Goal: Task Accomplishment & Management: Use online tool/utility

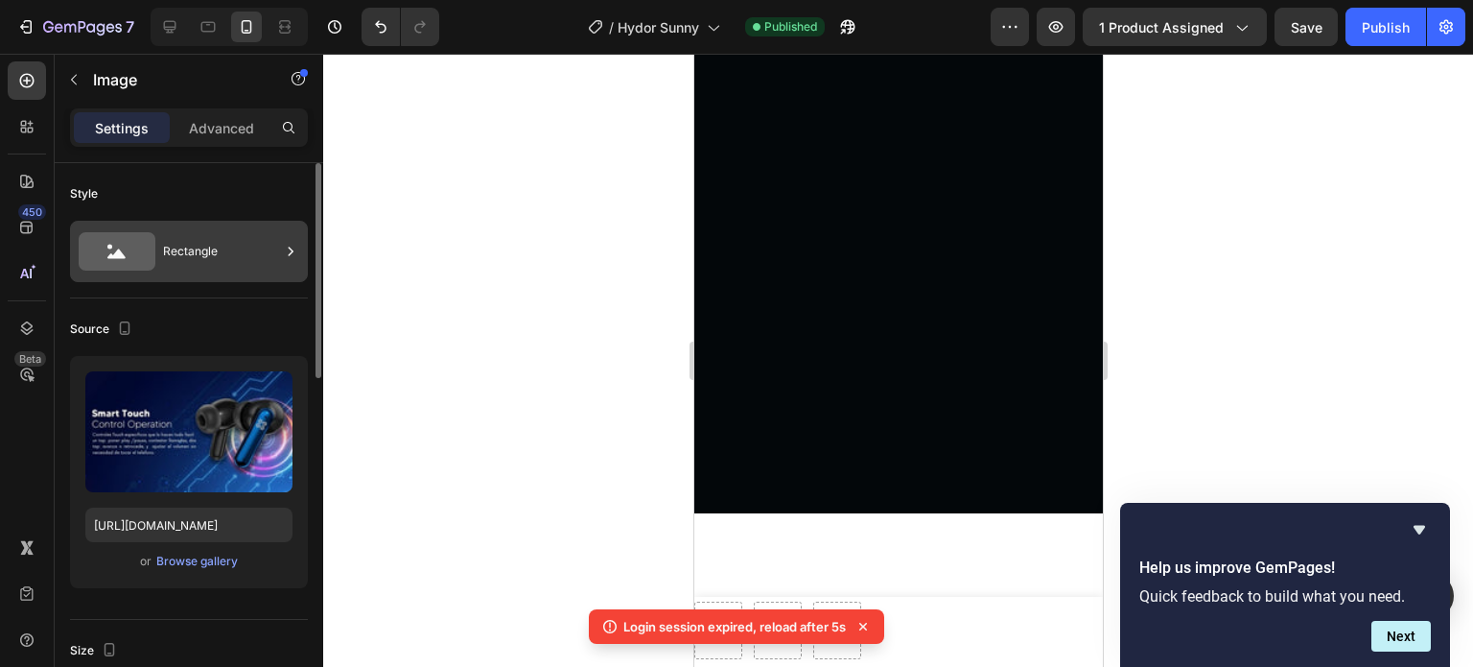
scroll to position [1535, 0]
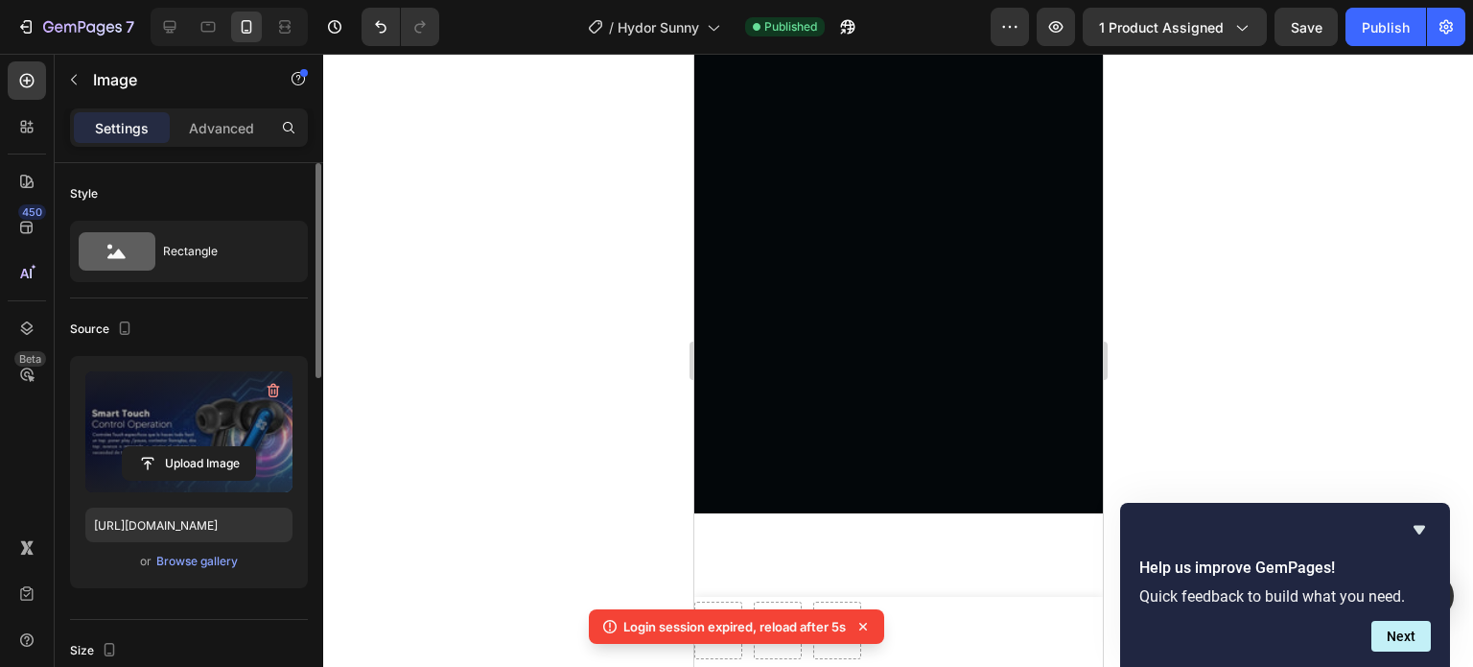
click at [210, 442] on label at bounding box center [188, 431] width 207 height 121
click at [210, 447] on input "file" at bounding box center [189, 463] width 132 height 33
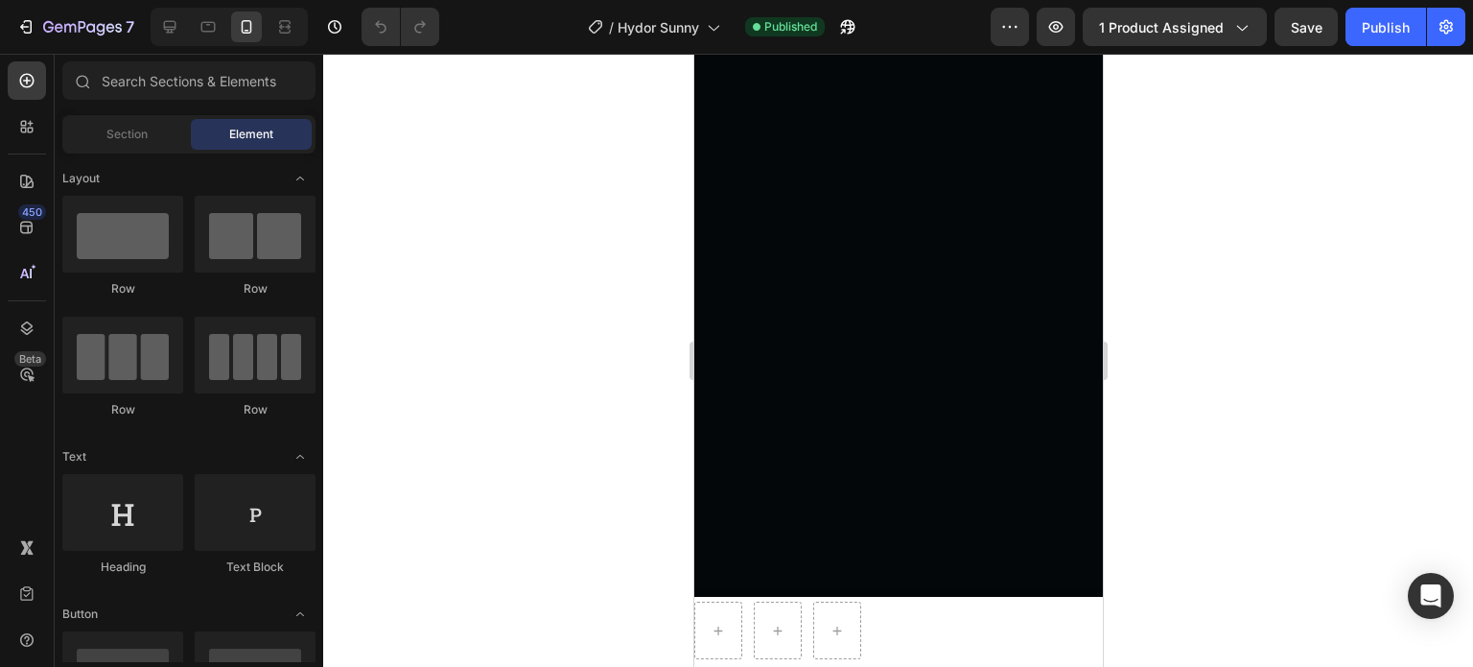
scroll to position [1535, 0]
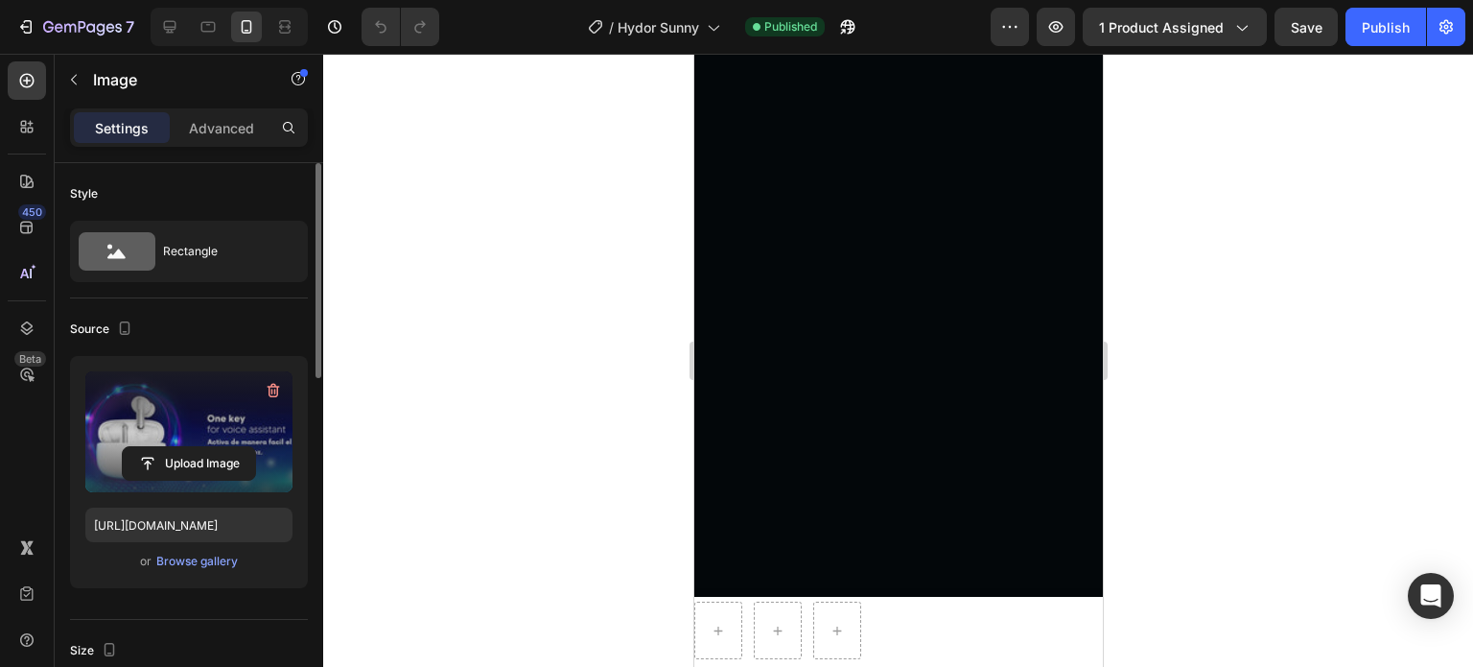
click at [241, 436] on label at bounding box center [188, 431] width 207 height 121
click at [241, 447] on input "file" at bounding box center [189, 463] width 132 height 33
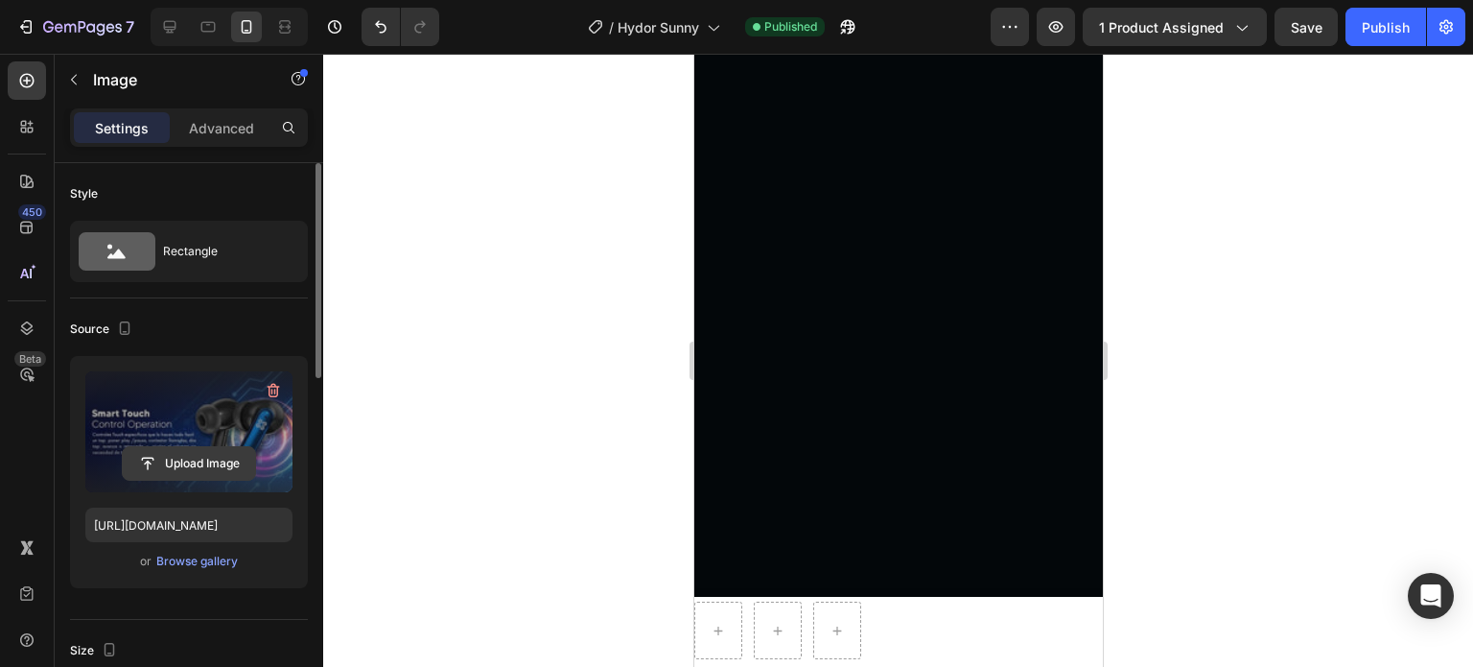
click at [219, 450] on input "file" at bounding box center [189, 463] width 132 height 33
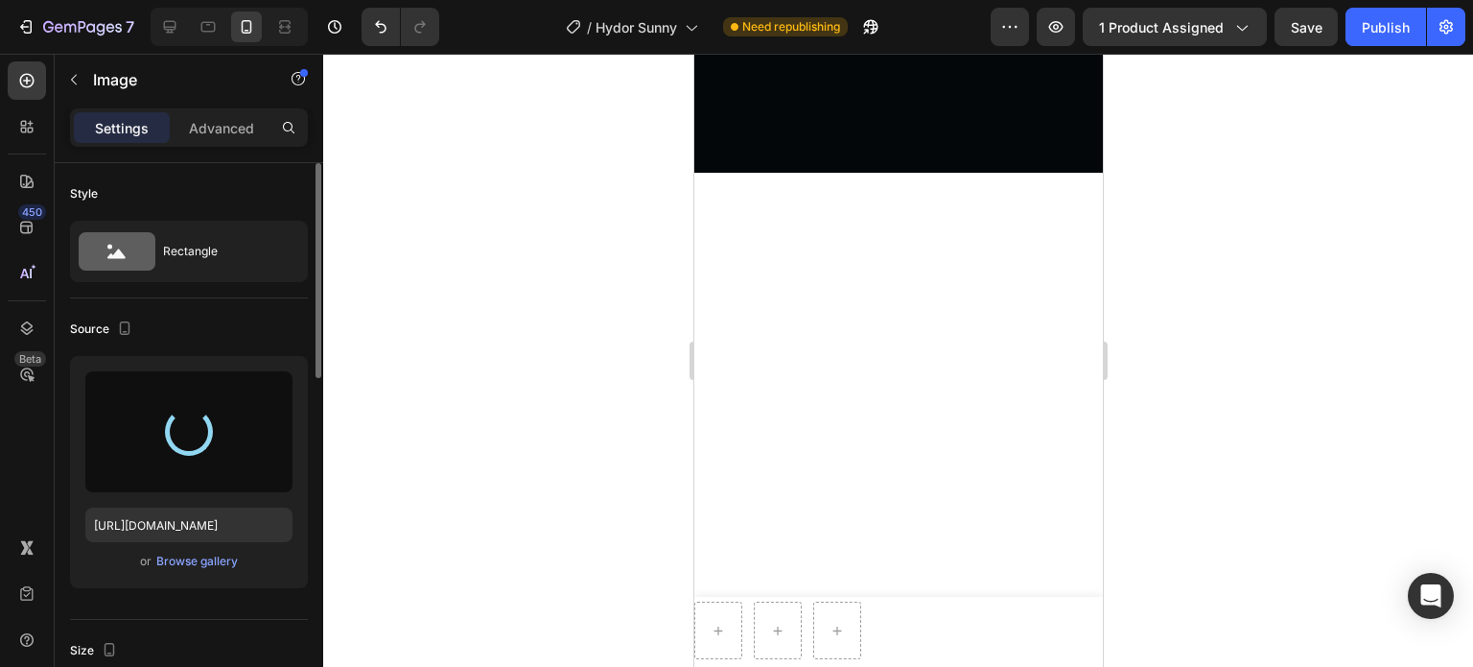
scroll to position [2014, 0]
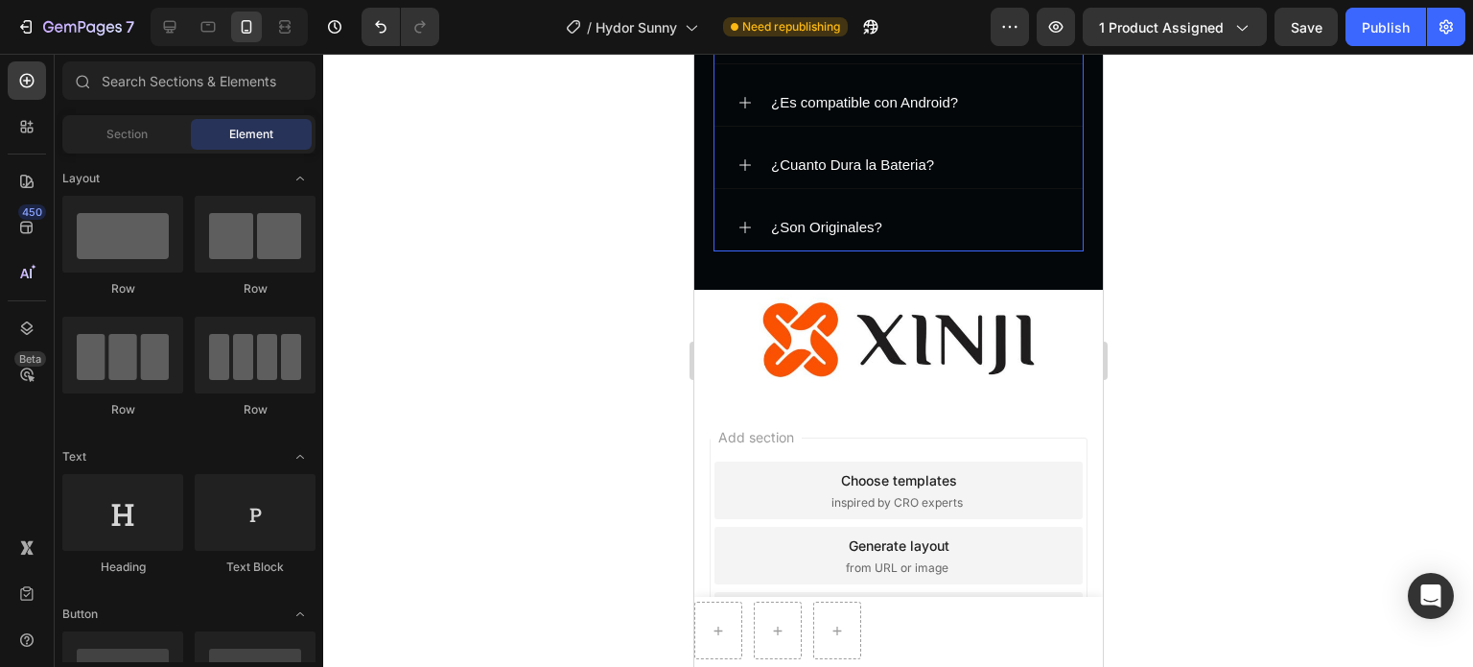
scroll to position [3326, 0]
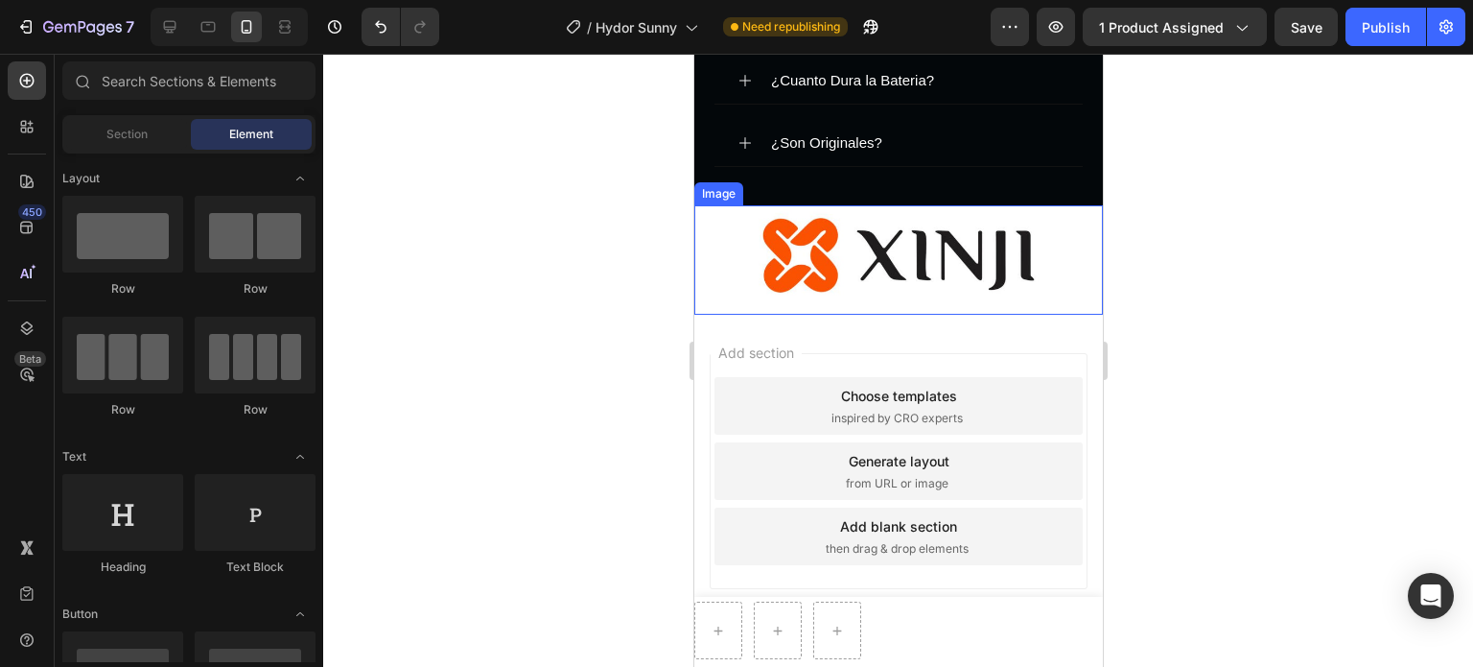
click at [924, 258] on img at bounding box center [897, 259] width 409 height 109
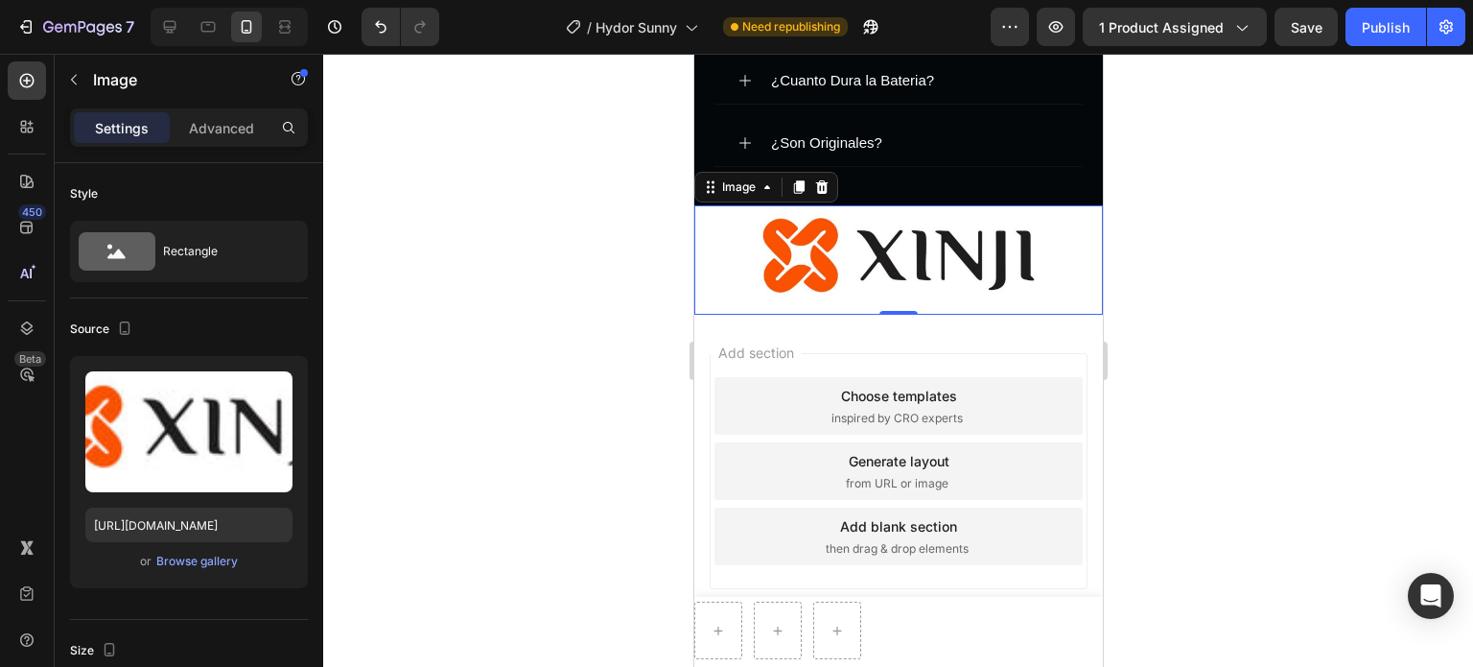
drag, startPoint x: 821, startPoint y: 184, endPoint x: 933, endPoint y: 361, distance: 209.2
click at [822, 184] on icon at bounding box center [820, 186] width 15 height 15
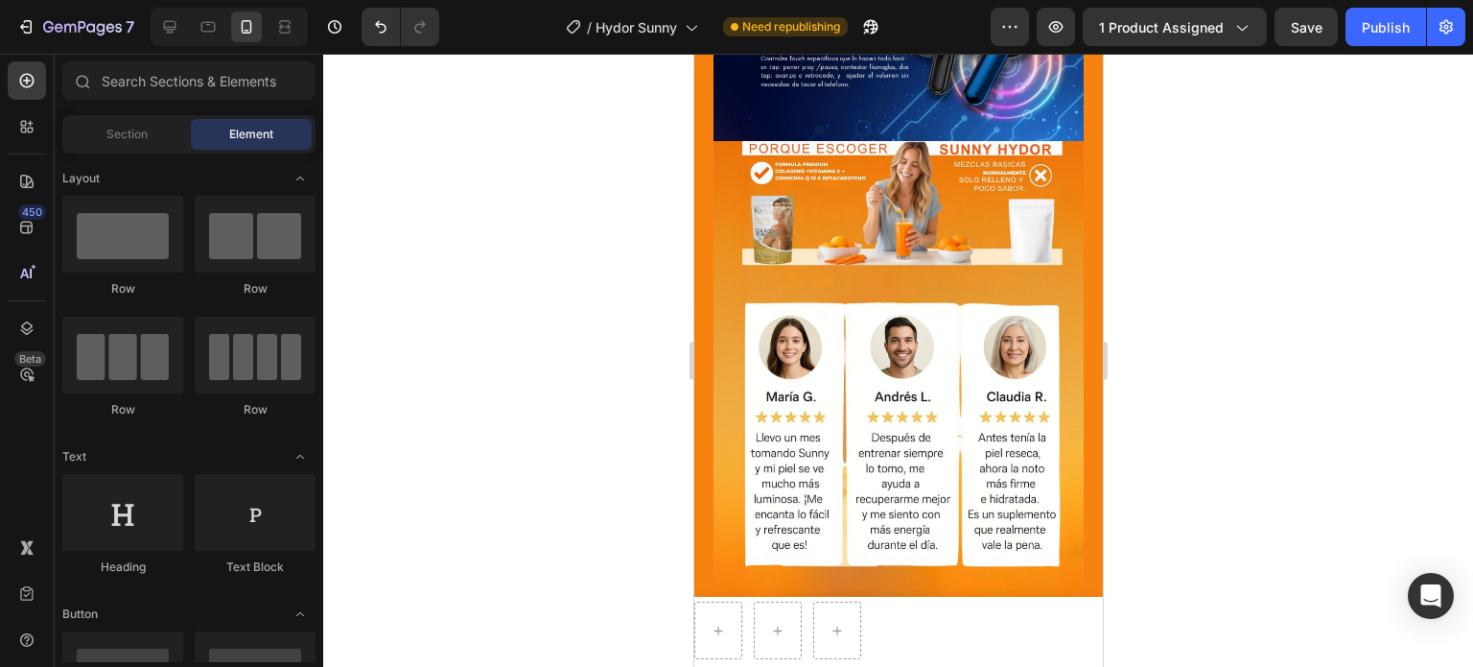
scroll to position [1647, 0]
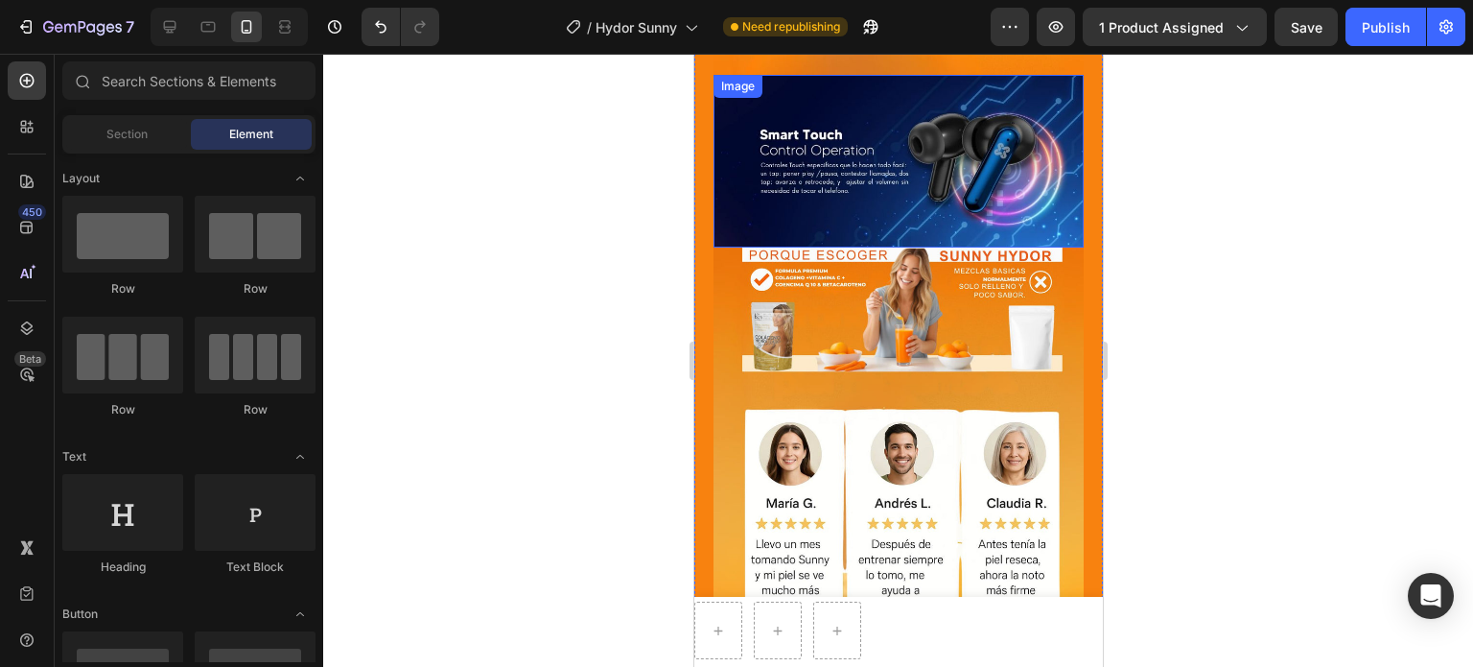
click at [919, 126] on img at bounding box center [898, 161] width 370 height 173
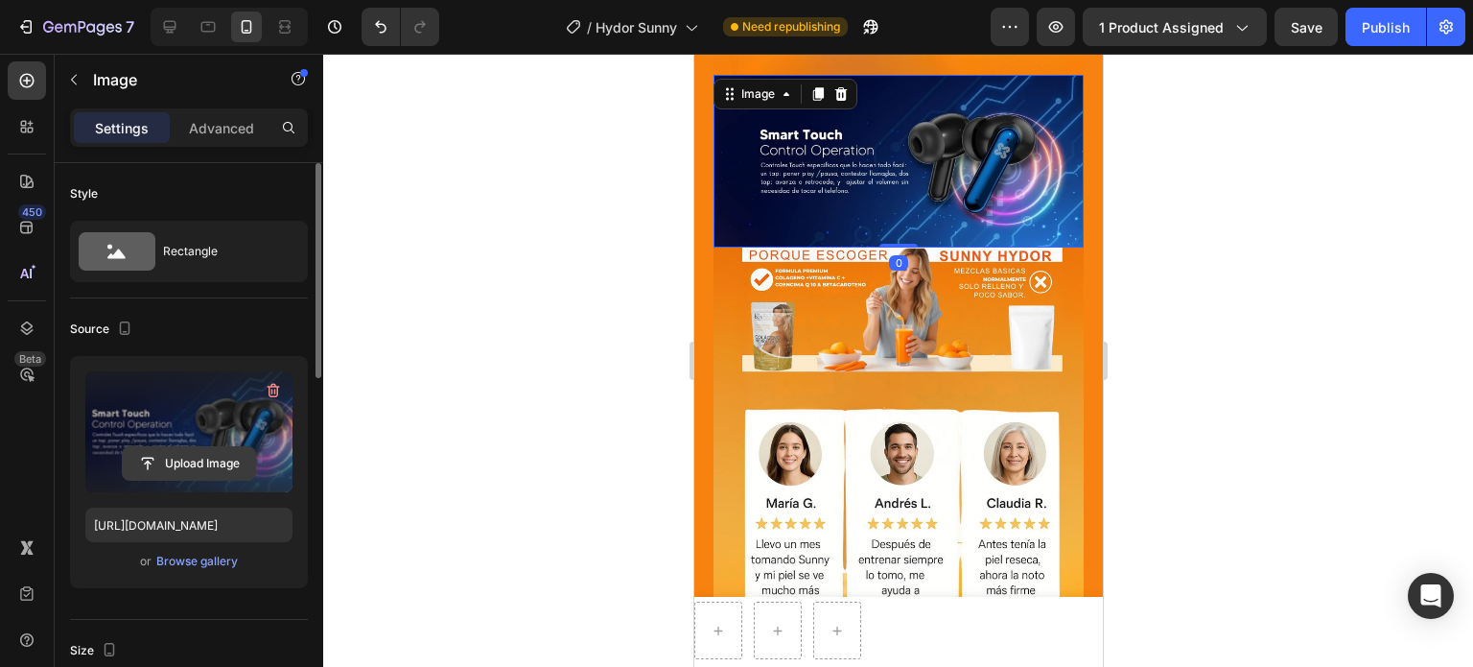
click at [197, 456] on input "file" at bounding box center [189, 463] width 132 height 33
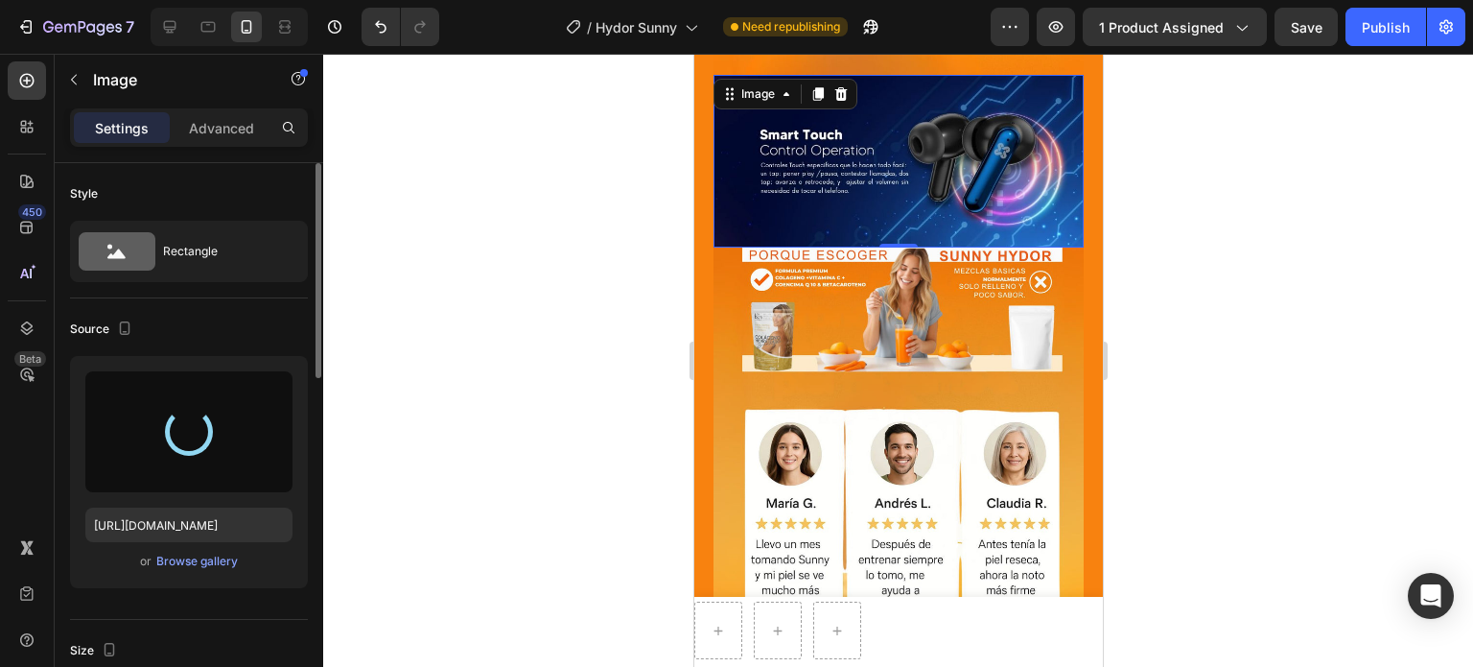
type input "https://cdn.shopify.com/s/files/1/0684/6932/5962/files/gempages_558918222070416…"
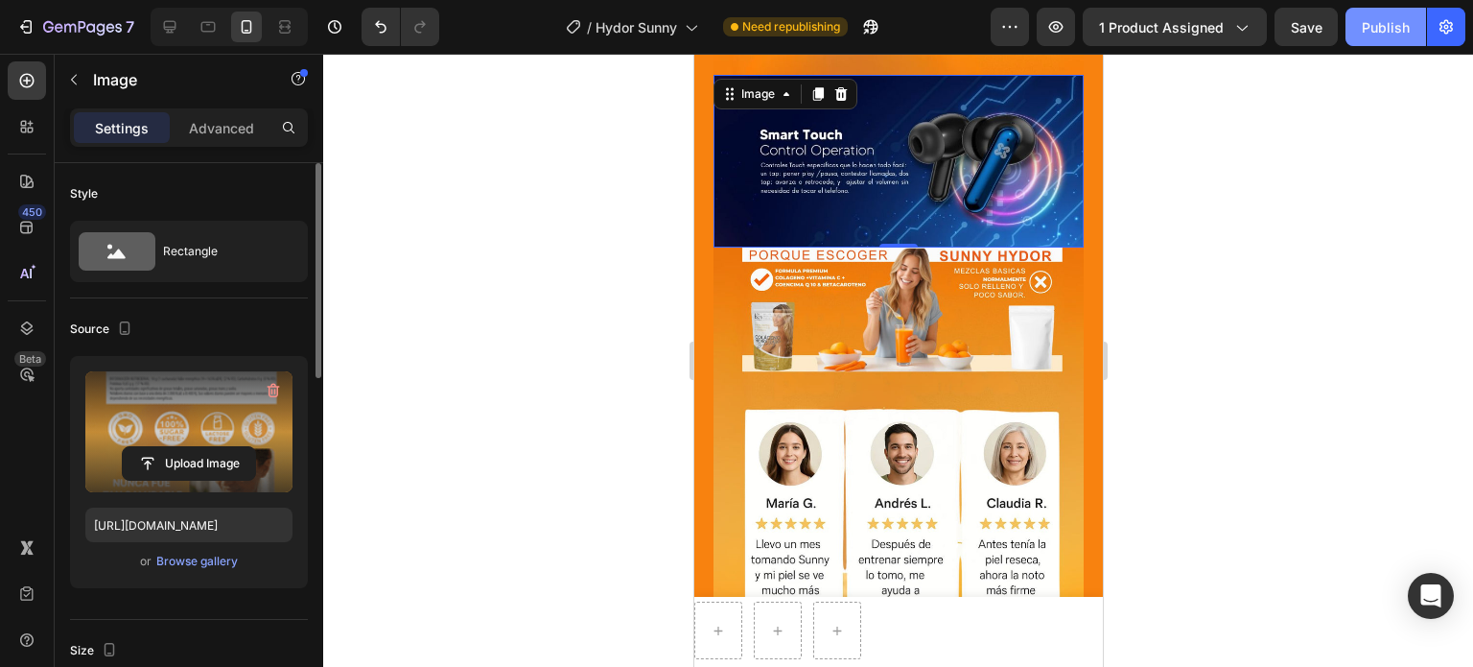
click at [1375, 34] on div "Publish" at bounding box center [1386, 27] width 48 height 20
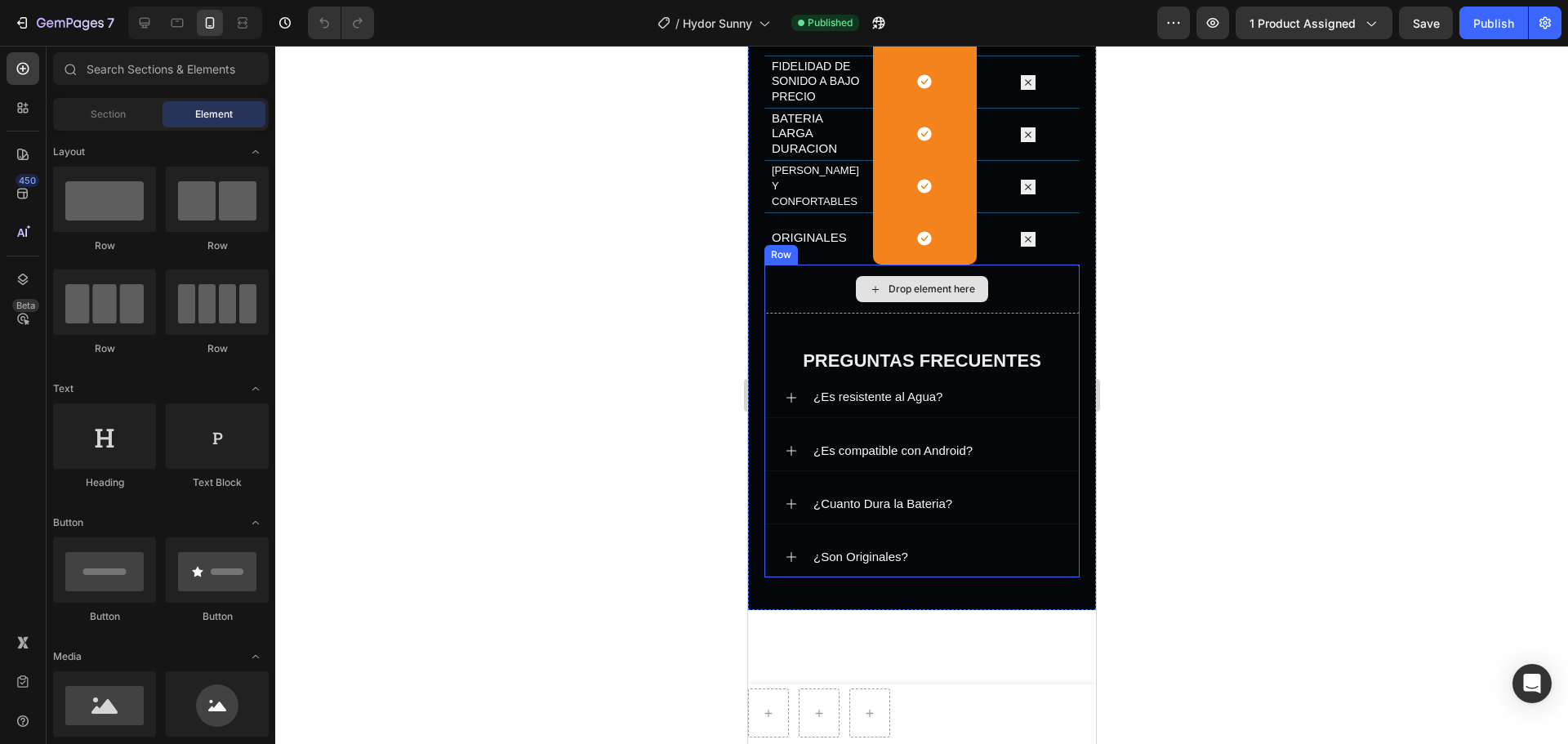
scroll to position [2699, 0]
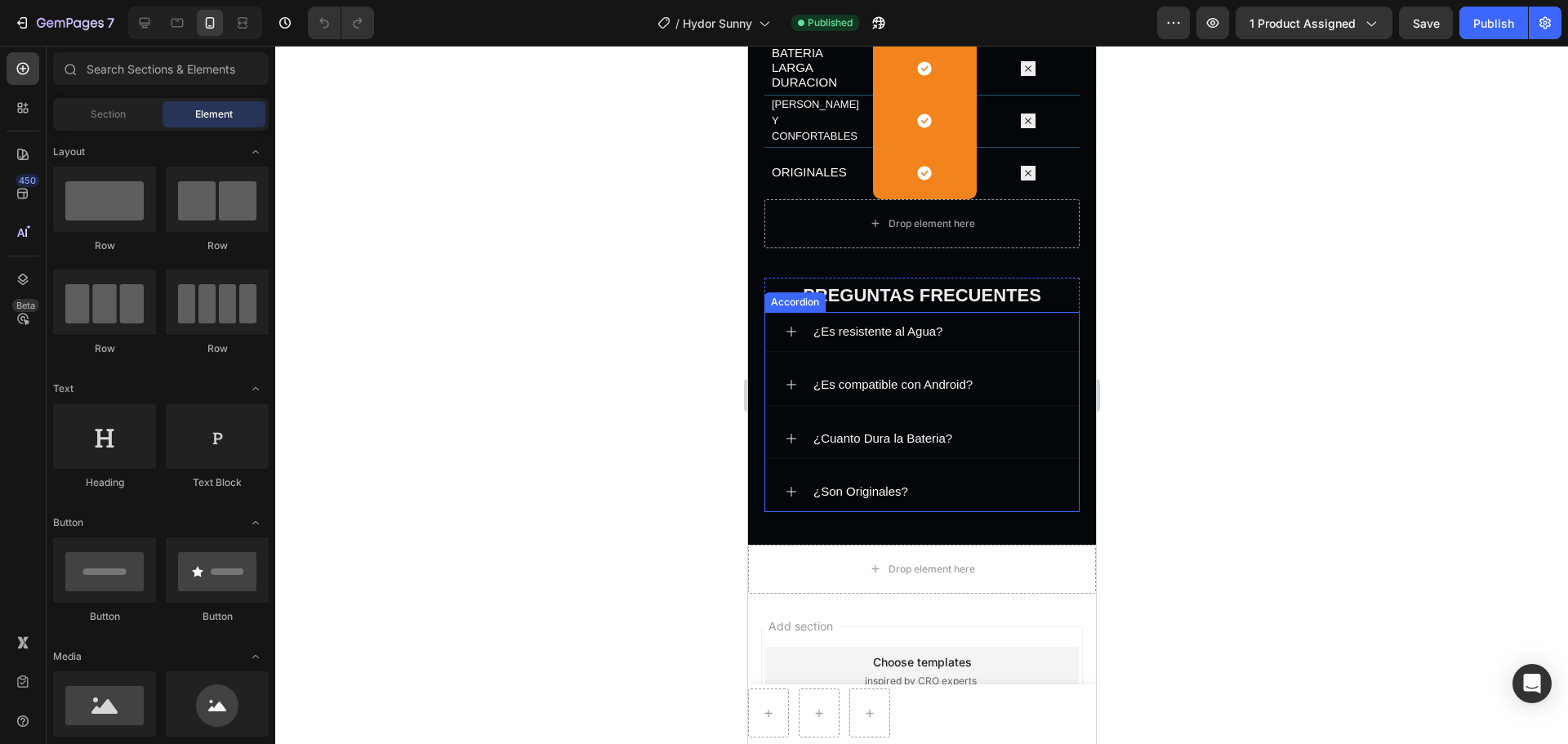
click at [856, 338] on p "¿Es resistente al Agua?" at bounding box center [877, 331] width 129 height 21
drag, startPoint x: 857, startPoint y: 338, endPoint x: 910, endPoint y: 329, distance: 53.8
click at [857, 337] on span "¿Es resistente al Agua?" at bounding box center [877, 331] width 129 height 14
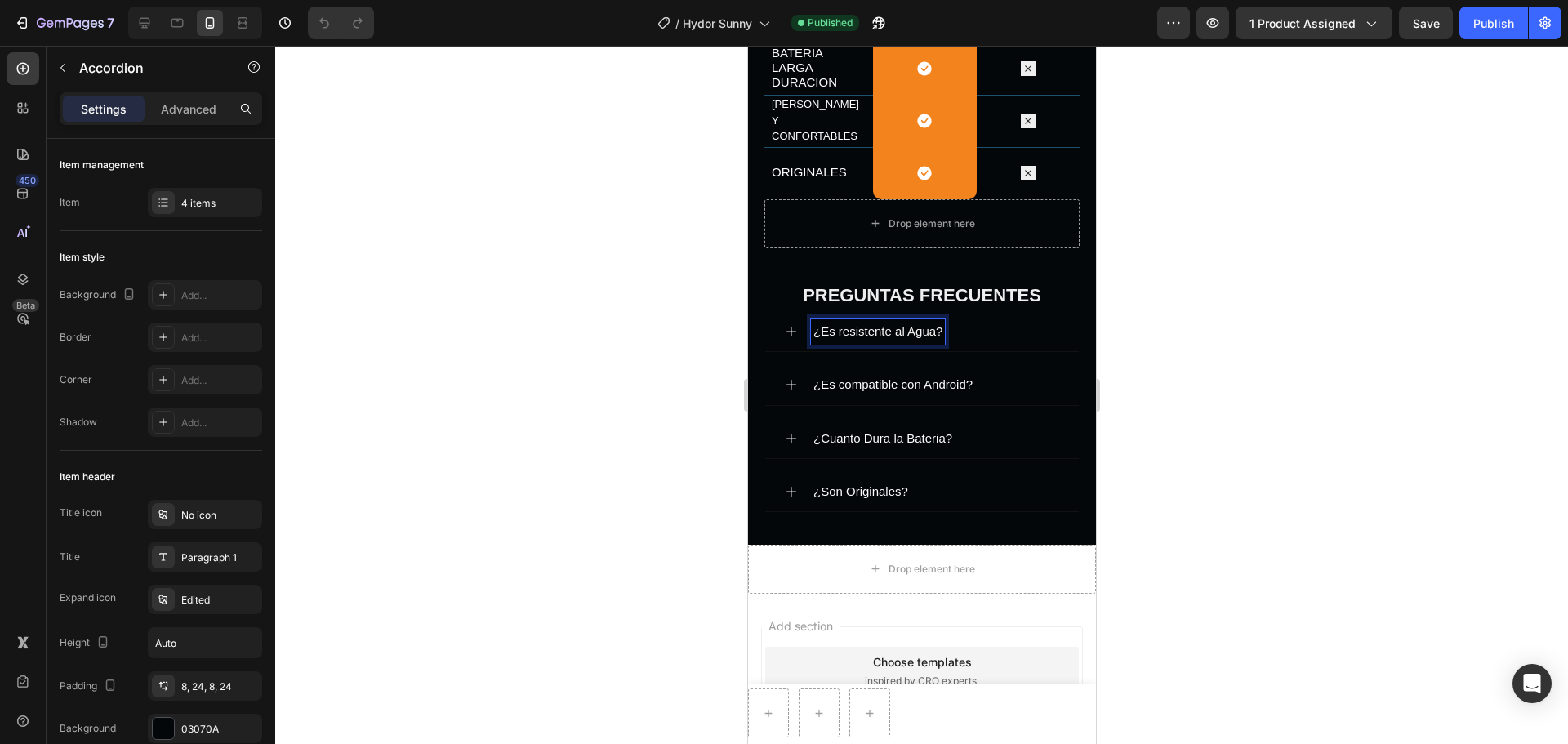
click at [930, 327] on span "¿Es resistente al Agua?" at bounding box center [877, 331] width 129 height 14
click at [935, 330] on span "¿Es resistente al Agua?" at bounding box center [877, 331] width 129 height 14
click at [790, 327] on icon at bounding box center [790, 331] width 13 height 13
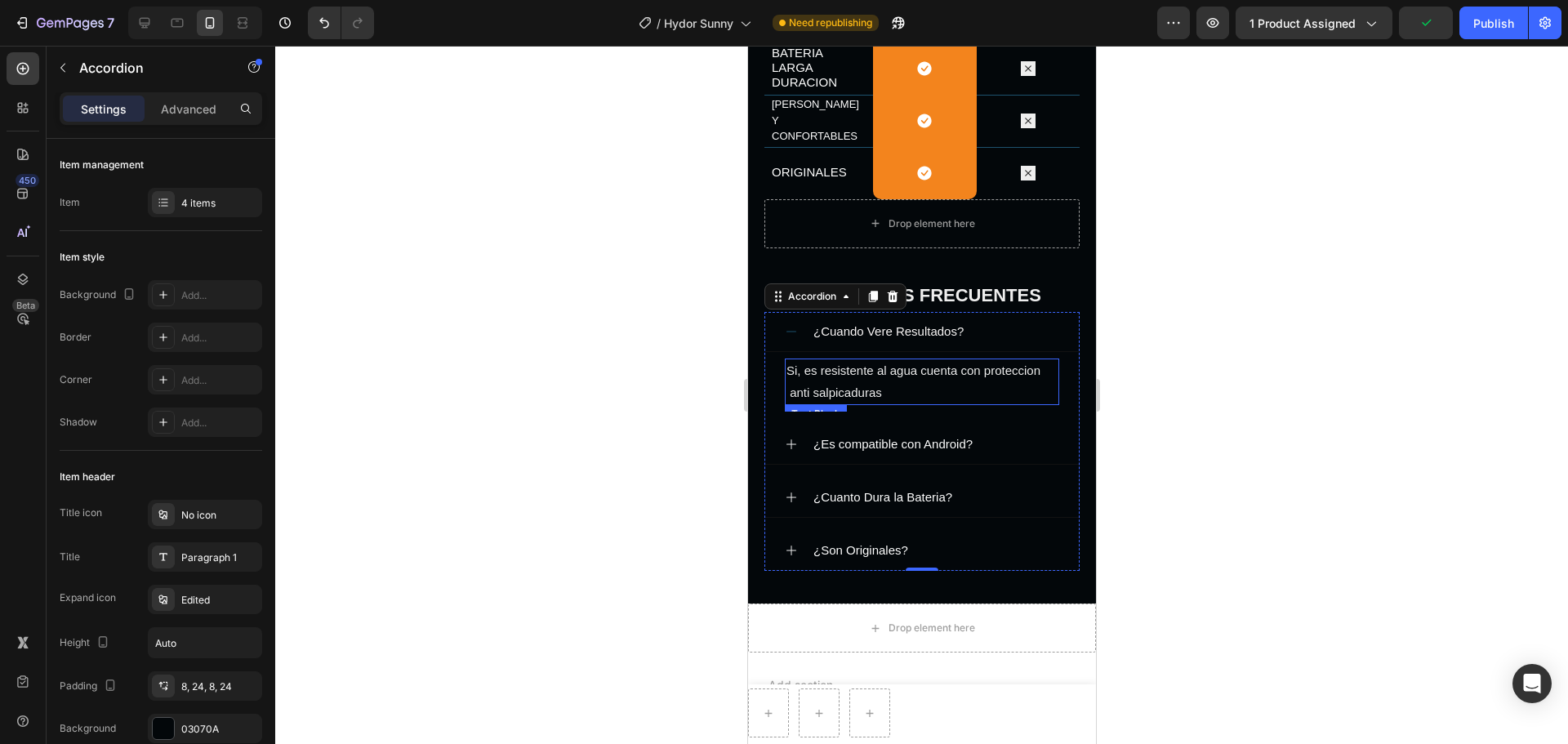
drag, startPoint x: 900, startPoint y: 395, endPoint x: 889, endPoint y: 394, distance: 11.0
click at [900, 394] on p "Si, es resistente al agua cuenta con proteccion anti salpicaduras" at bounding box center [921, 381] width 271 height 43
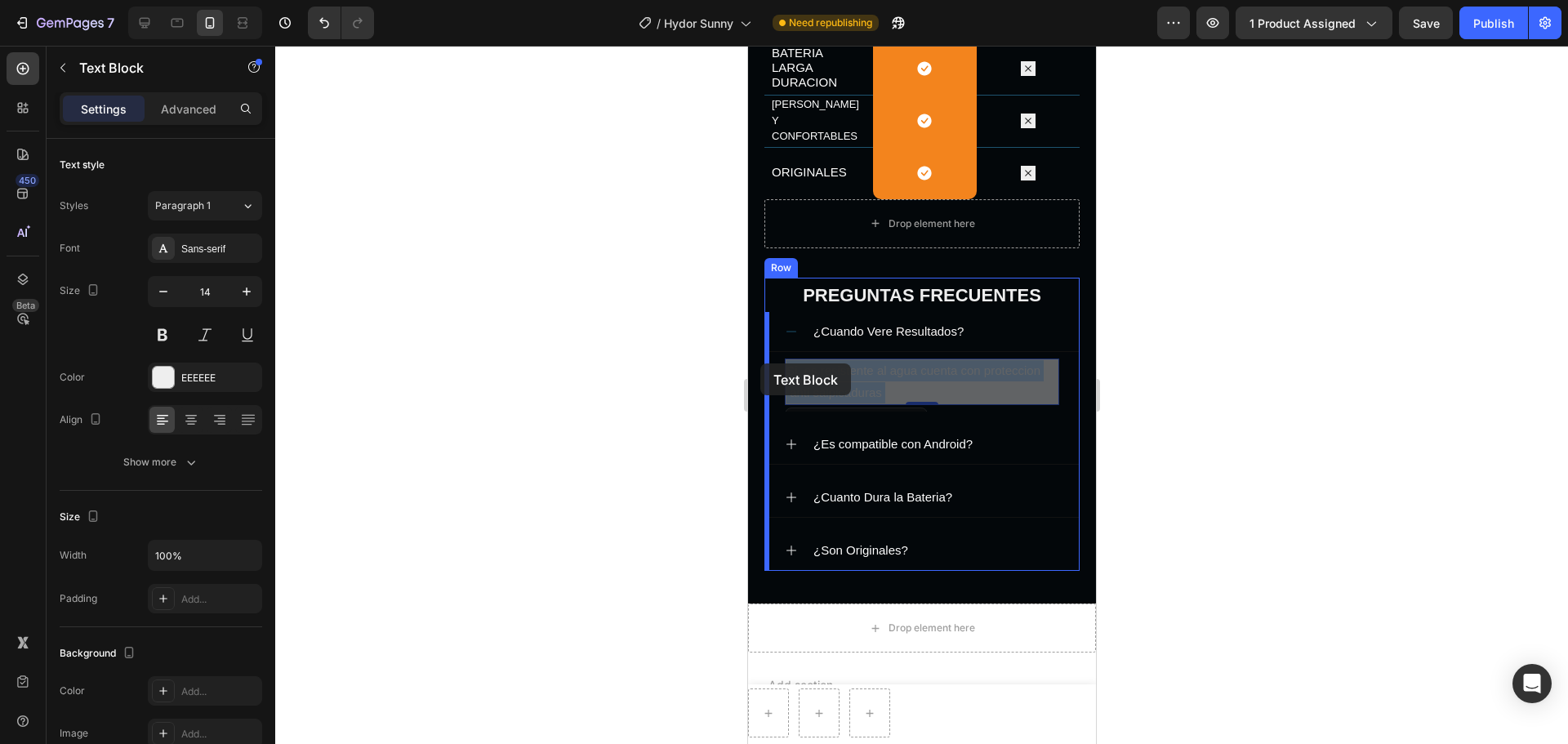
drag, startPoint x: 883, startPoint y: 394, endPoint x: 762, endPoint y: 365, distance: 124.4
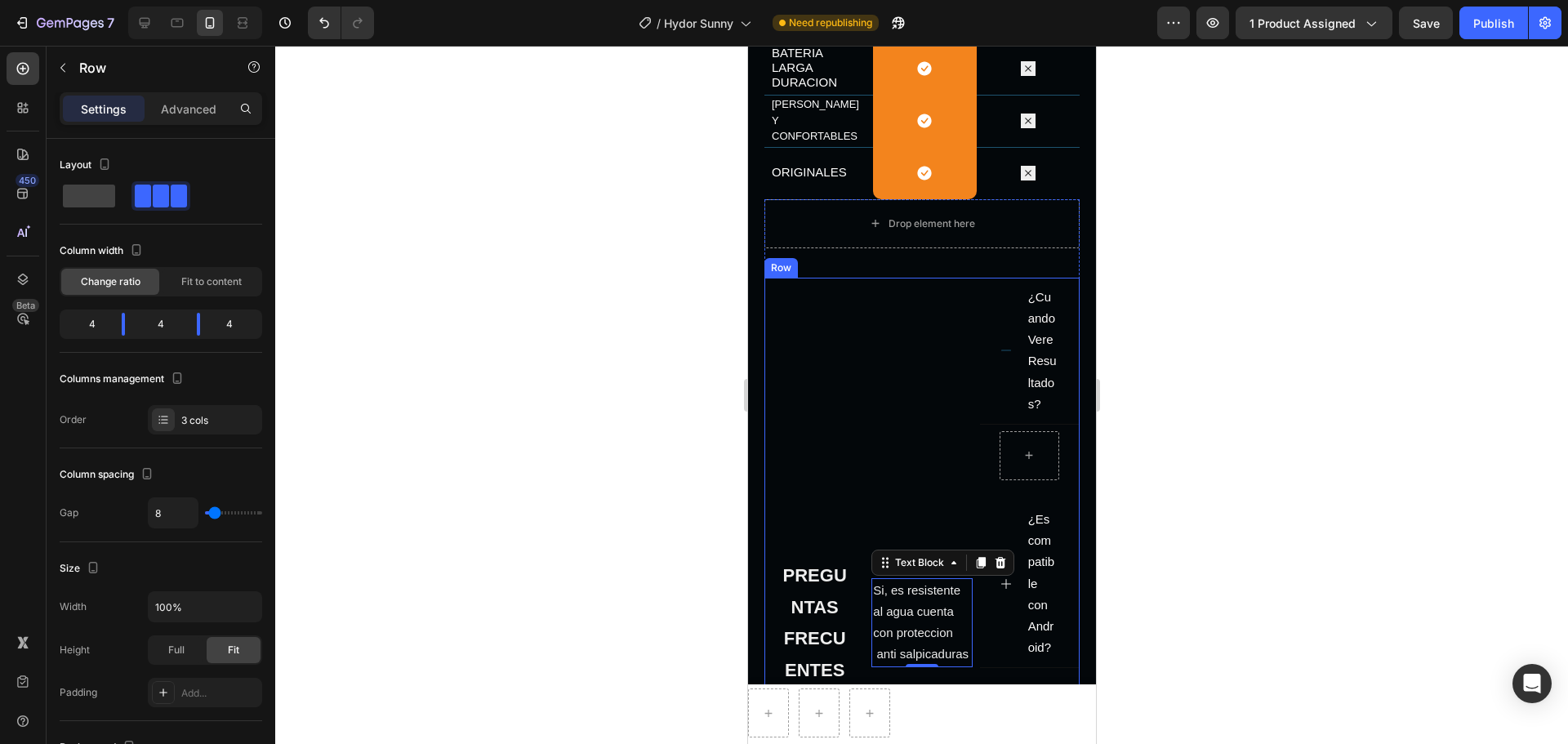
drag, startPoint x: 762, startPoint y: 365, endPoint x: 873, endPoint y: 369, distance: 111.1
click at [873, 369] on div "Si, es resistente al agua cuenta con proteccion anti salpicaduras Text Block 0" at bounding box center [921, 622] width 100 height 690
type input "0"
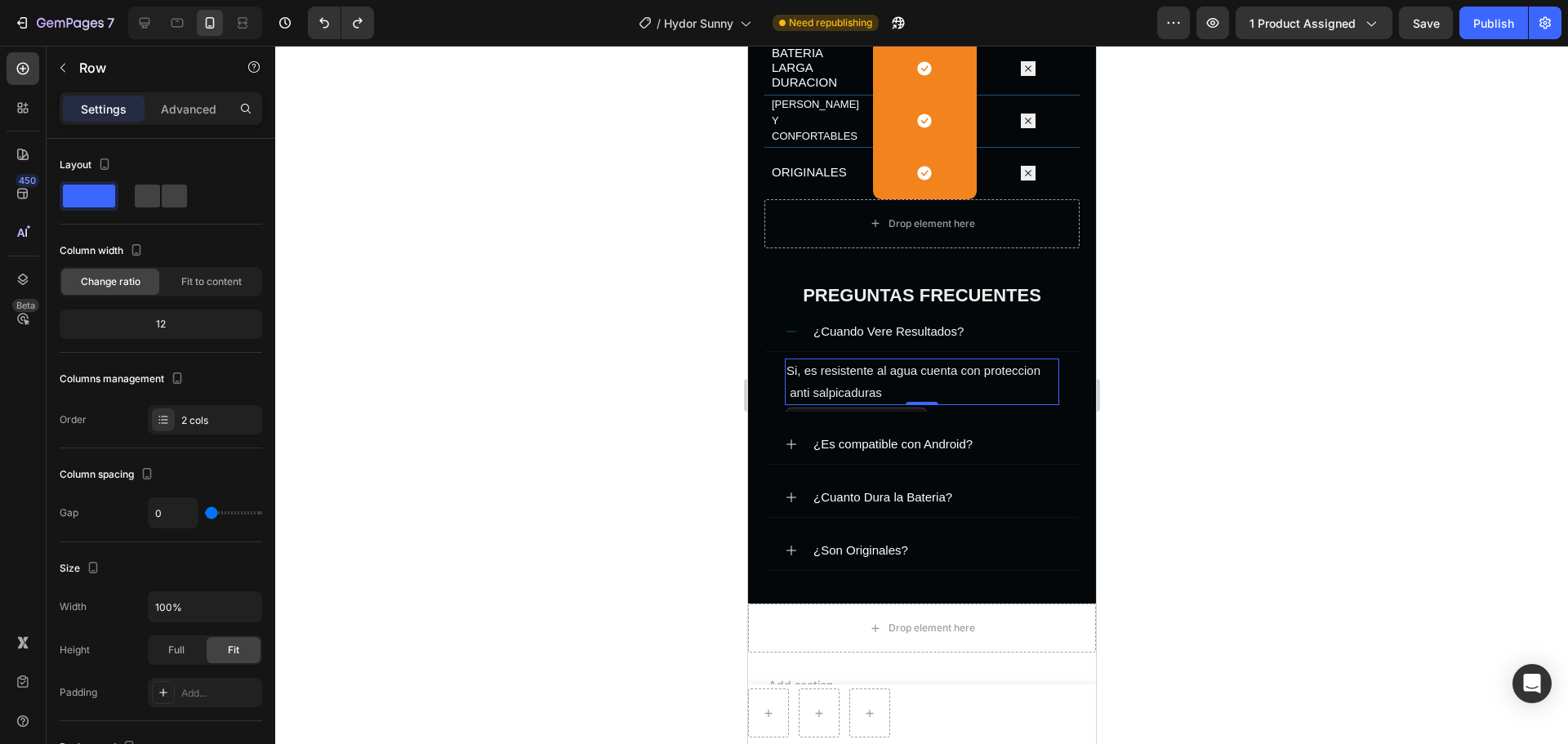
click at [882, 389] on p "Si, es resistente al agua cuenta con proteccion anti salpicaduras" at bounding box center [921, 381] width 271 height 43
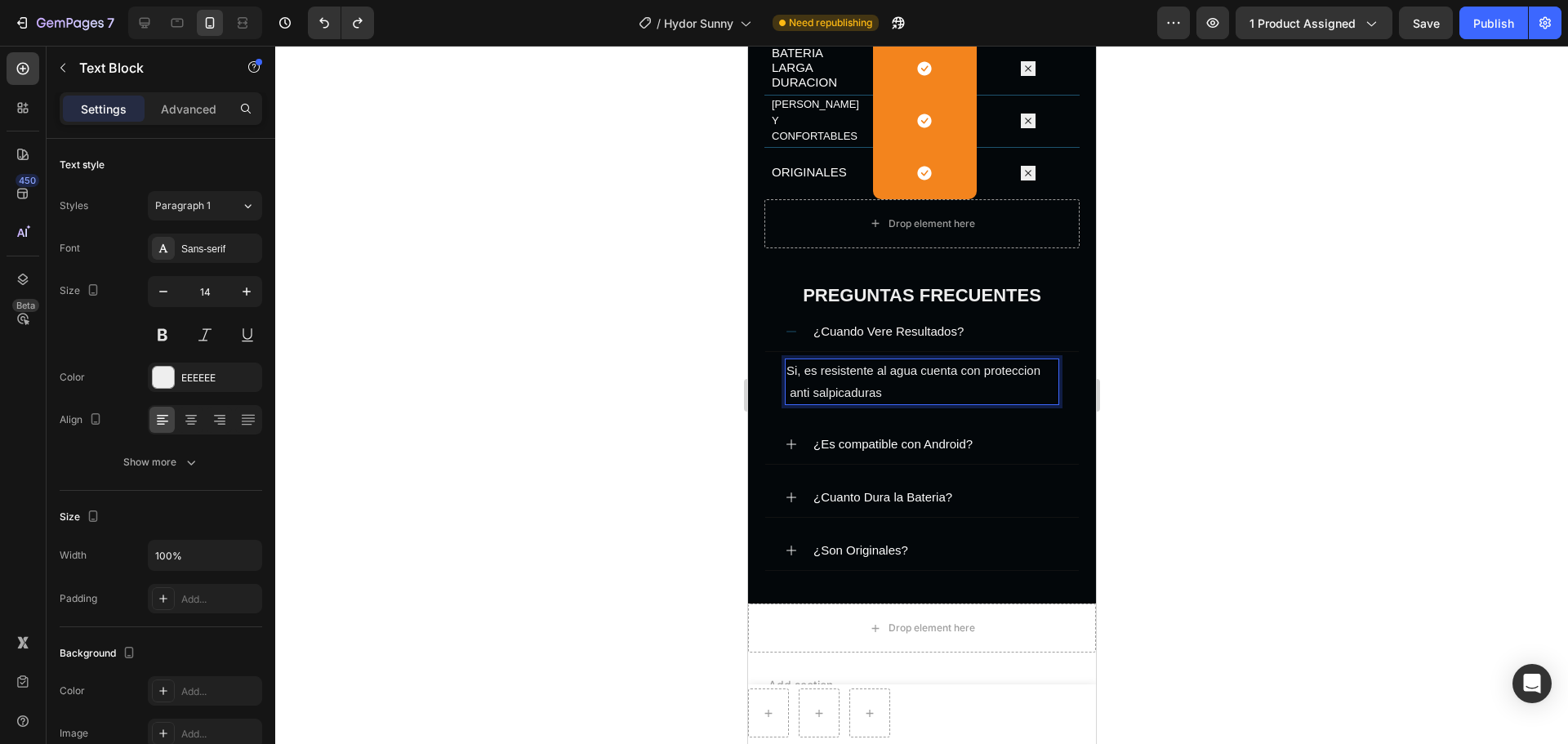
click at [873, 387] on span "Si, es resistente al agua cuenta con proteccion anti salpicaduras" at bounding box center [913, 381] width 254 height 35
click at [878, 390] on span "Si, es resistente al agua cuenta con proteccion anti salpicaduras" at bounding box center [913, 381] width 254 height 35
click at [854, 384] on p "A partir de la 4ta semana notaras una piel mas luminosa" at bounding box center [921, 381] width 271 height 41
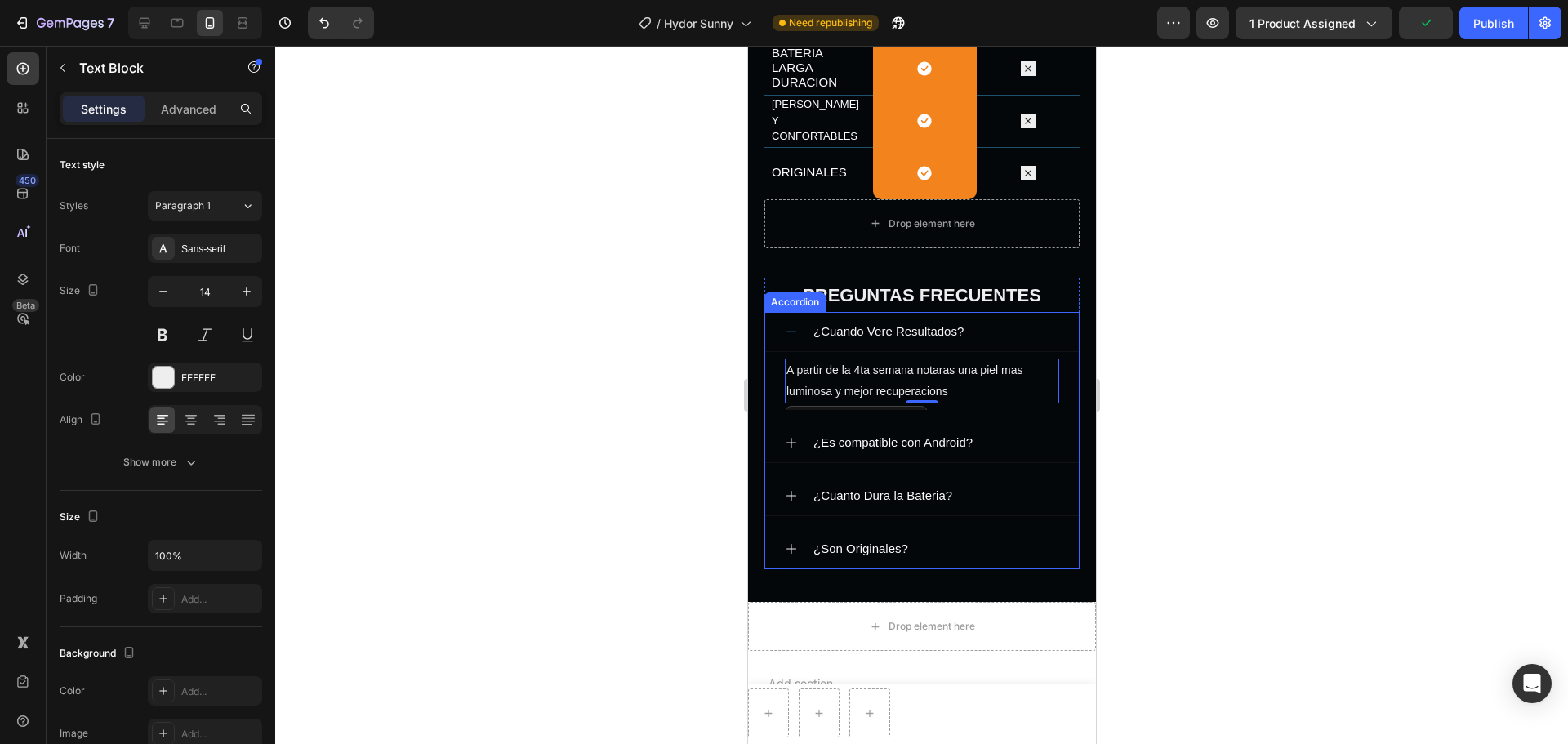
click at [964, 435] on span "¿Es compatible con Android?" at bounding box center [891, 442] width 159 height 14
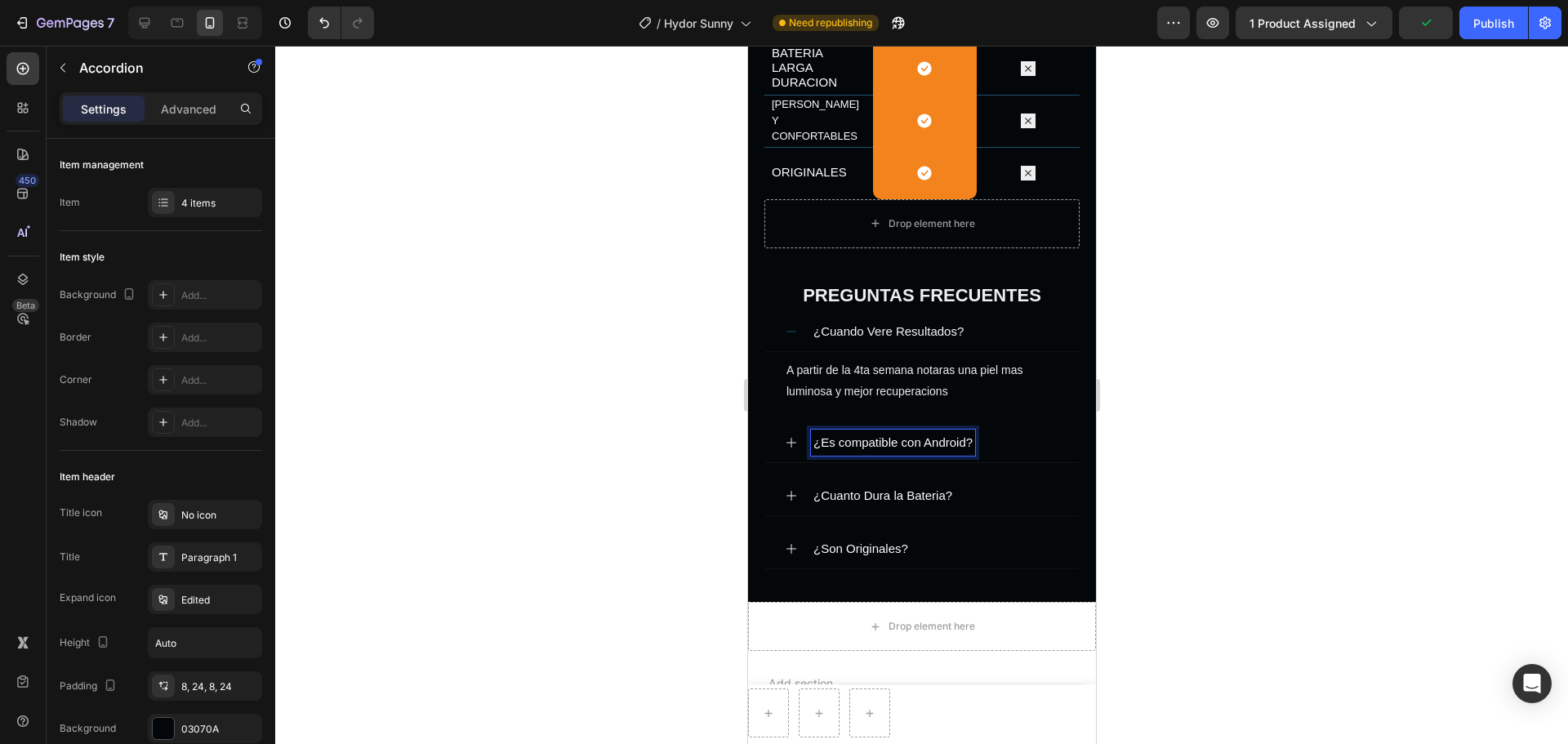
click at [964, 440] on span "¿Es compatible con Android?" at bounding box center [891, 442] width 159 height 14
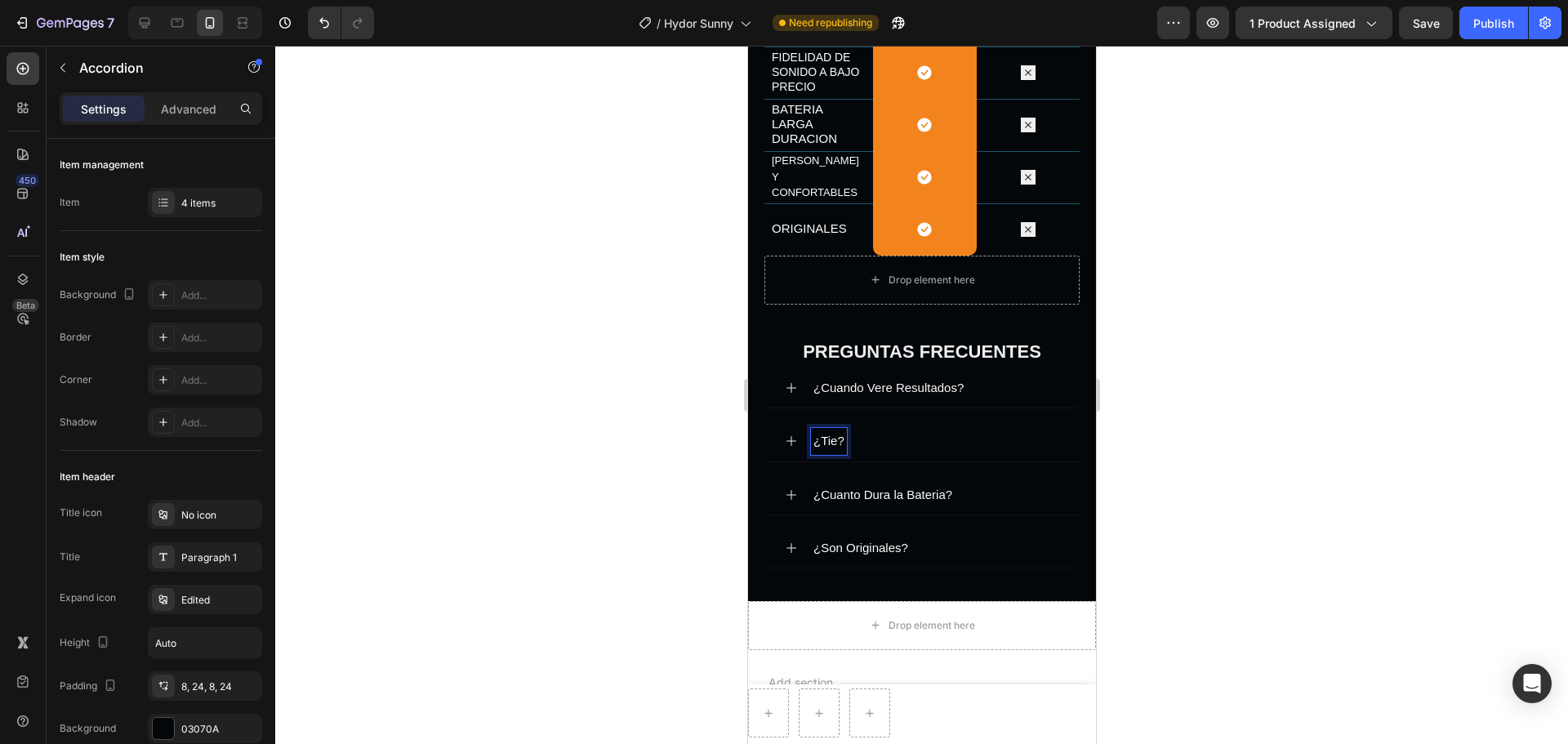
scroll to position [2641, 0]
click at [793, 444] on icon at bounding box center [790, 442] width 13 height 13
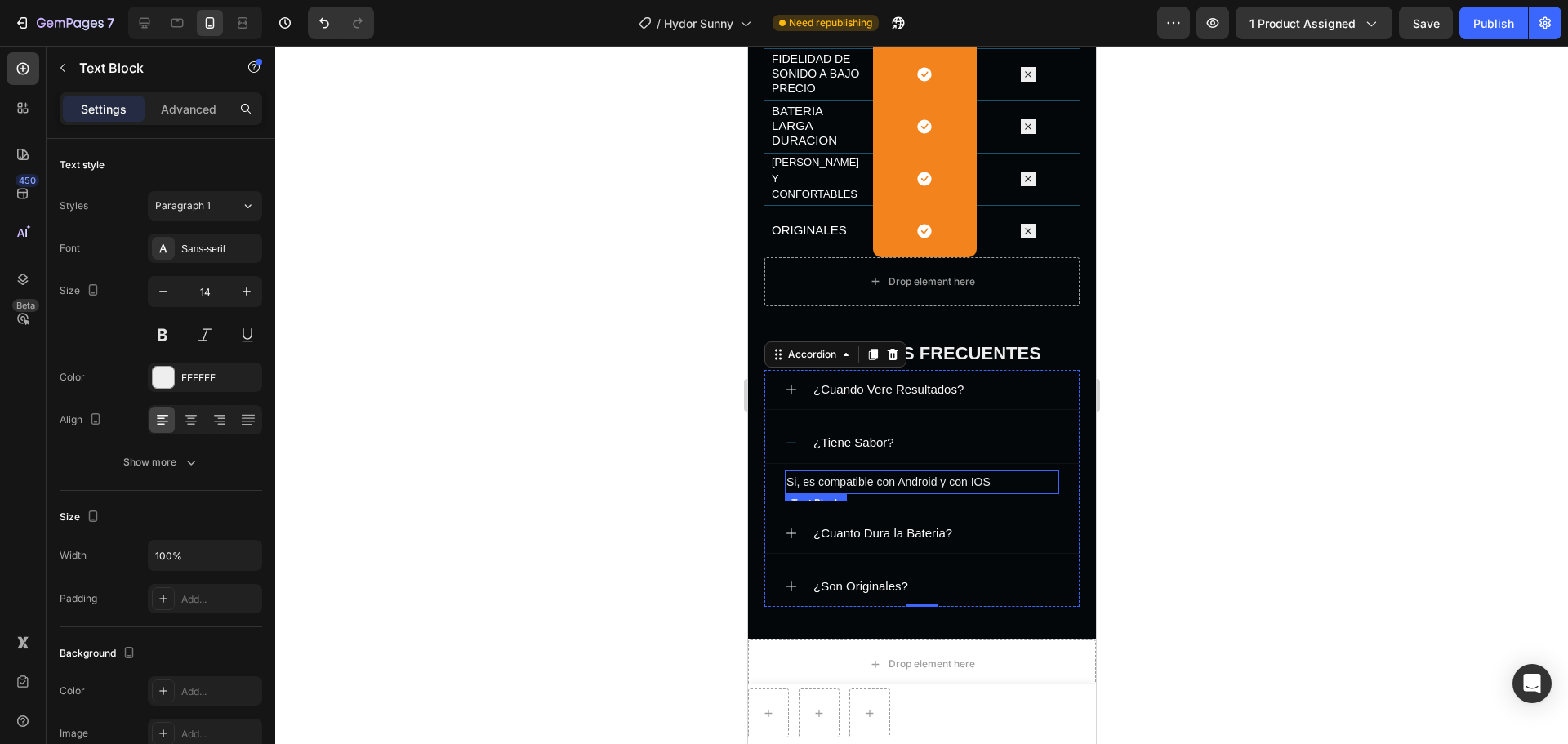
click at [991, 477] on p "Si, es compatible con Android y con IOS" at bounding box center [921, 482] width 271 height 20
click at [918, 484] on p "Si, es compatible con" at bounding box center [921, 482] width 271 height 20
click at [924, 477] on p "Si, es compatible con" at bounding box center [921, 482] width 271 height 20
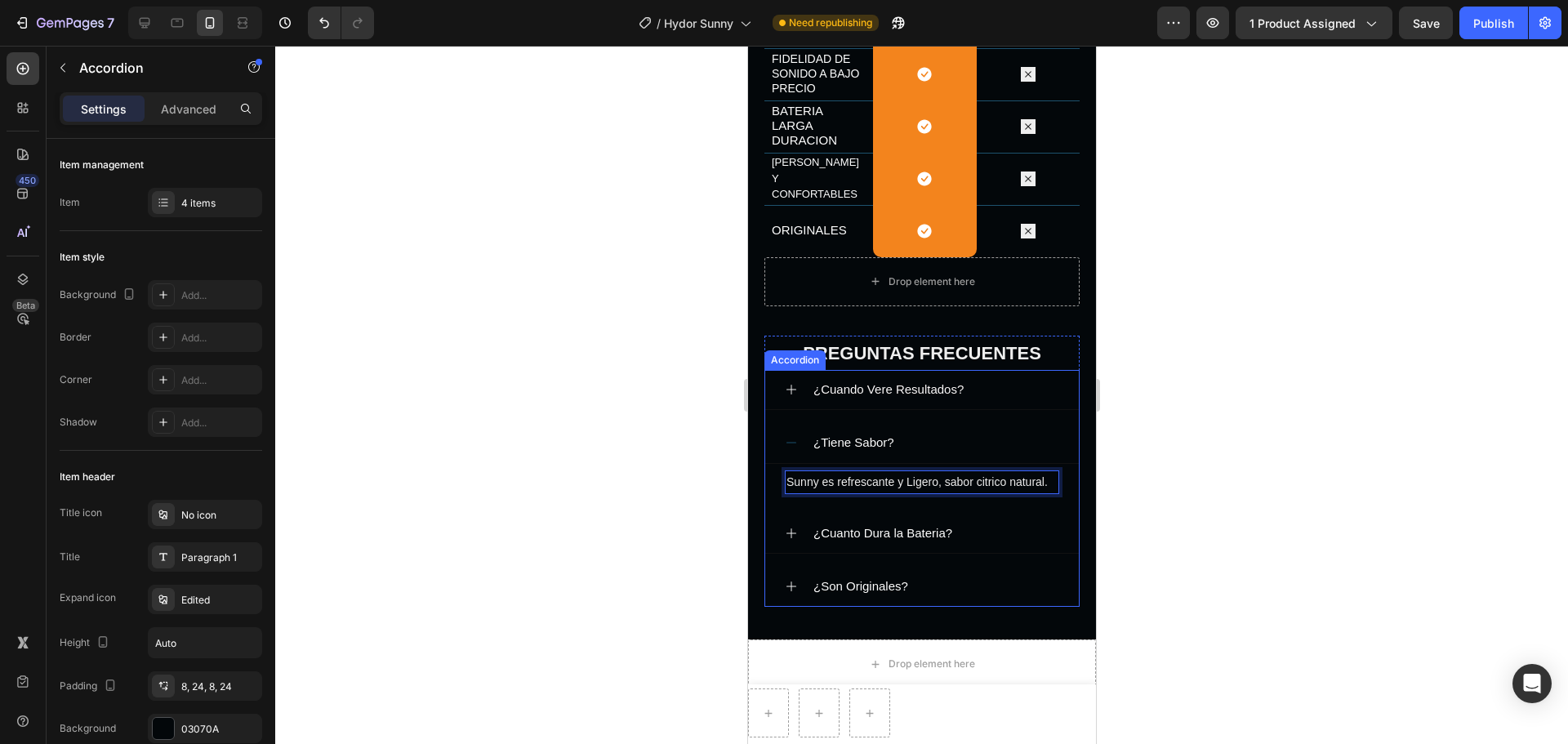
click at [793, 442] on icon at bounding box center [790, 442] width 13 height 13
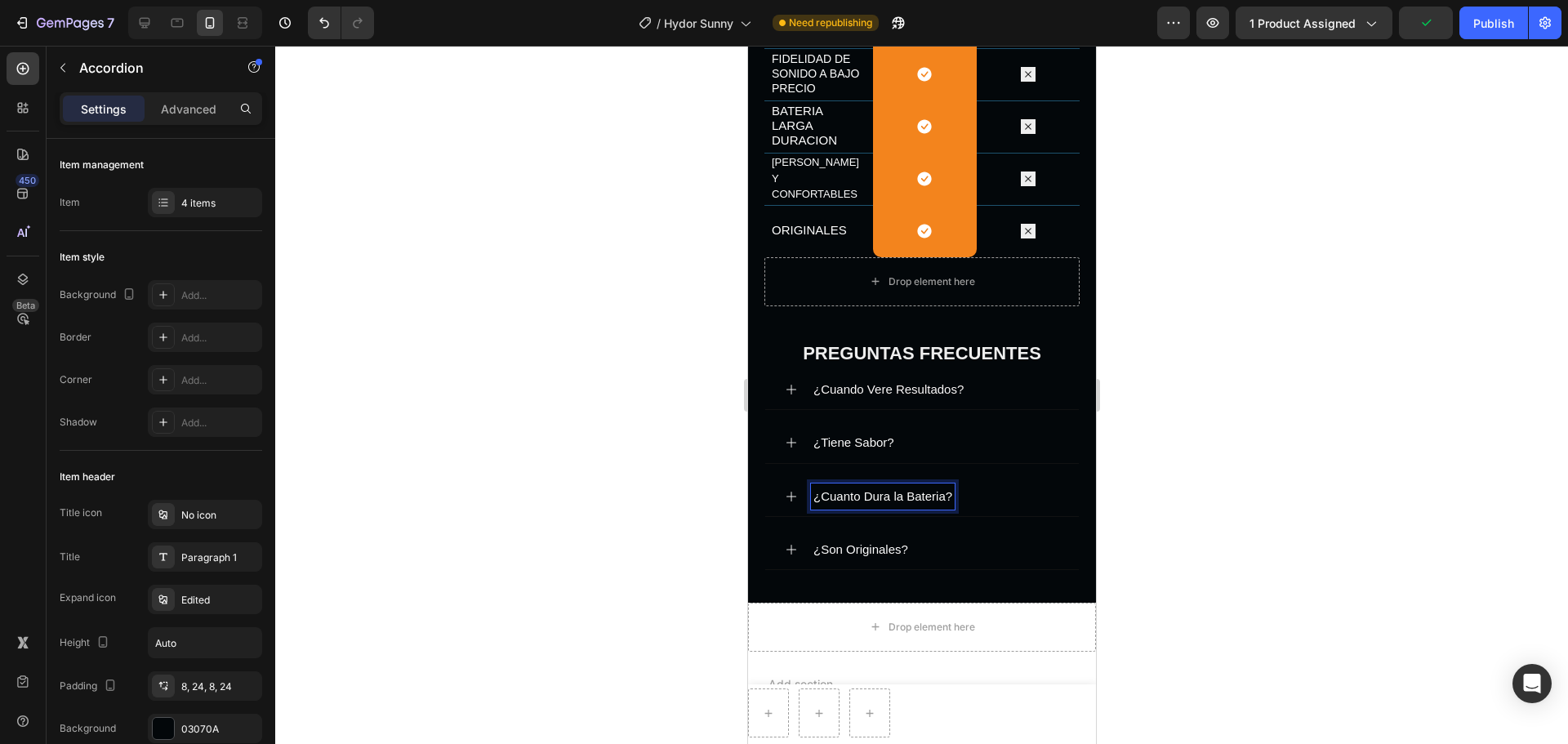
click at [930, 490] on span "¿Cuanto Dura la Bateria?" at bounding box center [881, 496] width 139 height 14
click at [945, 491] on span "¿Cuanto Dura la Bateria?" at bounding box center [881, 496] width 139 height 14
click at [791, 492] on icon at bounding box center [790, 496] width 13 height 13
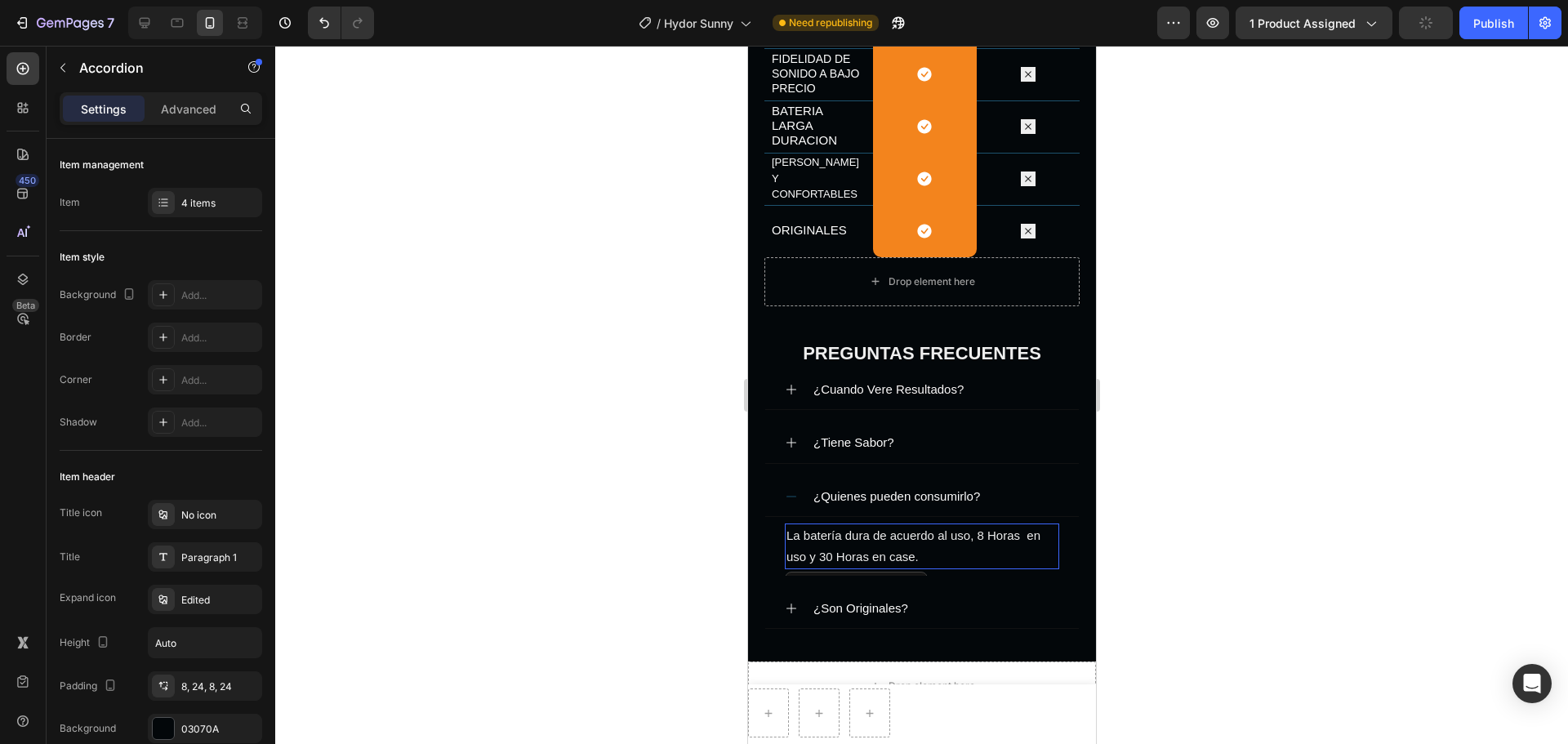
click at [913, 555] on span "La batería dura de acuerdo al uso, 8 Horas en uso y 30 Horas en case." at bounding box center [913, 546] width 254 height 35
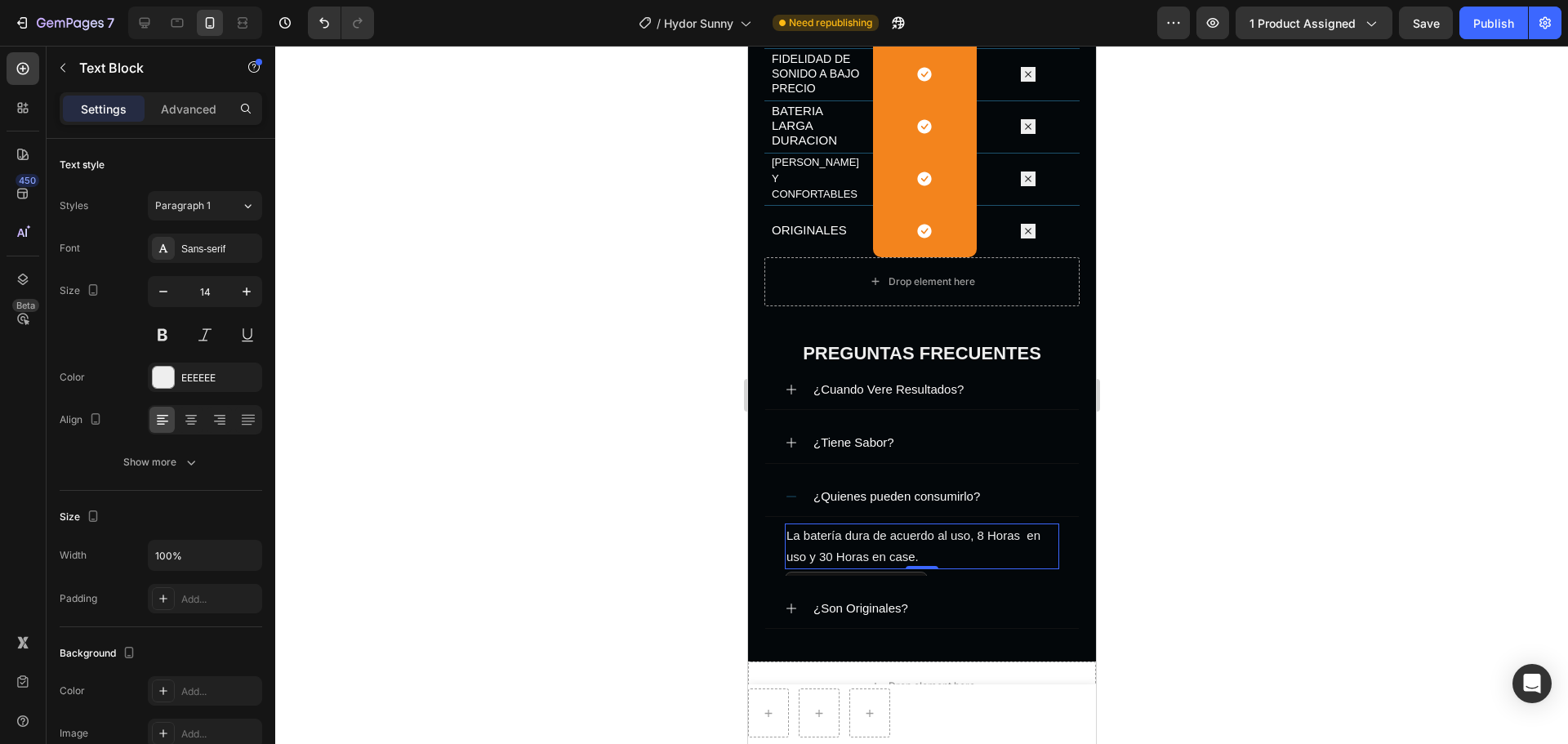
click at [916, 553] on span "La batería dura de acuerdo al uso, 8 Horas en uso y 30 Horas en case." at bounding box center [913, 546] width 254 height 35
click at [911, 553] on span "La batería dura de acuerdo al uso, 8 Horas en uso y 30 Horas en case." at bounding box center [913, 546] width 254 height 35
click at [900, 567] on span "¿Son Originales?" at bounding box center [859, 608] width 94 height 14
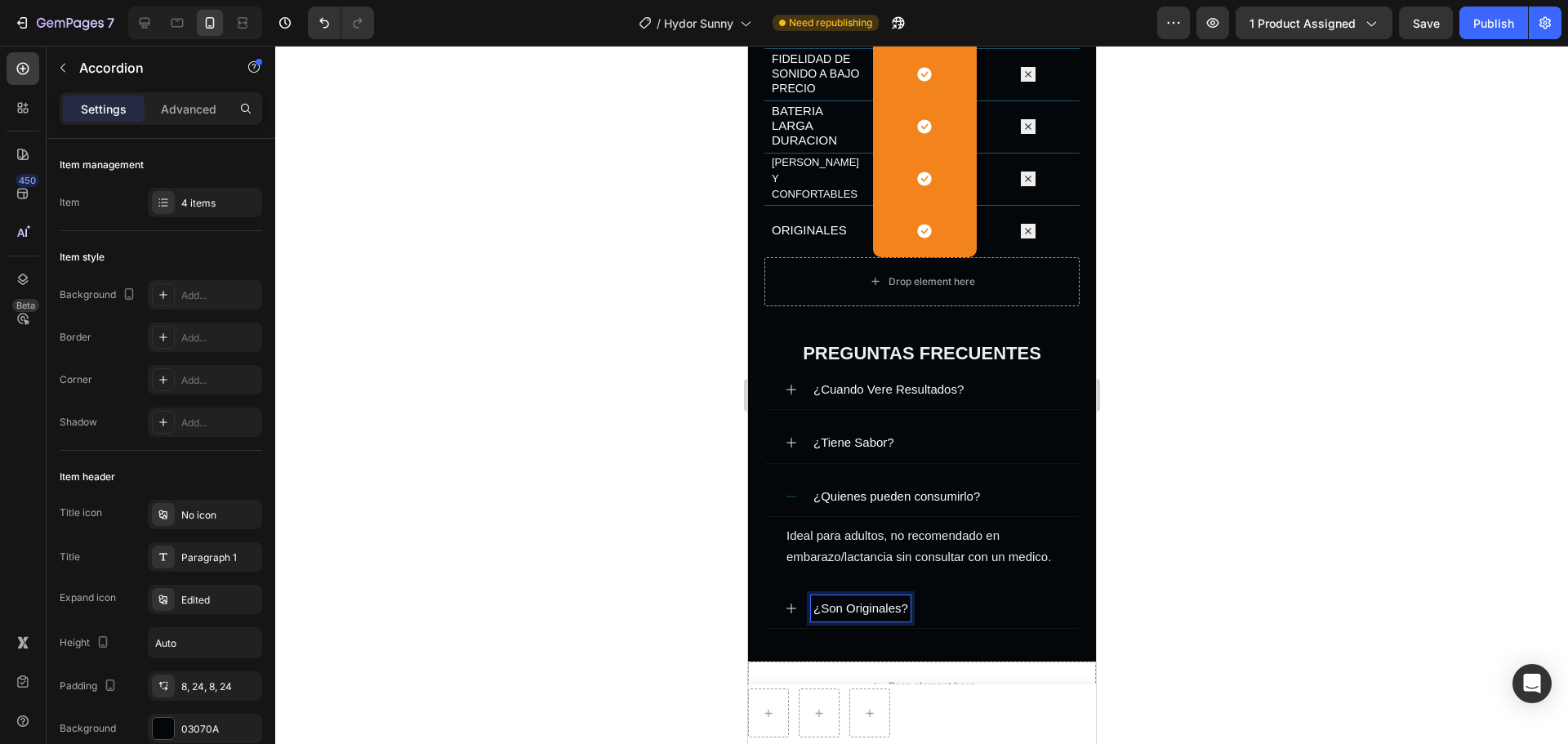
click at [901, 567] on span "¿Son Originales?" at bounding box center [859, 608] width 94 height 14
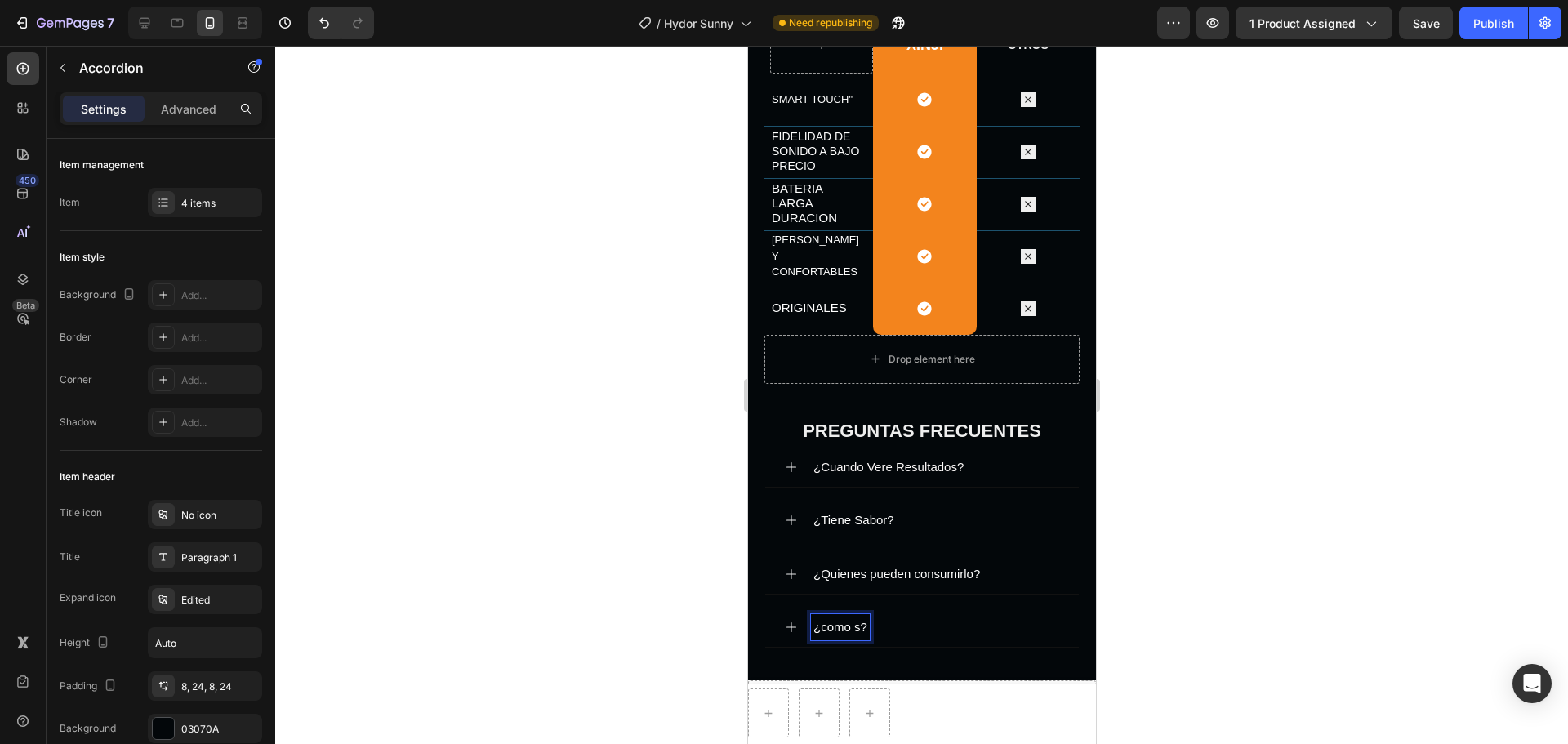
scroll to position [2561, 0]
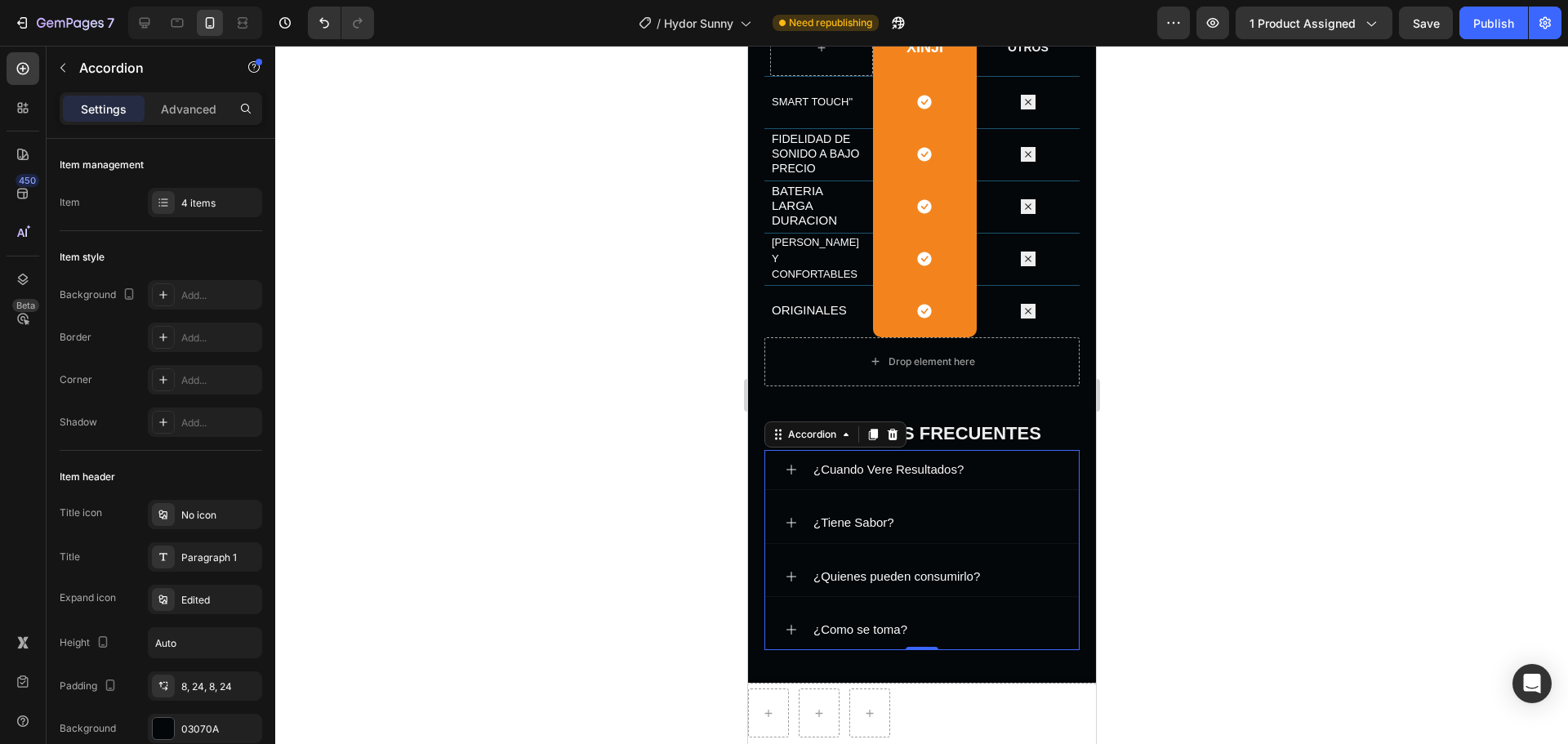
click at [795, 567] on icon at bounding box center [790, 629] width 13 height 13
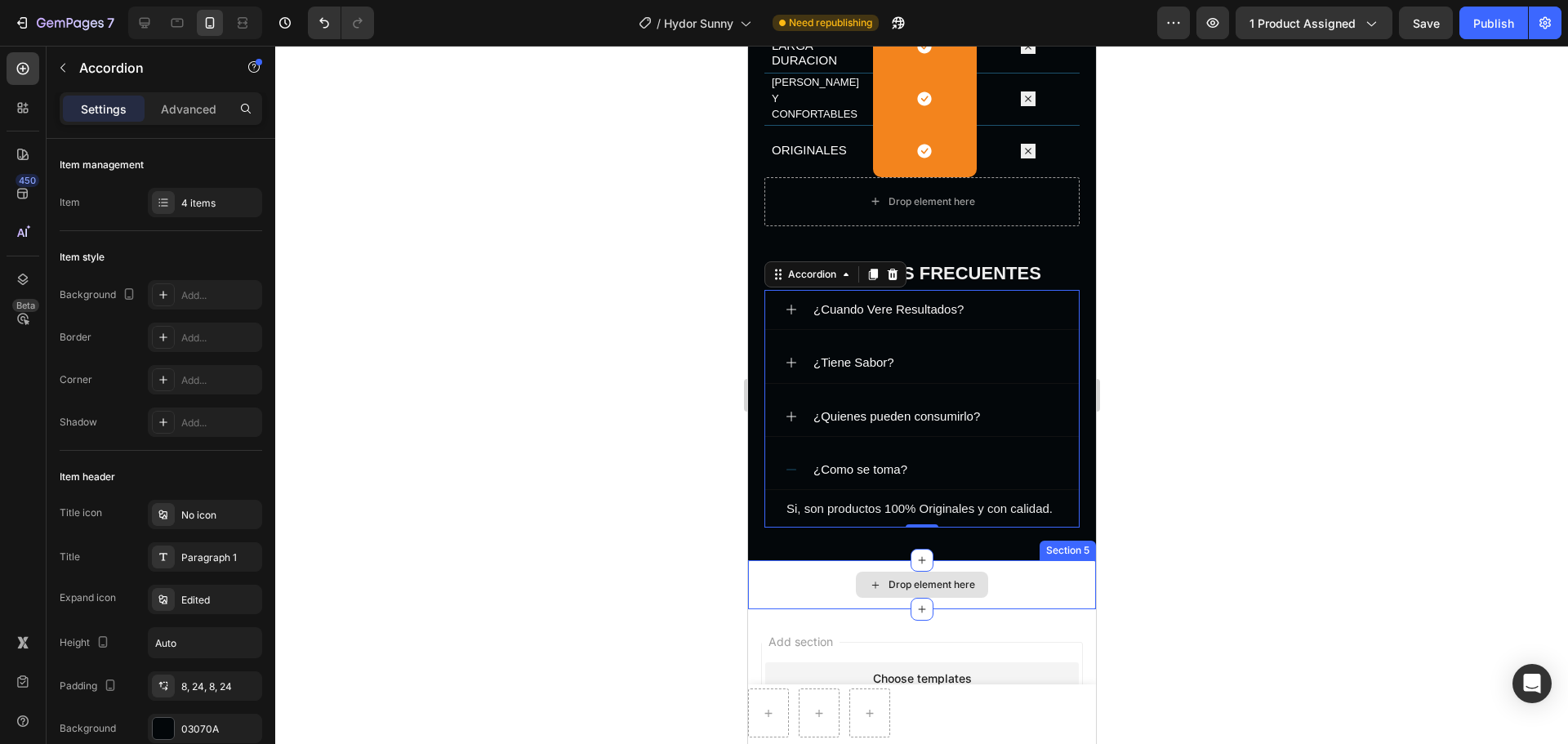
scroll to position [2725, 0]
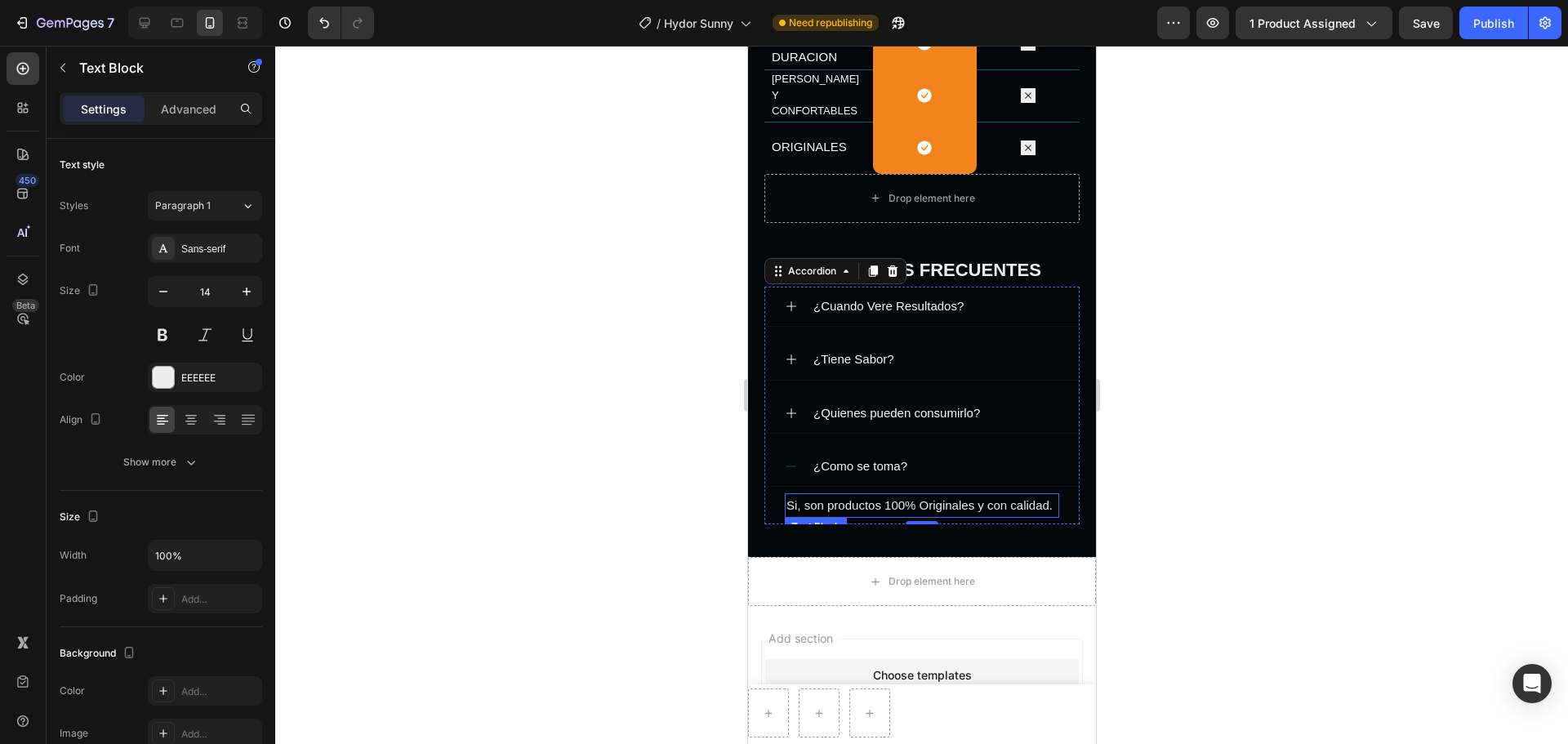
click at [826, 512] on span "Si, son productos 100% Originales y con calidad." at bounding box center [918, 505] width 266 height 14
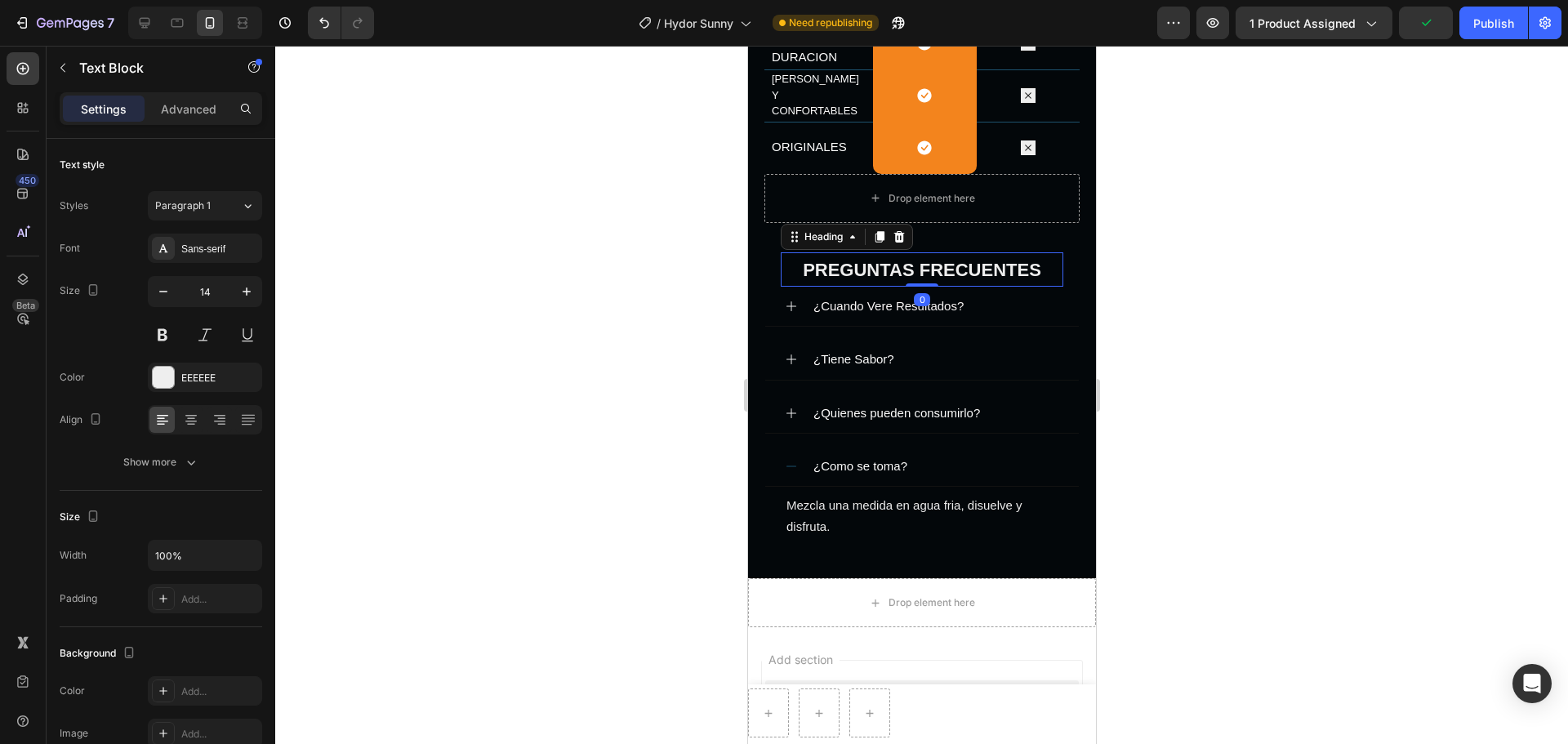
click at [1017, 260] on strong "PREGUNTAS FRECUENTES" at bounding box center [921, 270] width 238 height 20
click at [1033, 260] on p "PREGUNTAS FRECUENTES" at bounding box center [921, 269] width 279 height 31
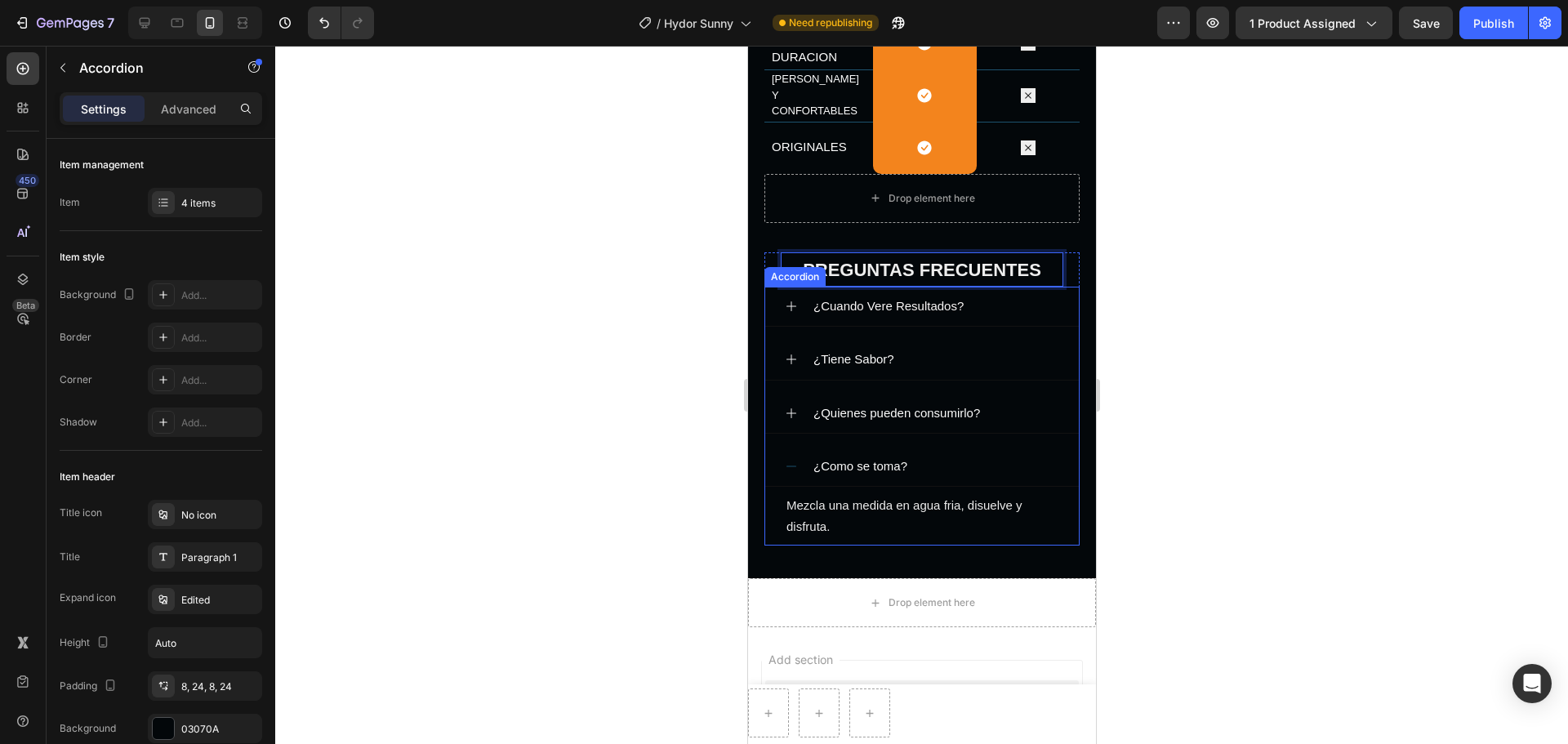
click at [769, 341] on div "¿Tiene Sabor?" at bounding box center [921, 359] width 313 height 40
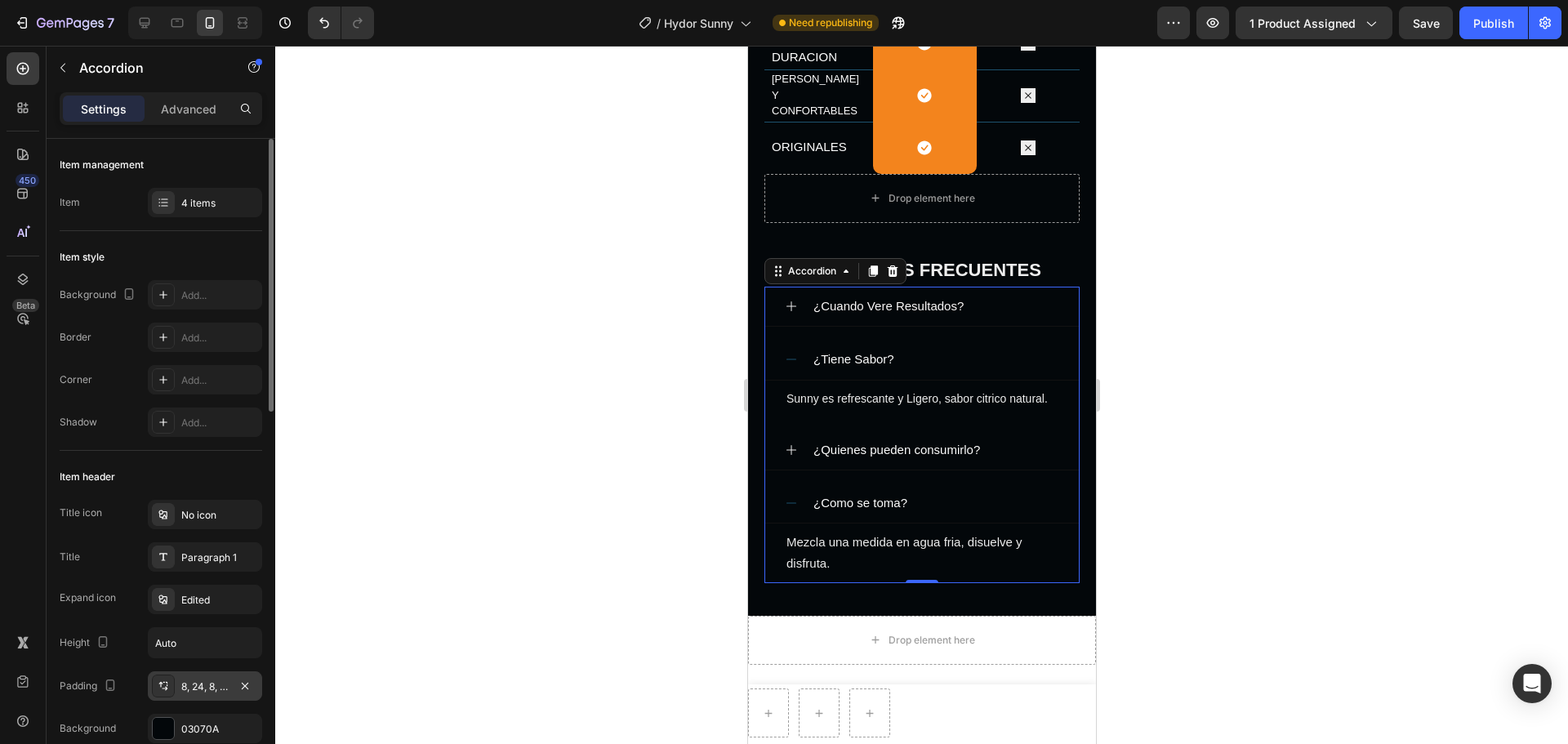
scroll to position [163, 0]
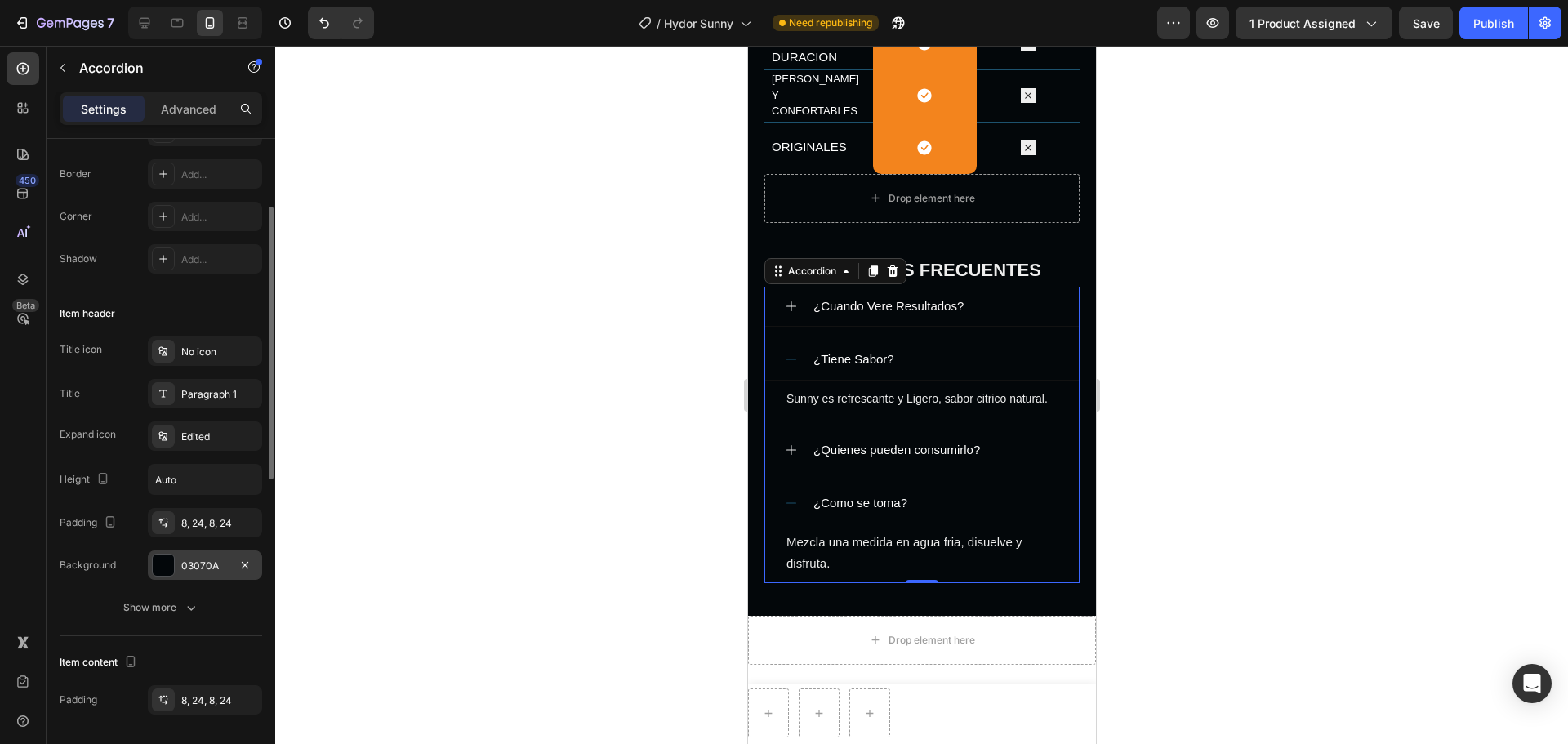
click at [197, 567] on div "03070A" at bounding box center [205, 564] width 114 height 30
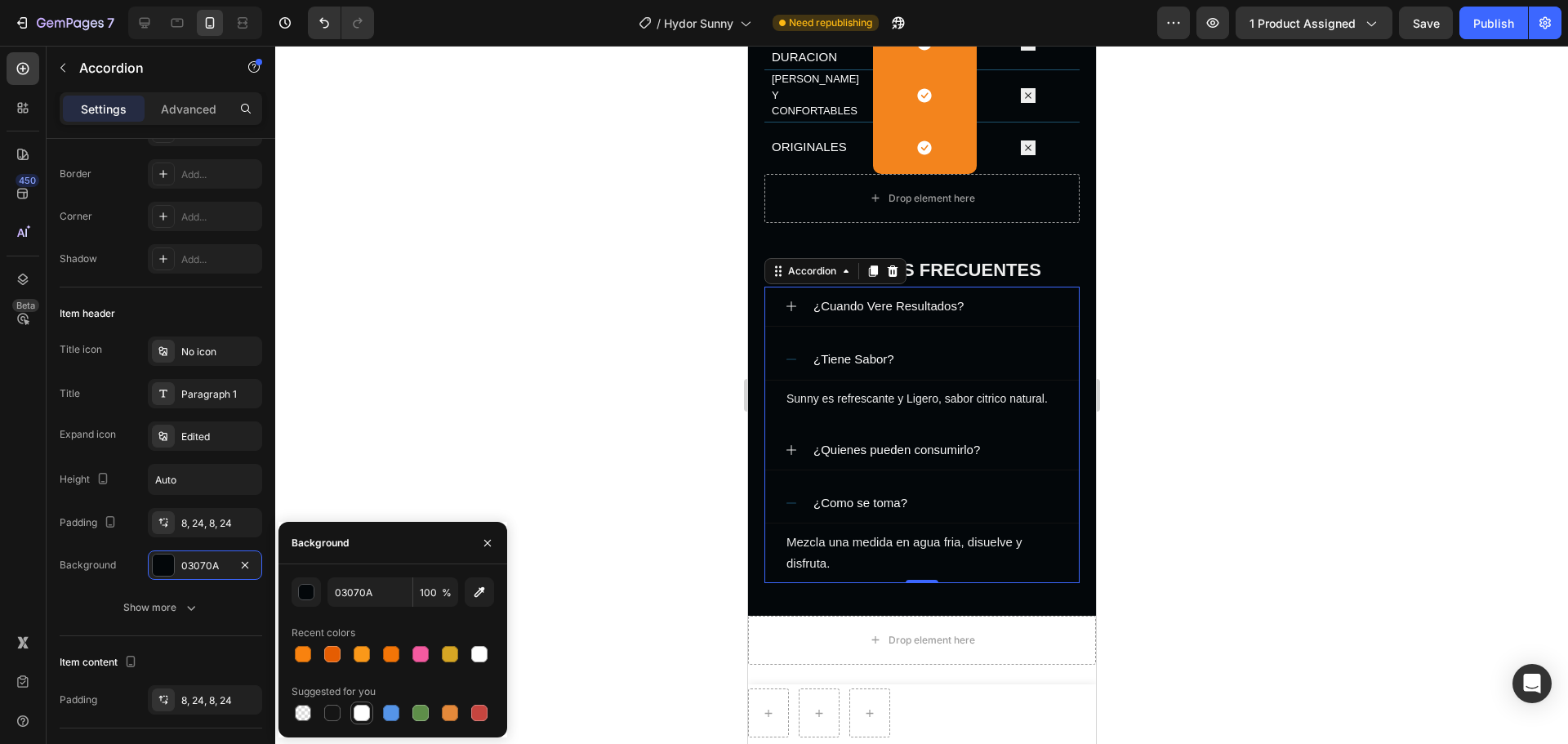
click at [365, 567] on div at bounding box center [361, 713] width 16 height 16
type input "FFFFFF"
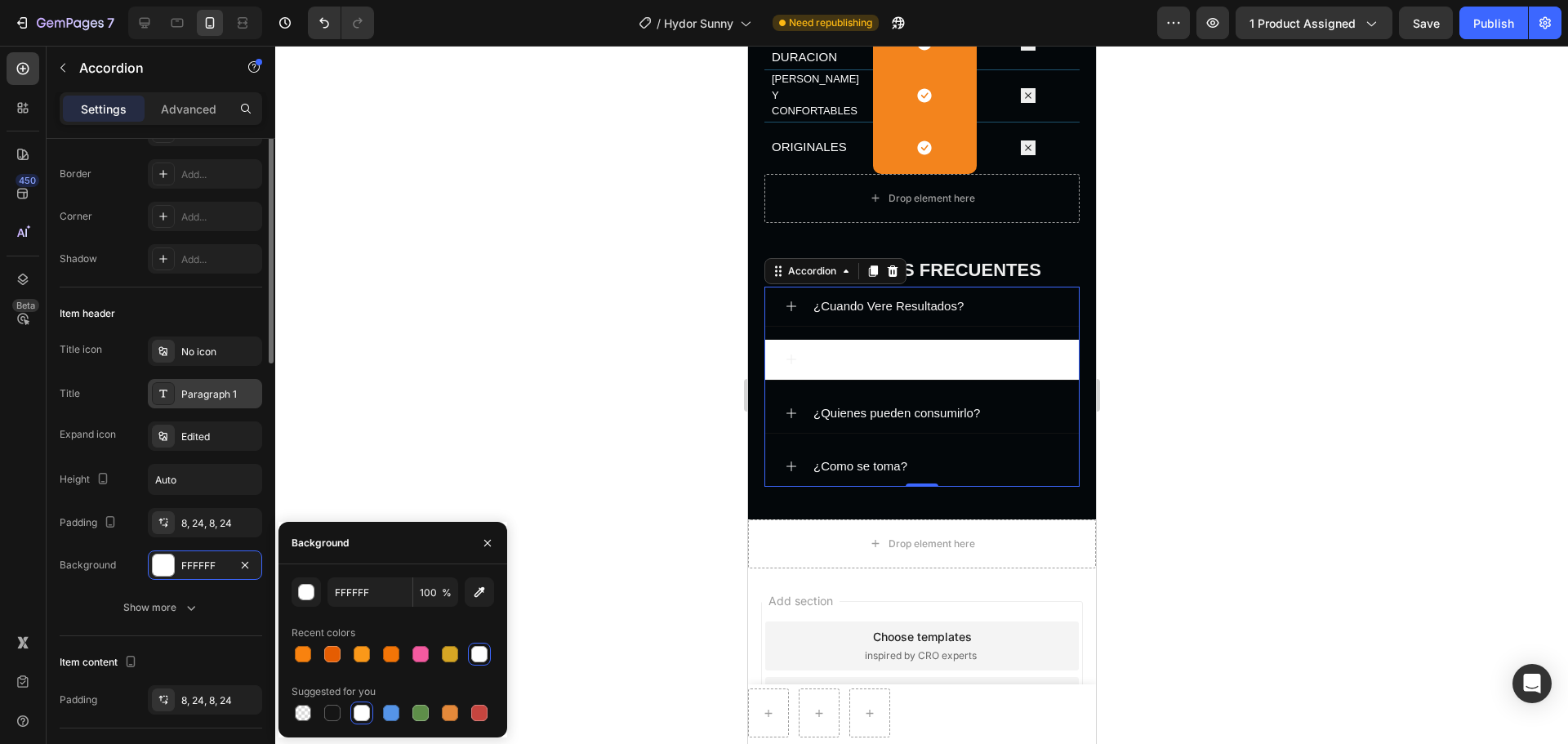
scroll to position [0, 0]
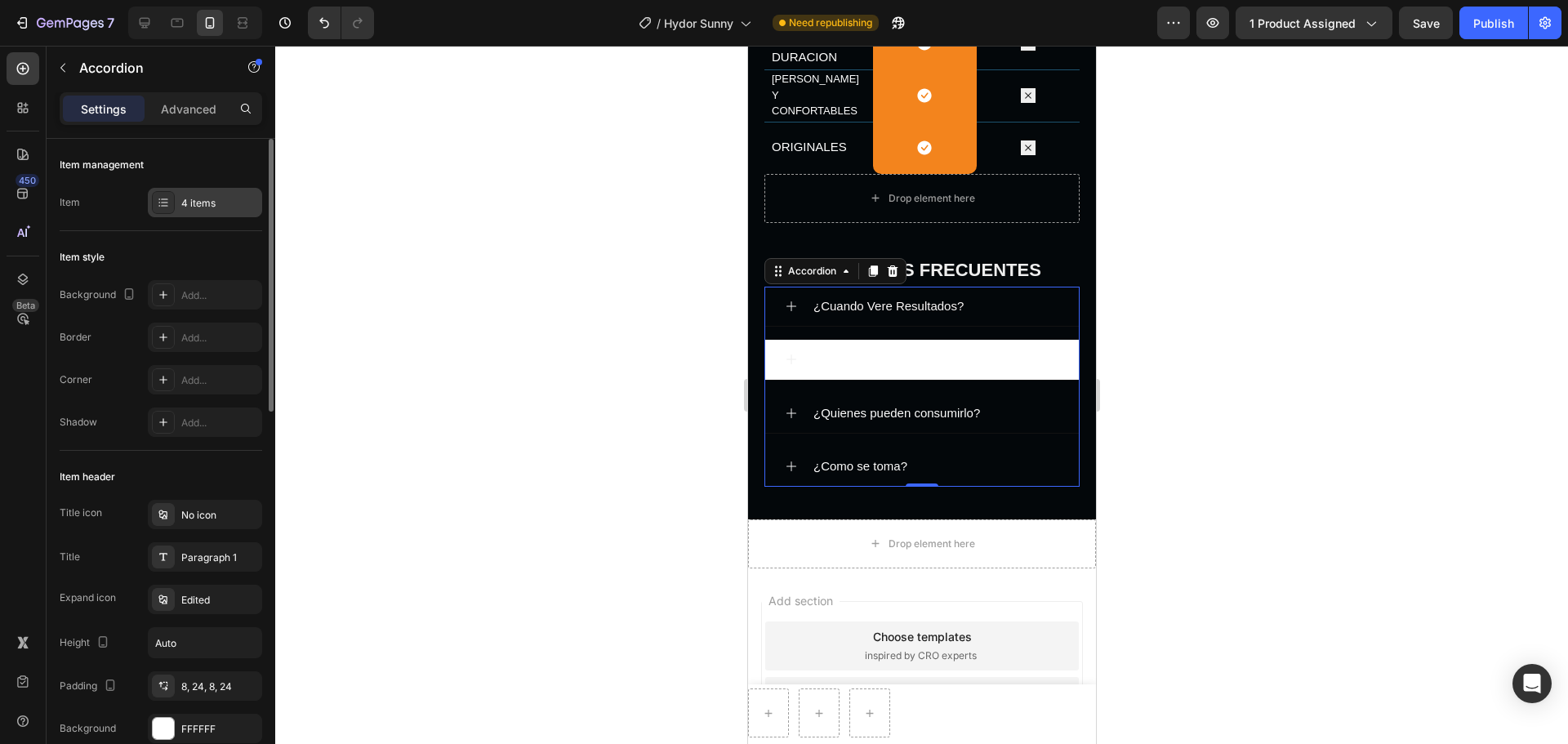
click at [209, 203] on div "4 items" at bounding box center [220, 203] width 77 height 14
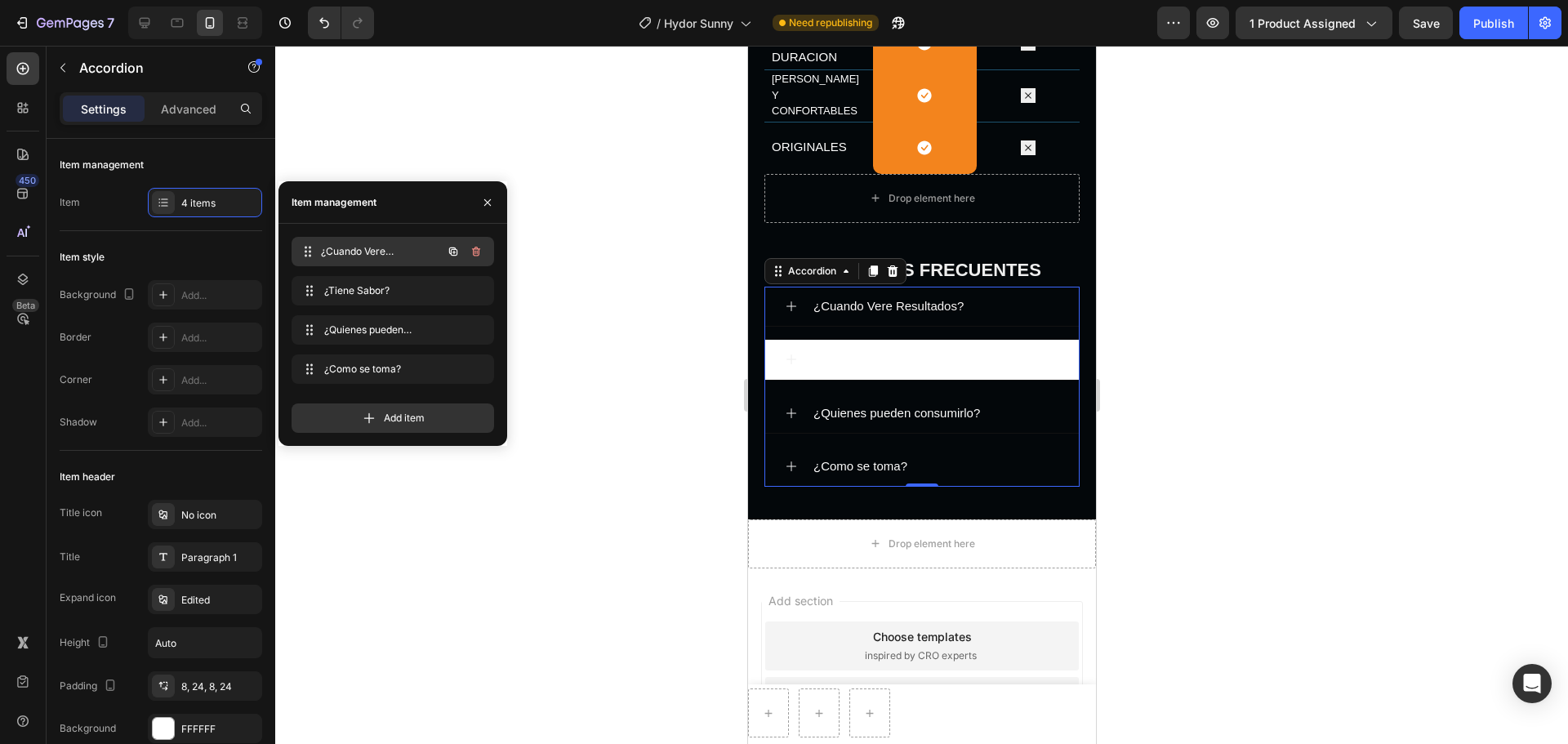
click at [352, 244] on span "¿Cuando Vere Resultados?" at bounding box center [381, 251] width 121 height 14
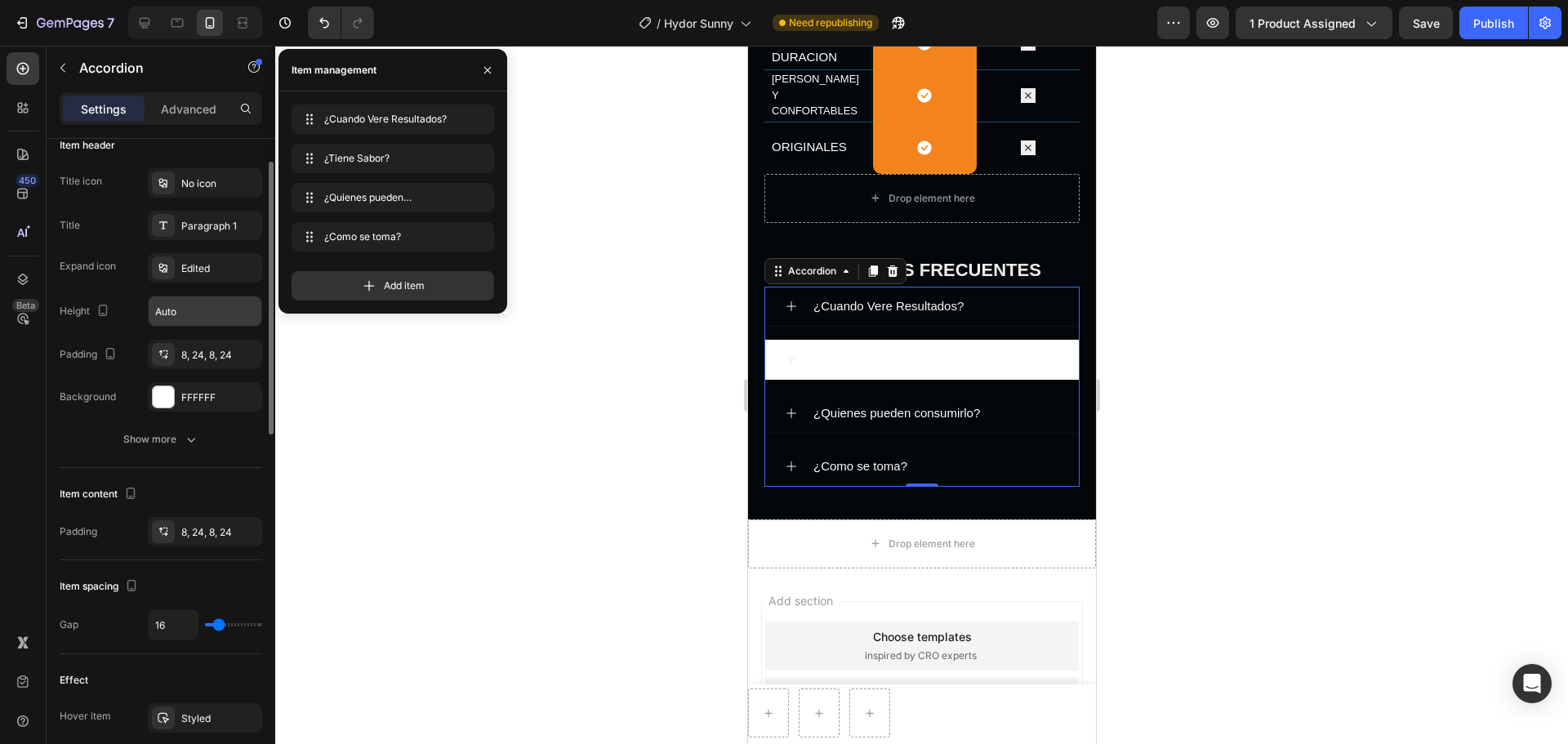
scroll to position [169, 0]
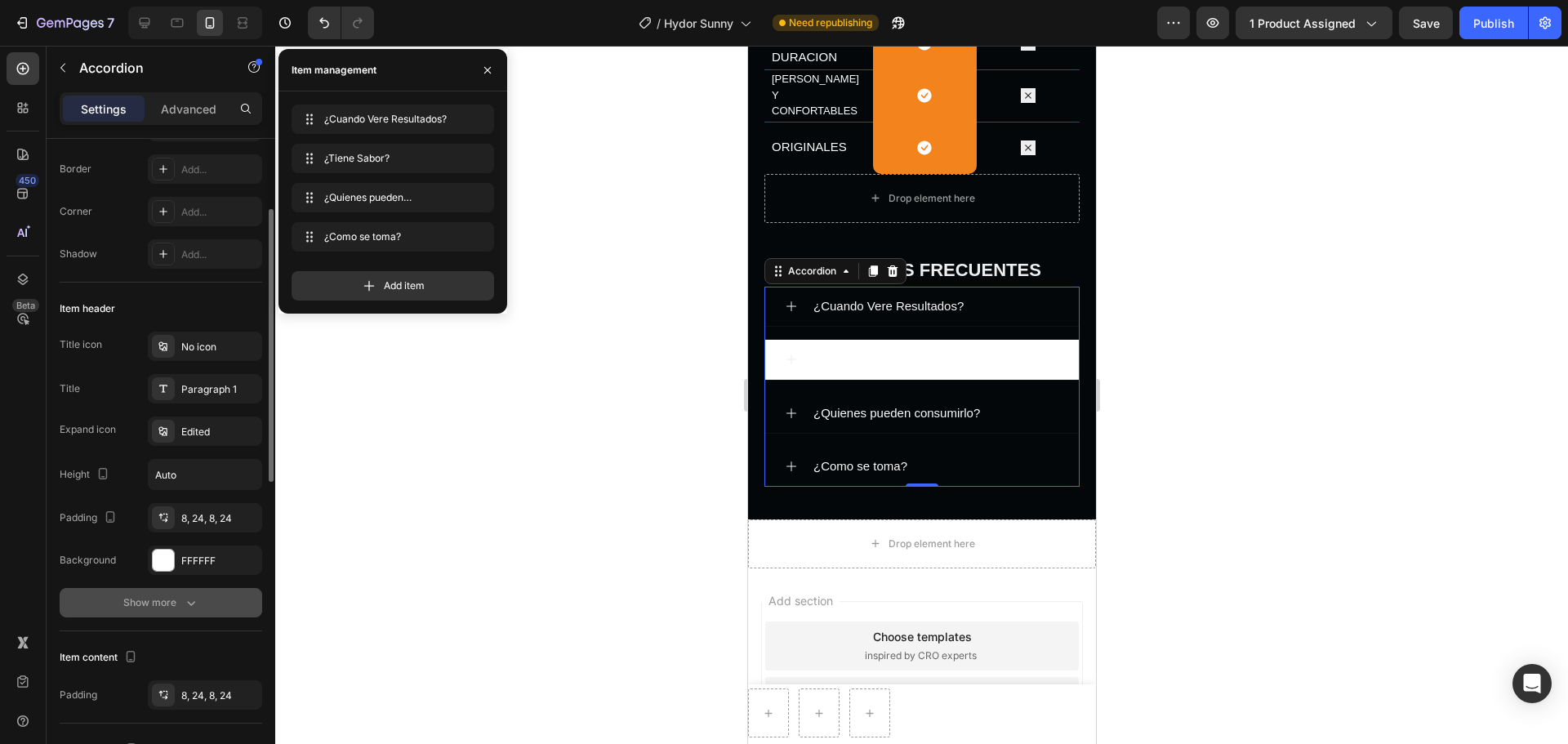
click at [189, 567] on icon "button" at bounding box center [191, 602] width 16 height 16
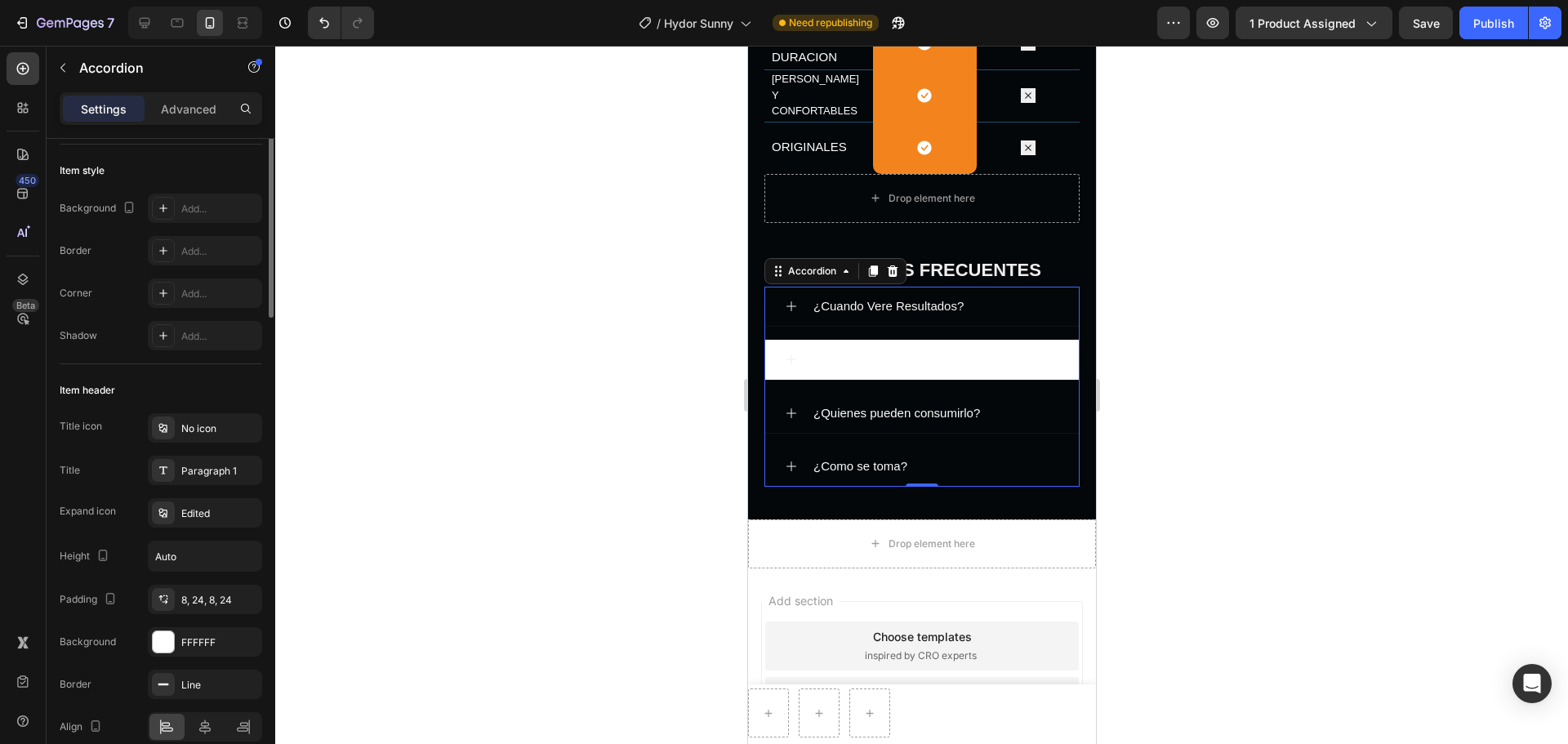
scroll to position [5, 0]
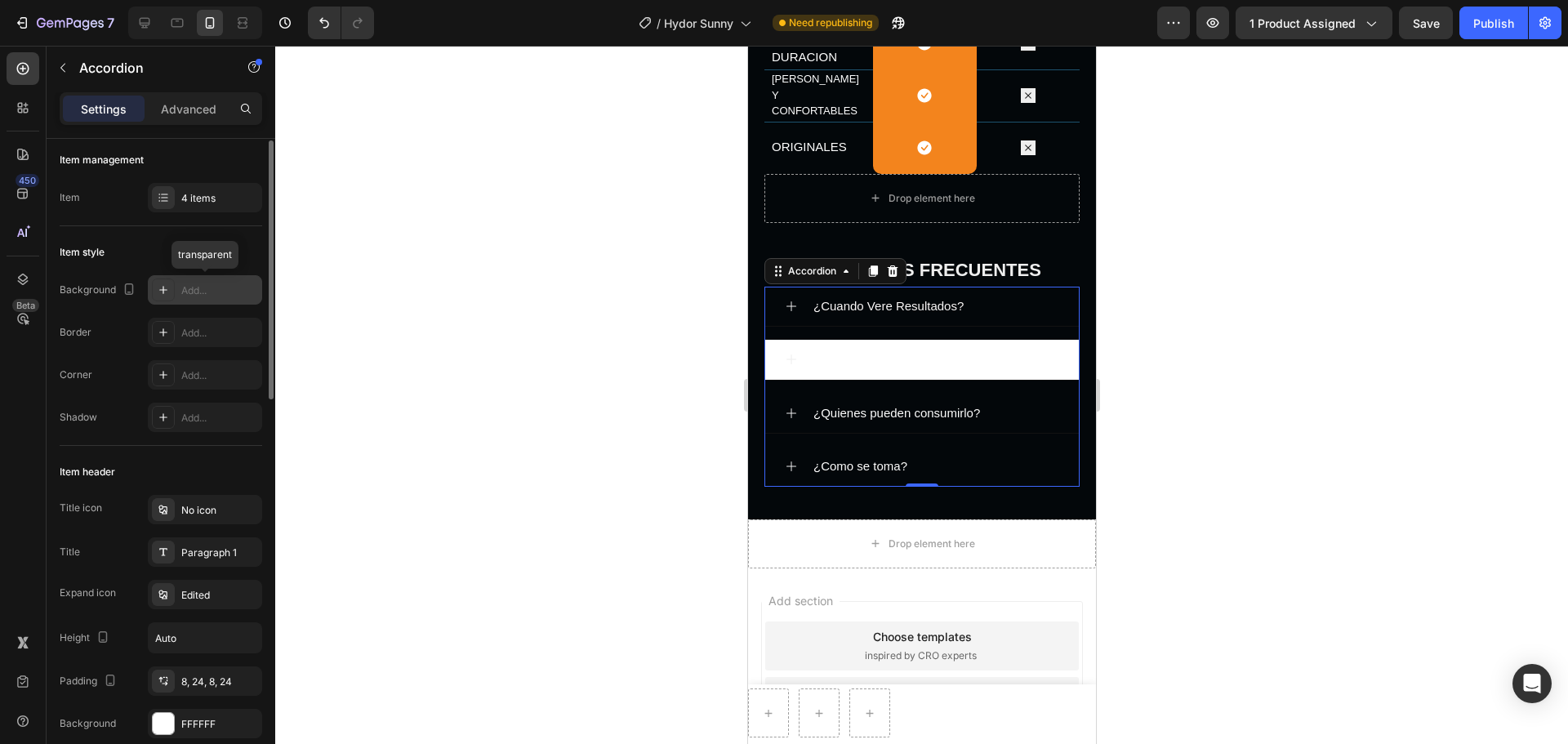
click at [188, 290] on div "Add..." at bounding box center [220, 290] width 77 height 14
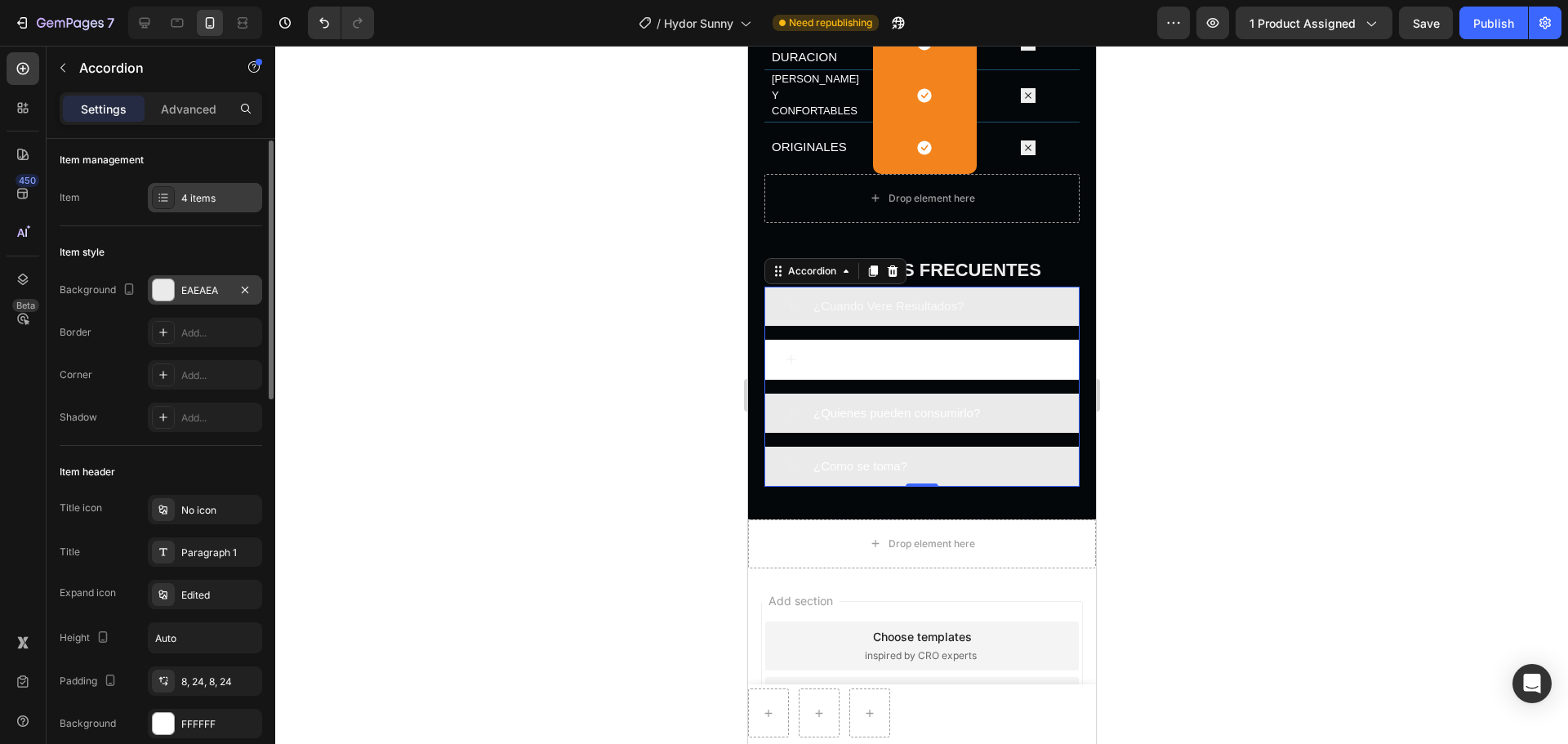
click at [190, 203] on div "4 items" at bounding box center [220, 197] width 77 height 14
click at [203, 115] on p "Advanced" at bounding box center [188, 109] width 55 height 17
type input "100%"
type input "100"
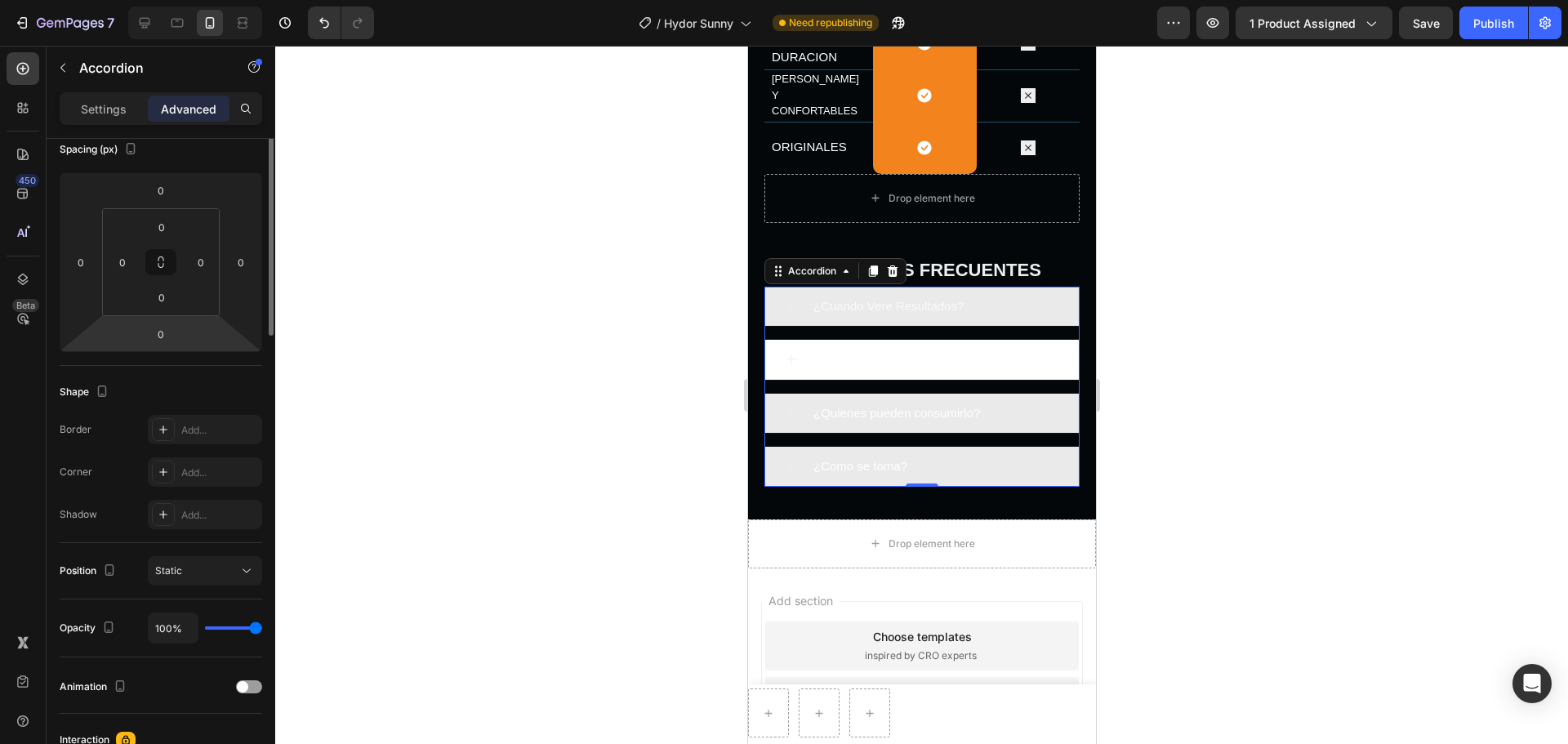
scroll to position [0, 0]
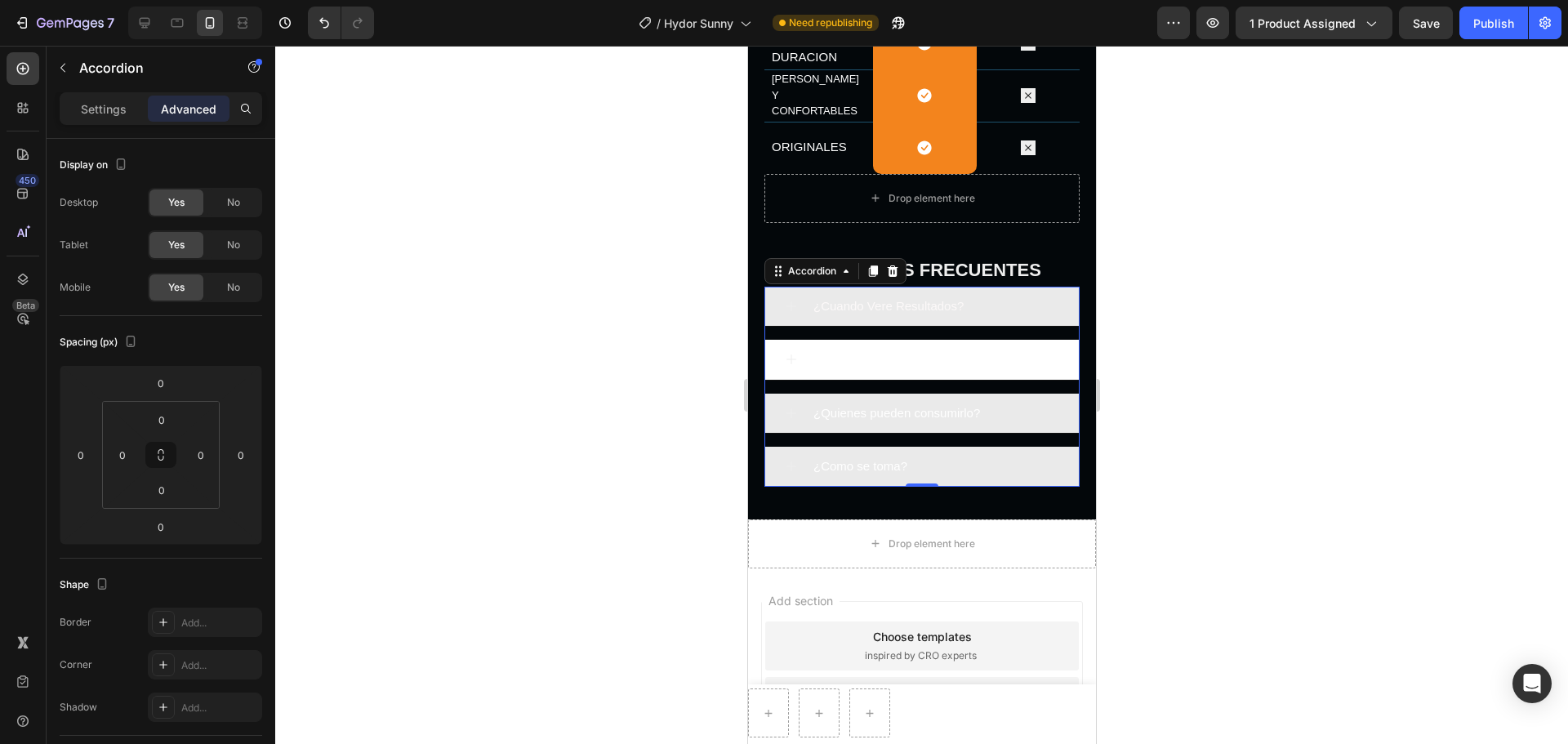
click at [112, 105] on p "Settings" at bounding box center [104, 109] width 46 height 17
type input "16"
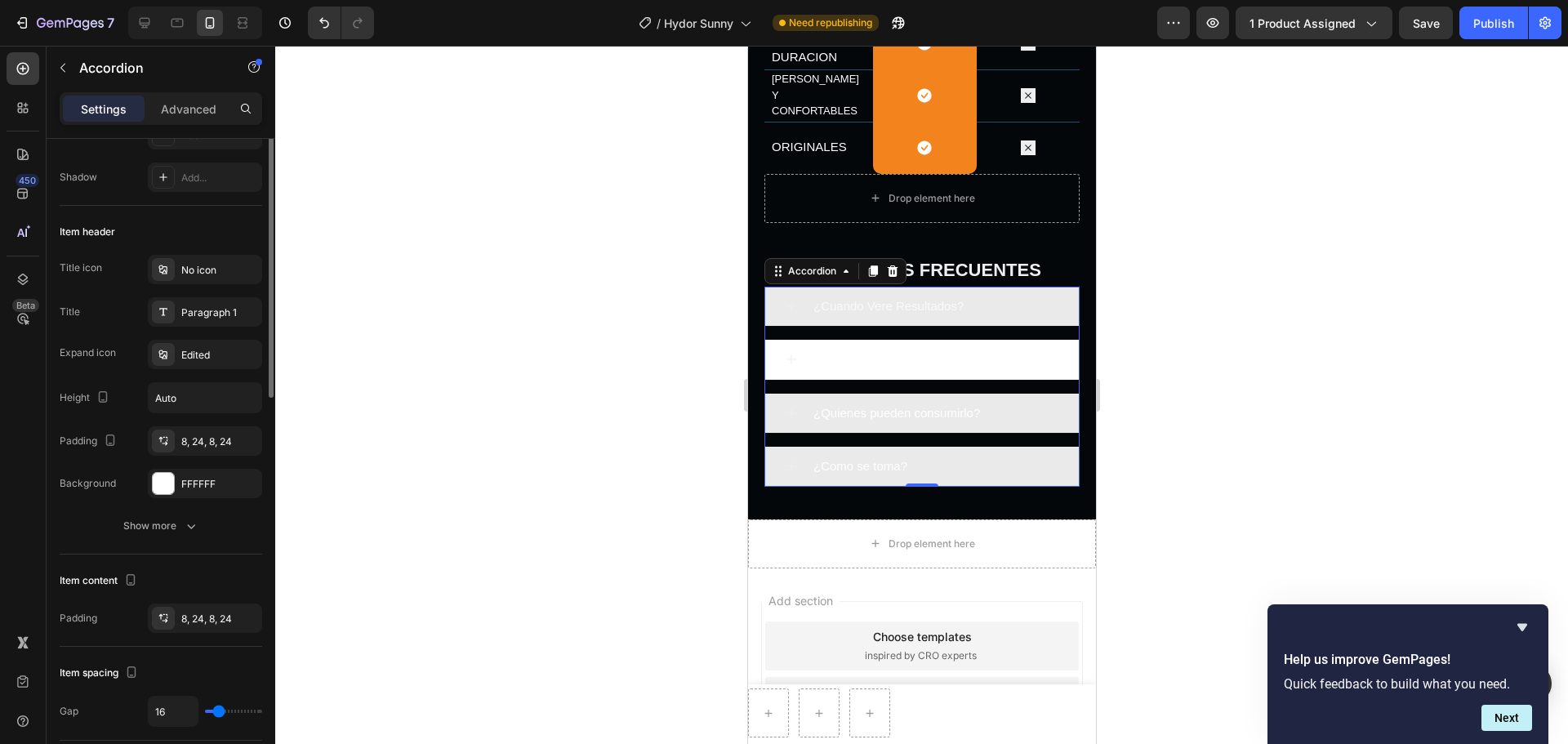
scroll to position [163, 0]
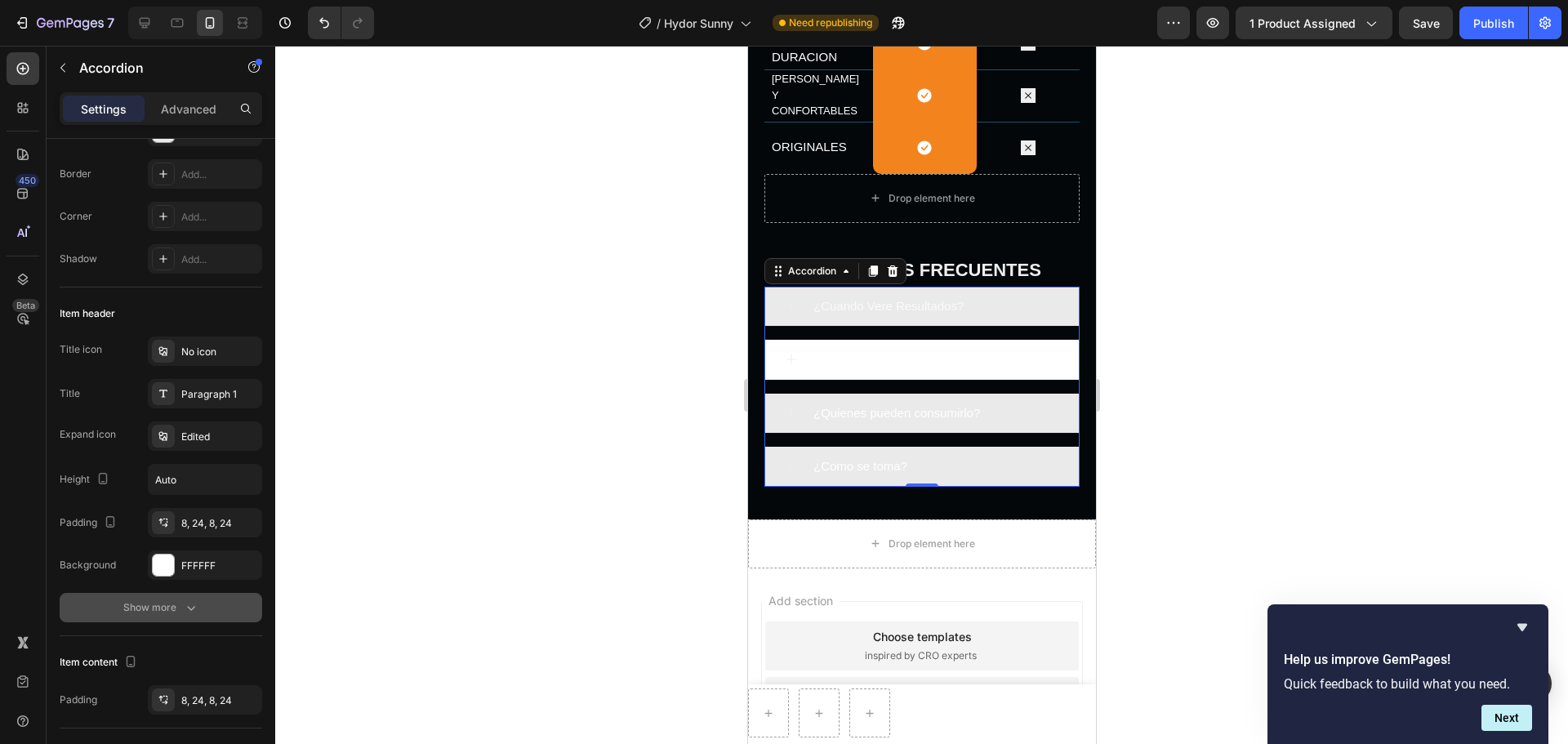
click at [201, 567] on button "Show more" at bounding box center [161, 607] width 203 height 30
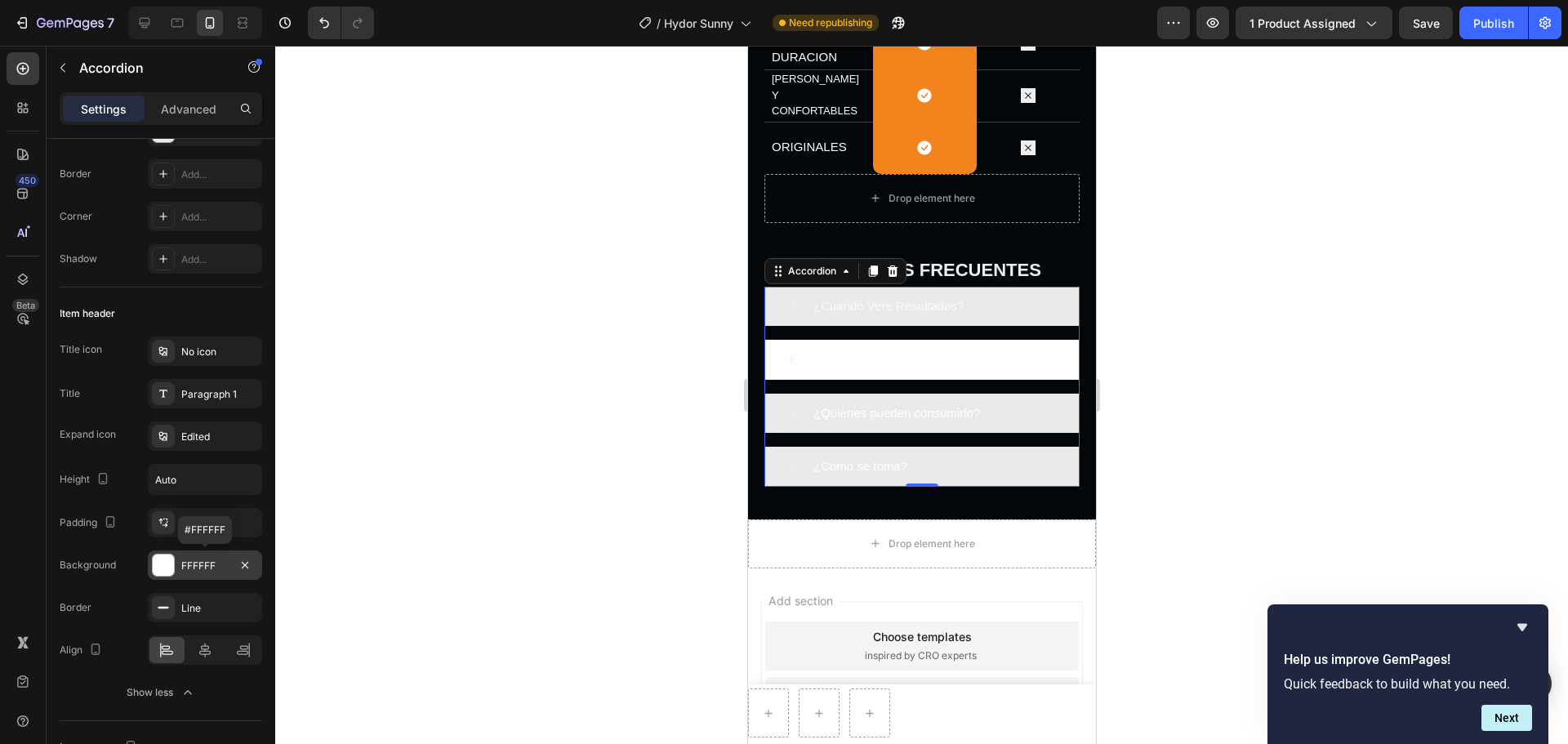
click at [214, 567] on div "FFFFFF" at bounding box center [205, 565] width 48 height 14
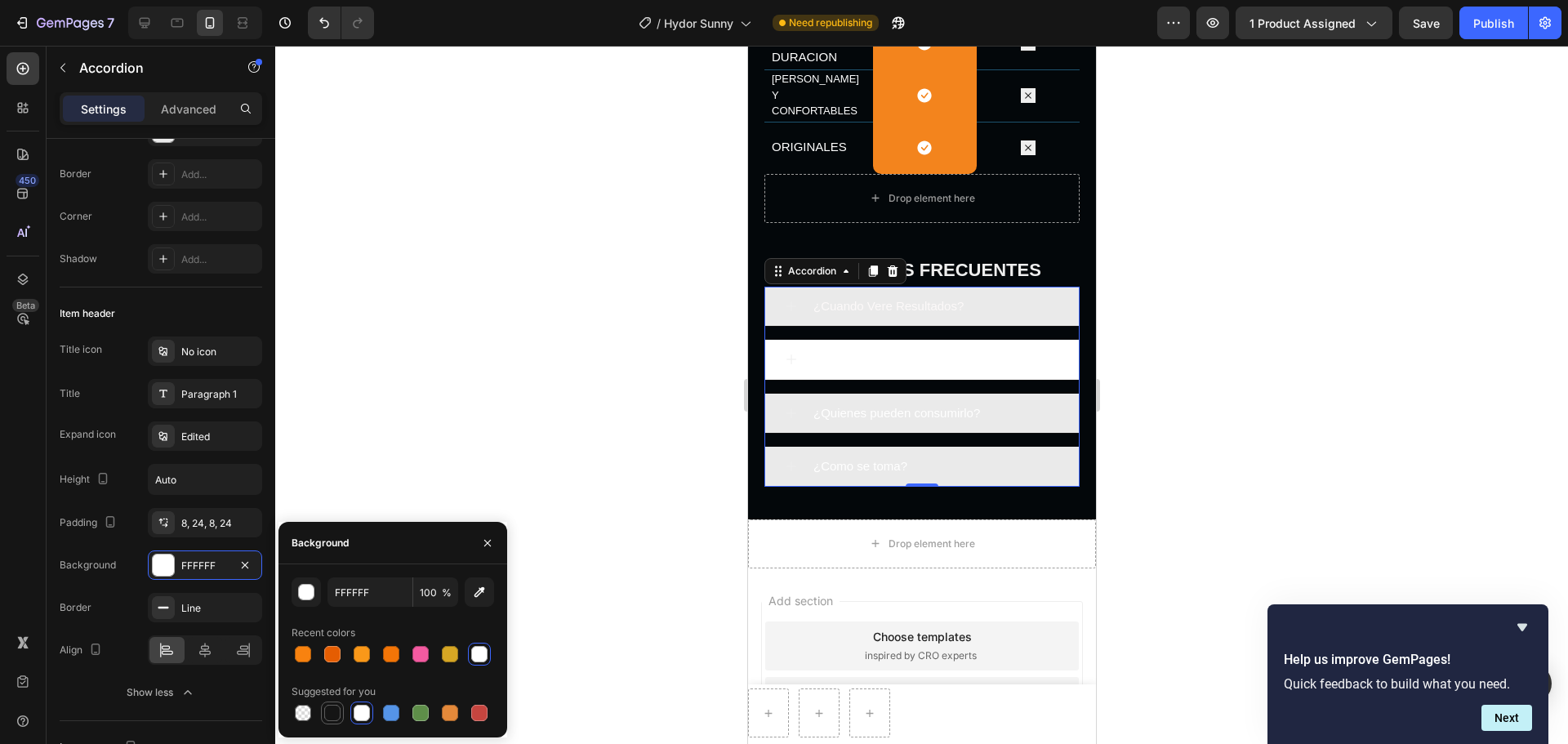
click at [330, 567] on div at bounding box center [332, 713] width 16 height 16
type input "151515"
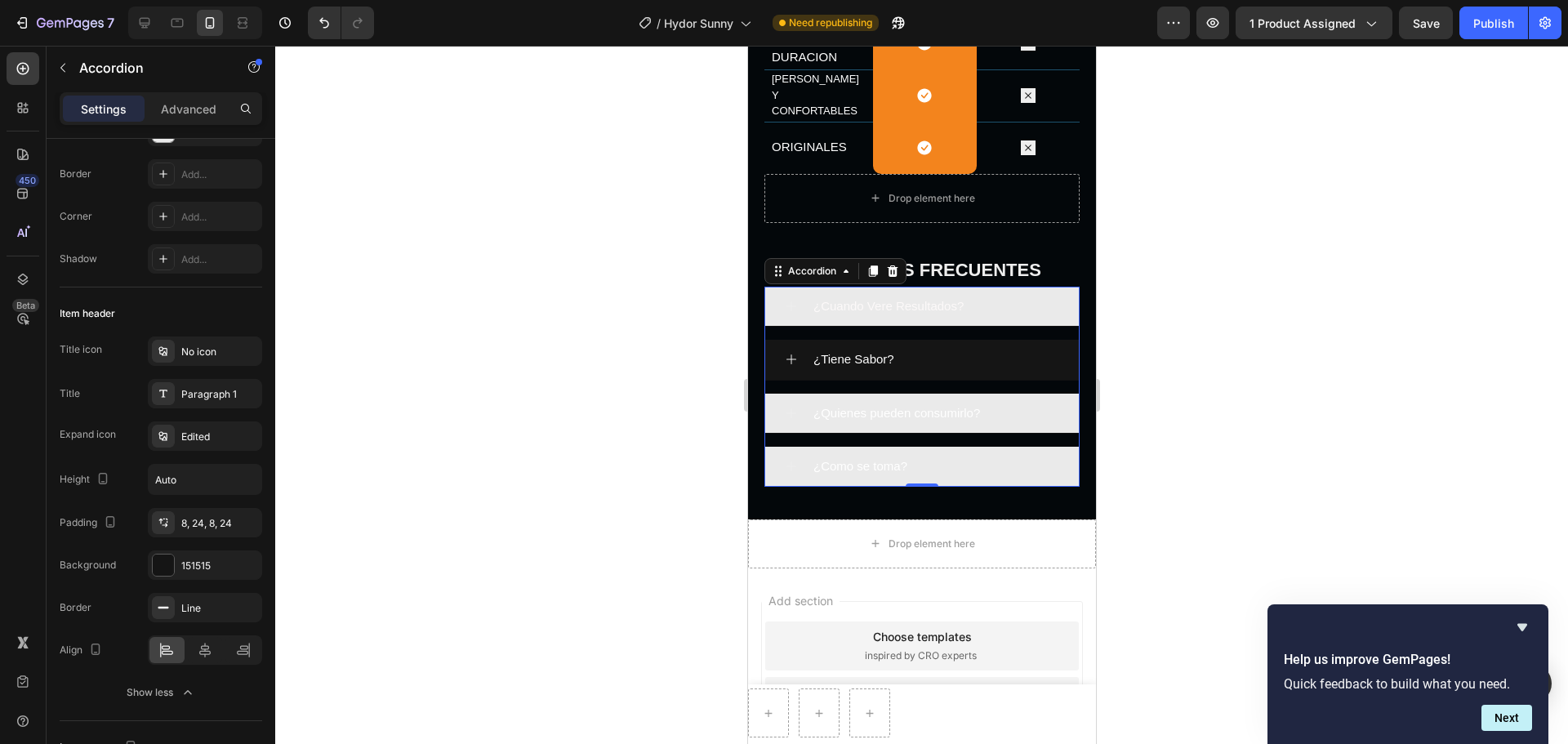
click at [379, 444] on div at bounding box center [921, 395] width 1292 height 698
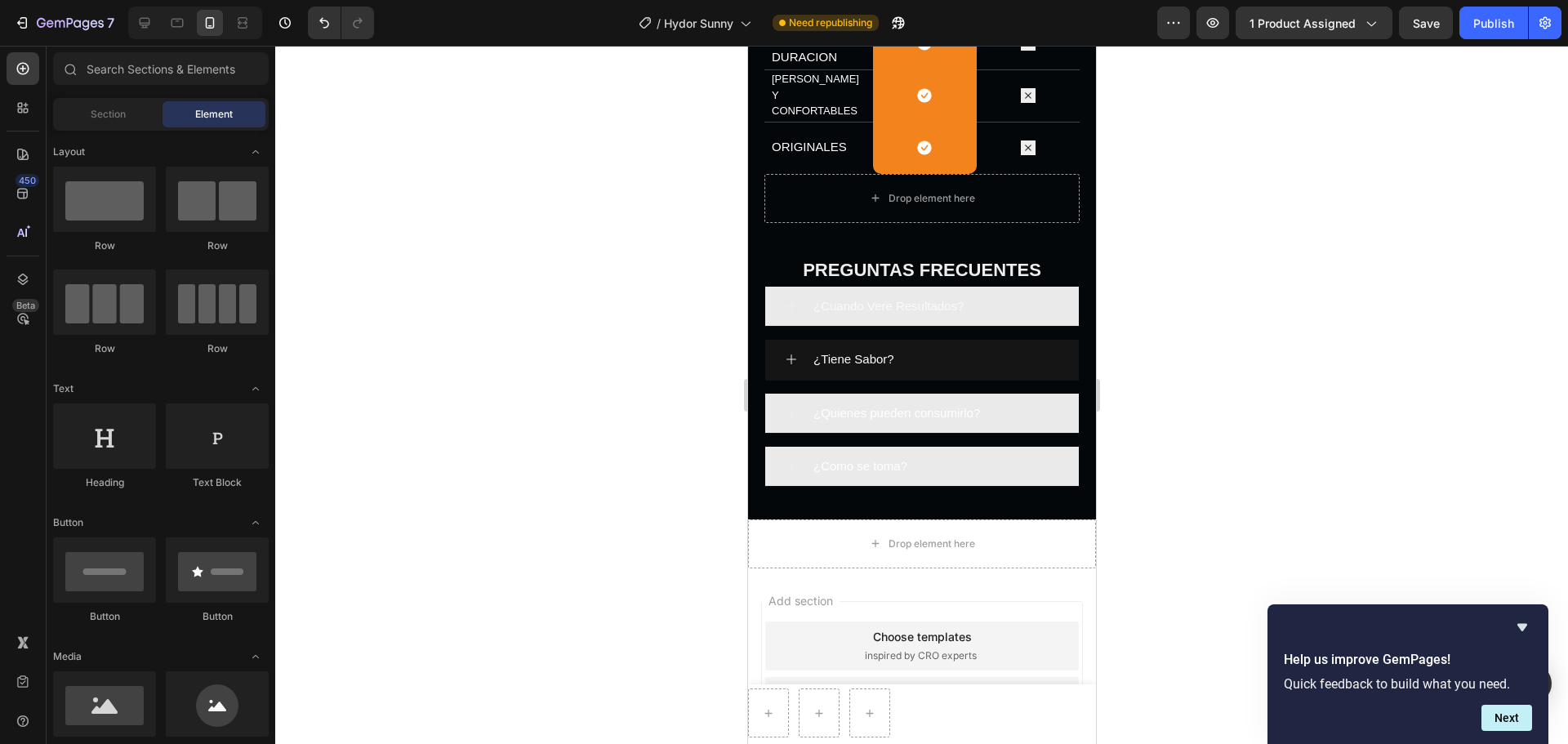
click at [1218, 245] on div at bounding box center [921, 395] width 1292 height 698
click at [927, 296] on p "¿Cuando Vere Resultados?" at bounding box center [887, 306] width 150 height 21
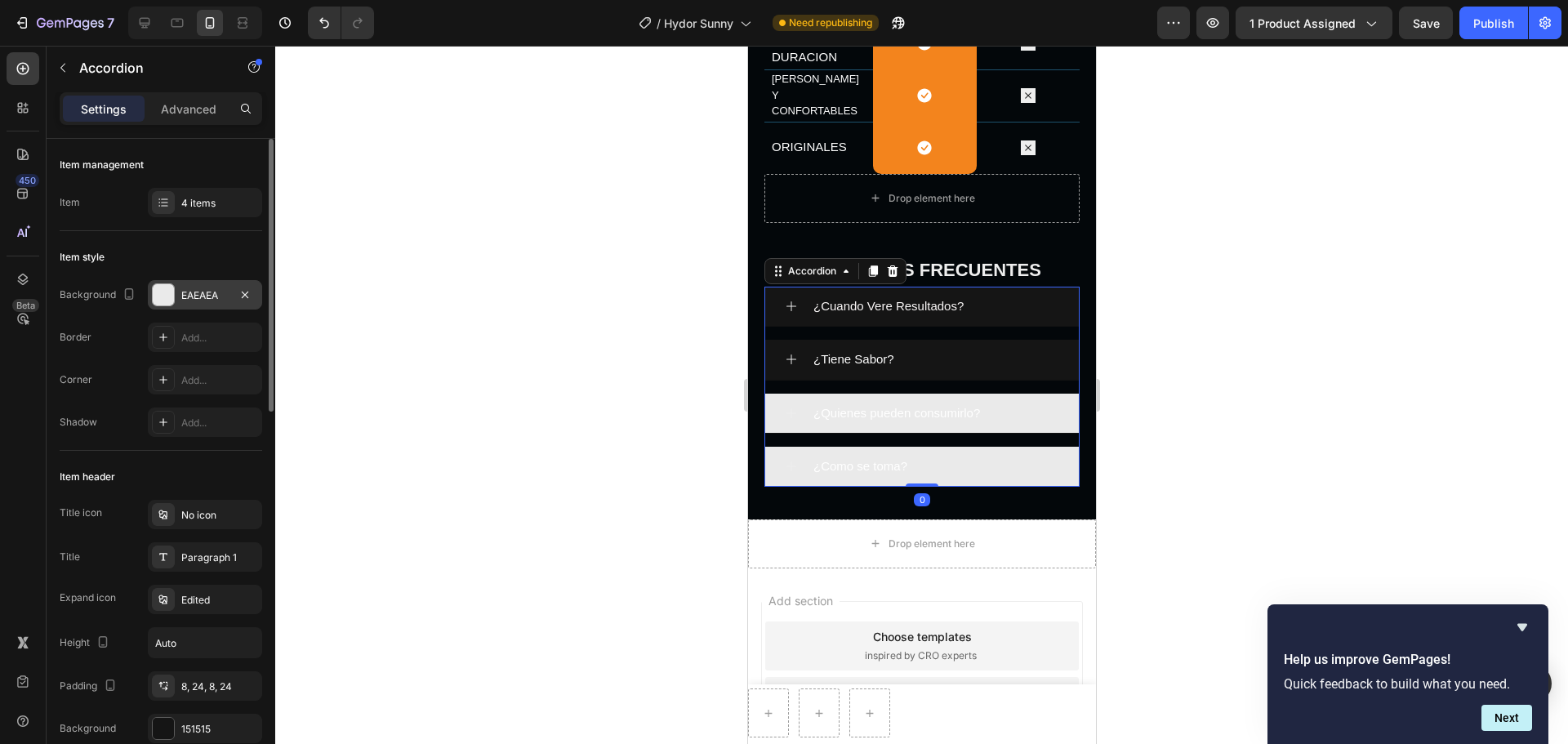
click at [167, 297] on div at bounding box center [163, 295] width 21 height 21
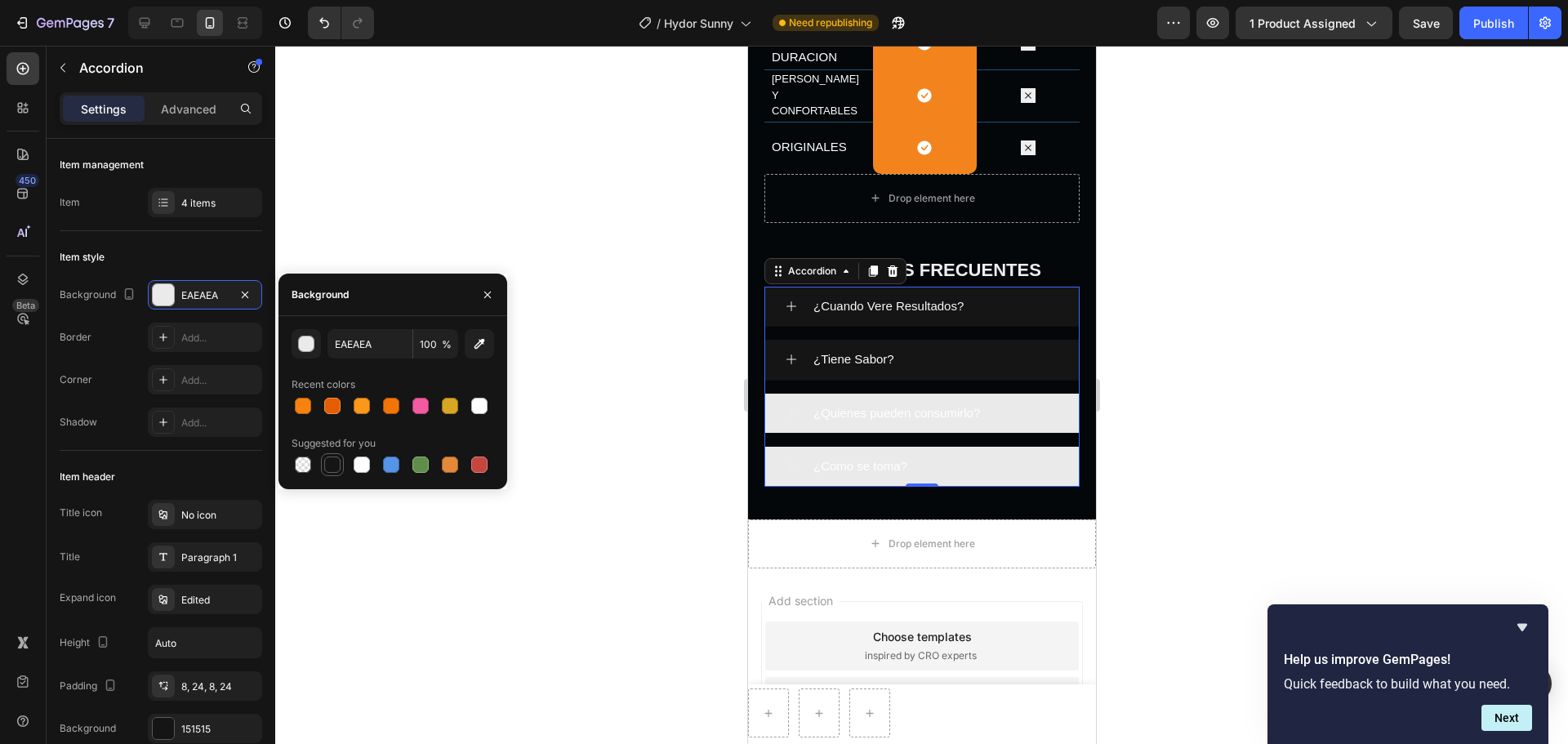
click at [337, 464] on div at bounding box center [332, 464] width 16 height 16
type input "151515"
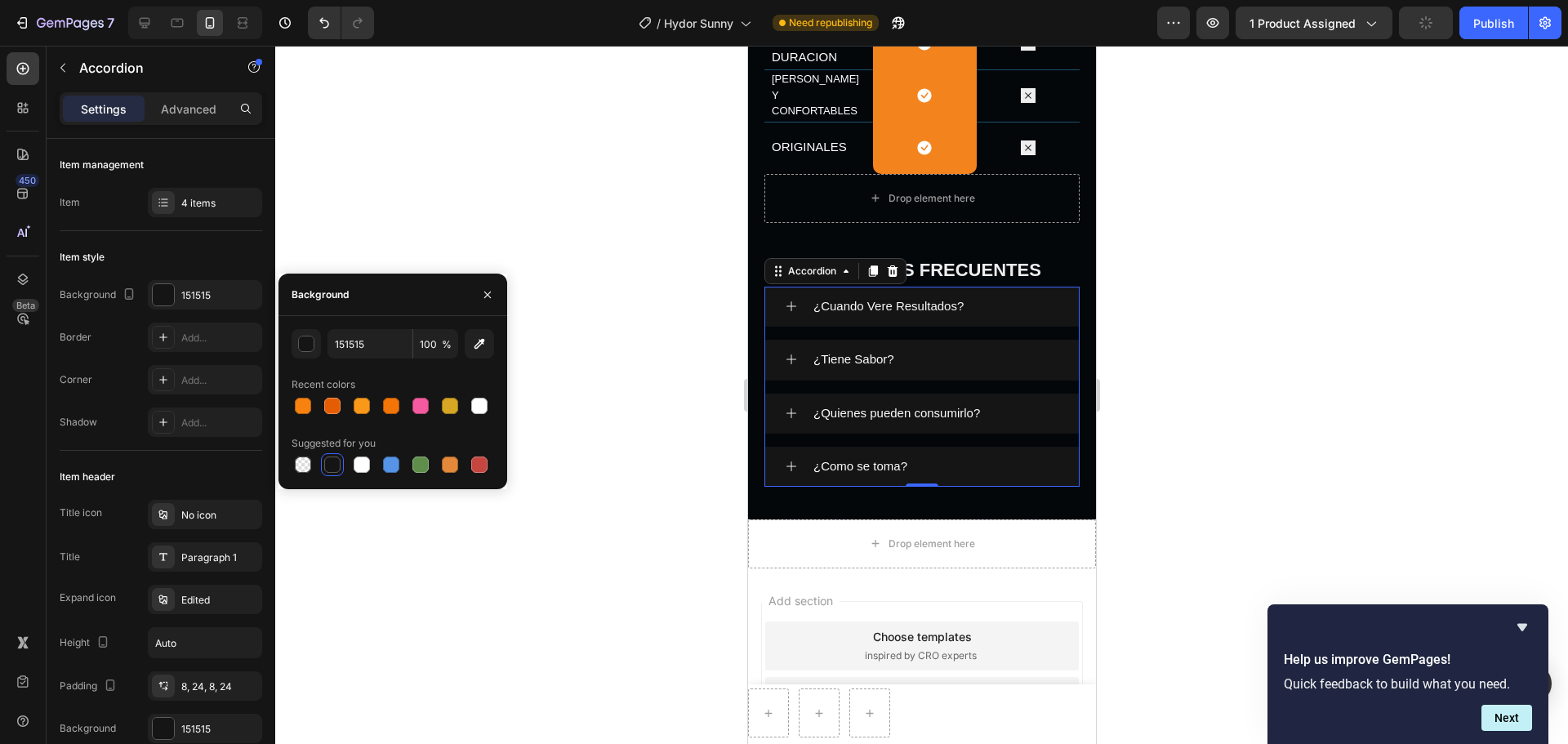
click at [1159, 345] on div at bounding box center [921, 395] width 1292 height 698
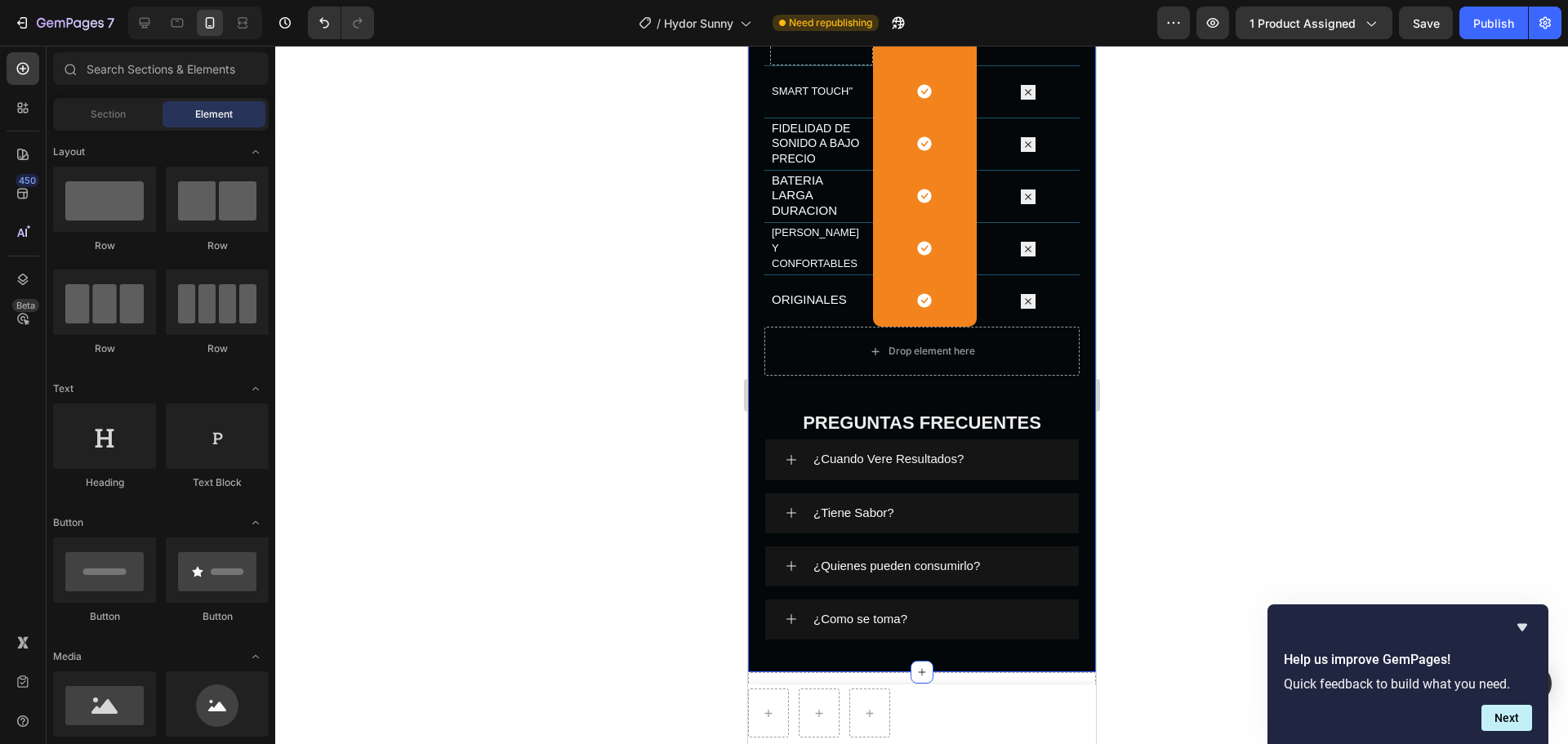
scroll to position [2480, 0]
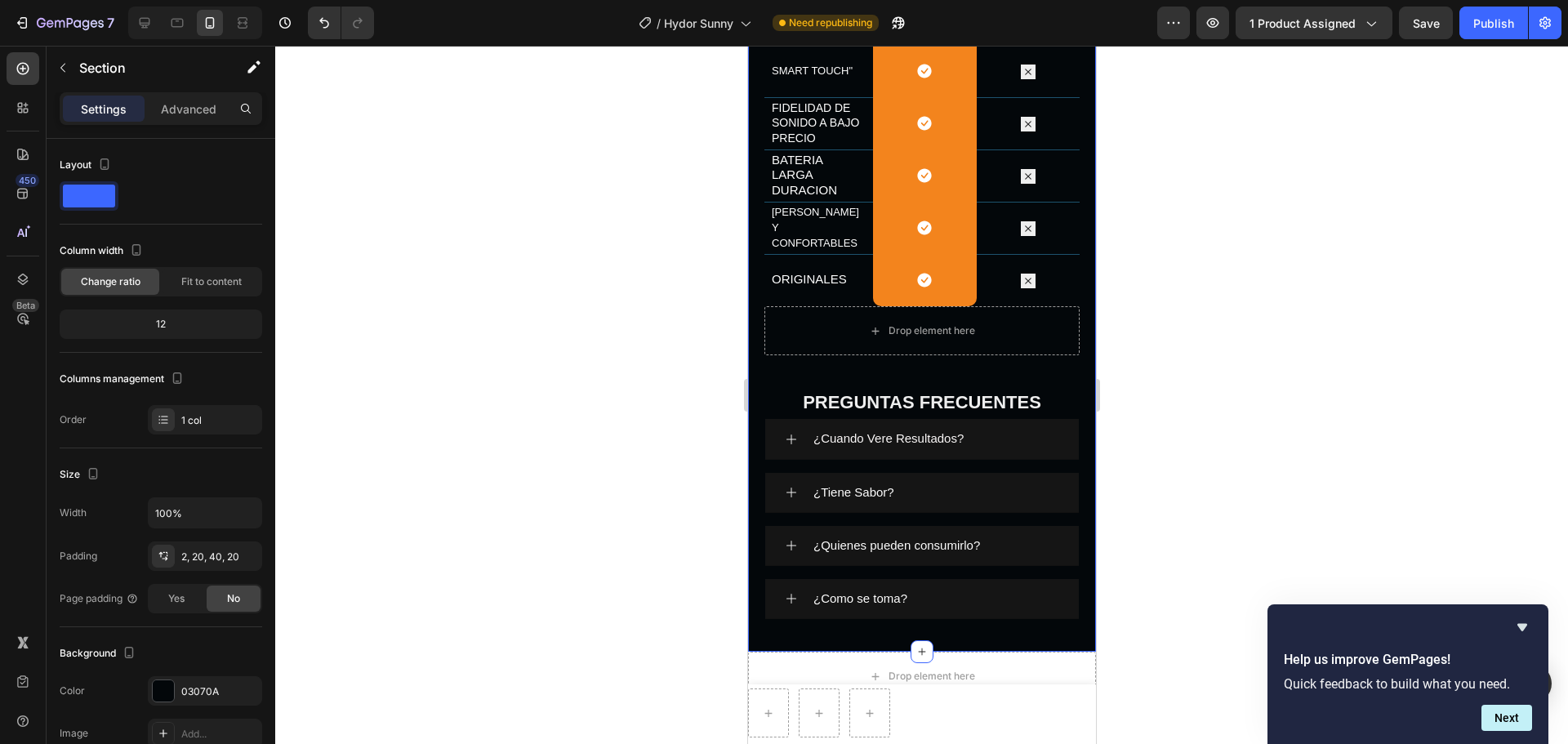
click at [1074, 399] on div "XiNJI Heading Row OTROS Text Block Row SMART TOUCH" Text Block Icon Row Icon Ro…" at bounding box center [921, 319] width 348 height 665
click at [183, 567] on div "03070A" at bounding box center [205, 691] width 48 height 14
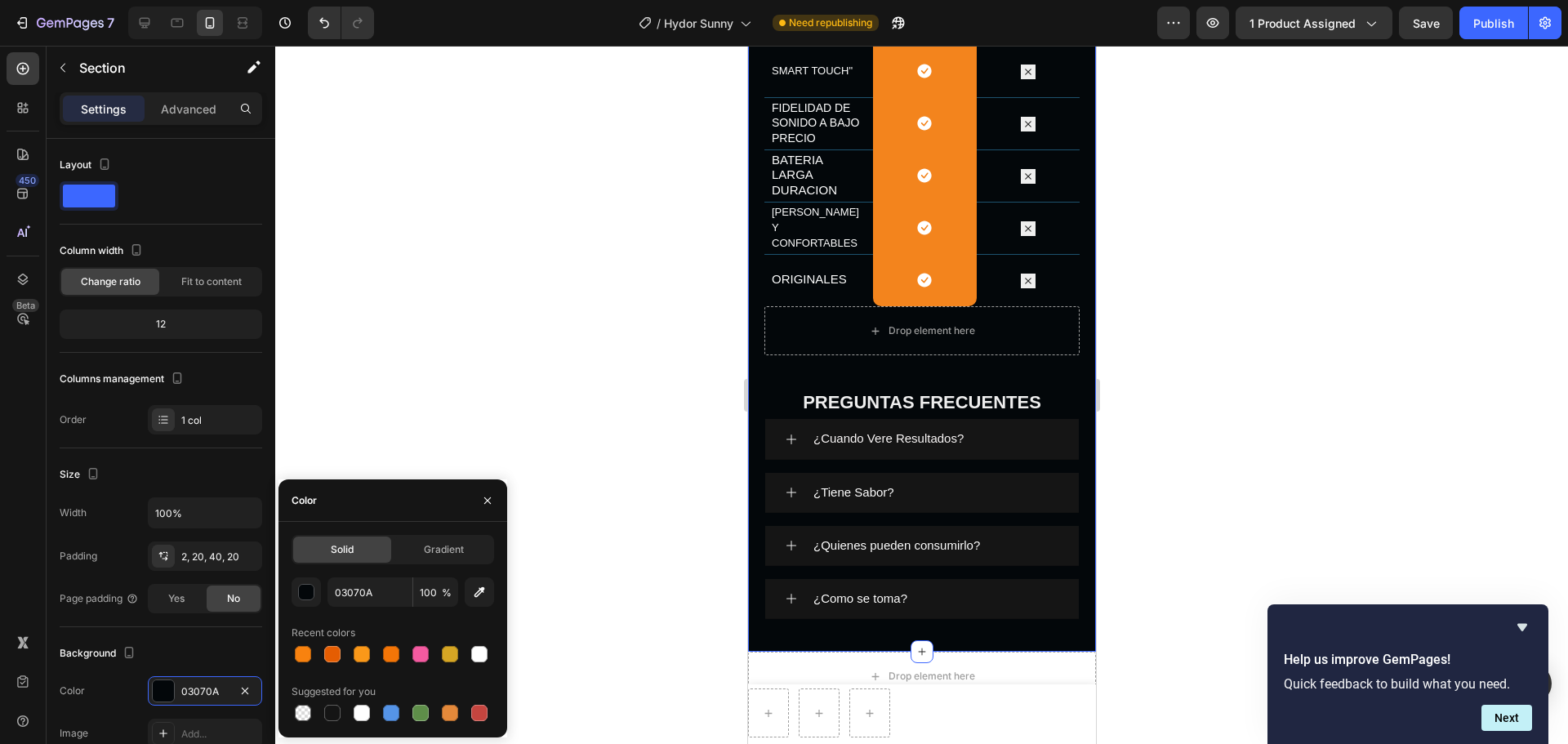
click at [363, 567] on div "Solid Gradient 03070A 100 % Recent colors Suggested for you" at bounding box center [392, 629] width 229 height 215
click at [365, 567] on div at bounding box center [361, 713] width 16 height 16
type input "FFFFFF"
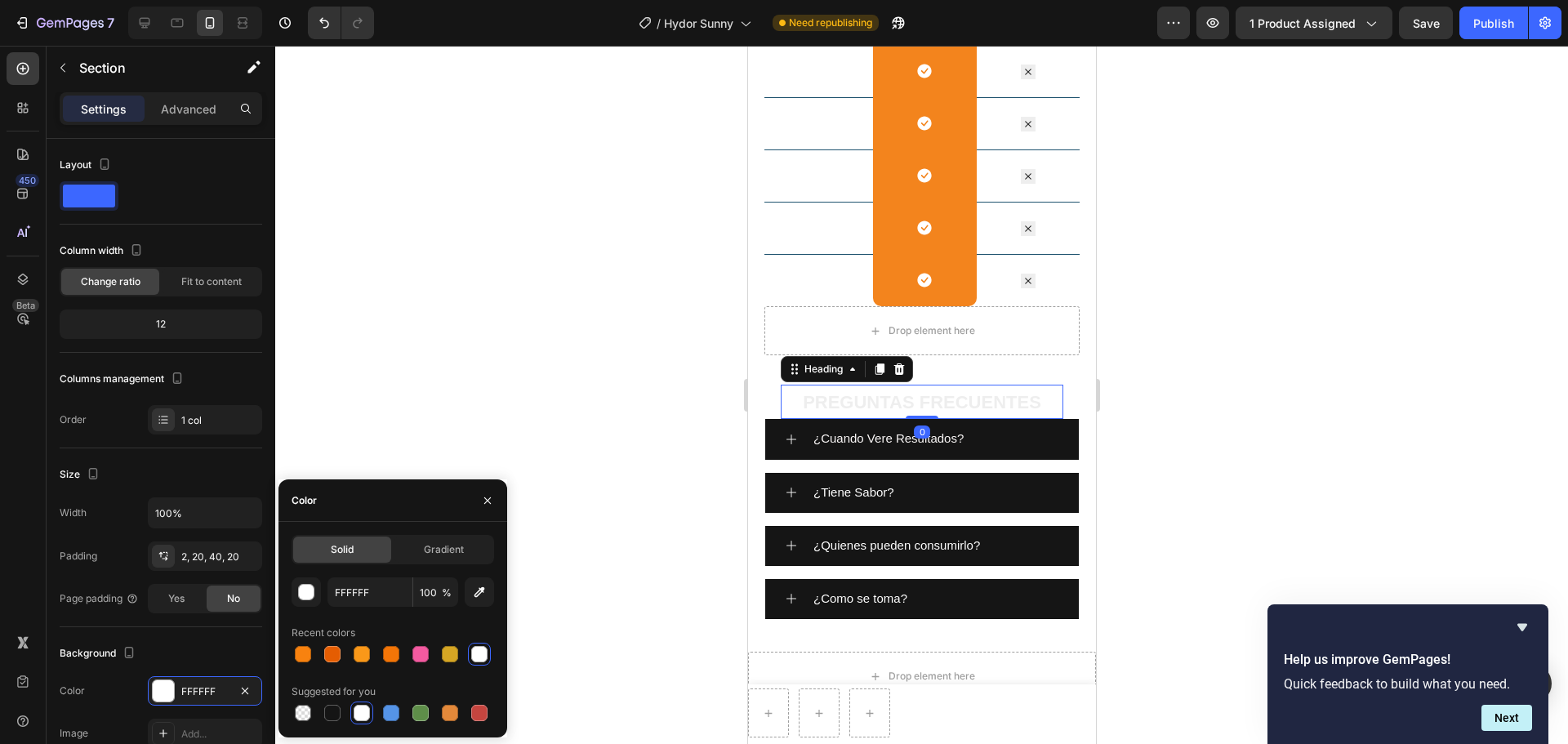
click at [958, 406] on strong "PREGUNTAS FRECUENTES" at bounding box center [921, 402] width 238 height 20
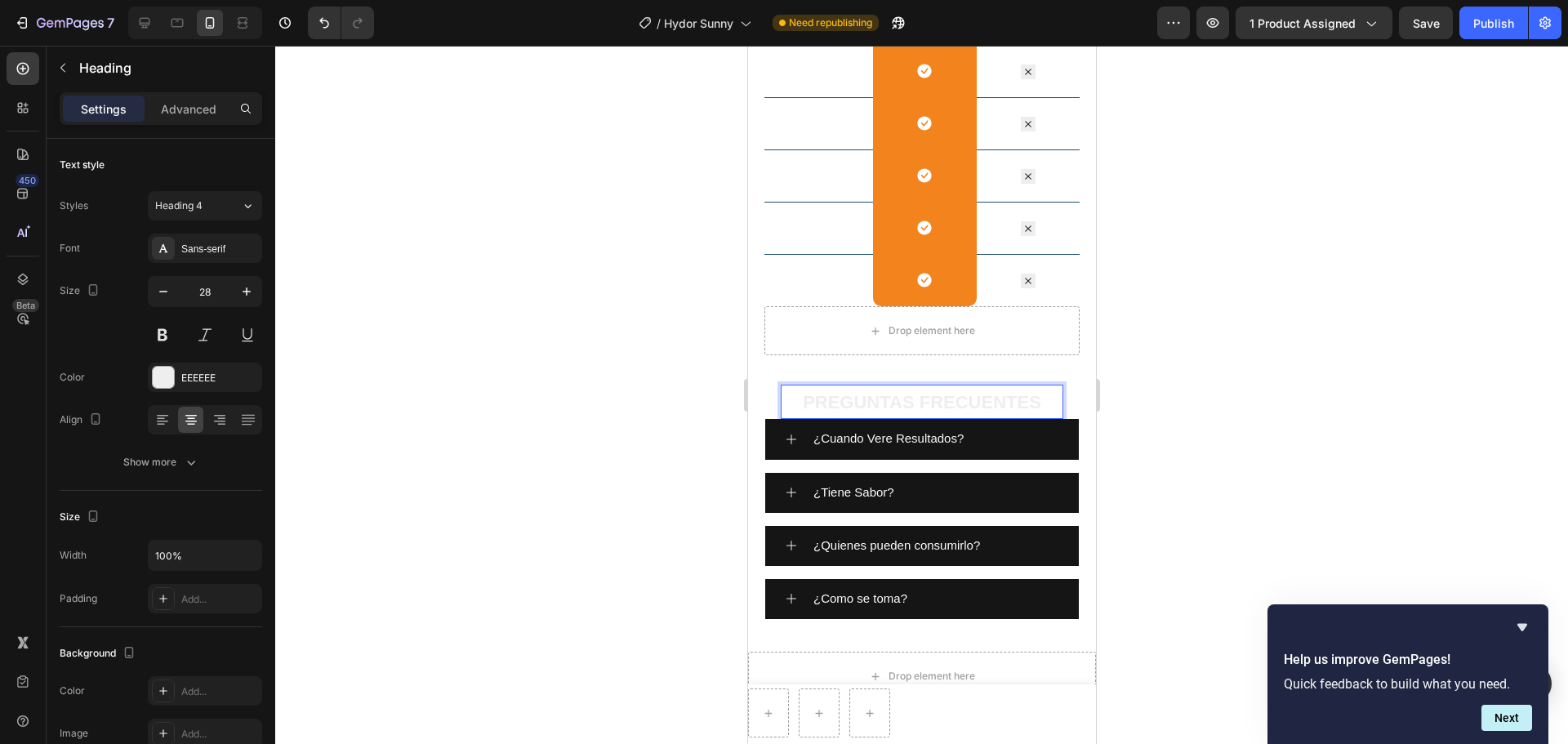
click at [958, 406] on strong "PREGUNTAS FRECUENTES" at bounding box center [921, 402] width 238 height 20
click at [793, 401] on p "PREGUNTAS FRECUENTES" at bounding box center [921, 402] width 279 height 31
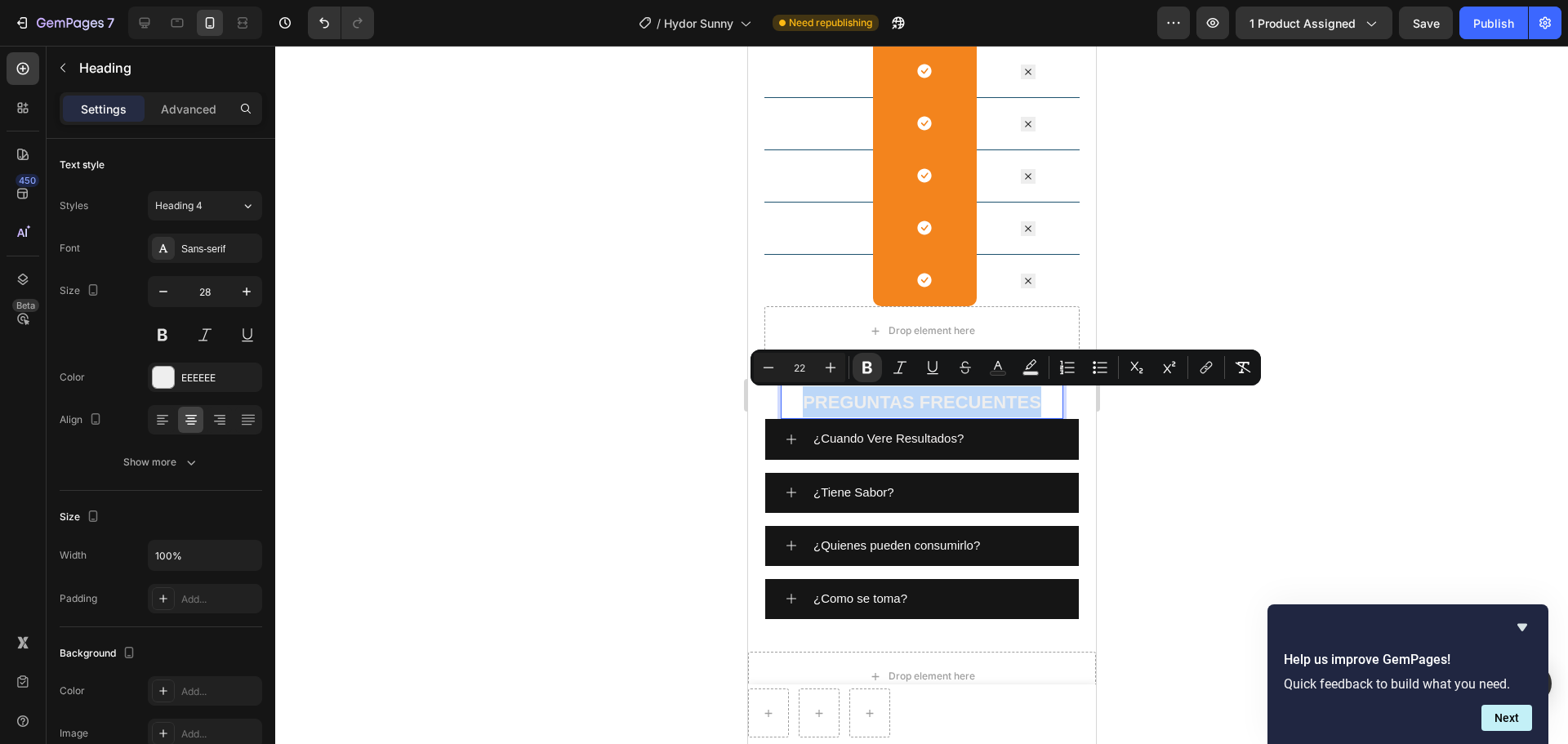
drag, startPoint x: 793, startPoint y: 401, endPoint x: 994, endPoint y: 400, distance: 201.0
click at [994, 400] on p "PREGUNTAS FRECUENTES" at bounding box center [921, 402] width 279 height 31
click at [991, 365] on icon "Editor contextual toolbar" at bounding box center [998, 367] width 16 height 16
type input "EEEEEE"
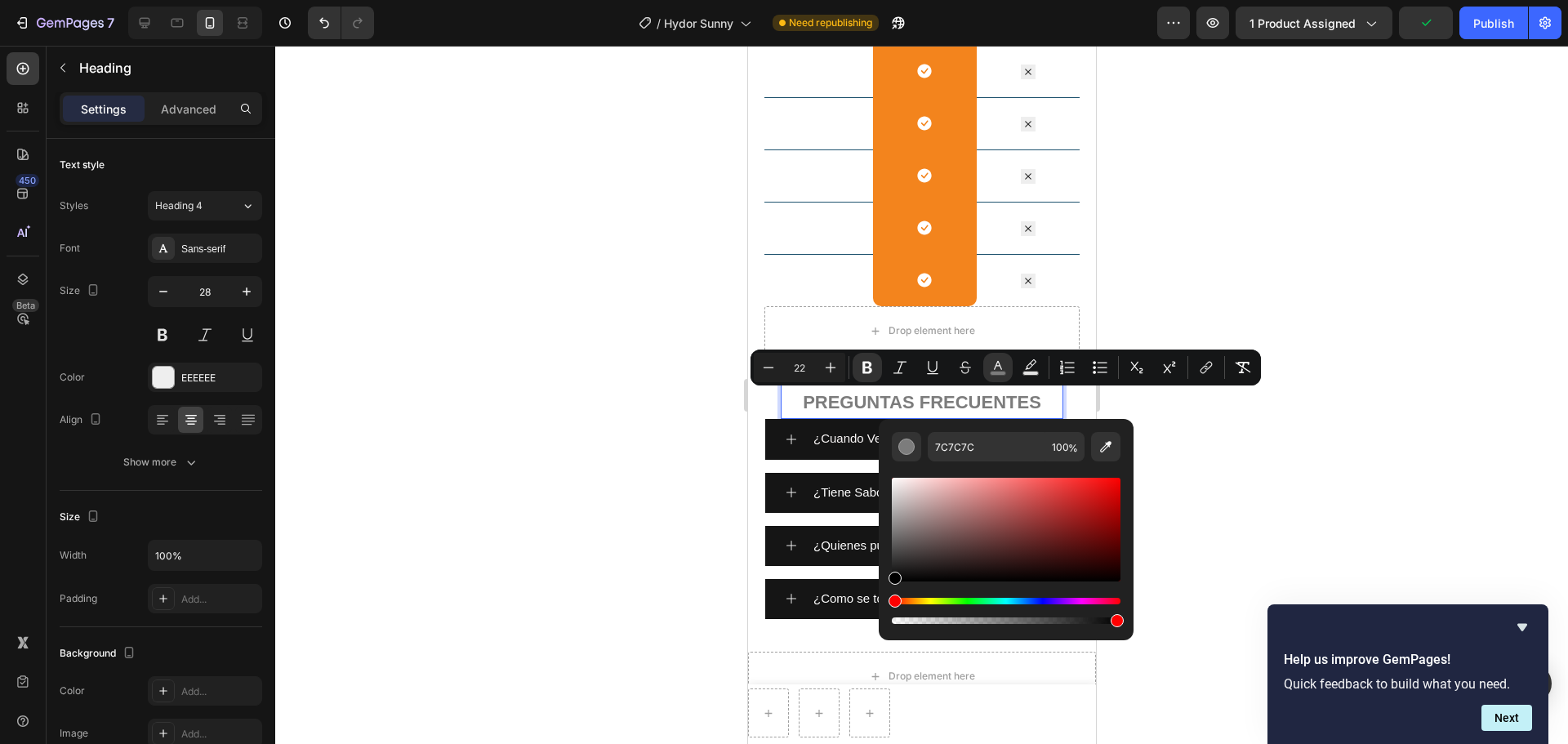
type input "000000"
drag, startPoint x: 896, startPoint y: 484, endPoint x: 890, endPoint y: 584, distance: 100.2
click at [891, 567] on div "Editor contextual toolbar" at bounding box center [1005, 550] width 229 height 152
click at [1253, 444] on div at bounding box center [921, 395] width 1292 height 698
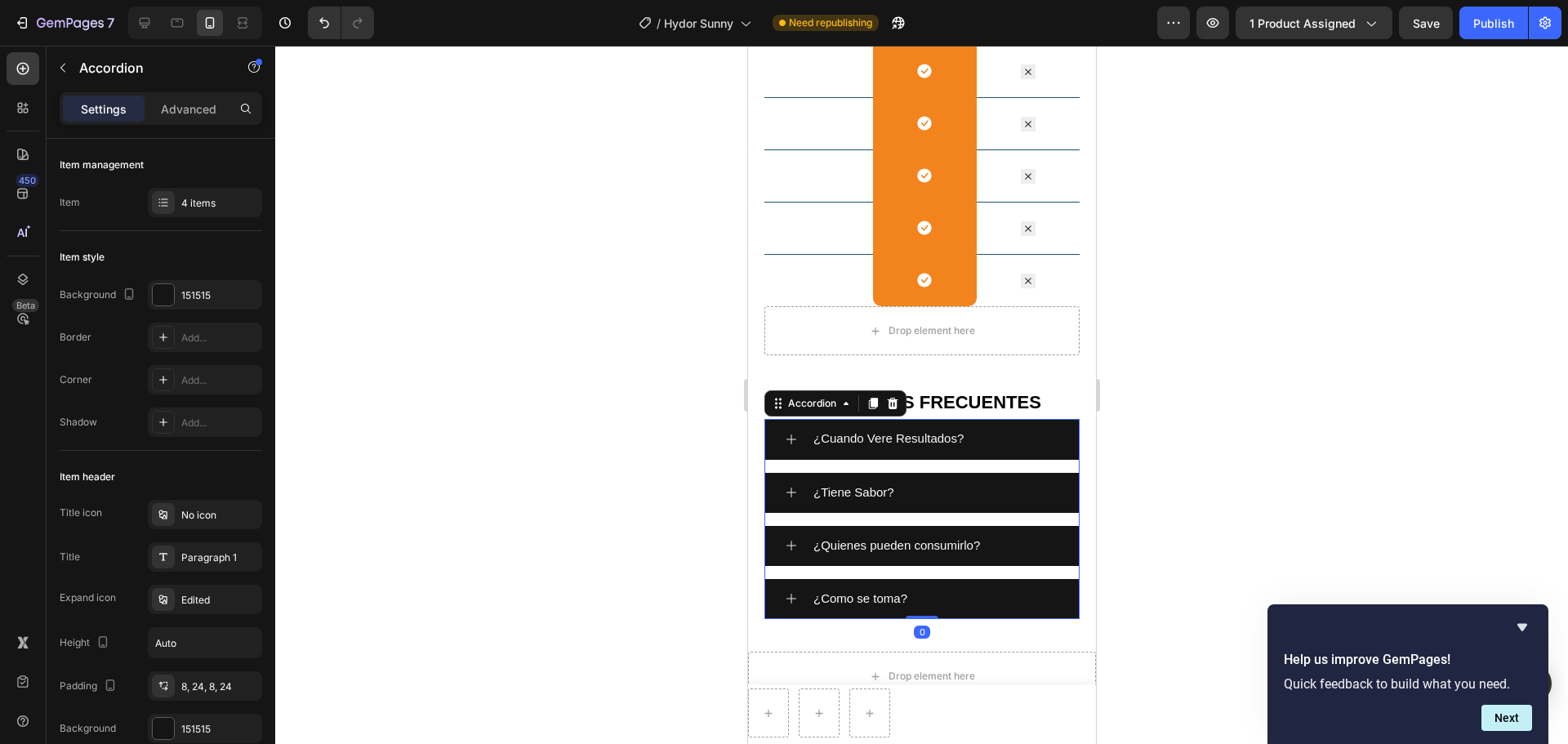
click at [987, 449] on div "¿Cuando Vere Resultados?" at bounding box center [935, 438] width 249 height 26
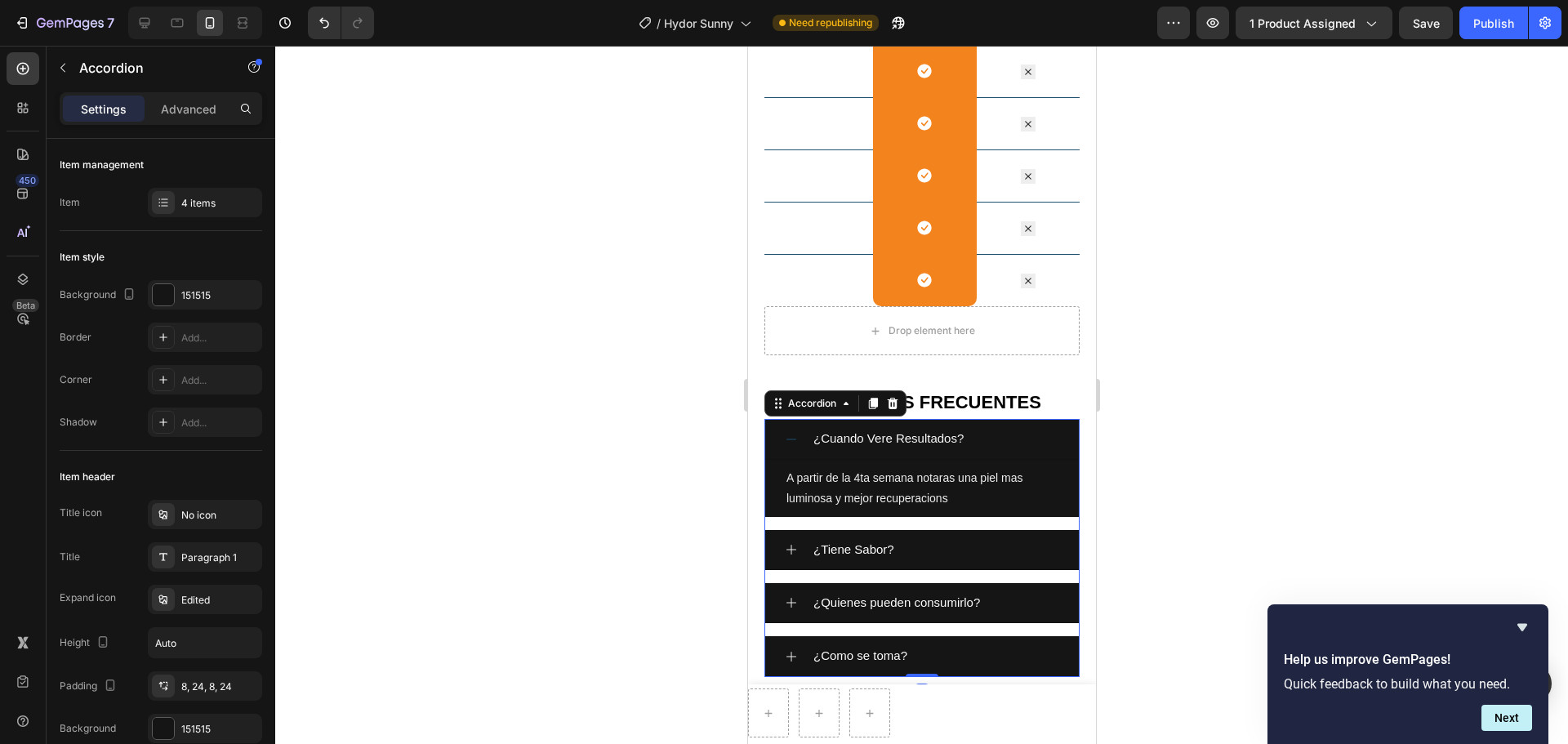
click at [977, 444] on div "¿Cuando Vere Resultados?" at bounding box center [935, 438] width 249 height 26
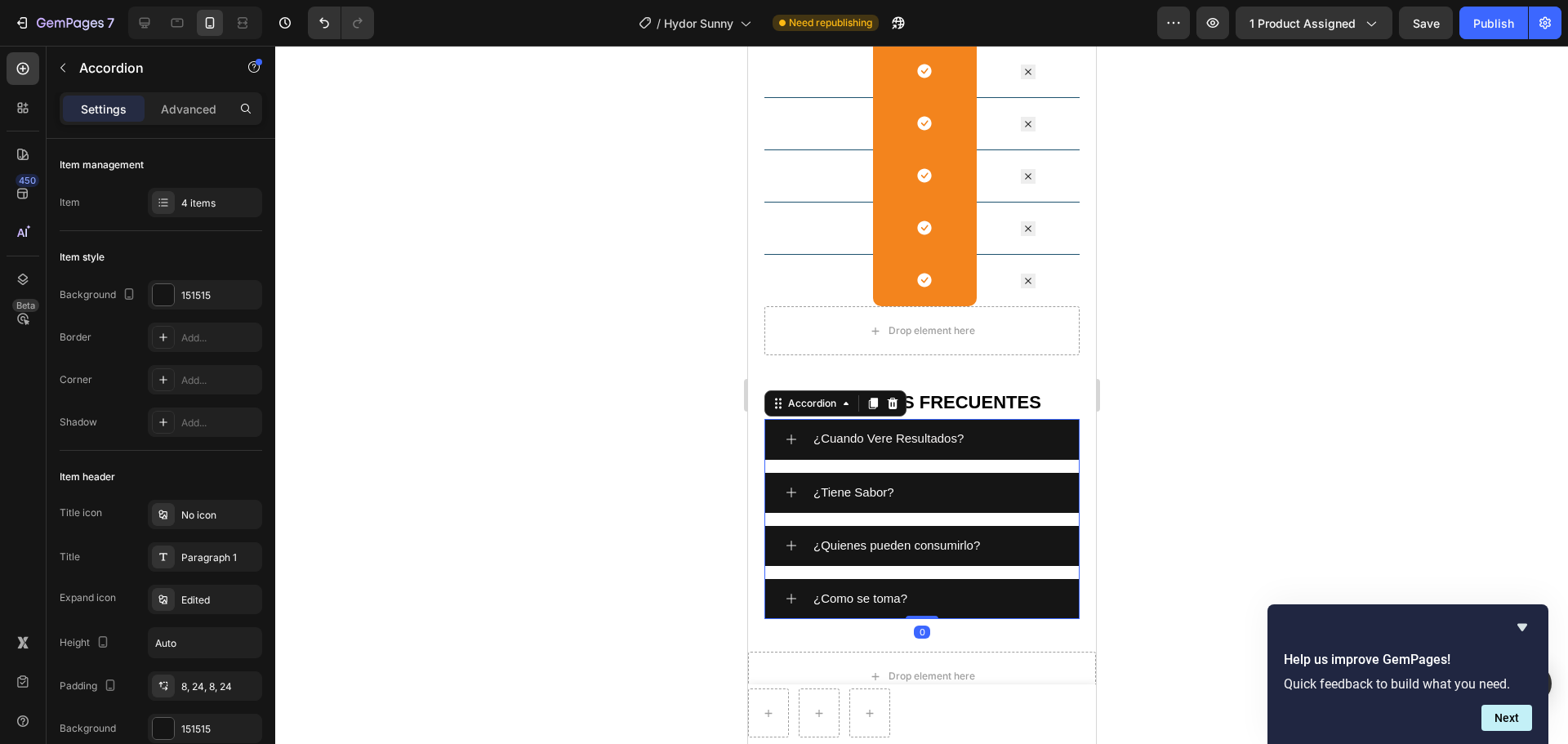
click at [991, 430] on div "¿Cuando Vere Resultados?" at bounding box center [935, 438] width 249 height 26
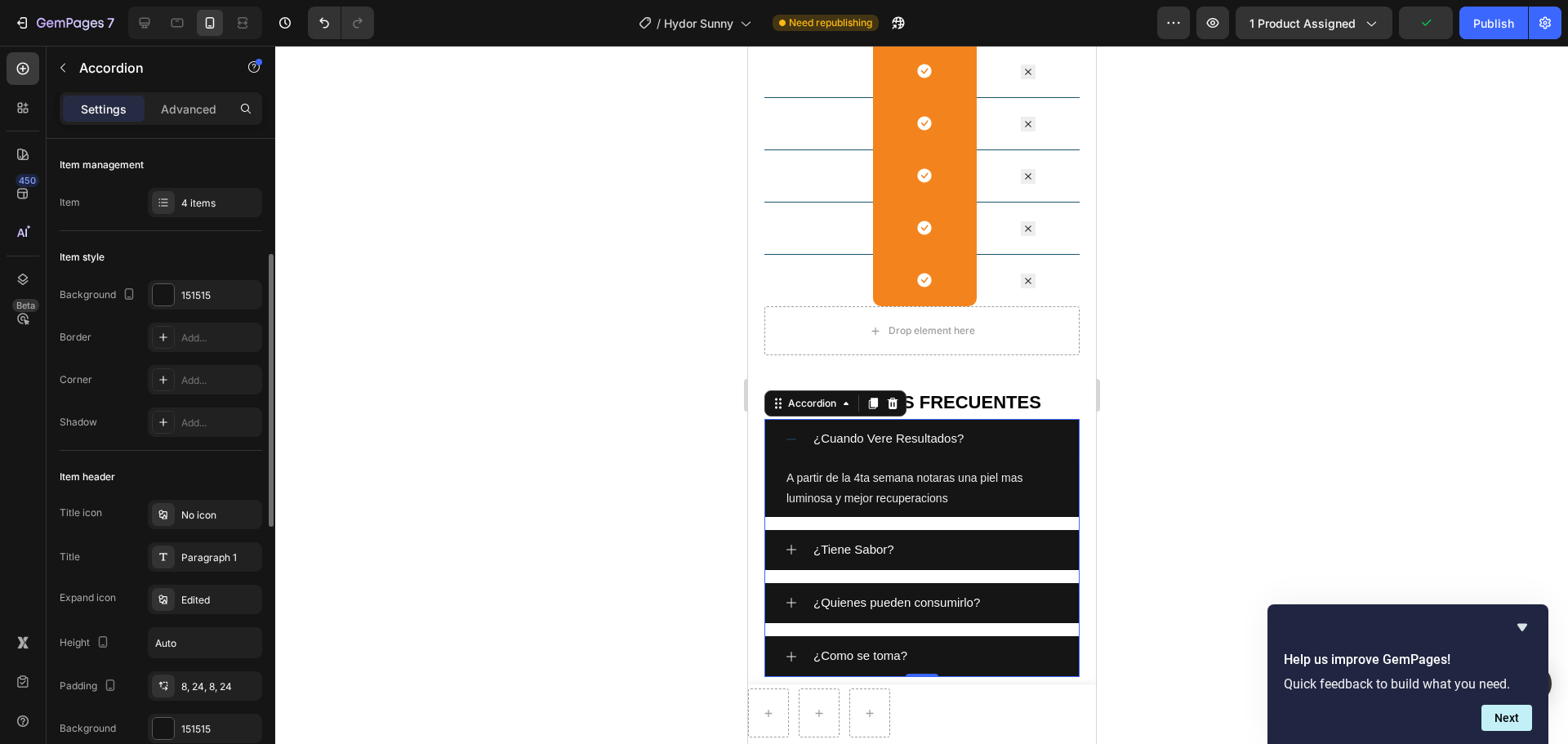
scroll to position [82, 0]
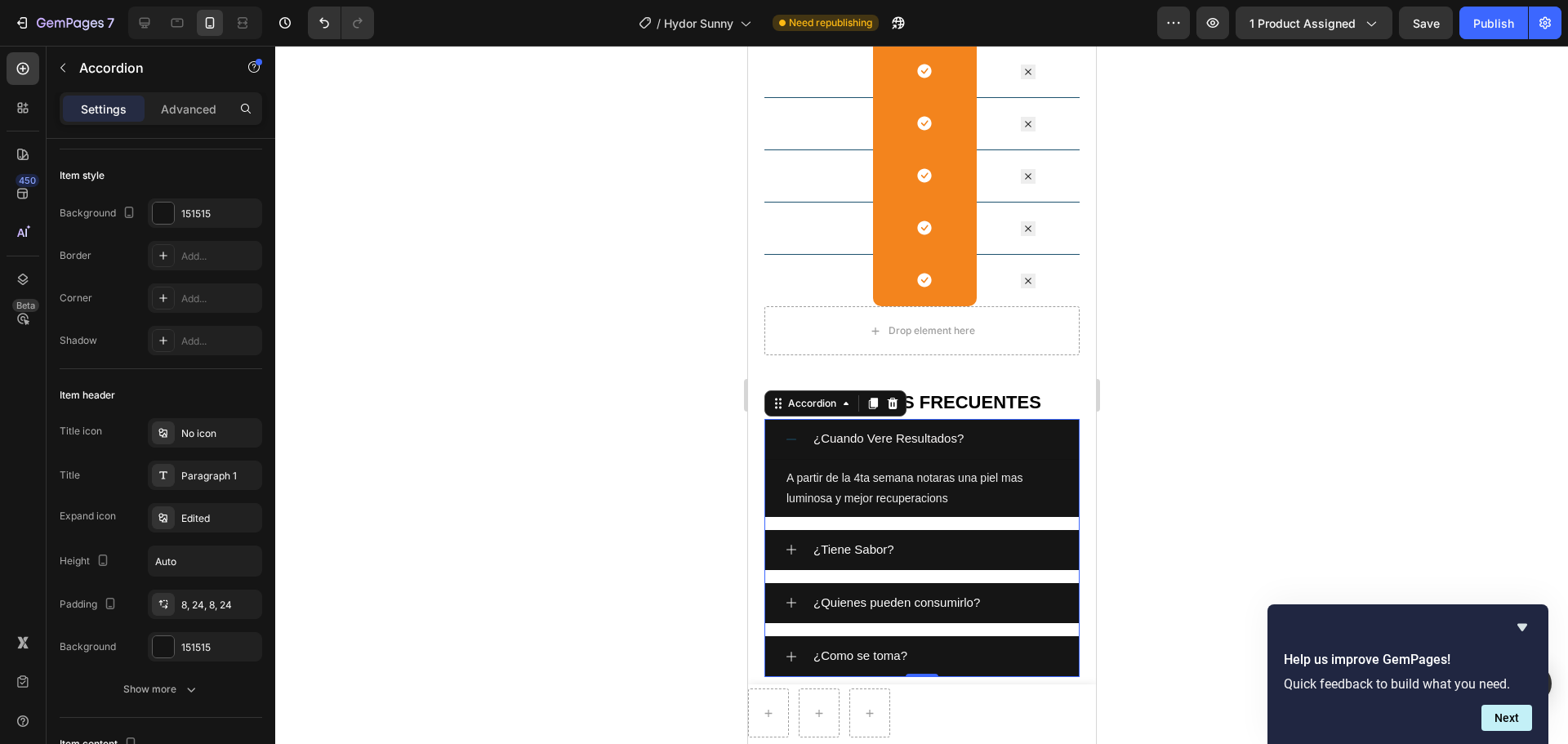
click at [1253, 387] on div at bounding box center [921, 395] width 1292 height 698
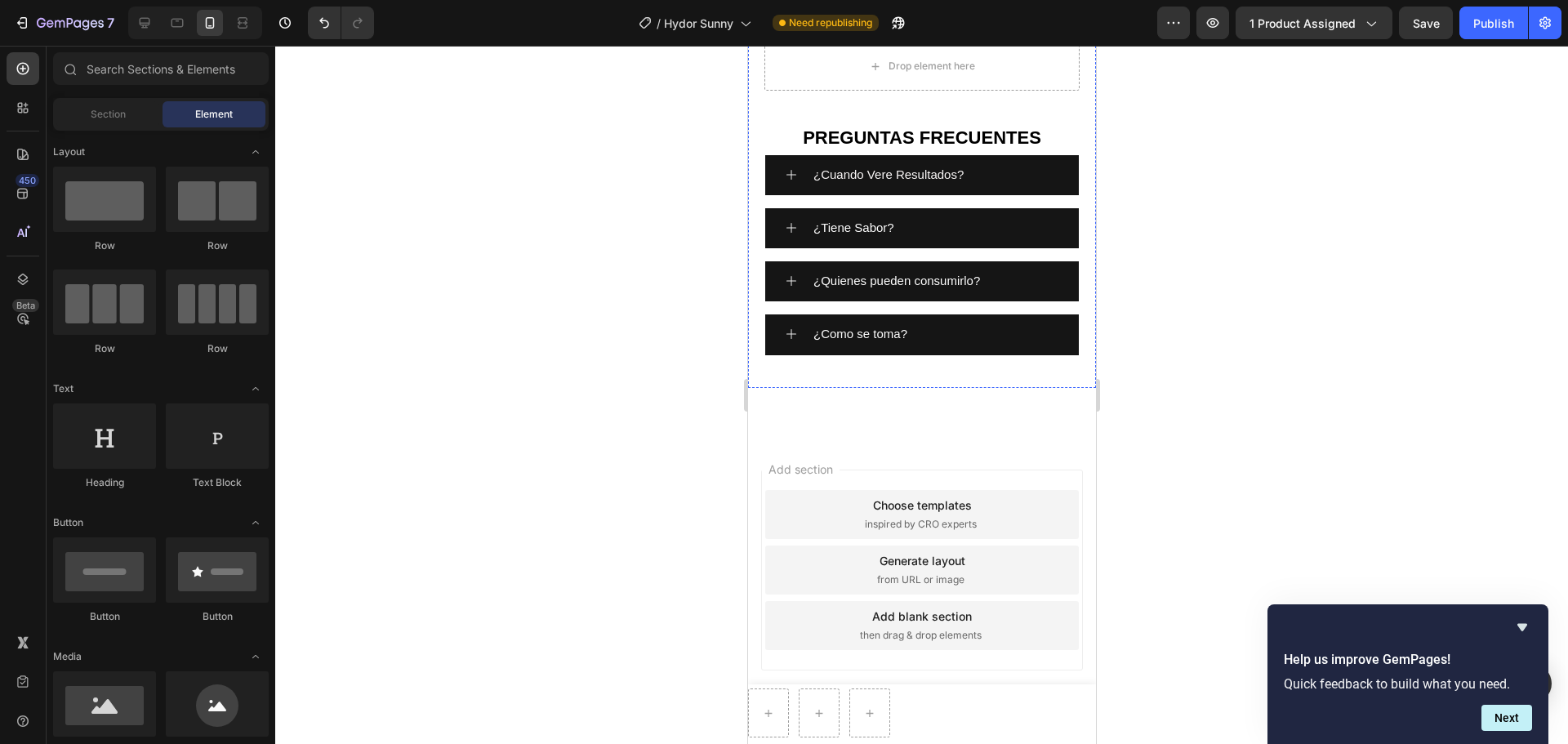
scroll to position [2310, 0]
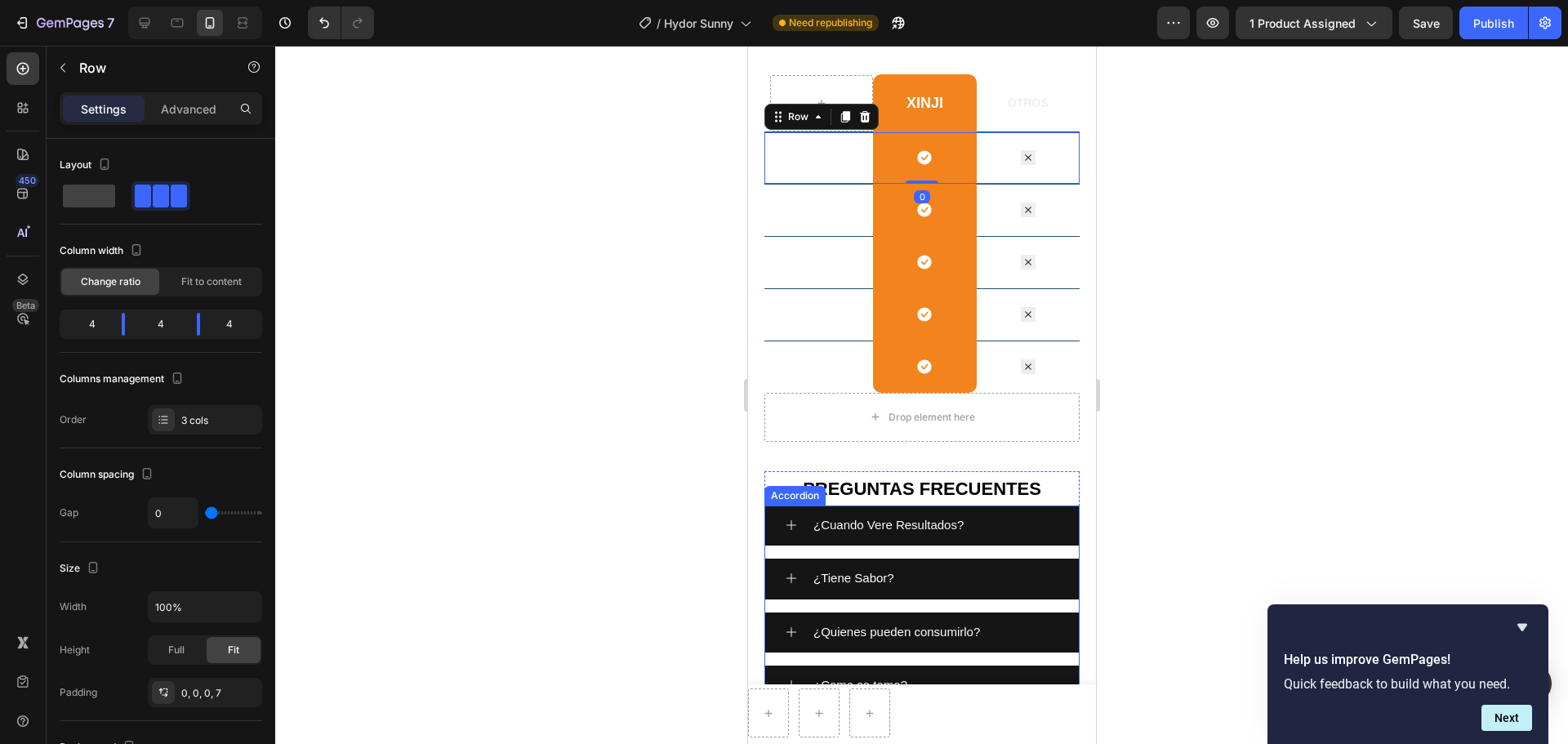
scroll to position [2555, 0]
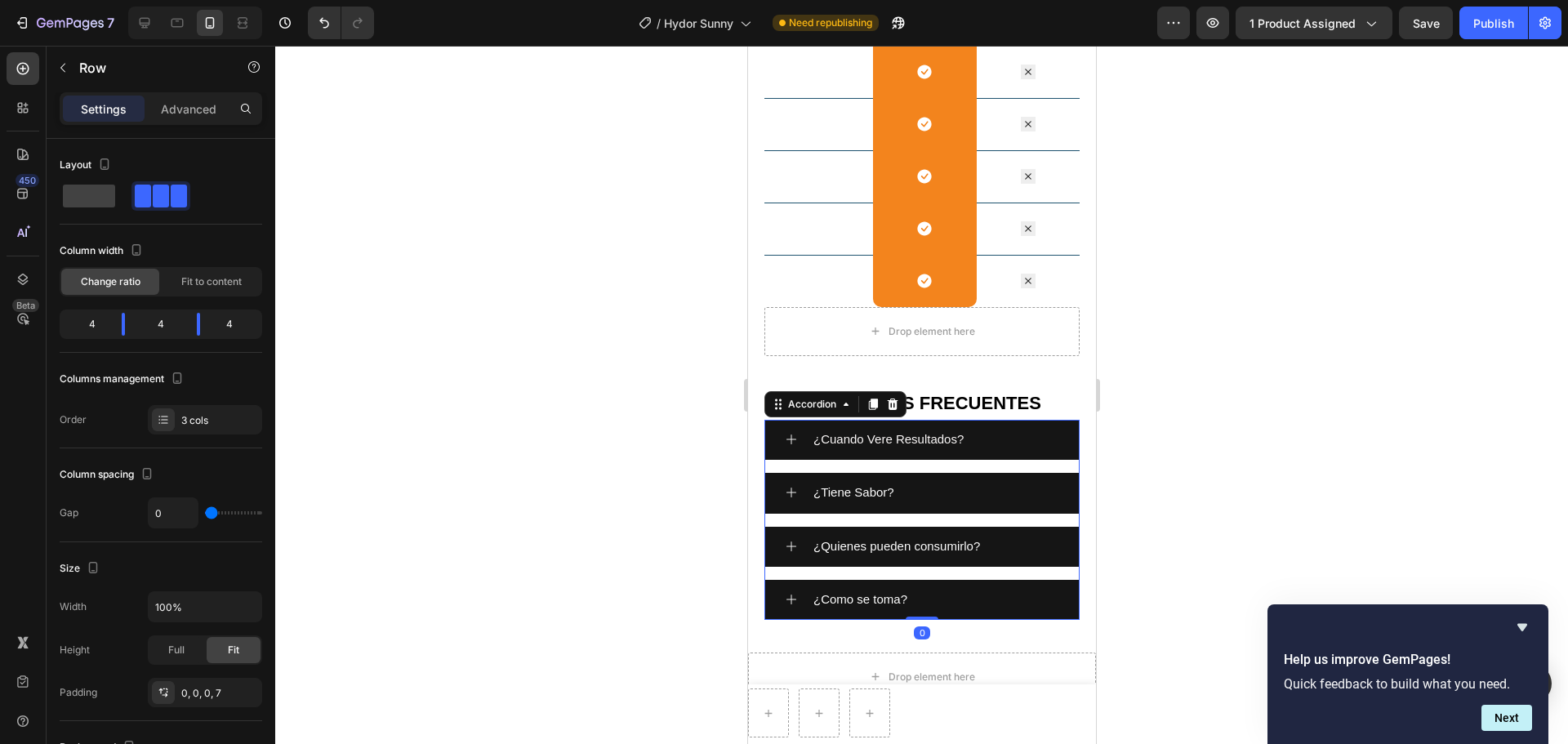
click at [856, 444] on span "¿Cuando Vere Resultados?" at bounding box center [887, 438] width 150 height 14
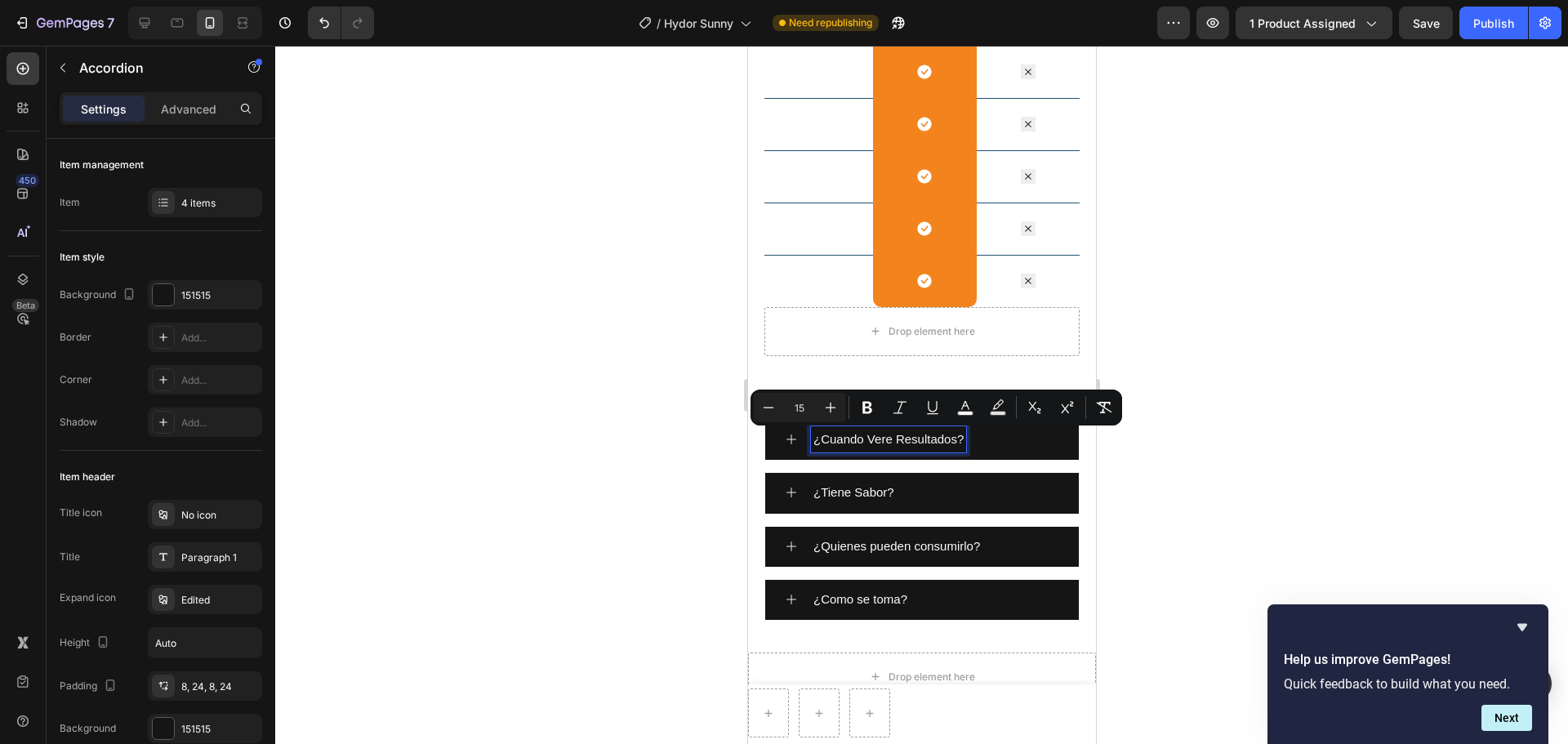
click at [812, 445] on span "¿Cuando Vere Resultados?" at bounding box center [887, 438] width 150 height 14
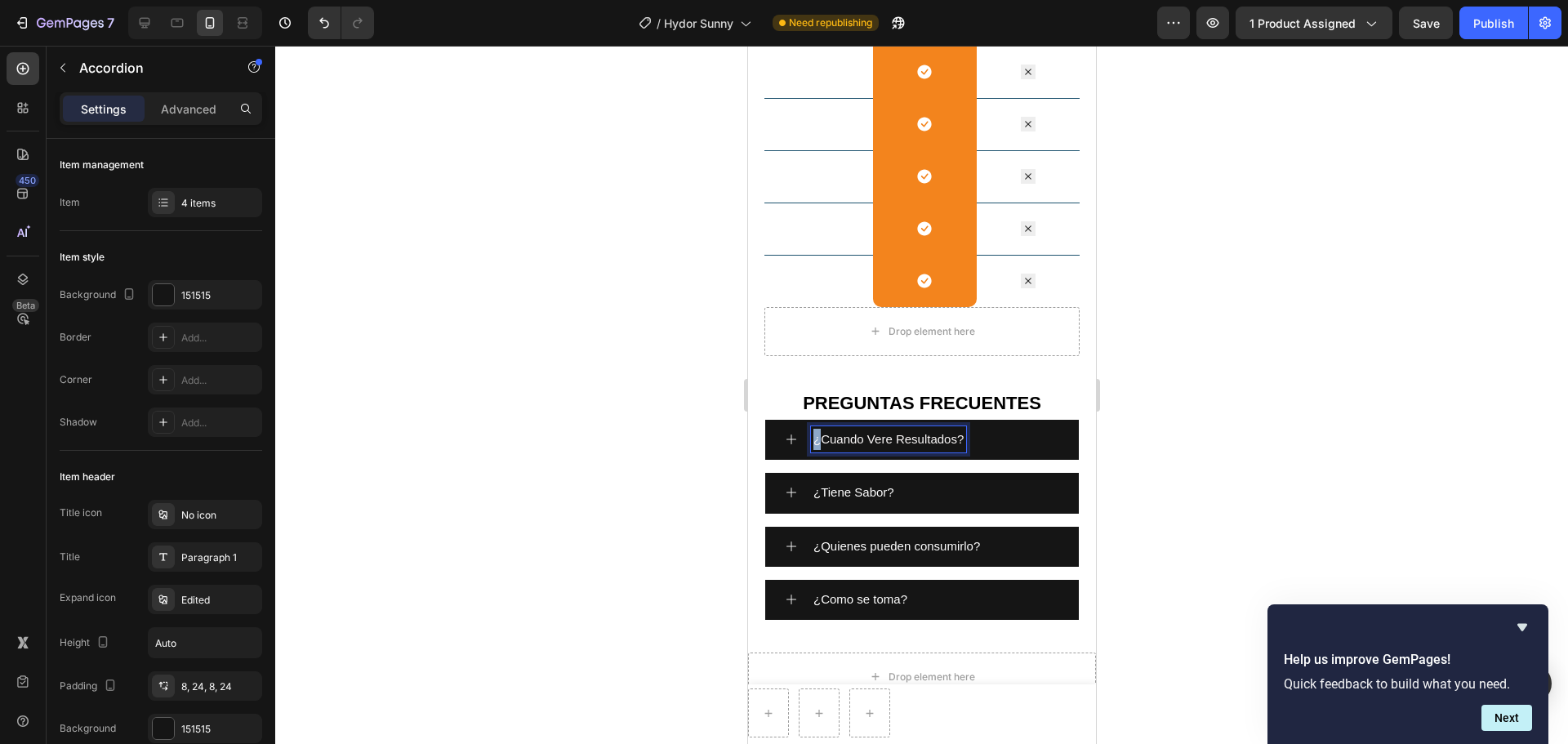
click at [812, 445] on span "¿Cuando Vere Resultados?" at bounding box center [887, 438] width 150 height 14
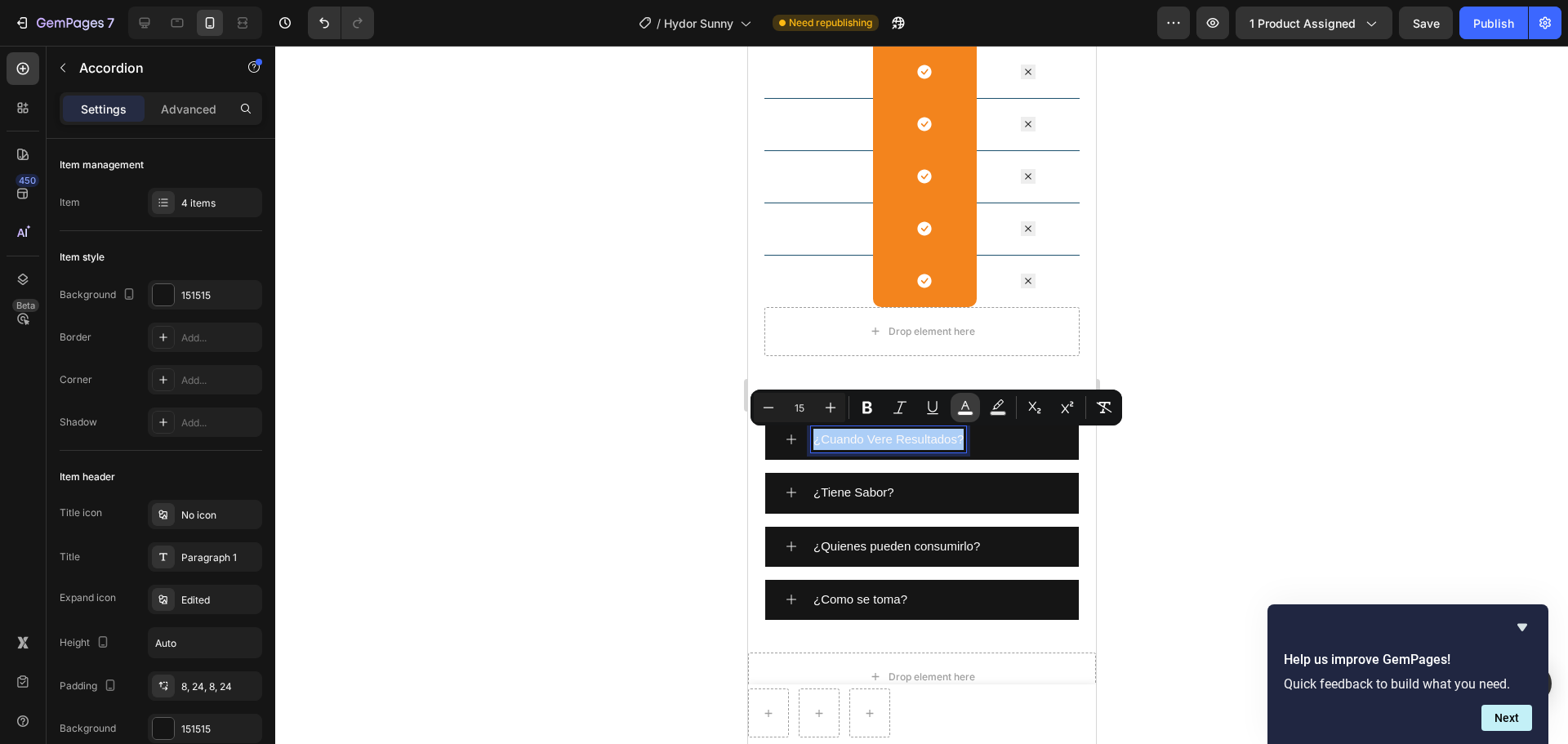
click at [972, 410] on icon "Editor contextual toolbar" at bounding box center [964, 407] width 16 height 16
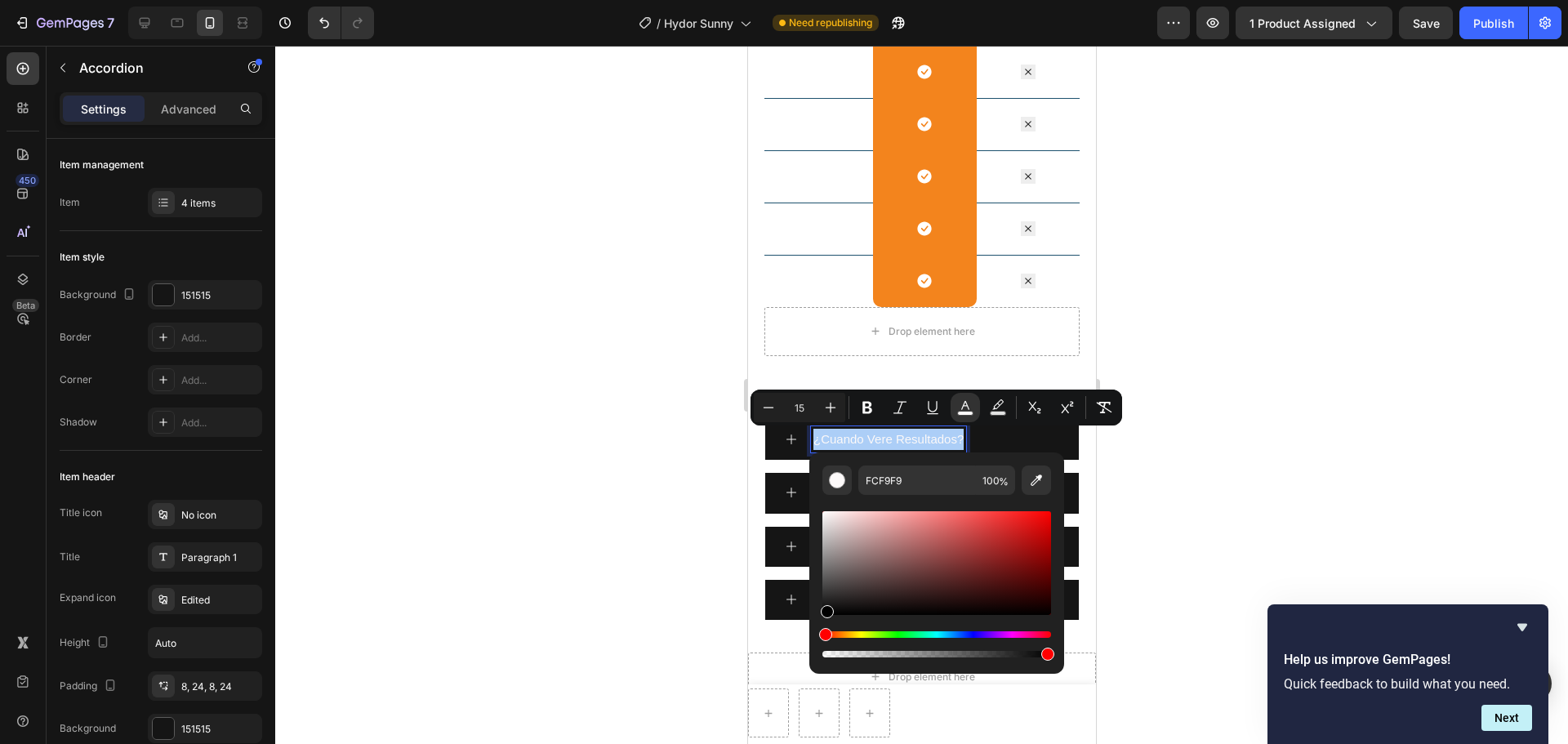
drag, startPoint x: 831, startPoint y: 518, endPoint x: 822, endPoint y: 619, distance: 101.4
click at [822, 567] on div "Editor contextual toolbar" at bounding box center [936, 584] width 229 height 152
type input "000000"
click at [1166, 495] on div at bounding box center [921, 395] width 1292 height 698
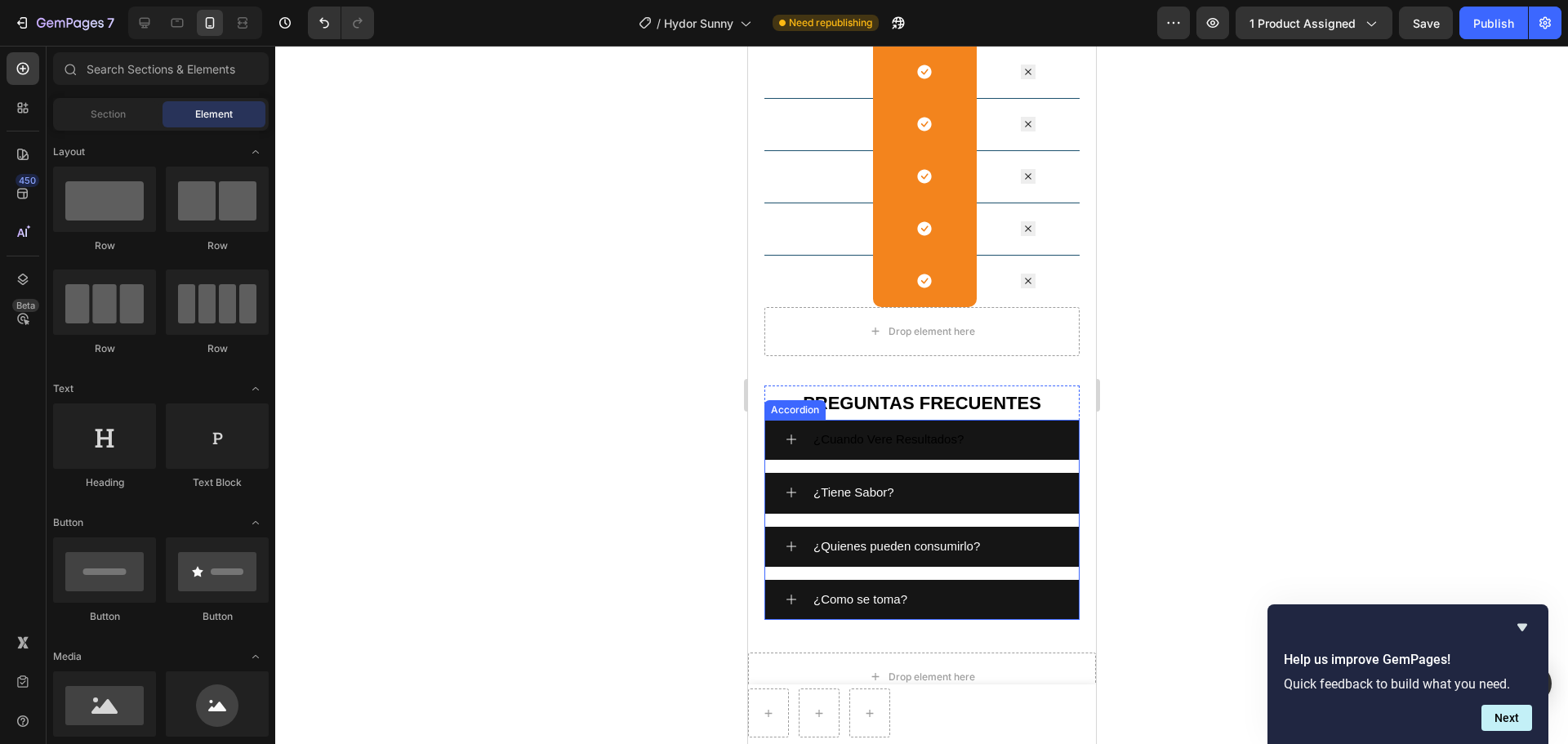
click at [835, 485] on span "¿Tiene Sabor?" at bounding box center [852, 492] width 81 height 14
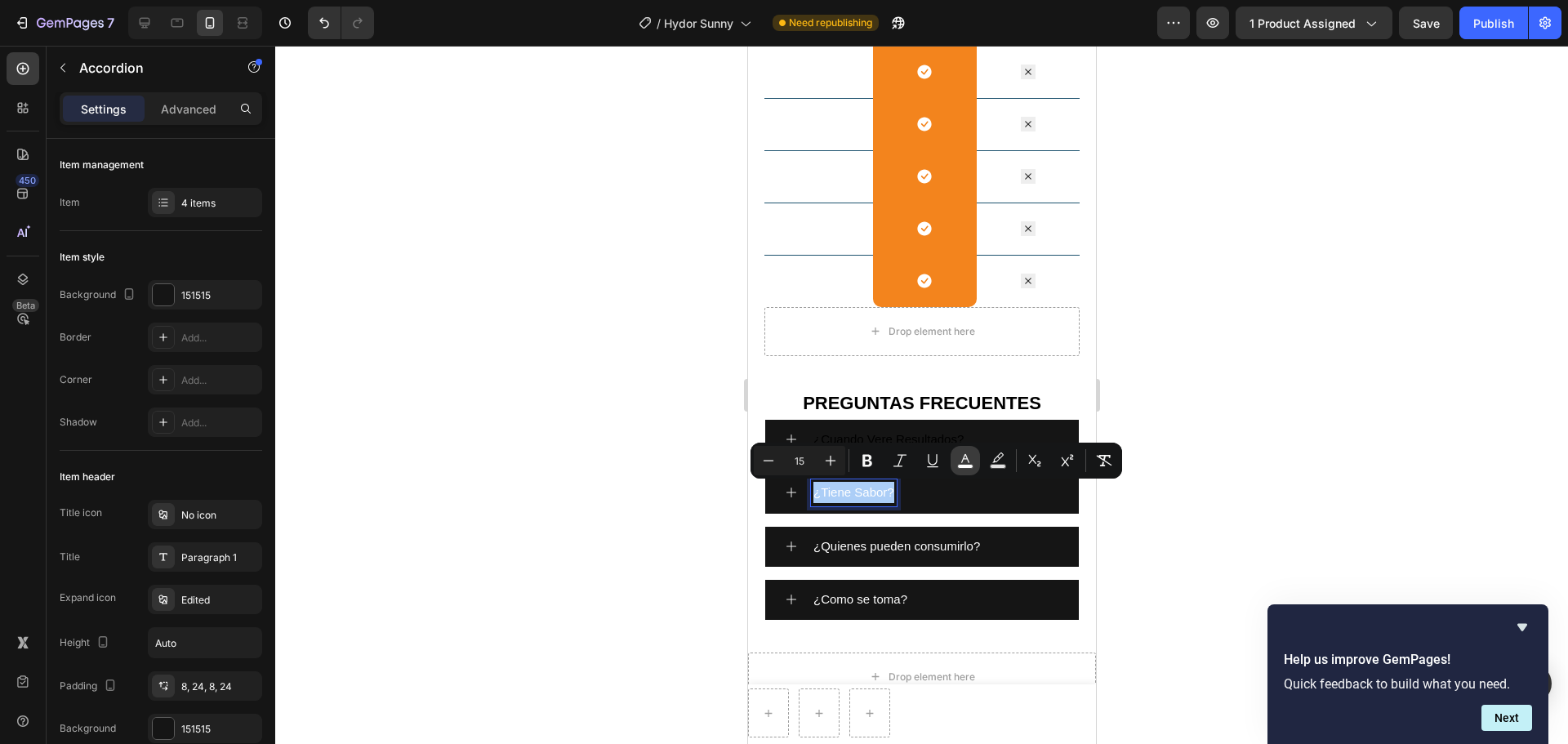
click at [964, 456] on icon "Editor contextual toolbar" at bounding box center [964, 460] width 16 height 16
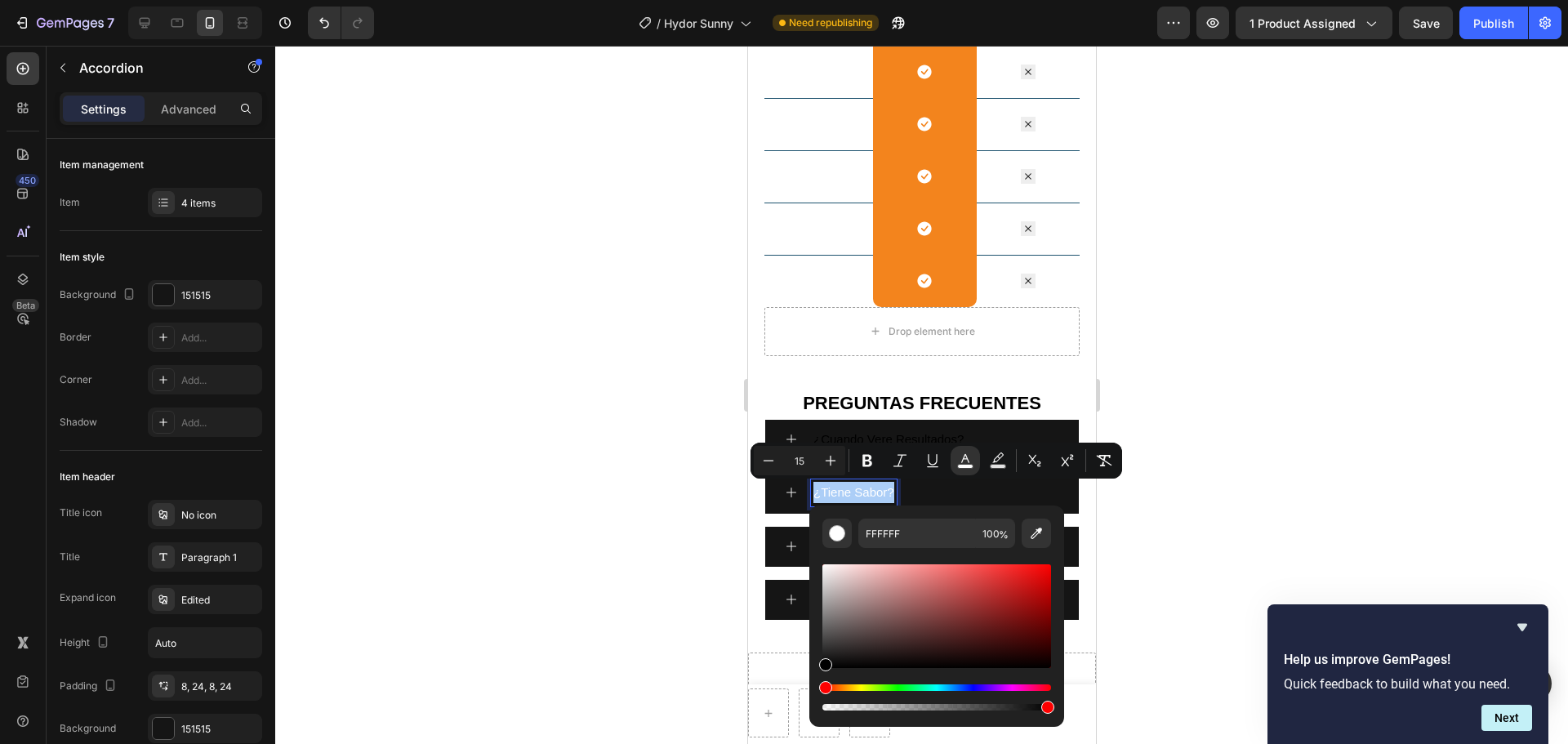
drag, startPoint x: 821, startPoint y: 566, endPoint x: 817, endPoint y: 678, distance: 112.1
click at [817, 567] on div "FFFFFF 100 %" at bounding box center [936, 610] width 255 height 209
type input "000000"
click at [1231, 492] on div at bounding box center [921, 395] width 1292 height 698
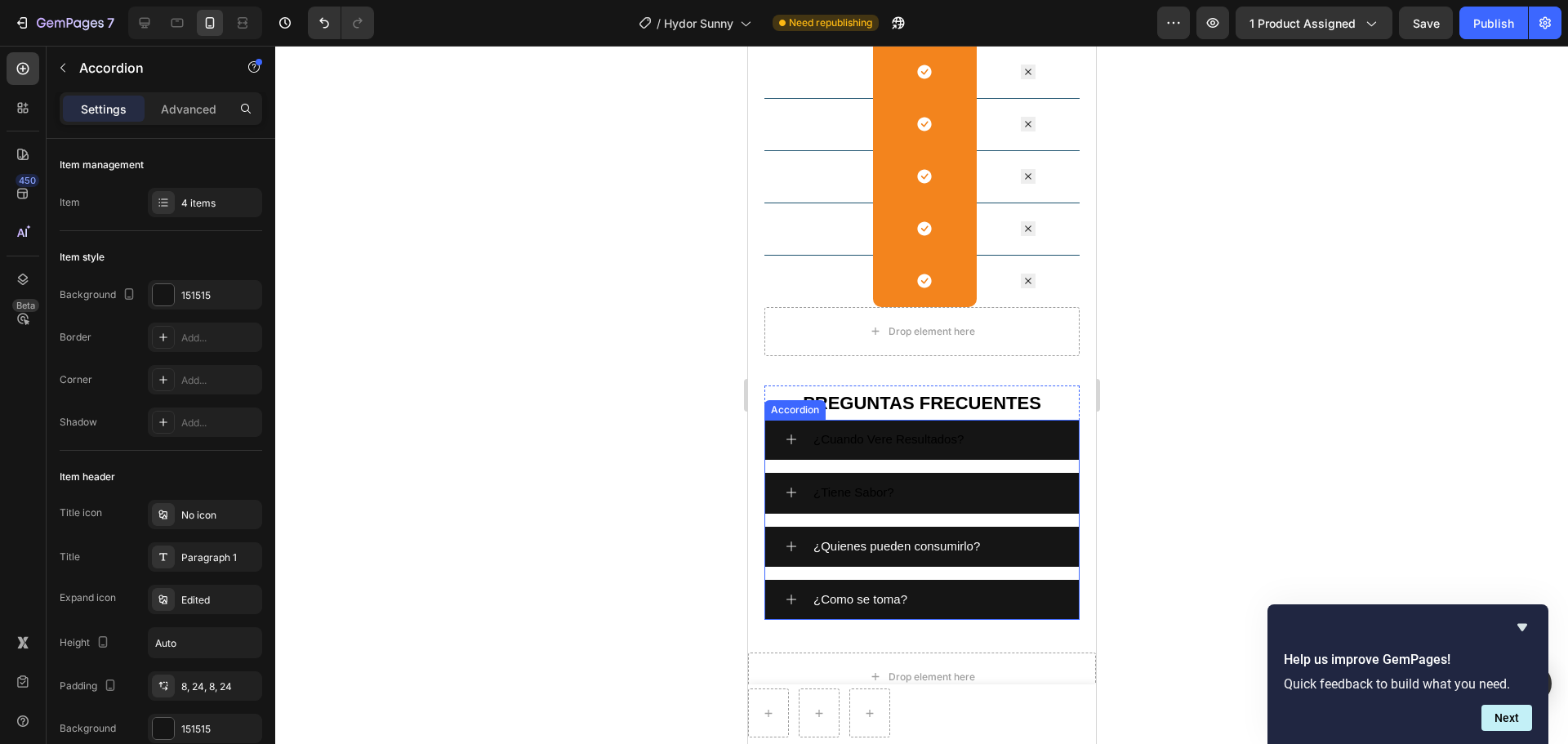
click at [853, 547] on span "¿Quienes pueden consumirlo?" at bounding box center [896, 546] width 167 height 14
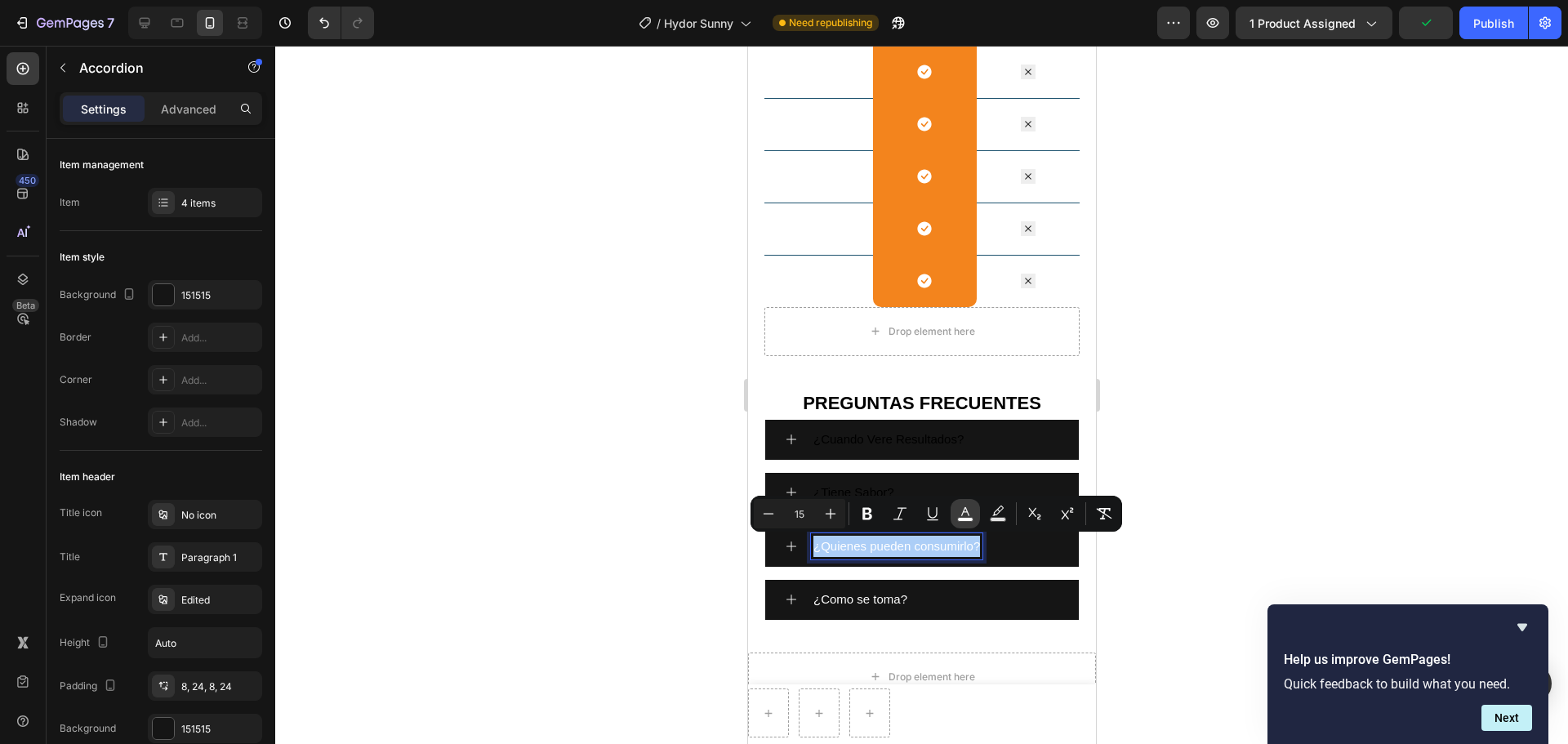
click at [962, 512] on icon "Editor contextual toolbar" at bounding box center [964, 513] width 16 height 16
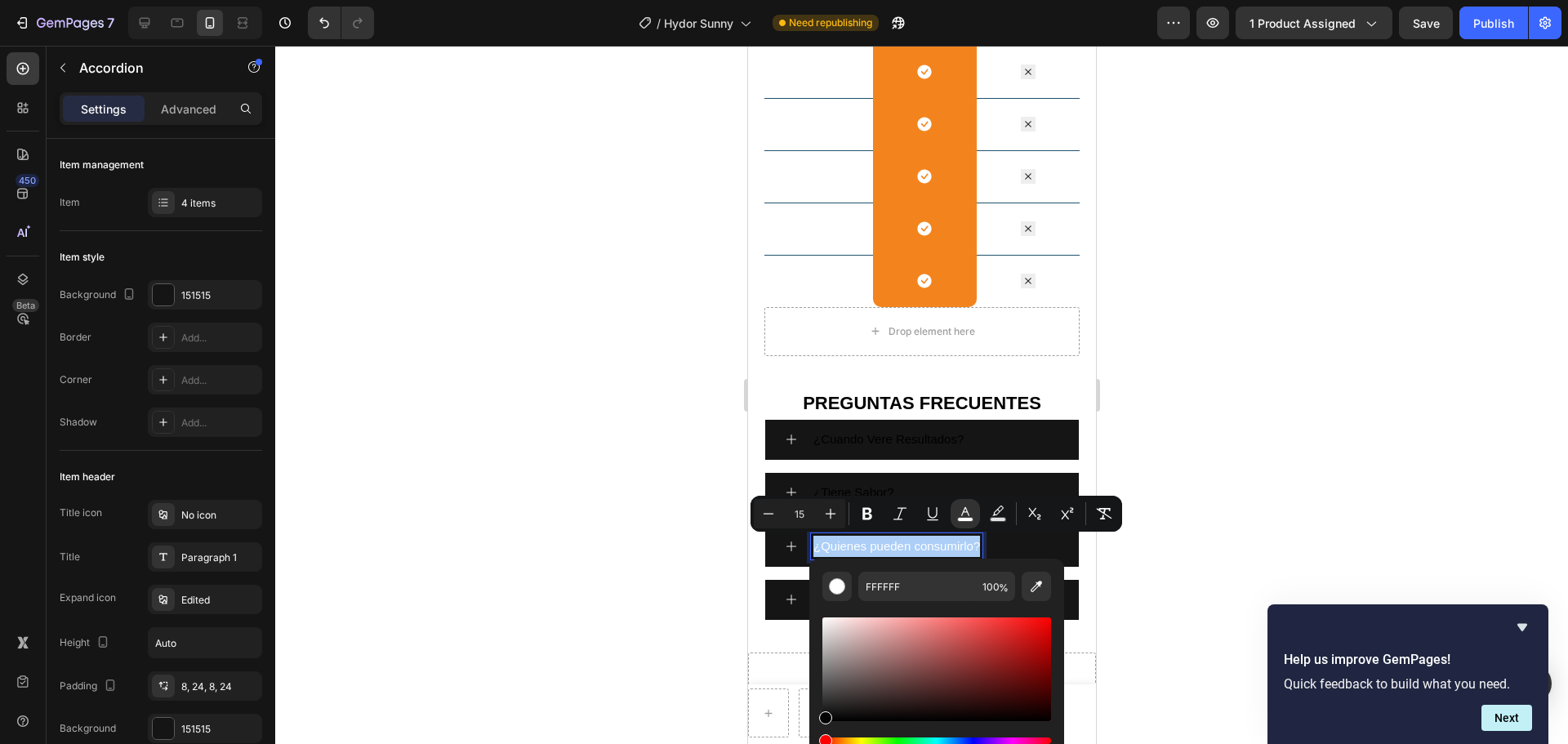
drag, startPoint x: 824, startPoint y: 615, endPoint x: 820, endPoint y: 719, distance: 104.1
click at [820, 567] on div "Editor contextual toolbar" at bounding box center [825, 717] width 13 height 13
type input "020202"
click at [1216, 567] on div at bounding box center [921, 395] width 1292 height 698
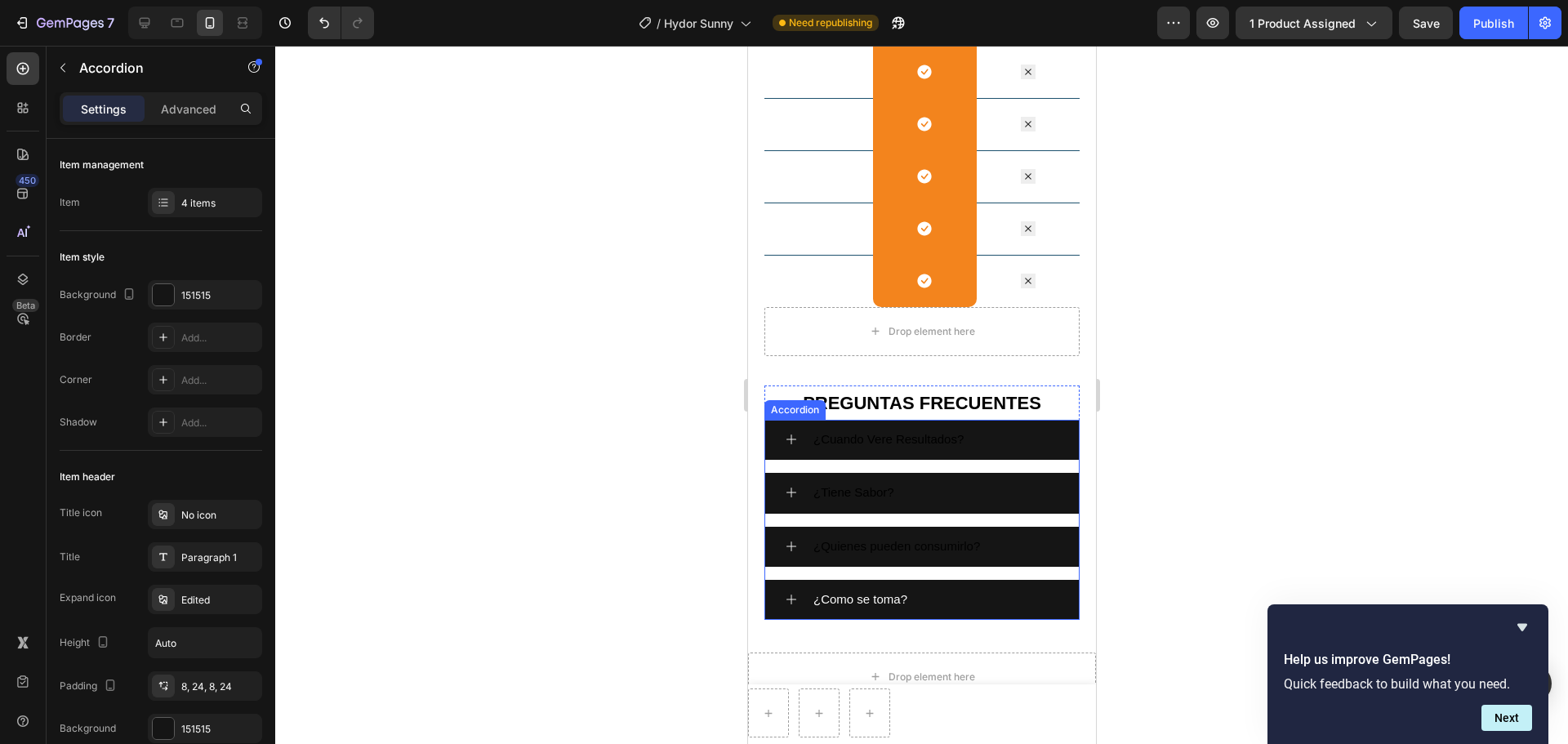
click at [812, 567] on div "¿Como se toma?" at bounding box center [860, 599] width 99 height 26
click at [815, 567] on span "¿Como se toma?" at bounding box center [859, 598] width 94 height 14
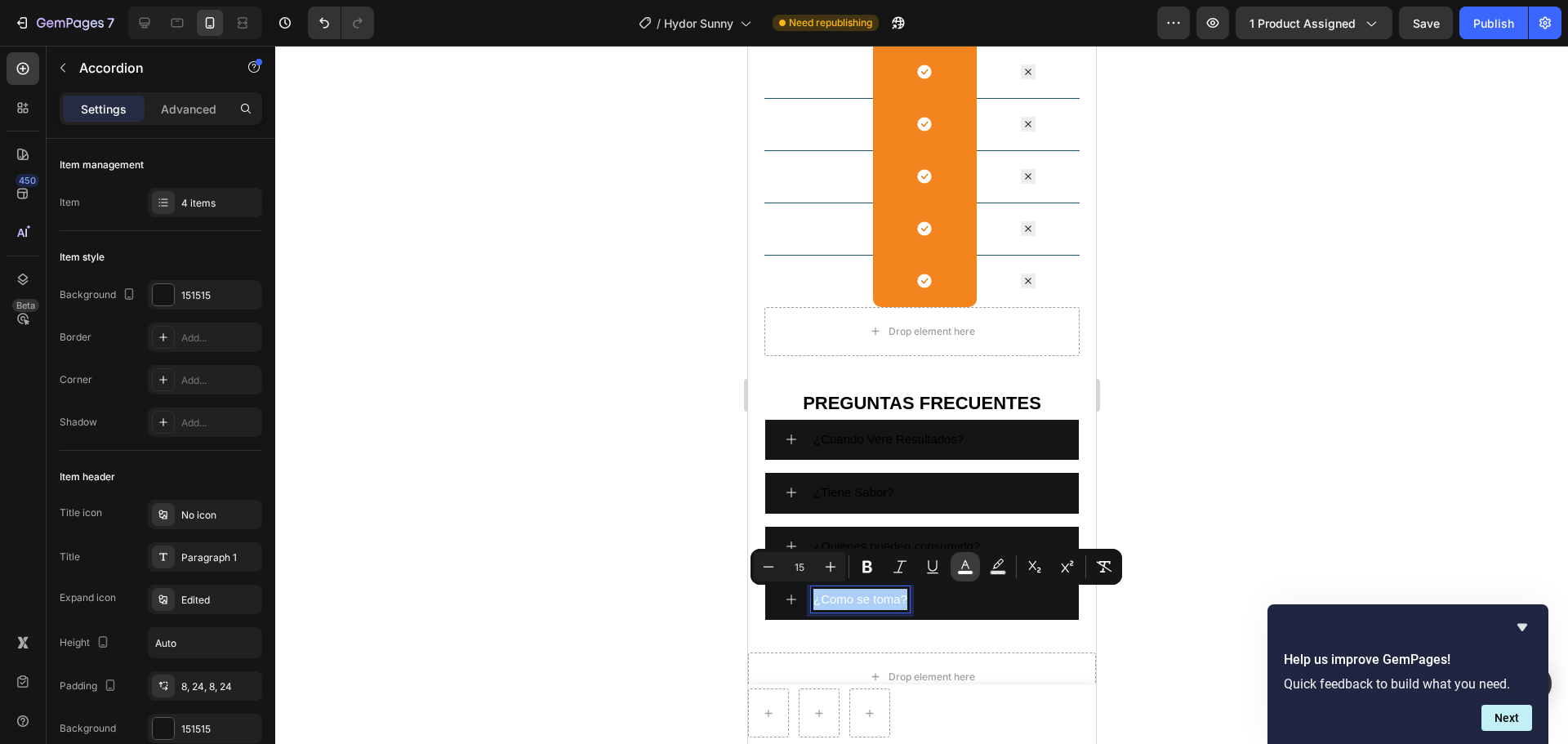
click at [969, 567] on icon "Editor contextual toolbar" at bounding box center [965, 564] width 9 height 9
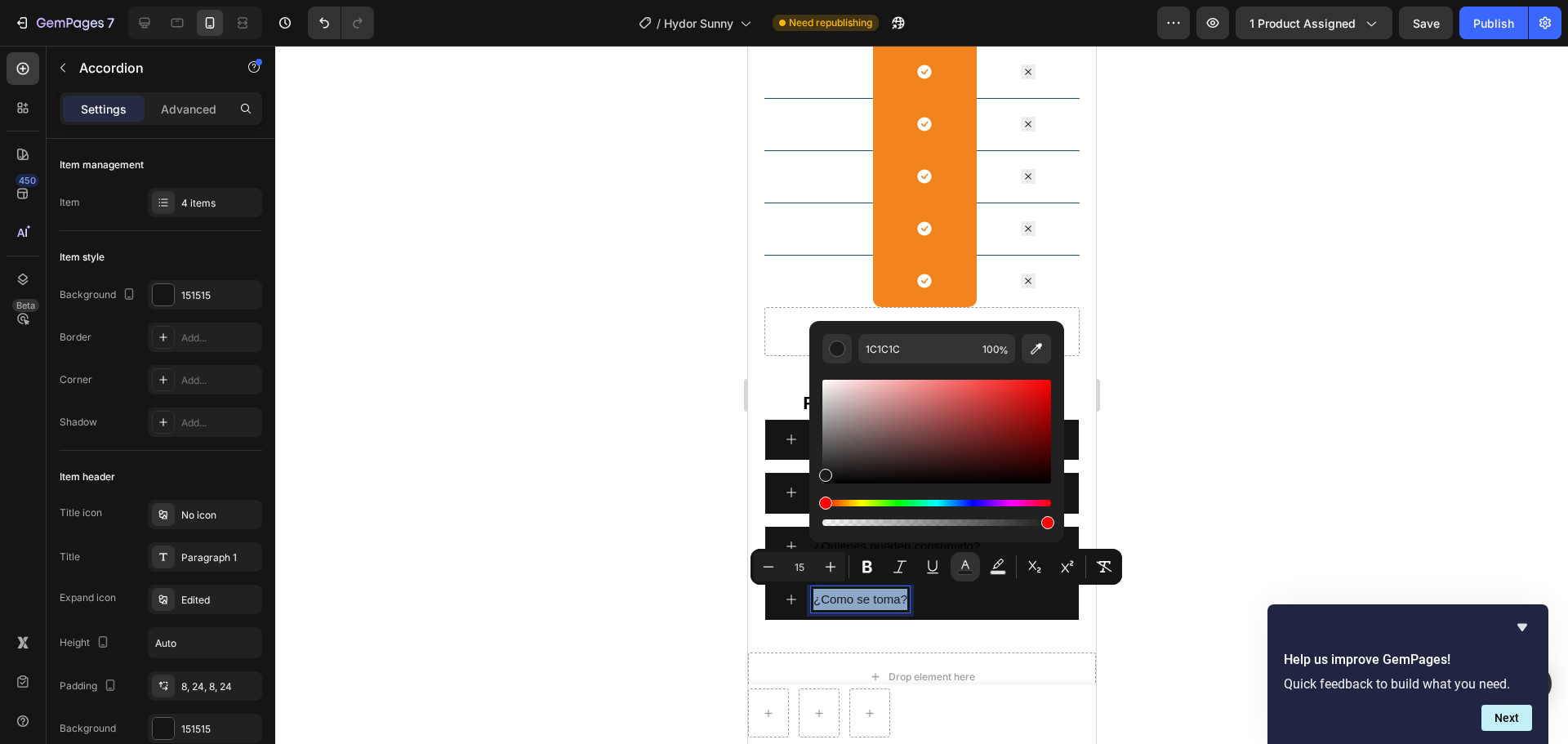
drag, startPoint x: 826, startPoint y: 387, endPoint x: 812, endPoint y: 472, distance: 86.1
click at [812, 472] on div "1C1C1C 100 %" at bounding box center [936, 425] width 255 height 209
type input "191919"
click at [1164, 432] on div at bounding box center [921, 395] width 1292 height 698
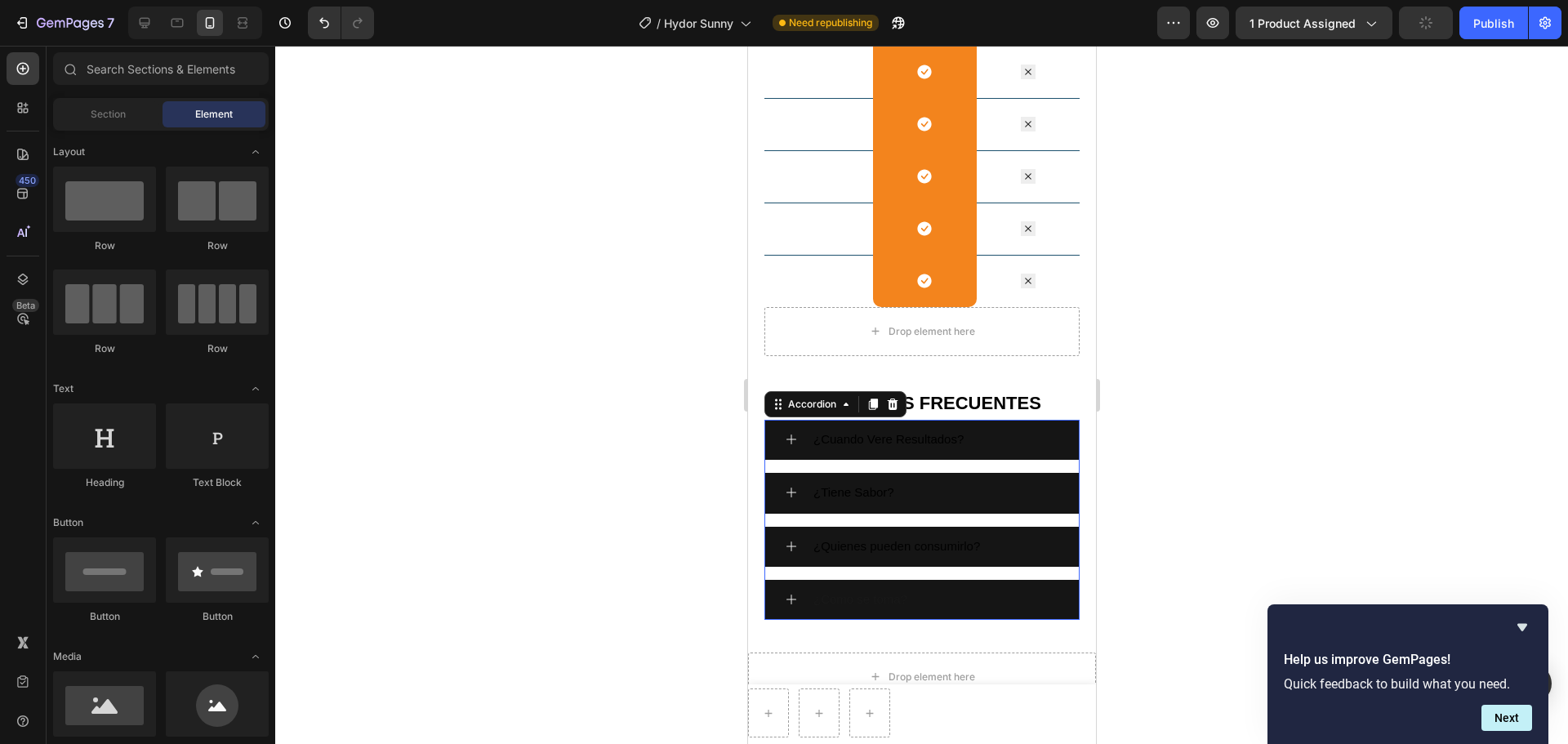
click at [1054, 445] on div "¿Cuando Vere Resultados?" at bounding box center [921, 439] width 313 height 40
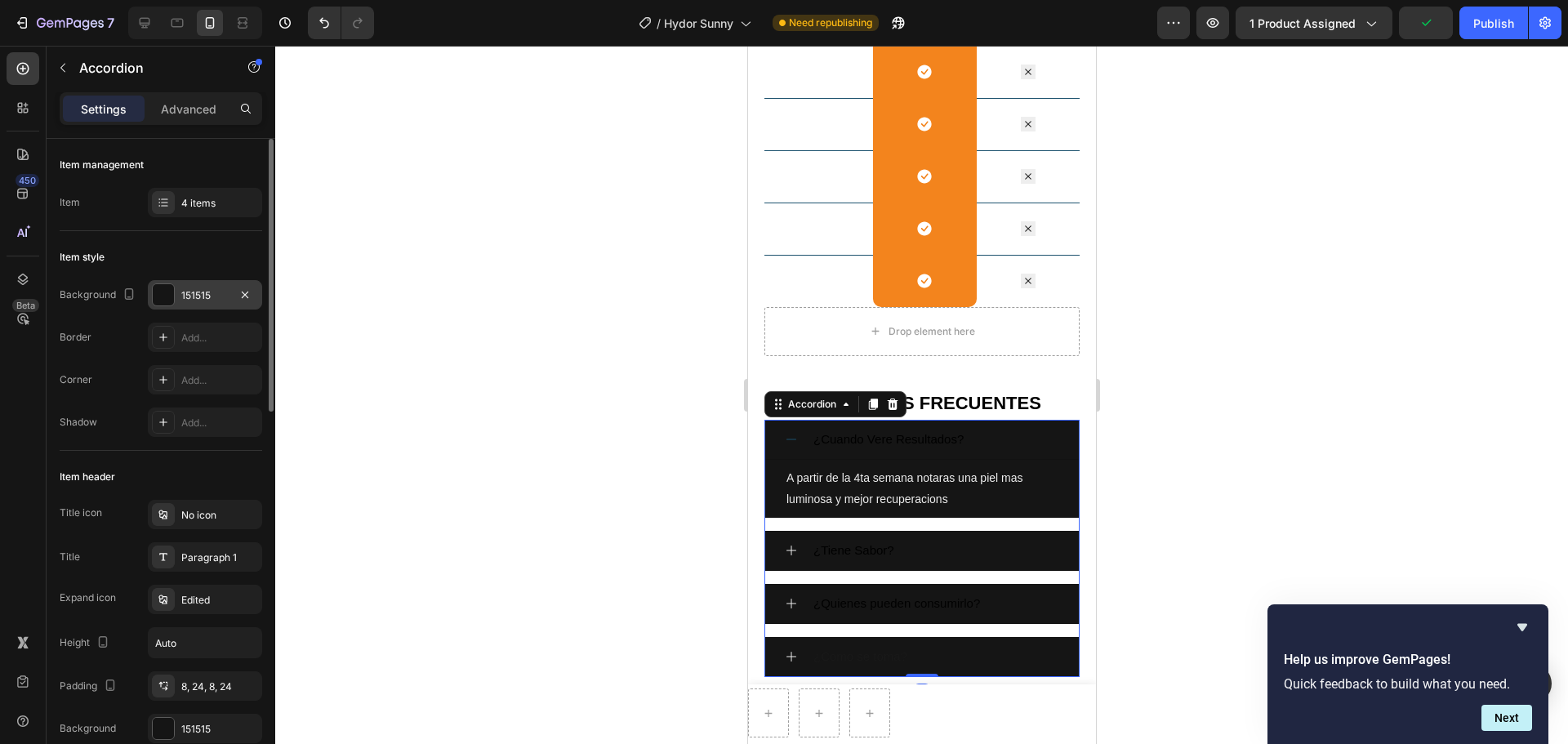
click at [201, 290] on div "151515" at bounding box center [205, 295] width 48 height 14
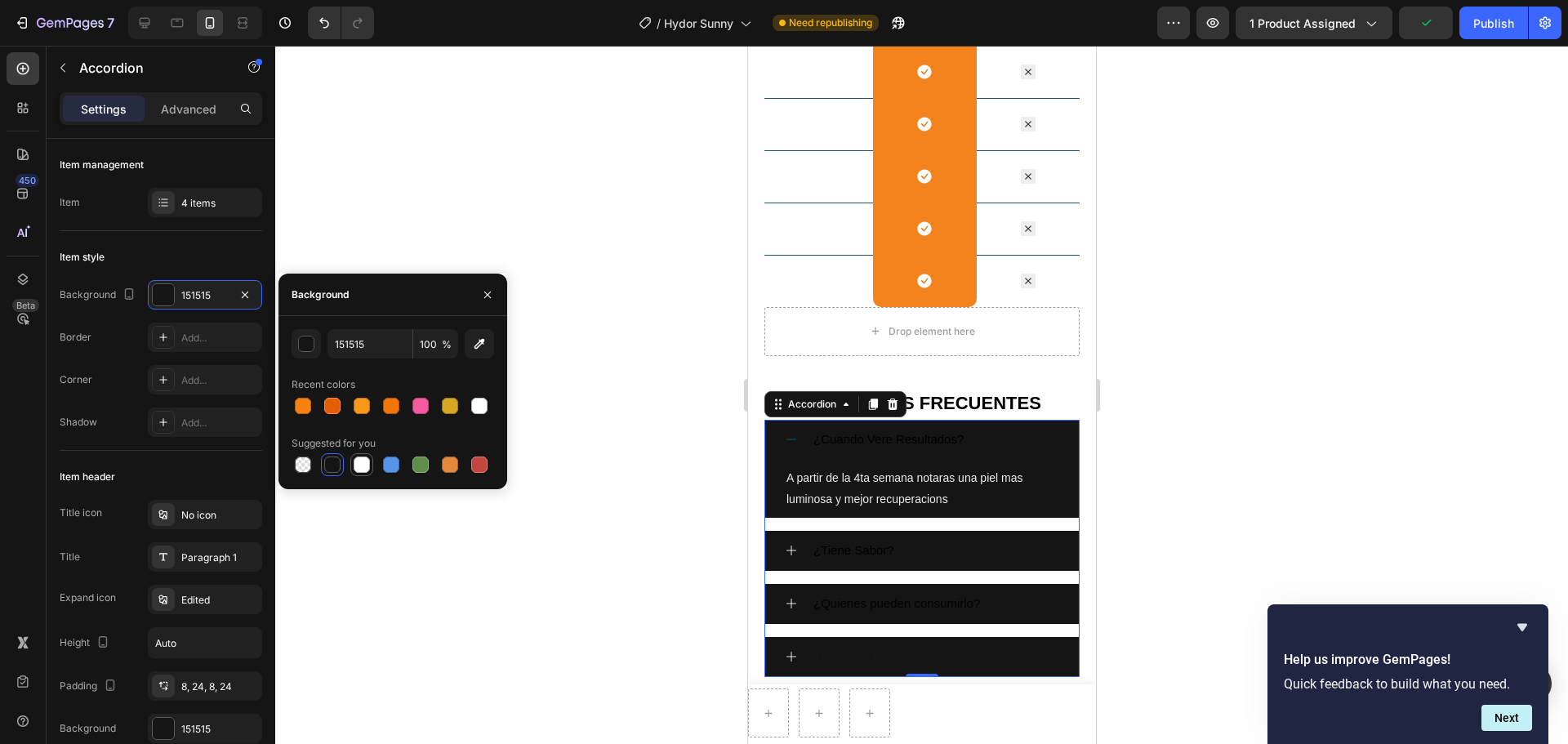
click at [361, 465] on div at bounding box center [361, 464] width 16 height 16
type input "FFFFFF"
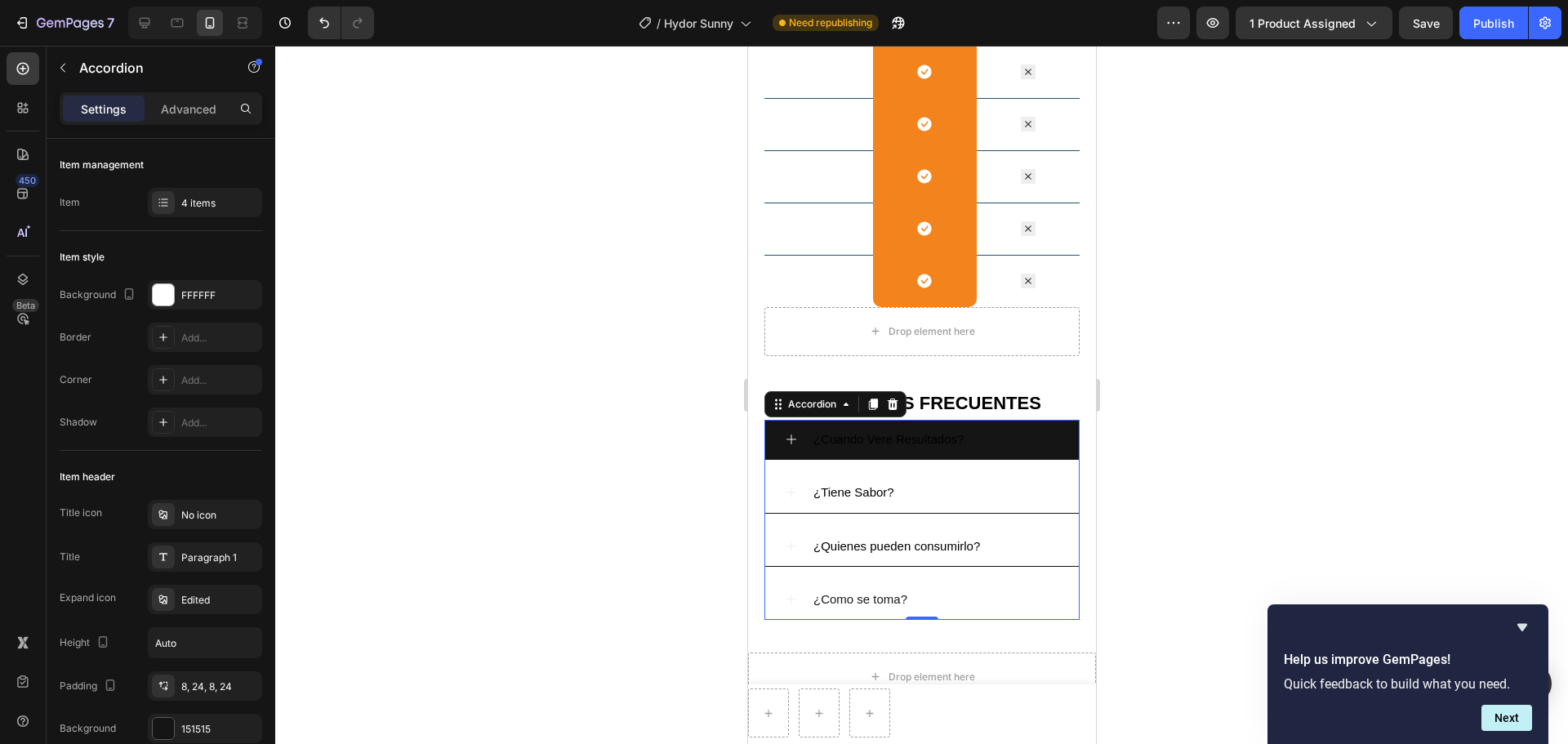
click at [967, 485] on div "¿Tiene Sabor?" at bounding box center [935, 492] width 249 height 26
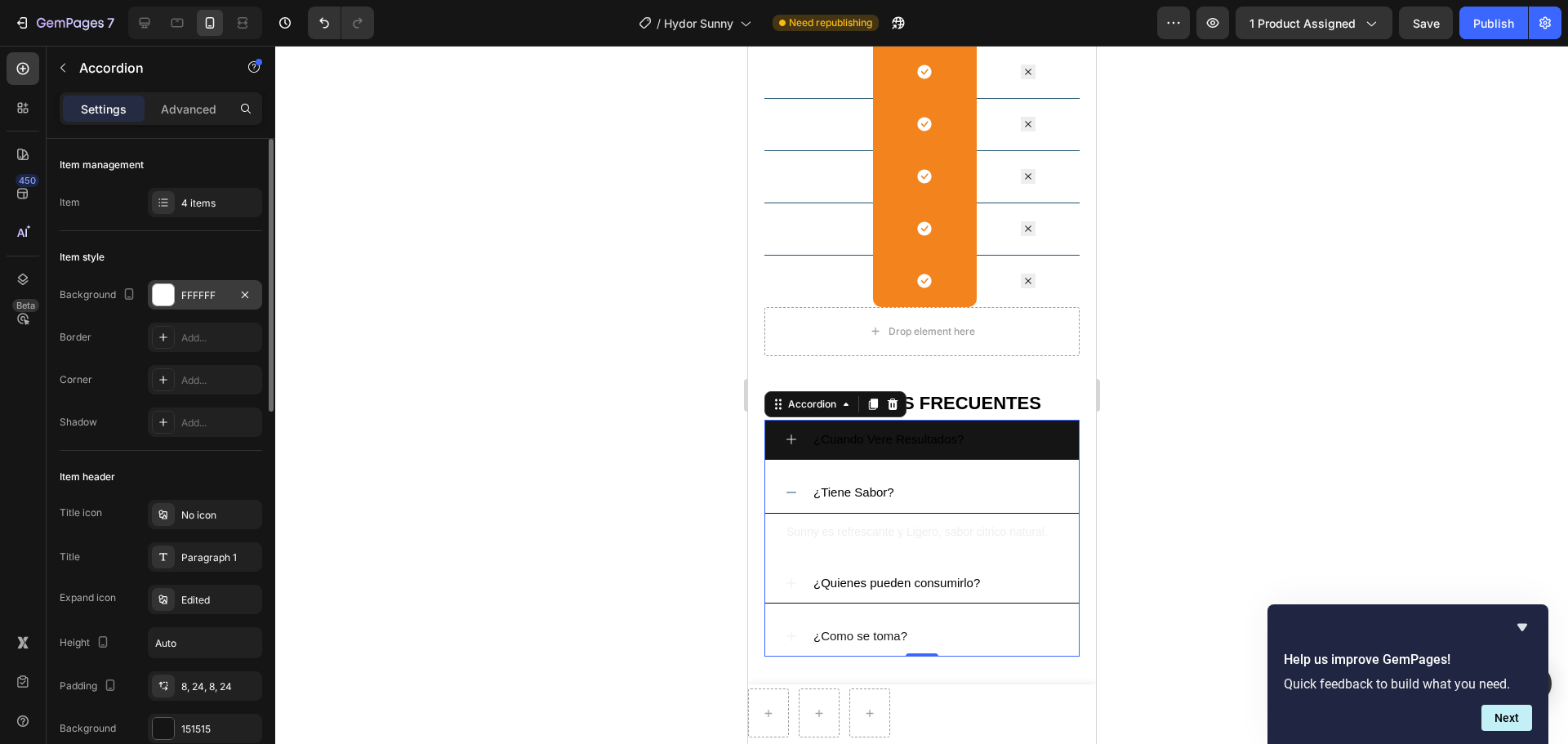
click at [203, 295] on div "FFFFFF" at bounding box center [205, 295] width 48 height 14
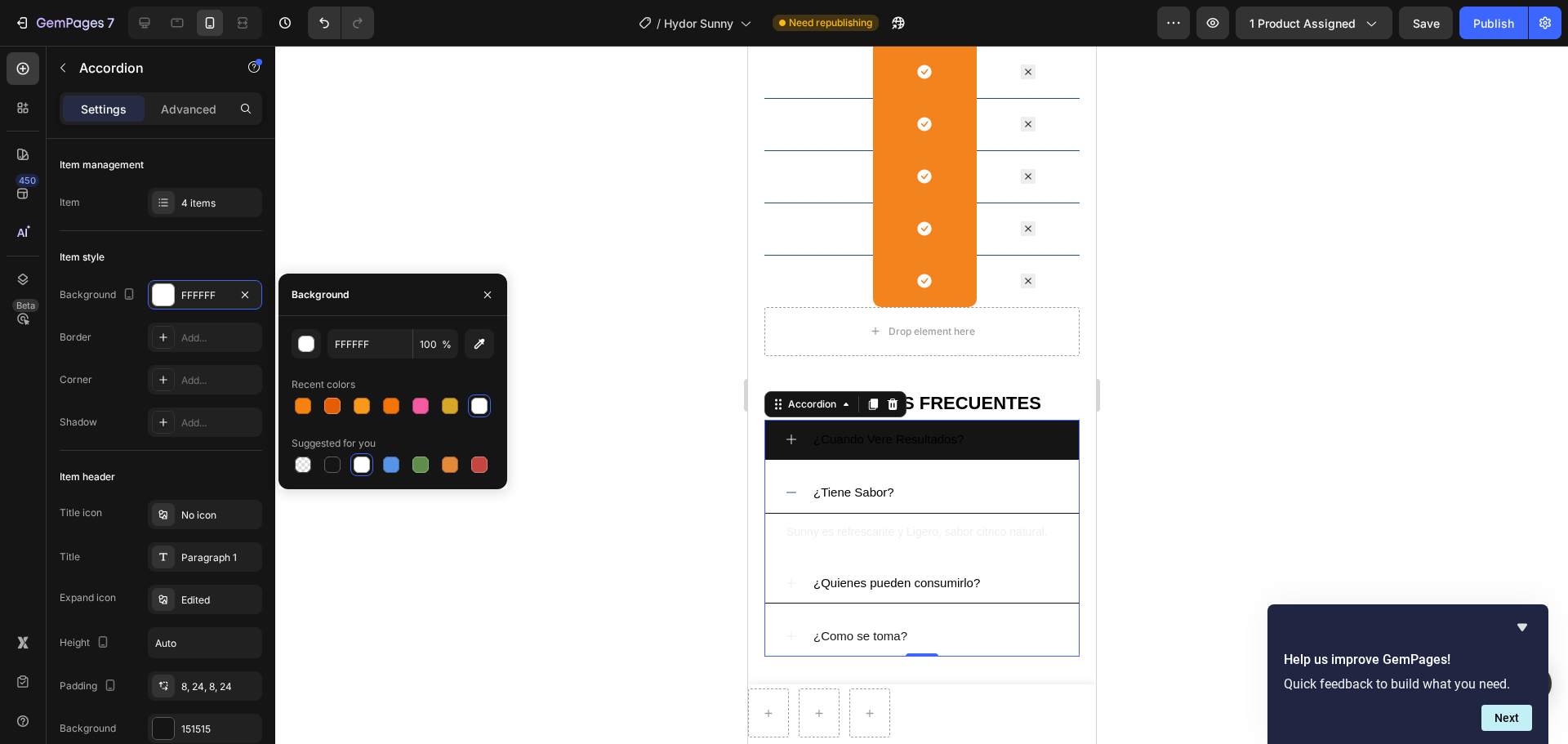
click at [354, 465] on div at bounding box center [361, 464] width 16 height 16
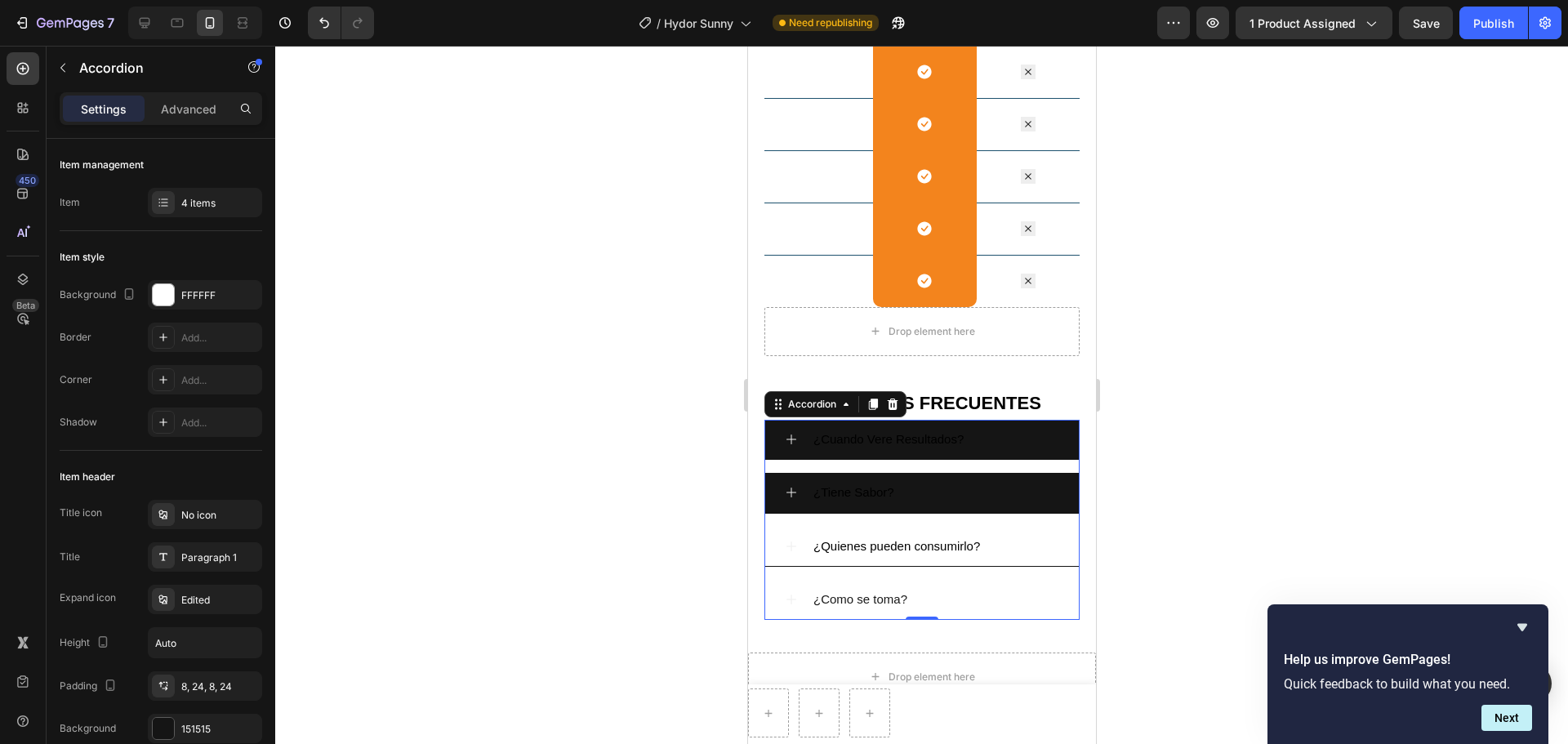
click at [1011, 537] on div "¿Quienes pueden consumirlo?" at bounding box center [935, 546] width 249 height 26
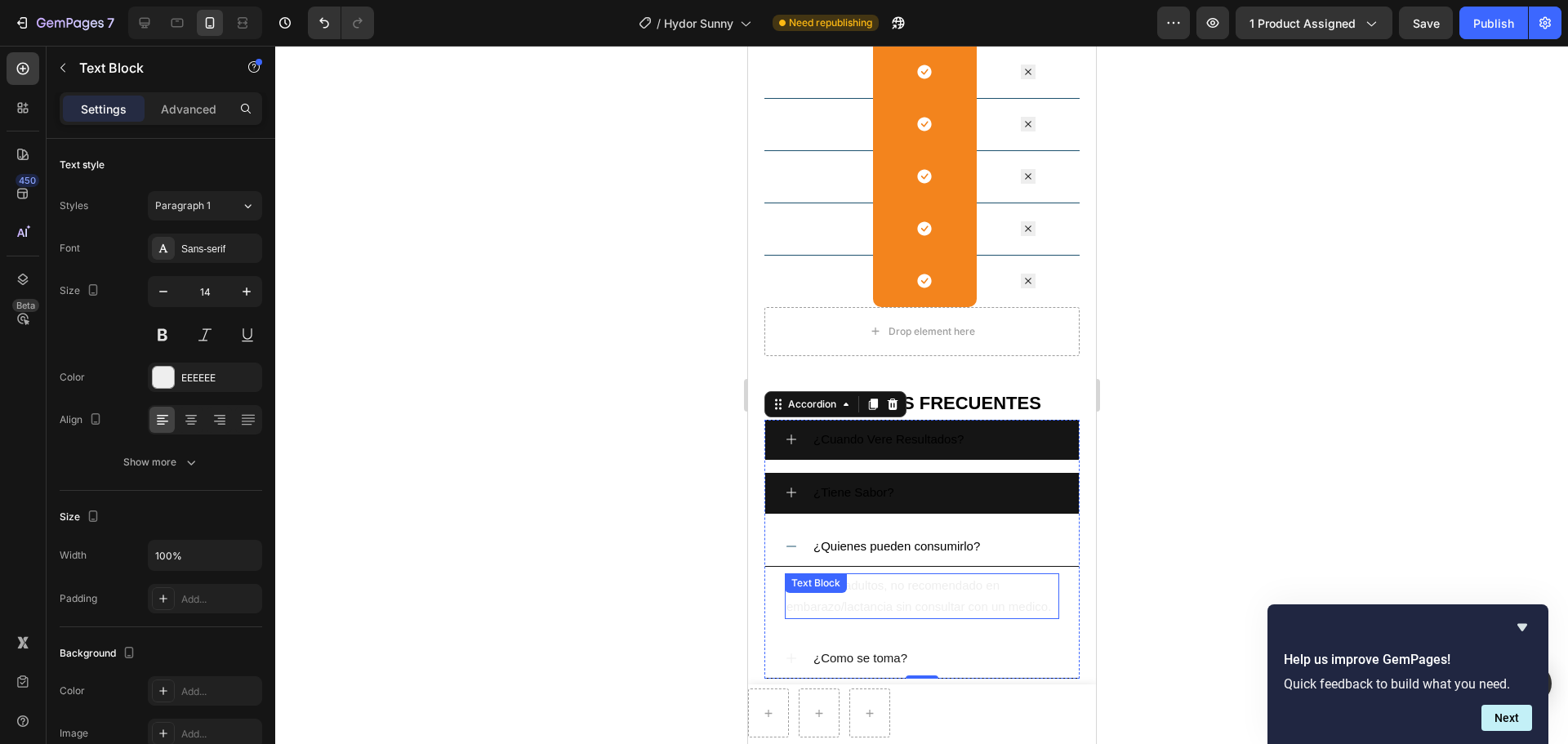
click at [899, 567] on div "Ideal para adultos, no recomendado en embarazo/lactancia sin consultar con un m…" at bounding box center [921, 596] width 274 height 46
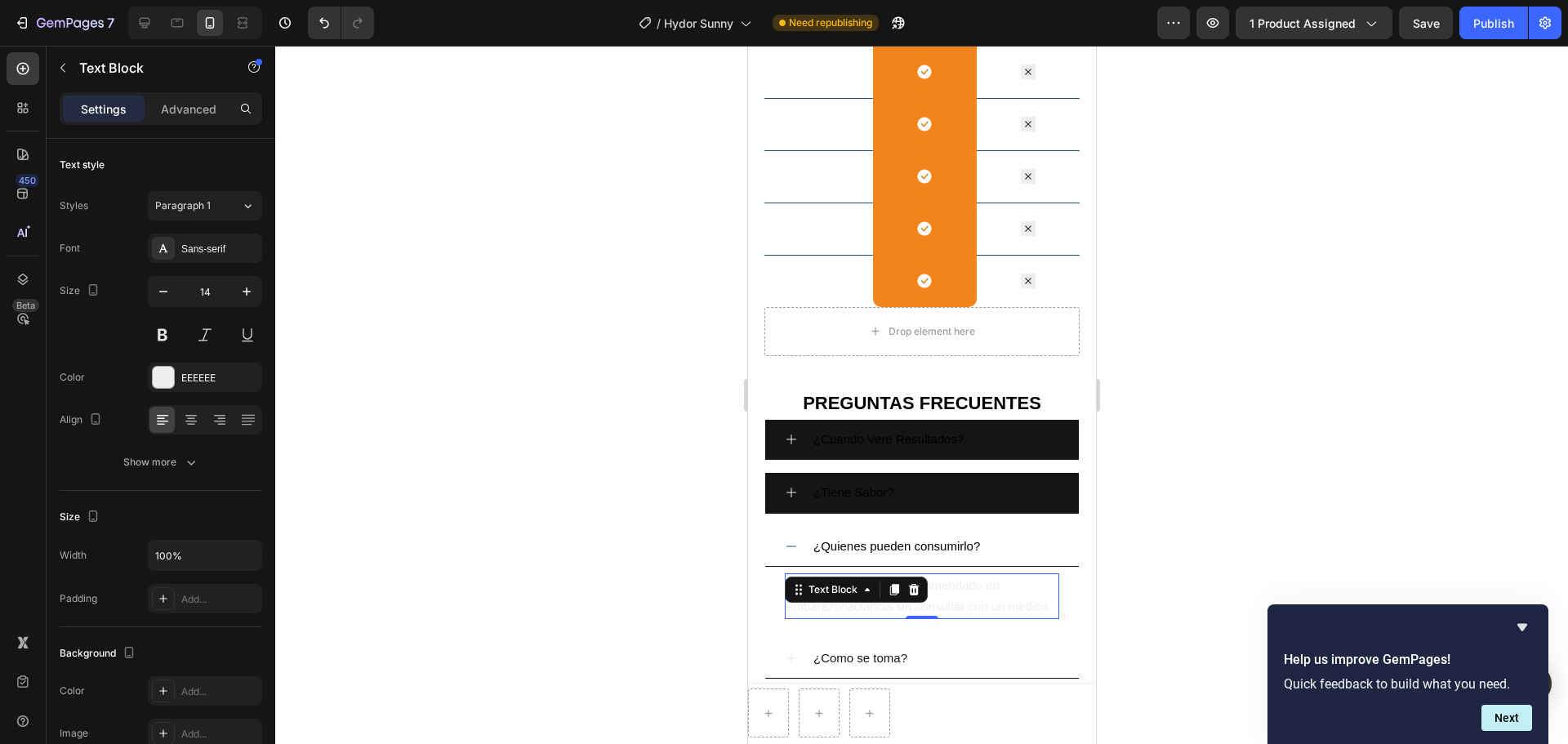
drag, startPoint x: 899, startPoint y: 598, endPoint x: 886, endPoint y: 610, distance: 17.7
click at [900, 567] on div at bounding box center [893, 589] width 20 height 20
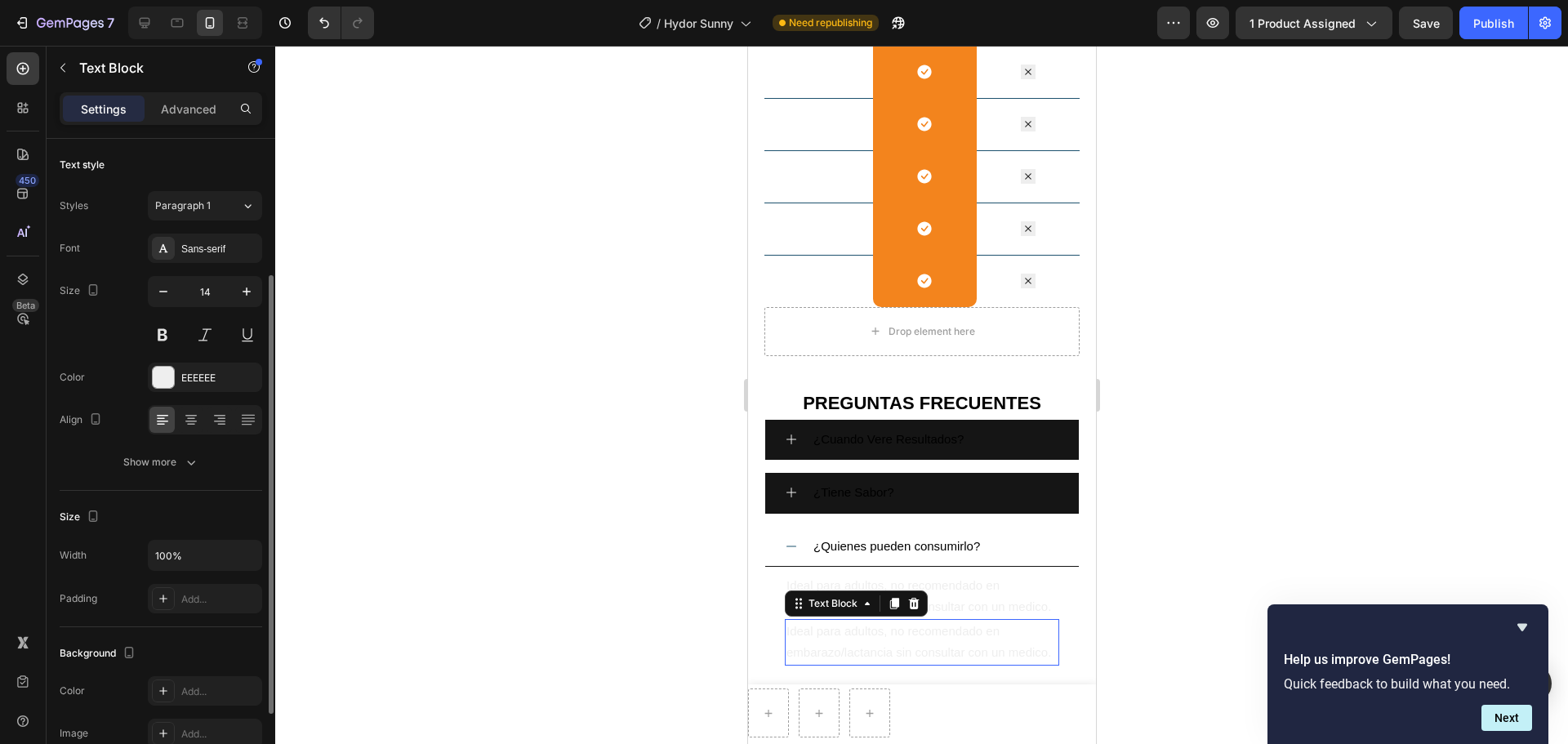
scroll to position [82, 0]
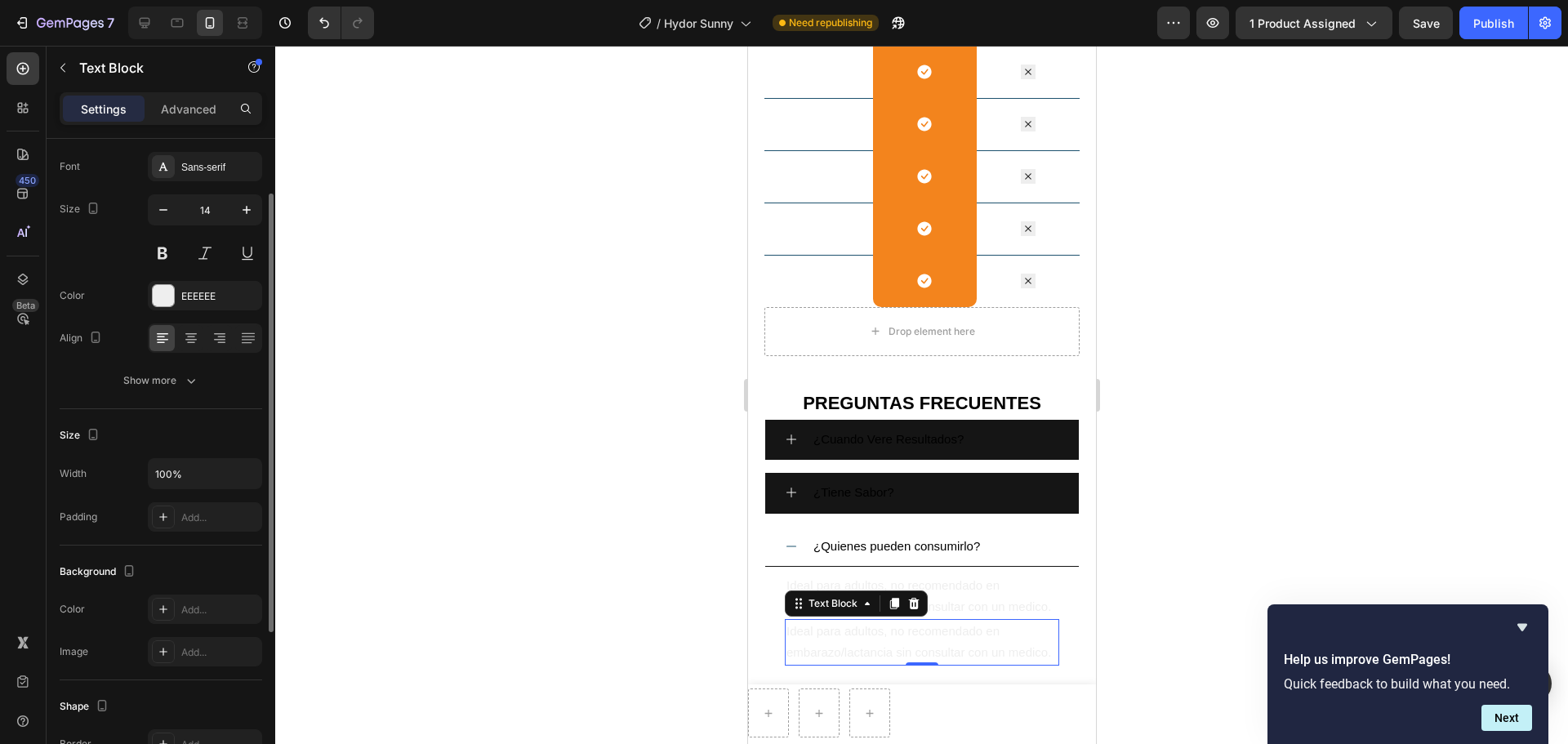
click at [1193, 489] on div at bounding box center [921, 395] width 1292 height 698
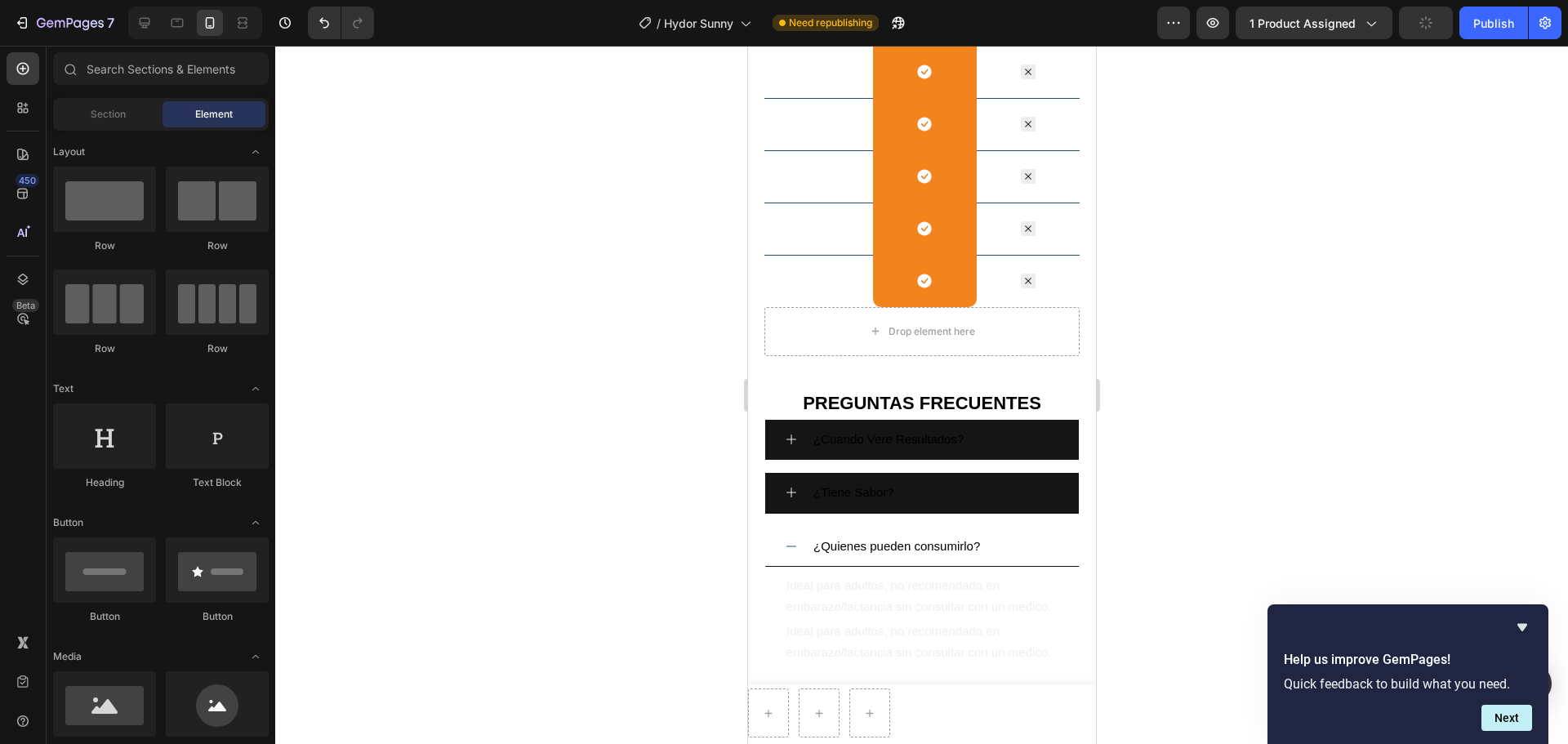
drag, startPoint x: 1226, startPoint y: 449, endPoint x: 1235, endPoint y: 443, distance: 10.8
click at [1228, 449] on div at bounding box center [921, 395] width 1292 height 698
click at [533, 567] on div at bounding box center [921, 395] width 1292 height 698
click at [786, 546] on icon at bounding box center [790, 546] width 13 height 13
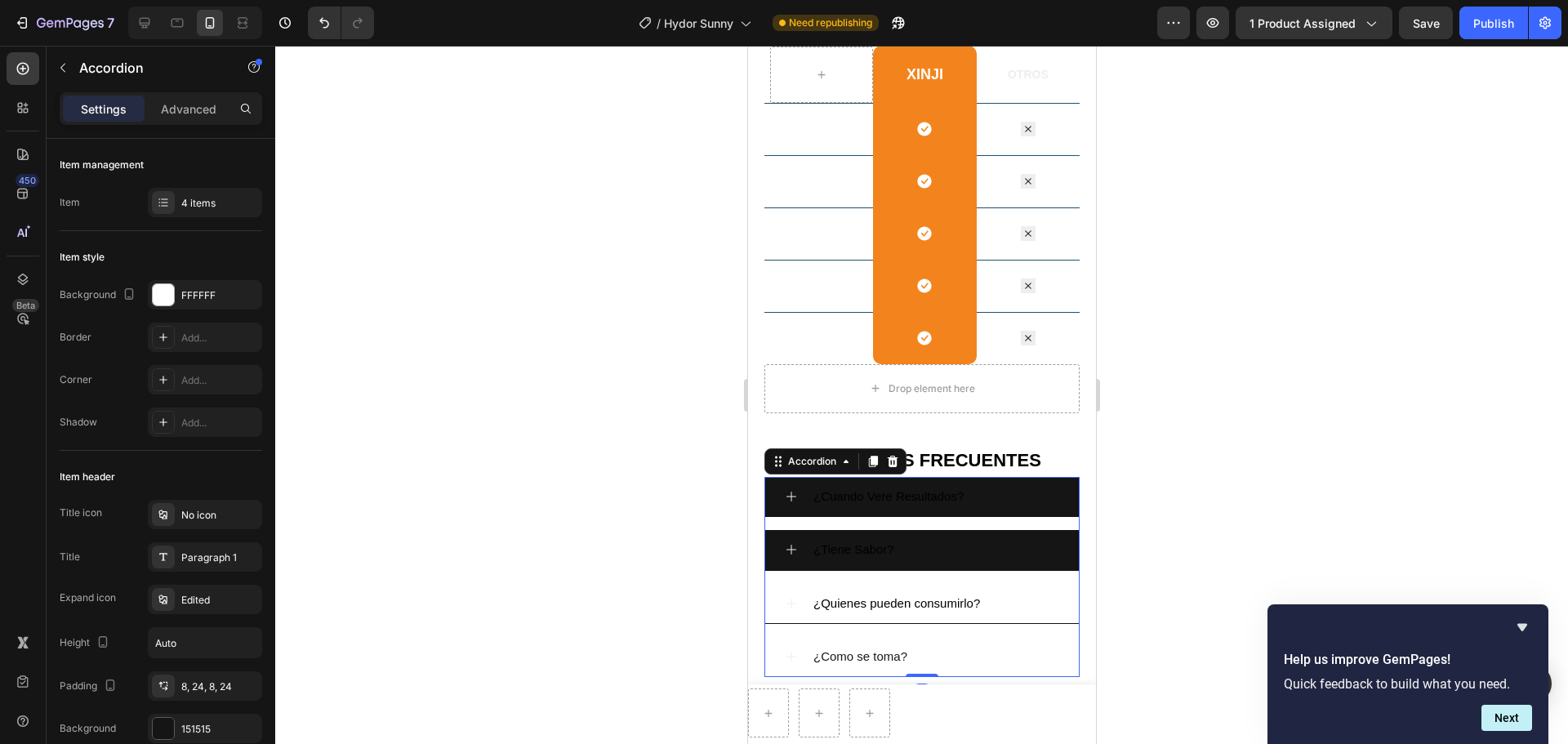
scroll to position [2473, 0]
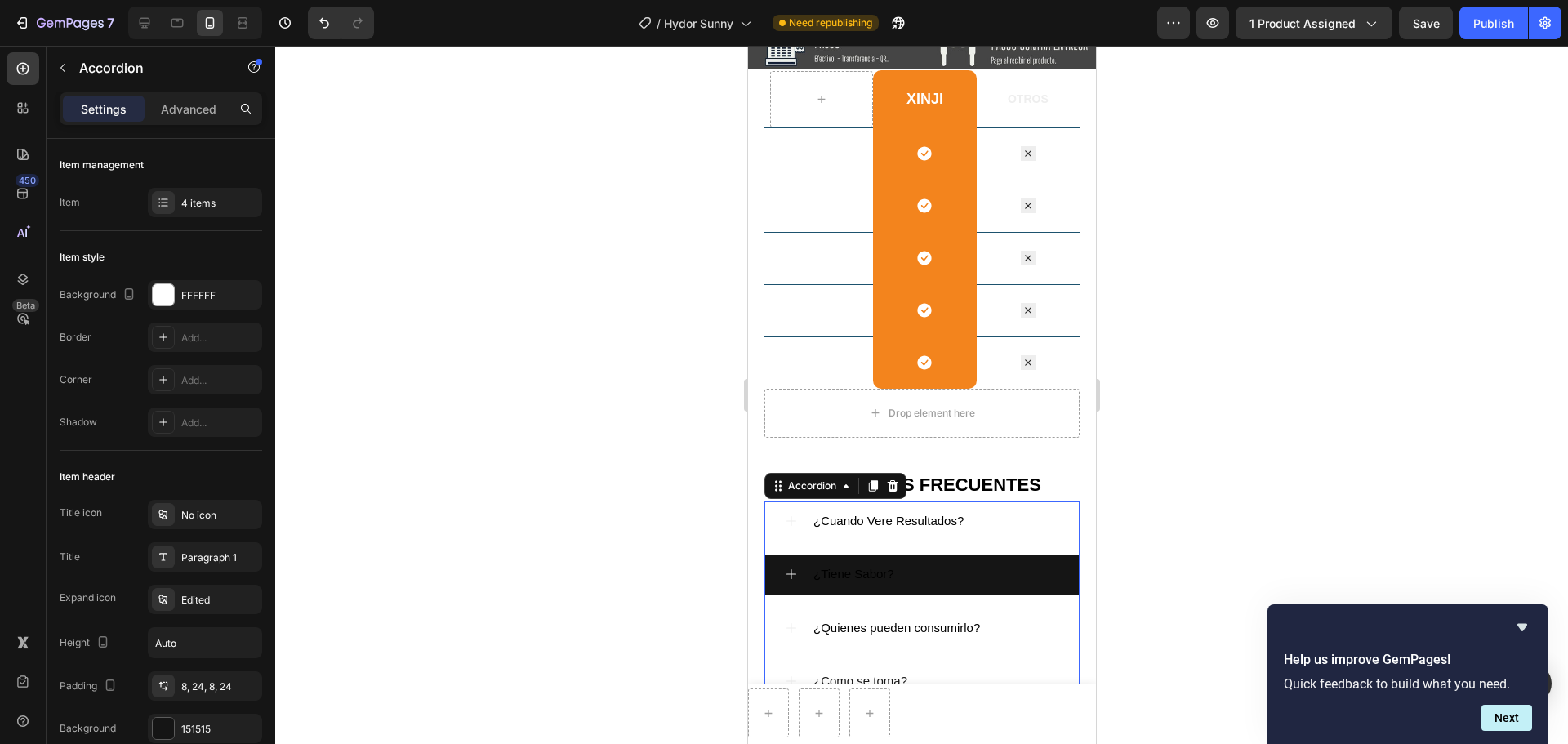
click at [999, 514] on div "¿Cuando Vere Resultados?" at bounding box center [935, 521] width 249 height 26
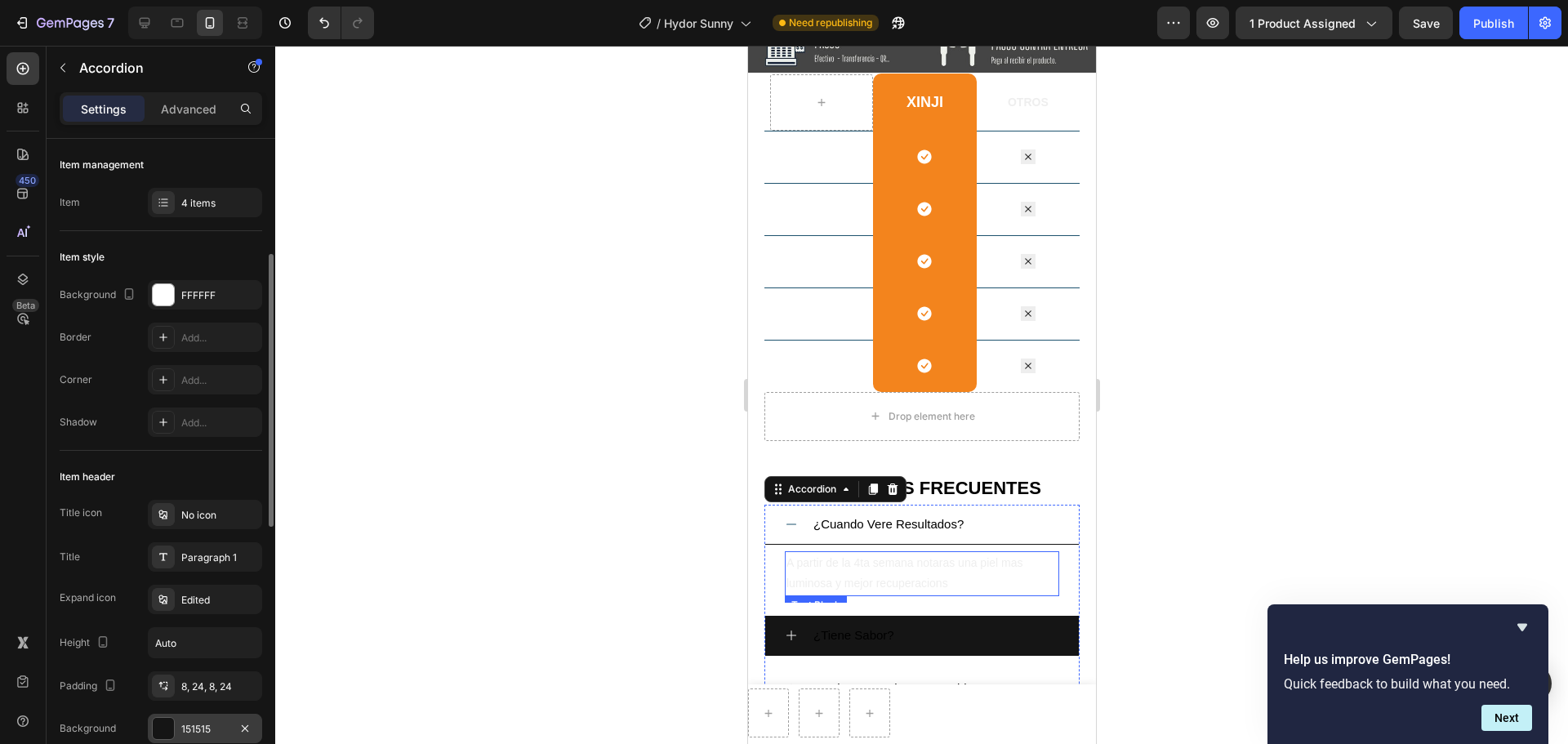
scroll to position [82, 0]
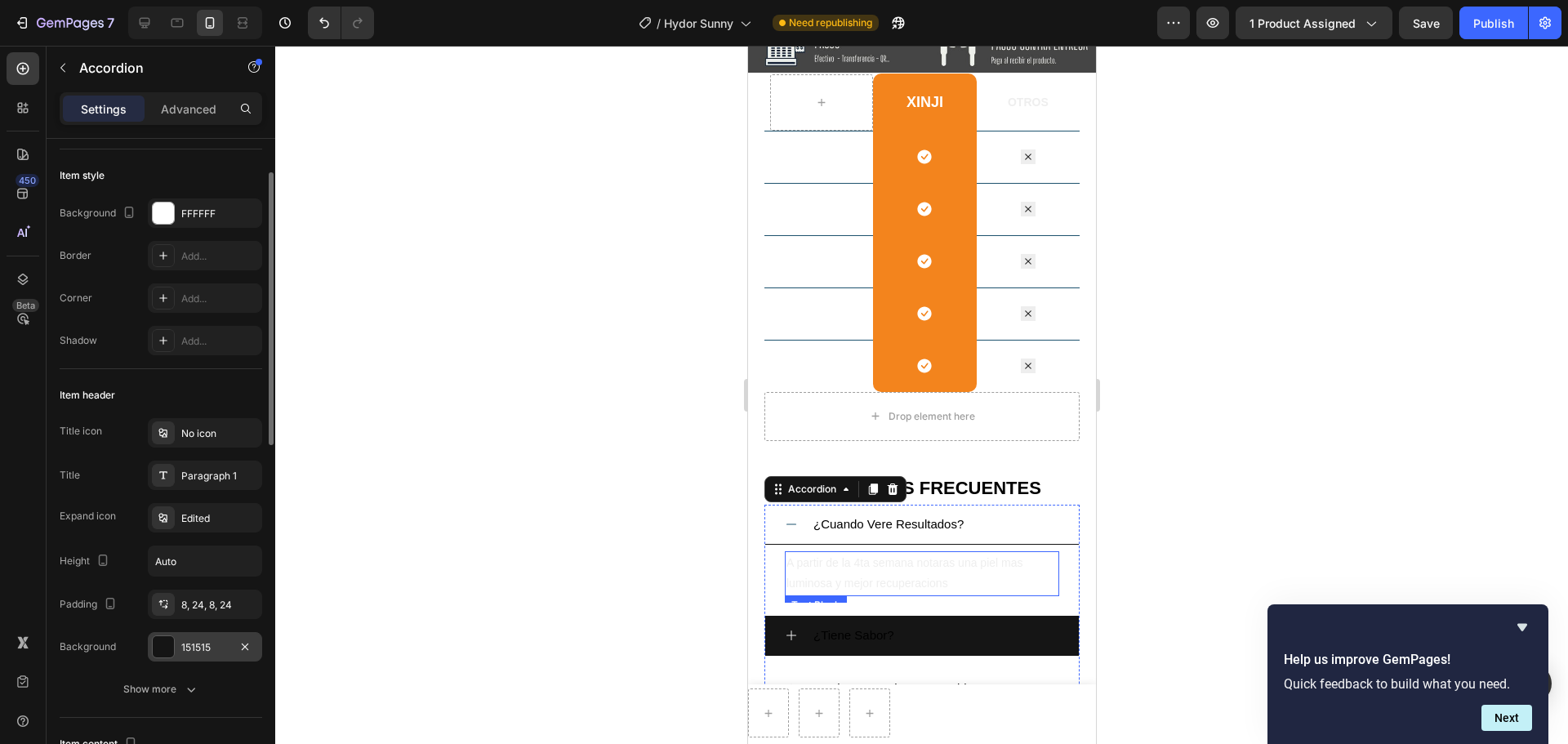
click at [192, 567] on div "151515" at bounding box center [205, 647] width 48 height 14
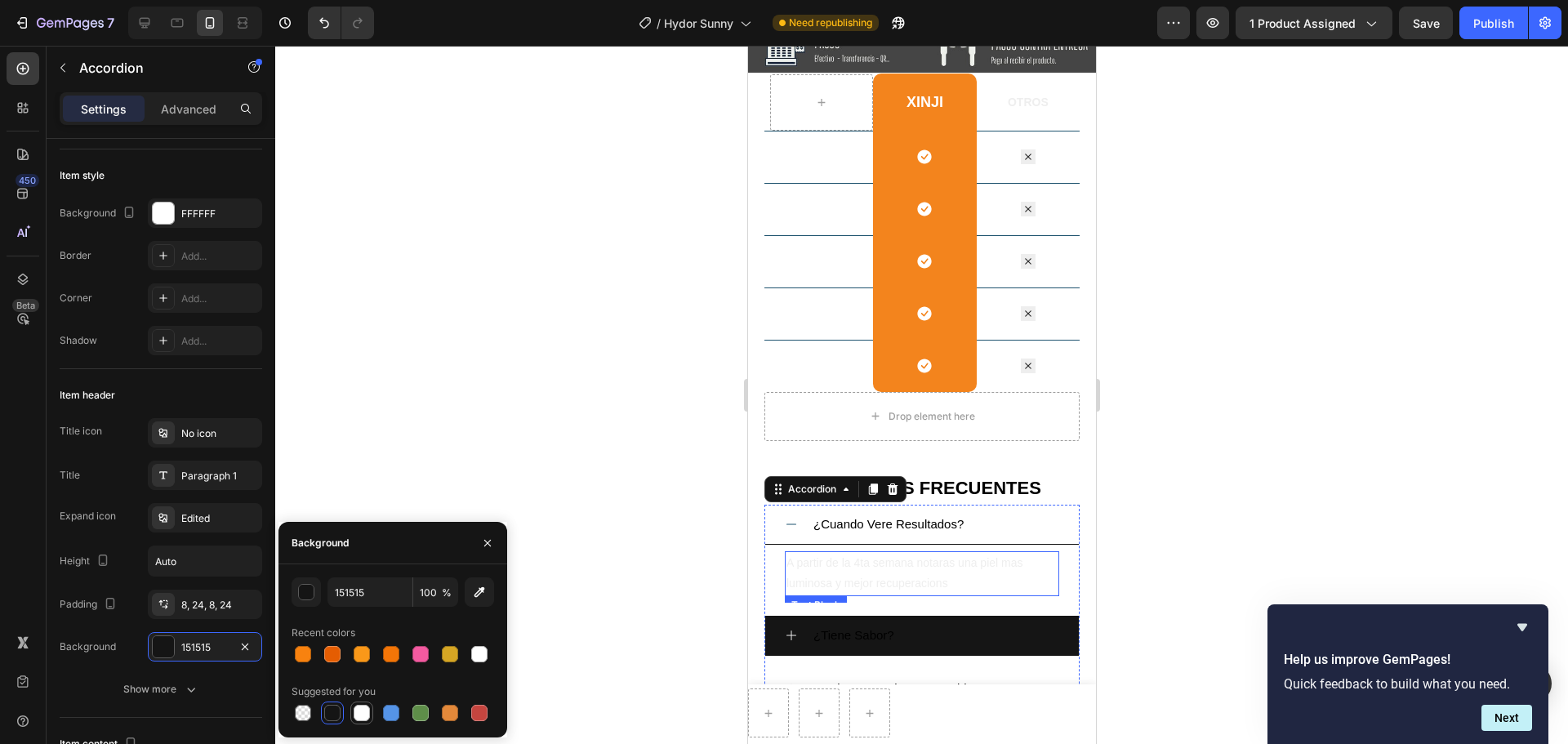
click at [361, 567] on div at bounding box center [361, 713] width 16 height 16
type input "FFFFFF"
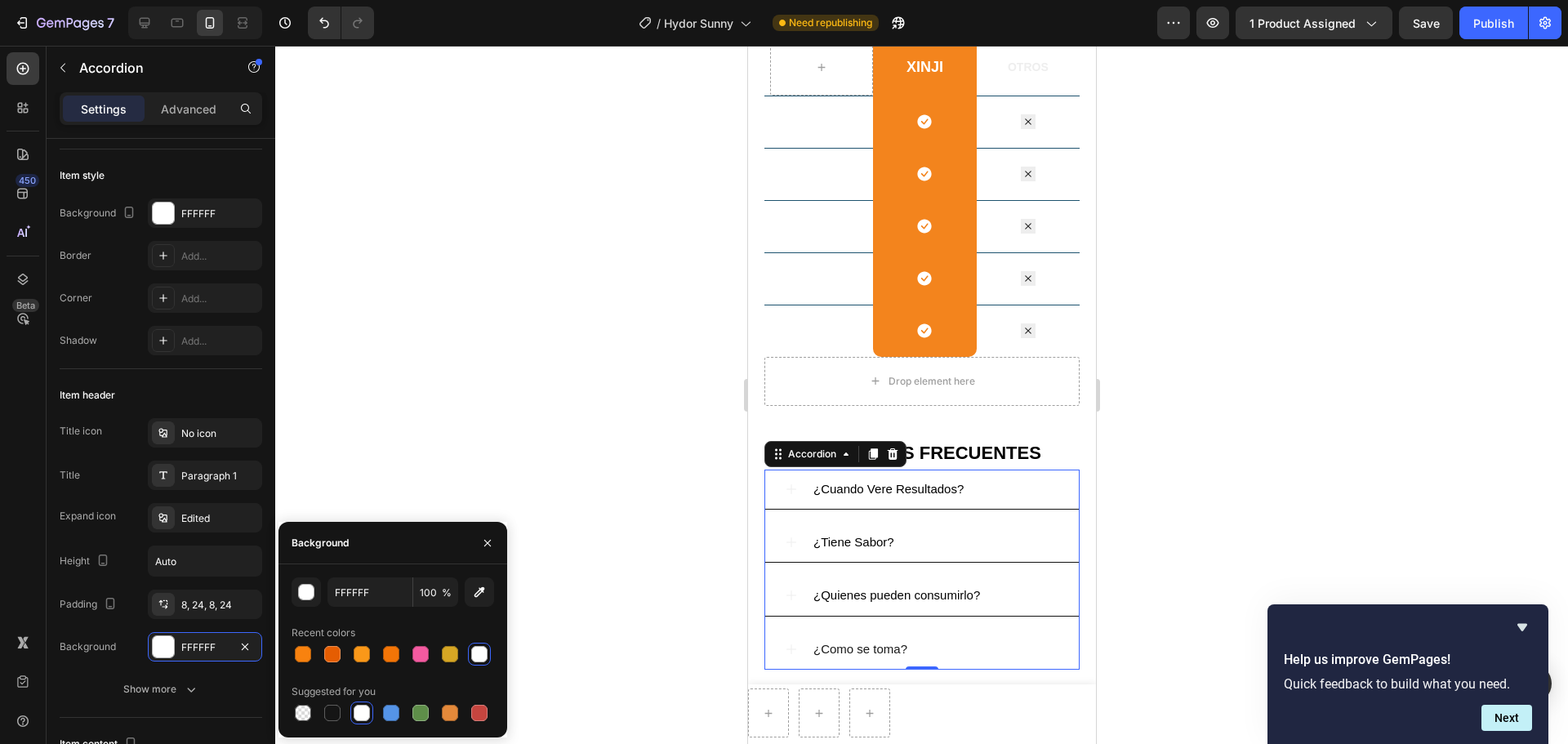
scroll to position [2555, 0]
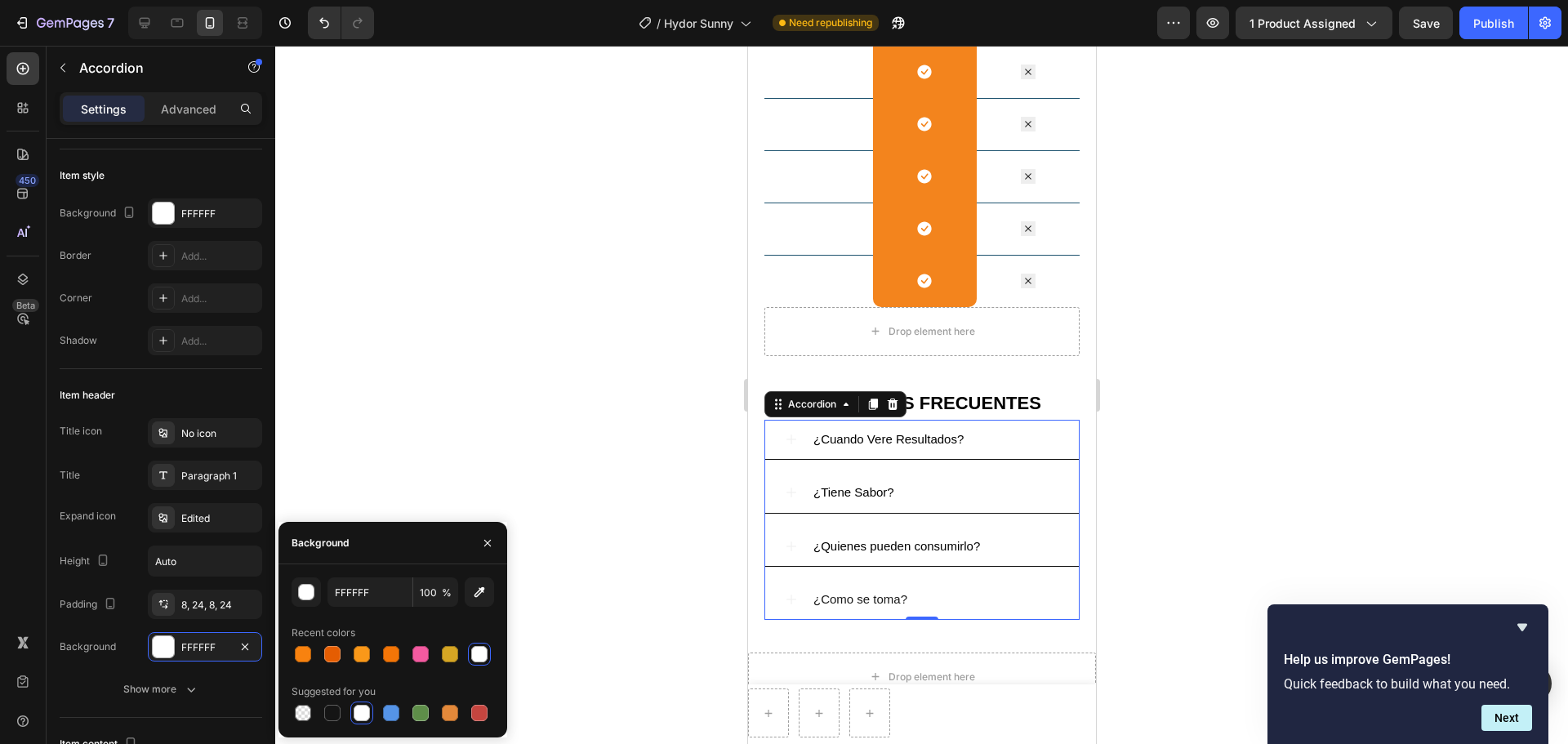
click at [788, 489] on icon at bounding box center [790, 492] width 13 height 13
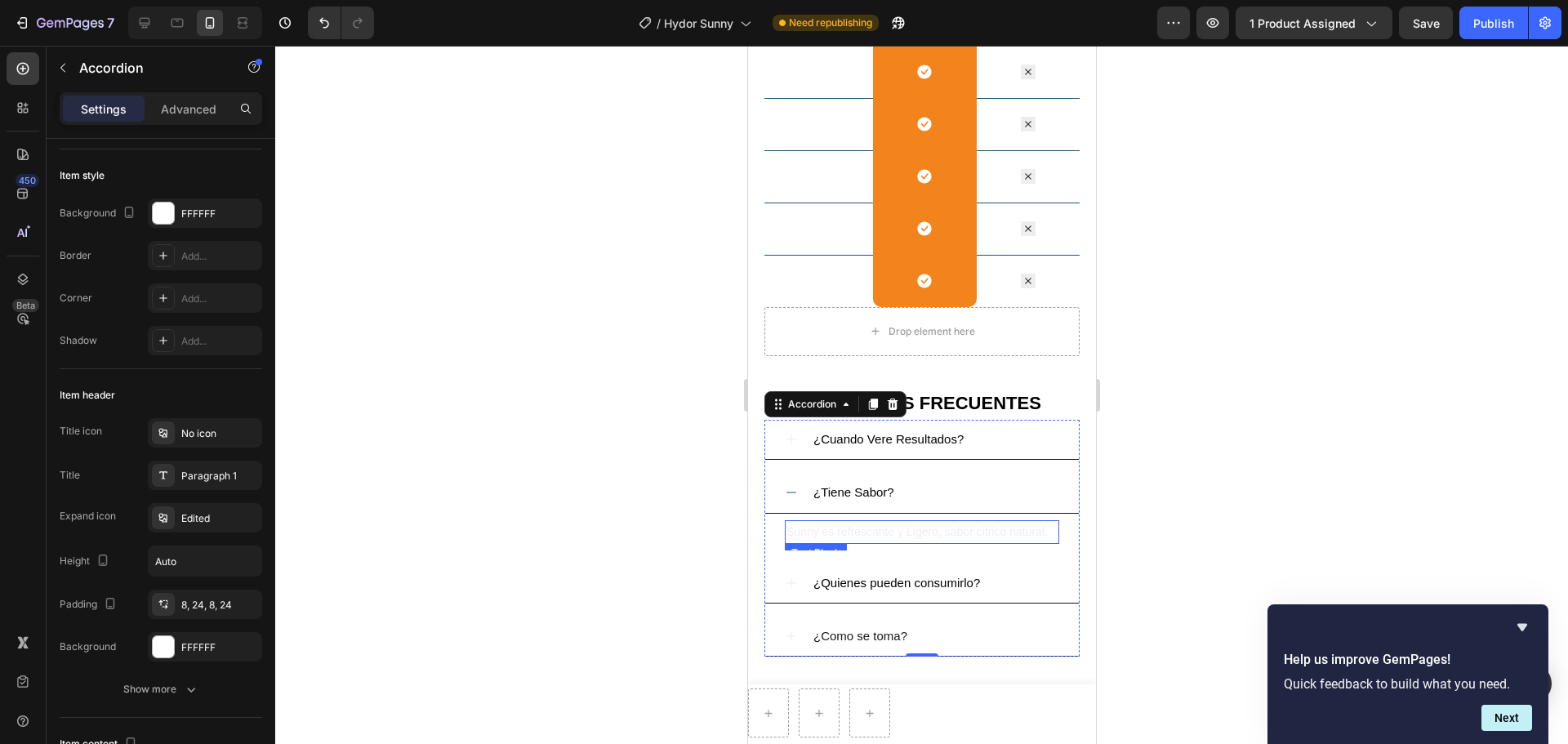
click at [825, 542] on p "Sunny es refrescante y Ligero, sabor citrico natural." at bounding box center [921, 532] width 271 height 20
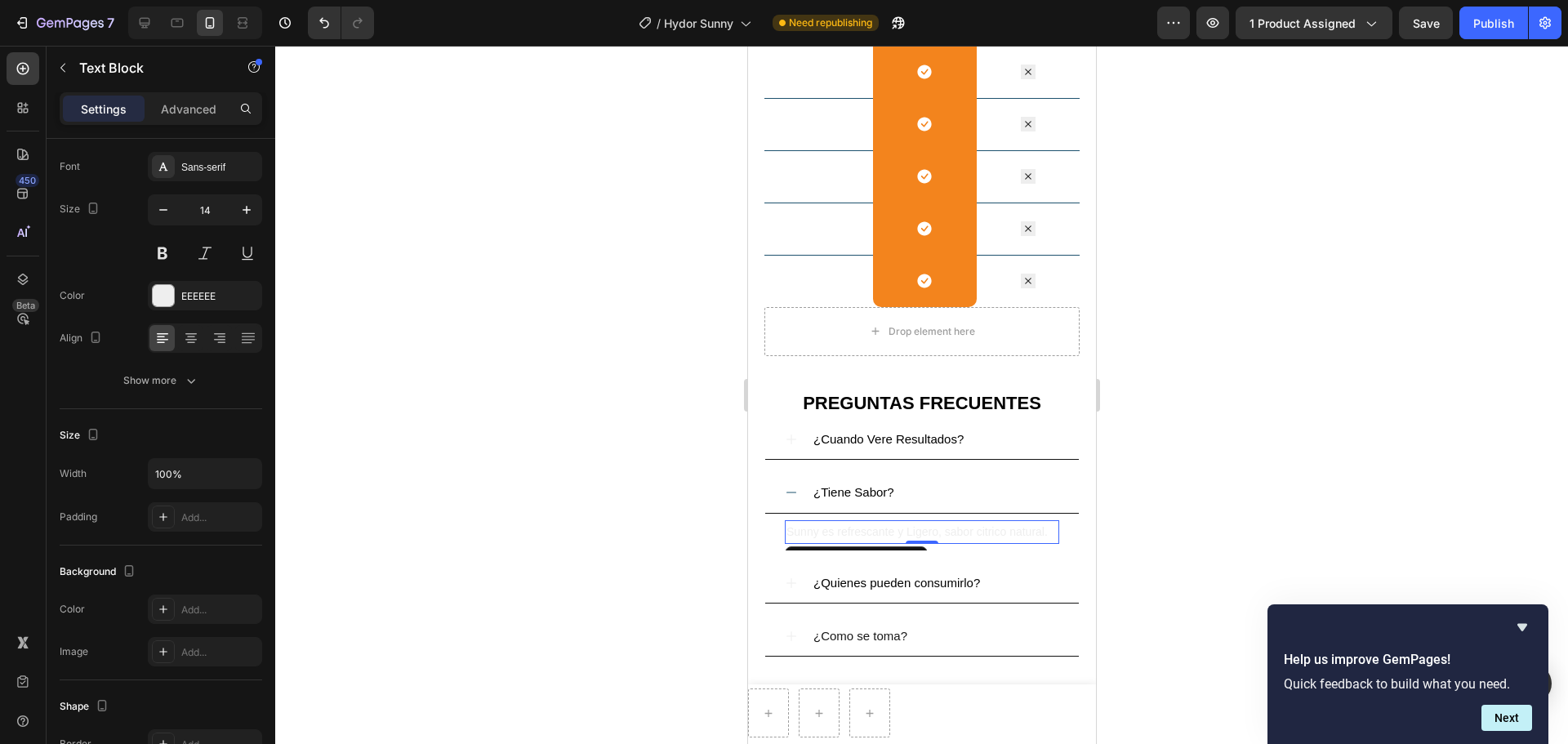
click at [827, 542] on p "Sunny es refrescante y Ligero, sabor citrico natural." at bounding box center [921, 532] width 271 height 20
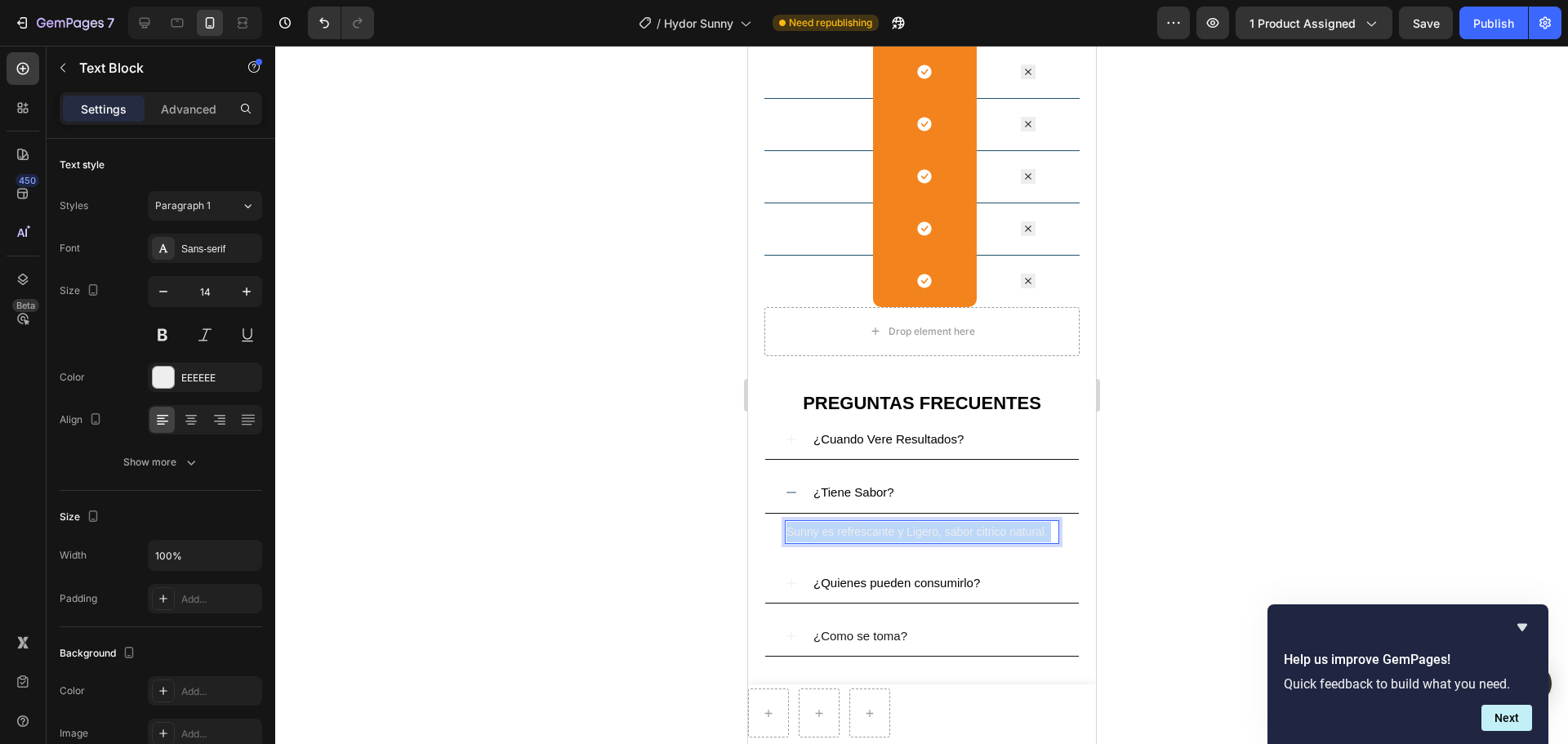
drag, startPoint x: 827, startPoint y: 550, endPoint x: 791, endPoint y: 535, distance: 39.0
click at [790, 535] on p "Sunny es refrescante y Ligero, sabor citrico natural." at bounding box center [921, 532] width 271 height 20
click at [790, 529] on p "Sunny es refrescante y Ligero, sabor citrico natural." at bounding box center [921, 532] width 271 height 20
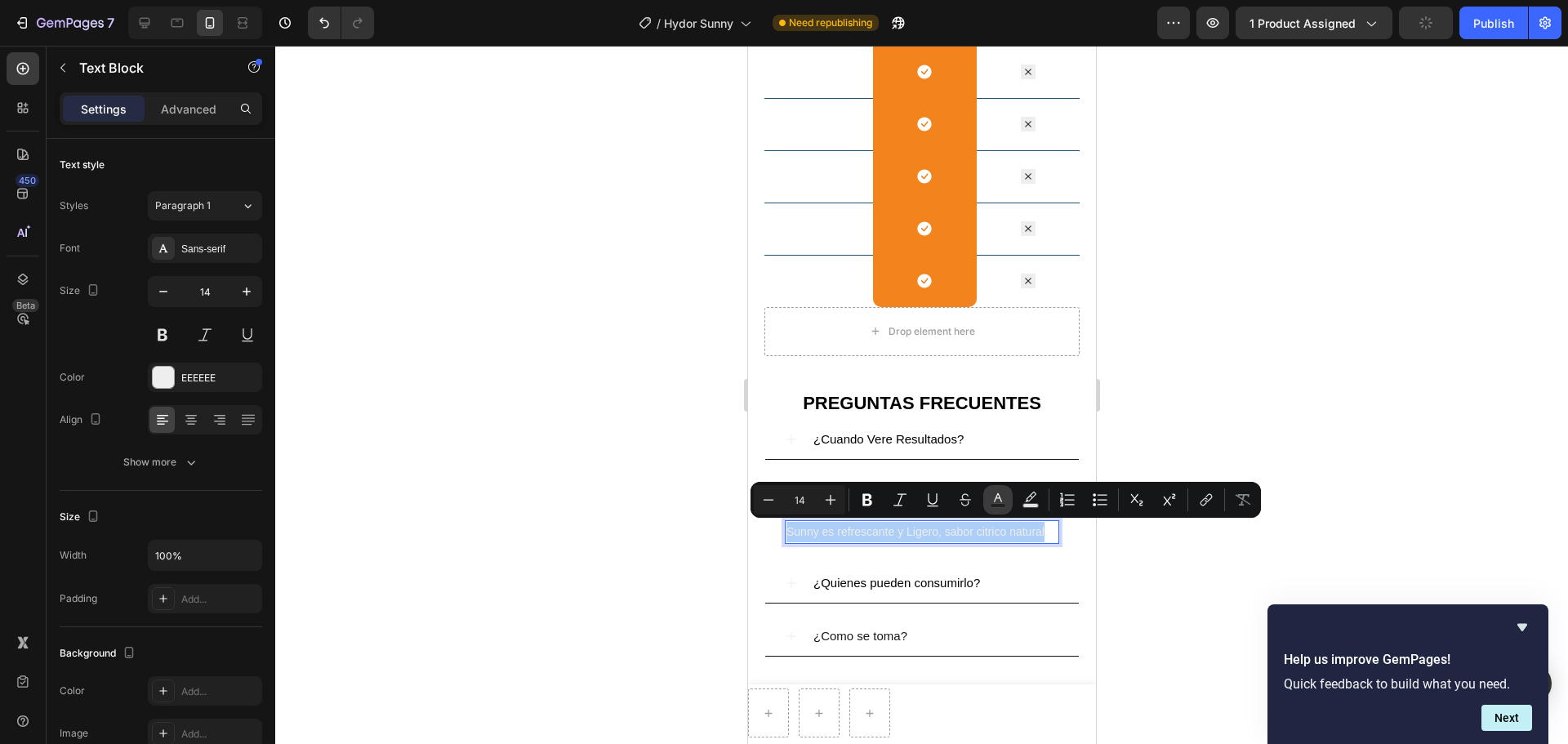
click at [1000, 501] on icon "Editor contextual toolbar" at bounding box center [998, 499] width 16 height 16
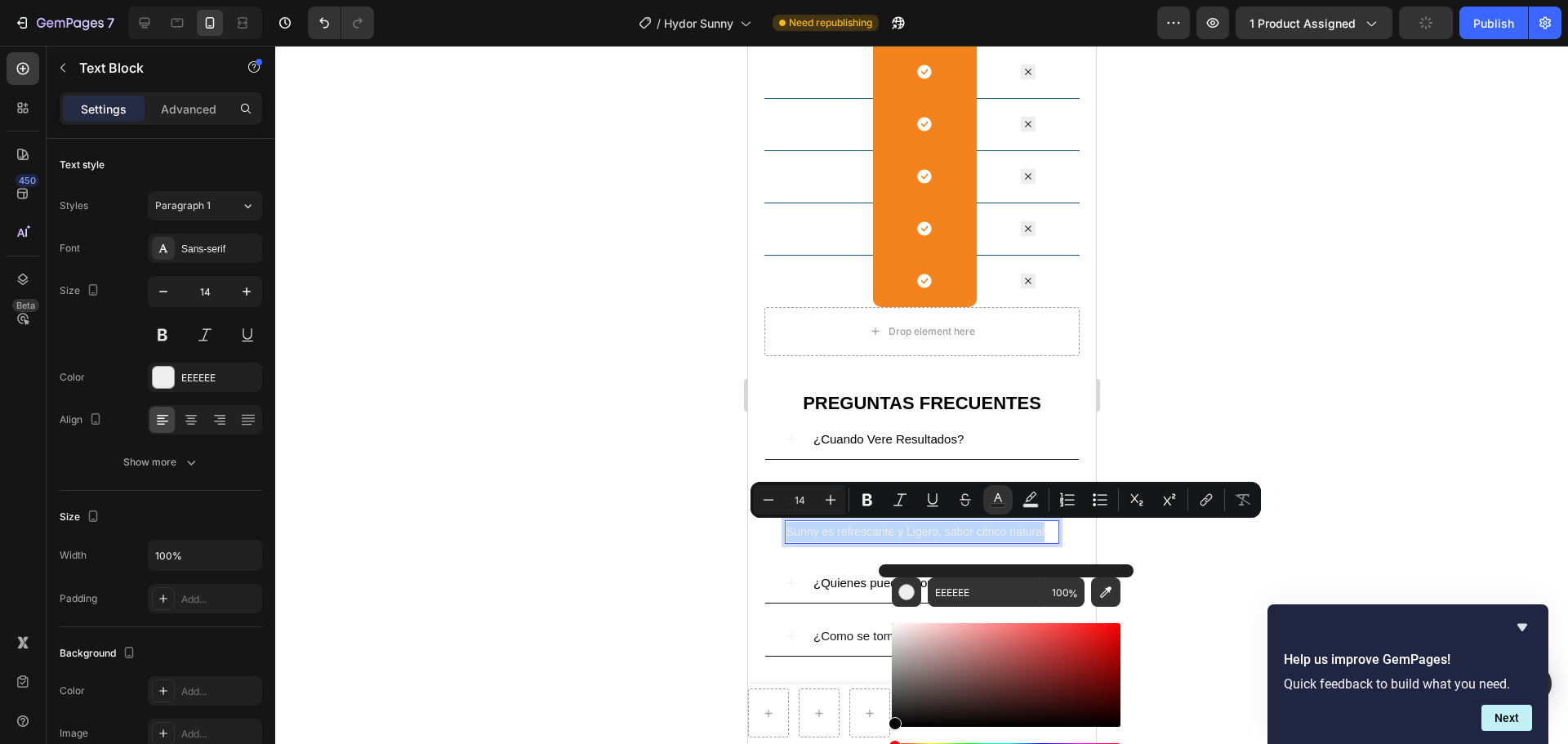
drag, startPoint x: 897, startPoint y: 633, endPoint x: 890, endPoint y: 742, distance: 109.2
click at [891, 567] on div "Editor contextual toolbar" at bounding box center [1005, 695] width 229 height 152
type input "000000"
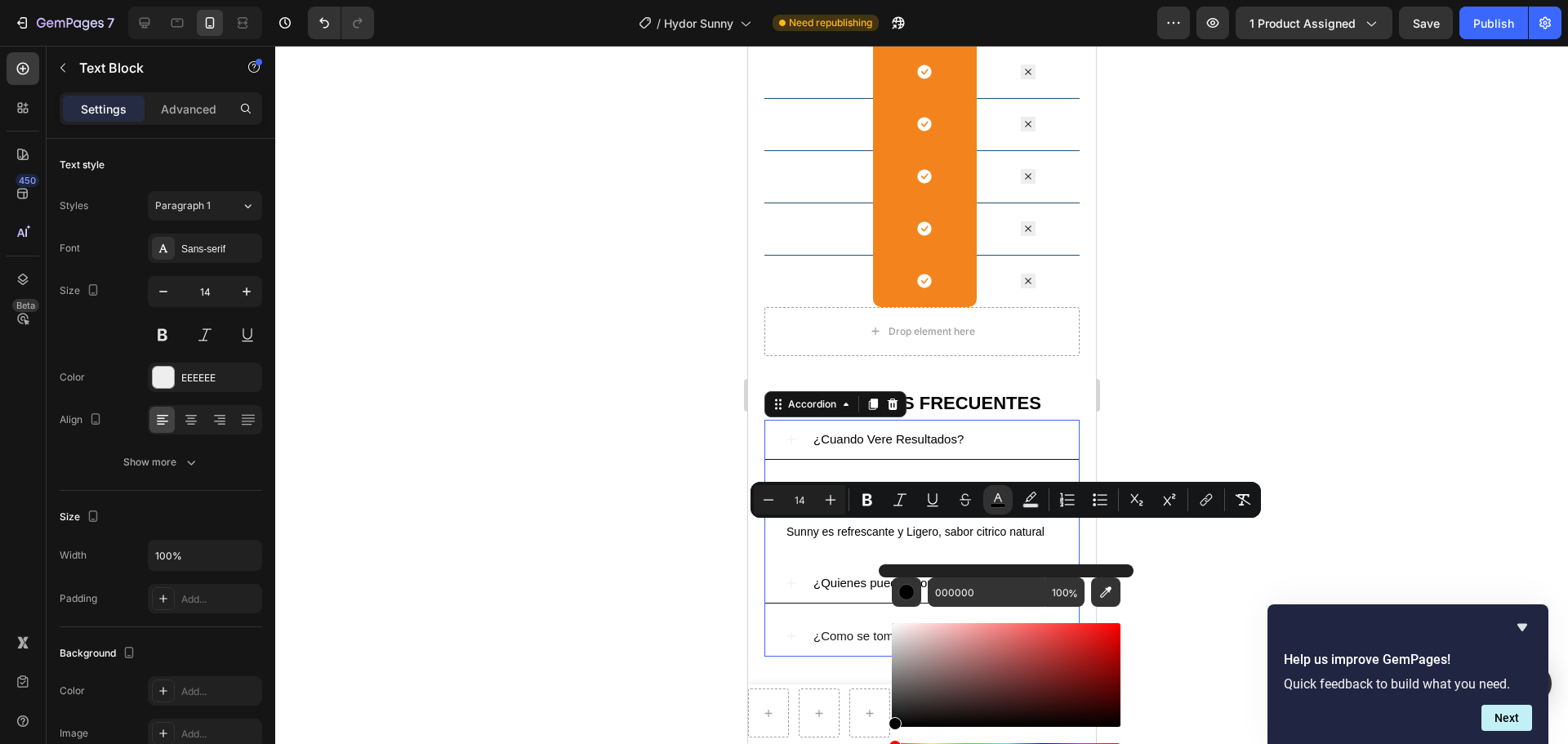
click at [790, 439] on icon at bounding box center [791, 439] width 10 height 10
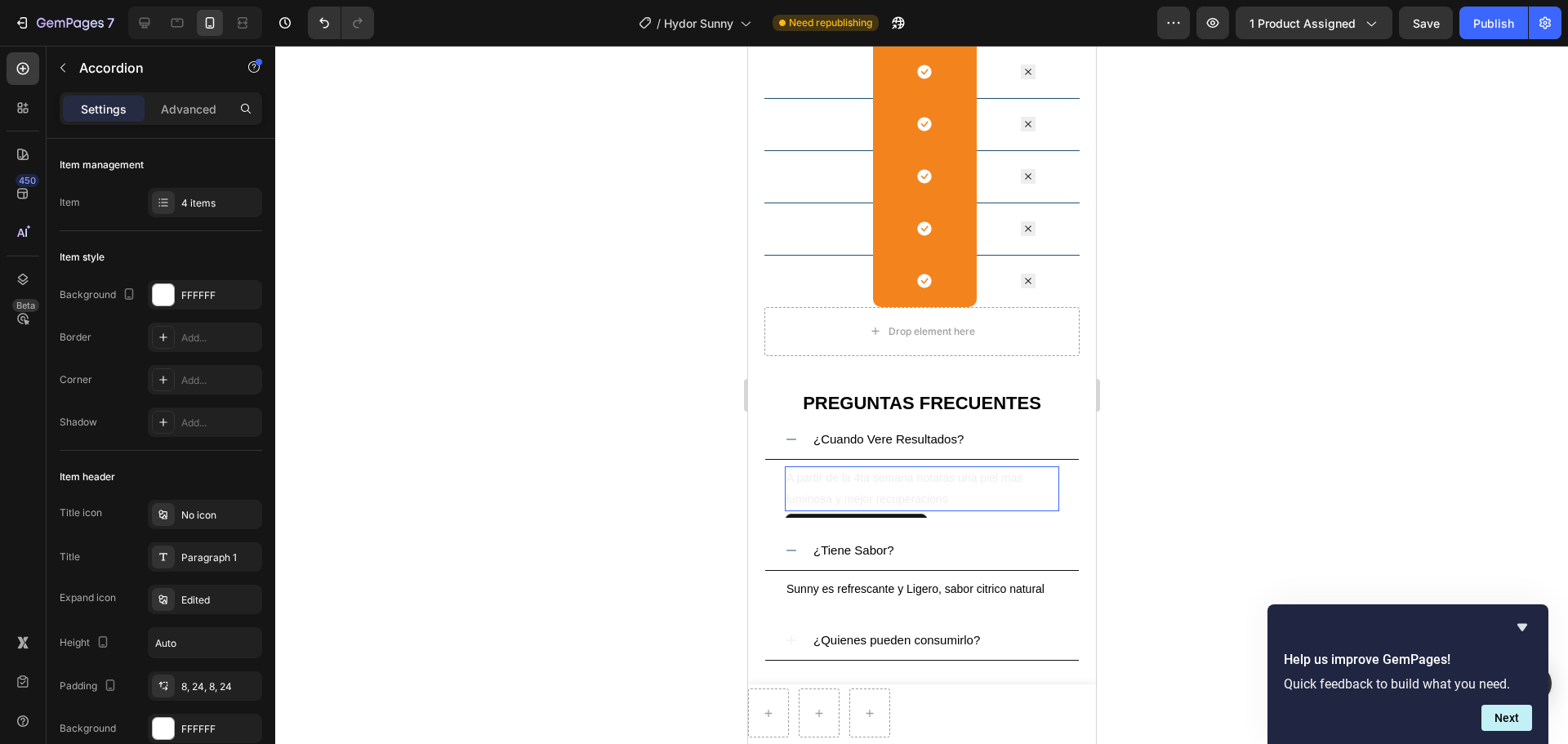
click at [789, 477] on p "A partir de la 4ta semana notaras una piel mas luminosa y mejor recuperacions" at bounding box center [921, 489] width 271 height 41
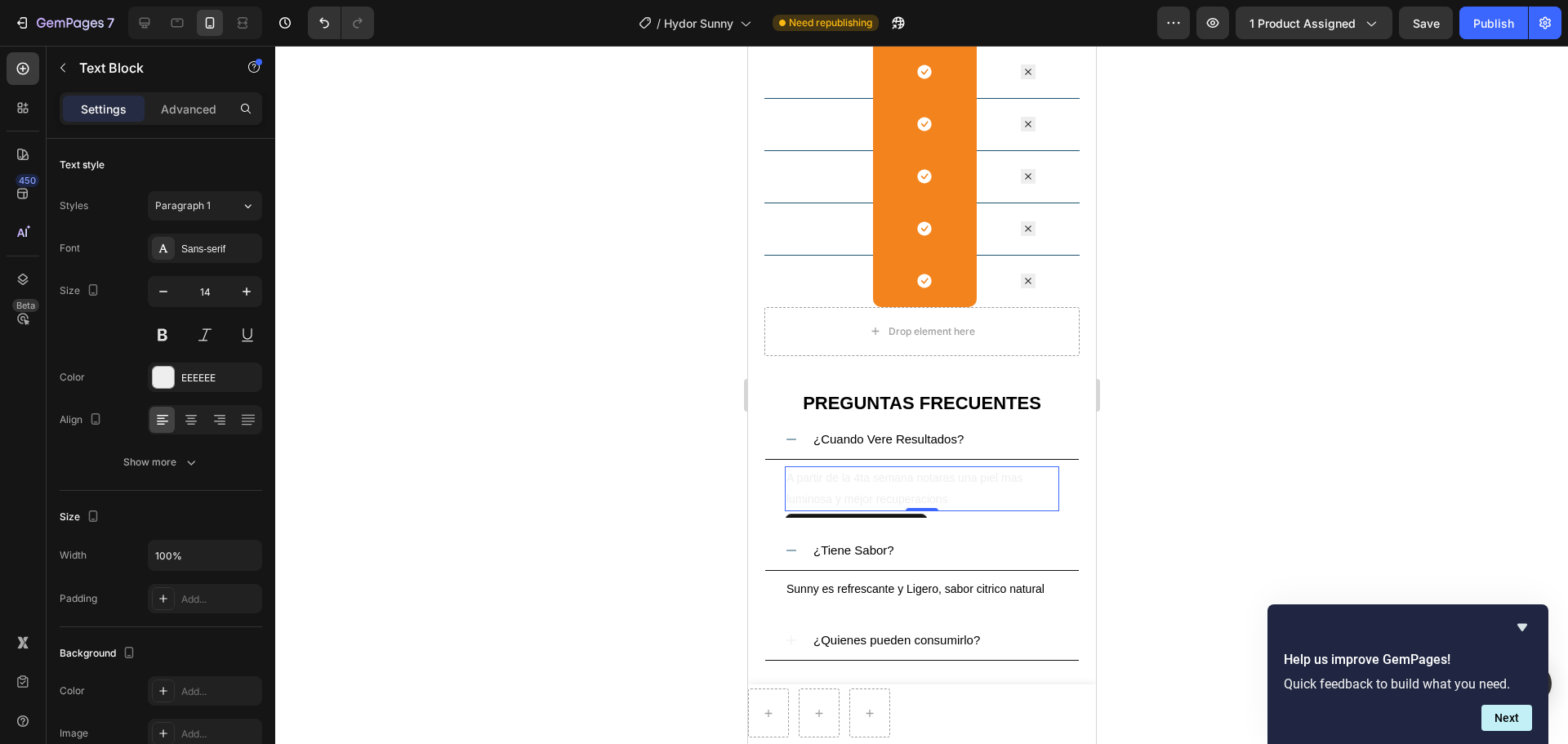
click at [786, 476] on p "A partir de la 4ta semana notaras una piel mas luminosa y mejor recuperacions" at bounding box center [921, 489] width 271 height 41
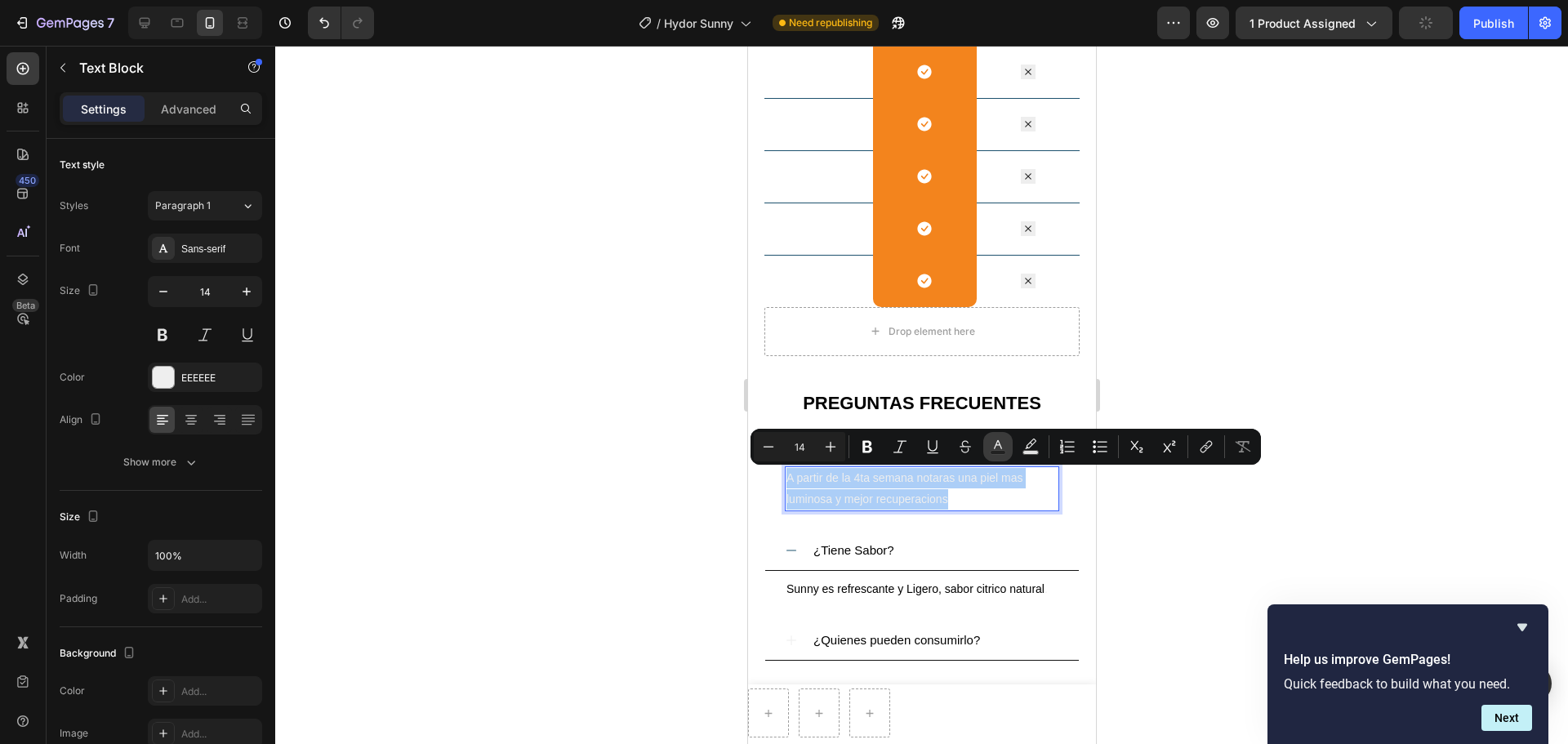
click at [997, 442] on icon "Editor contextual toolbar" at bounding box center [998, 444] width 9 height 9
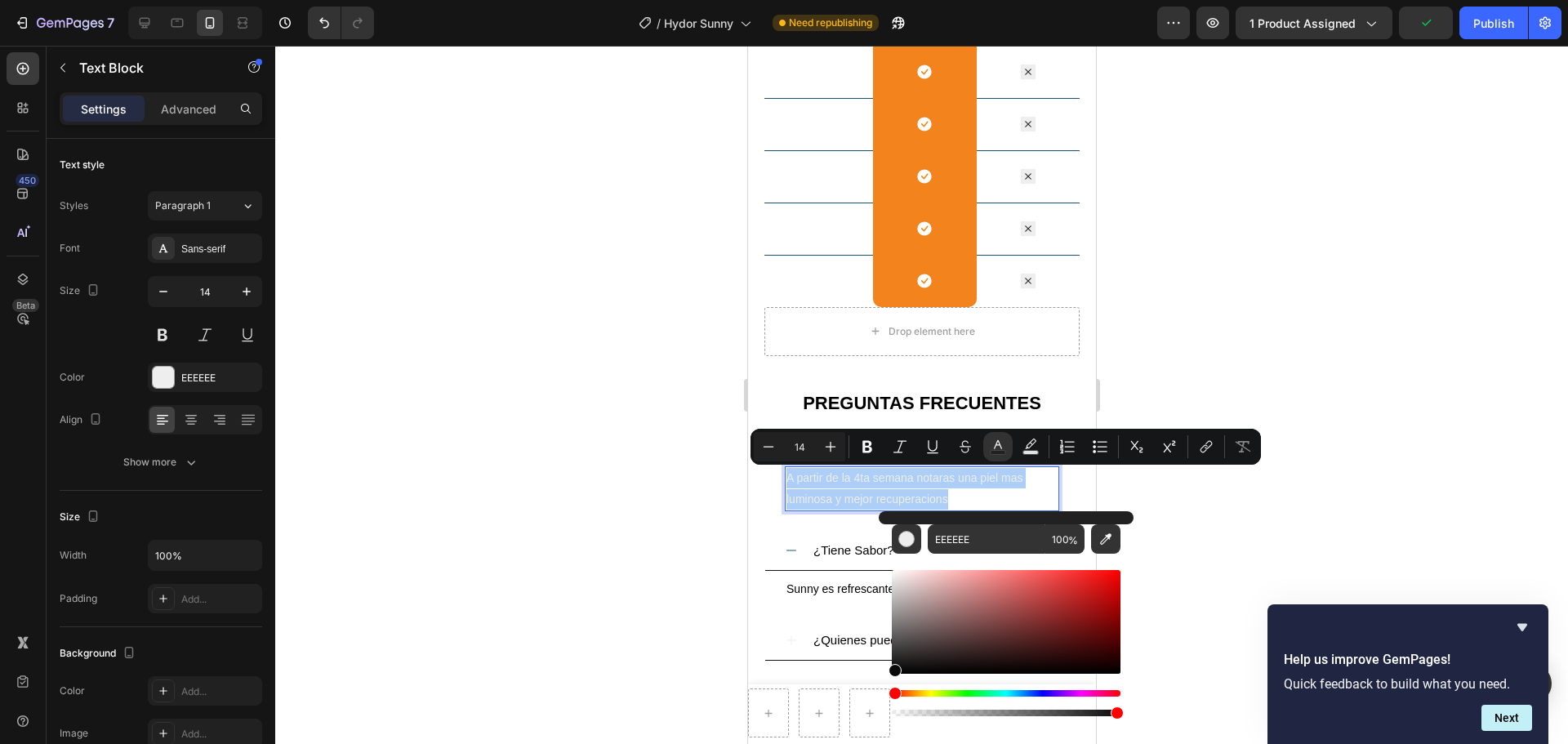
drag, startPoint x: 896, startPoint y: 582, endPoint x: 889, endPoint y: 670, distance: 88.3
click at [889, 567] on div "Editor contextual toolbar" at bounding box center [895, 670] width 13 height 13
type input "070707"
click at [930, 500] on span "A partir de la 4ta semana notaras una piel mas luminosa y mejor recuperacions" at bounding box center [904, 487] width 237 height 33
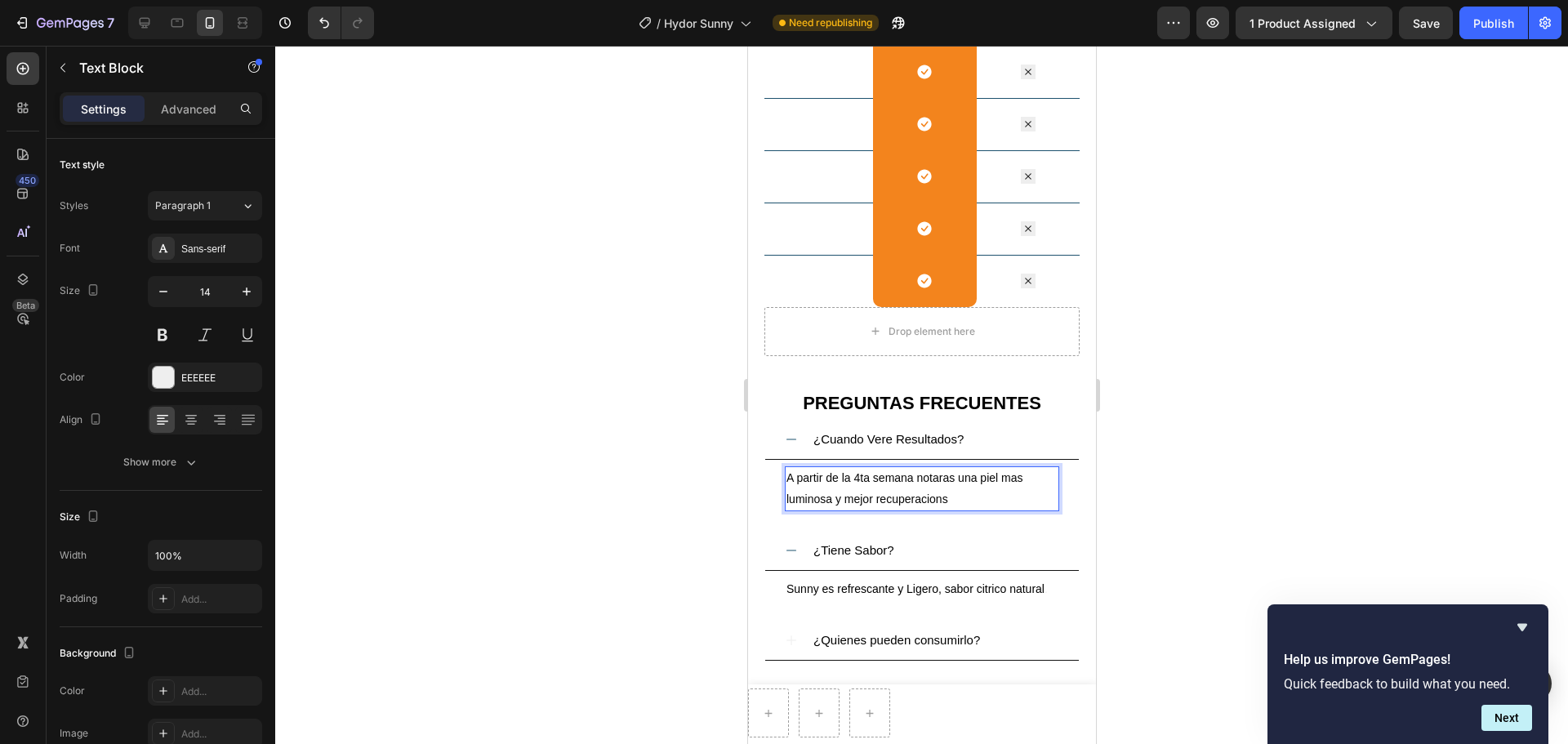
click at [941, 501] on span "A partir de la 4ta semana notaras una piel mas luminosa y mejor recuperacions" at bounding box center [904, 487] width 237 height 33
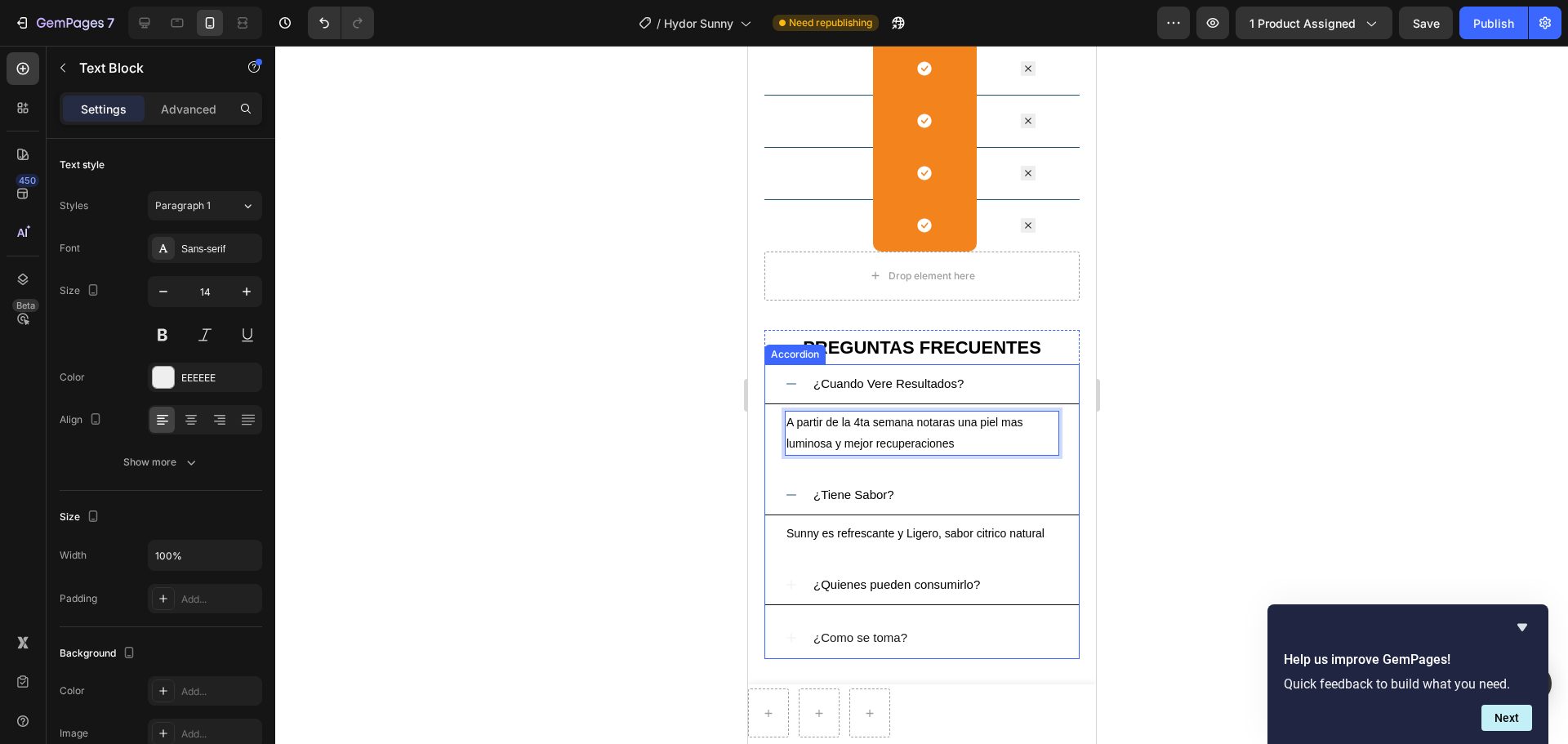
scroll to position [2636, 0]
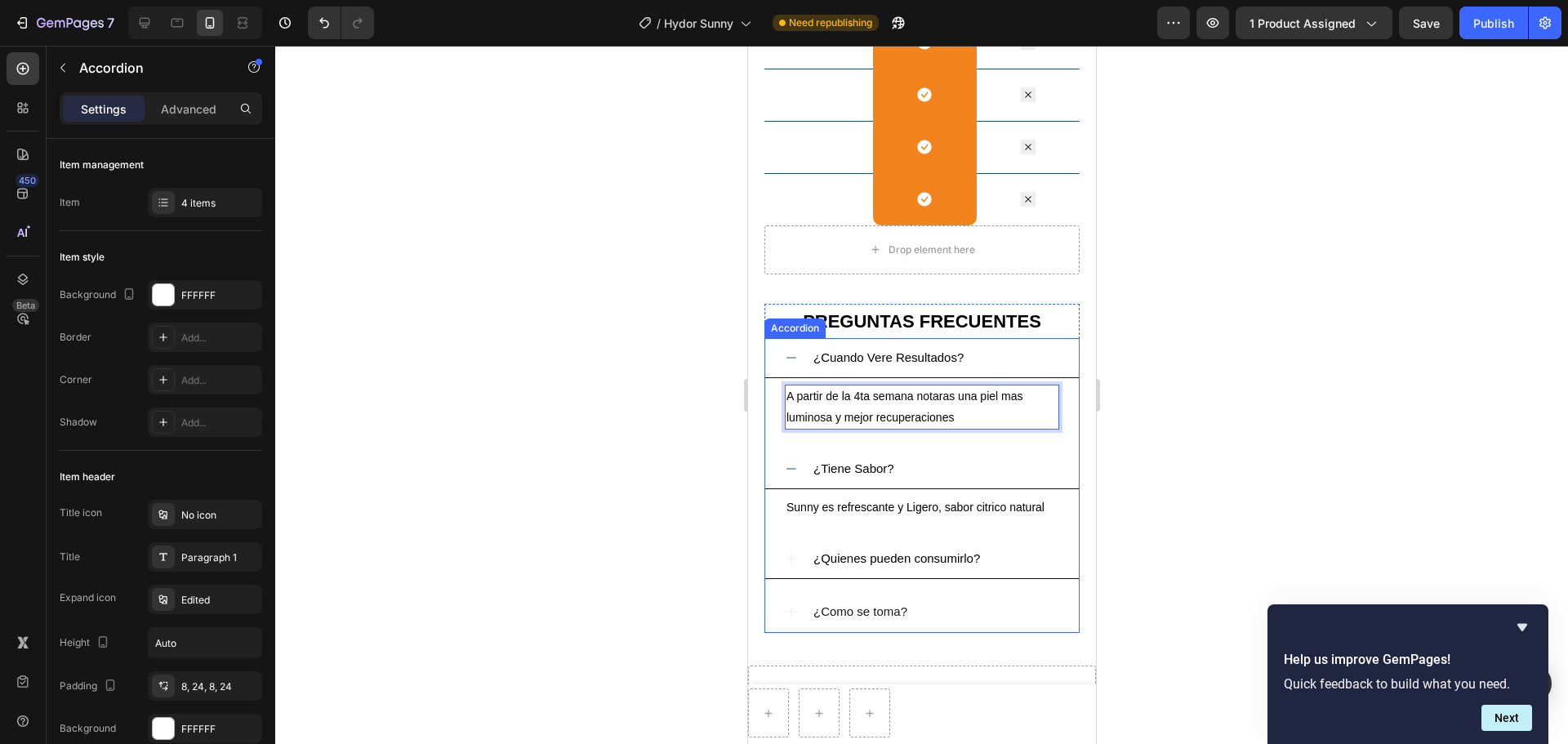
click at [796, 356] on icon at bounding box center [790, 357] width 13 height 13
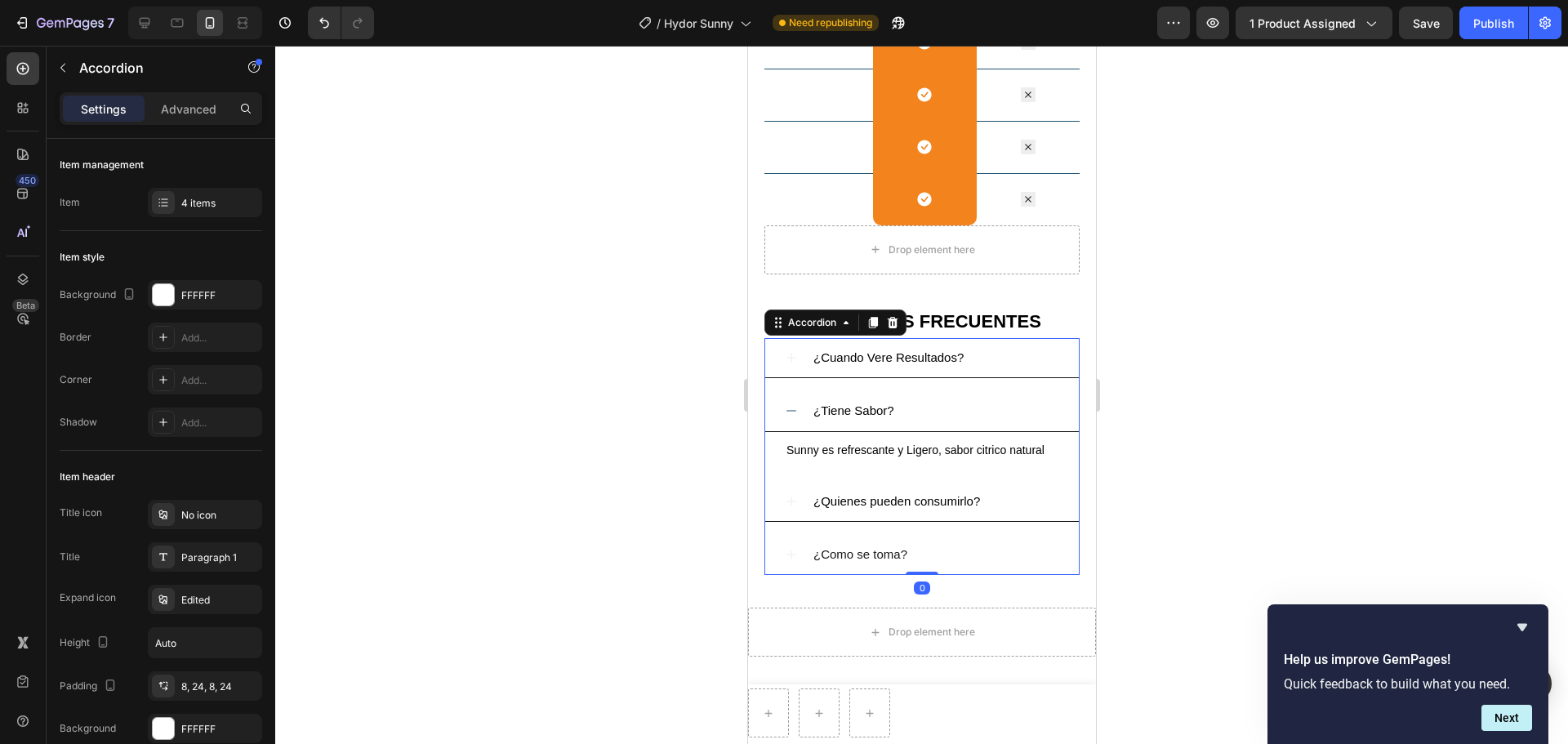
click at [902, 378] on div "¿Cuando Vere Resultados?" at bounding box center [921, 358] width 313 height 40
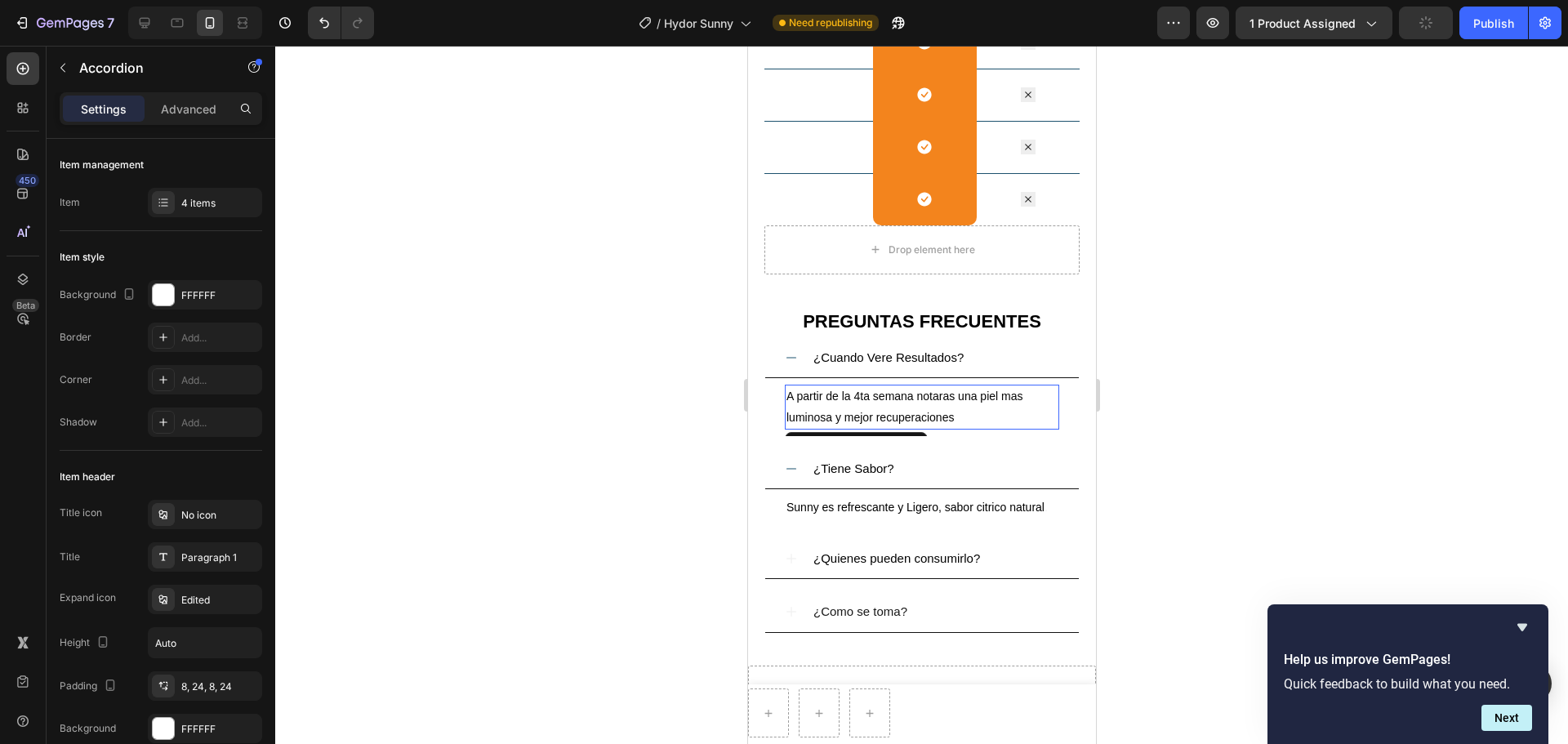
click at [957, 414] on p "A partir de la 4ta semana notaras una piel mas luminosa y mejor recuperaciones" at bounding box center [921, 407] width 271 height 41
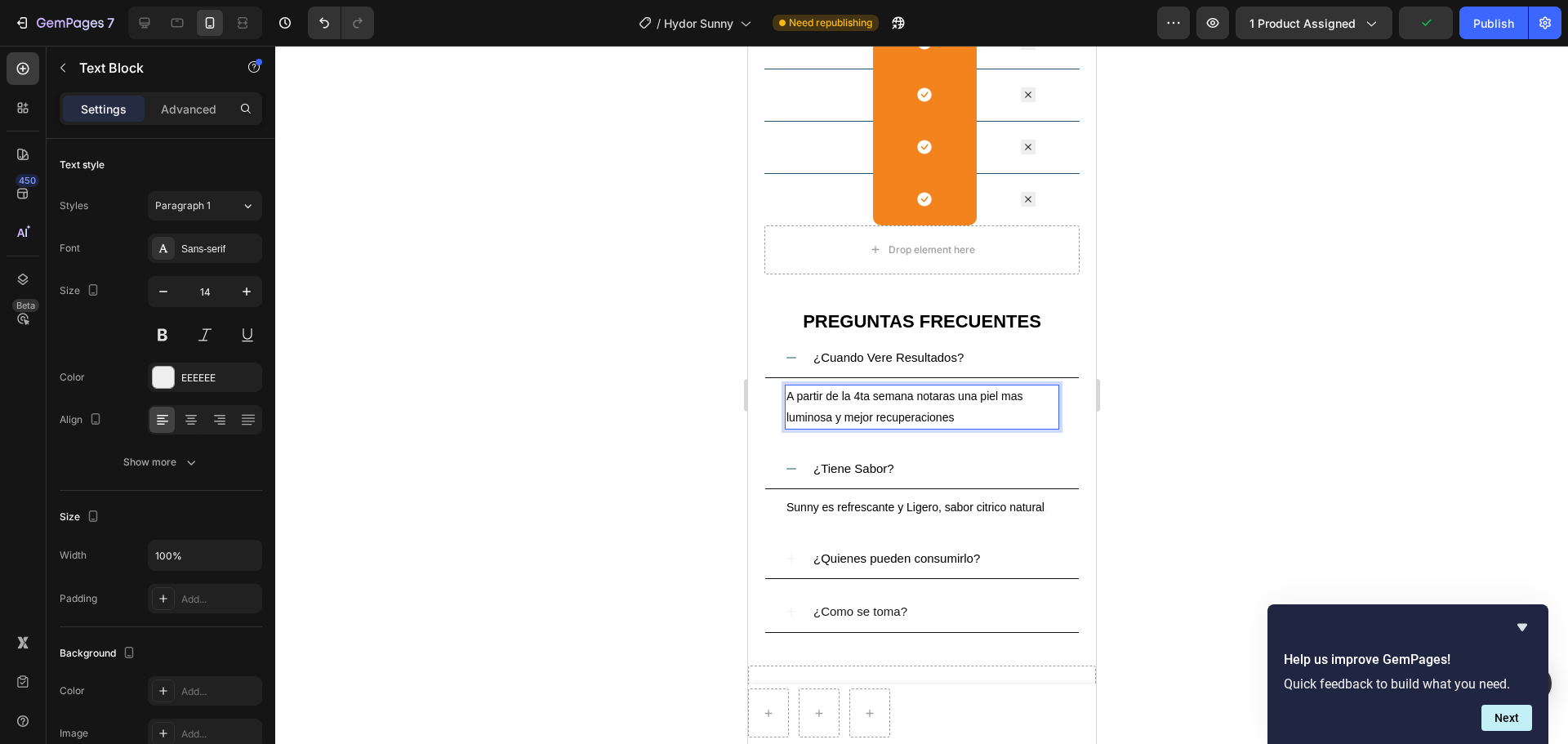
click at [886, 426] on p "A partir de la 4ta semana notaras una piel mas luminosa y mejor recuperaciones" at bounding box center [921, 407] width 271 height 41
click at [953, 415] on p "A partir de la 4ta semana notaras una piel mas luminosa y mejor recuperaciones" at bounding box center [921, 407] width 271 height 41
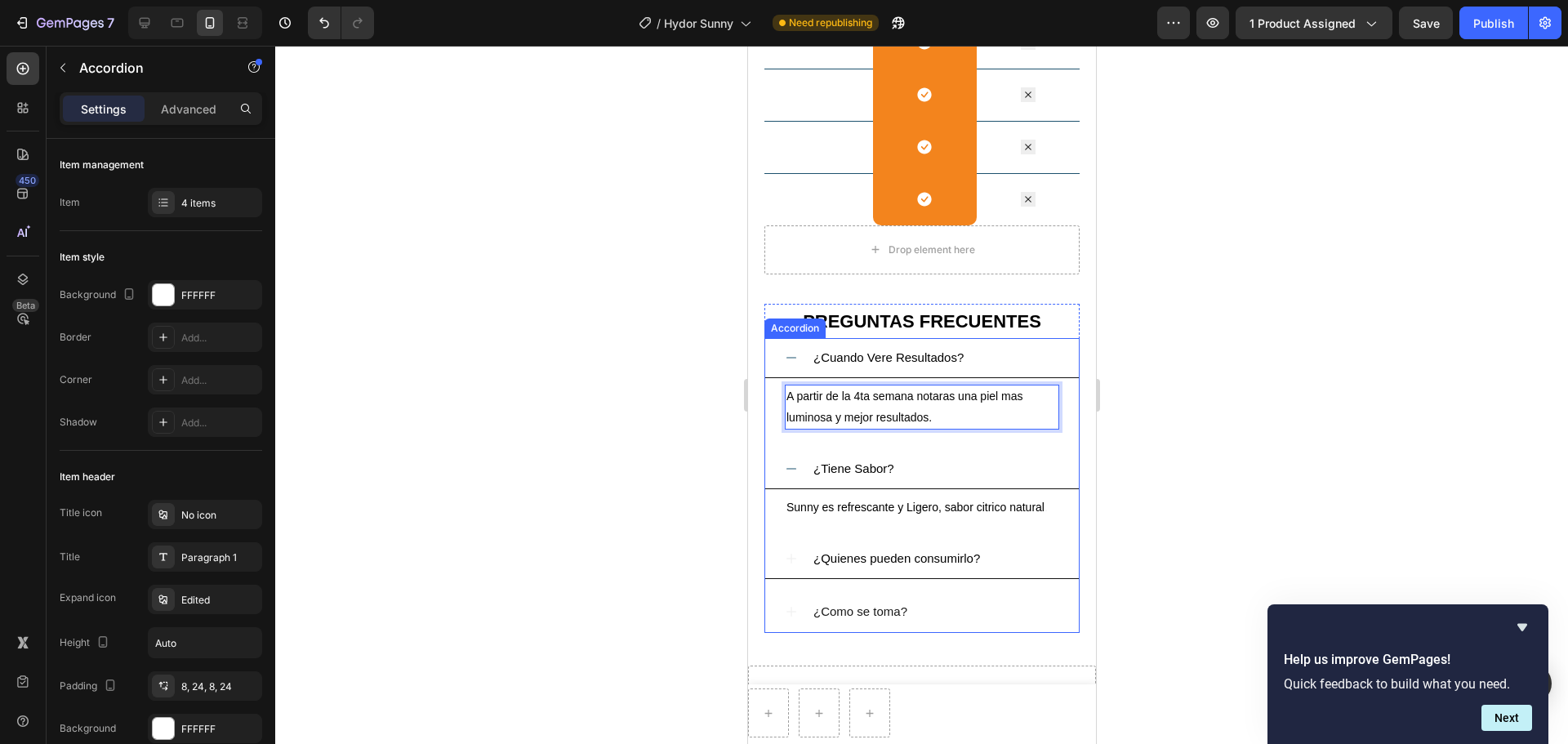
click at [793, 350] on div "¿Cuando Vere Resultados?" at bounding box center [921, 358] width 313 height 40
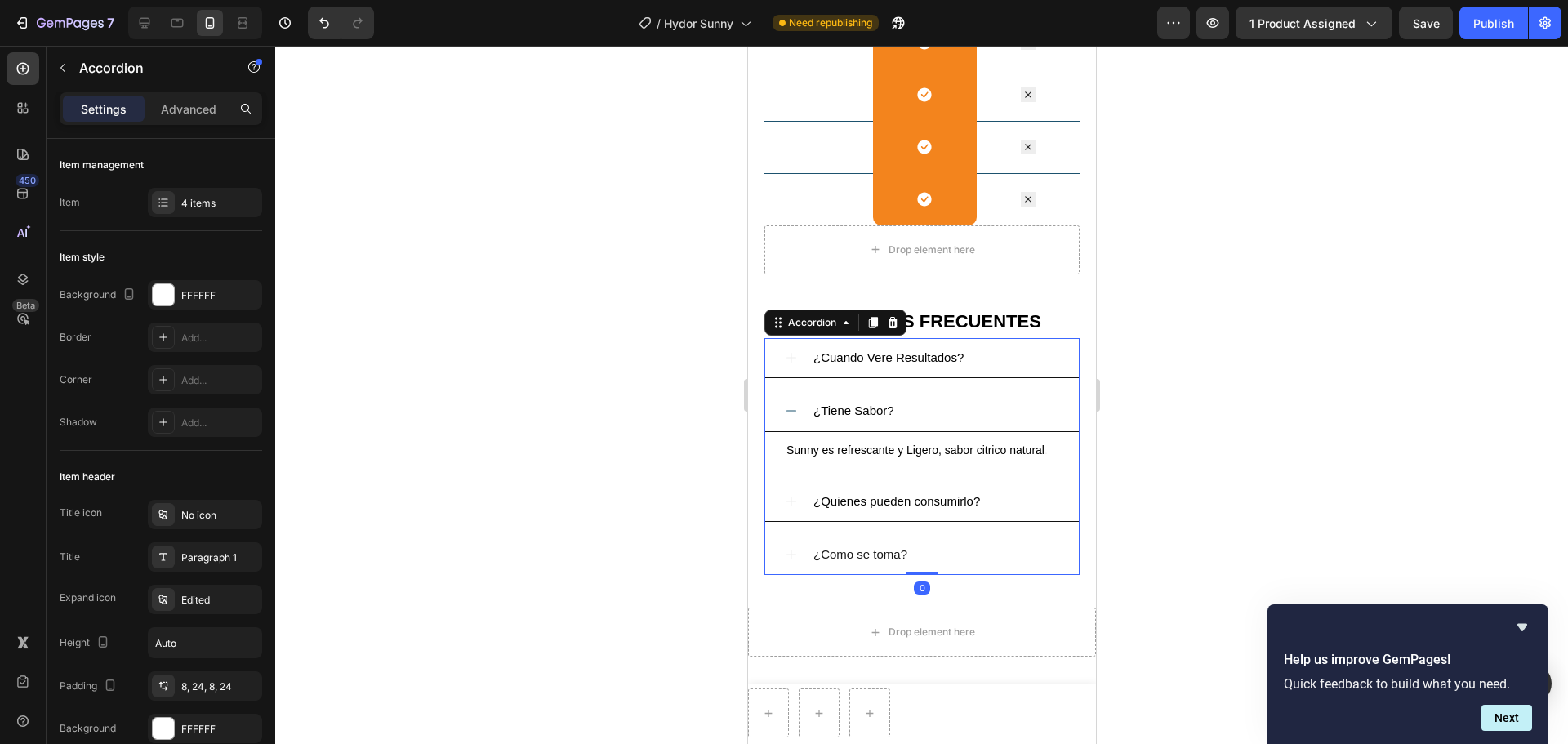
click at [787, 409] on icon at bounding box center [790, 410] width 13 height 13
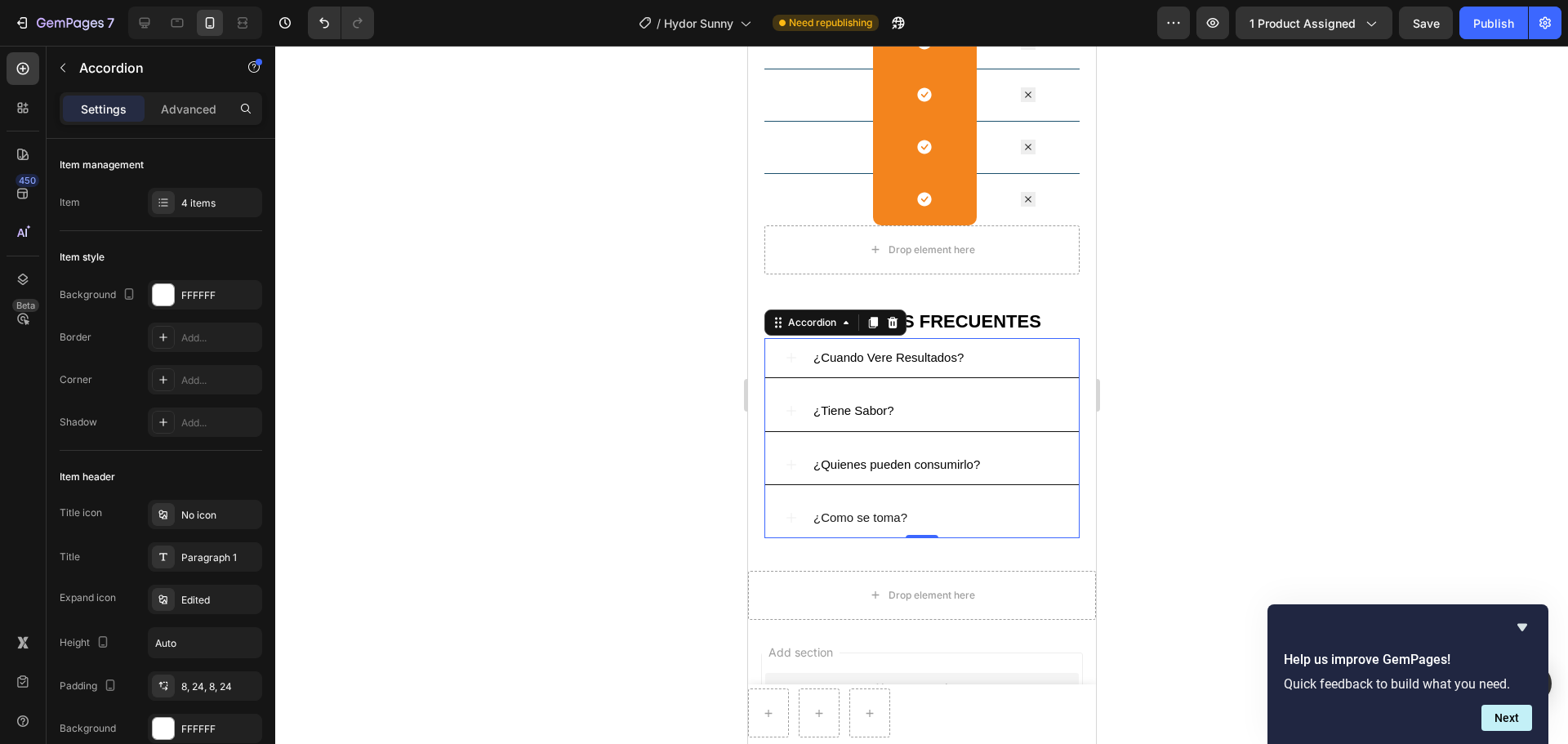
click at [789, 466] on icon at bounding box center [790, 464] width 13 height 13
click at [817, 535] on p "Ideal para adultos, no recomendado en embarazo/lactancia sin consultar con un m…" at bounding box center [921, 514] width 271 height 43
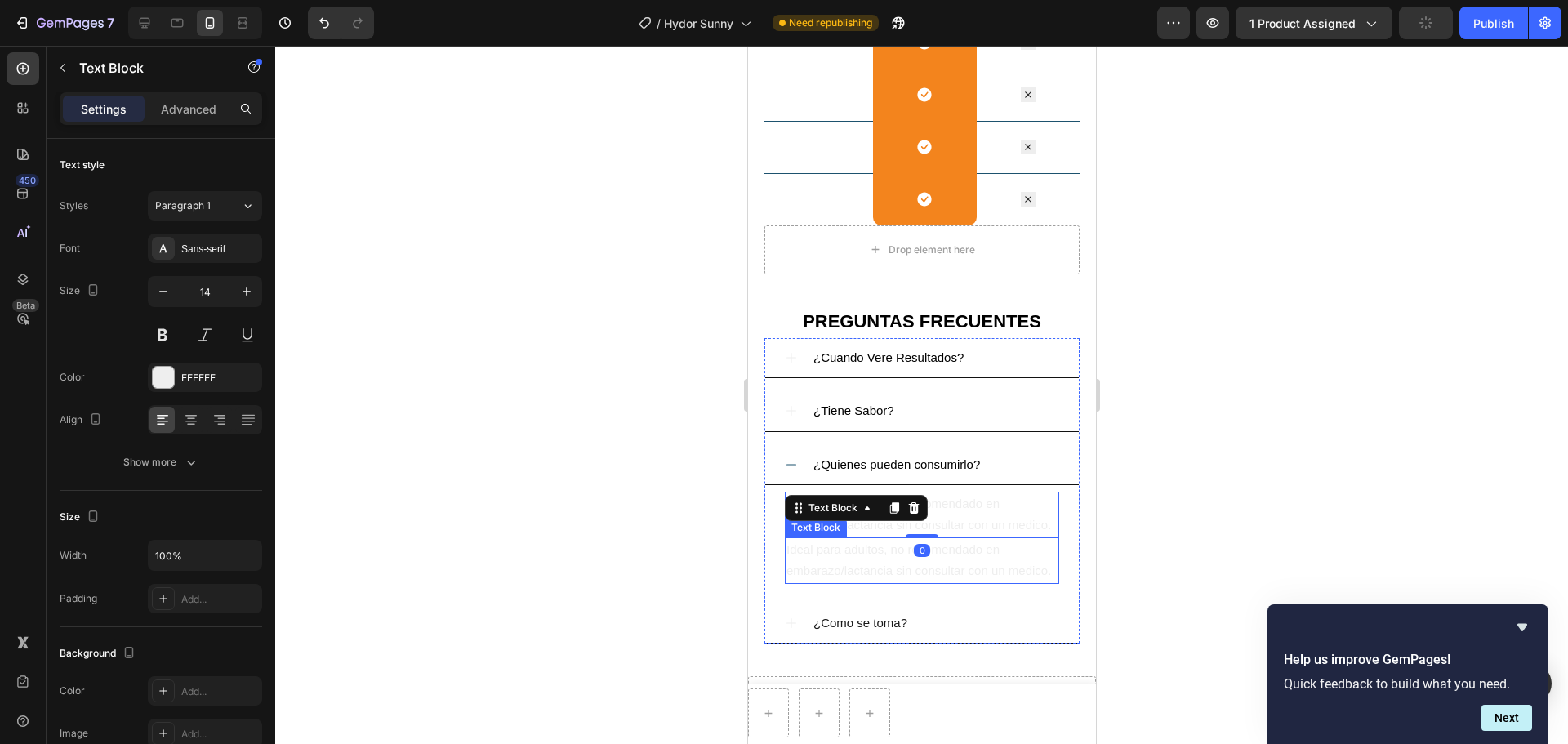
click at [792, 567] on span "Ideal para adultos, no recomendado en embarazo/lactancia sin consultar con un m…" at bounding box center [918, 559] width 265 height 35
click at [837, 506] on div "Text Block" at bounding box center [832, 507] width 55 height 14
click at [965, 567] on span "Ideal para adultos, no recomendado en embarazo/lactancia sin consultar con un m…" at bounding box center [918, 559] width 265 height 35
click at [921, 531] on div at bounding box center [913, 521] width 20 height 20
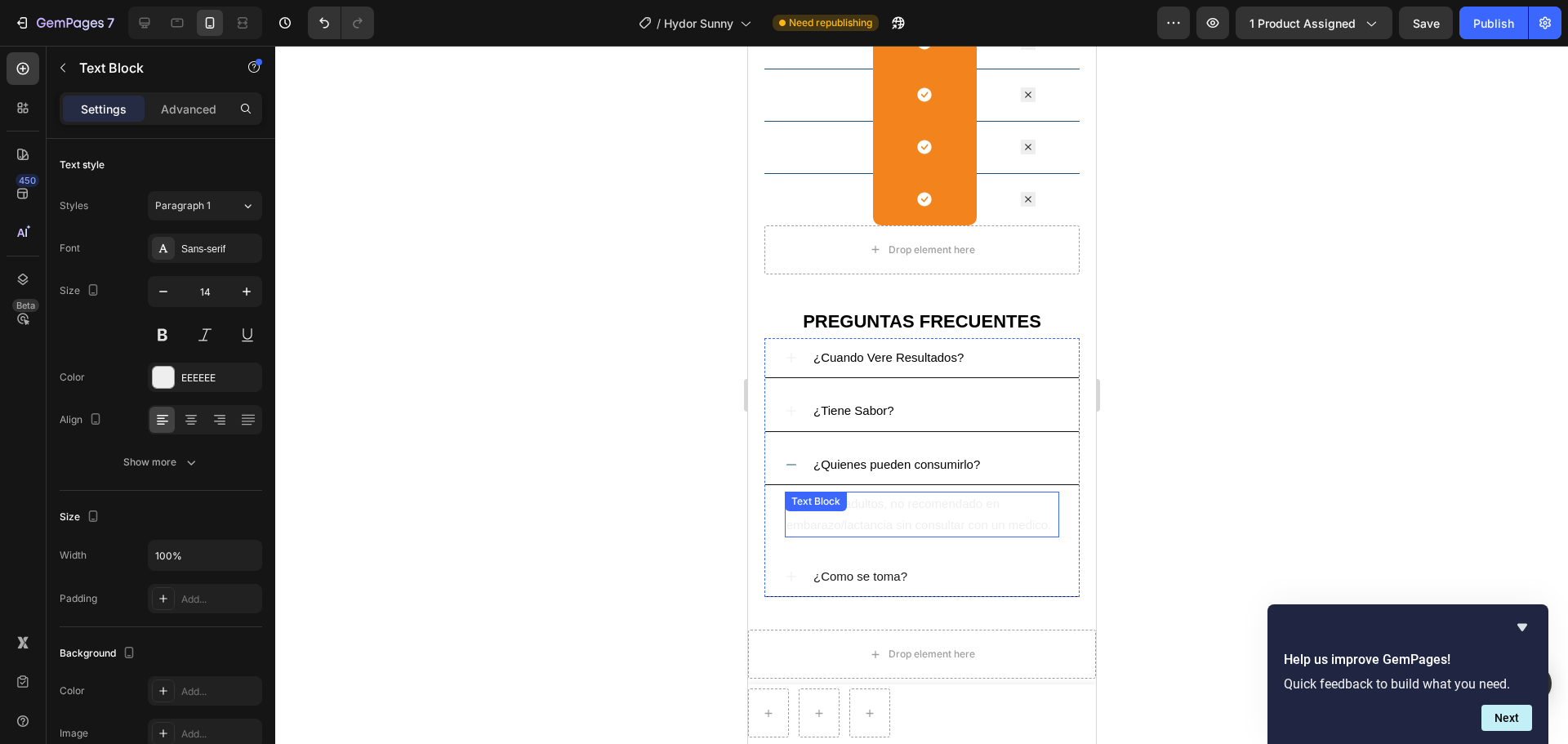
click at [872, 519] on div "Ideal para adultos, no recomendado en embarazo/lactancia sin consultar con un m…" at bounding box center [921, 514] width 274 height 46
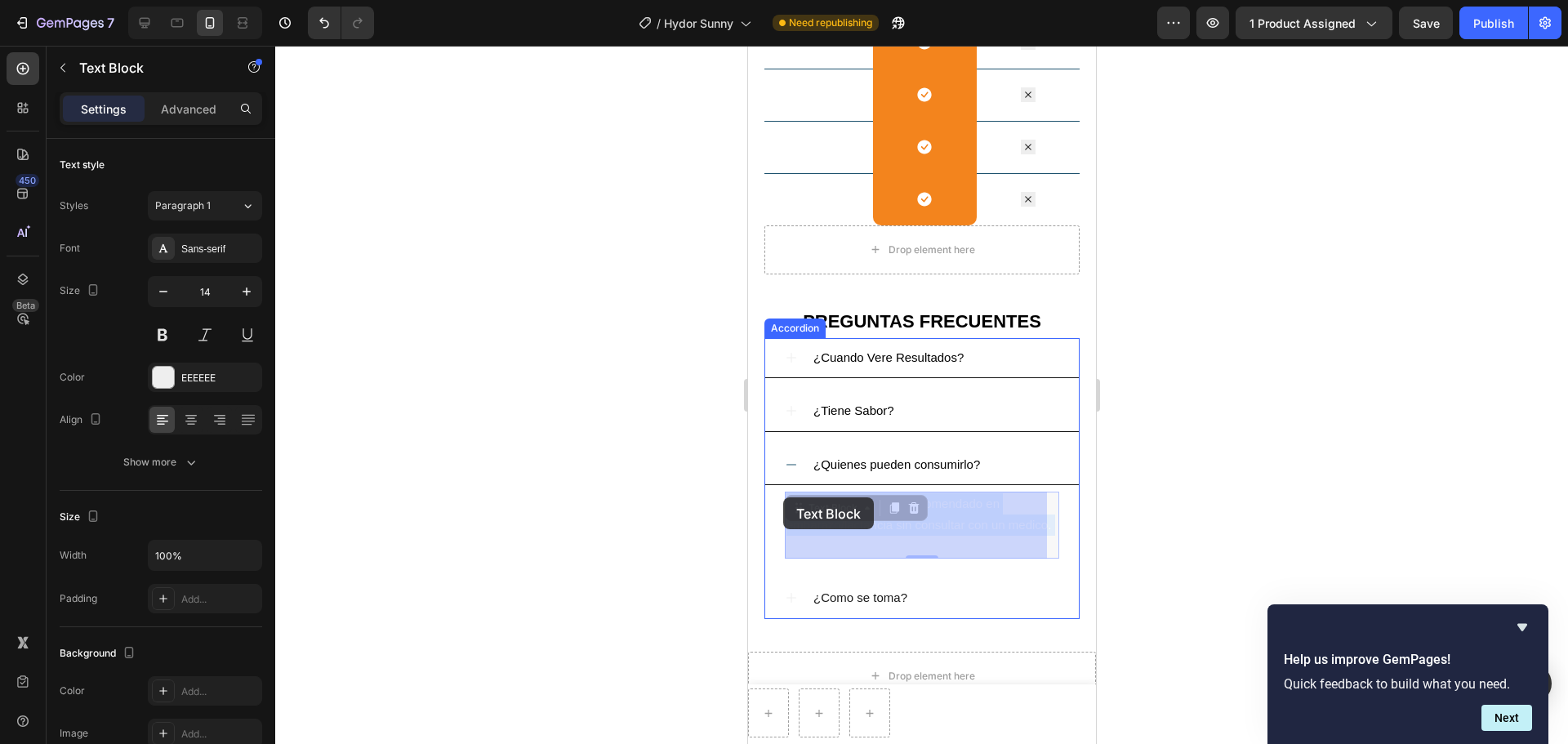
drag, startPoint x: 856, startPoint y: 552, endPoint x: 783, endPoint y: 497, distance: 91.4
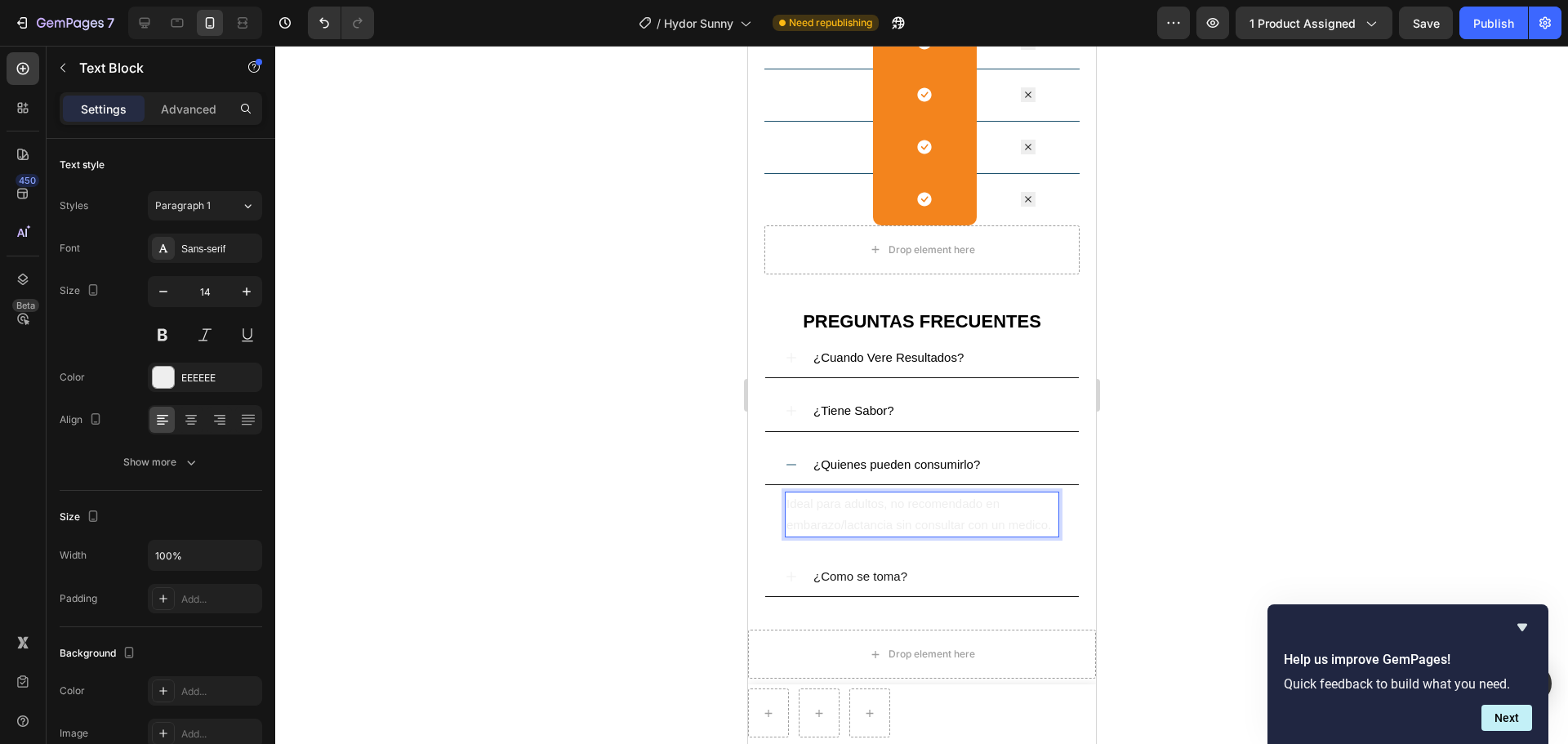
click at [790, 502] on span "Ideal para adultos, no recomendado en embarazo/lactancia sin consultar con un m…" at bounding box center [918, 513] width 265 height 35
click at [788, 501] on span "Ideal para adultos, no recomendado en embarazo/lactancia sin consultar con un m…" at bounding box center [918, 513] width 265 height 35
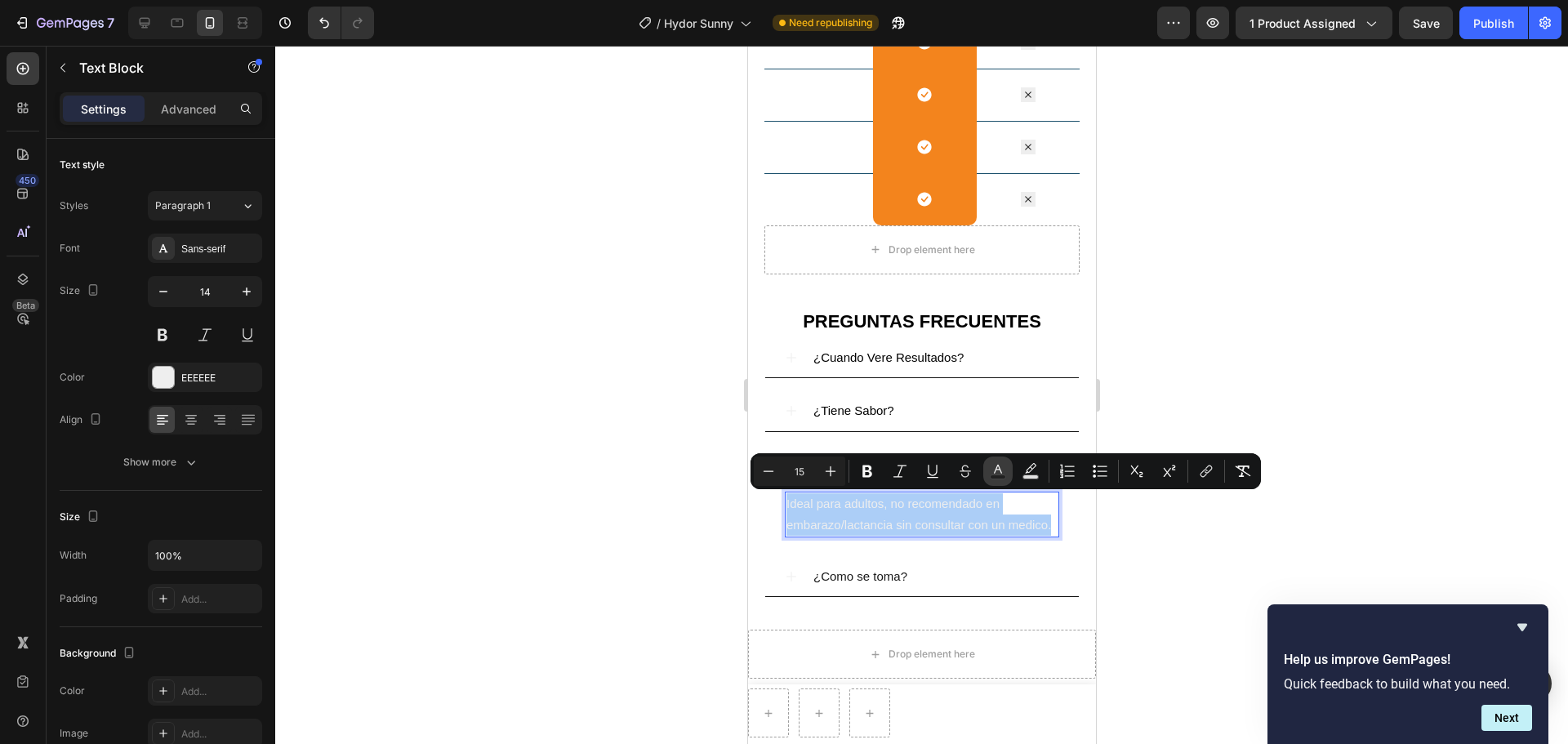
click at [993, 473] on icon "Editor contextual toolbar" at bounding box center [998, 471] width 16 height 16
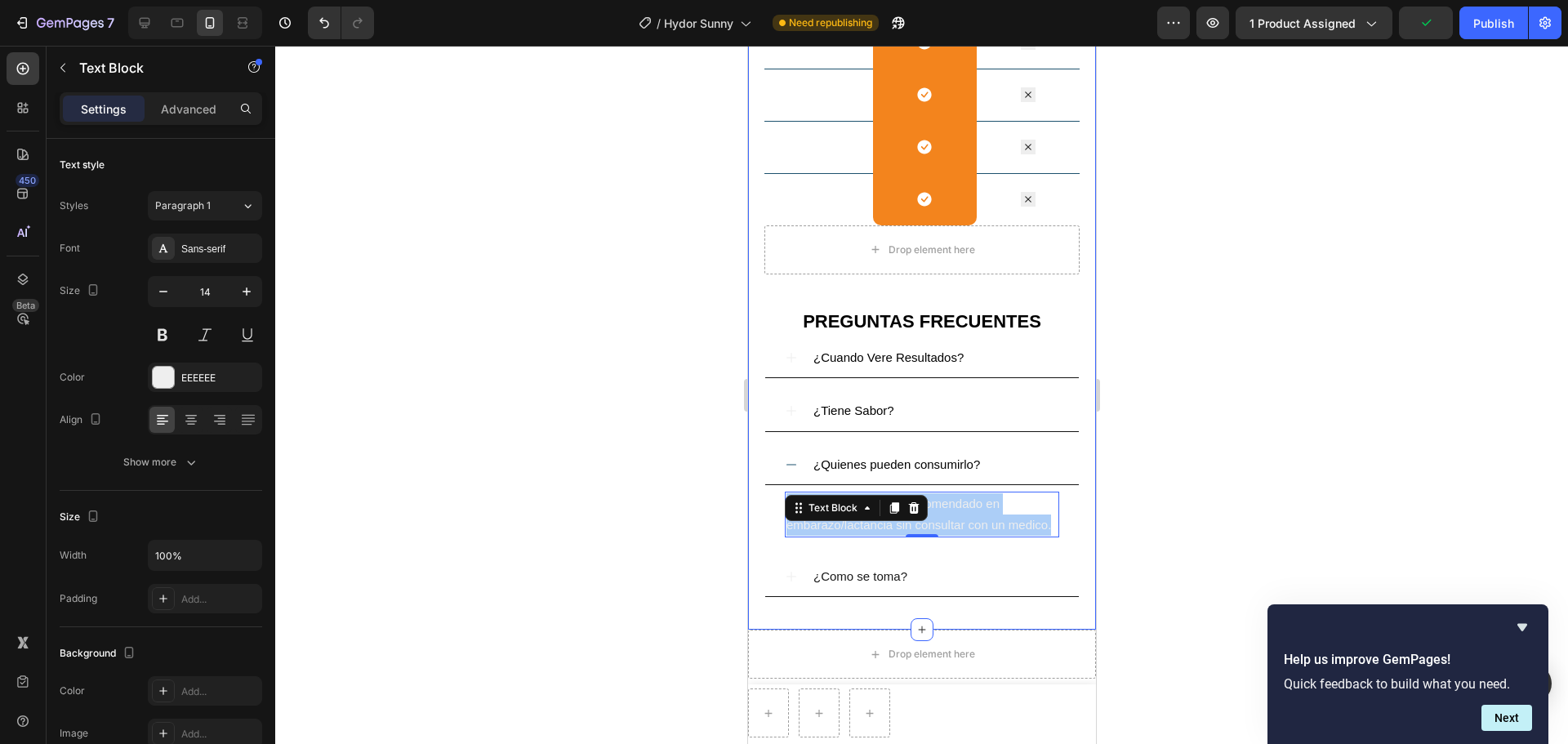
drag, startPoint x: 1637, startPoint y: 681, endPoint x: 904, endPoint y: 617, distance: 735.8
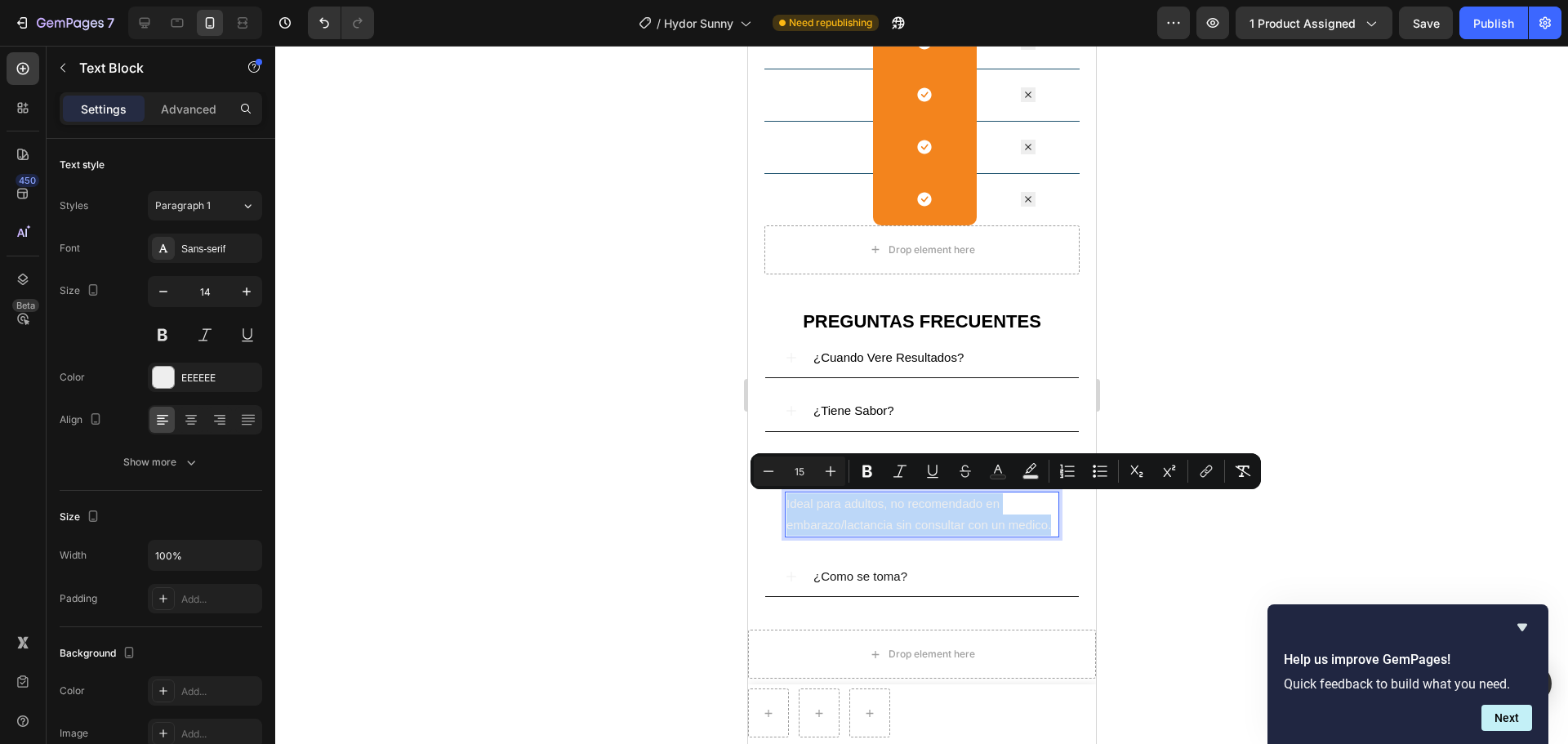
drag, startPoint x: 945, startPoint y: 514, endPoint x: 924, endPoint y: 520, distance: 21.8
click at [924, 520] on span "Ideal para adultos, no recomendado en embarazo/lactancia sin consultar con un m…" at bounding box center [918, 513] width 265 height 35
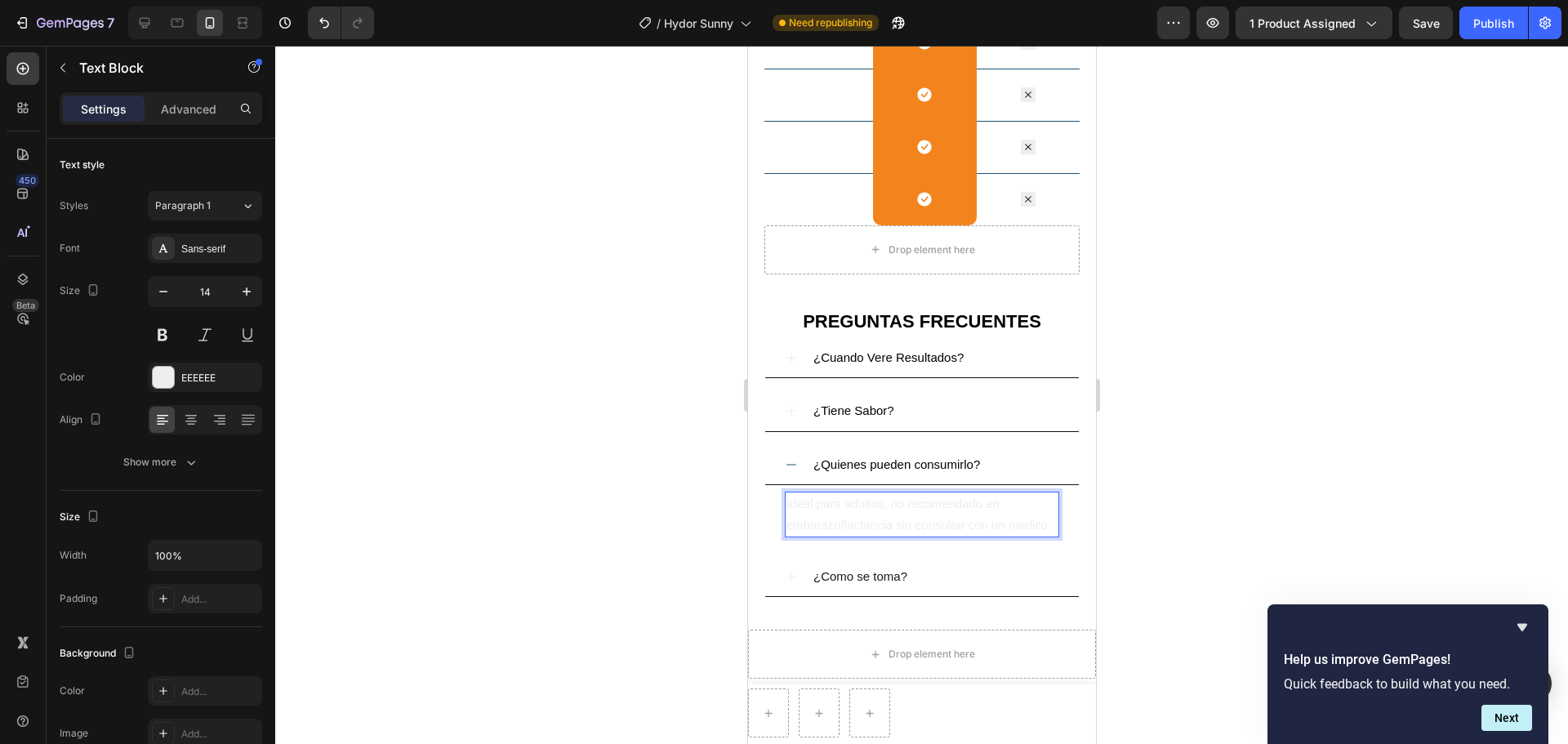
click at [786, 499] on span "Ideal para adultos, no recomendado en embarazo/lactancia sin consultar con un m…" at bounding box center [918, 513] width 265 height 35
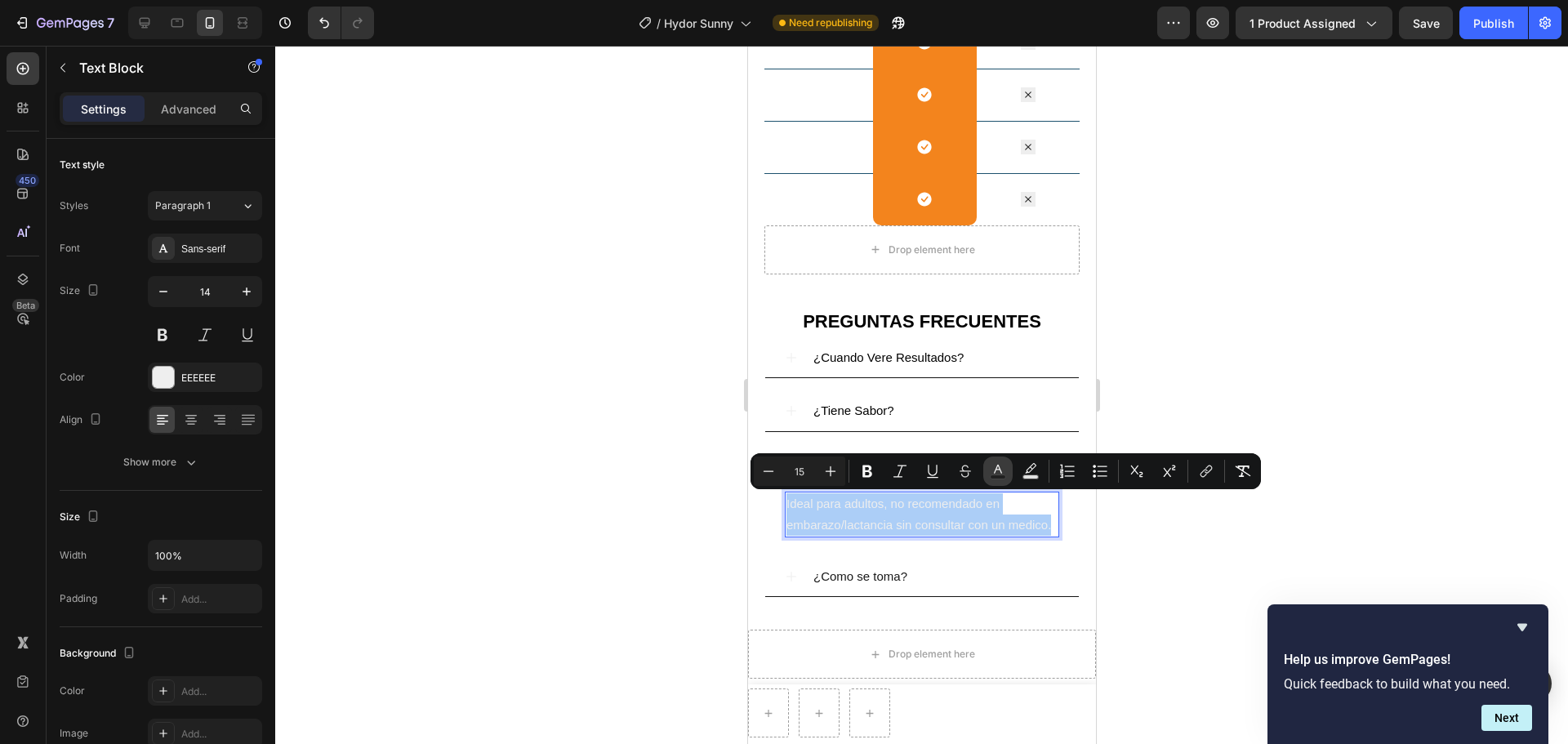
click at [1003, 466] on icon "Editor contextual toolbar" at bounding box center [998, 471] width 16 height 16
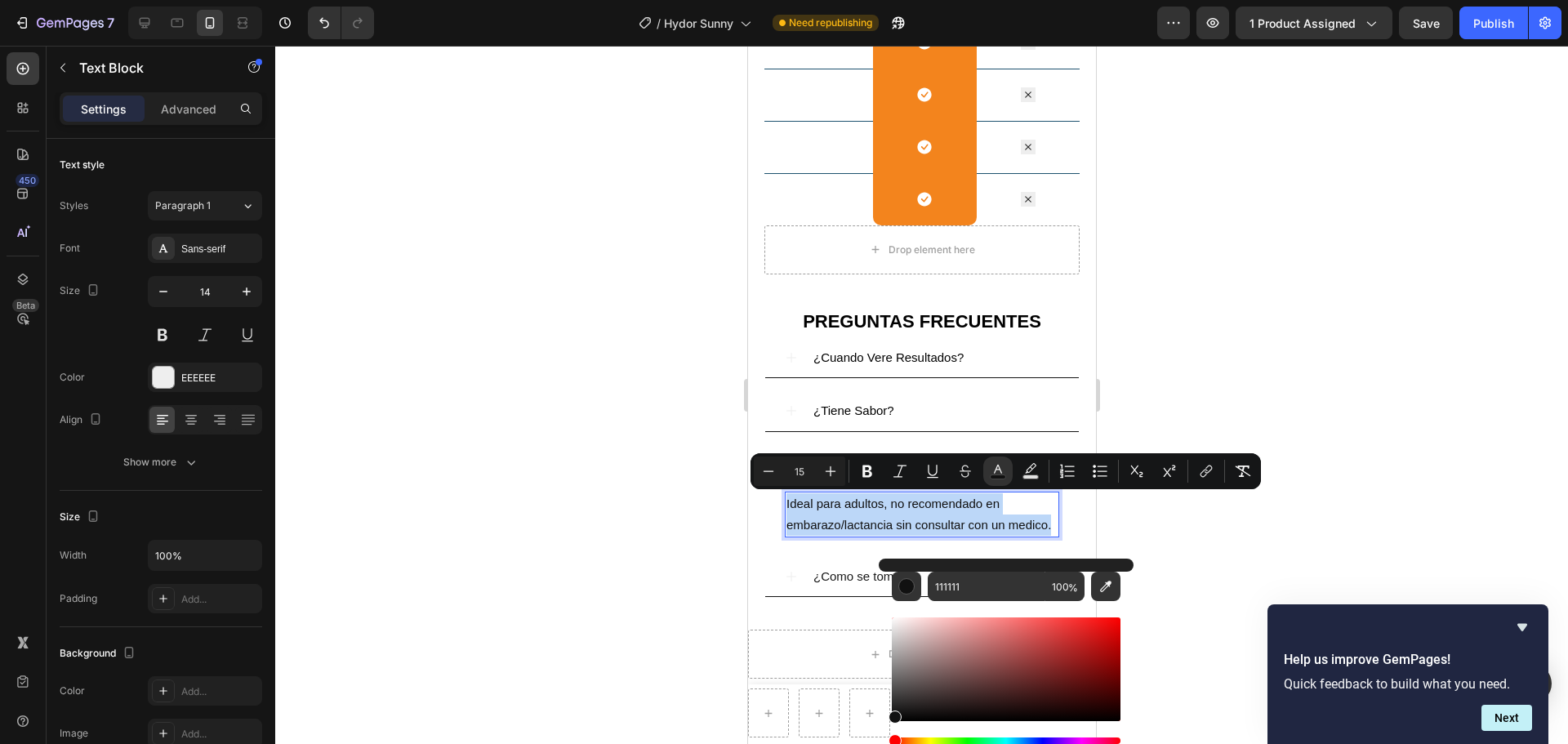
drag, startPoint x: 896, startPoint y: 627, endPoint x: 891, endPoint y: 714, distance: 87.1
click at [891, 567] on div "Editor contextual toolbar" at bounding box center [895, 716] width 13 height 13
type input "0F0F0F"
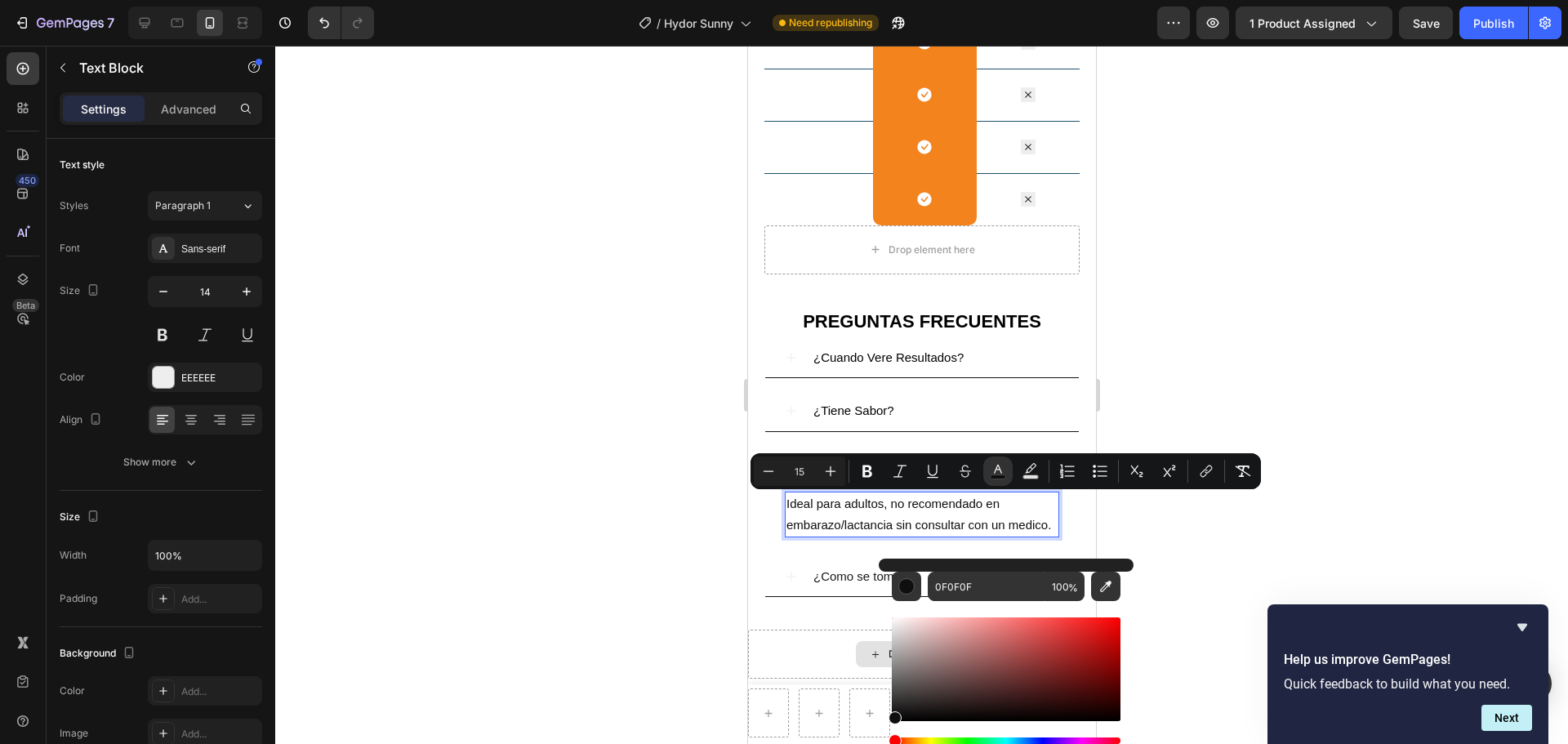
click at [1231, 525] on div at bounding box center [921, 395] width 1292 height 698
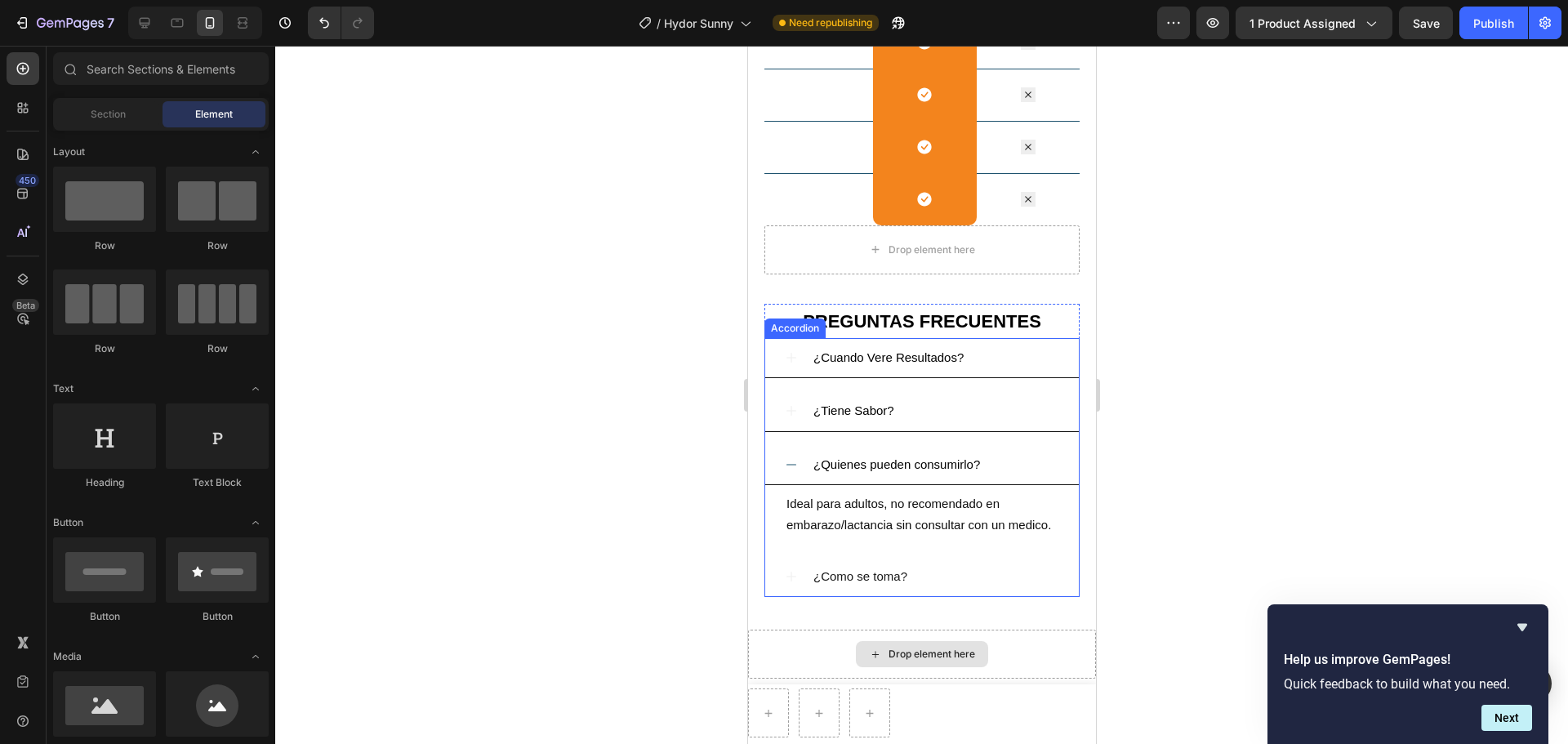
click at [791, 470] on icon at bounding box center [790, 464] width 13 height 13
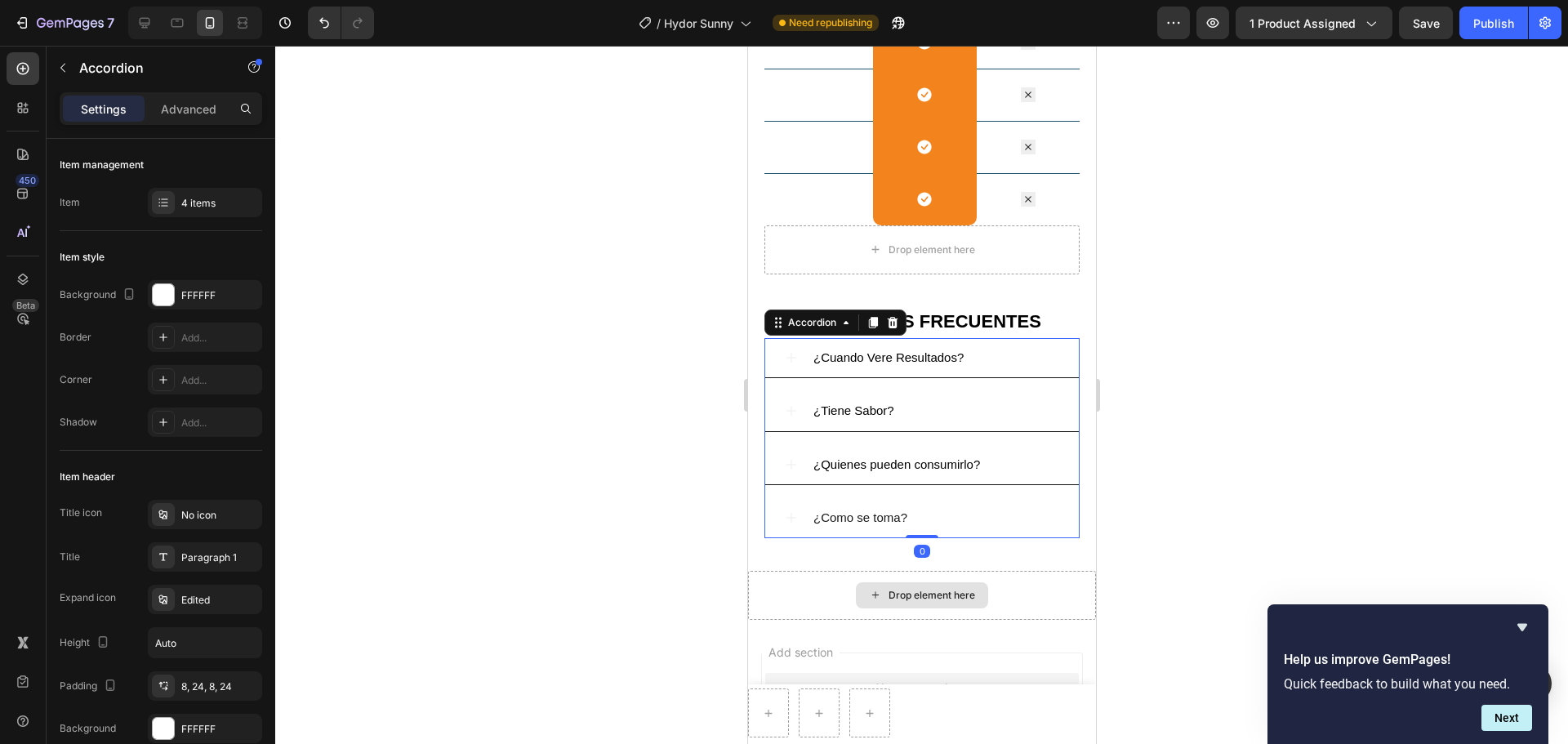
click at [795, 515] on icon at bounding box center [790, 517] width 13 height 13
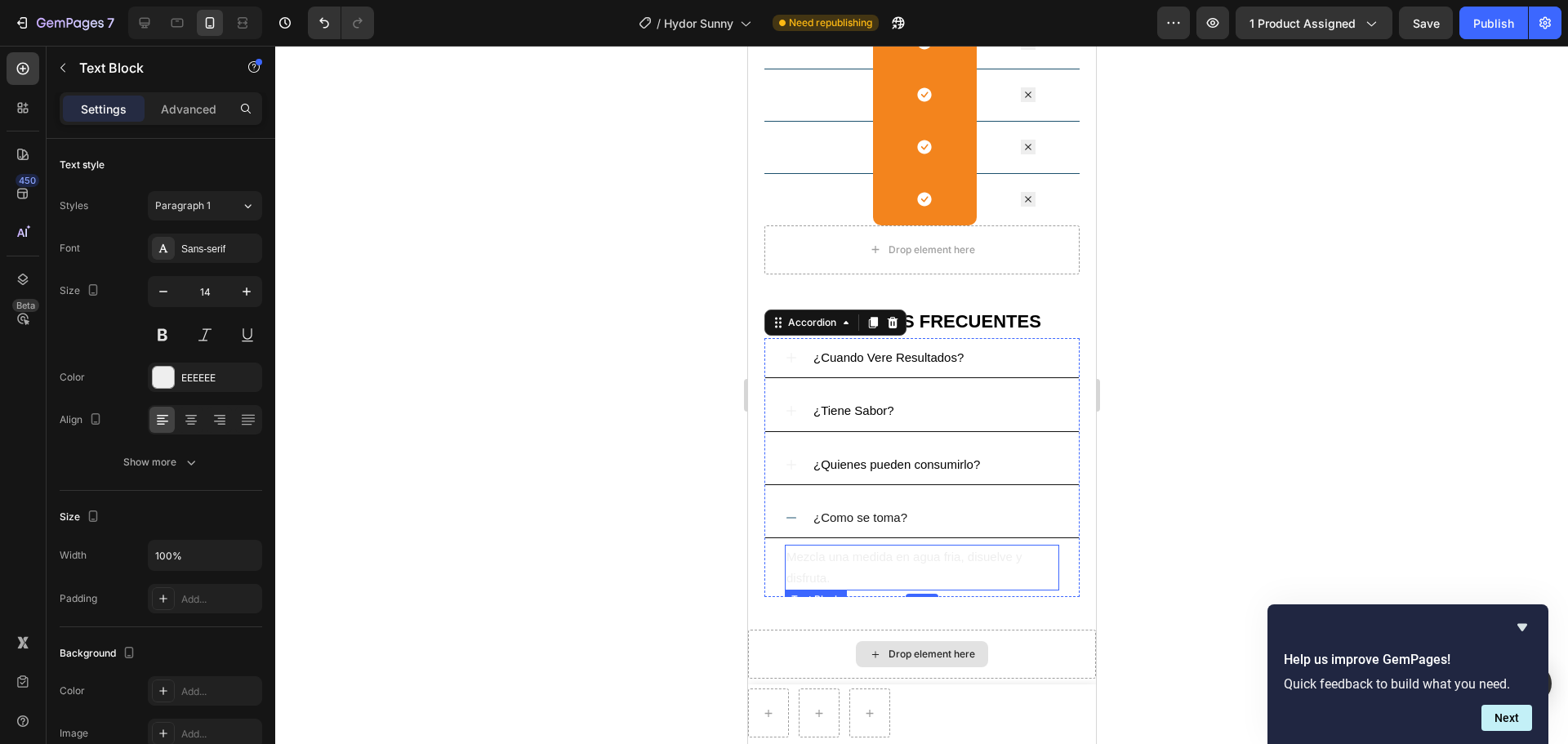
click at [790, 554] on span "Mezcla una medida en agua fria, disuelve y disfruta." at bounding box center [903, 567] width 236 height 35
click at [791, 554] on span "Mezcla una medida en agua fria, disuelve y disfruta." at bounding box center [903, 567] width 236 height 35
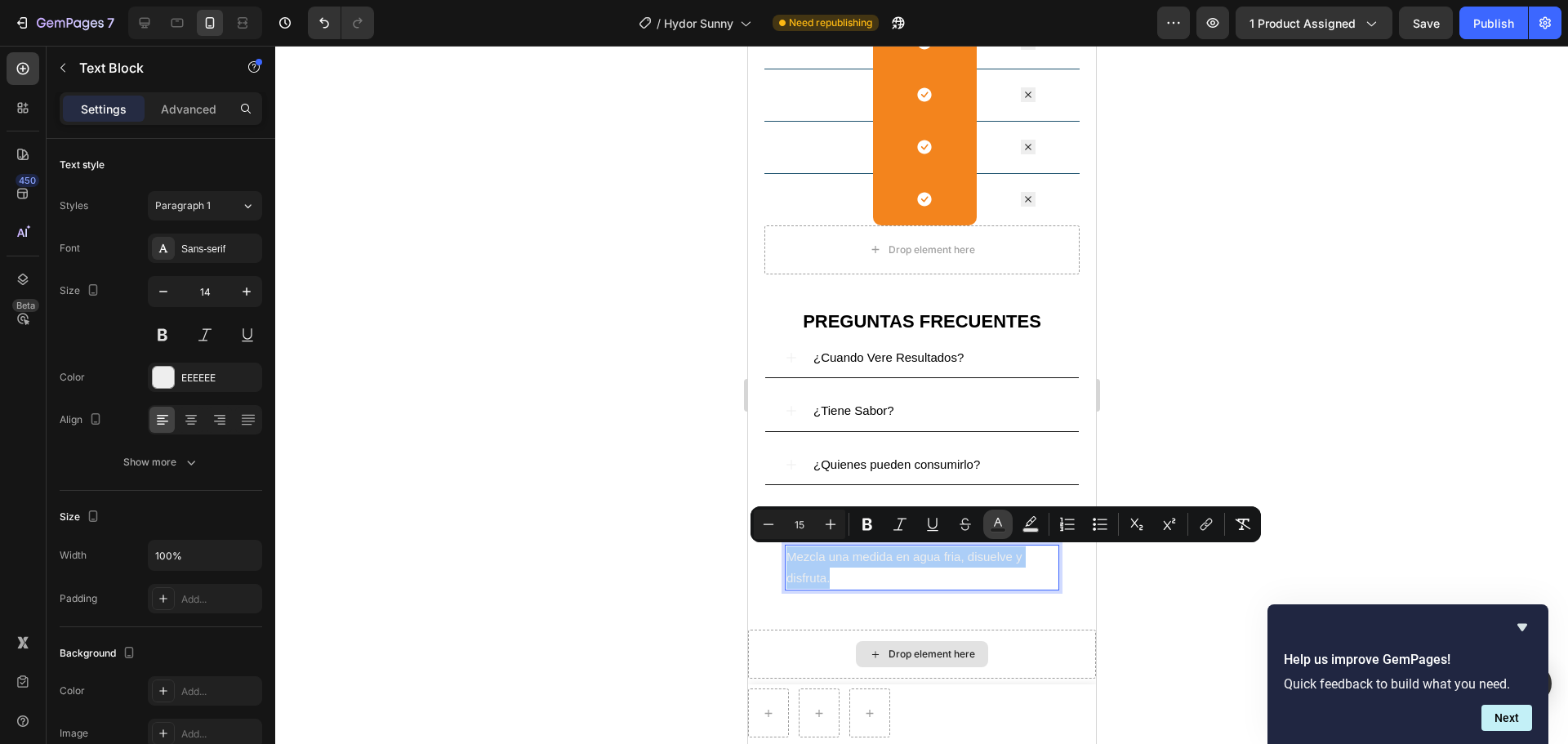
click at [991, 526] on icon "Editor contextual toolbar" at bounding box center [998, 524] width 16 height 16
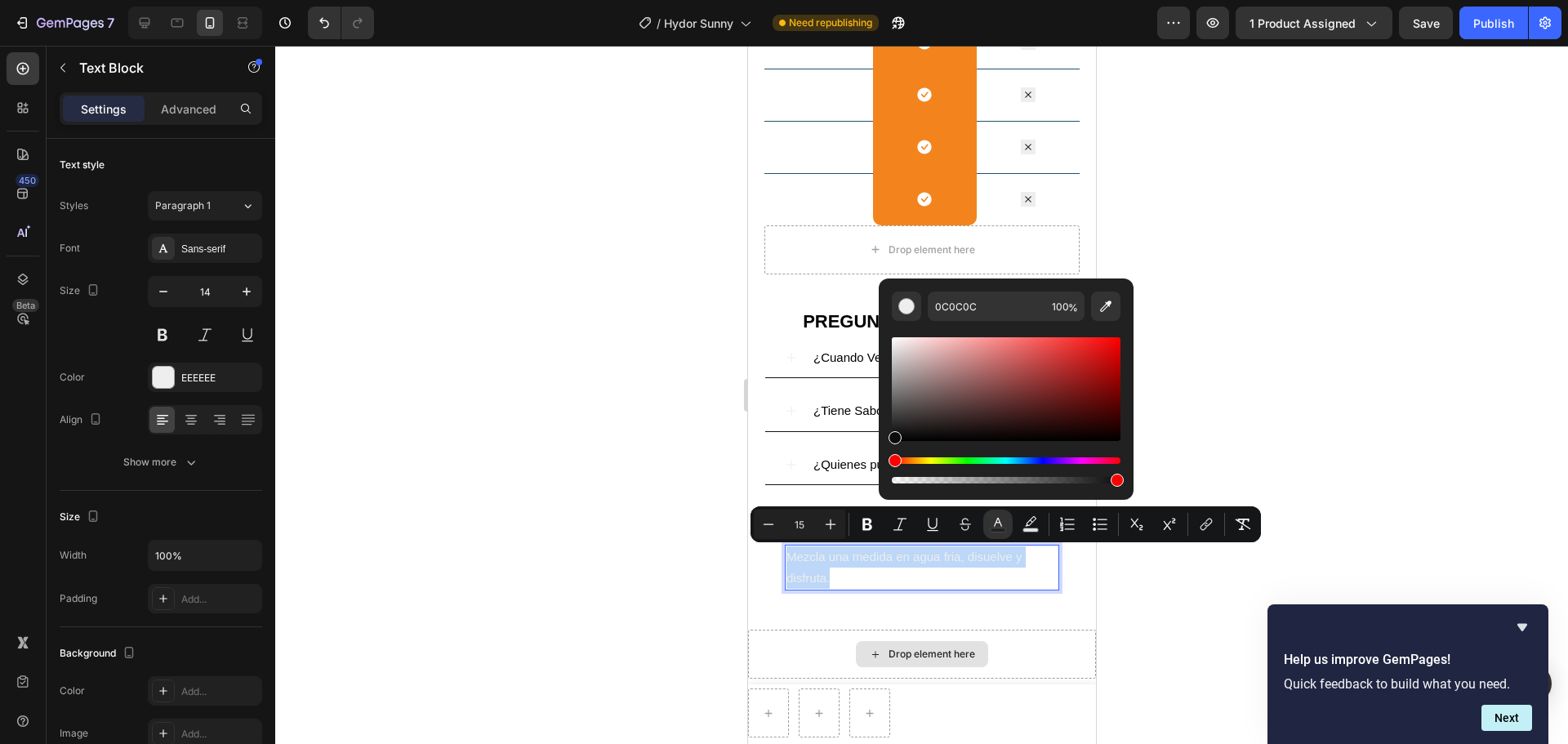
drag, startPoint x: 896, startPoint y: 347, endPoint x: 890, endPoint y: 436, distance: 89.2
click at [890, 436] on div "Editor contextual toolbar" at bounding box center [895, 437] width 13 height 13
type input "0A0A0A"
click at [1208, 390] on div at bounding box center [921, 395] width 1292 height 698
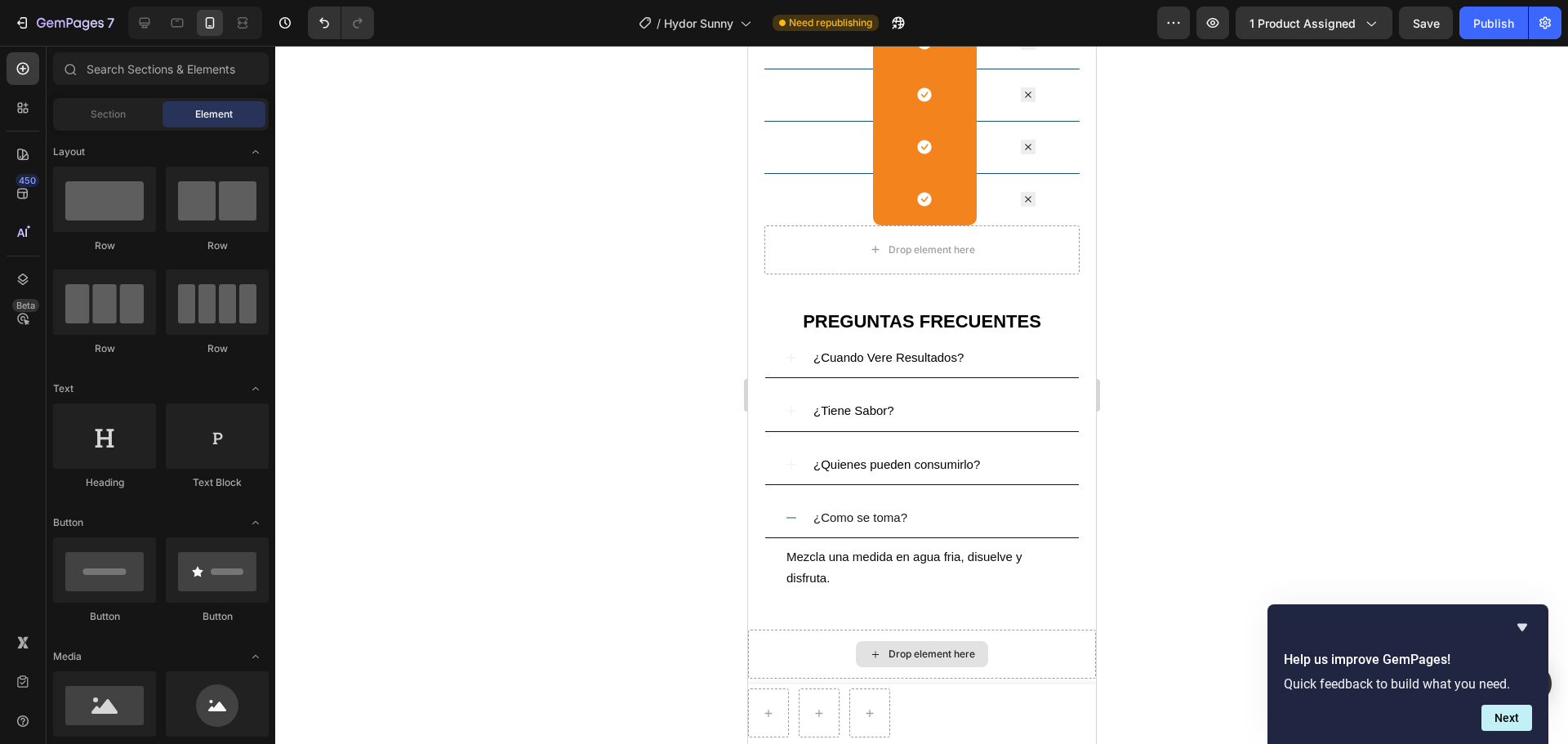
click at [1114, 454] on div at bounding box center [921, 395] width 1292 height 698
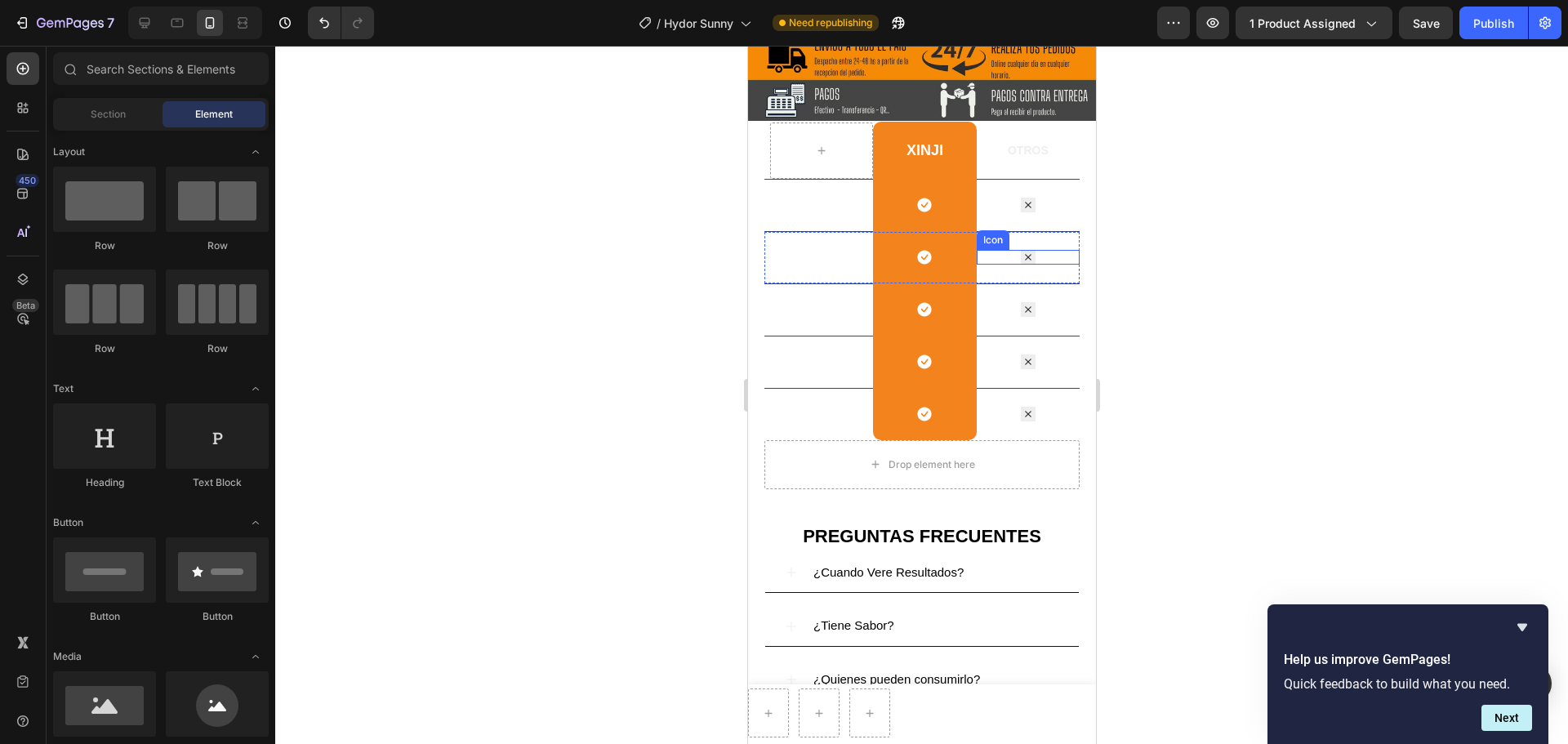
scroll to position [876, 0]
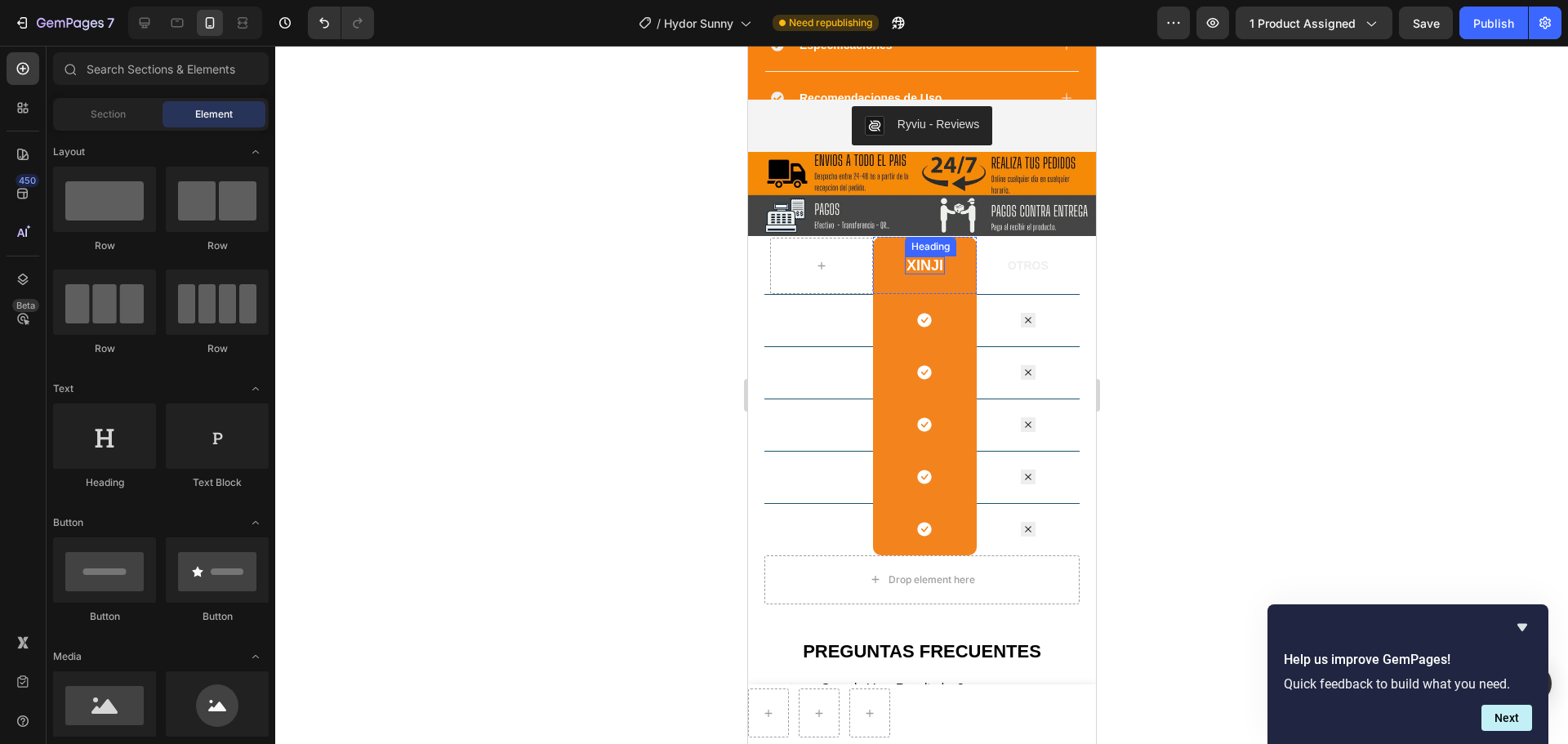
click at [930, 266] on h2 "XiNJI" at bounding box center [924, 265] width 40 height 18
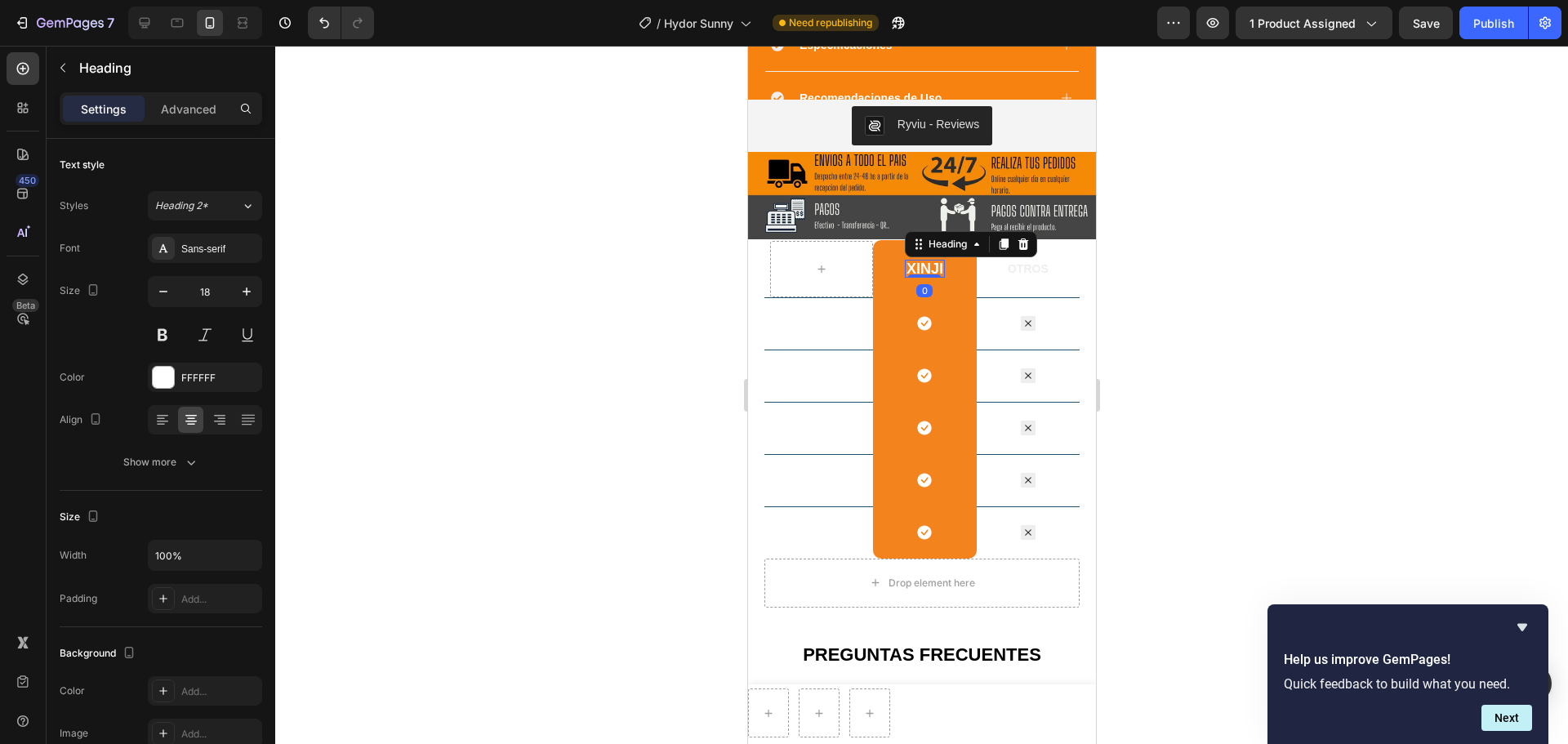
click at [930, 266] on img at bounding box center [921, 392] width 315 height 394
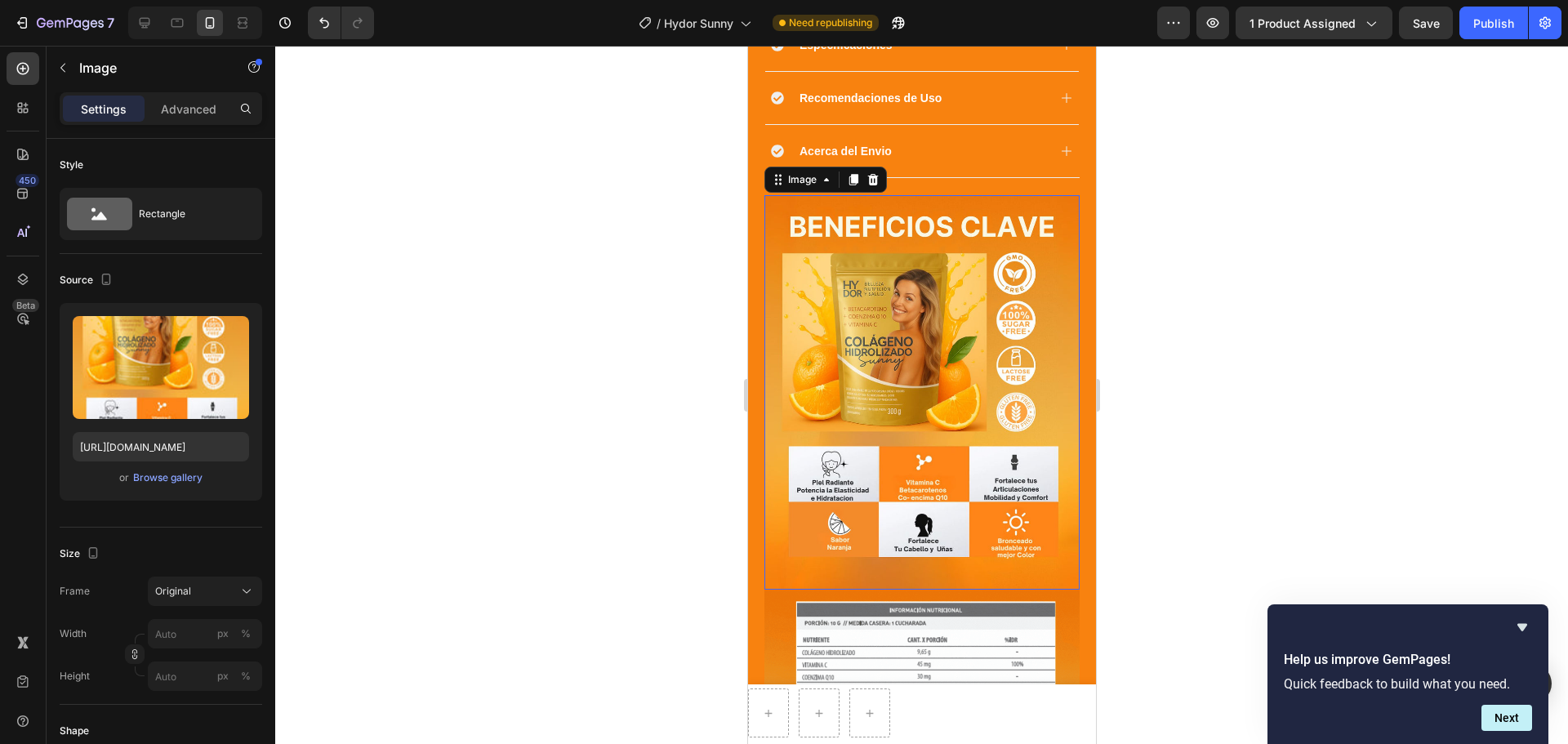
click at [930, 266] on img at bounding box center [921, 392] width 315 height 394
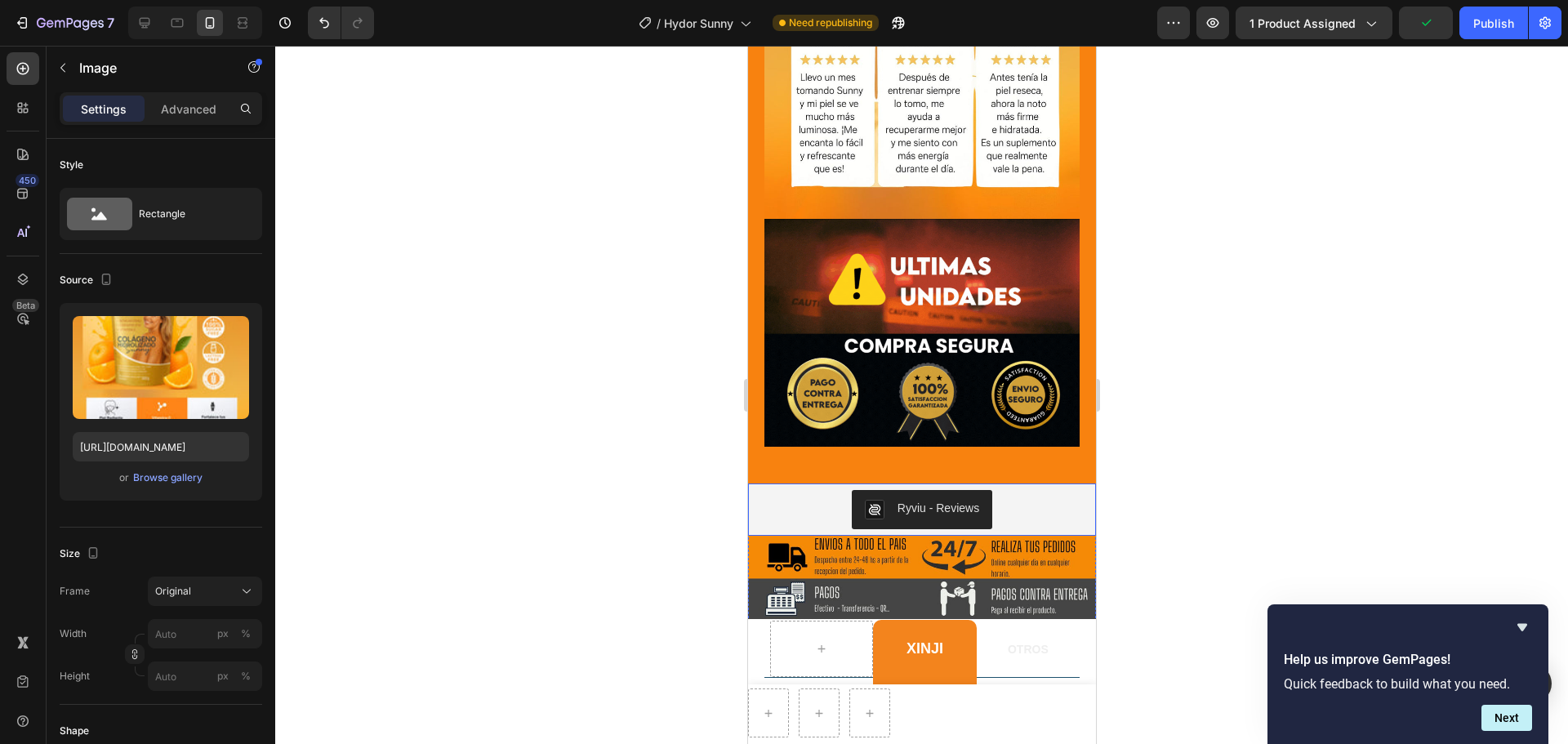
scroll to position [2183, 0]
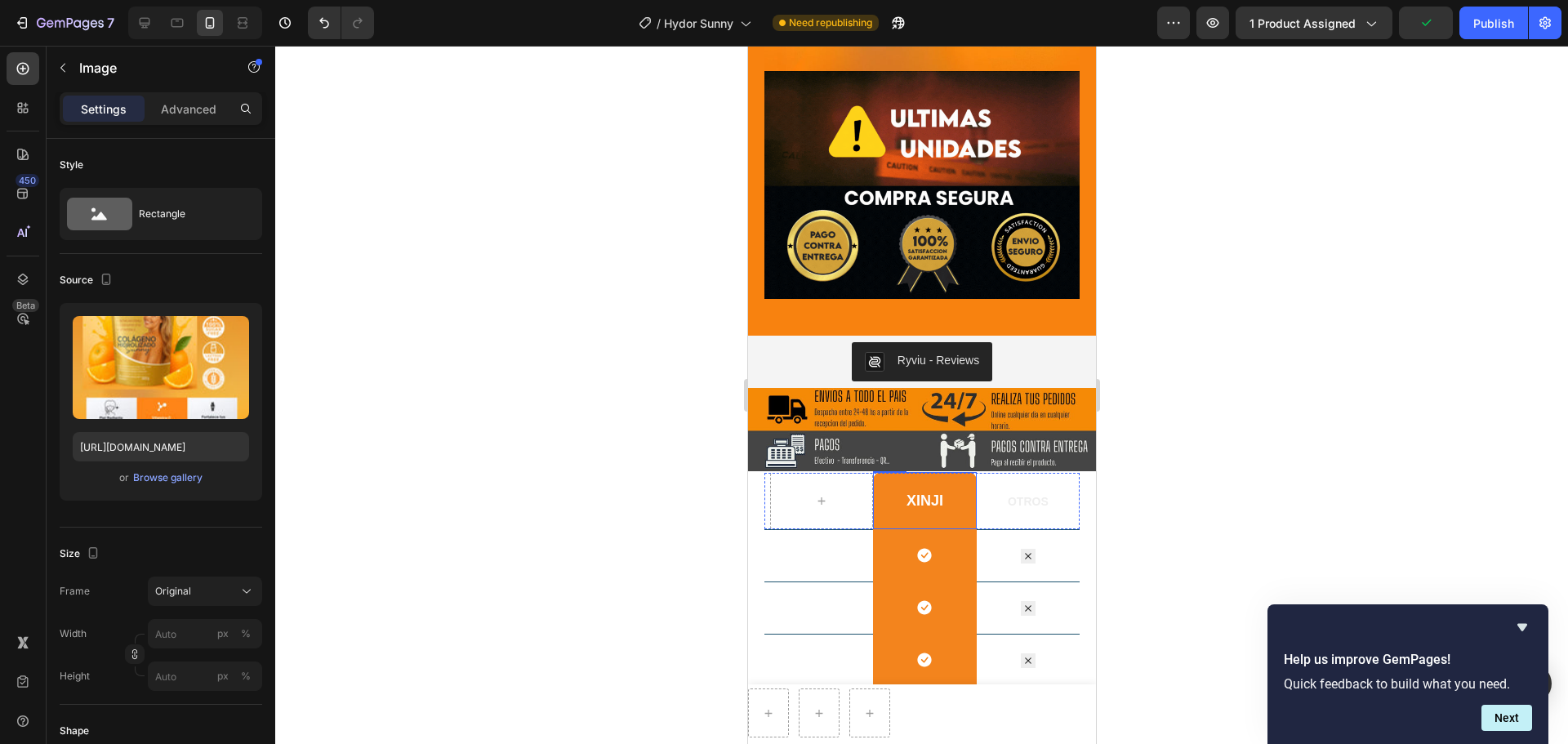
click at [936, 491] on h2 "XiNJI" at bounding box center [924, 500] width 40 height 18
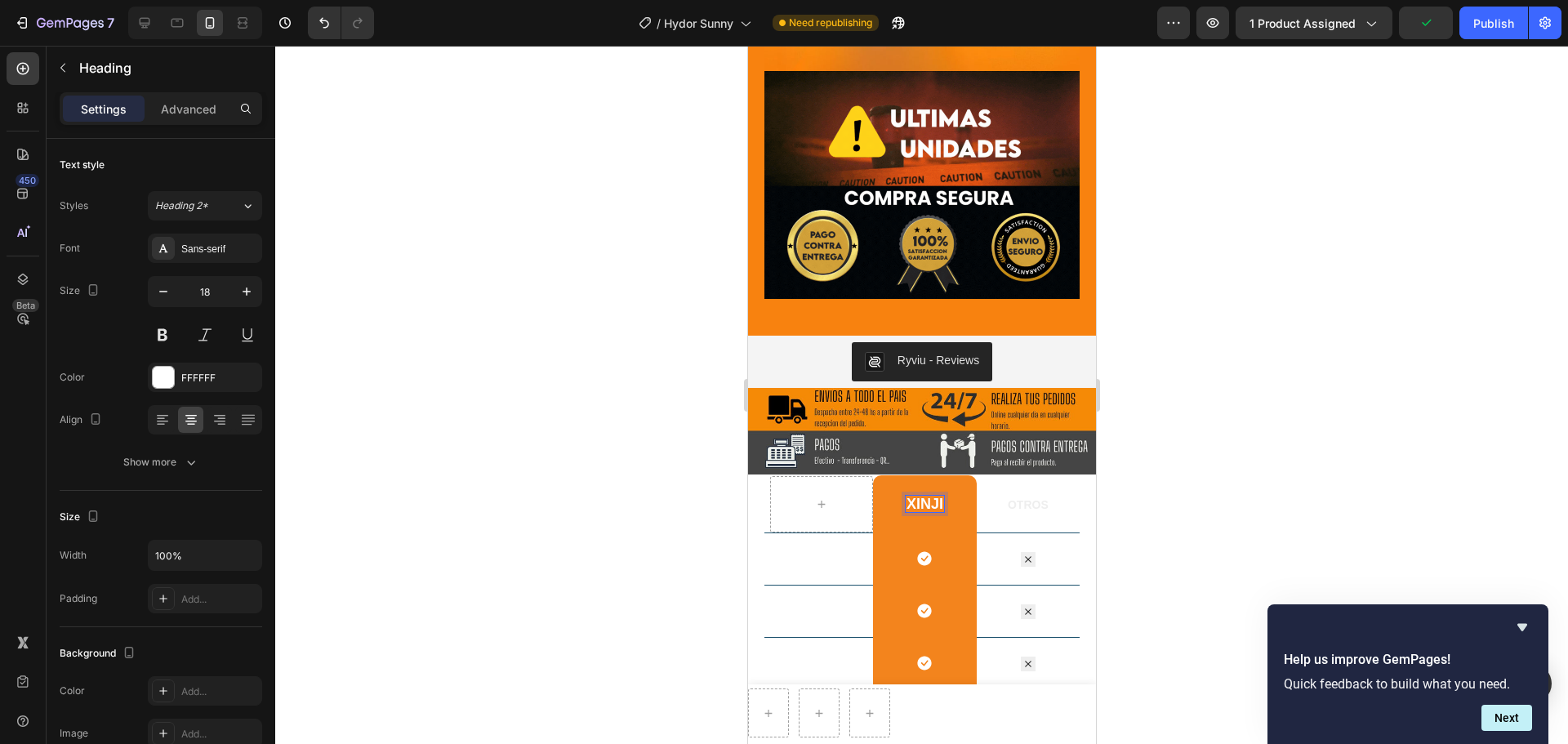
click at [935, 495] on h2 "XiNJI" at bounding box center [924, 503] width 40 height 18
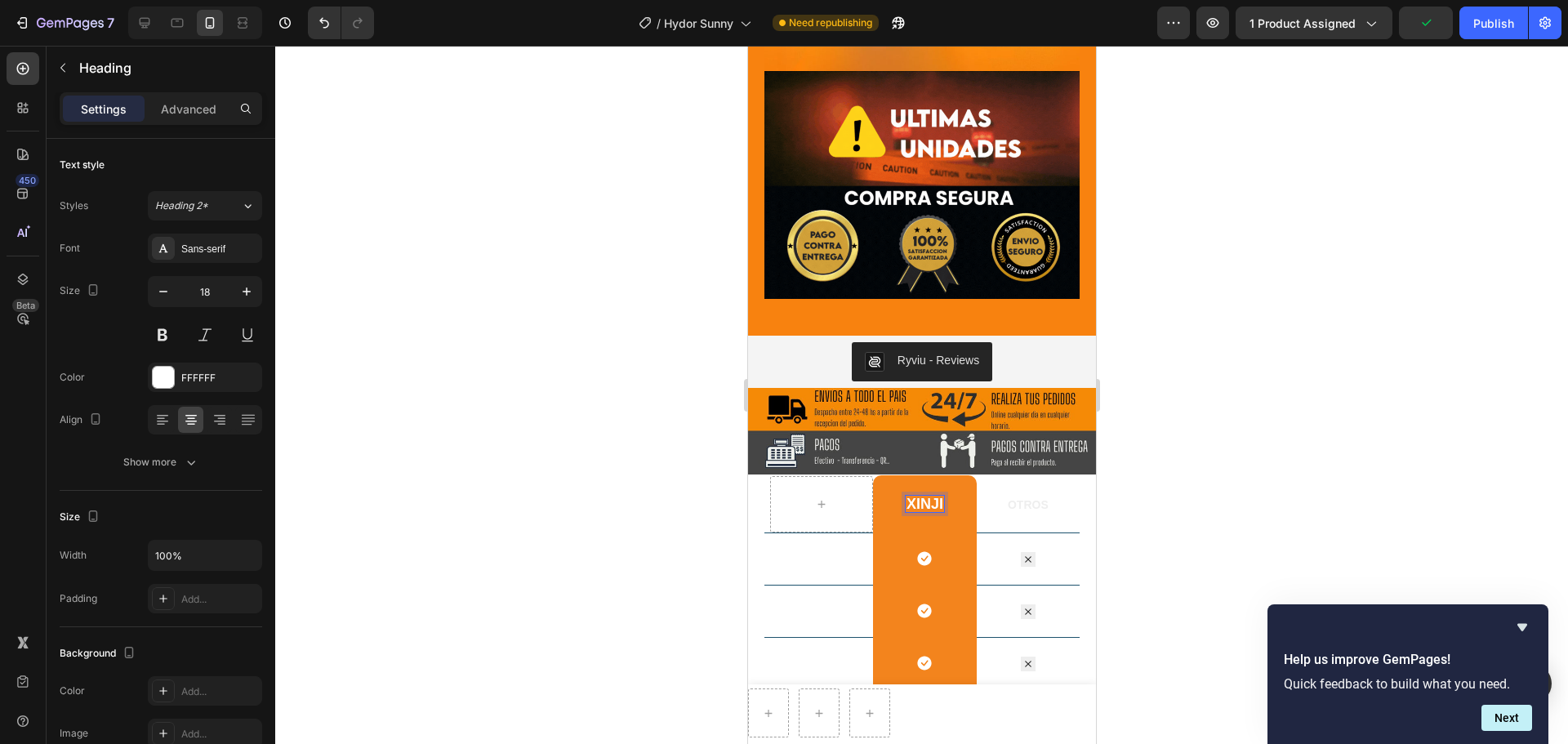
click at [930, 496] on p "XiNJI" at bounding box center [924, 503] width 37 height 14
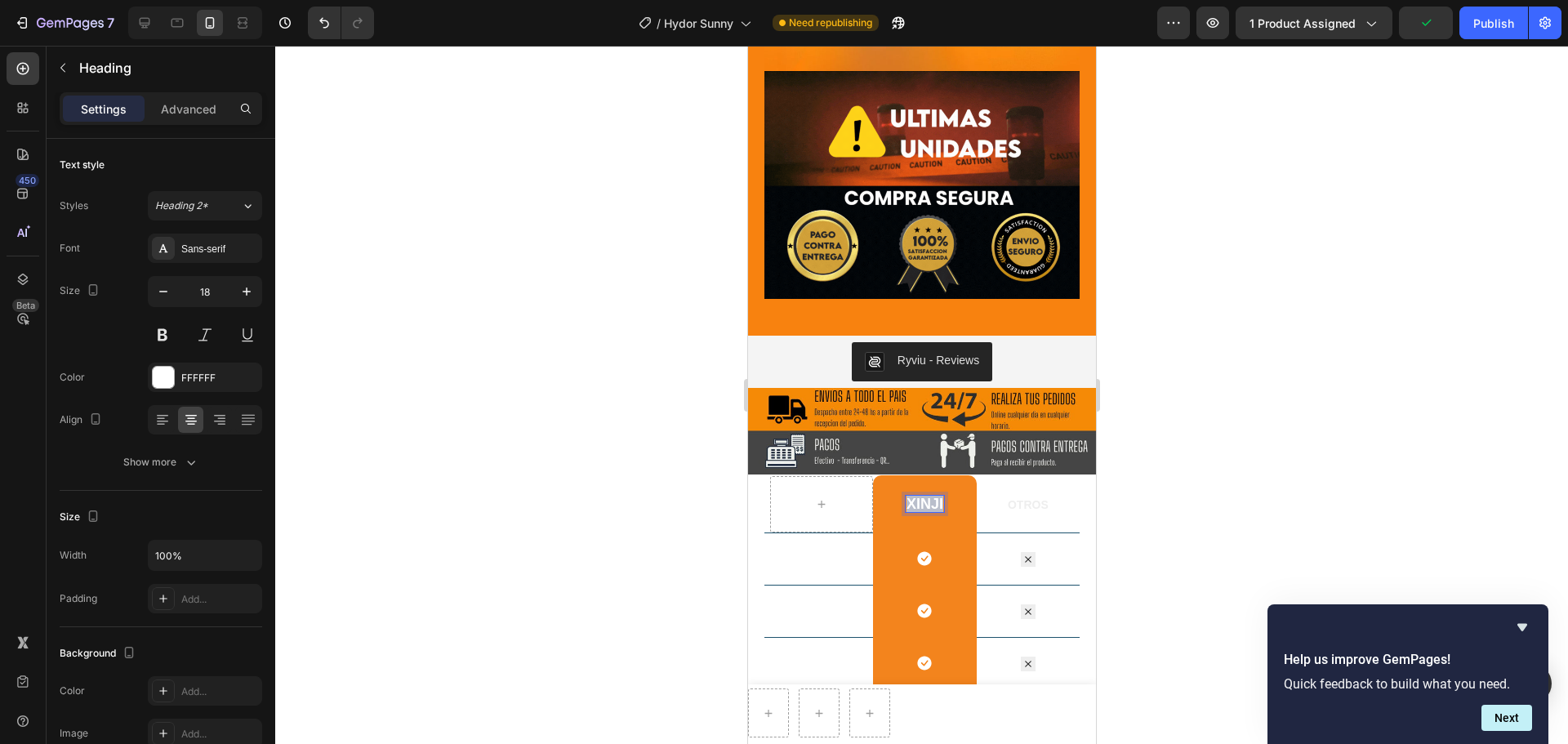
click at [930, 496] on p "XiNJI" at bounding box center [924, 503] width 37 height 14
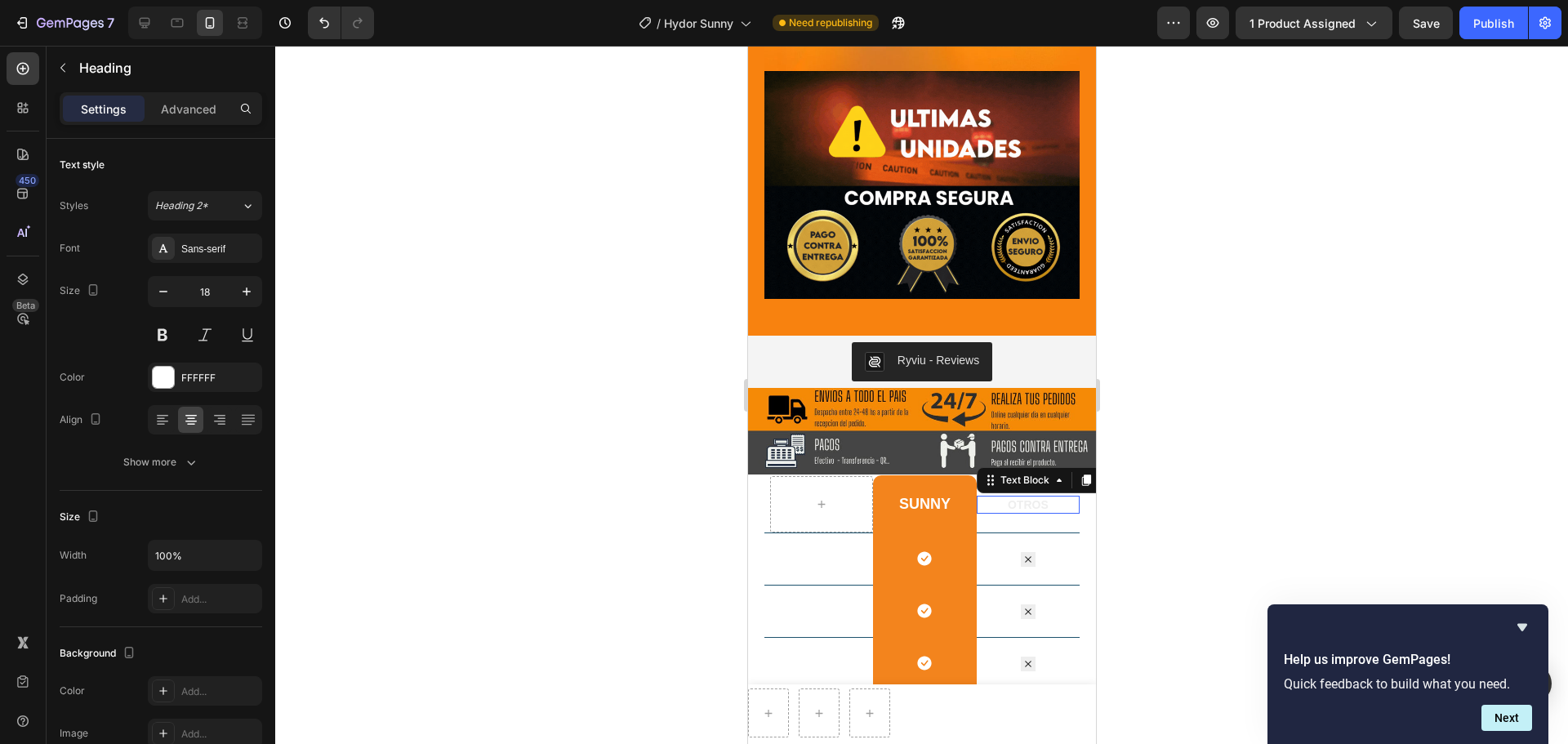
click at [1019, 497] on p "OTROS" at bounding box center [1027, 504] width 100 height 14
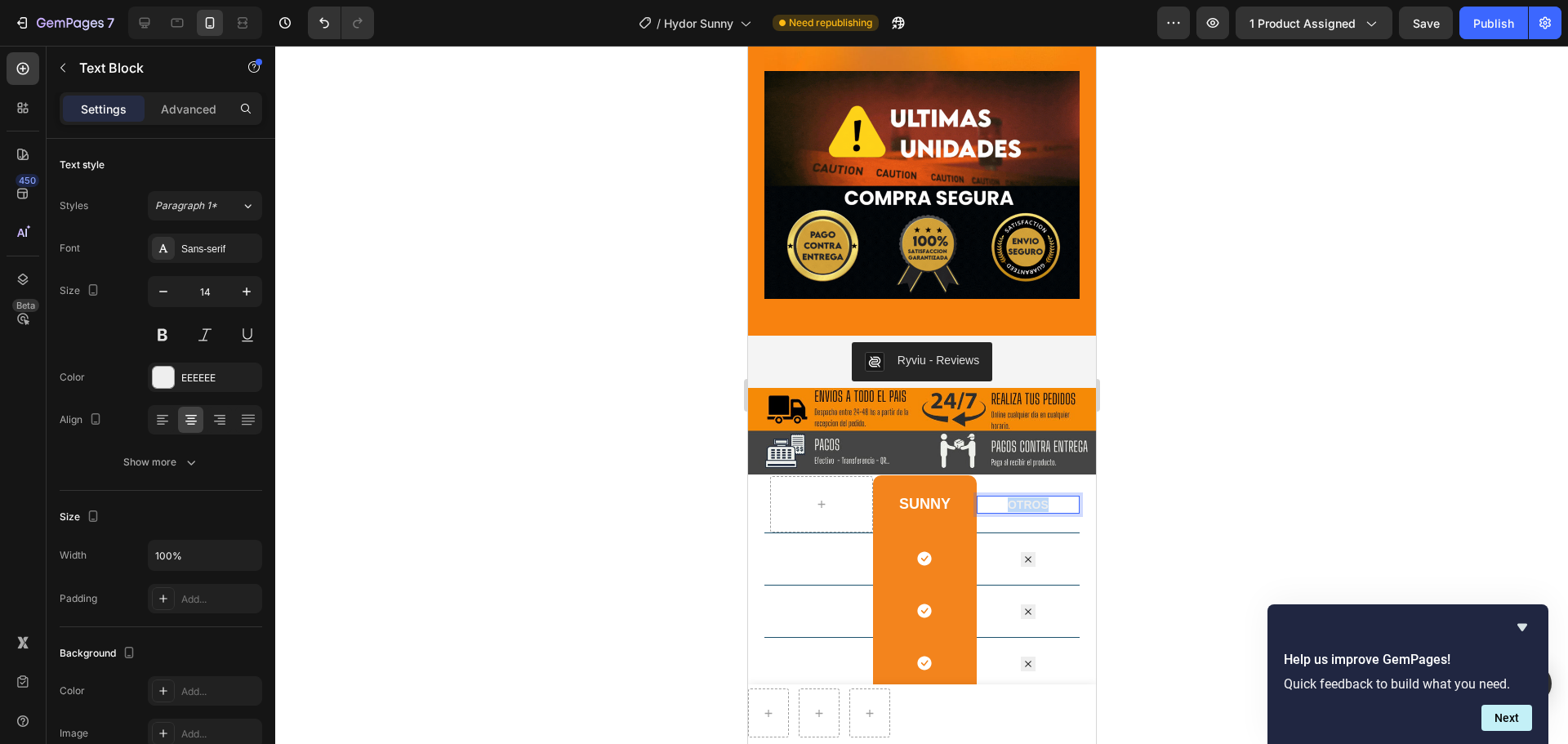
click at [1019, 497] on p "OTROS" at bounding box center [1027, 504] width 100 height 14
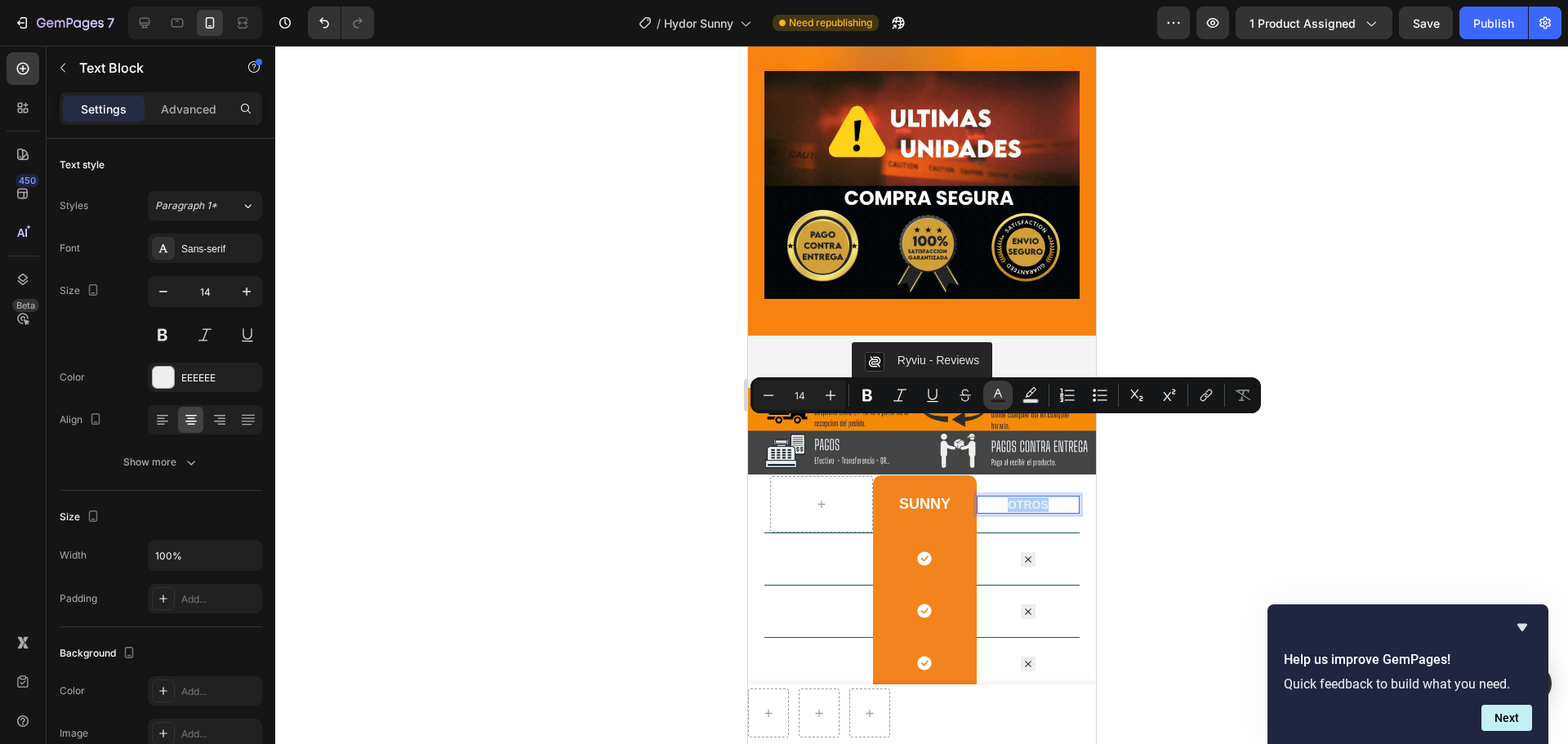
click at [1003, 393] on icon "Editor contextual toolbar" at bounding box center [998, 395] width 16 height 16
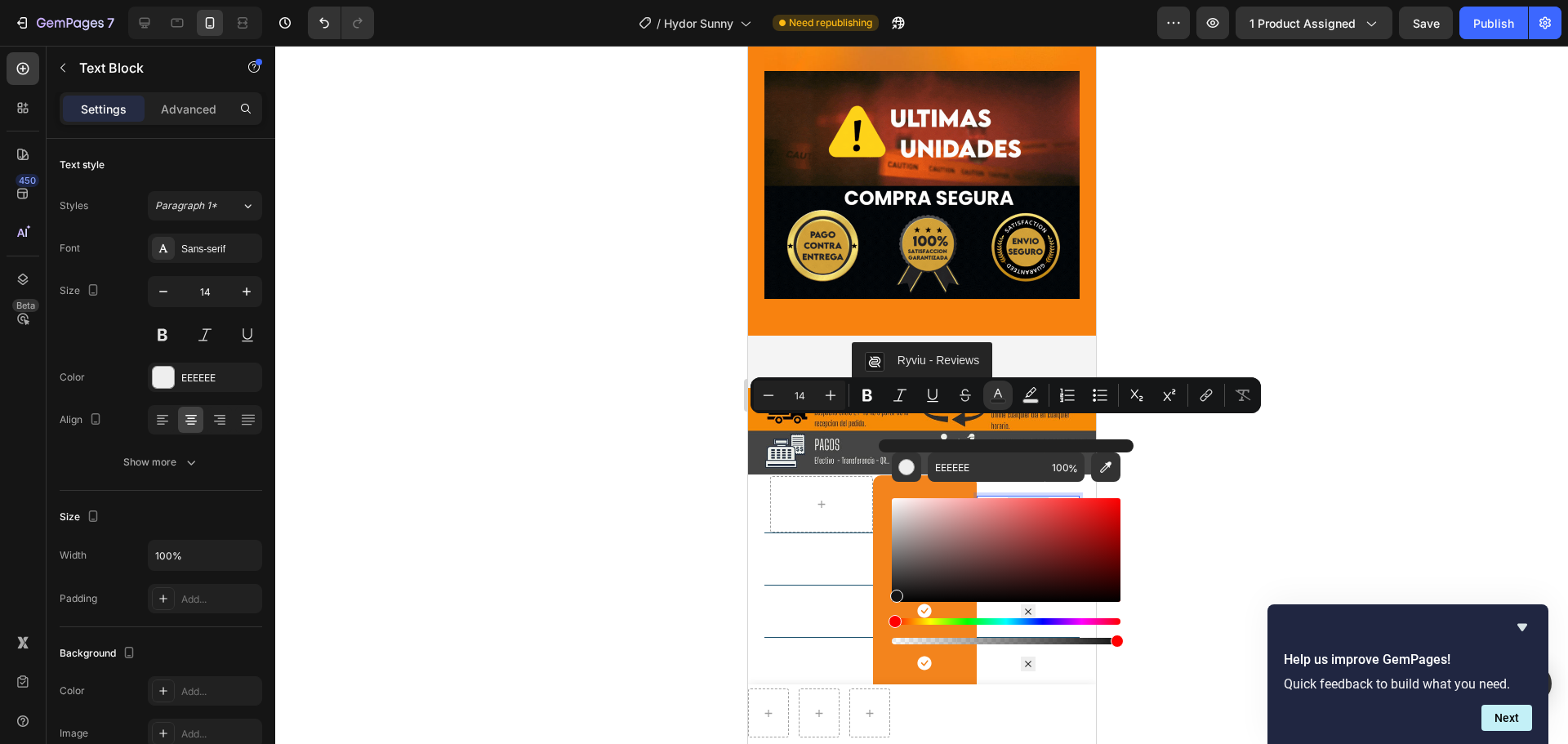
type input "141414"
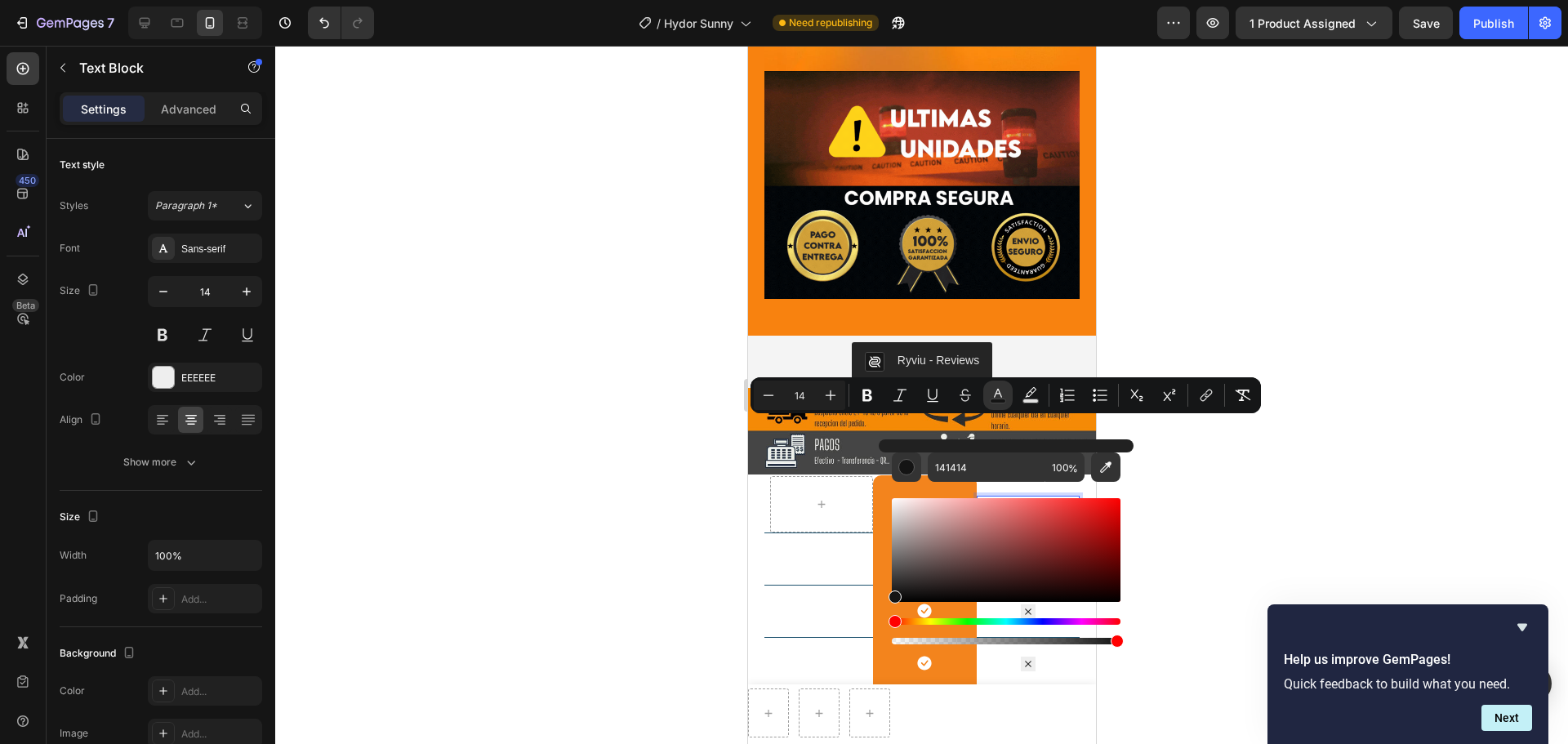
drag, startPoint x: 893, startPoint y: 505, endPoint x: 891, endPoint y: 592, distance: 87.0
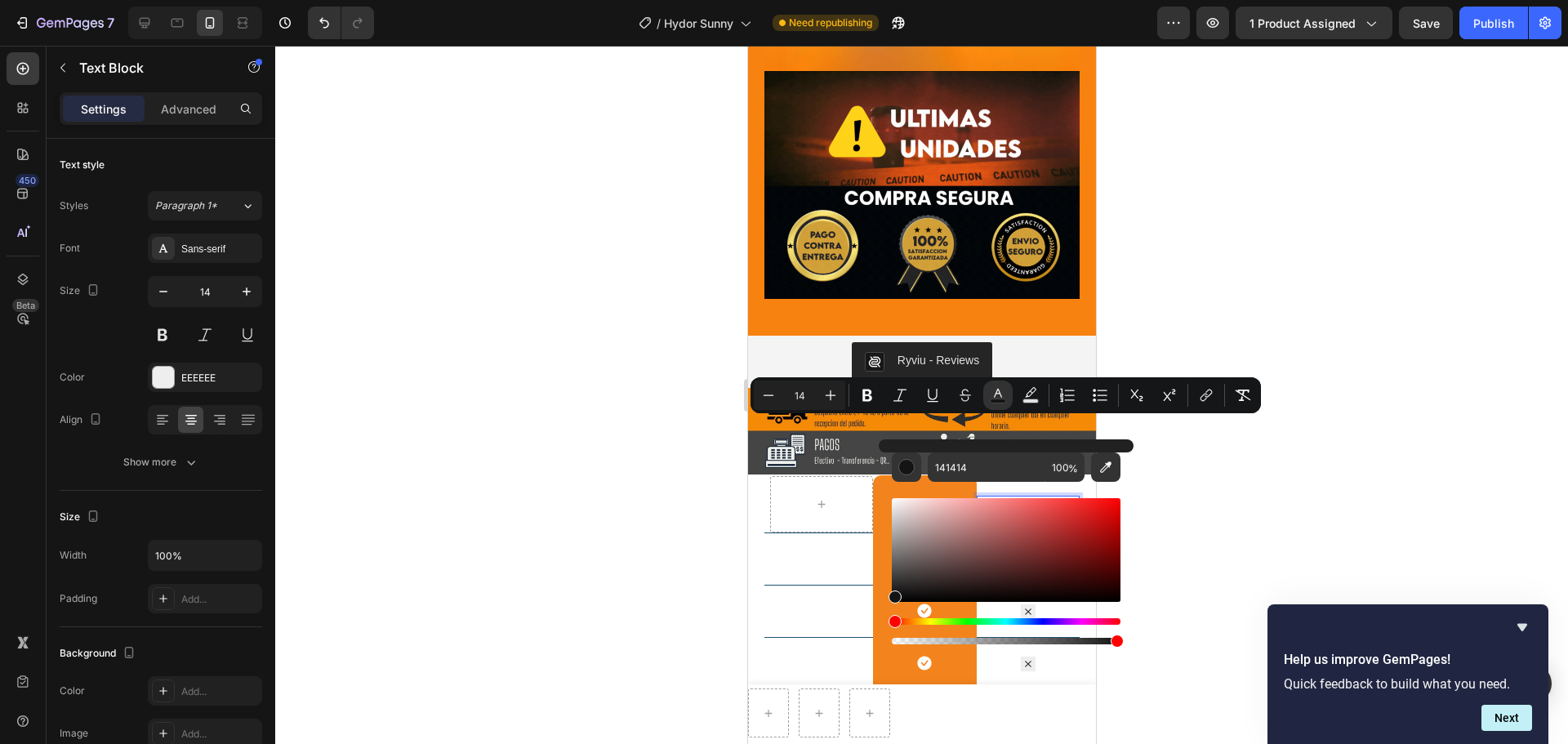
click at [891, 567] on div "Editor contextual toolbar" at bounding box center [895, 596] width 13 height 13
click at [1253, 470] on div at bounding box center [921, 395] width 1292 height 698
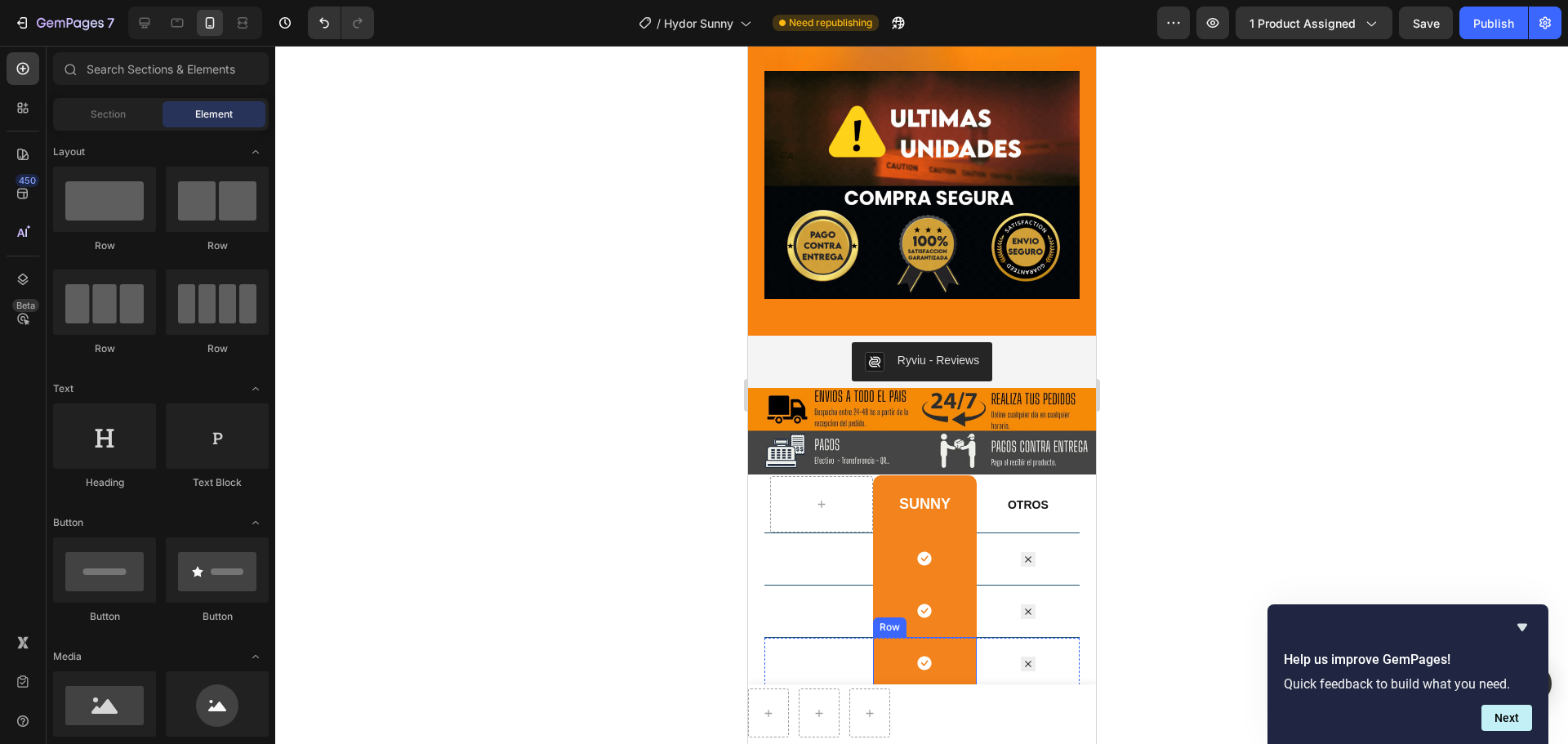
scroll to position [2510, 0]
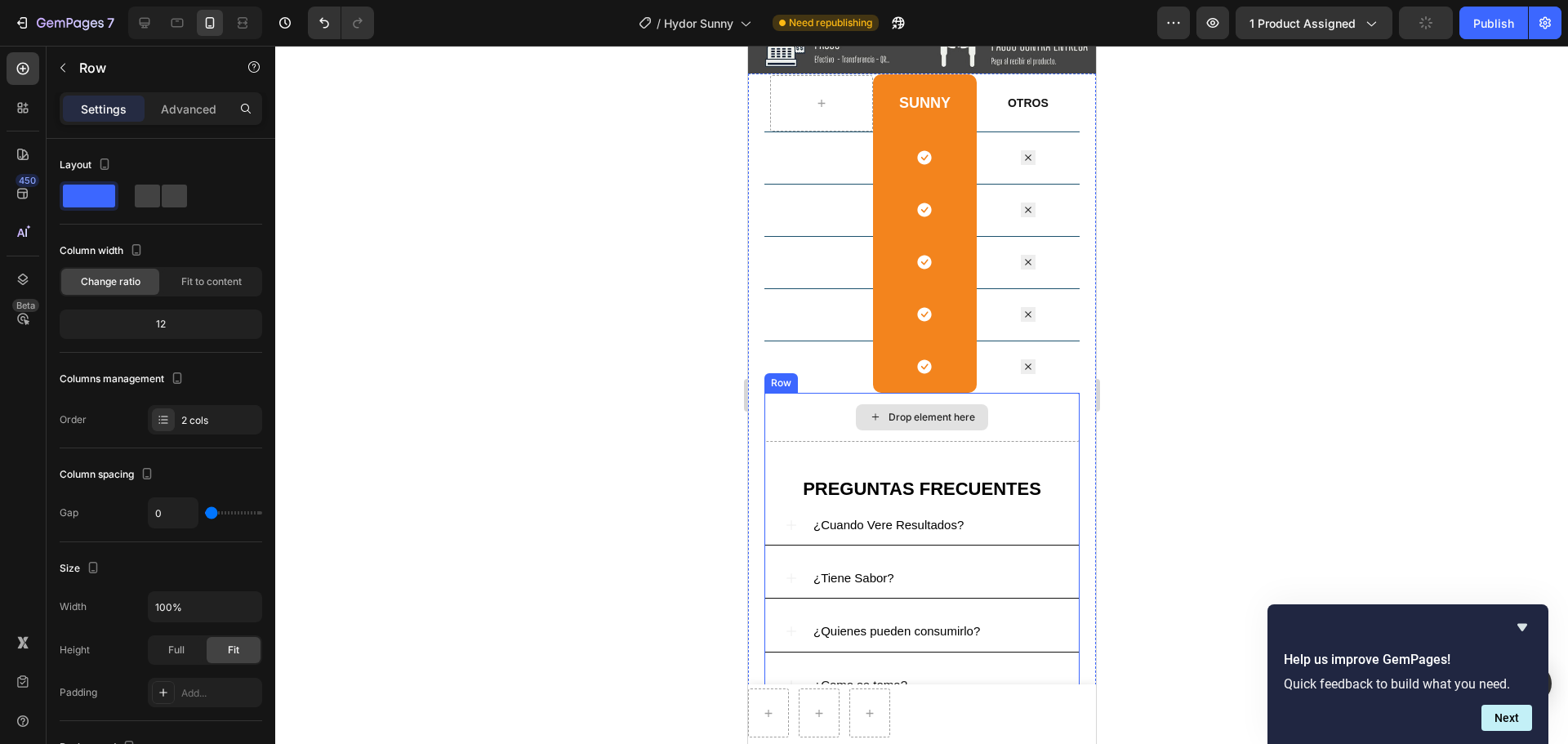
click at [951, 430] on div "Drop element here" at bounding box center [921, 417] width 315 height 49
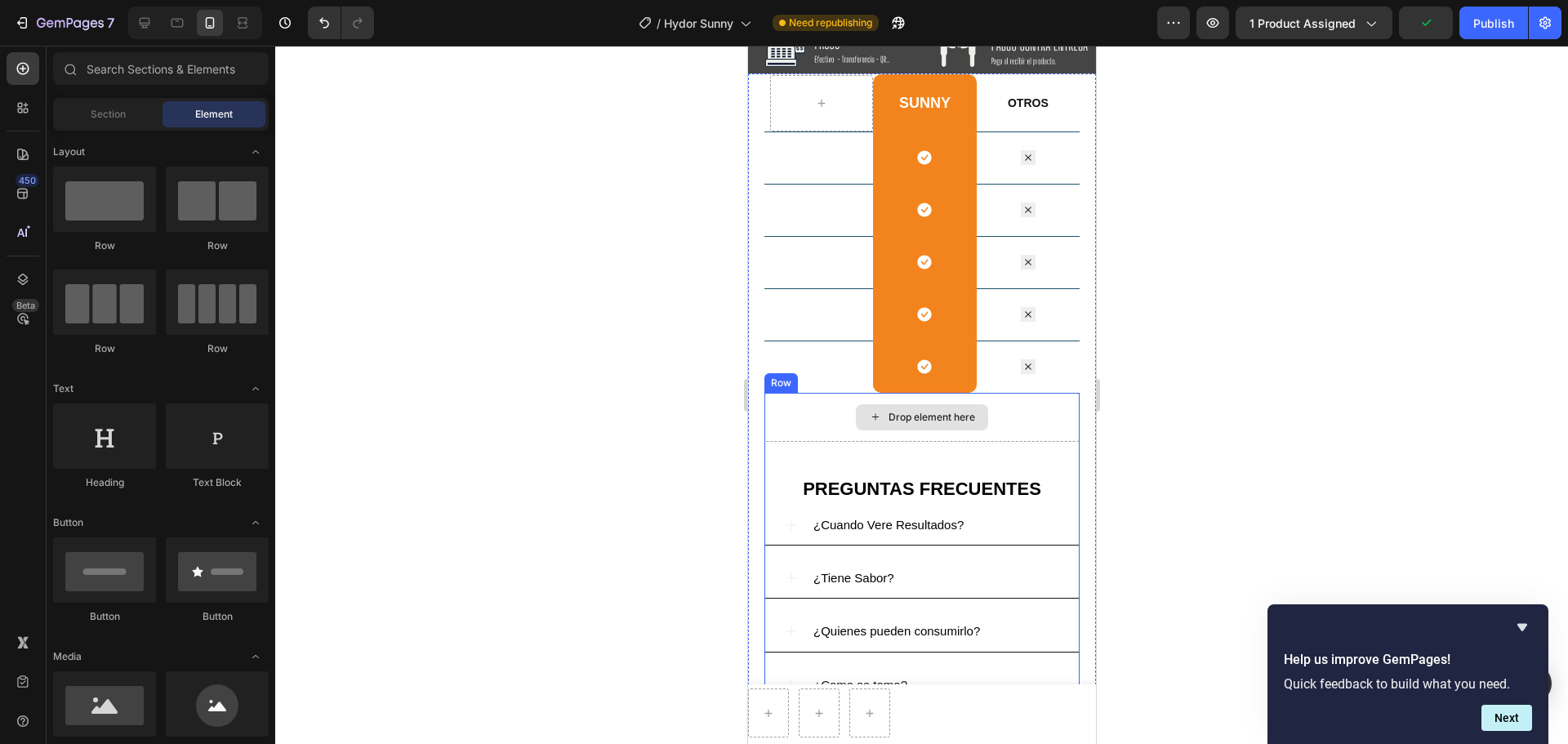
click at [936, 416] on div "Drop element here" at bounding box center [931, 416] width 87 height 13
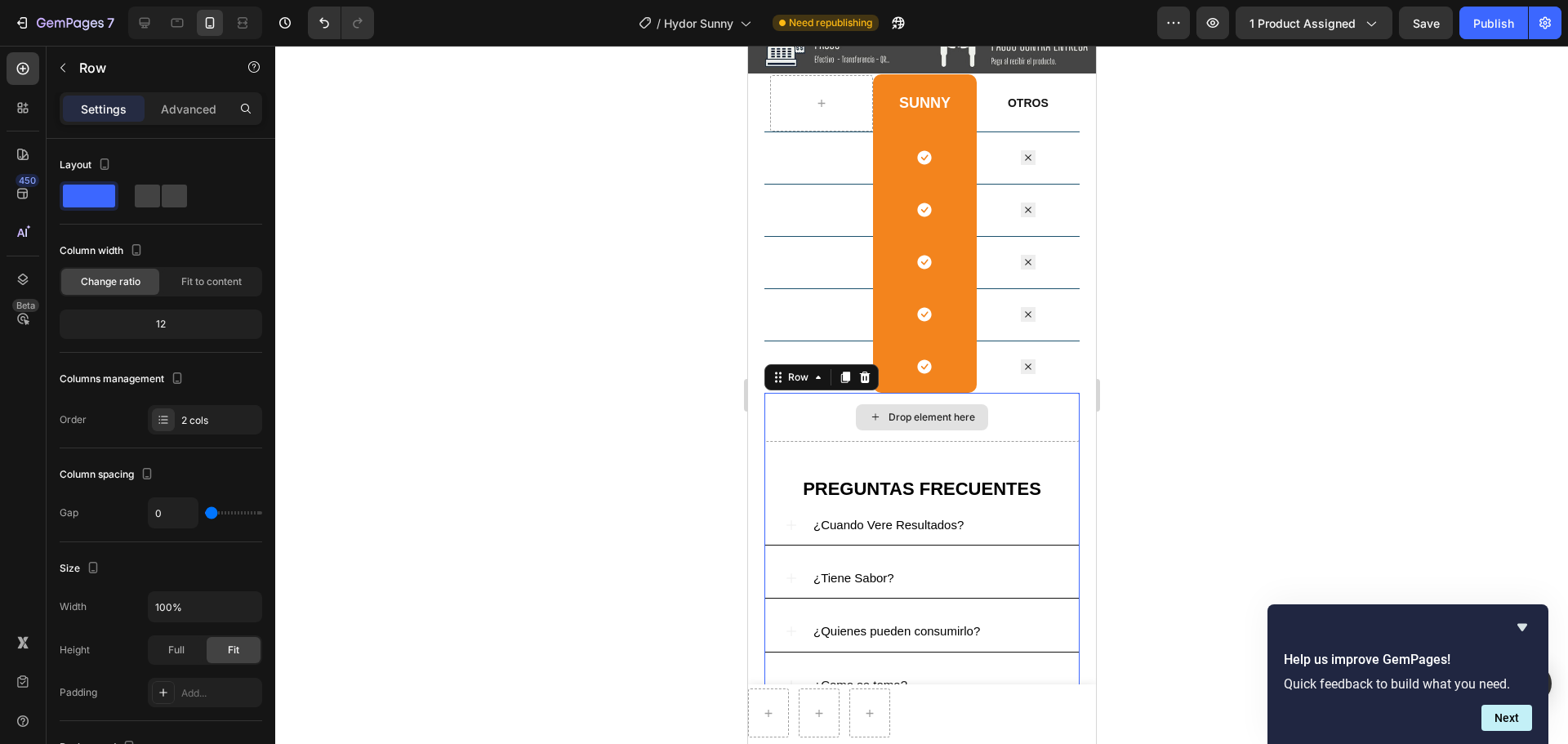
click at [802, 410] on div "Drop element here" at bounding box center [921, 417] width 315 height 49
click at [810, 420] on div "Drop element here" at bounding box center [921, 417] width 315 height 49
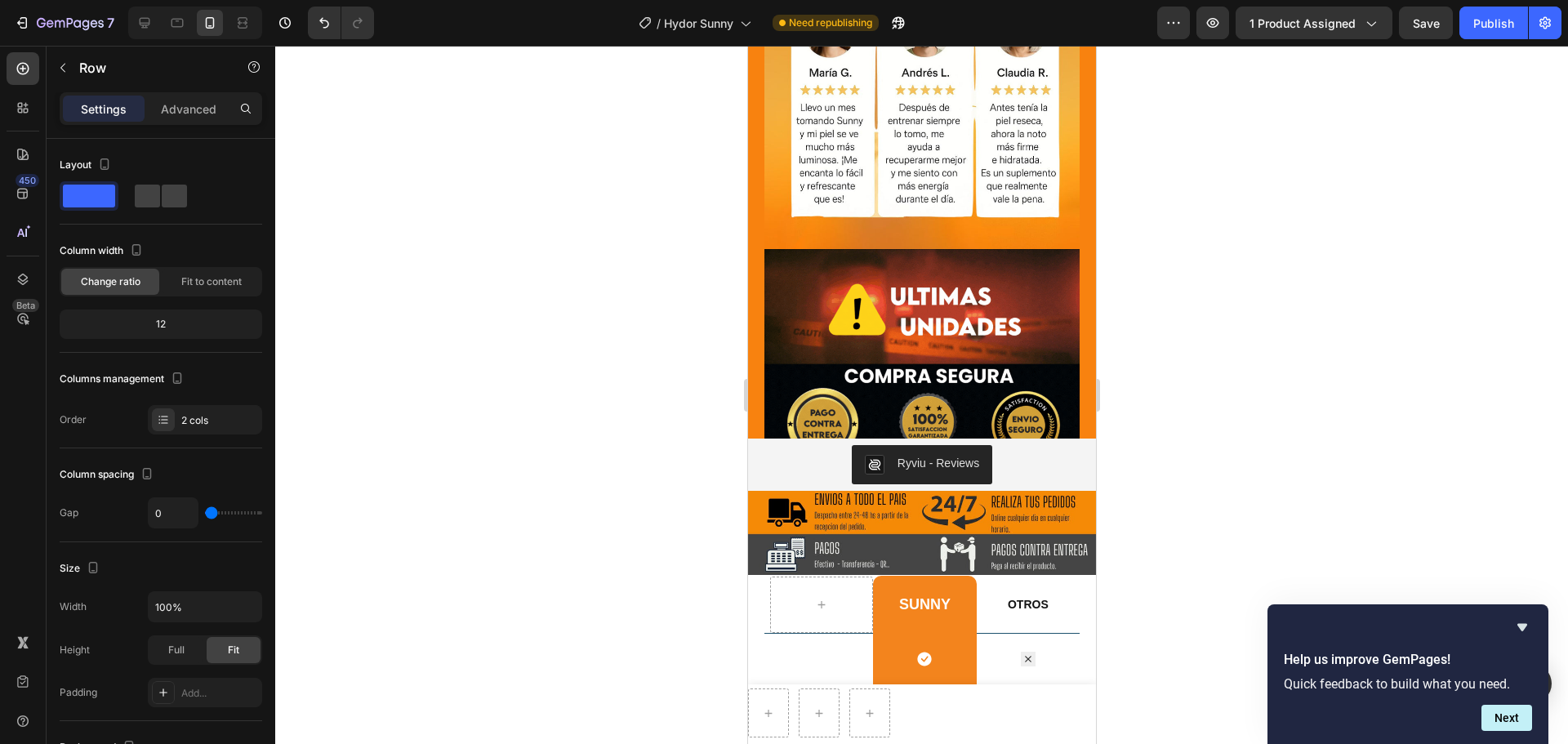
scroll to position [1958, 0]
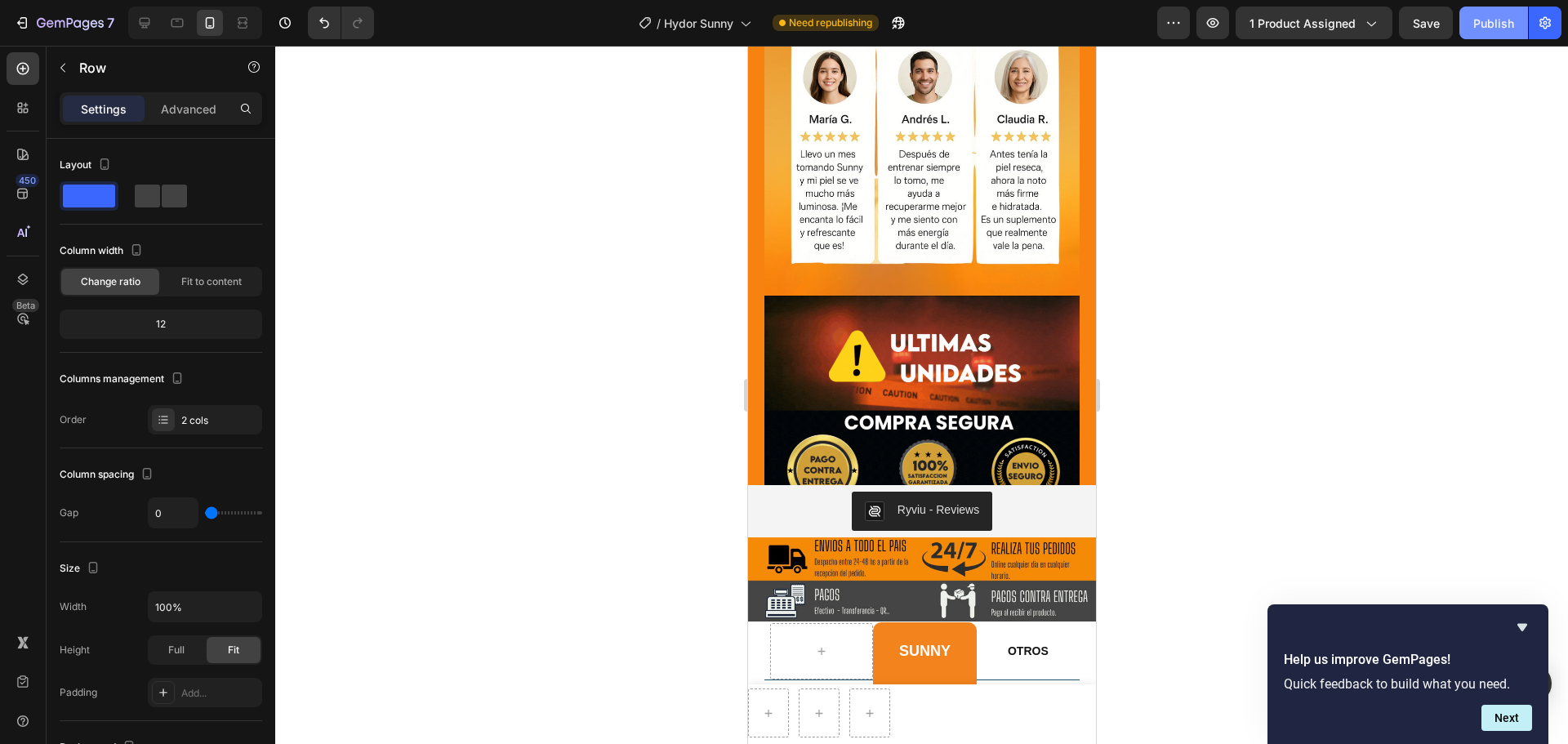
click at [1253, 20] on div "Publish" at bounding box center [1493, 23] width 41 height 17
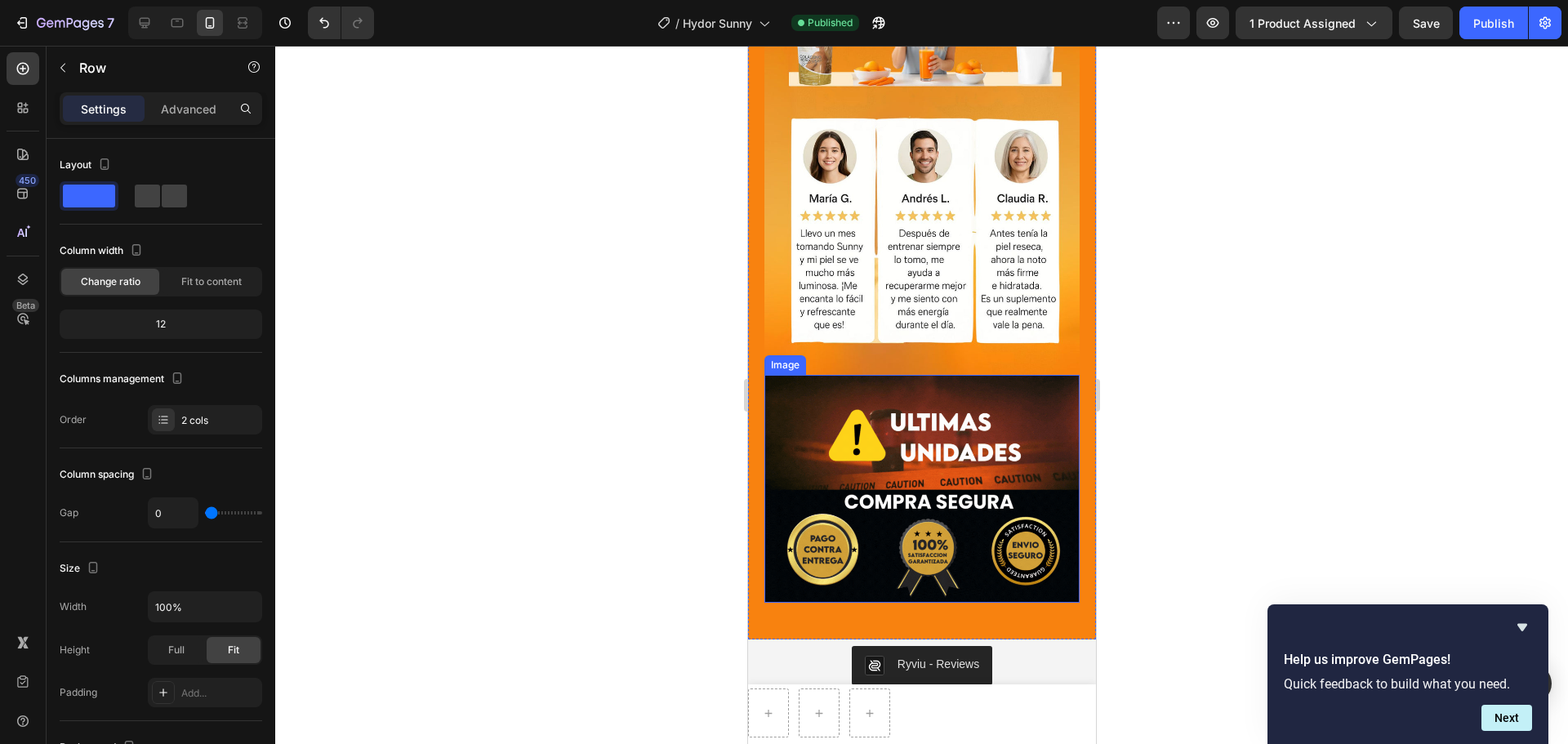
scroll to position [2287, 0]
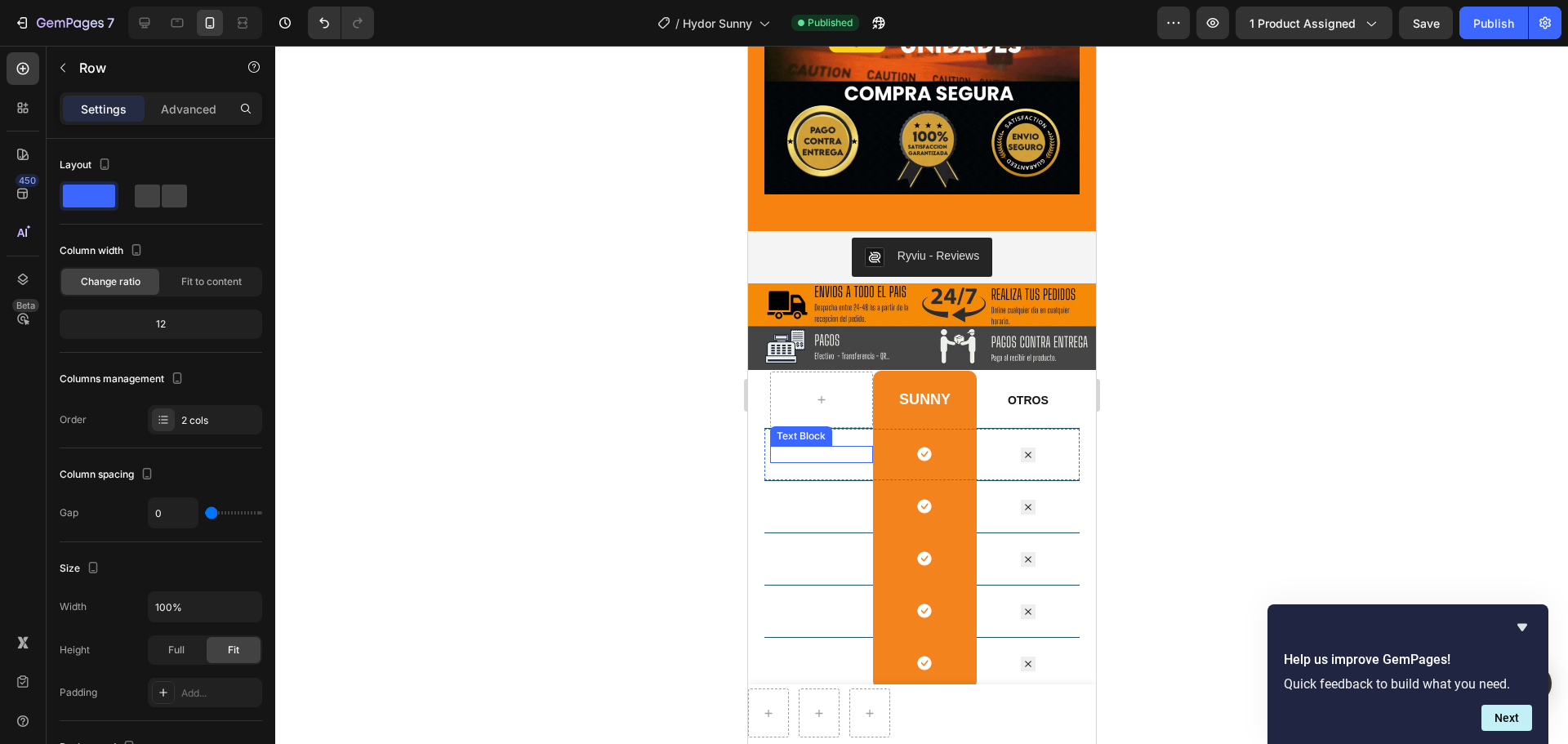
click at [833, 448] on span "SMART TOUCH"" at bounding box center [810, 454] width 81 height 12
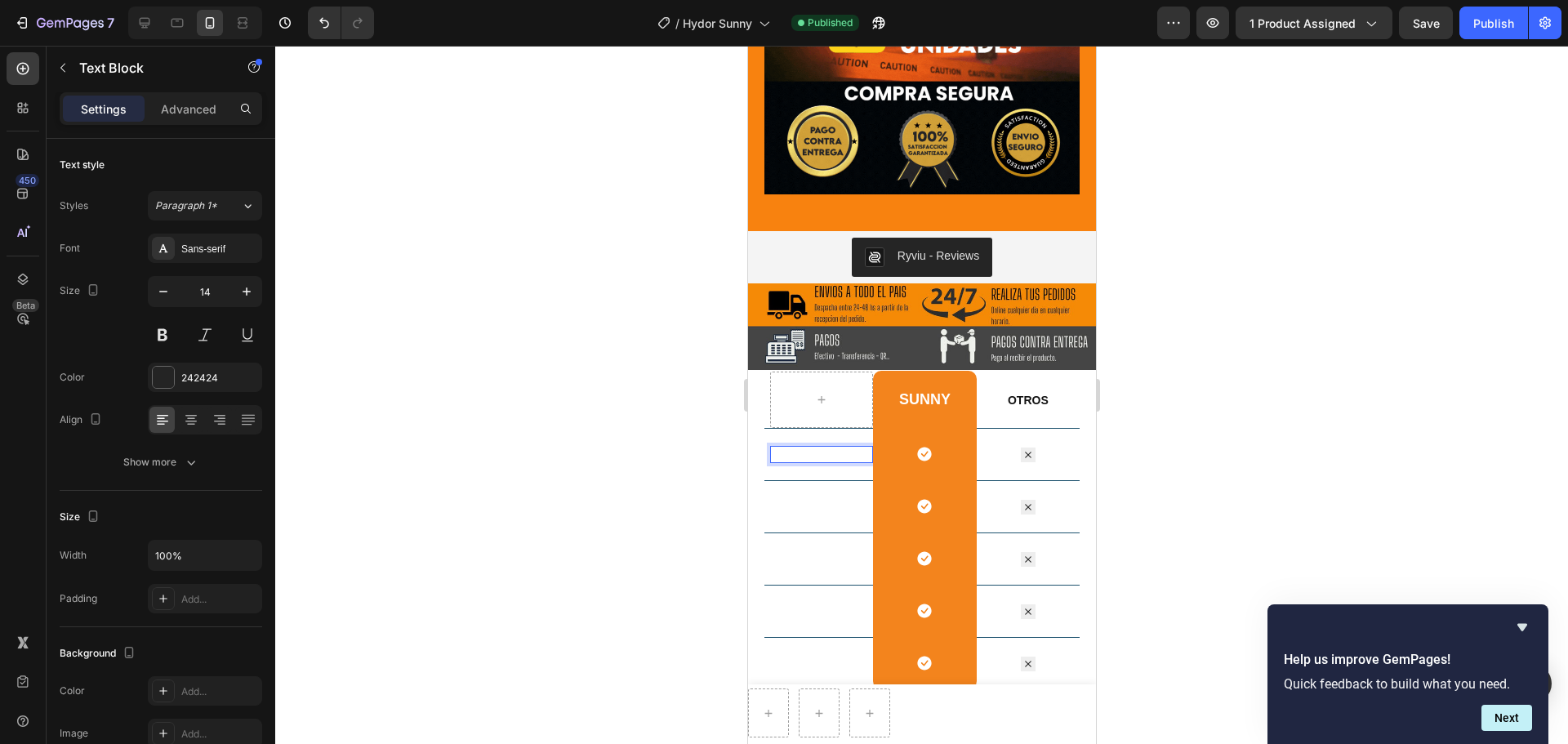
click at [844, 446] on p "Se"" at bounding box center [817, 454] width 94 height 15
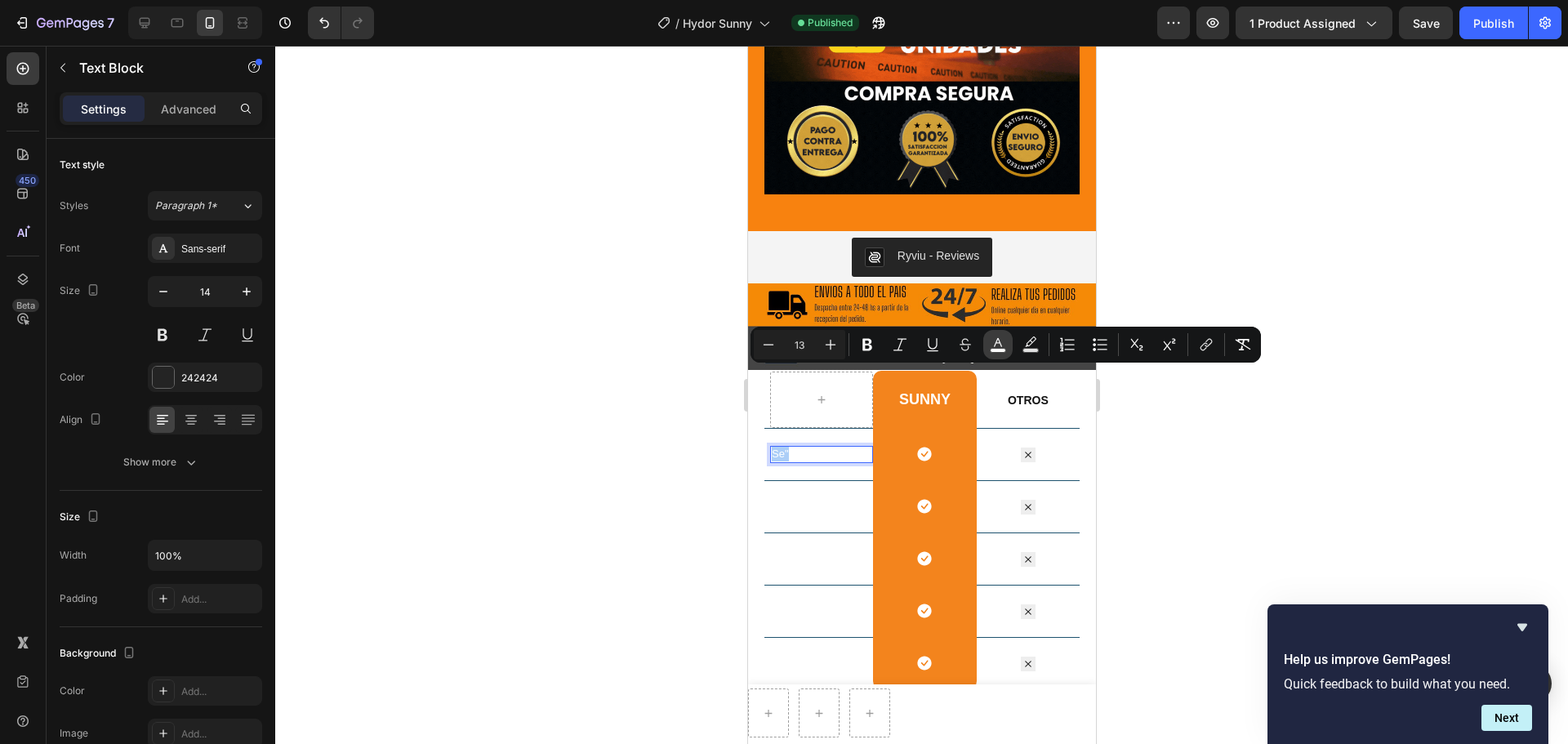
click at [989, 339] on button "color" at bounding box center [998, 345] width 30 height 30
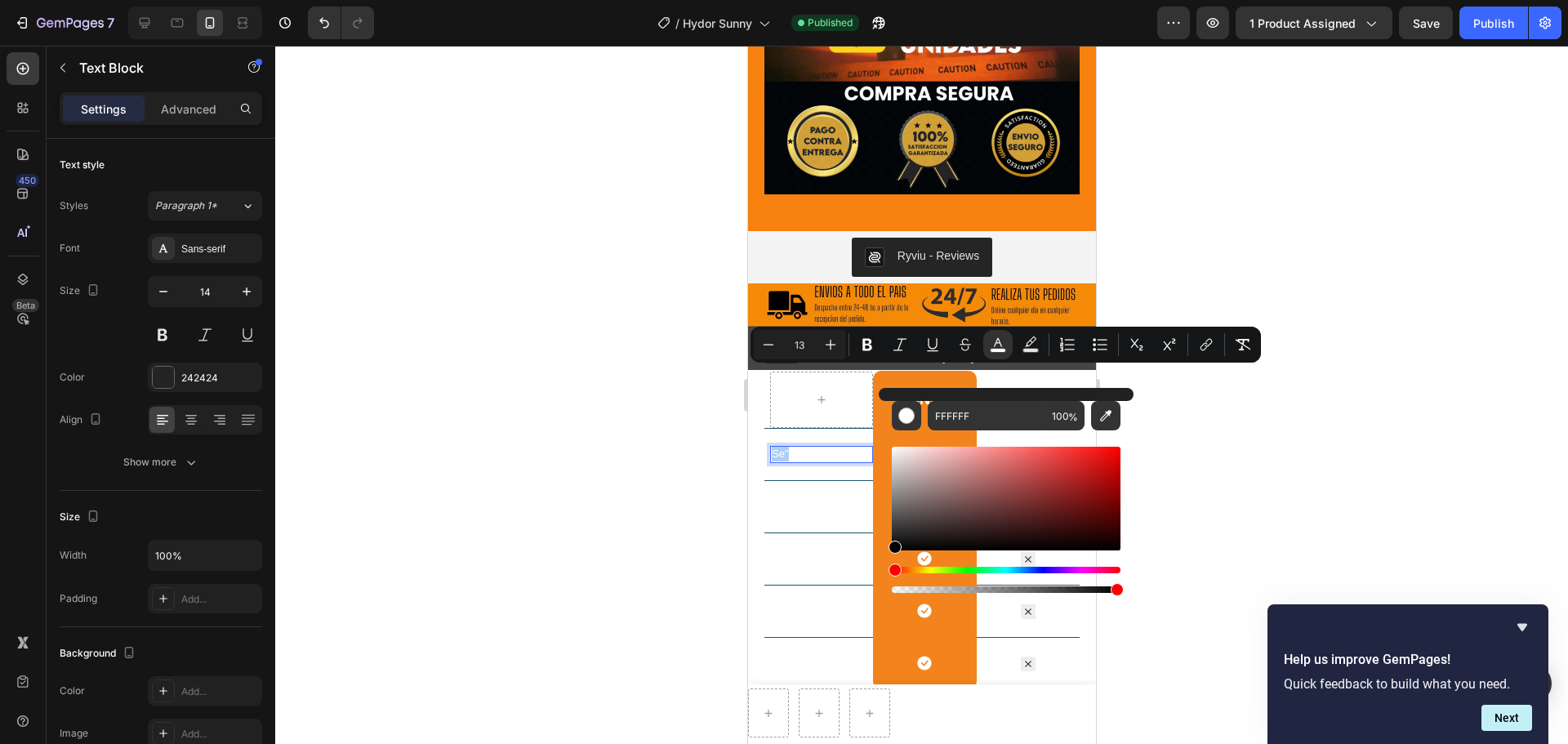
drag, startPoint x: 1641, startPoint y: 501, endPoint x: 849, endPoint y: 531, distance: 792.6
type input "000000"
click at [794, 446] on p "Se"" at bounding box center [817, 454] width 94 height 15
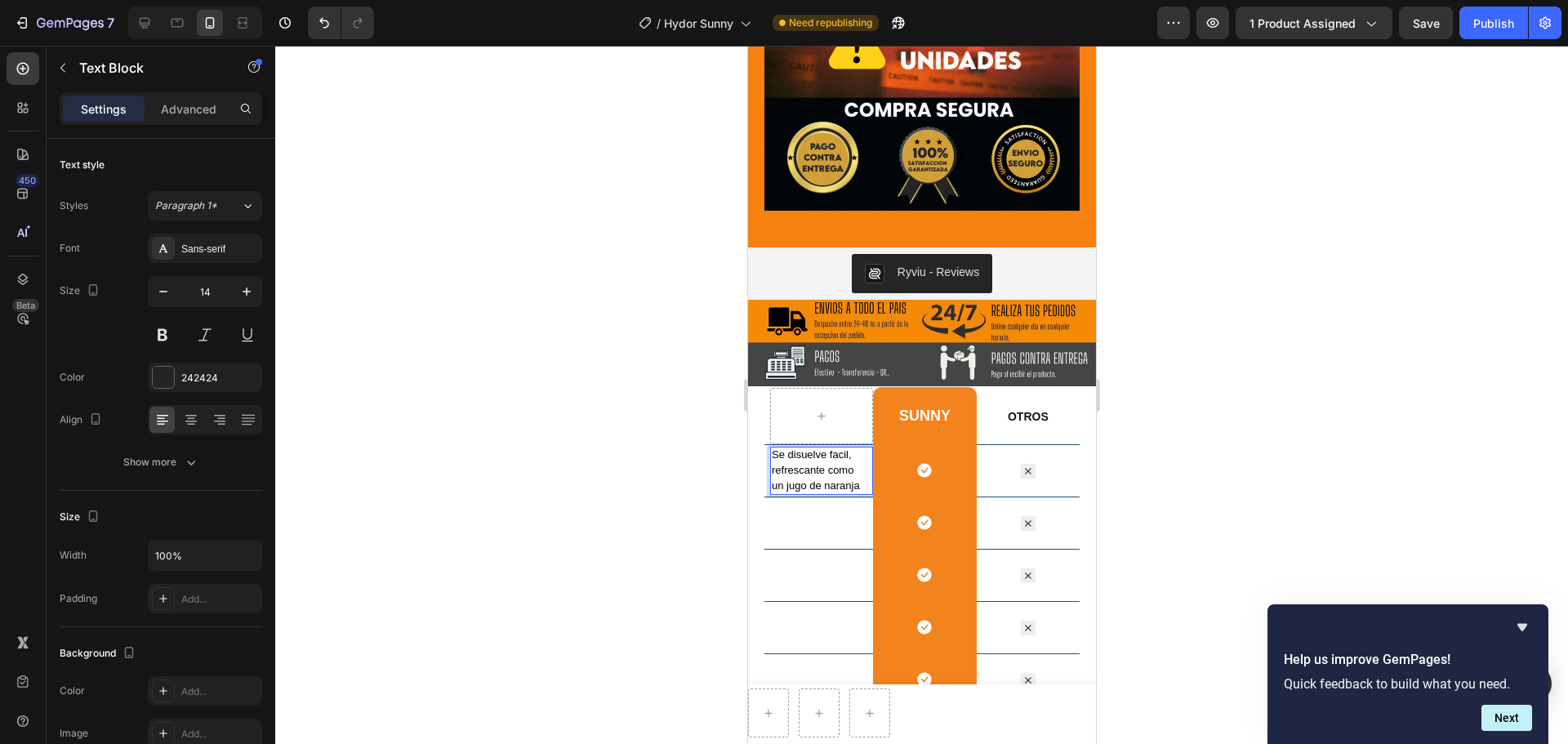
scroll to position [2270, 0]
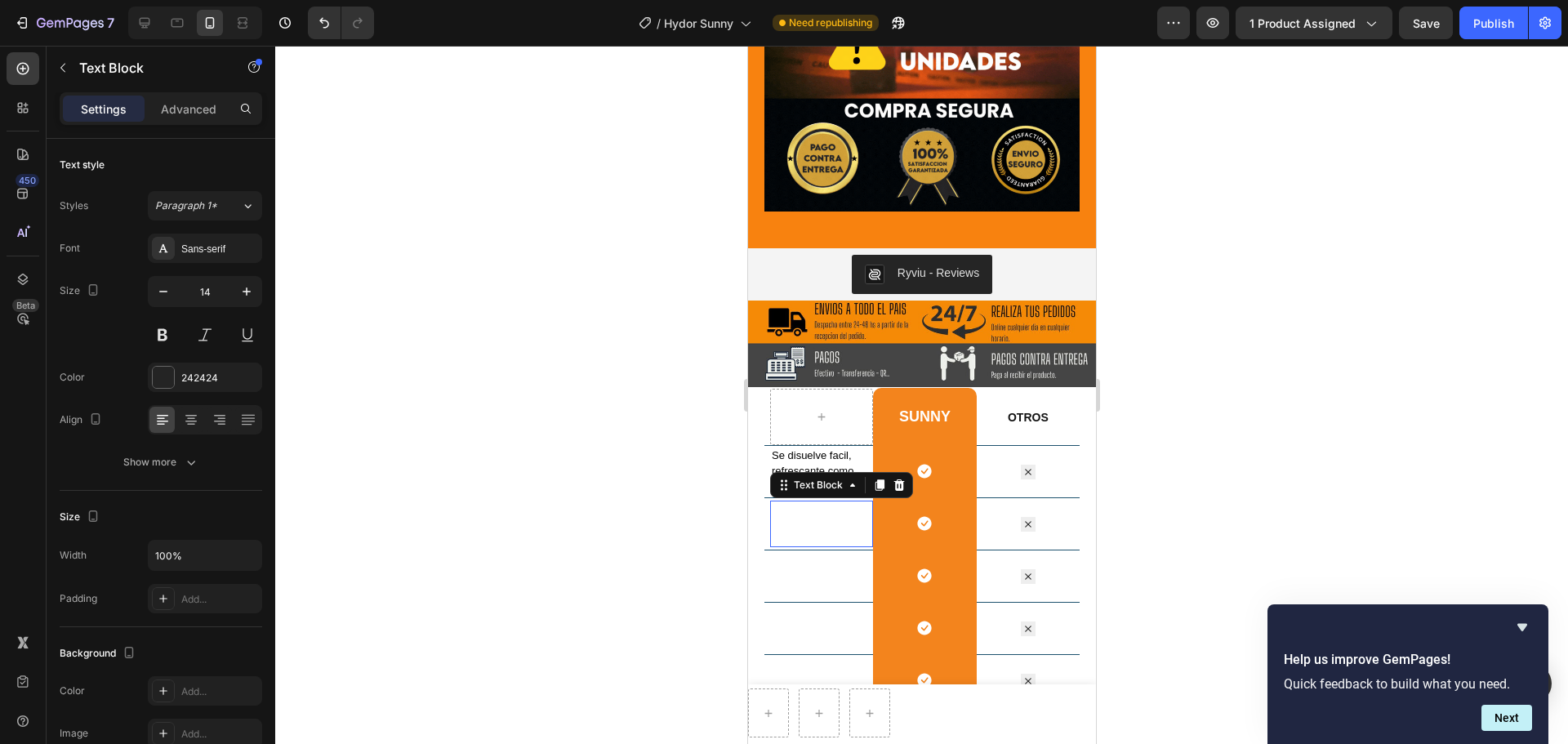
click at [814, 501] on span "FIDELIDAD DE SONIDO A BAJO PRECIO" at bounding box center [814, 523] width 88 height 43
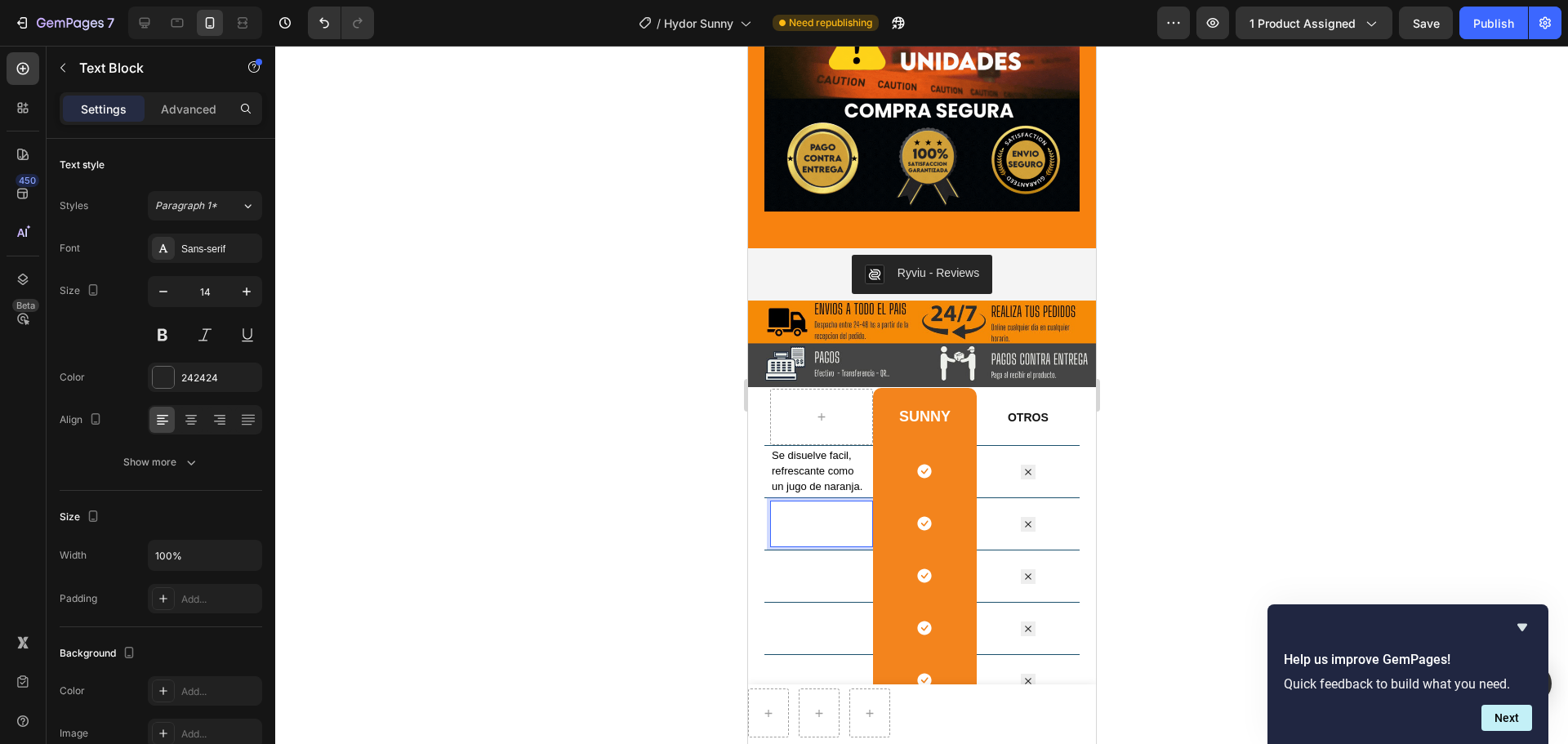
click at [841, 501] on span "FIDELIDAD DE SONIDO A BAJO PRECIO" at bounding box center [814, 523] width 88 height 43
drag, startPoint x: 841, startPoint y: 462, endPoint x: 770, endPoint y: 461, distance: 71.0
click at [770, 501] on span "FIDELIDAD DE SONIDO A BAJO PRECIO" at bounding box center [814, 523] width 88 height 43
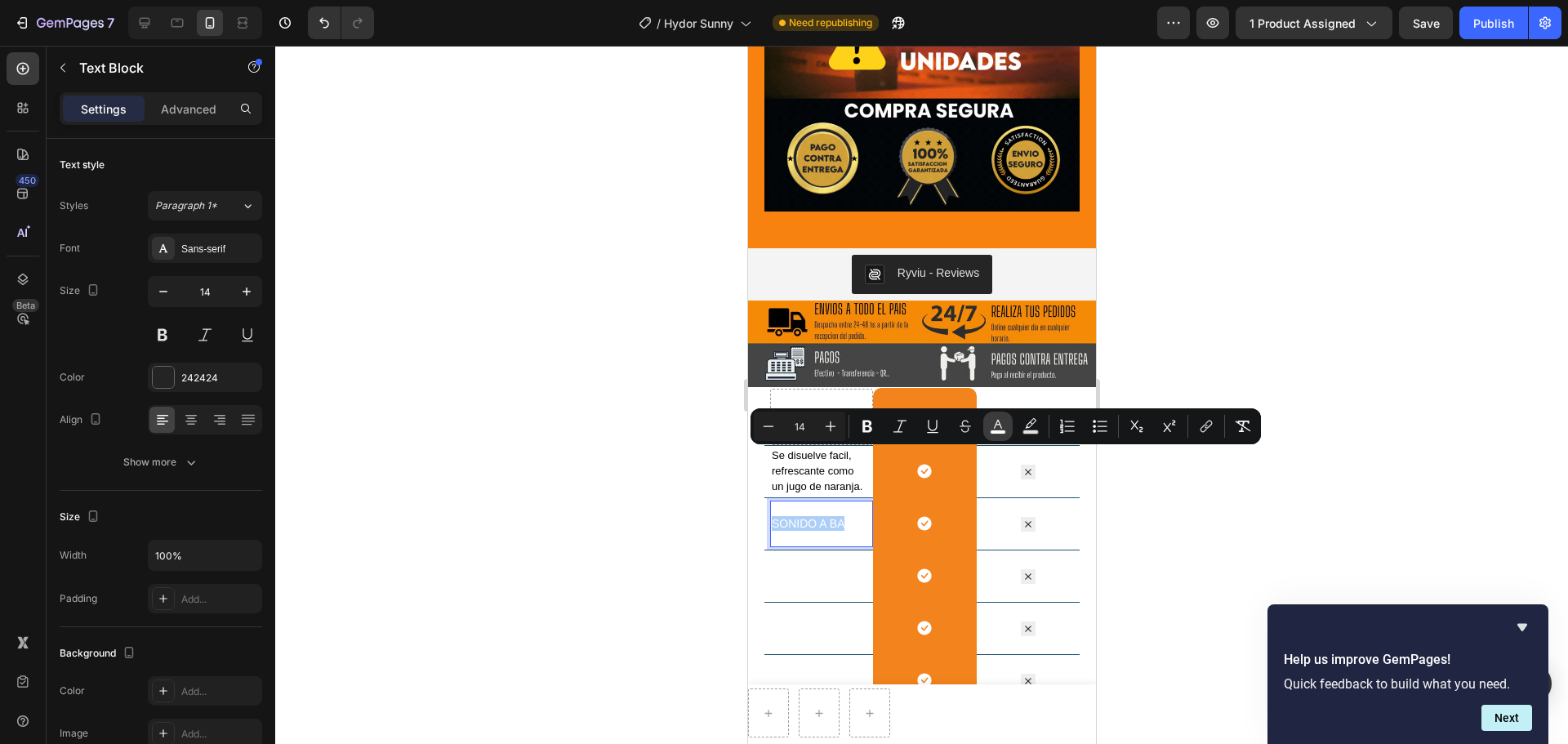
click at [998, 421] on icon "Editor contextual toolbar" at bounding box center [998, 424] width 9 height 9
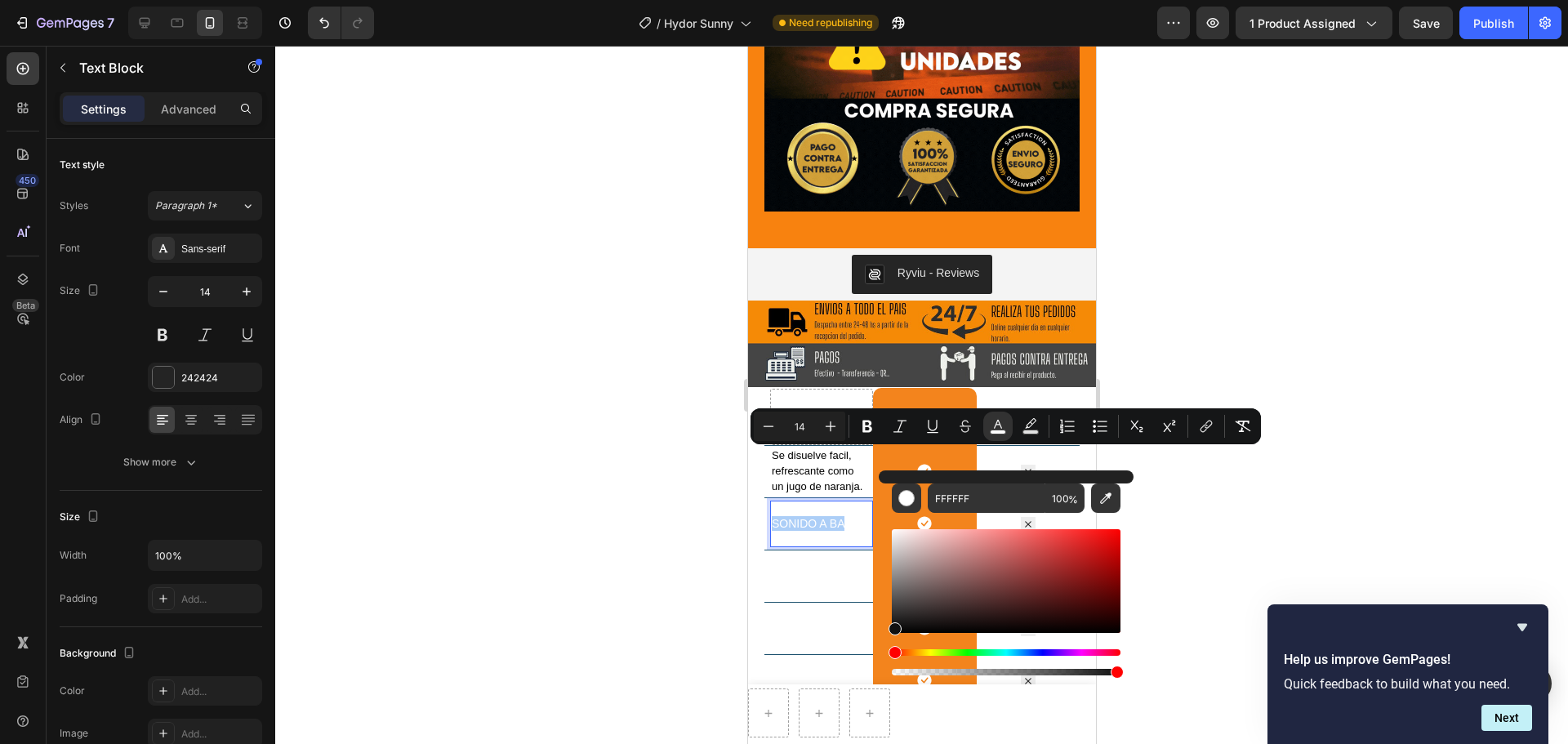
drag, startPoint x: 894, startPoint y: 529, endPoint x: 884, endPoint y: 625, distance: 96.5
click at [885, 567] on div "FFFFFF 100 %" at bounding box center [1005, 574] width 255 height 209
type input "111111"
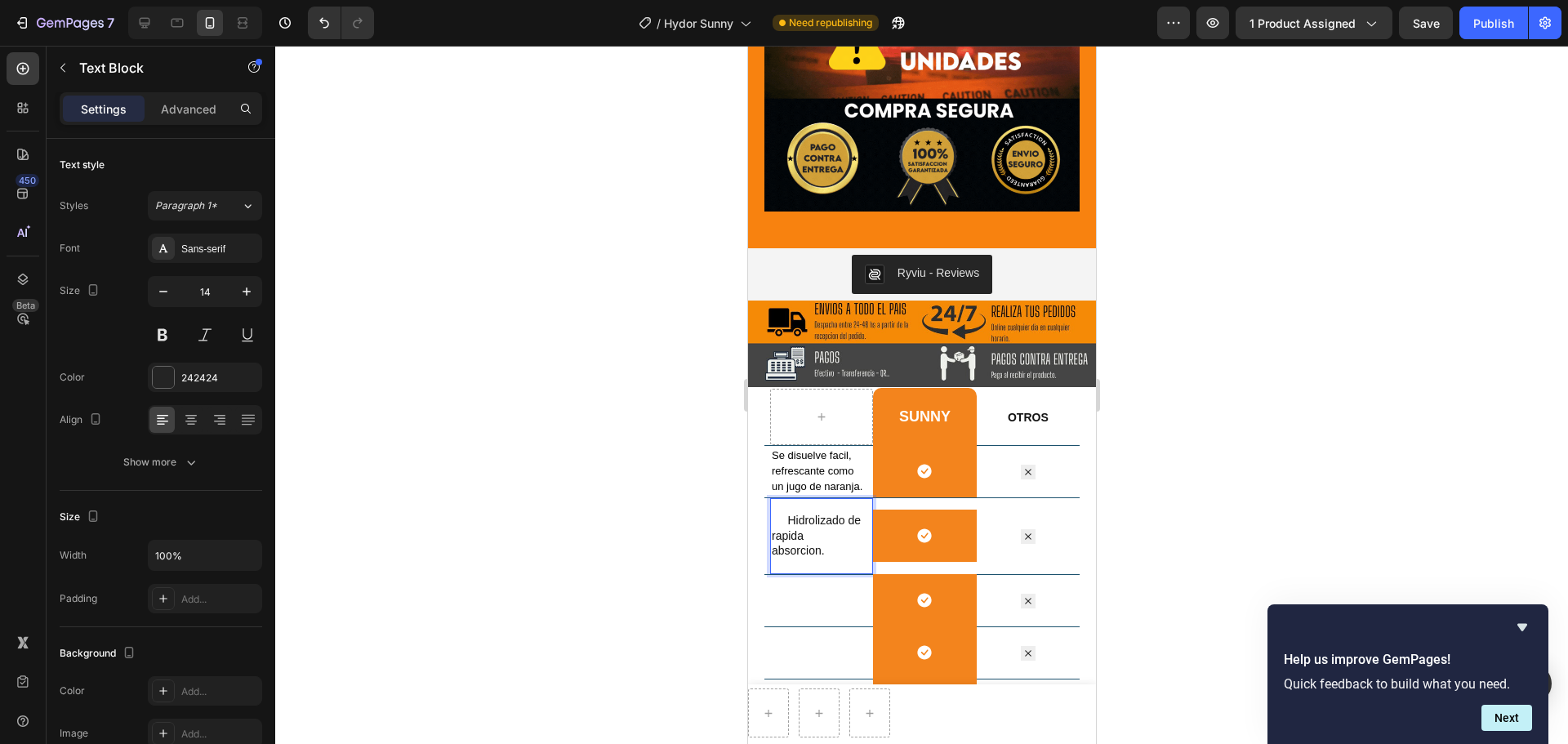
click at [827, 544] on span "JO PRECIO" at bounding box center [804, 558] width 67 height 28
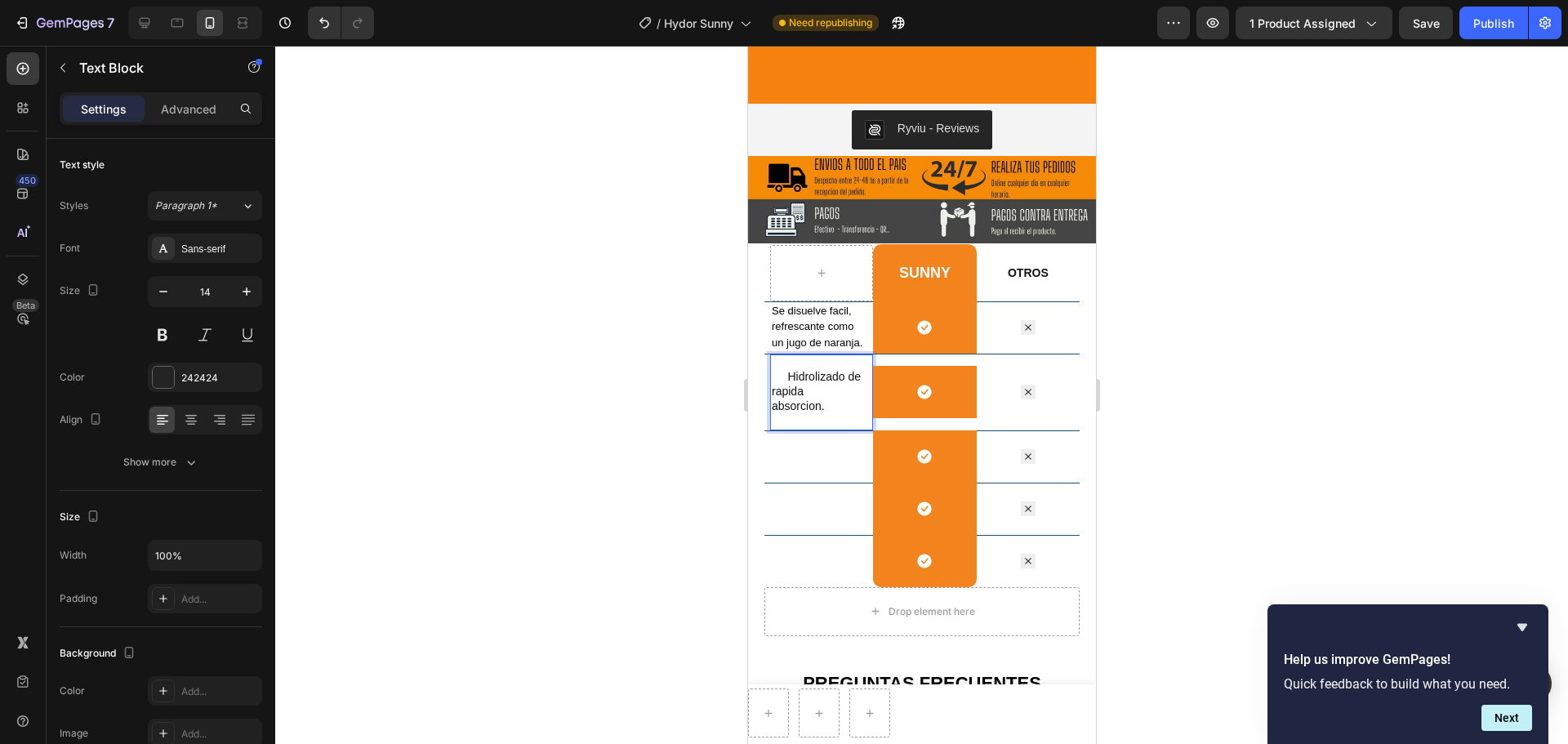
scroll to position [2433, 0]
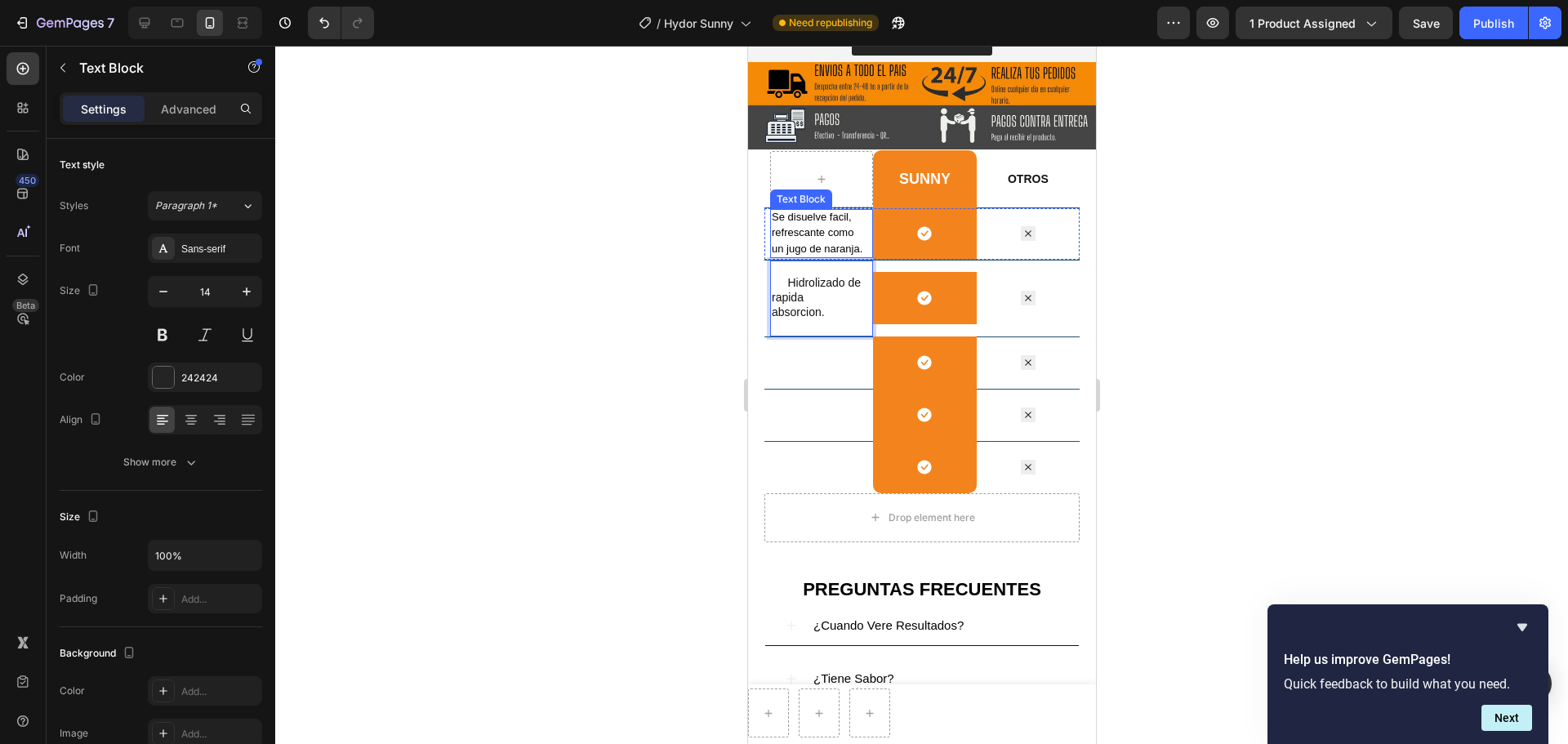
click at [835, 235] on p "Se disuelve facil, refrescante como un jugo de naranja." at bounding box center [817, 233] width 94 height 48
click at [805, 243] on span "Se disuelve facil, refrescante como un jugo de naranja." at bounding box center [815, 232] width 90 height 43
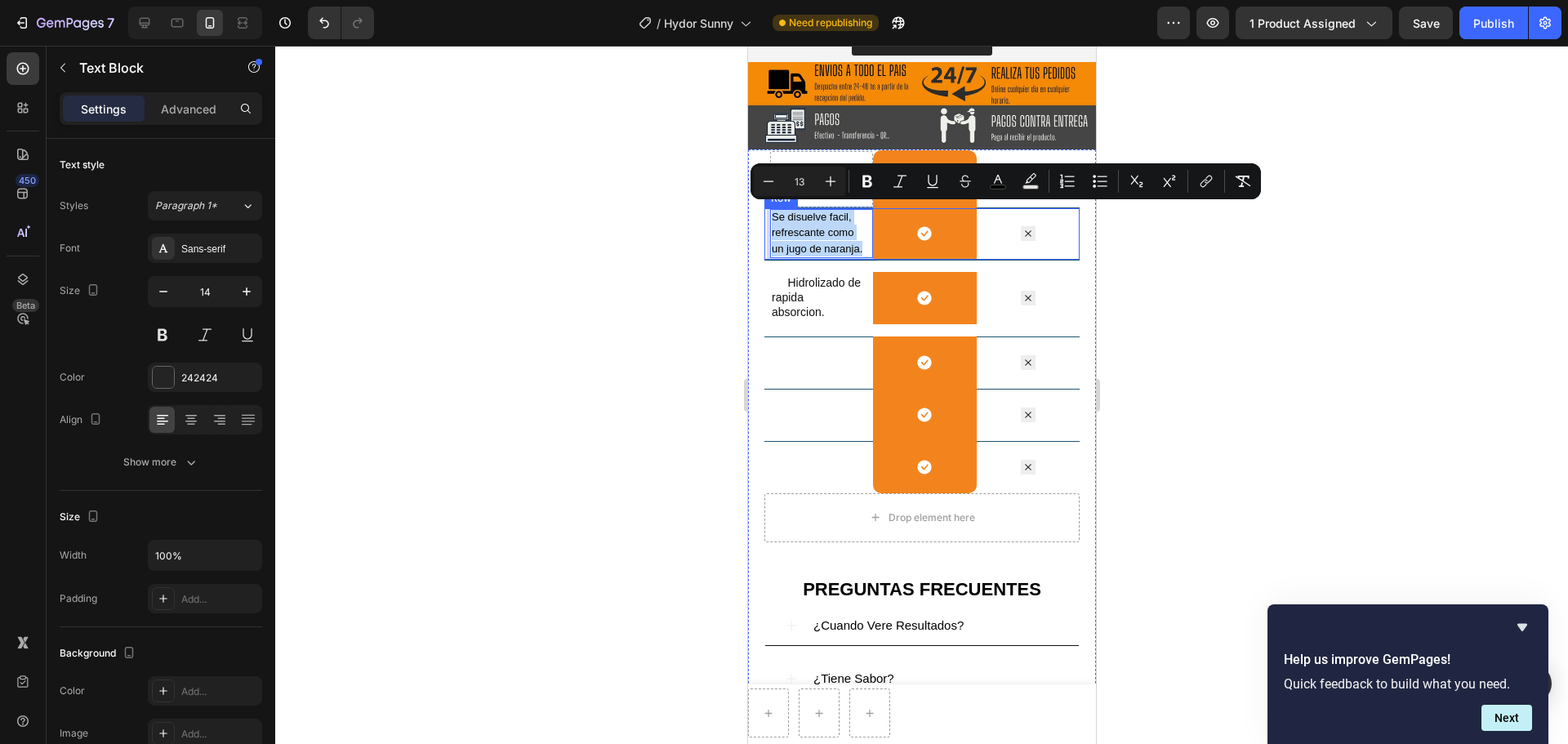
drag, startPoint x: 823, startPoint y: 259, endPoint x: 766, endPoint y: 210, distance: 75.2
click at [766, 210] on div "Se disuelve facil, refrescante como un jugo de naranja. Text Block 0 Icon Row I…" at bounding box center [921, 233] width 315 height 52
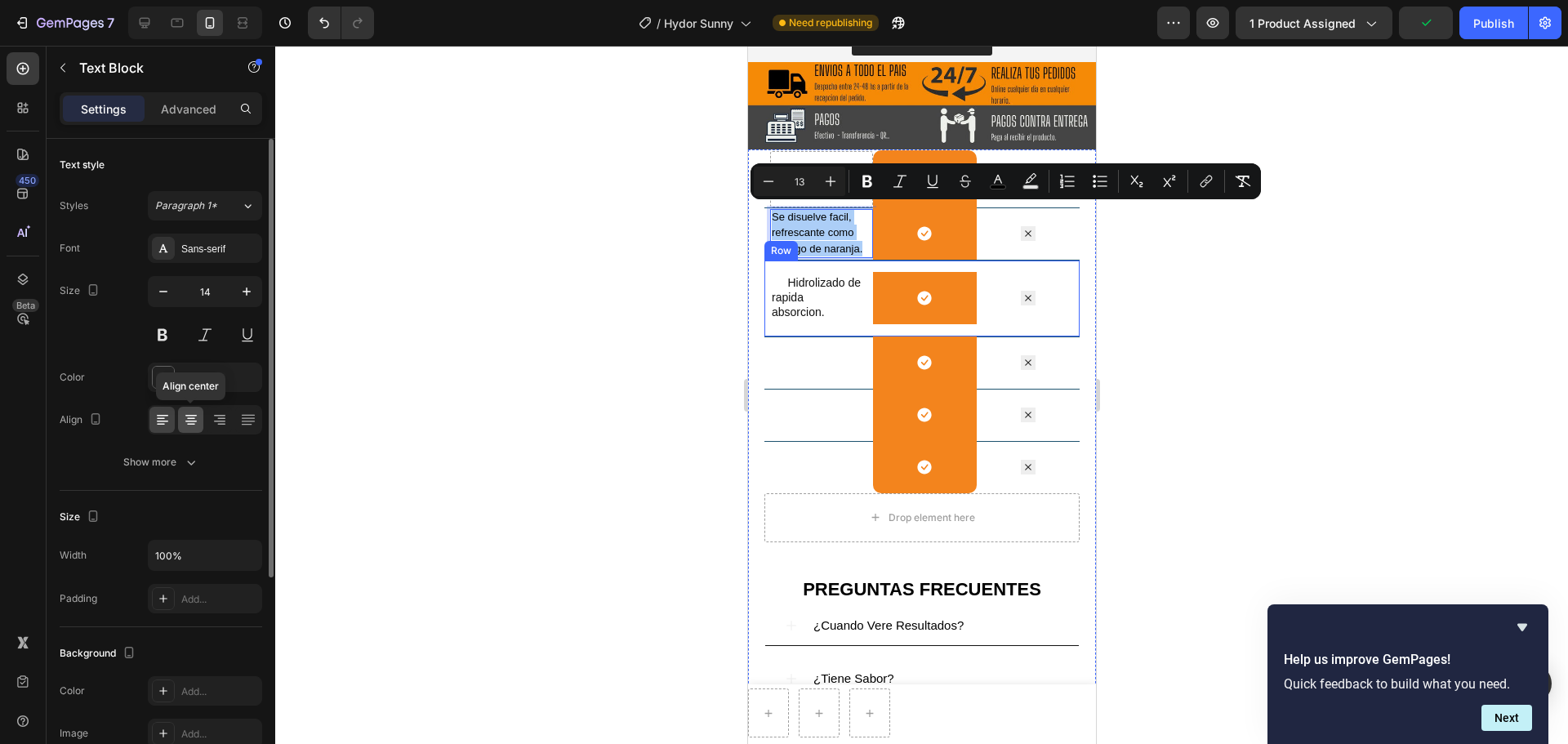
click at [184, 423] on icon at bounding box center [191, 419] width 16 height 16
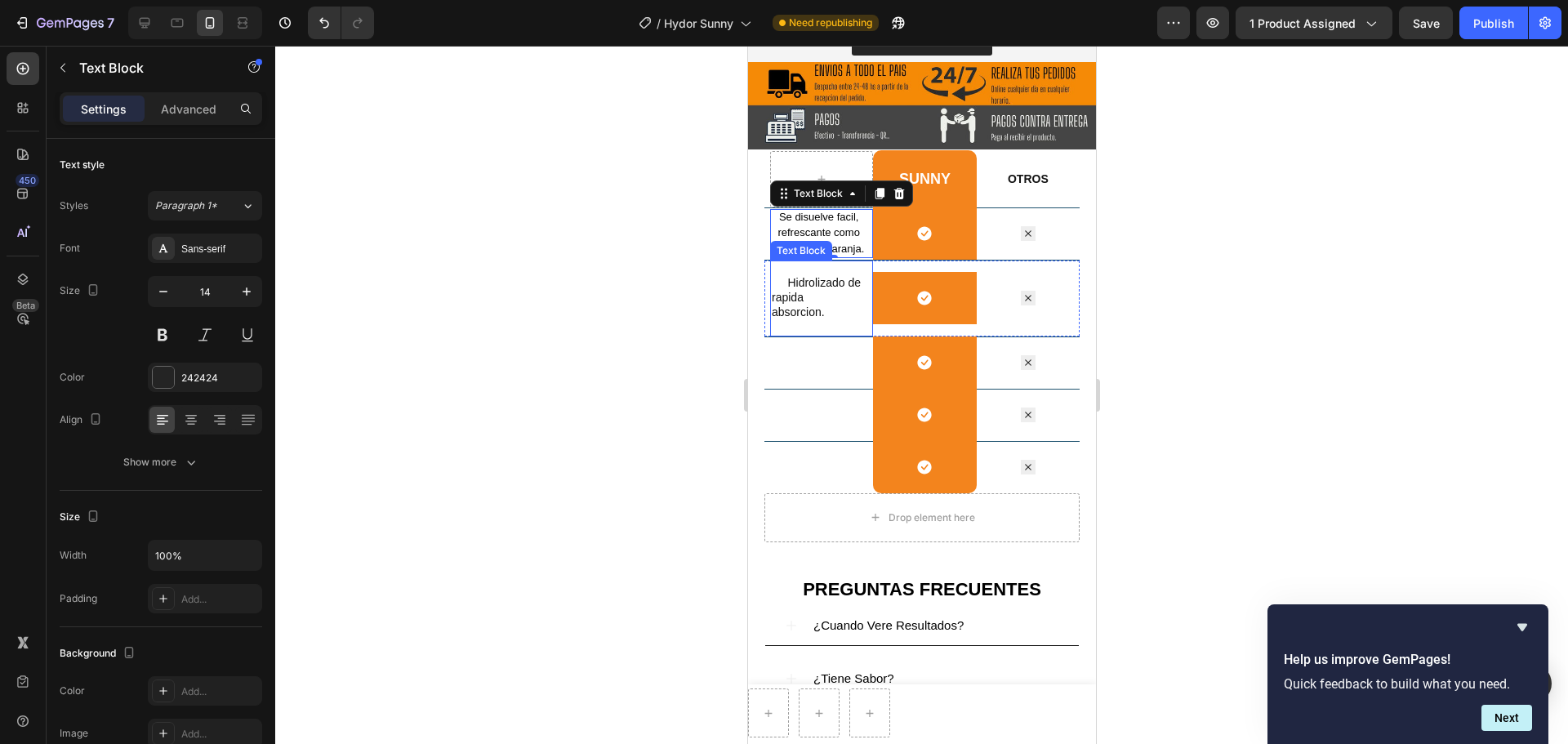
click at [814, 307] on p "FIDELIDAD DE Hidrolizado de rapida absorcion. JO PRECIO" at bounding box center [817, 297] width 94 height 74
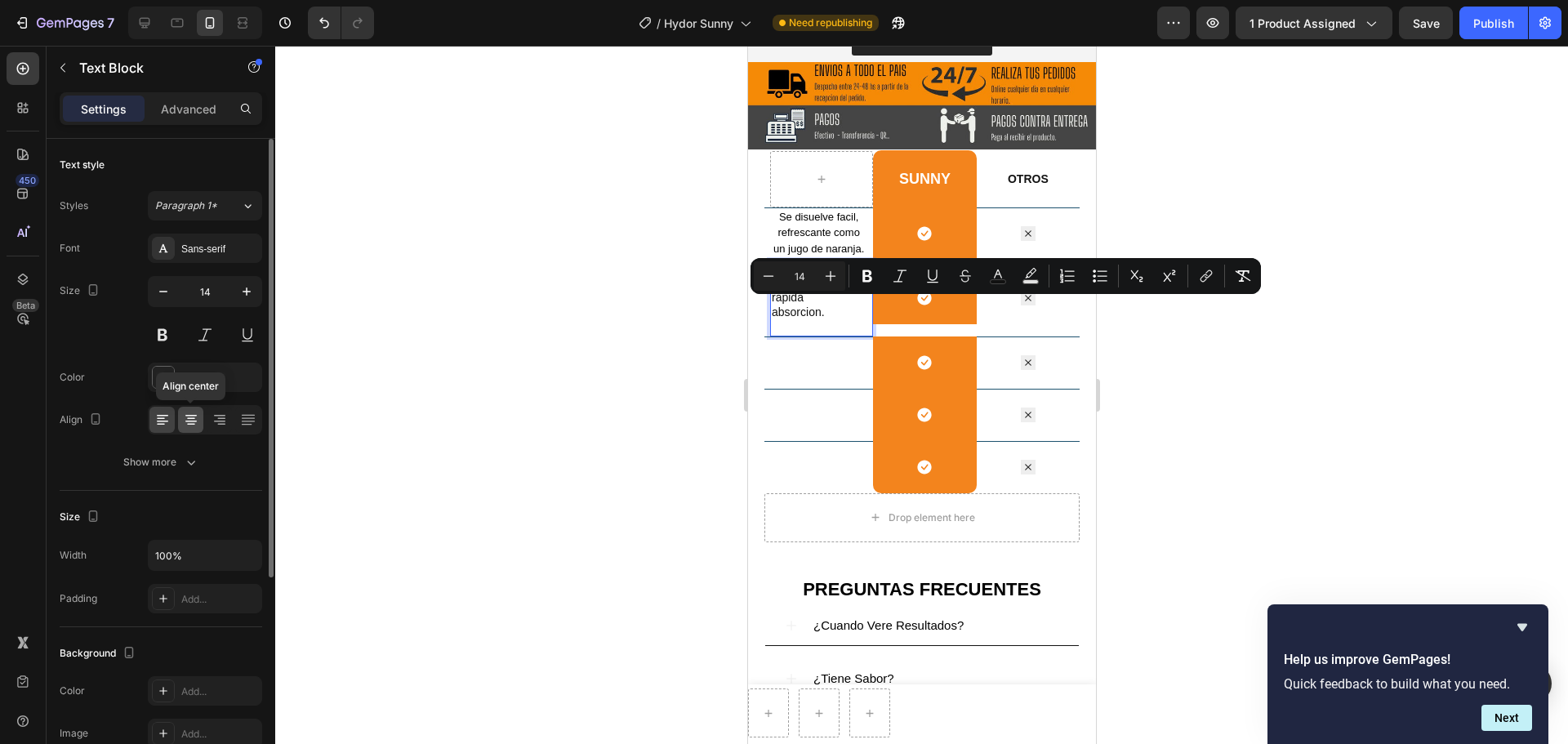
click at [194, 410] on div at bounding box center [191, 420] width 26 height 26
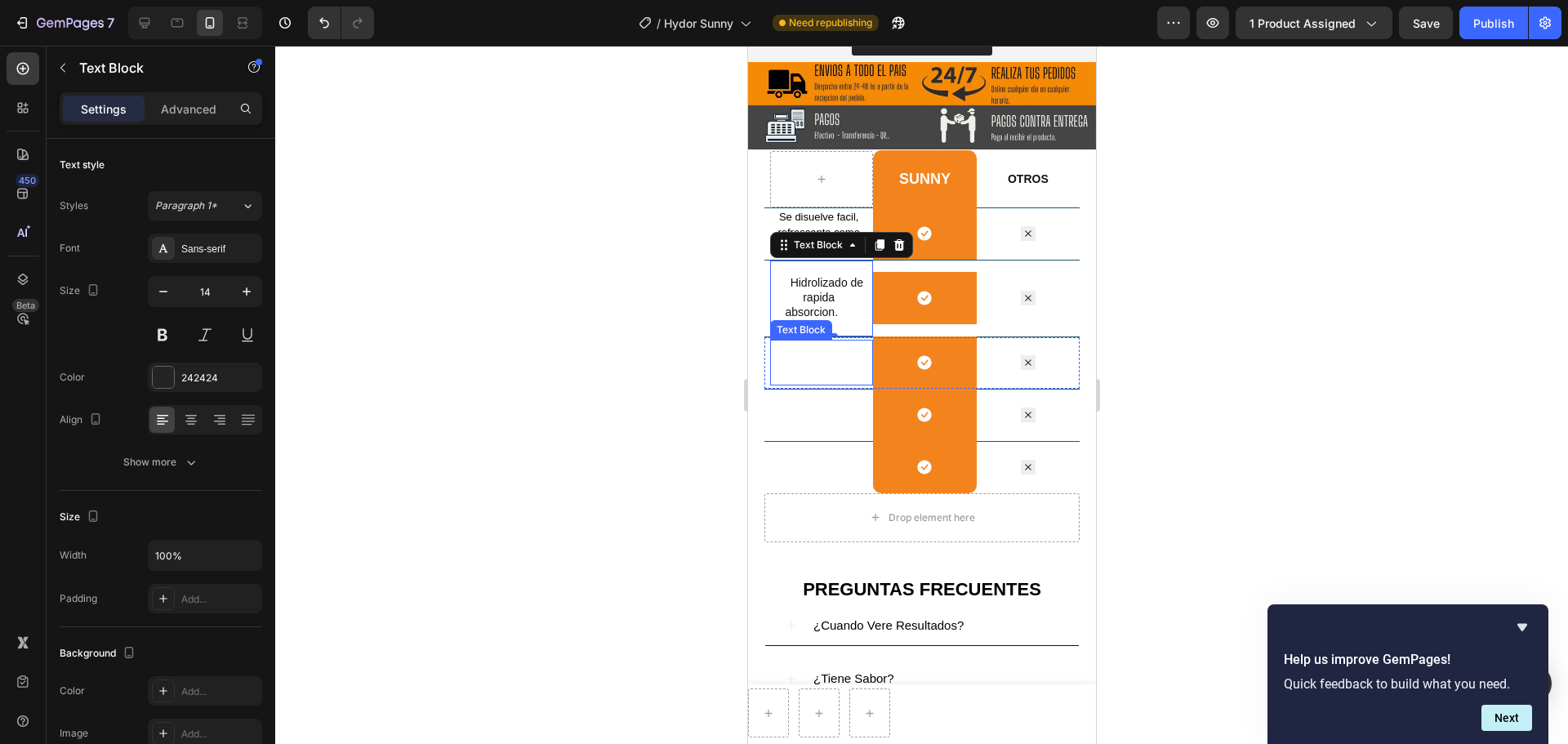
click at [801, 370] on span "BATERIA LARGA DURACION" at bounding box center [803, 361] width 66 height 43
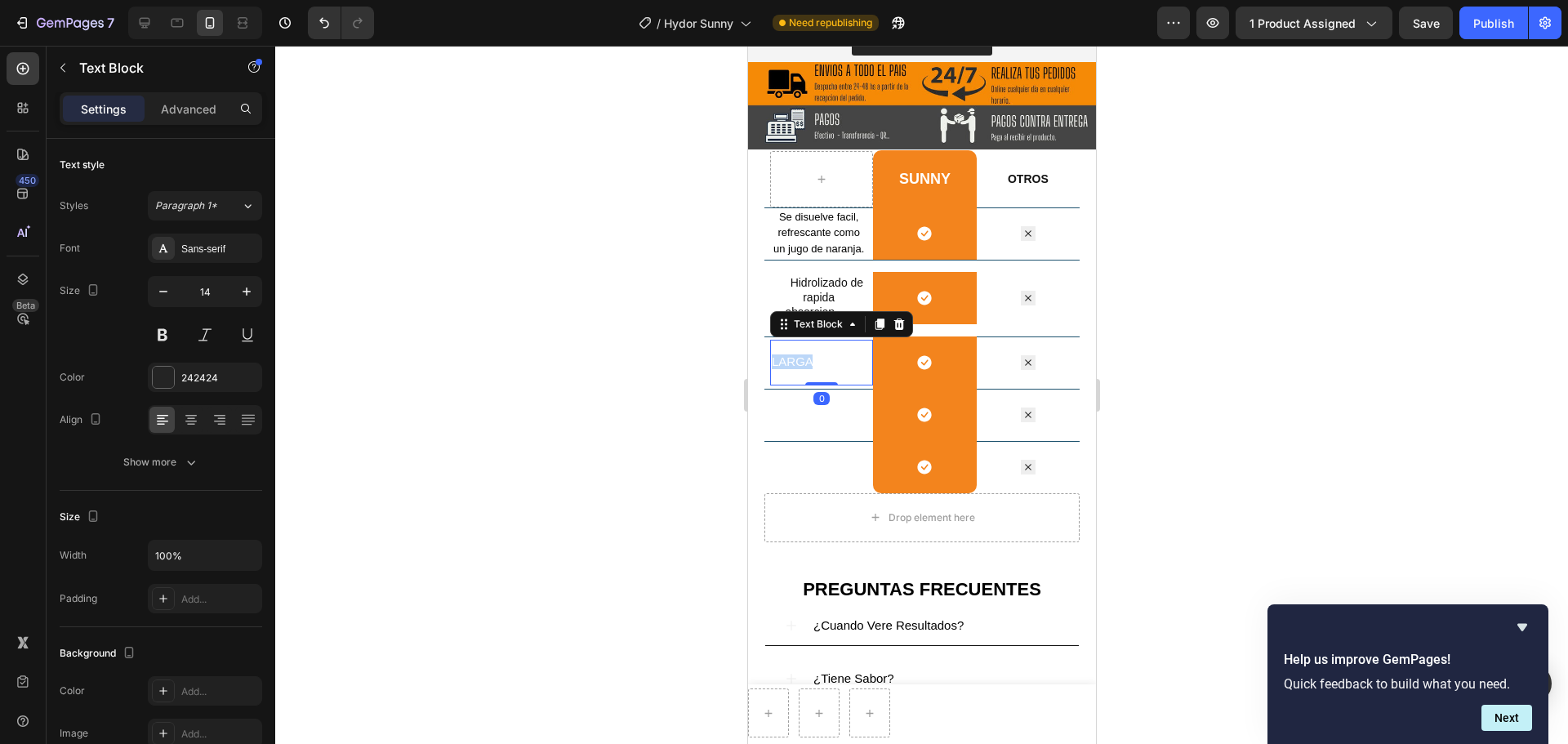
click at [801, 370] on span "BATERIA LARGA DURACION" at bounding box center [803, 361] width 66 height 43
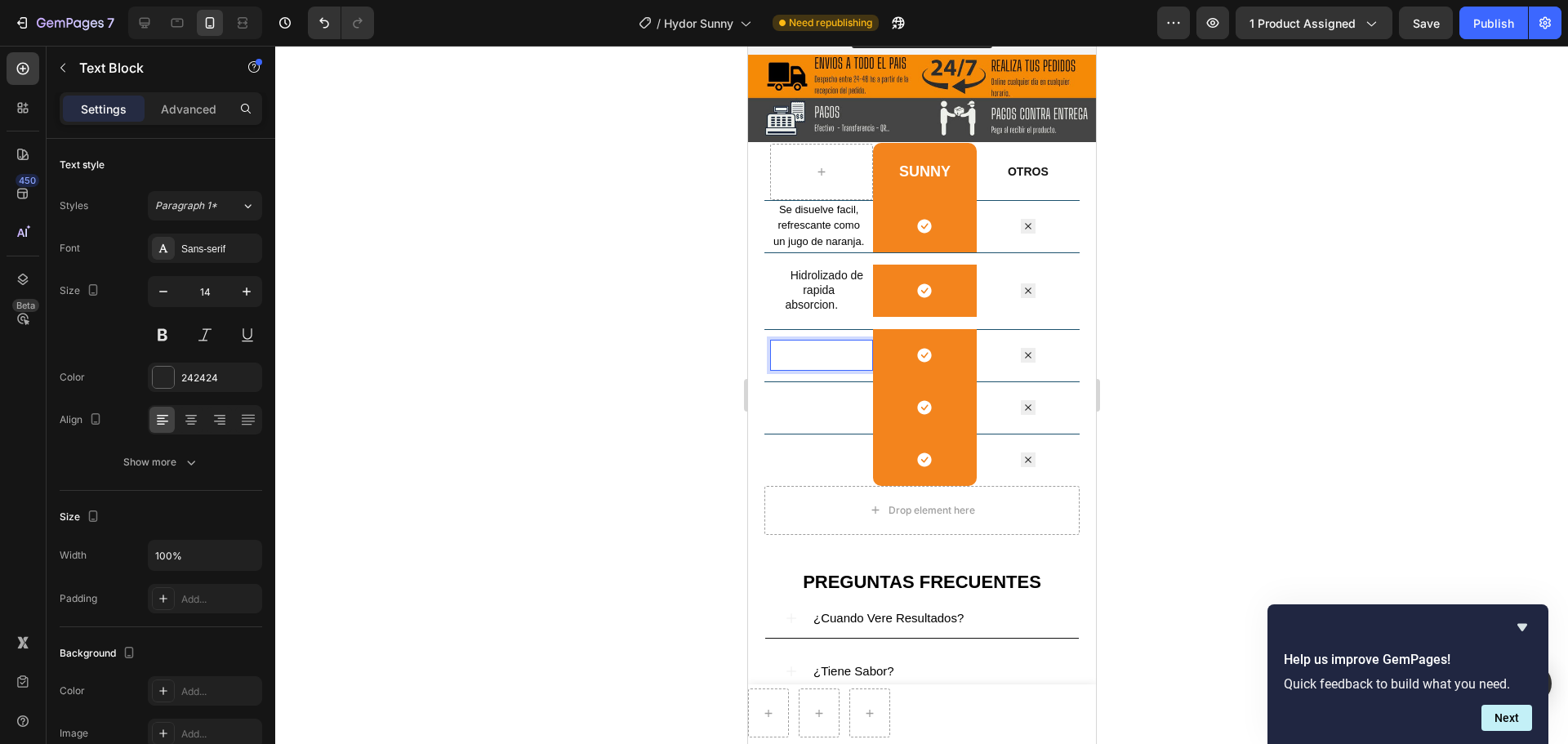
click at [830, 367] on span "+ DURACION" at bounding box center [808, 361] width 76 height 14
click at [831, 365] on span "+ DURACION" at bounding box center [808, 361] width 76 height 14
click at [807, 364] on span "+ DURACION" at bounding box center [808, 361] width 76 height 14
click at [807, 354] on p "BATERIA -" at bounding box center [817, 346] width 94 height 14
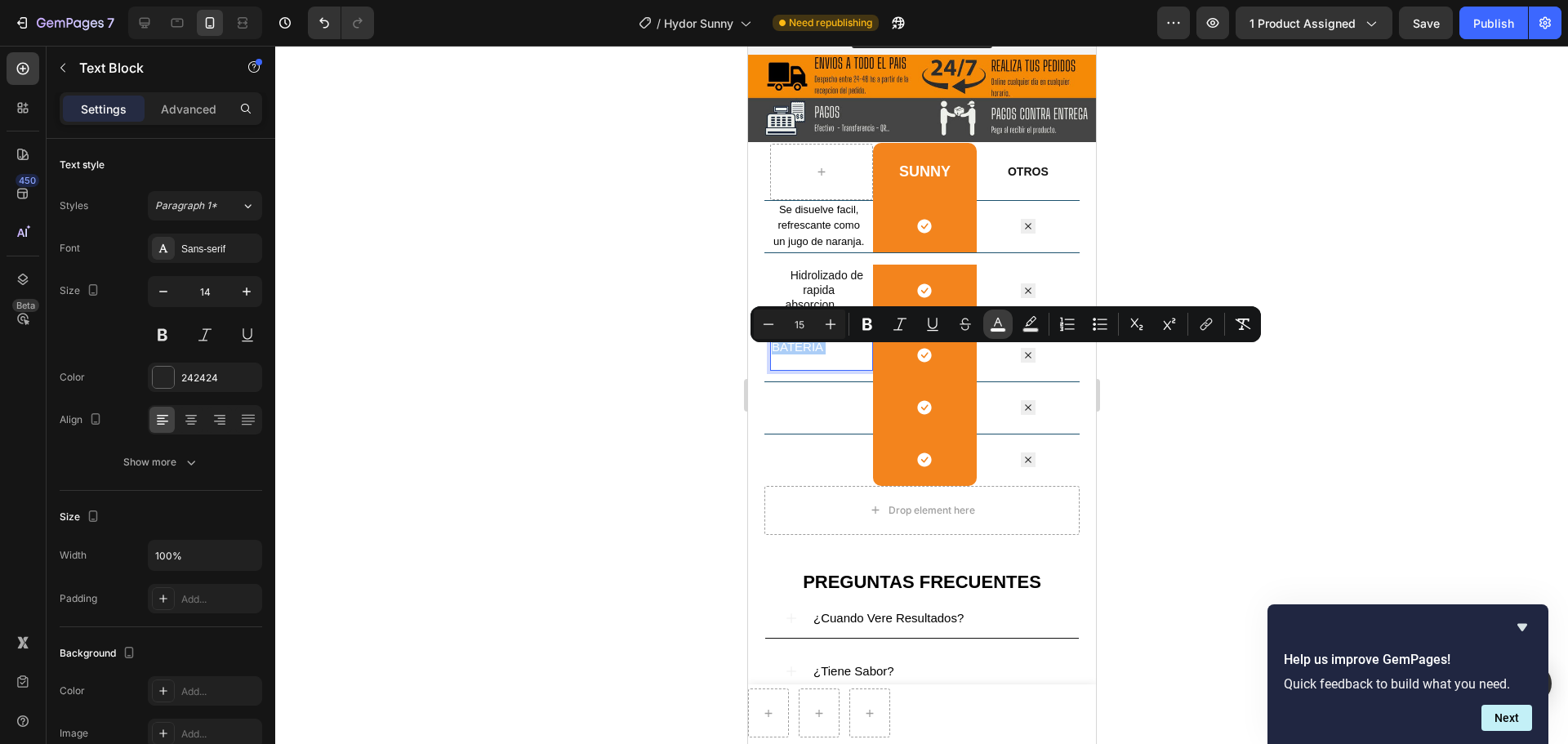
click at [999, 317] on icon "Editor contextual toolbar" at bounding box center [998, 323] width 16 height 16
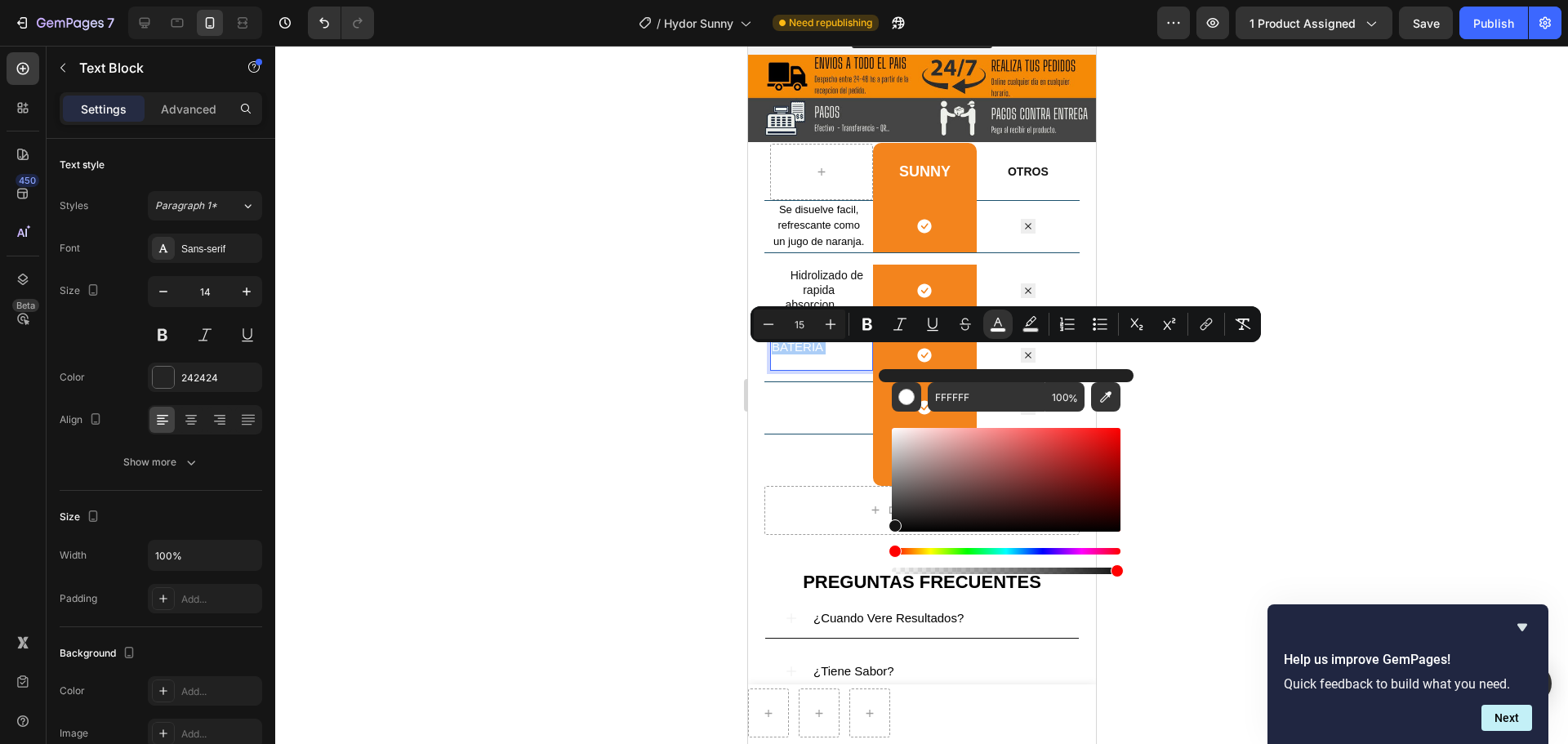
drag, startPoint x: 893, startPoint y: 433, endPoint x: 880, endPoint y: 524, distance: 91.9
click at [880, 524] on div "FFFFFF 100 %" at bounding box center [1005, 473] width 255 height 209
type input "111111"
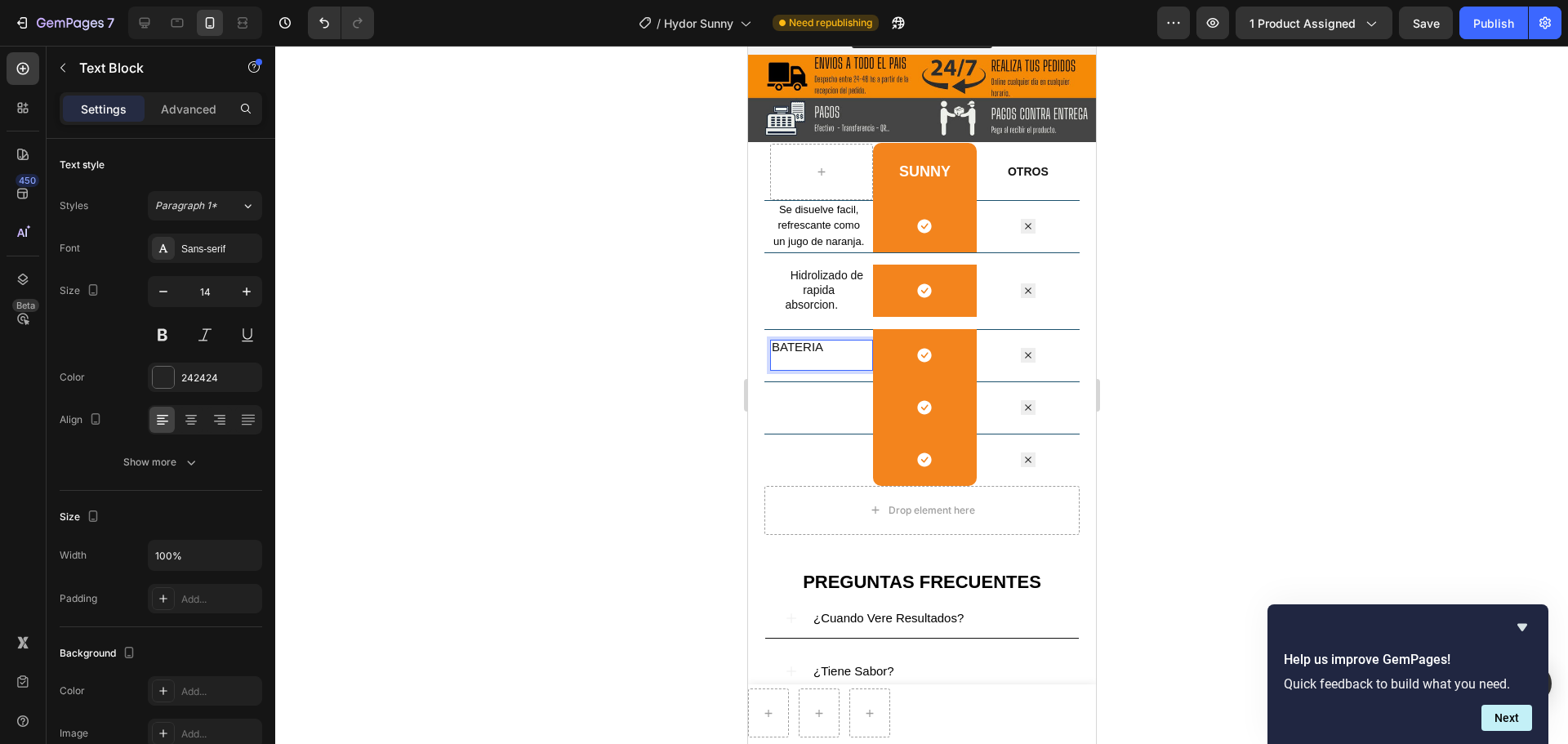
click at [835, 354] on p "BATERIA -" at bounding box center [817, 346] width 94 height 14
drag, startPoint x: 833, startPoint y: 358, endPoint x: 764, endPoint y: 354, distance: 69.1
click at [762, 353] on div "SUNNY Heading Row OTROS Text Block Row Se disuelve facil, refrescante como un j…" at bounding box center [921, 487] width 348 height 690
click at [707, 405] on div at bounding box center [921, 395] width 1292 height 698
click at [784, 353] on span "+ Vitamina C" at bounding box center [805, 346] width 70 height 14
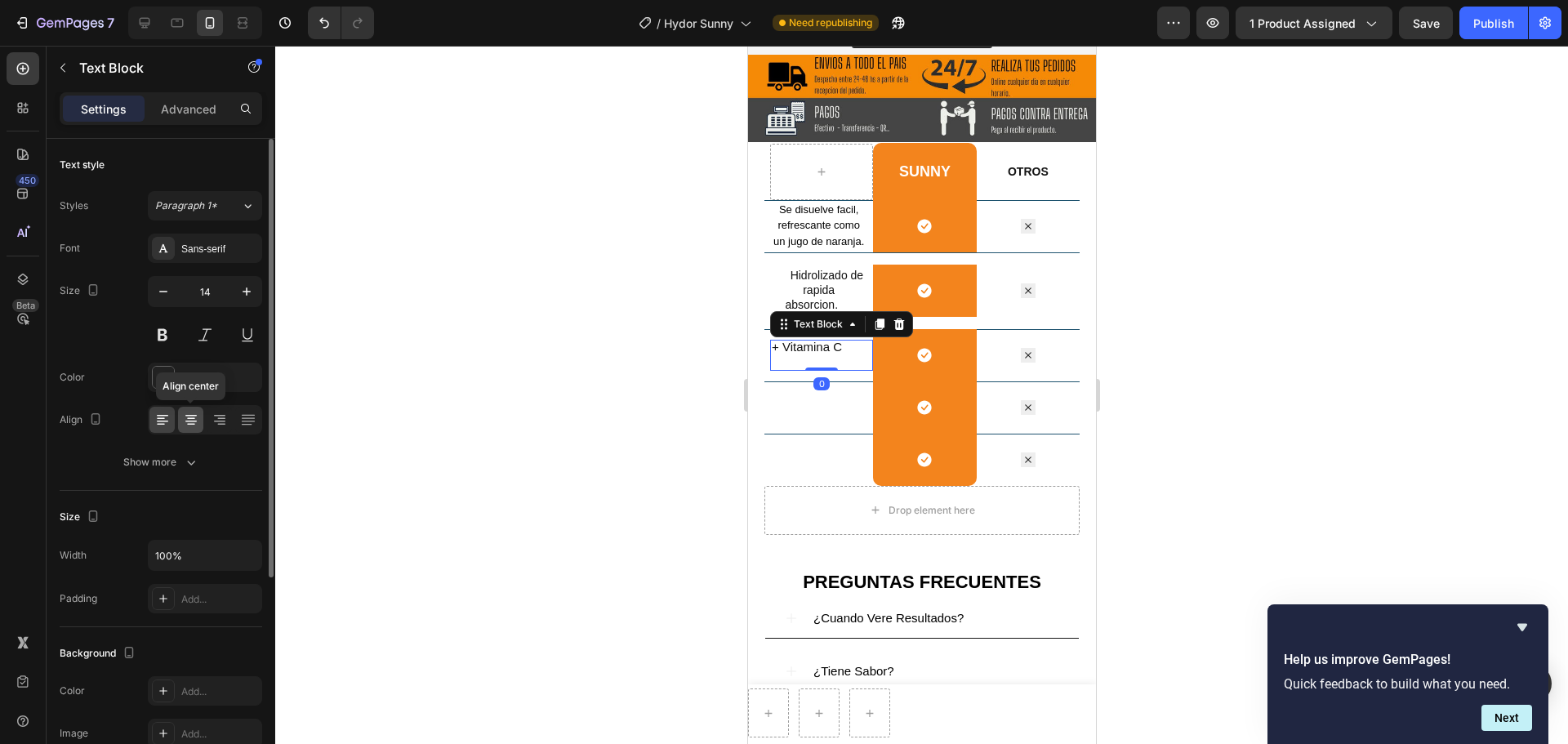
click at [191, 412] on icon at bounding box center [191, 419] width 16 height 16
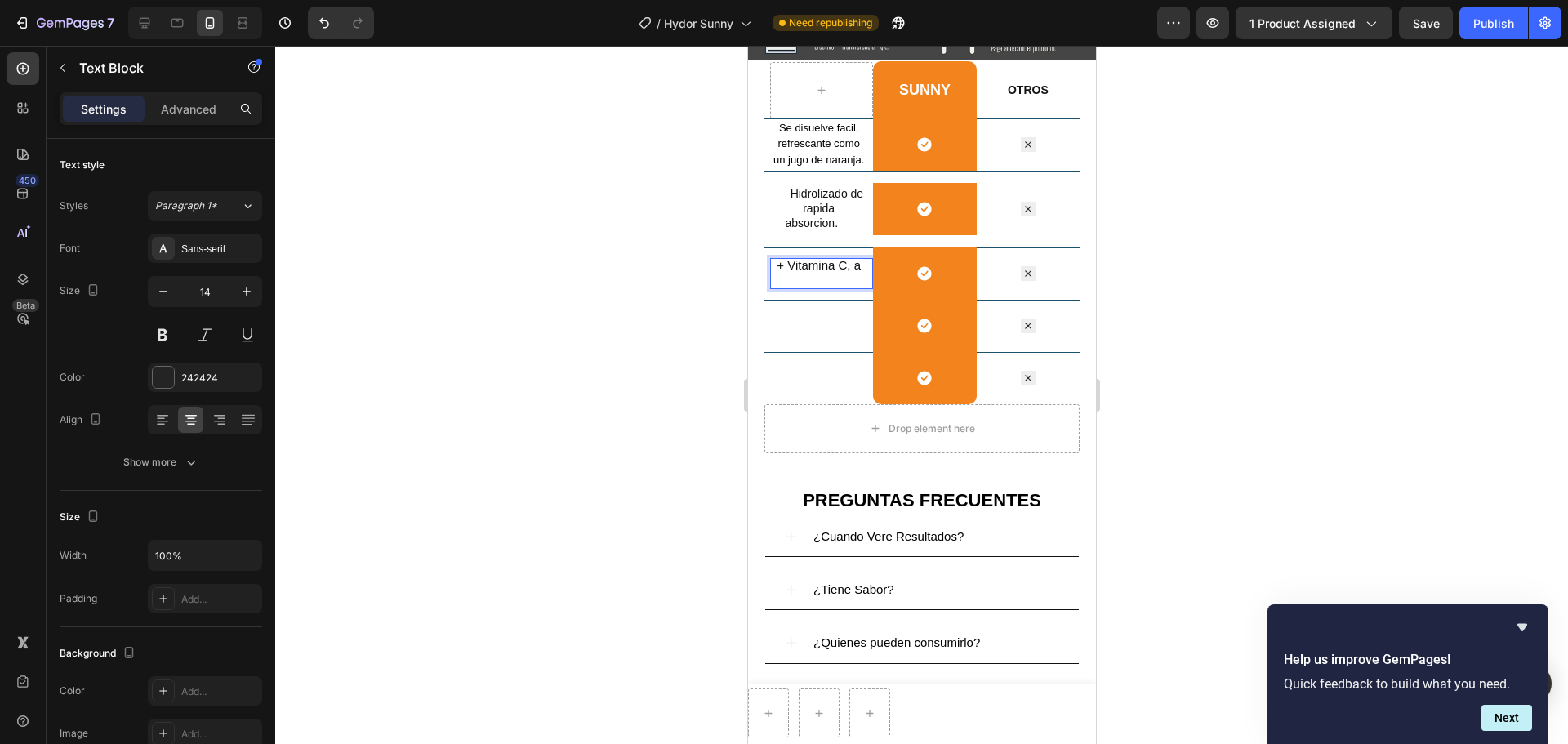
scroll to position [2515, 0]
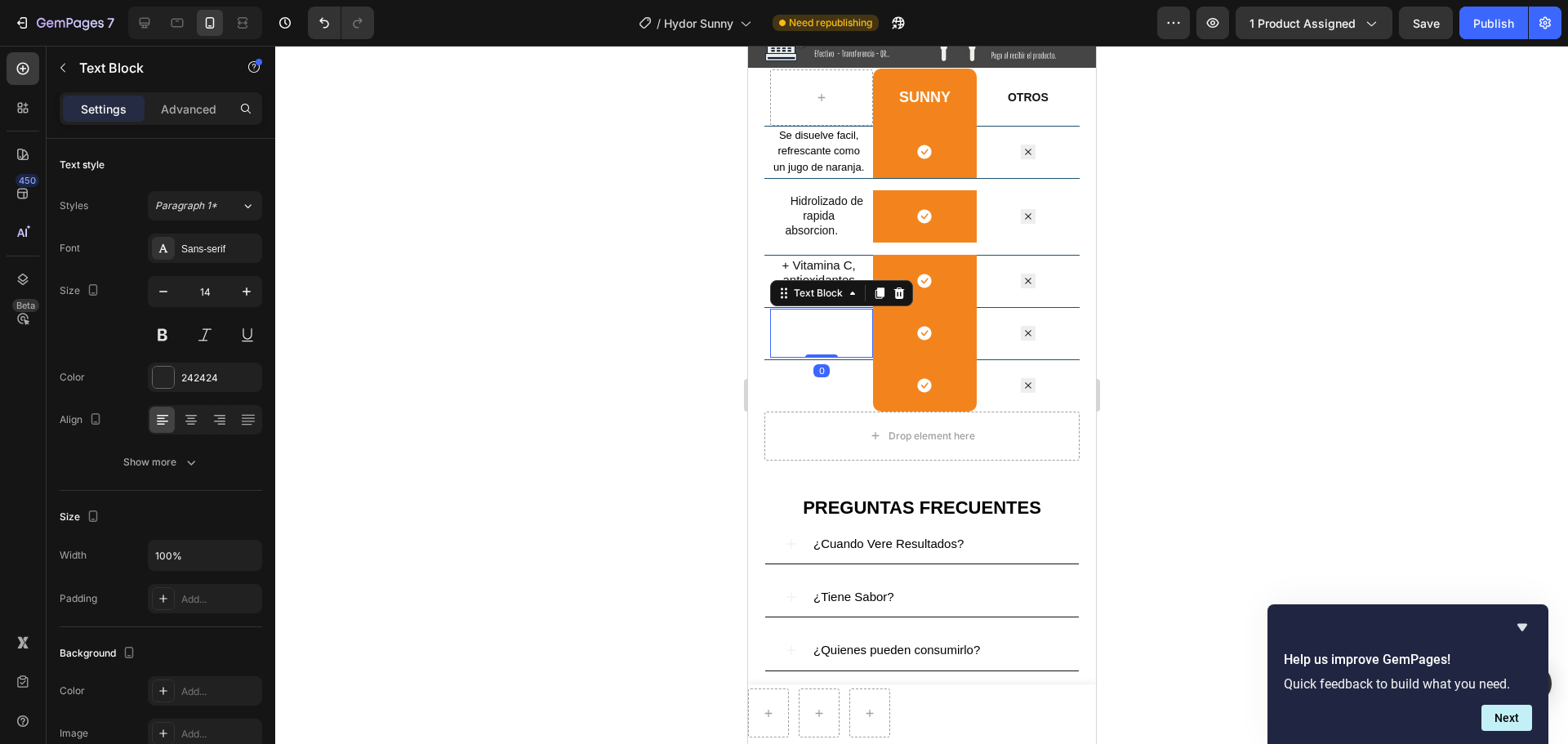
click at [821, 346] on span "[PERSON_NAME] Y CONFORTABLES" at bounding box center [814, 331] width 88 height 43
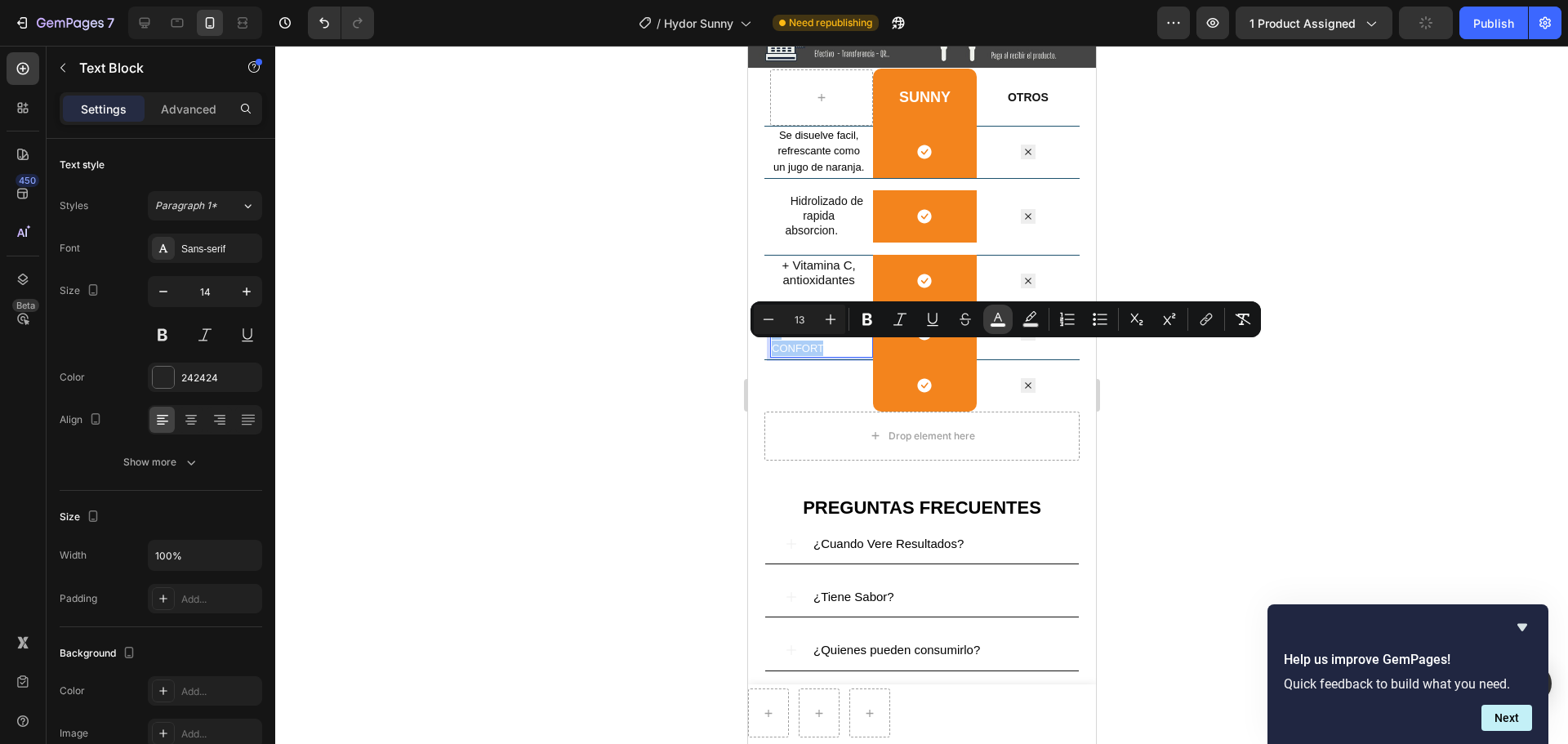
click at [999, 313] on icon "Editor contextual toolbar" at bounding box center [998, 318] width 16 height 16
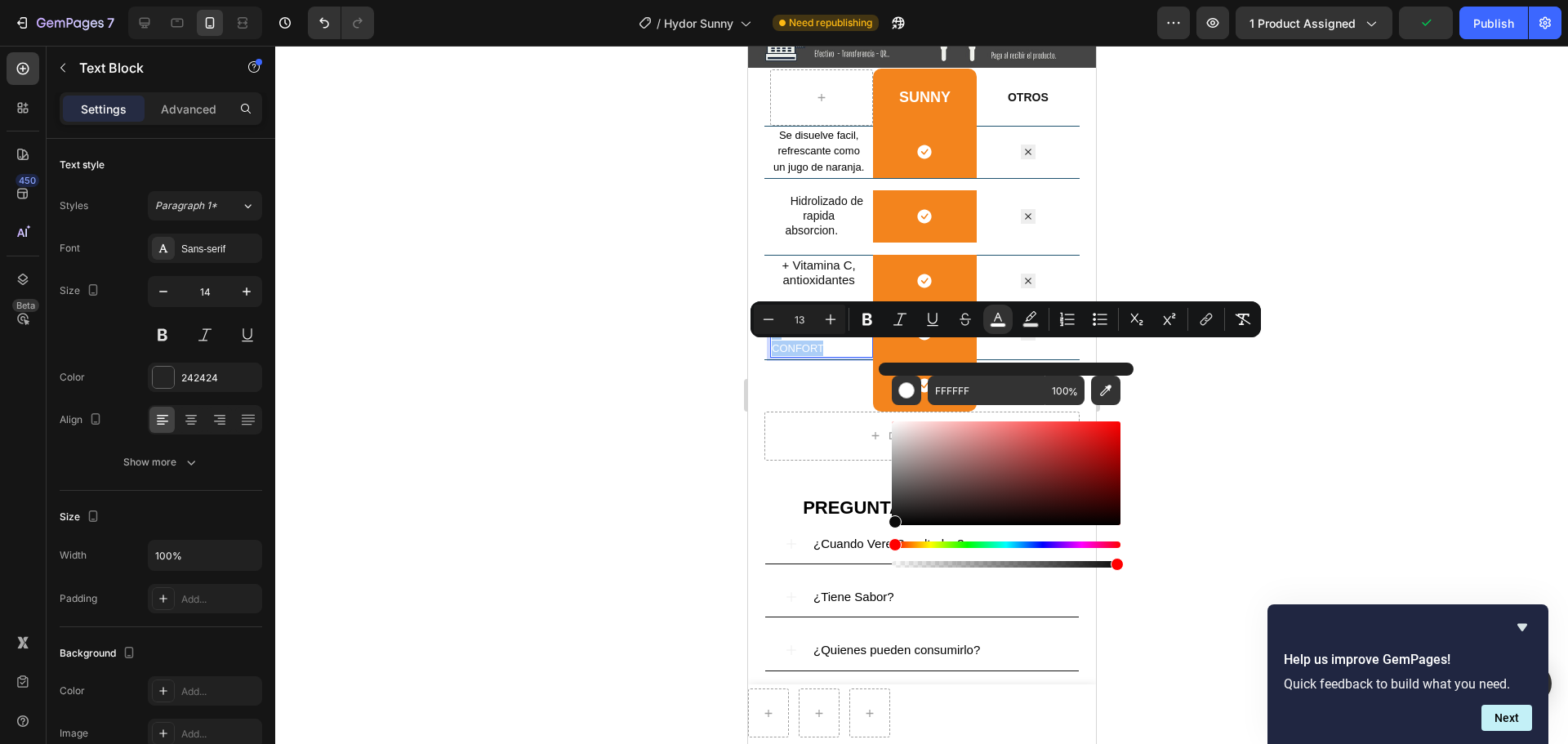
drag, startPoint x: 890, startPoint y: 421, endPoint x: 890, endPoint y: 520, distance: 99.0
click at [890, 520] on div "Editor contextual toolbar" at bounding box center [895, 521] width 13 height 13
type input "0A0A0A"
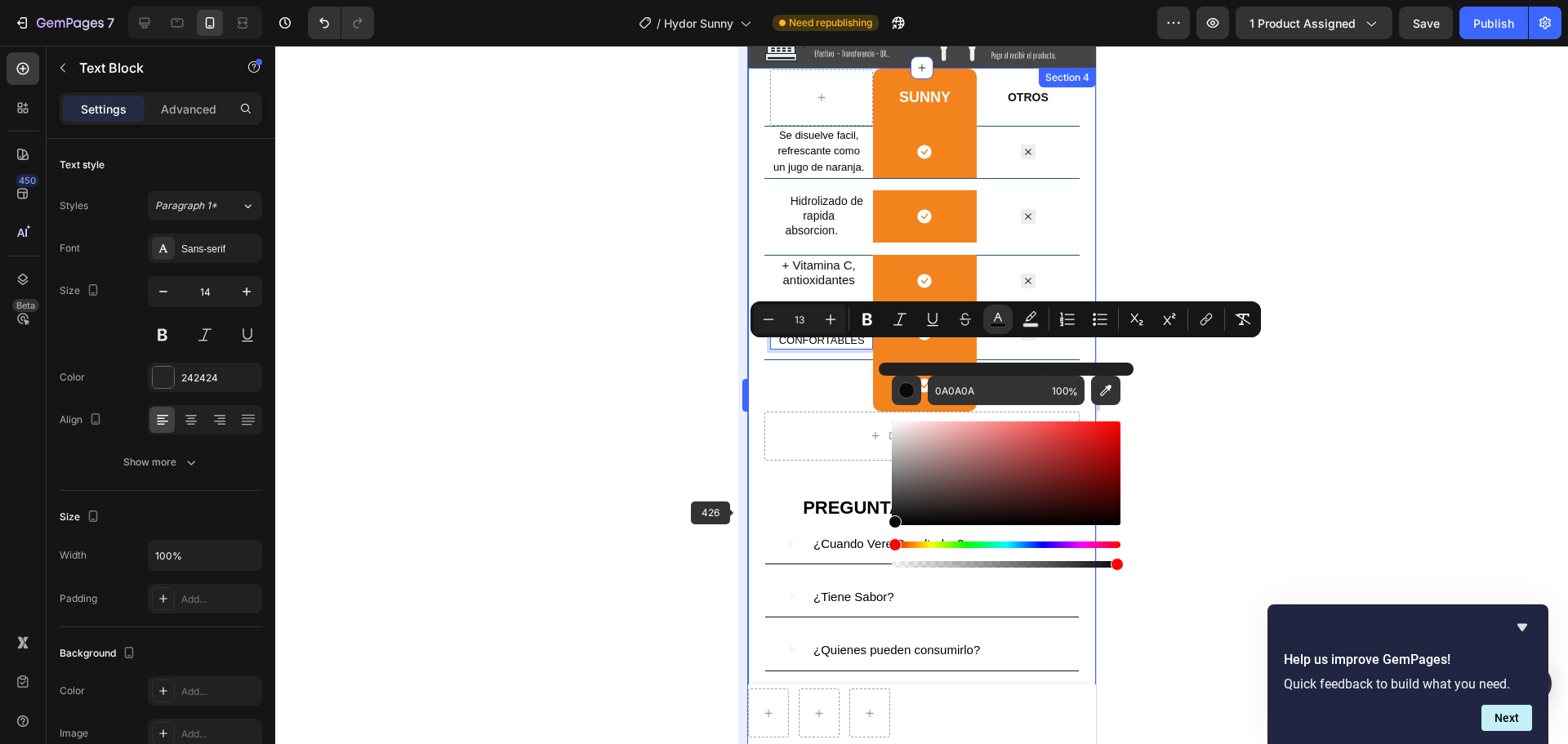
scroll to position [2523, 0]
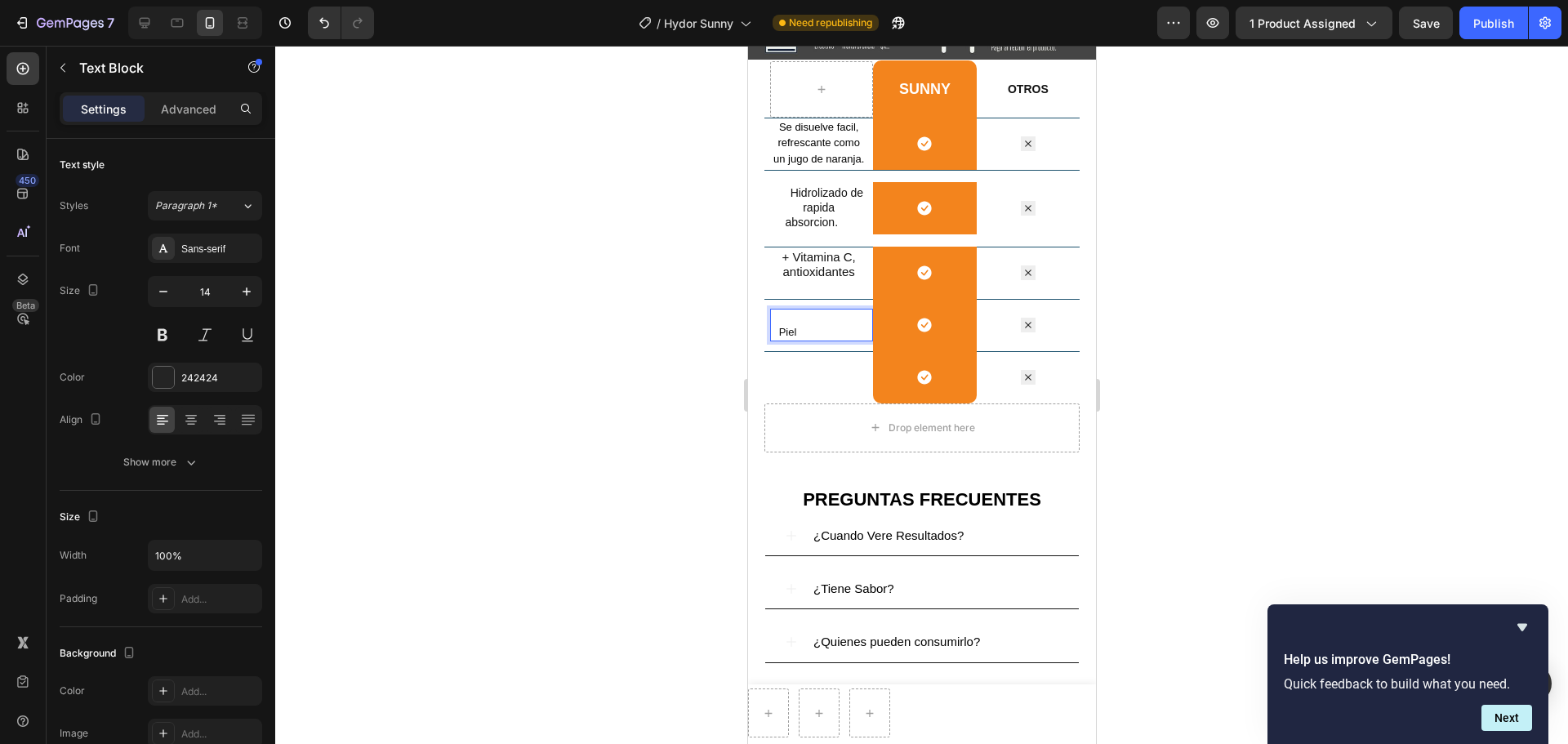
click at [831, 329] on p "LIVIANOS Y Piel" at bounding box center [817, 324] width 94 height 31
click at [829, 331] on p "Piel" at bounding box center [817, 323] width 94 height 15
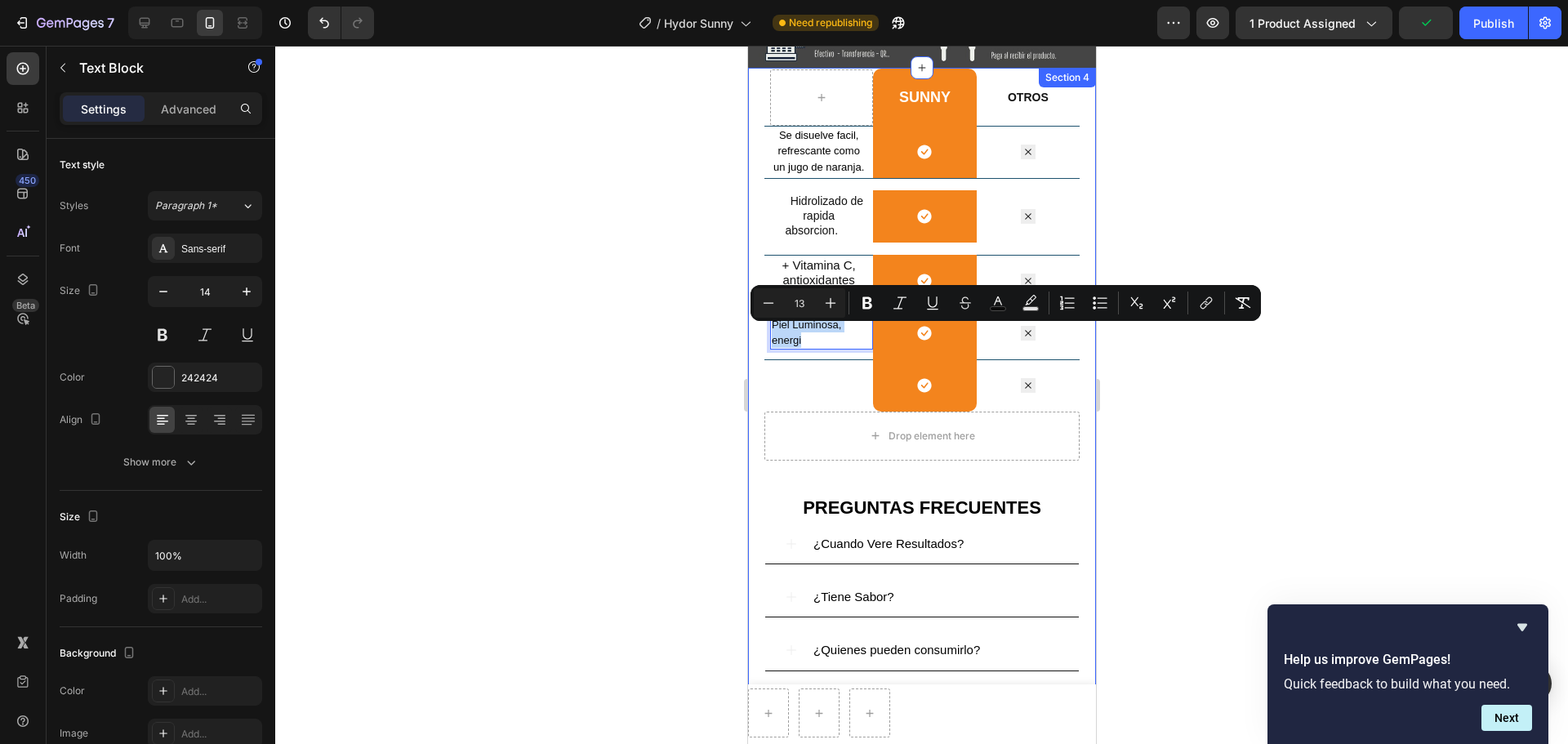
drag, startPoint x: 799, startPoint y: 353, endPoint x: 761, endPoint y: 326, distance: 46.6
click at [761, 326] on div "SUNNY Heading Row OTROS Text Block Row Se disuelve facil, refrescante como un j…" at bounding box center [921, 413] width 348 height 690
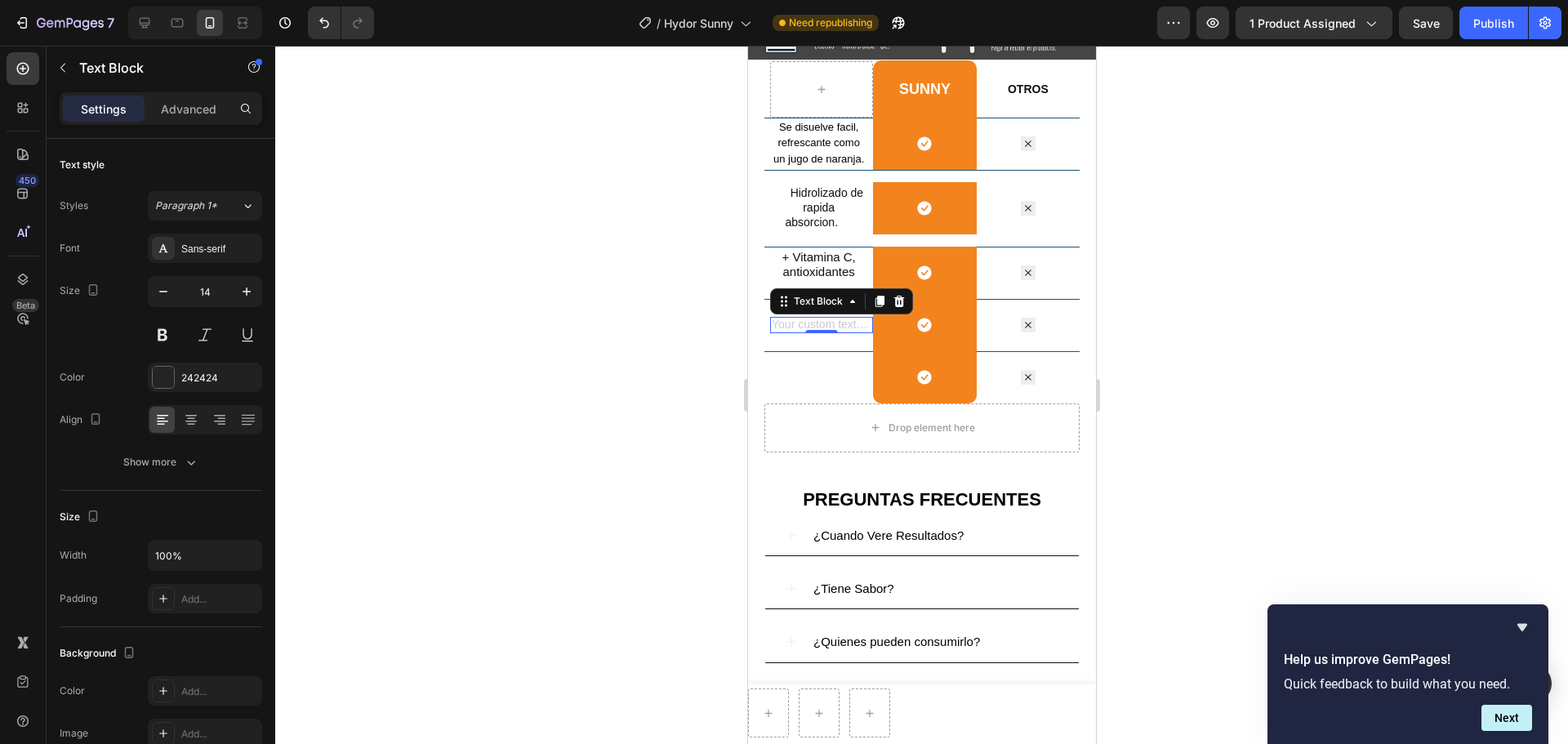
click at [842, 333] on div "Rich Text Editor. Editing area: main" at bounding box center [818, 324] width 97 height 16
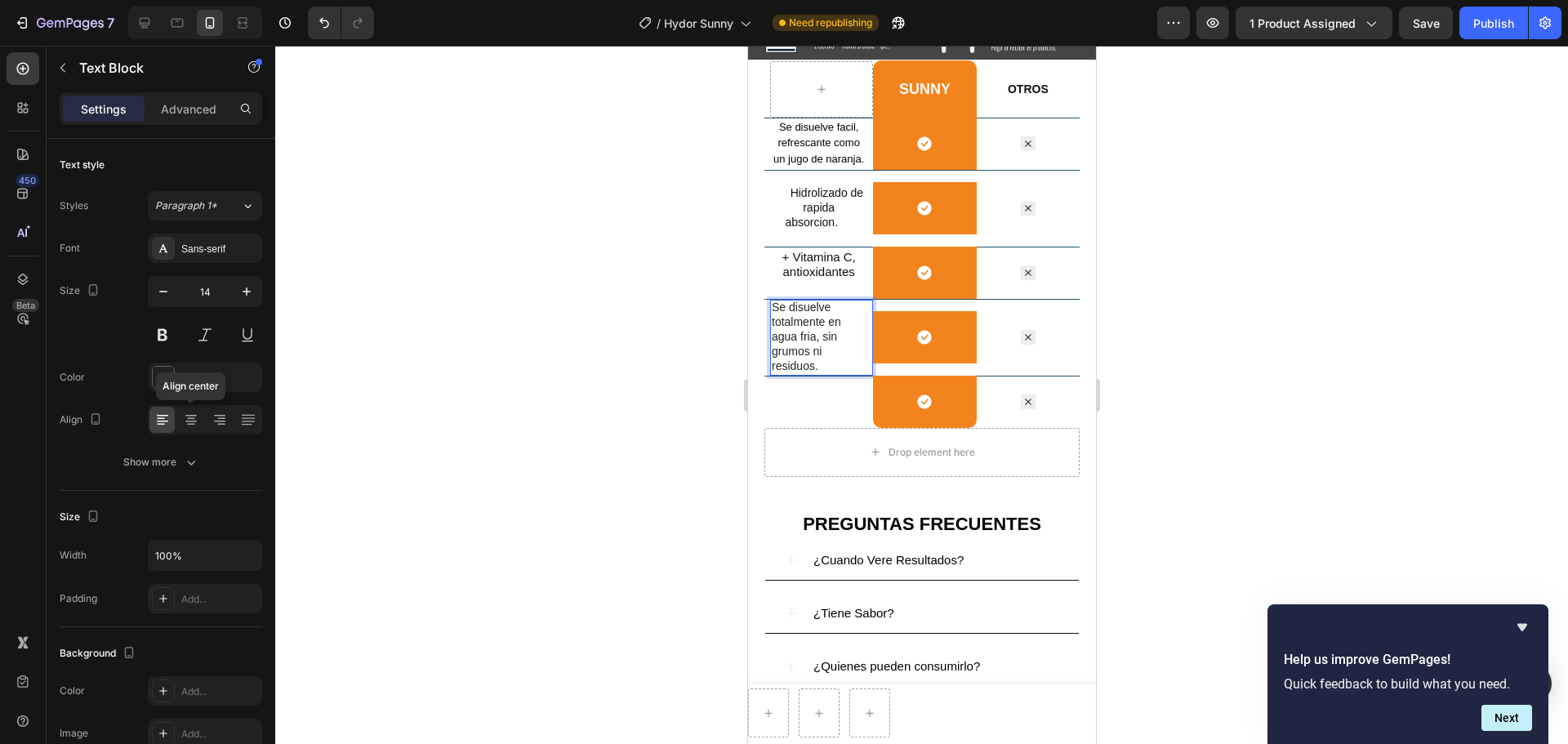
drag, startPoint x: 195, startPoint y: 426, endPoint x: 301, endPoint y: 432, distance: 106.2
click at [194, 426] on icon at bounding box center [191, 419] width 16 height 16
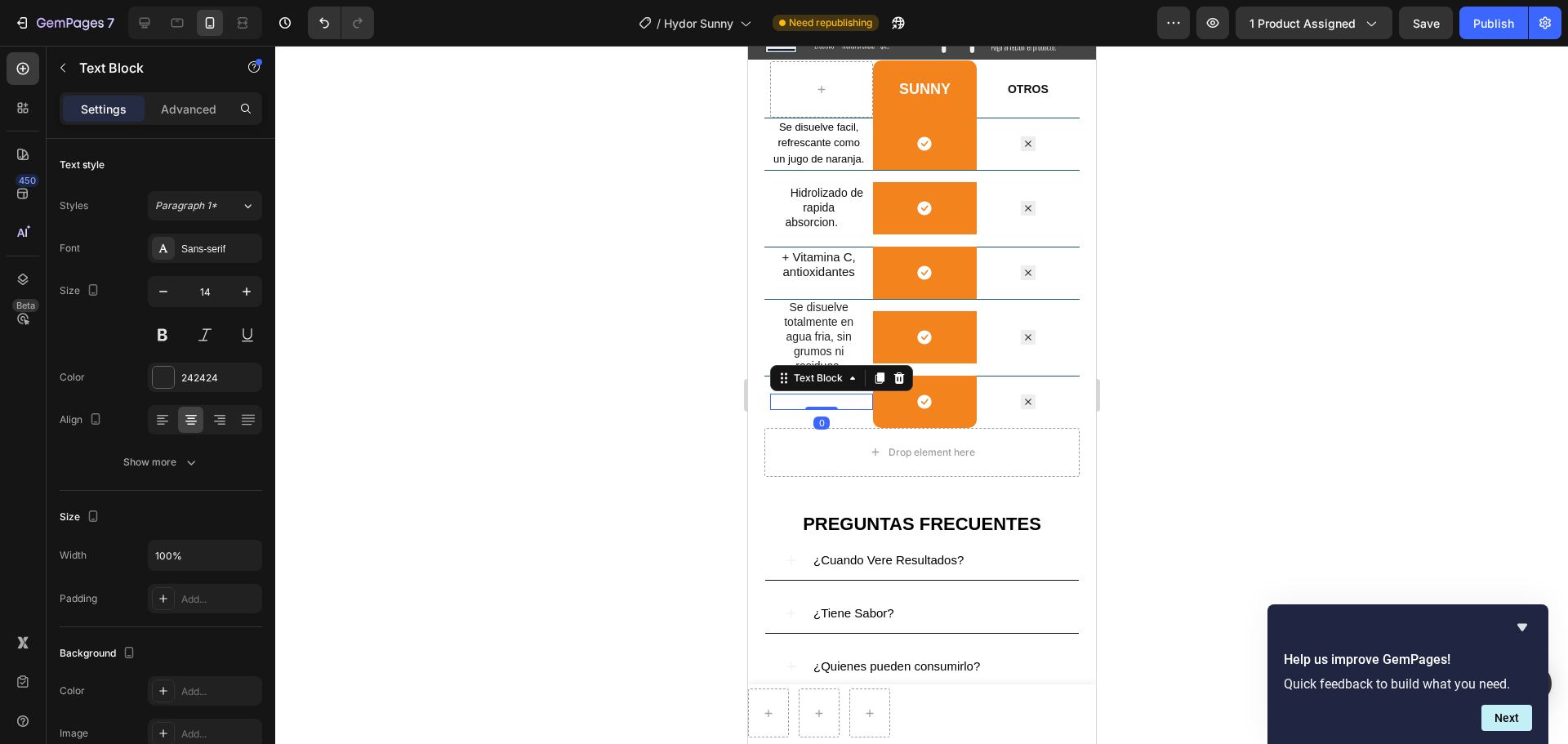
click at [811, 407] on span "ORIGINALES" at bounding box center [808, 400] width 75 height 14
click at [840, 408] on span "ORIGINALES" at bounding box center [808, 400] width 75 height 14
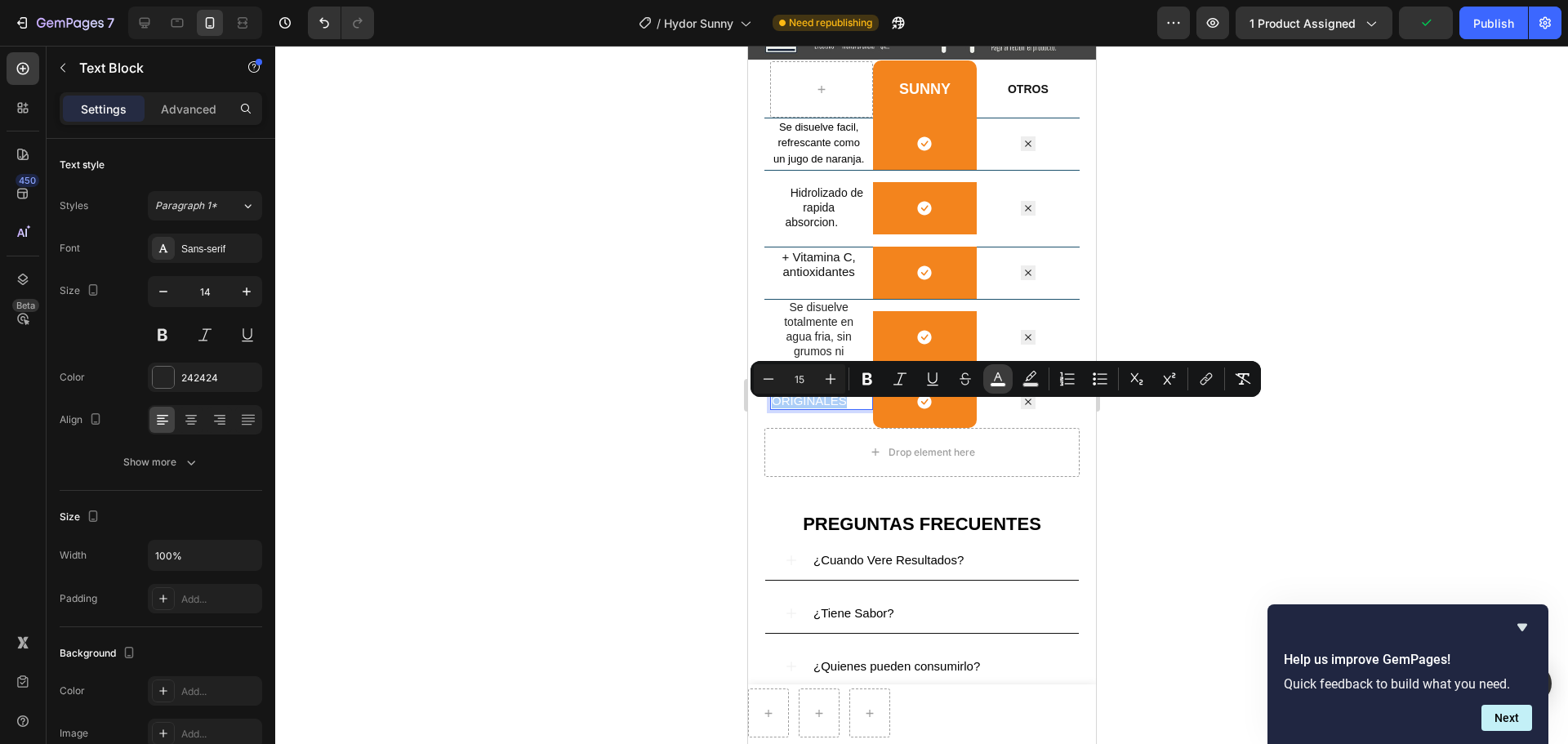
click at [996, 386] on rect "Editor contextual toolbar" at bounding box center [999, 385] width 15 height 4
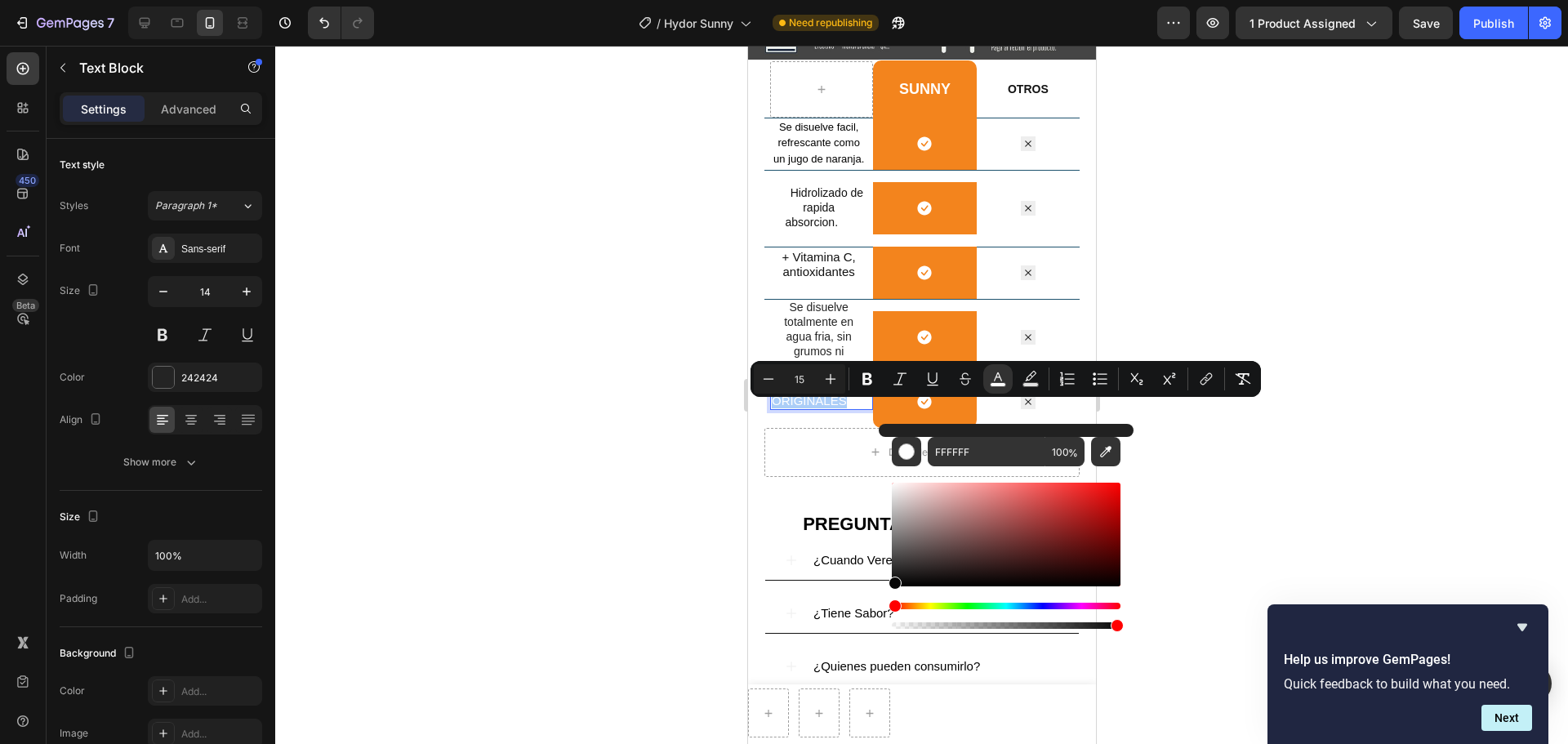
drag, startPoint x: 900, startPoint y: 490, endPoint x: 890, endPoint y: 584, distance: 94.5
click at [890, 567] on div "Editor contextual toolbar" at bounding box center [895, 582] width 13 height 13
type input "050505"
click at [845, 408] on span "ORIGINALES" at bounding box center [808, 400] width 75 height 14
click at [849, 409] on p "ORIGINALES" at bounding box center [817, 400] width 94 height 14
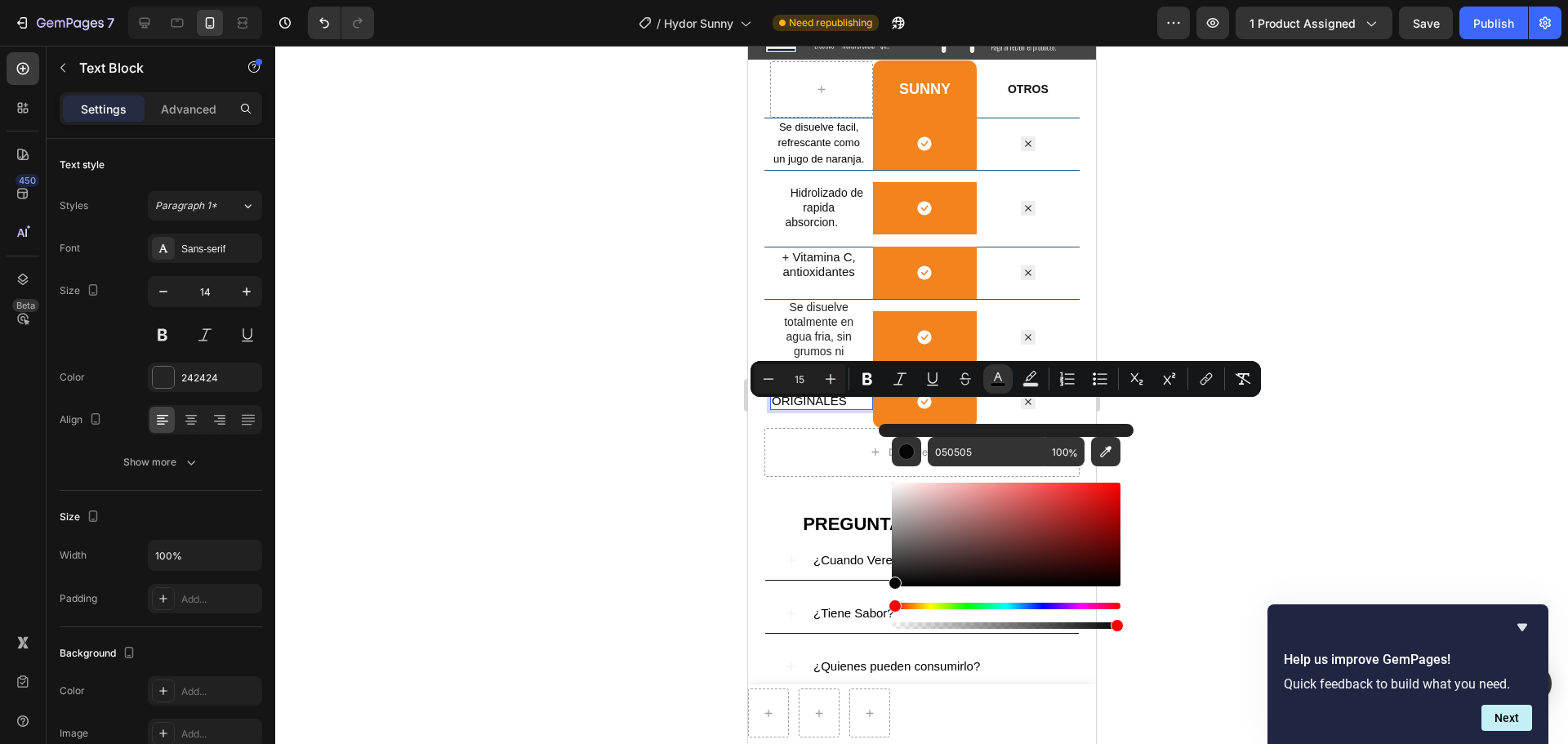
click at [850, 409] on p "ORIGINALES" at bounding box center [817, 400] width 94 height 14
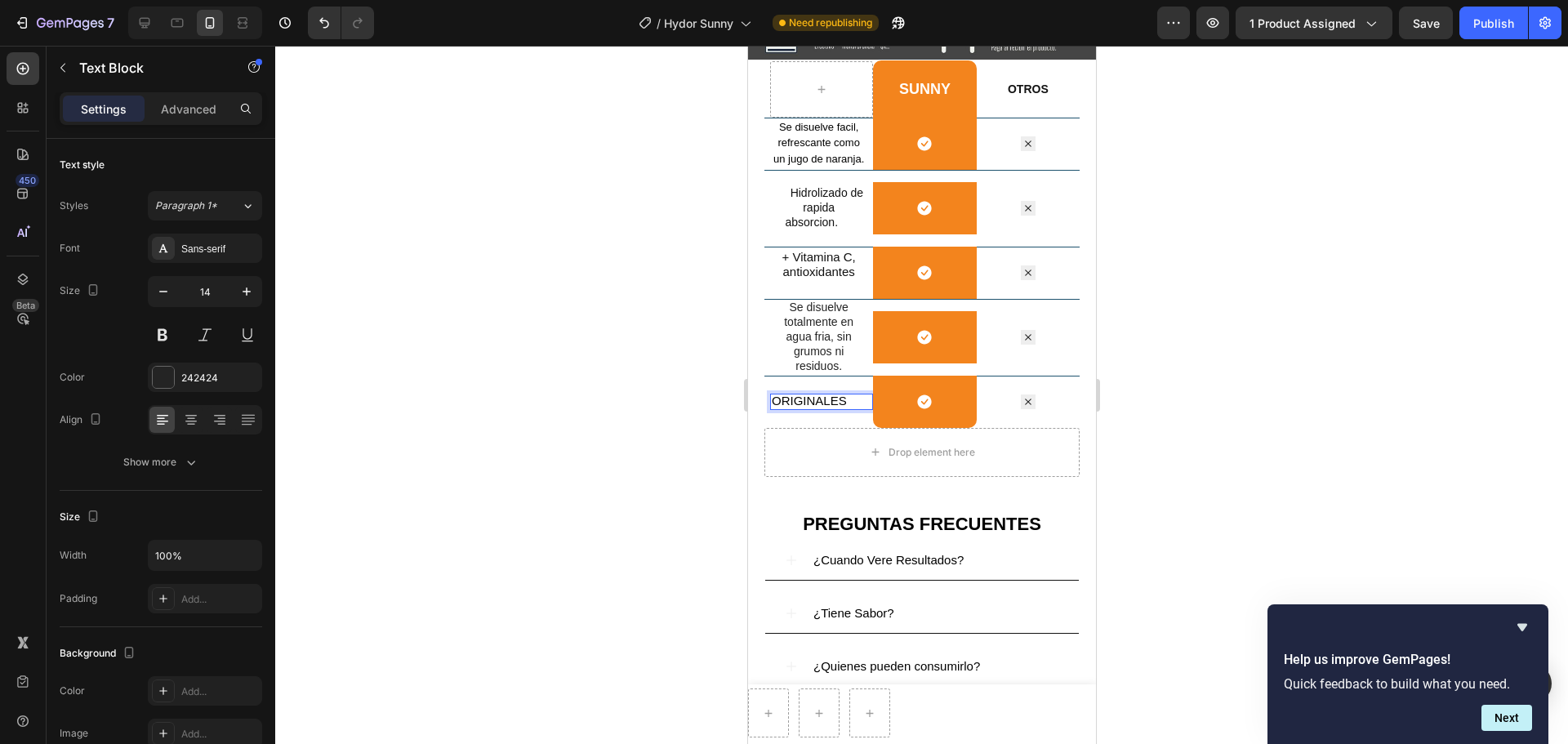
click at [850, 409] on p "ORIGINALES" at bounding box center [817, 400] width 94 height 14
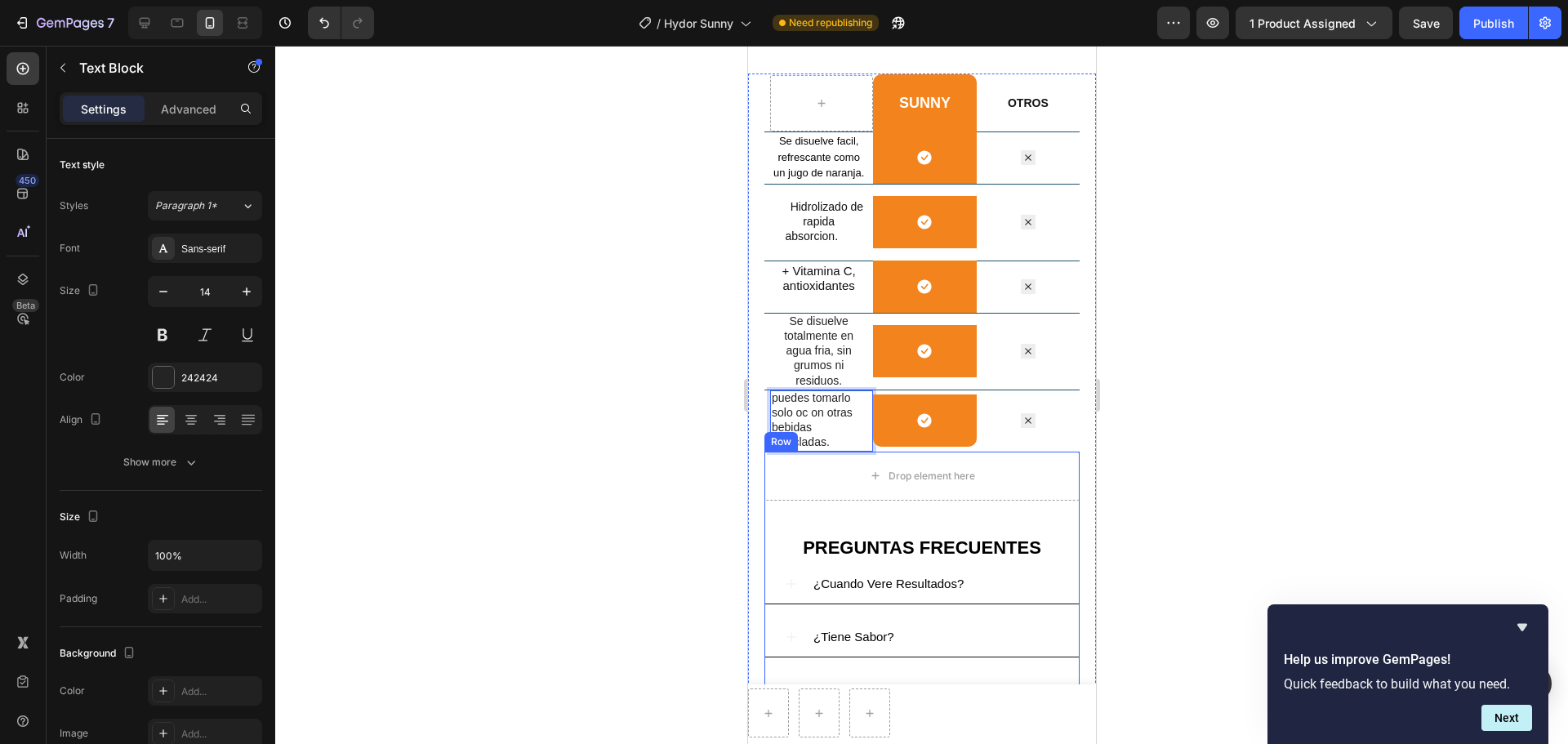
scroll to position [2588, 0]
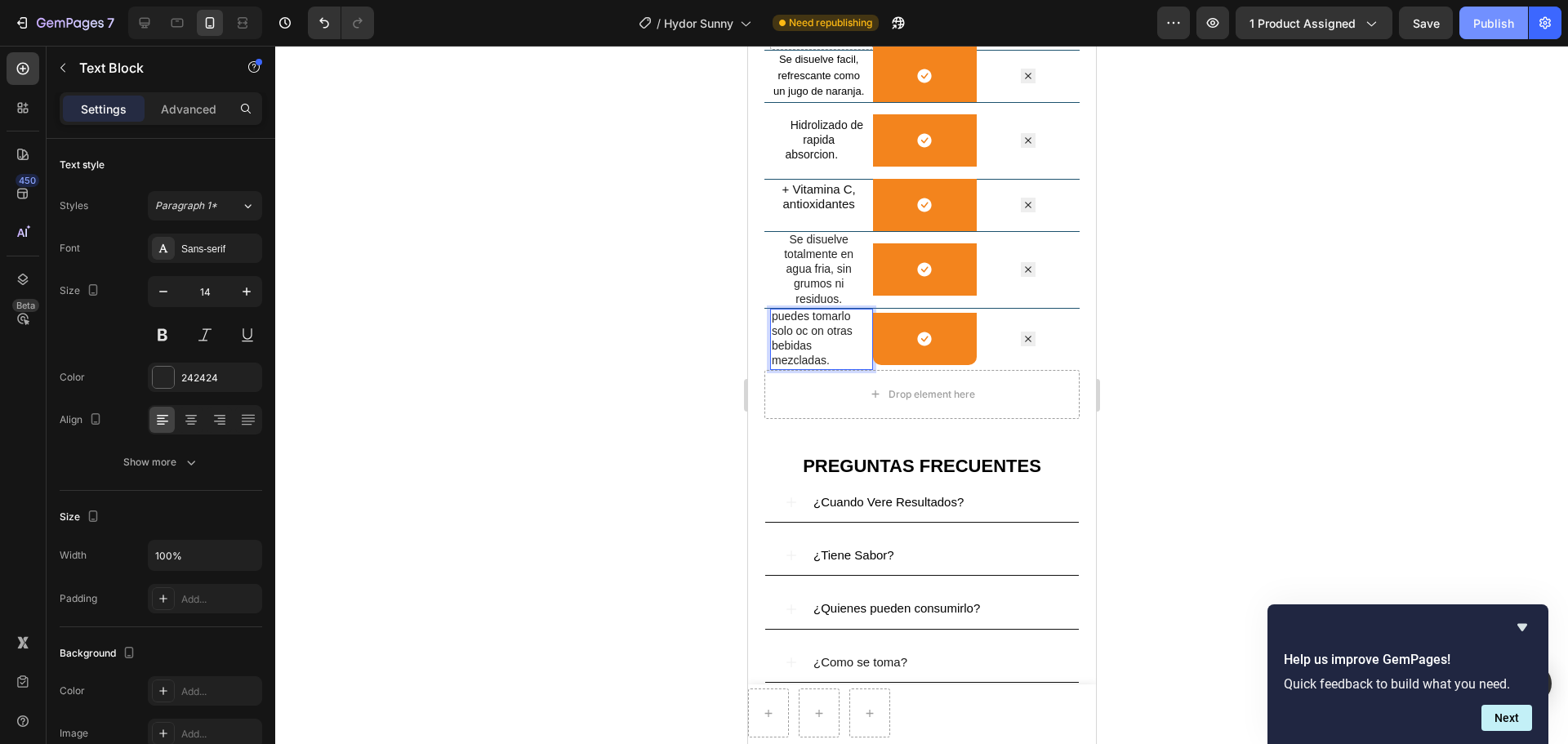
click at [1253, 16] on div "Publish" at bounding box center [1493, 23] width 41 height 17
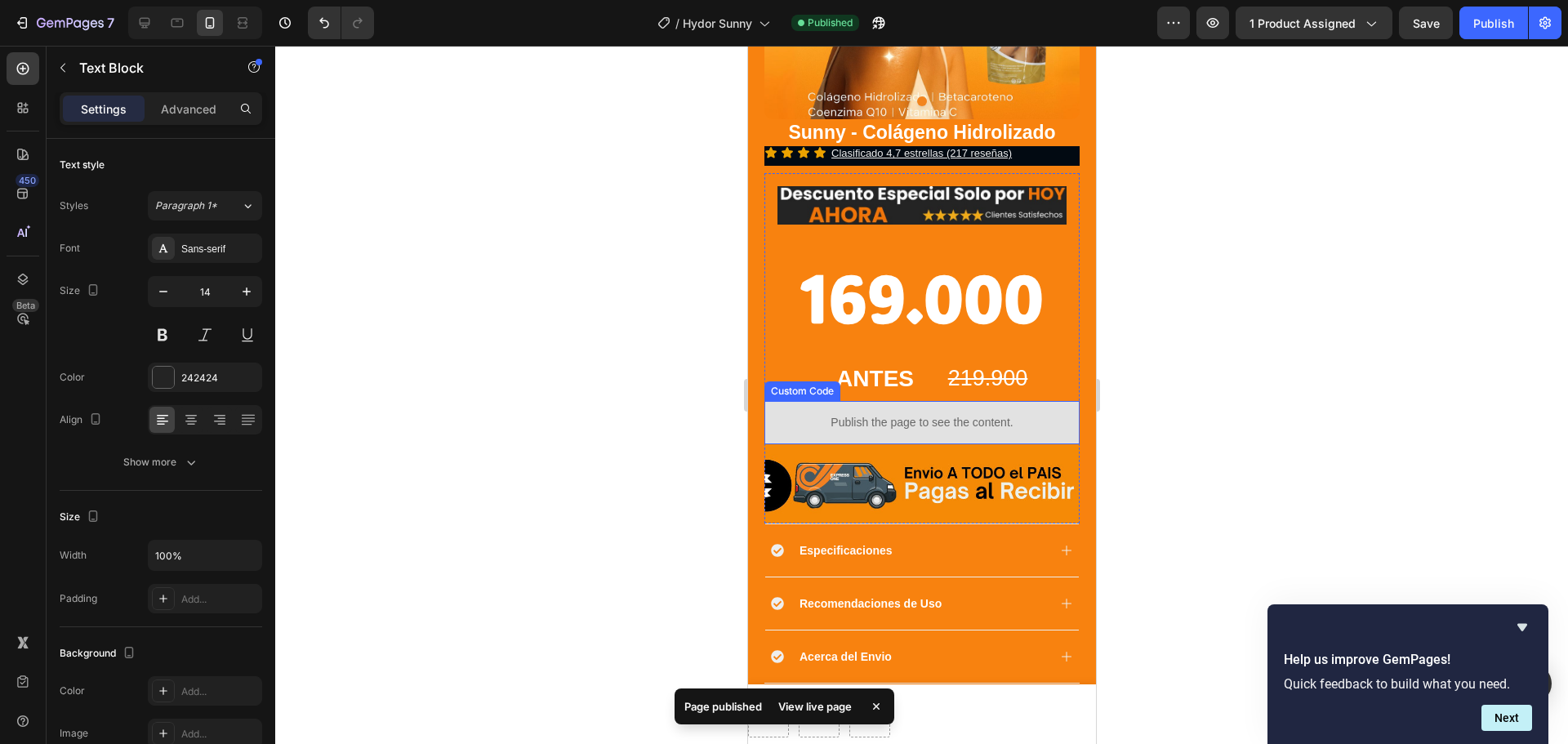
scroll to position [409, 0]
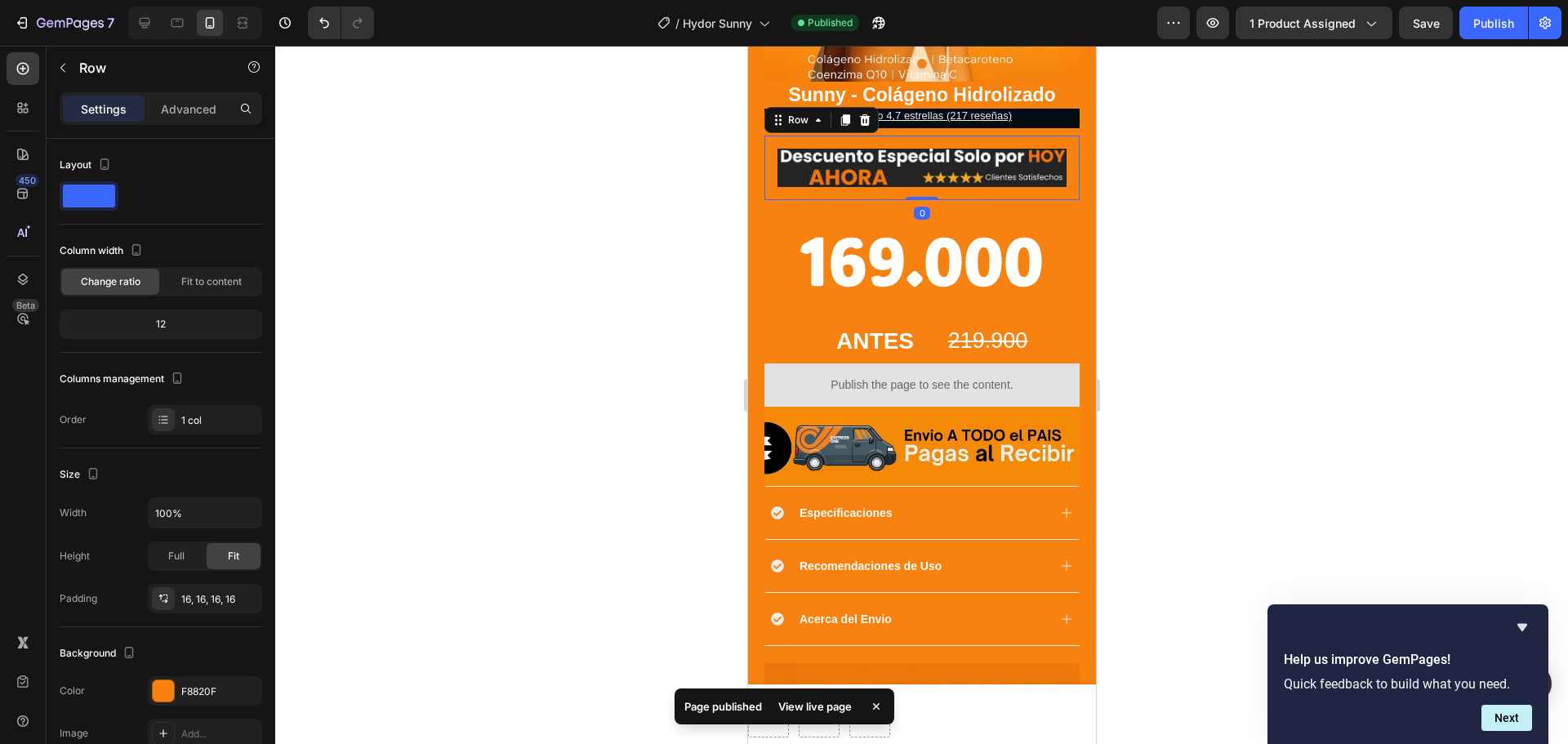
click at [937, 135] on div "Image Row 0" at bounding box center [921, 168] width 315 height 65
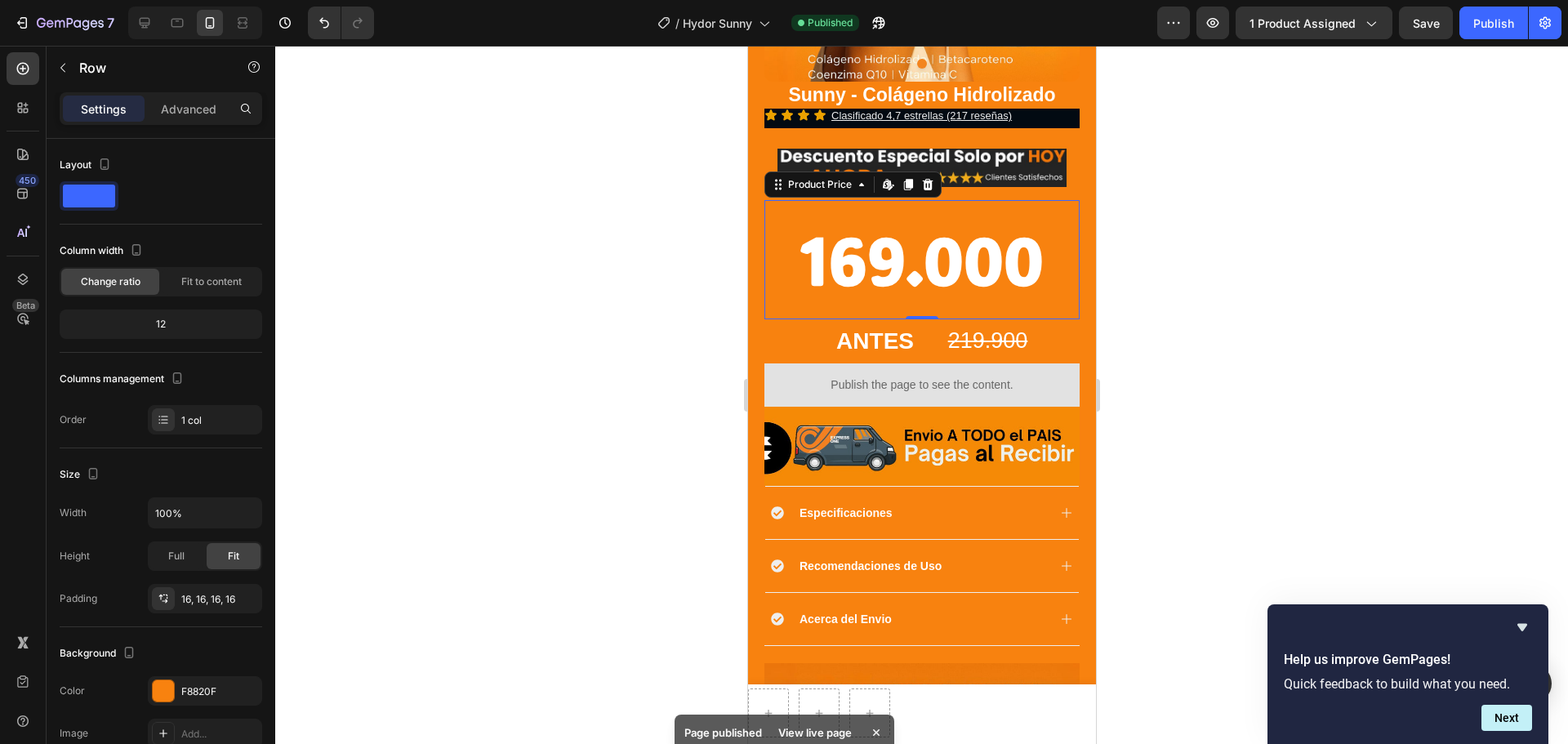
click at [959, 200] on div "169.000" at bounding box center [921, 260] width 315 height 119
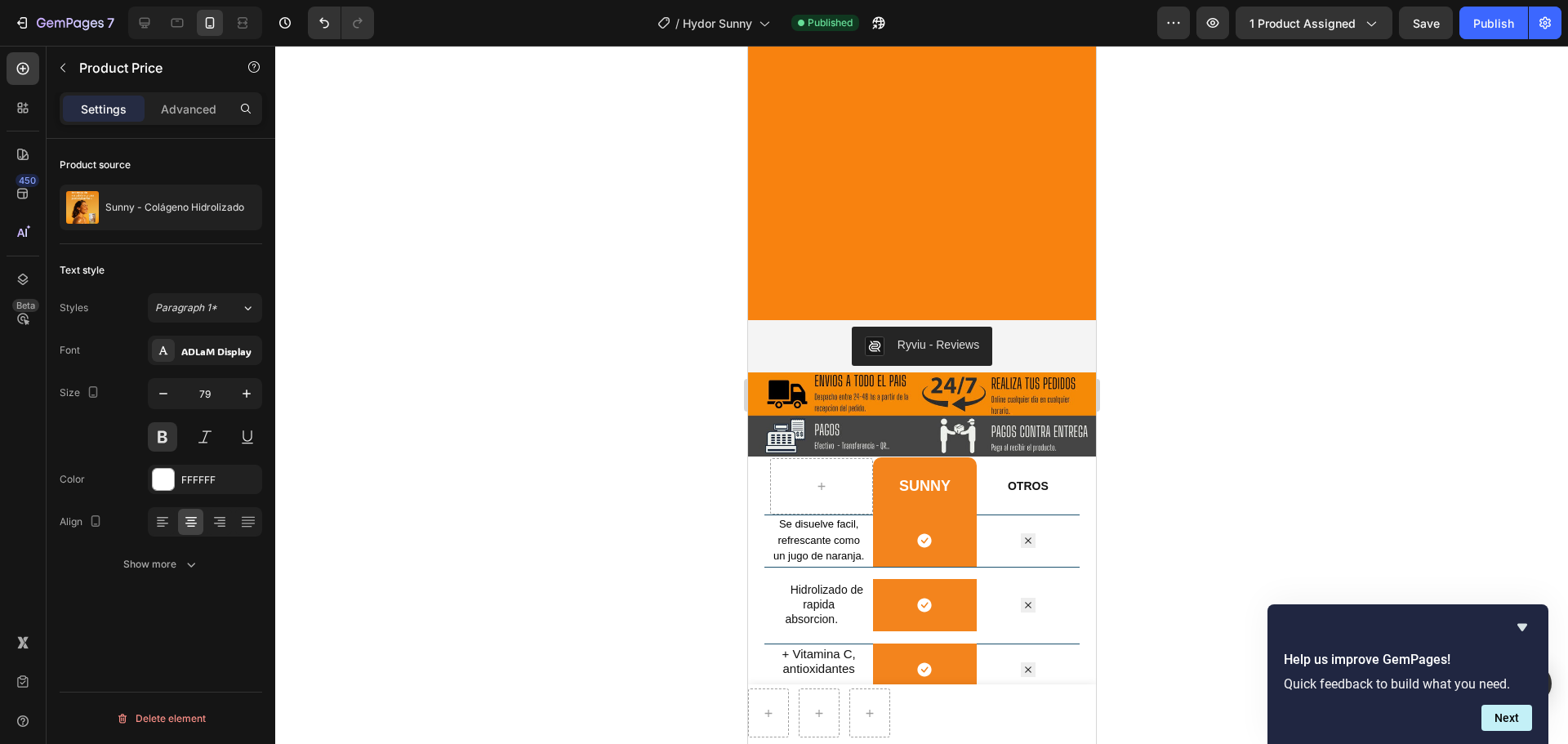
scroll to position [2532, 0]
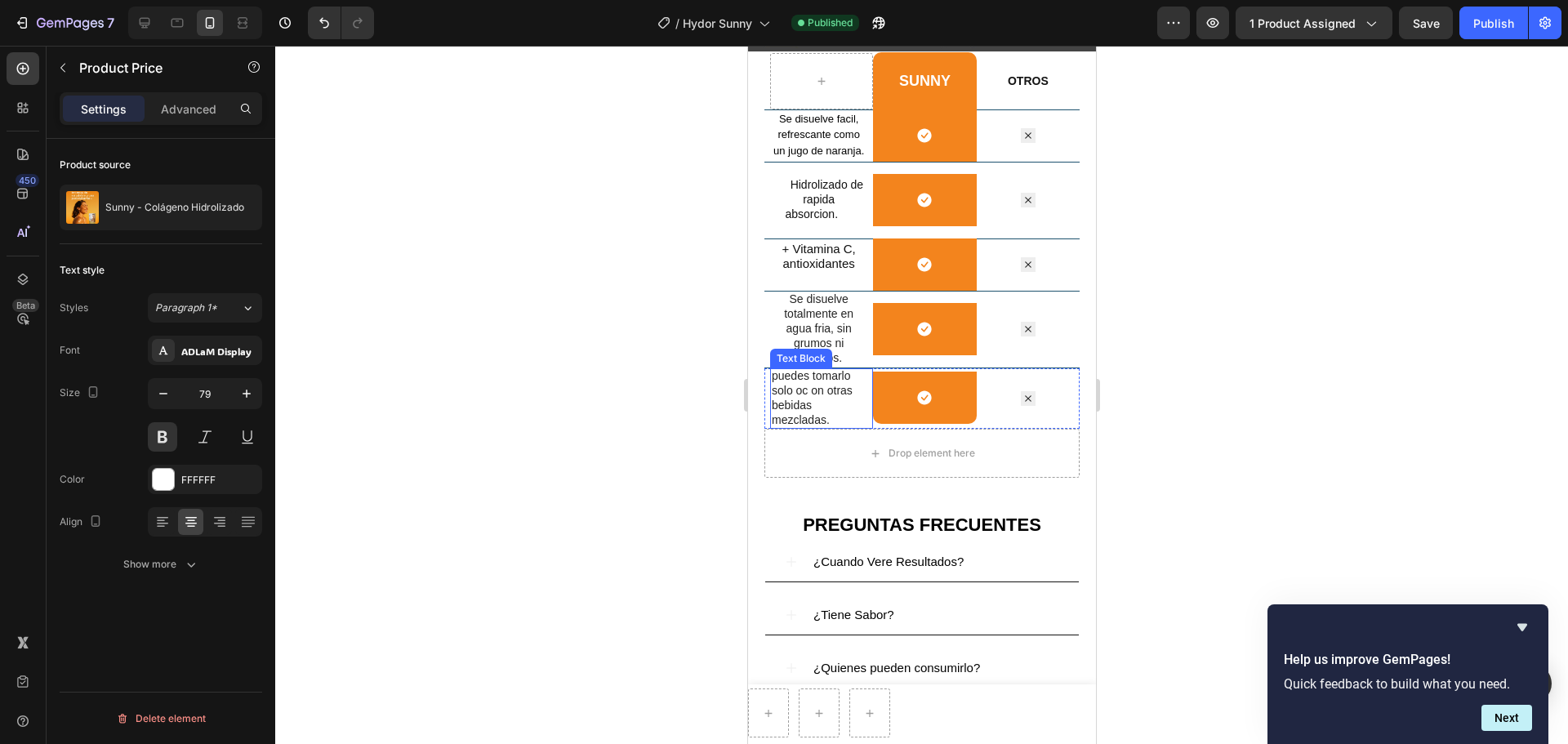
click at [821, 392] on p "puedes tomarlo solo oc on otras bebidas mezcladas." at bounding box center [817, 398] width 94 height 60
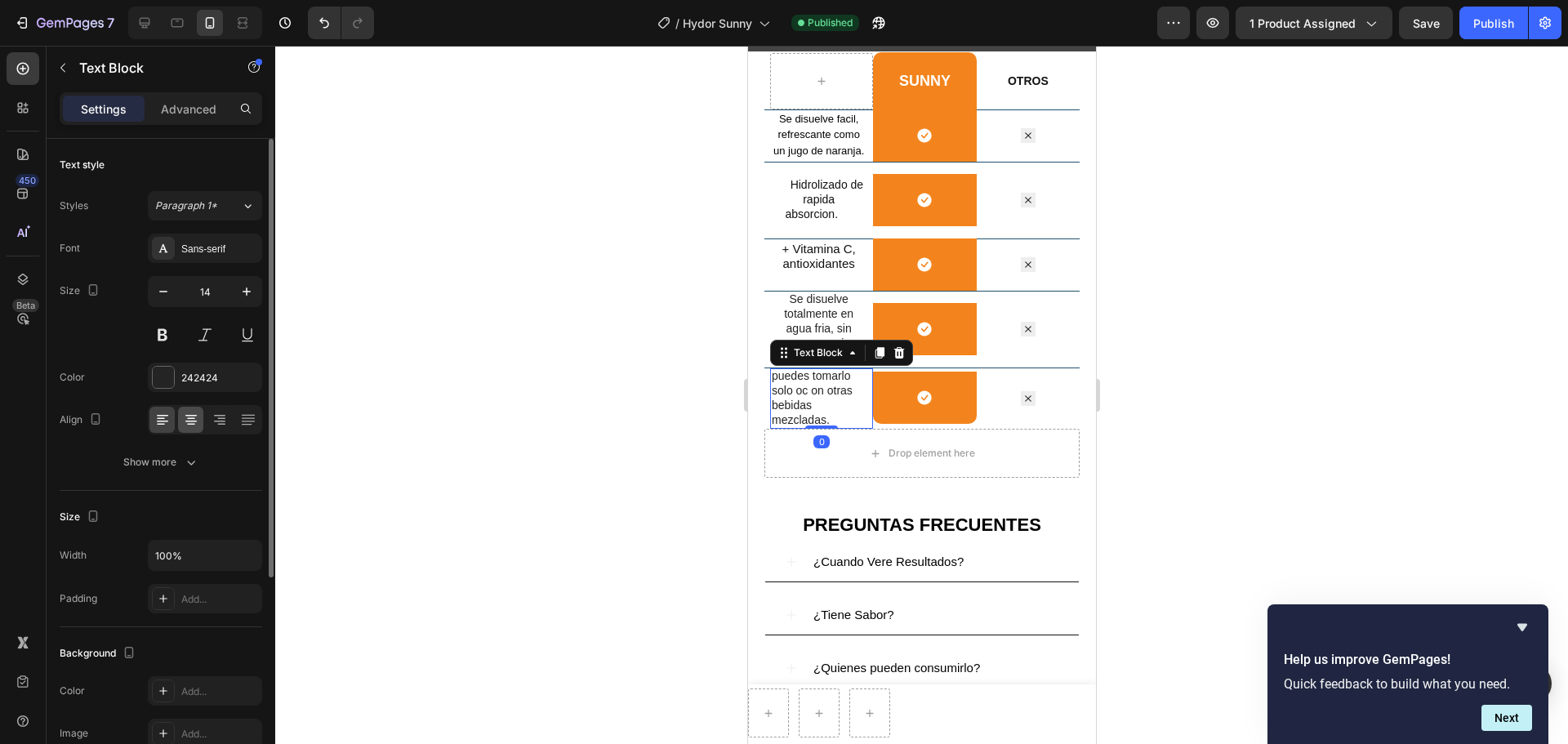
click at [193, 421] on icon at bounding box center [191, 421] width 11 height 2
click at [800, 398] on p "puedes tomarlo solo oc on otras bebidas mezcladas." at bounding box center [817, 398] width 94 height 60
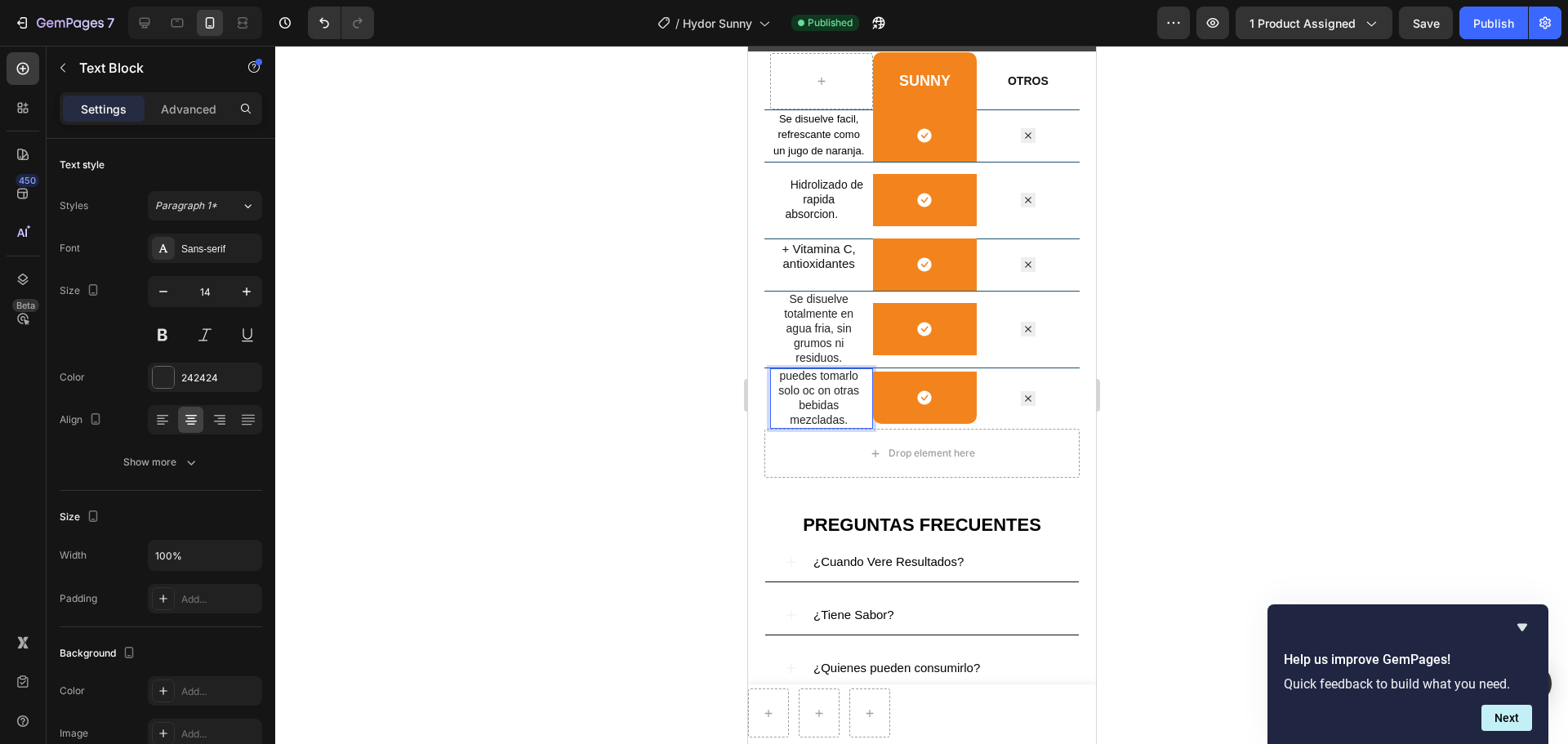
click at [807, 401] on p "puedes tomarlo solo oc on otras bebidas mezcladas." at bounding box center [817, 398] width 94 height 60
click at [810, 401] on p "puedes tomarlo solo oc con otras bebidas mezcladas." at bounding box center [817, 398] width 94 height 60
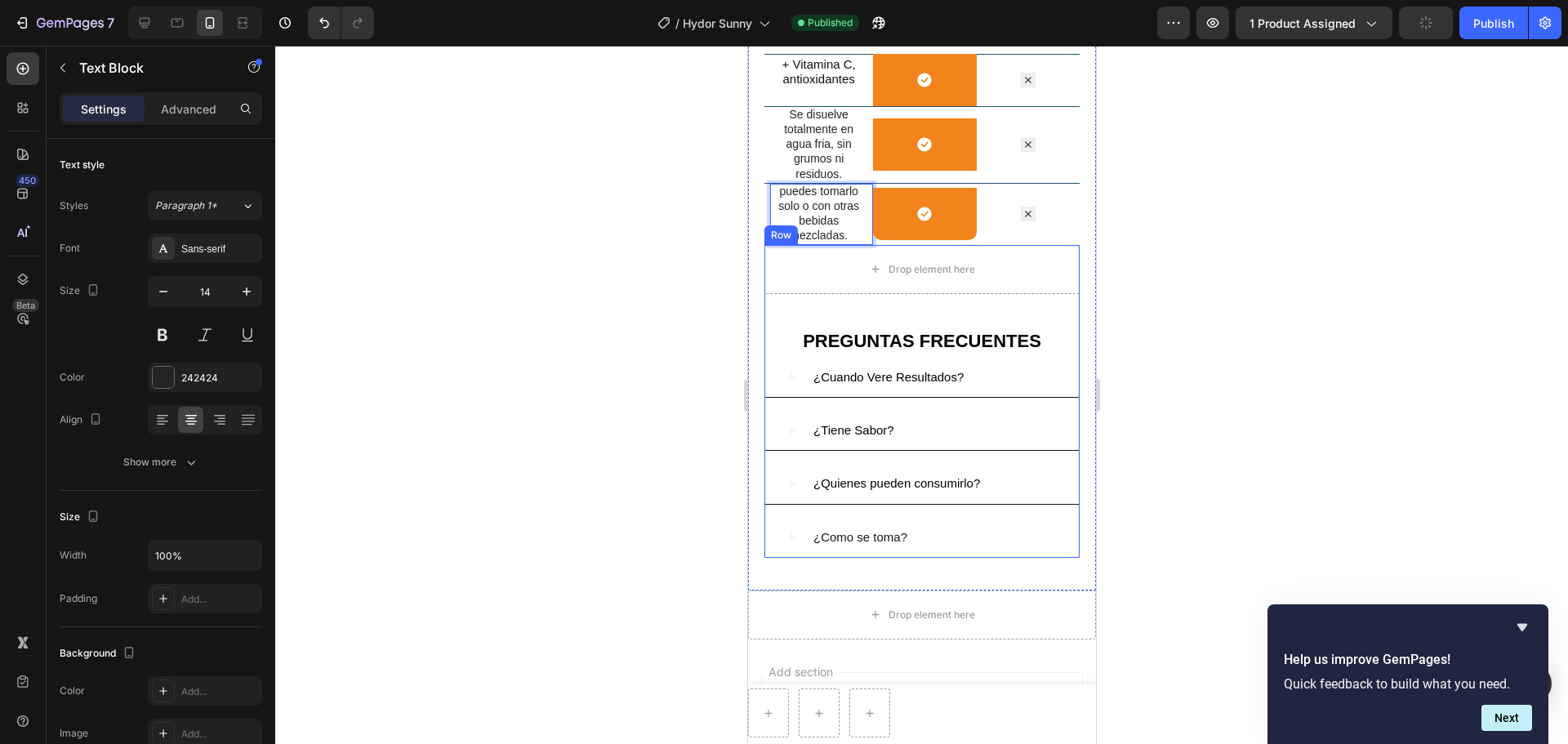
scroll to position [2776, 0]
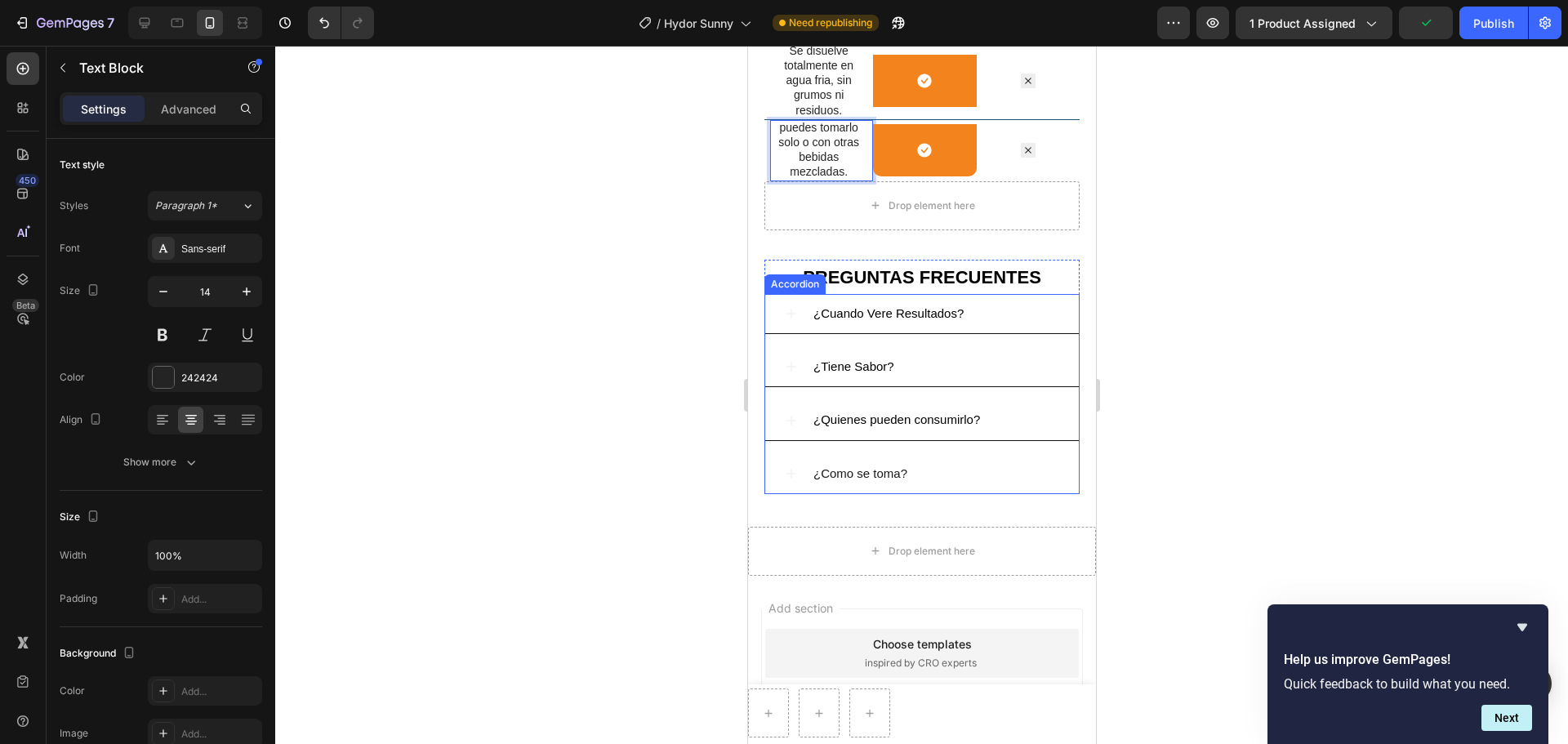
click at [801, 325] on div "¿Cuando Vere Resultados?" at bounding box center [921, 313] width 313 height 40
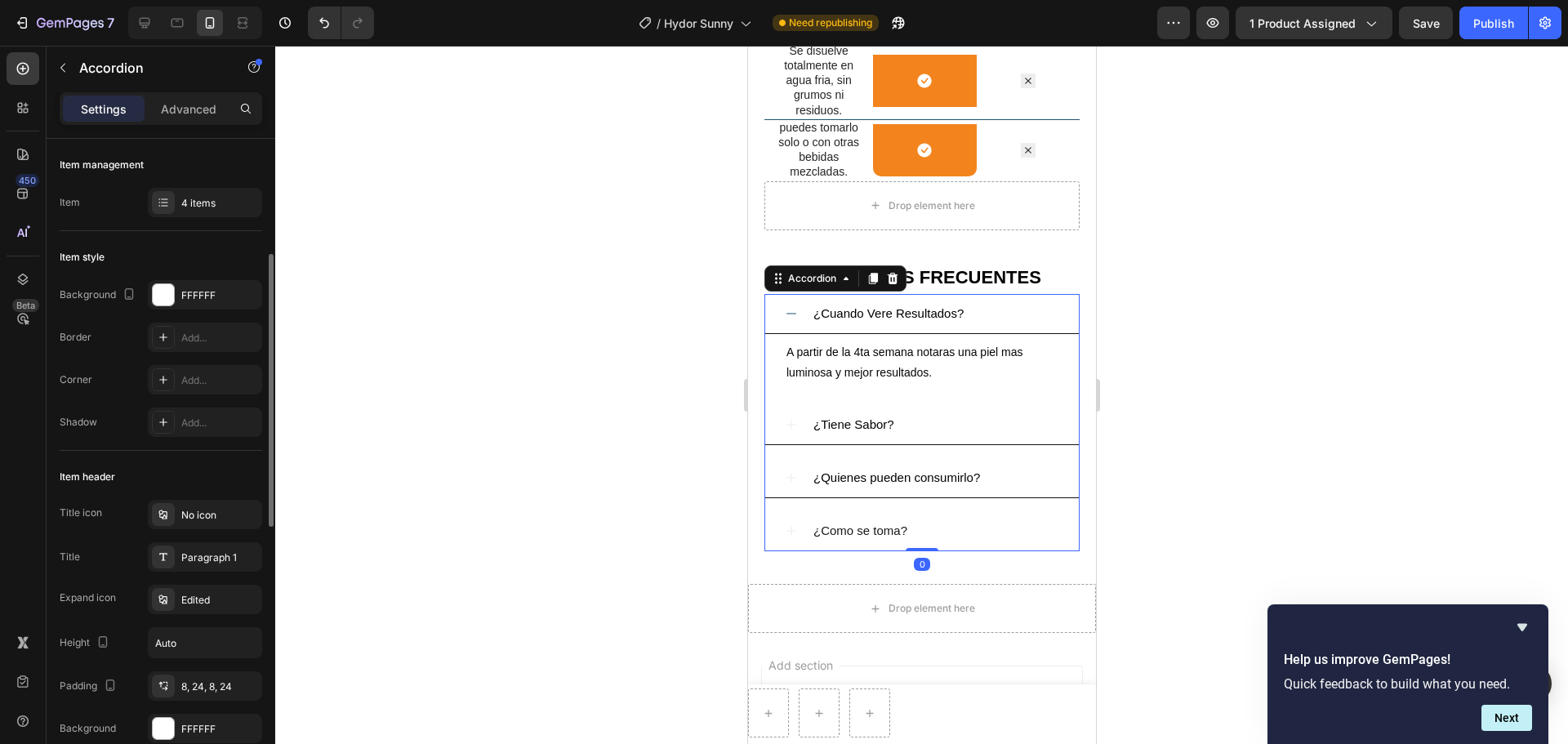
scroll to position [82, 0]
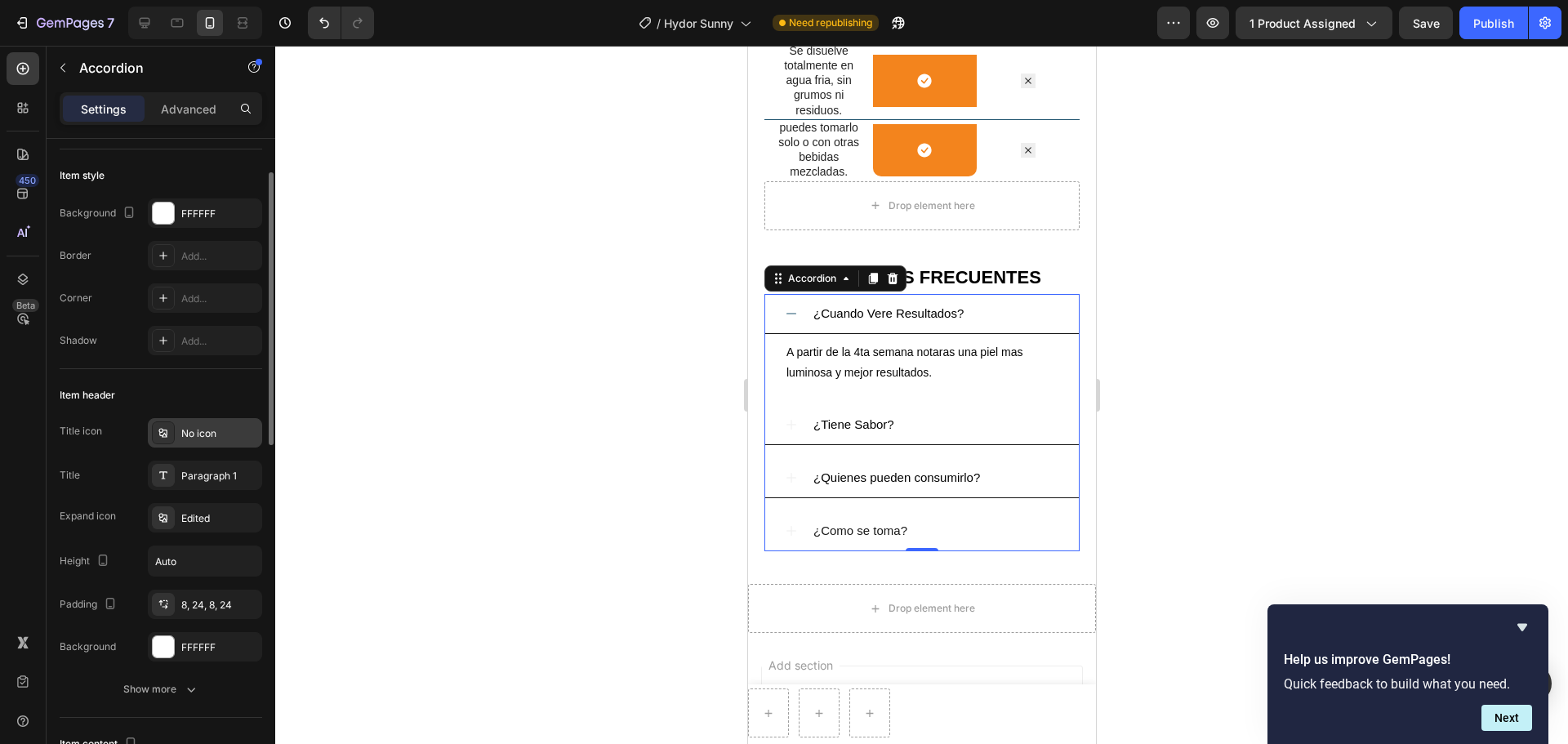
click at [202, 437] on div "No icon" at bounding box center [220, 433] width 77 height 14
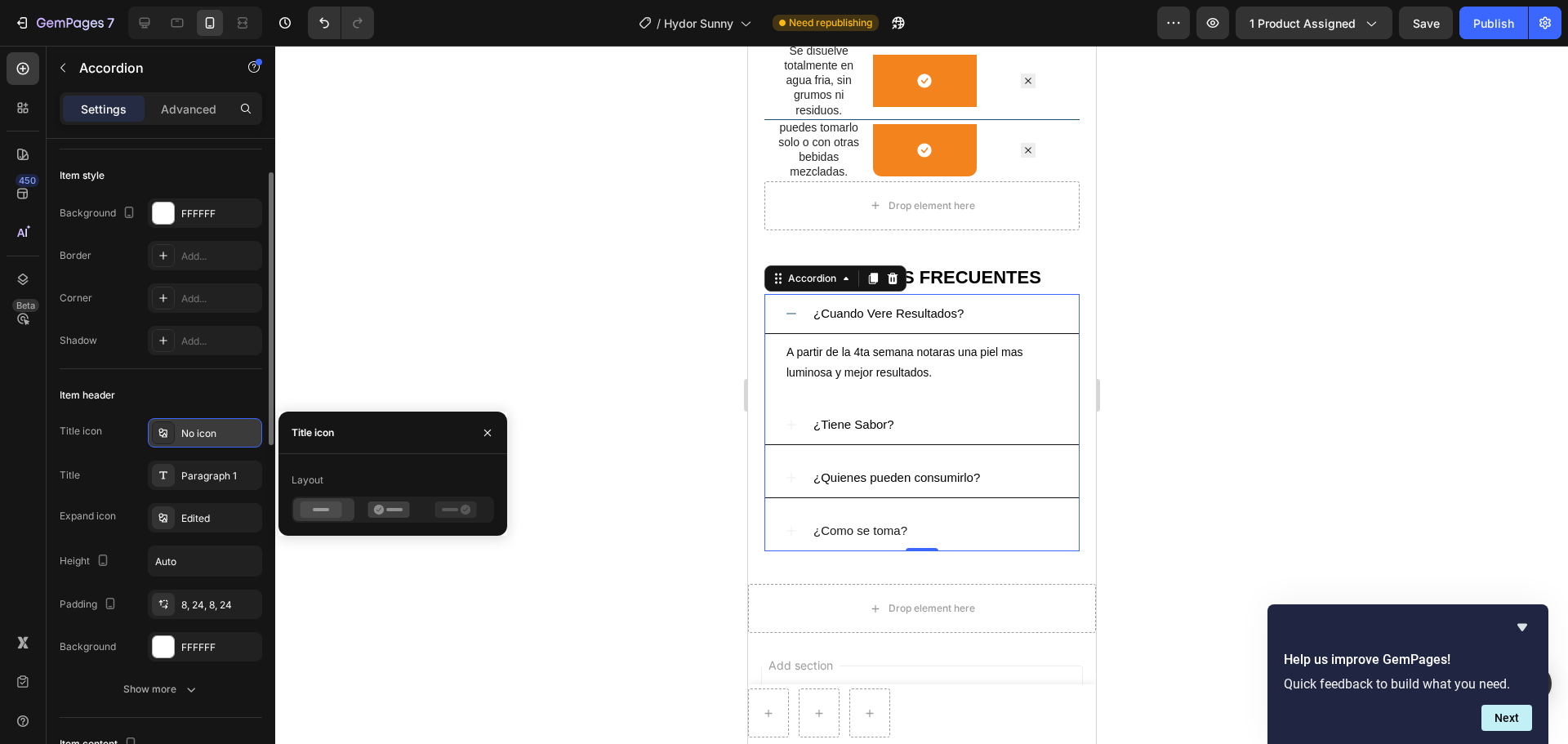
click at [235, 438] on div "No icon" at bounding box center [220, 433] width 77 height 14
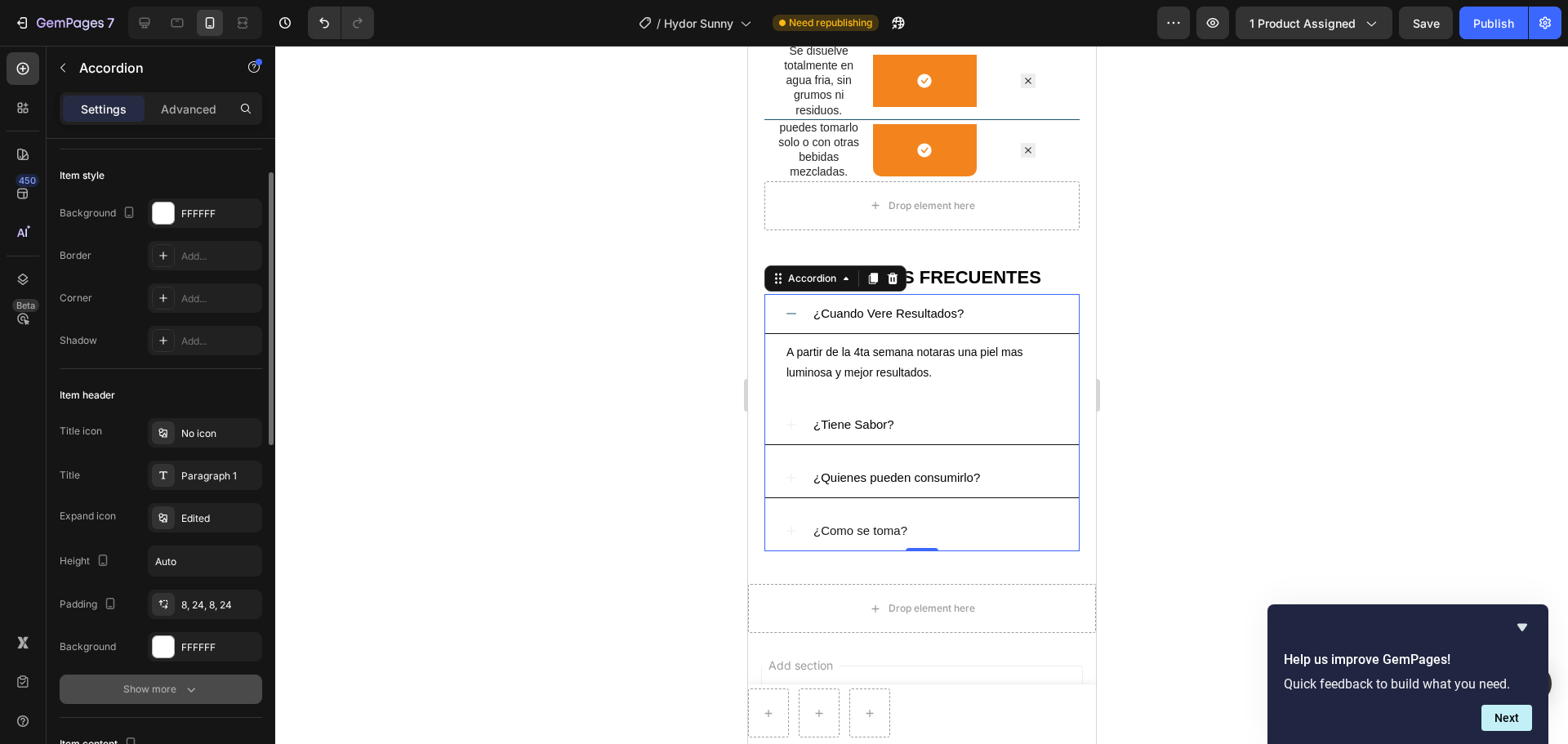
scroll to position [163, 0]
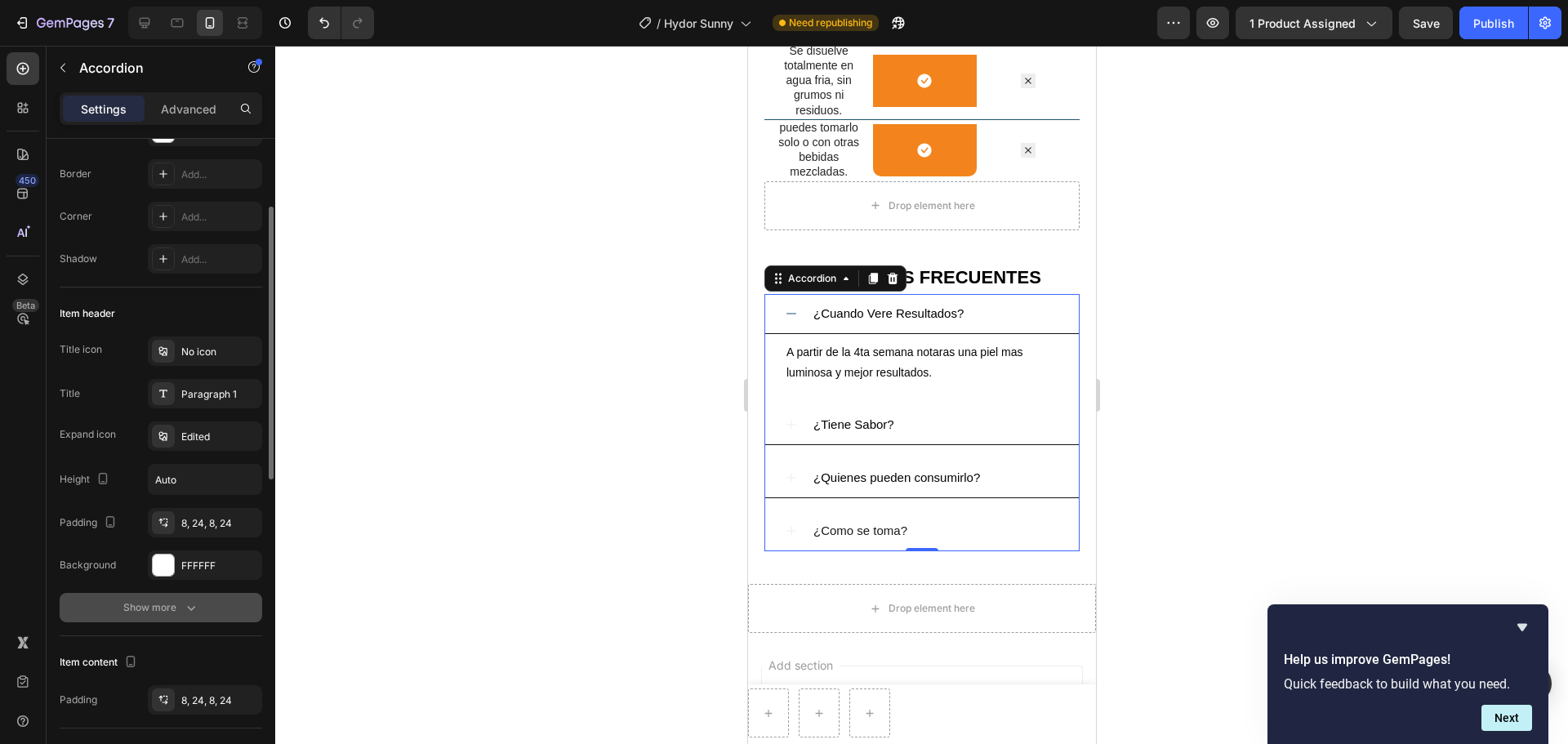
click at [193, 567] on icon "button" at bounding box center [191, 607] width 16 height 16
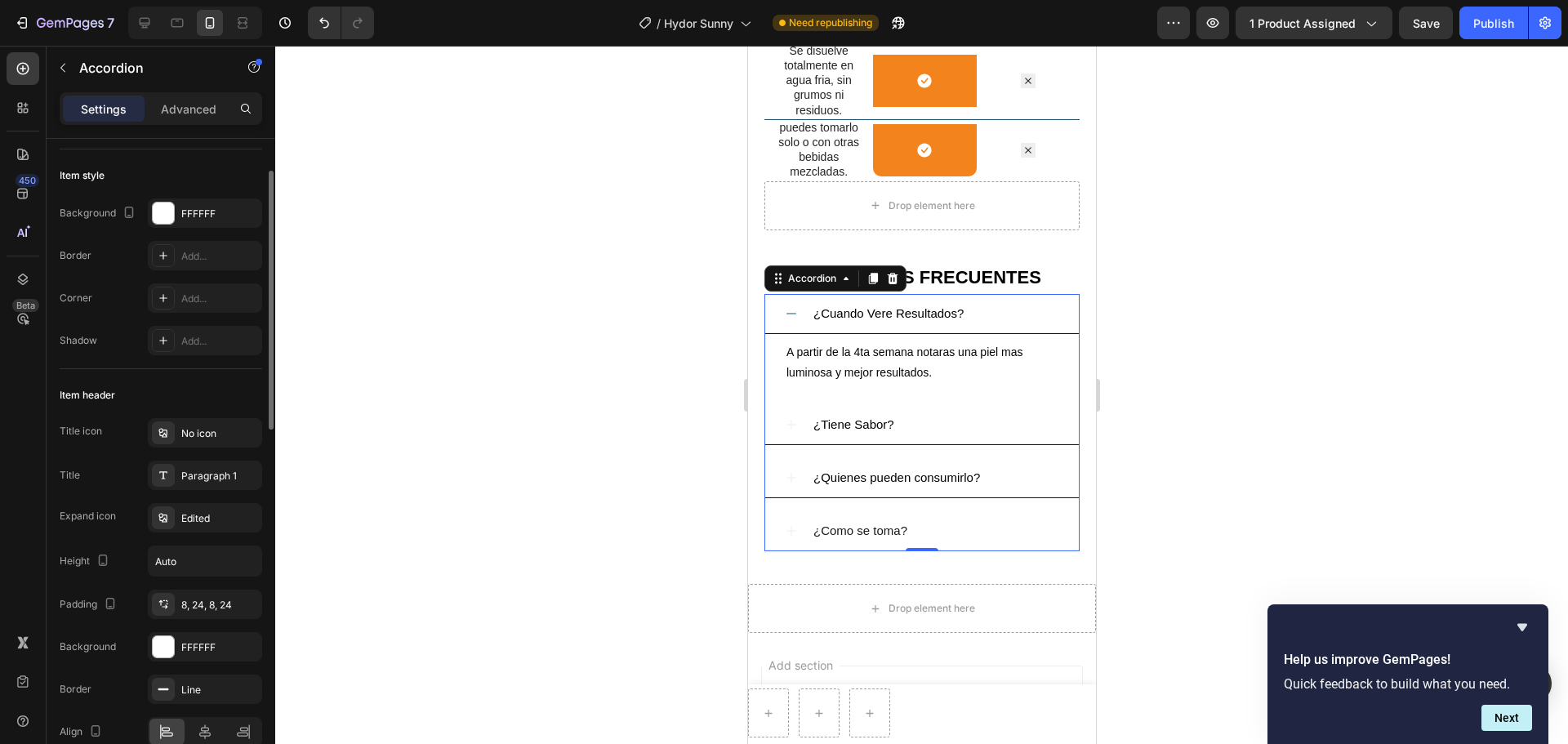
scroll to position [0, 0]
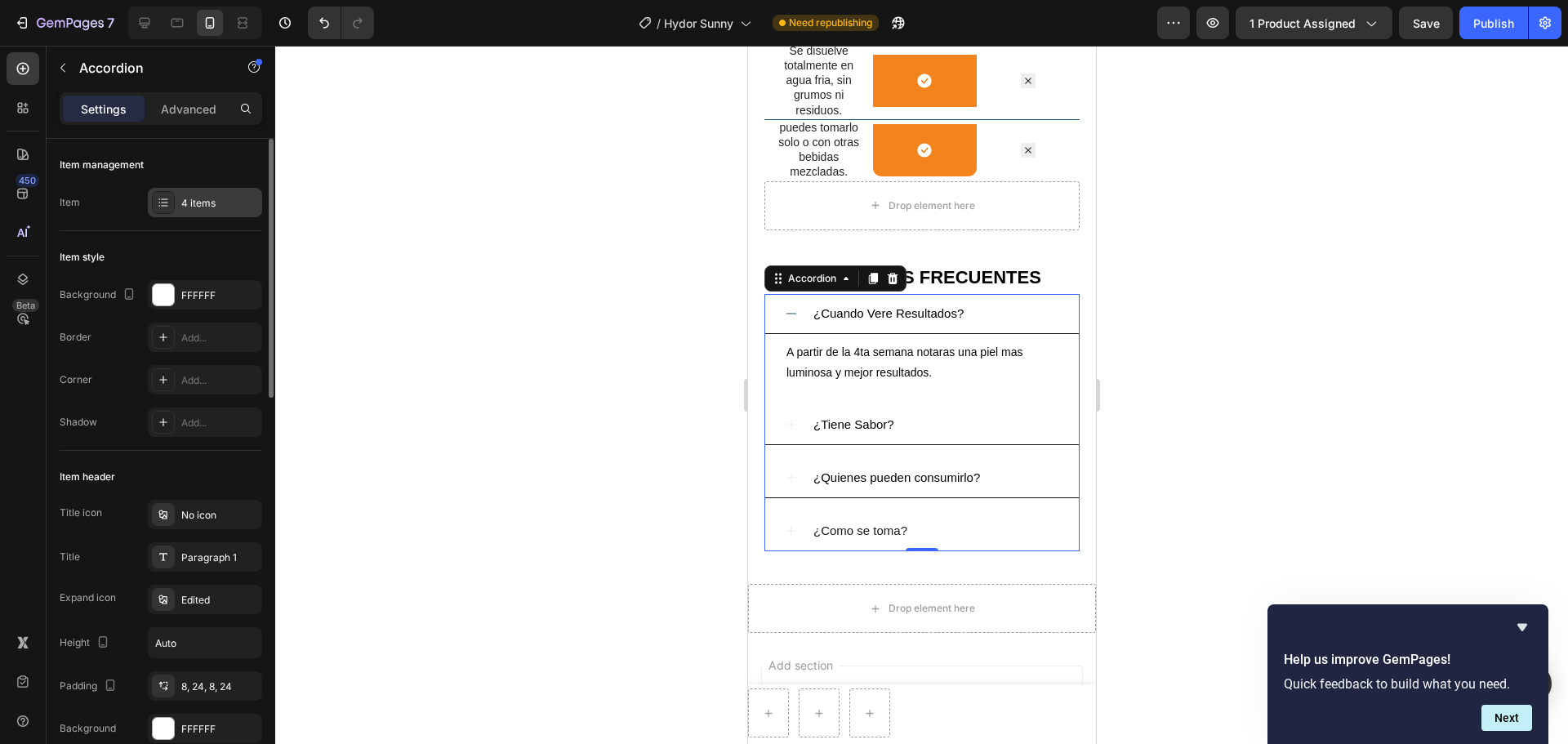
click at [190, 204] on div "4 items" at bounding box center [220, 203] width 77 height 14
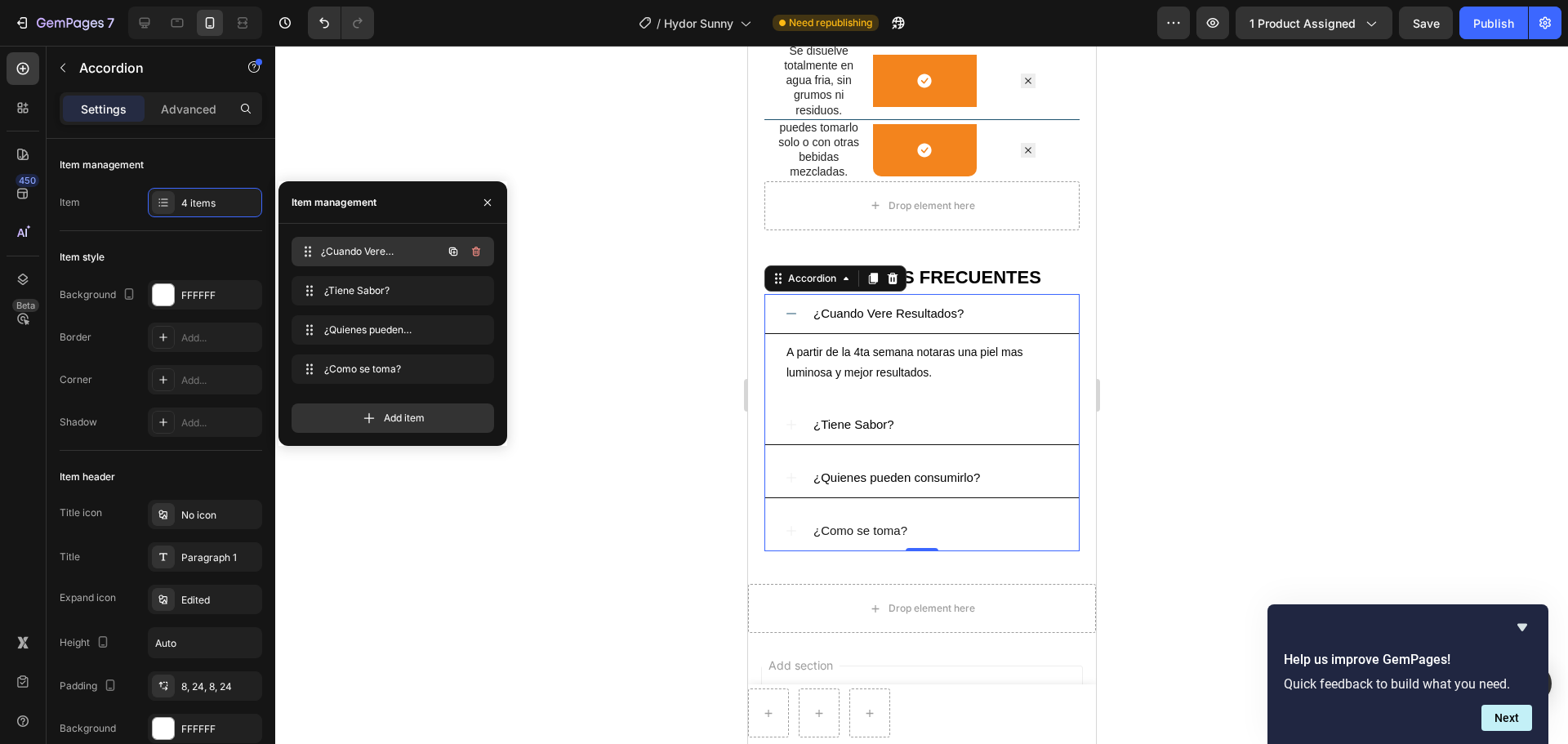
click at [331, 253] on span "¿Cuando Vere Resultados?" at bounding box center [381, 251] width 121 height 14
click at [798, 326] on div "¿Cuando Vere Resultados?" at bounding box center [921, 313] width 313 height 40
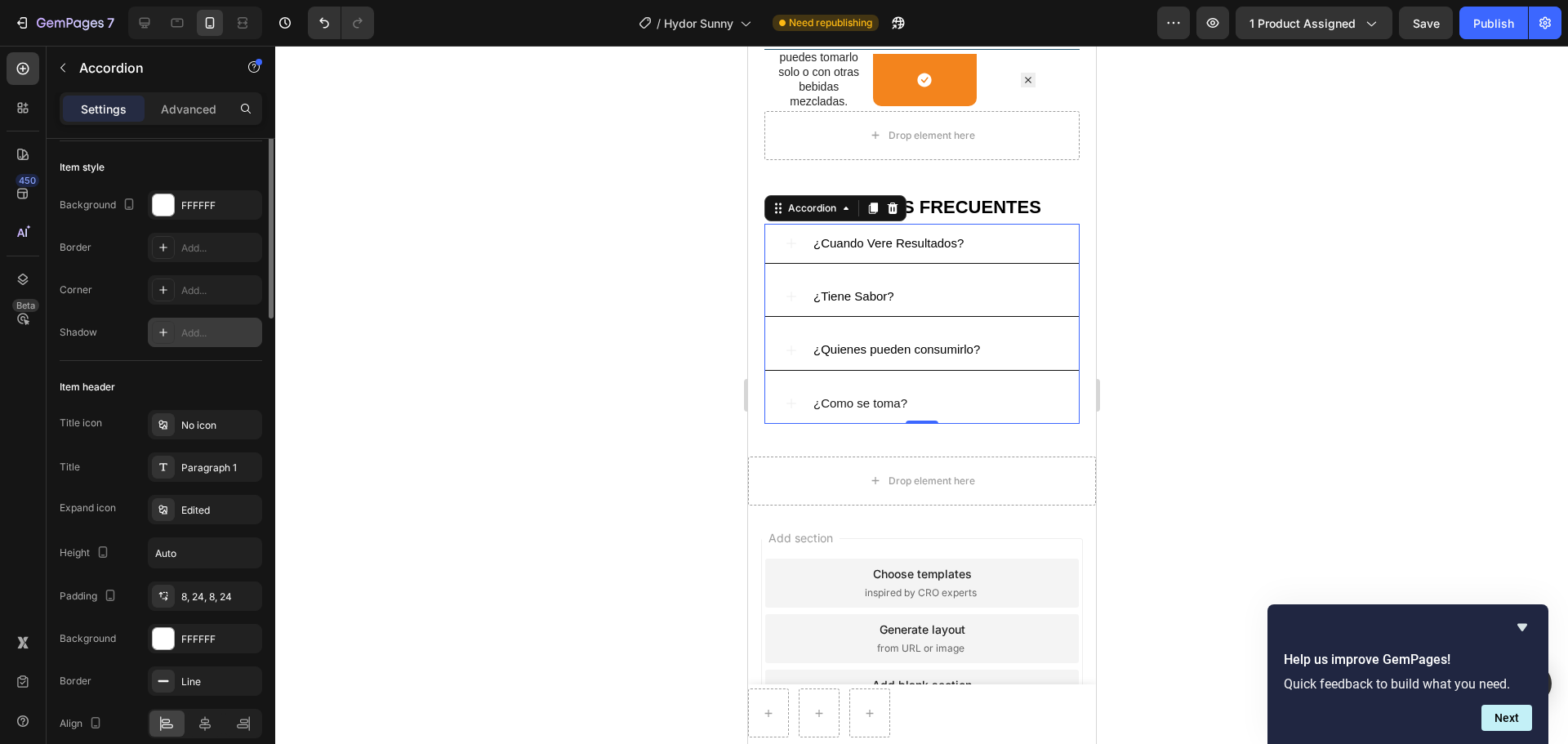
scroll to position [9, 0]
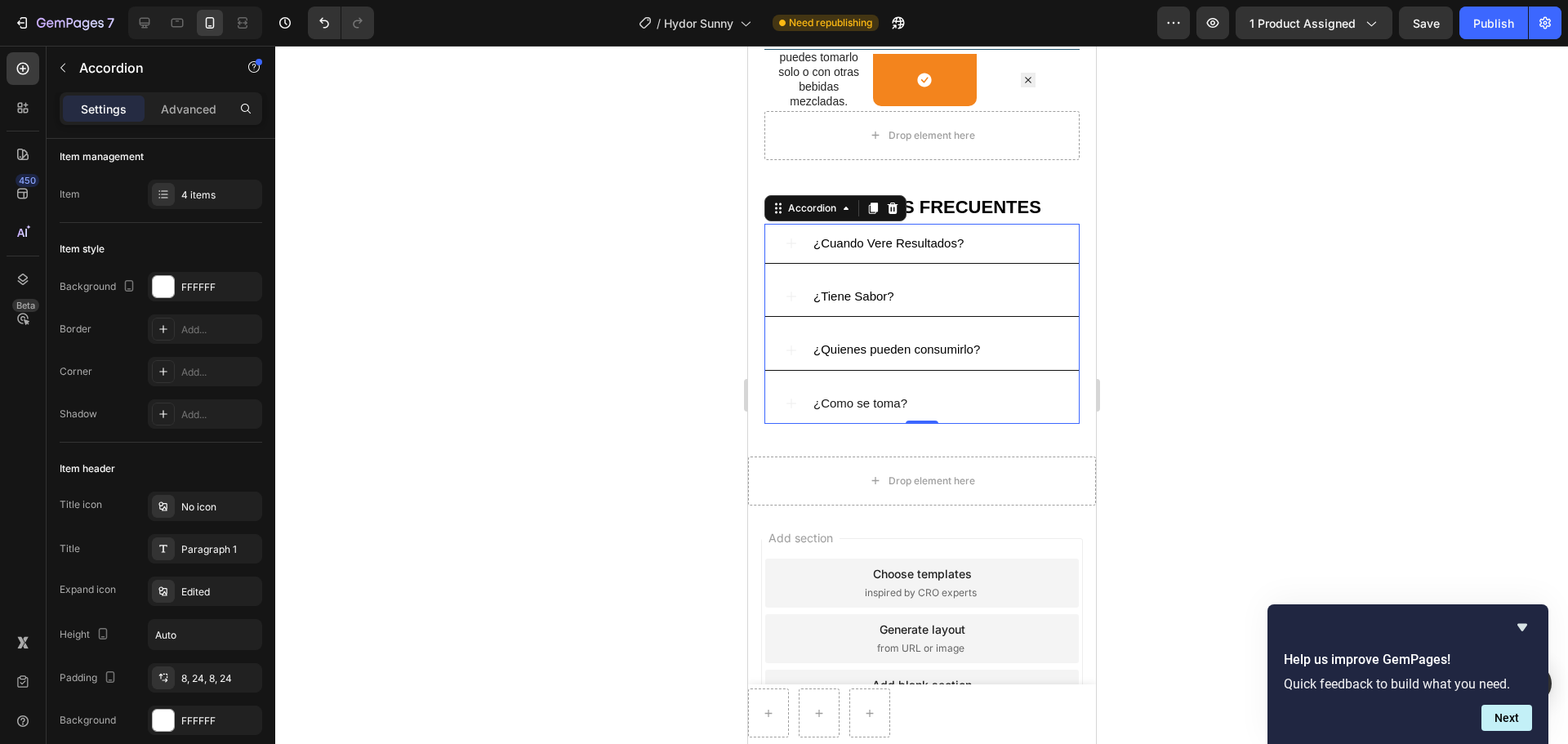
click at [921, 254] on p "¿Cuando Vere Resultados?" at bounding box center [887, 243] width 150 height 21
click at [785, 250] on icon at bounding box center [790, 243] width 13 height 13
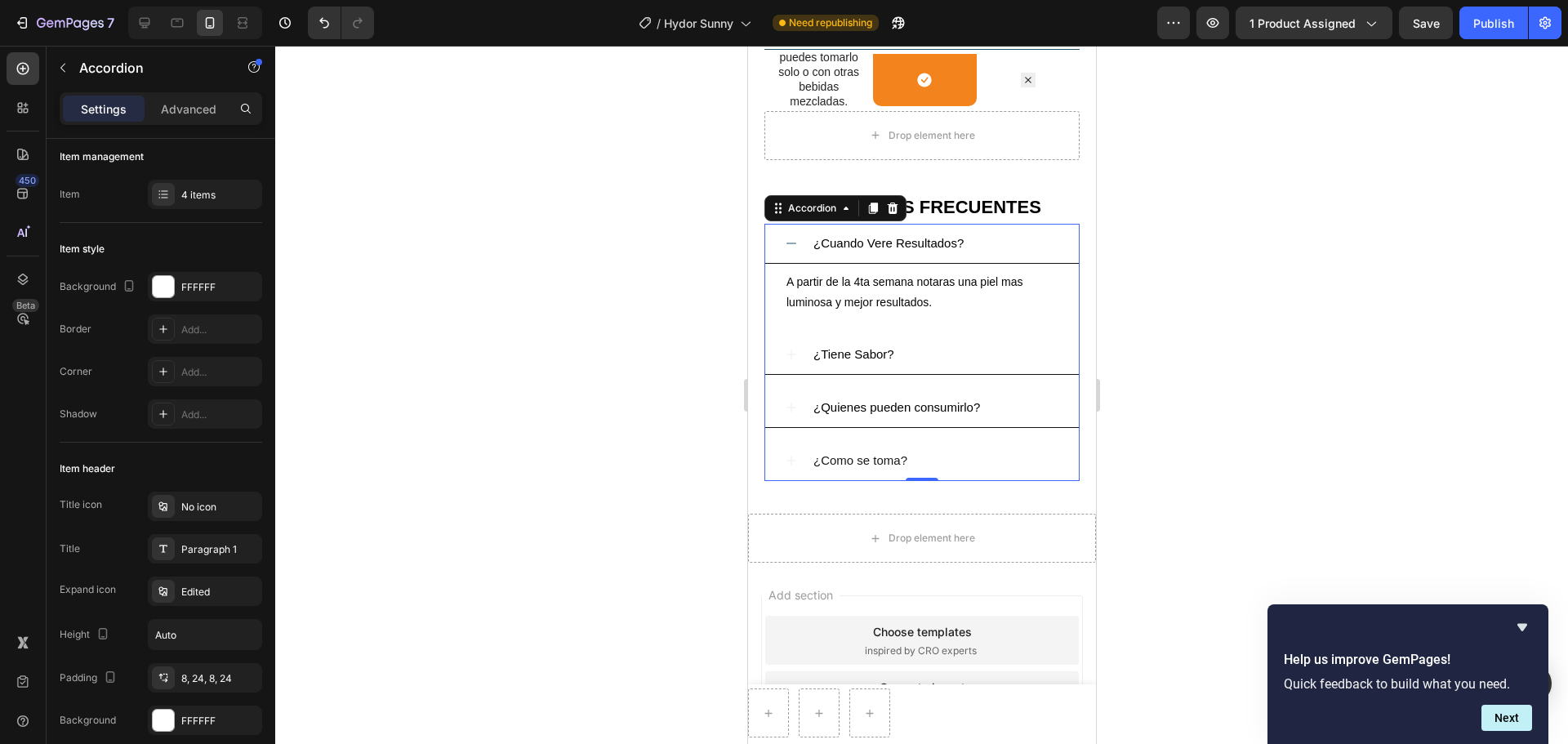
click at [787, 250] on icon at bounding box center [790, 243] width 13 height 13
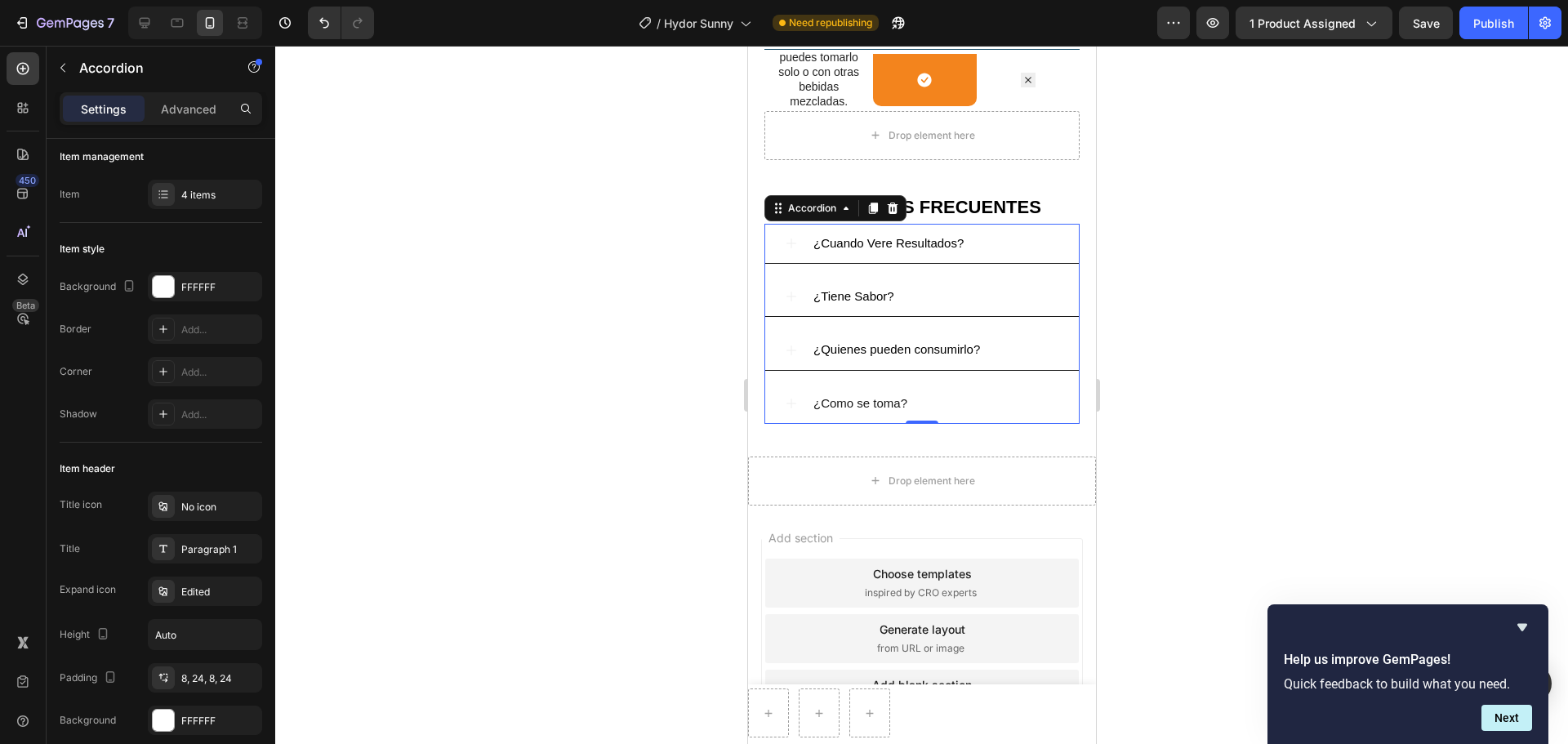
click at [820, 250] on span "¿Cuando Vere Resultados?" at bounding box center [887, 243] width 150 height 14
click at [775, 215] on icon at bounding box center [776, 208] width 13 height 13
click at [852, 250] on span "¿Cuando Vere Resultados?" at bounding box center [887, 243] width 150 height 14
click at [1023, 244] on div "¿Cuando Vere Resultados?" at bounding box center [935, 243] width 249 height 26
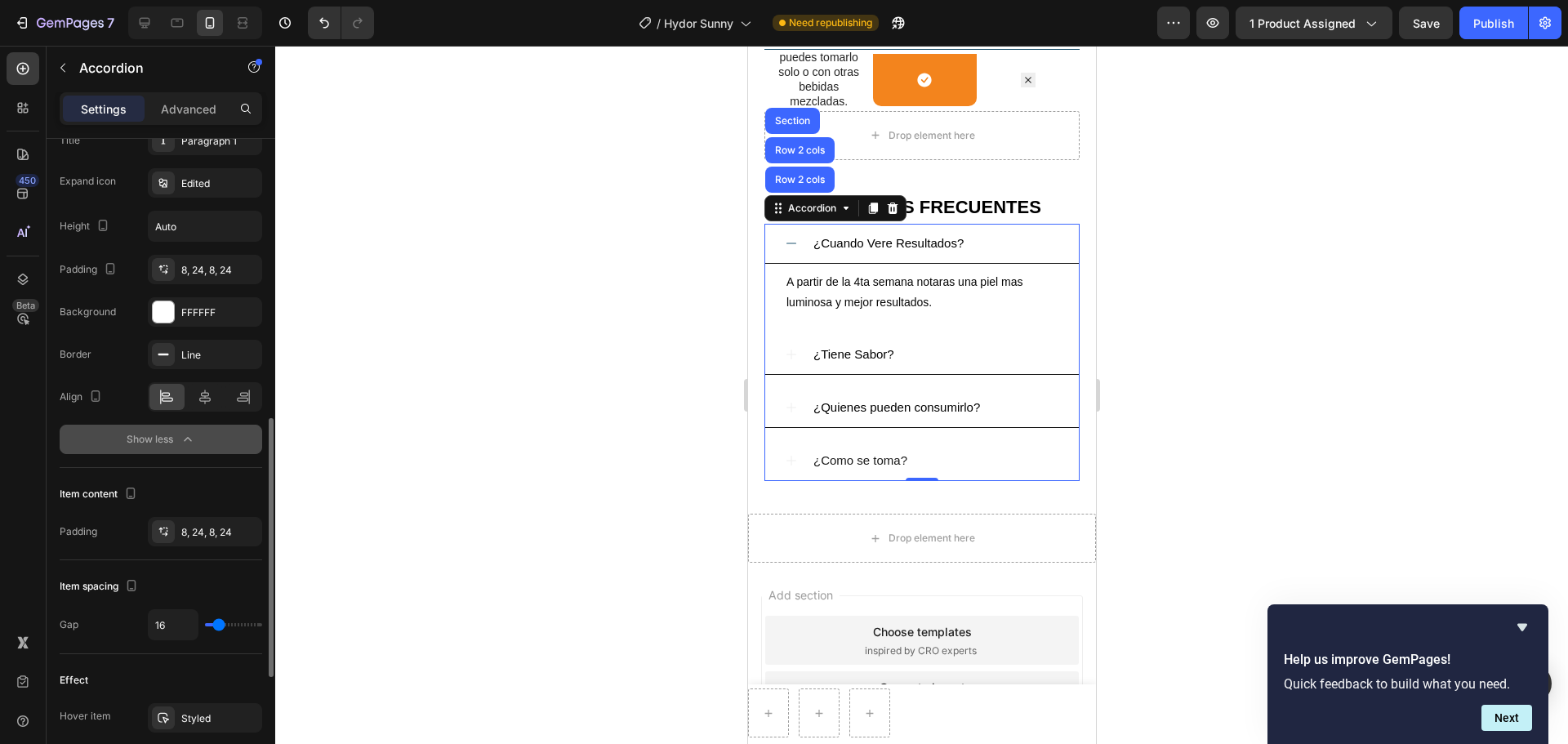
scroll to position [498, 0]
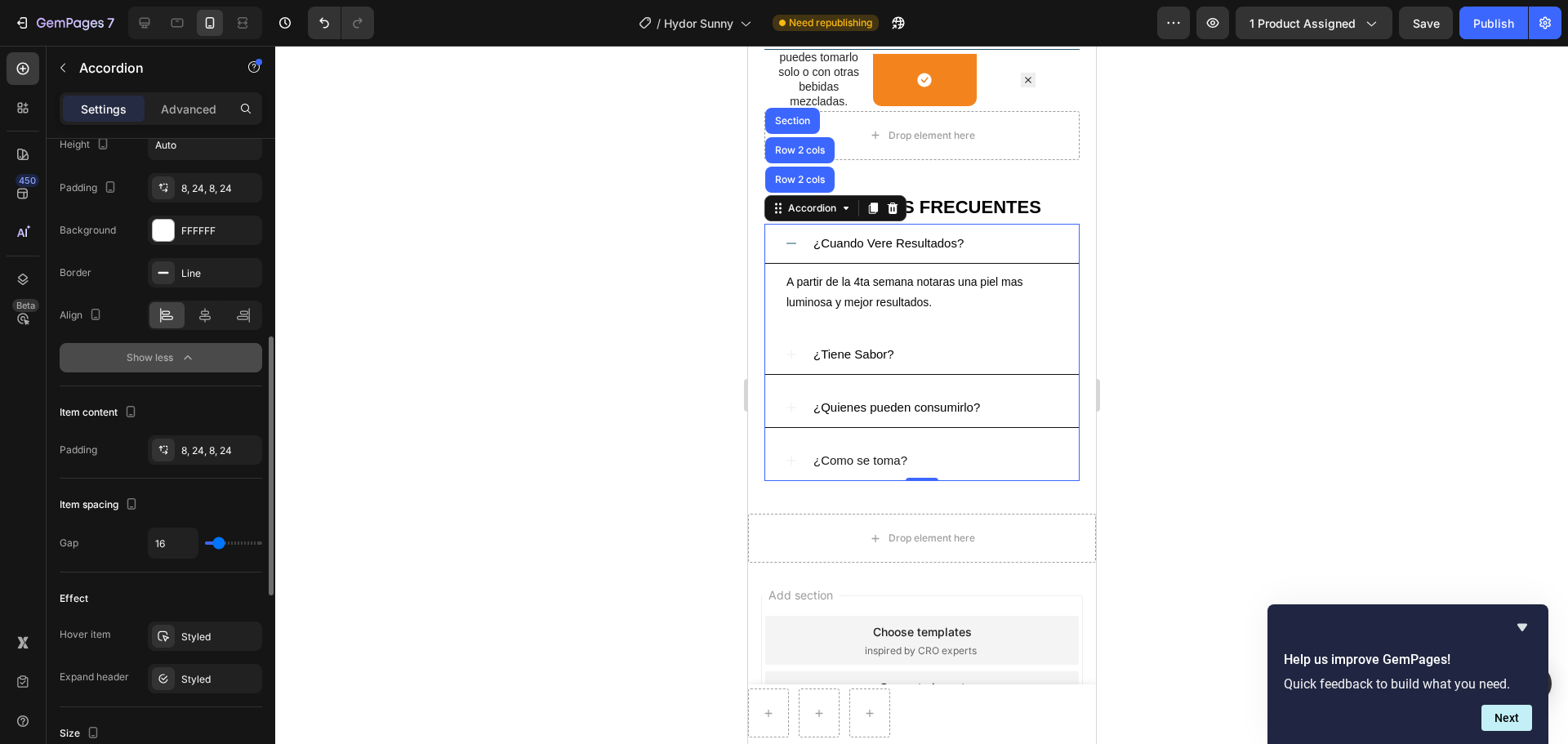
type input "17"
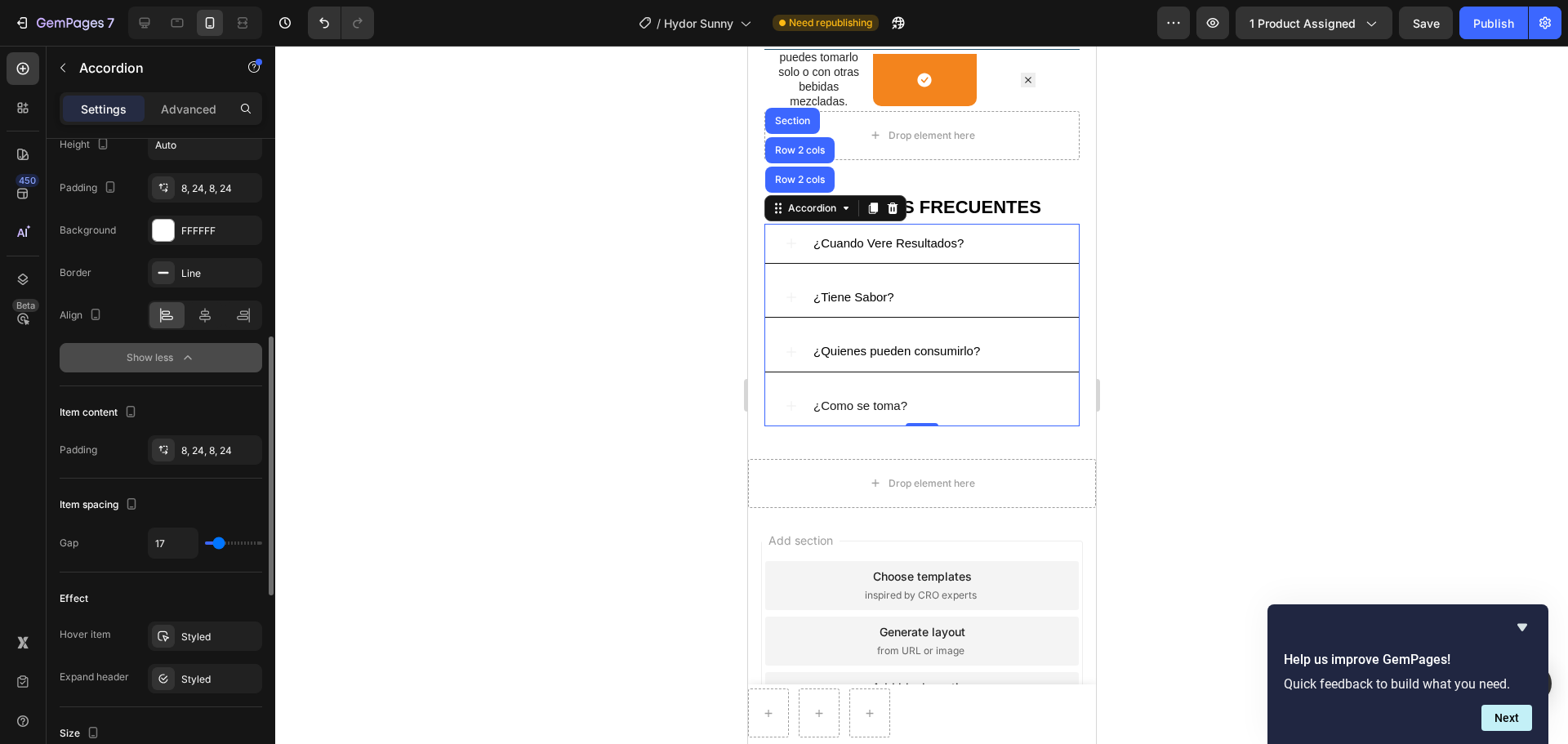
type input "30"
type input "33"
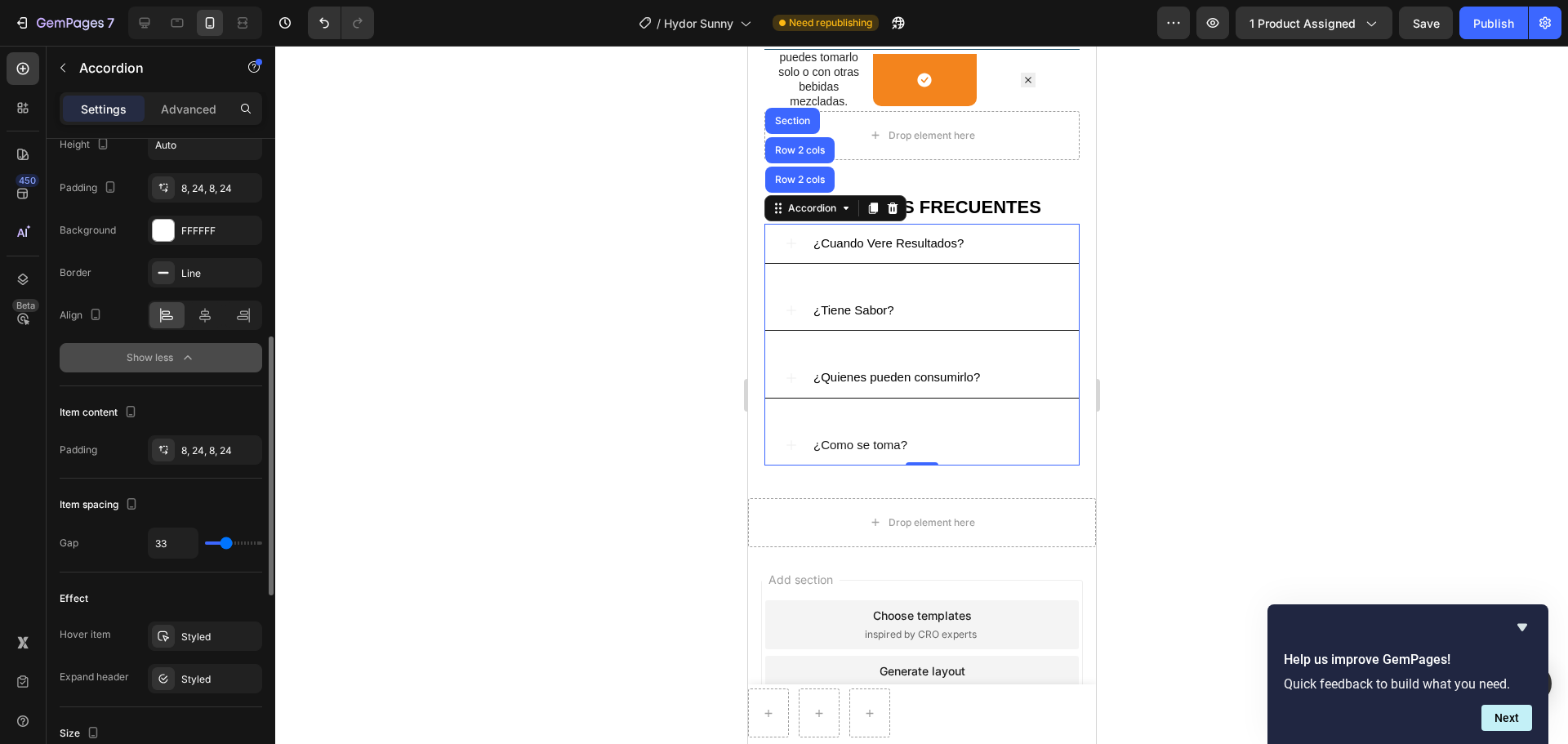
type input "35"
type input "39"
type input "46"
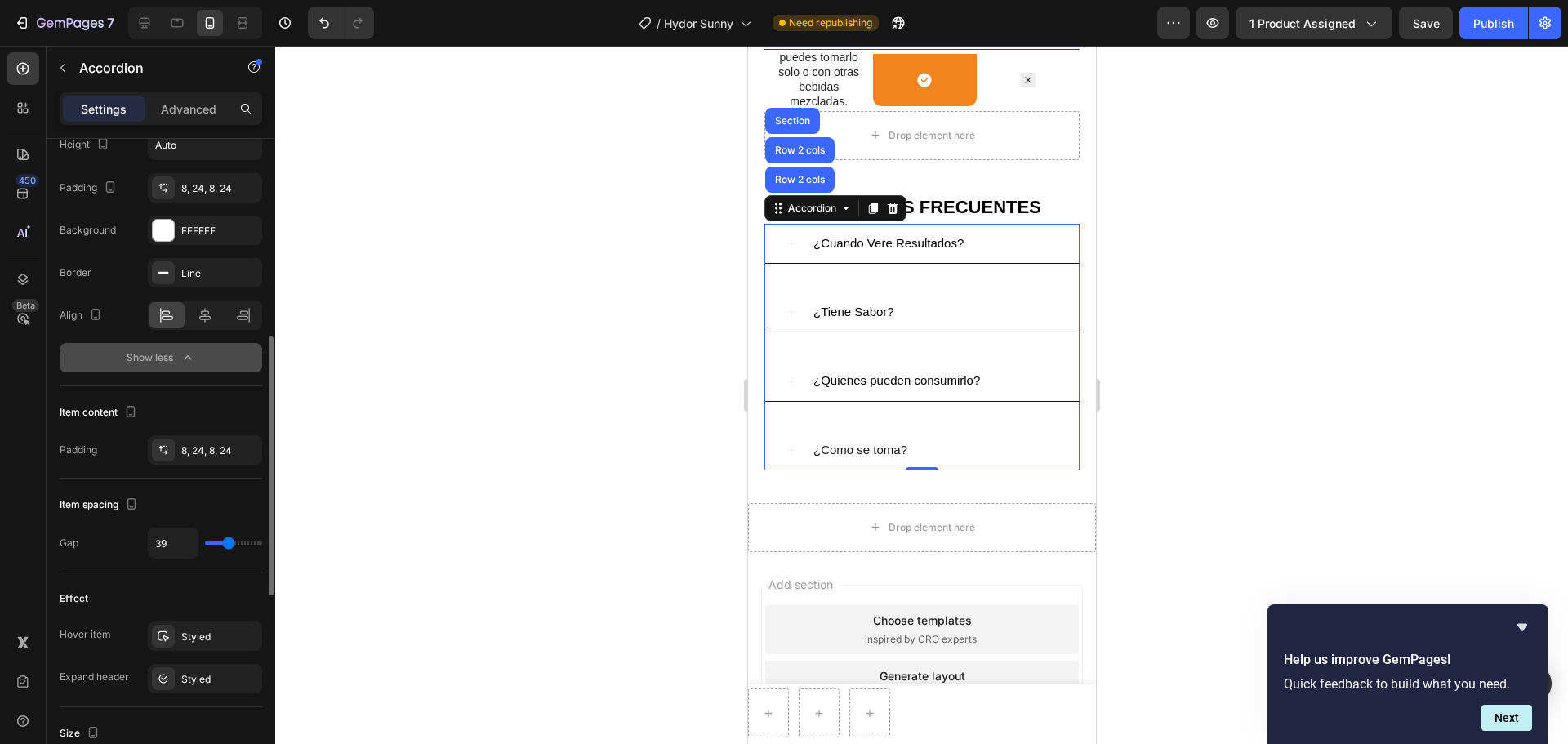
type input "46"
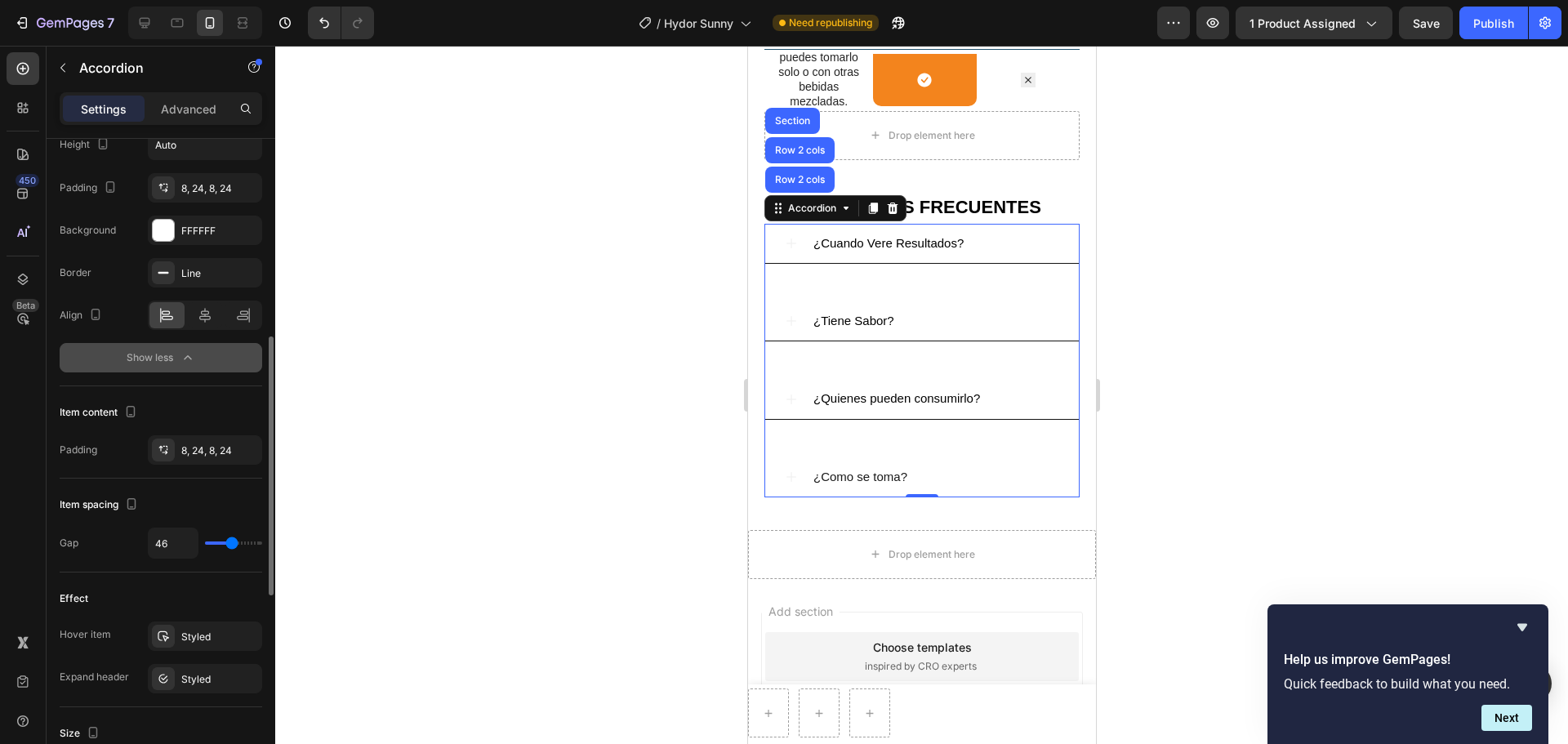
type input "43"
type input "6"
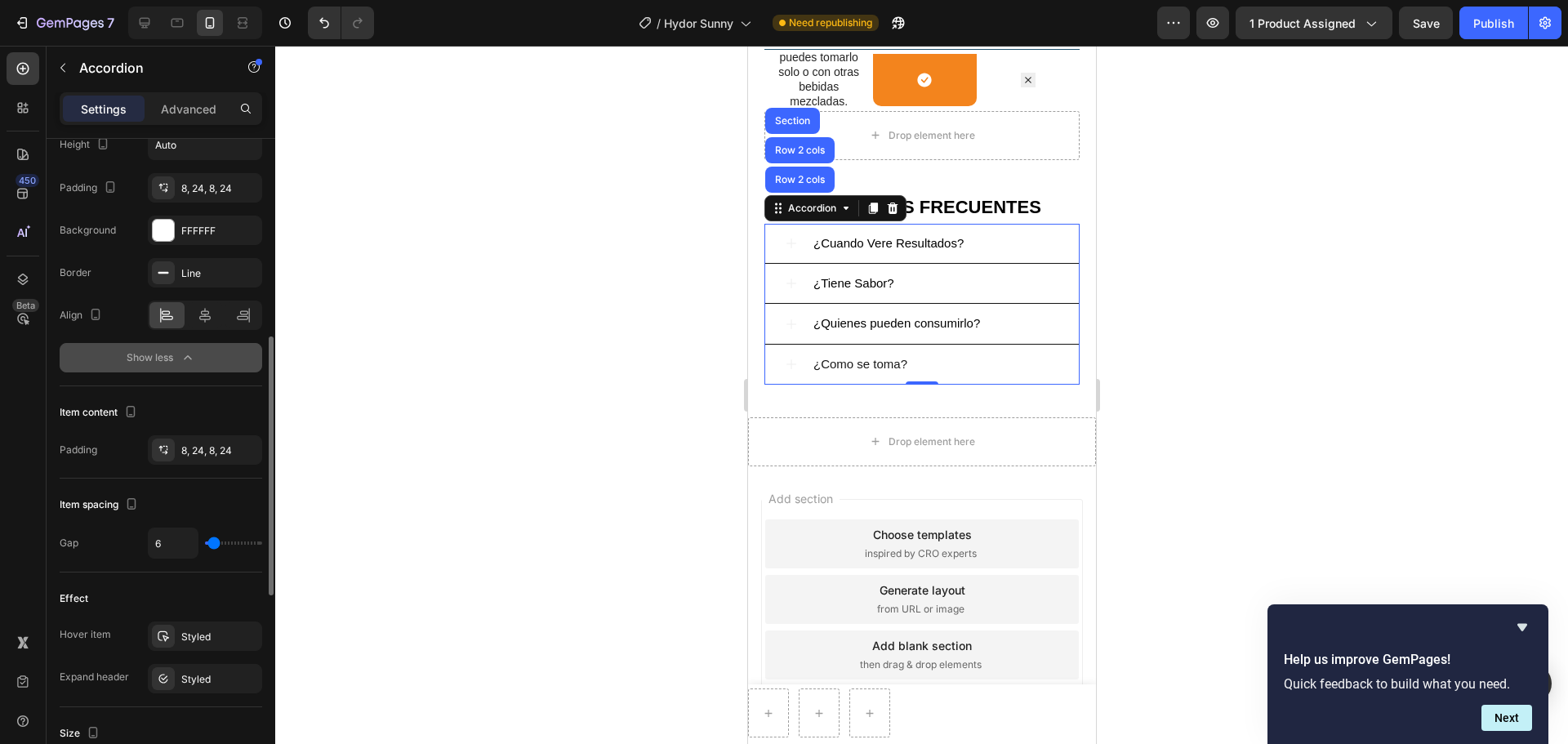
type input "0"
type input "2"
type input "4"
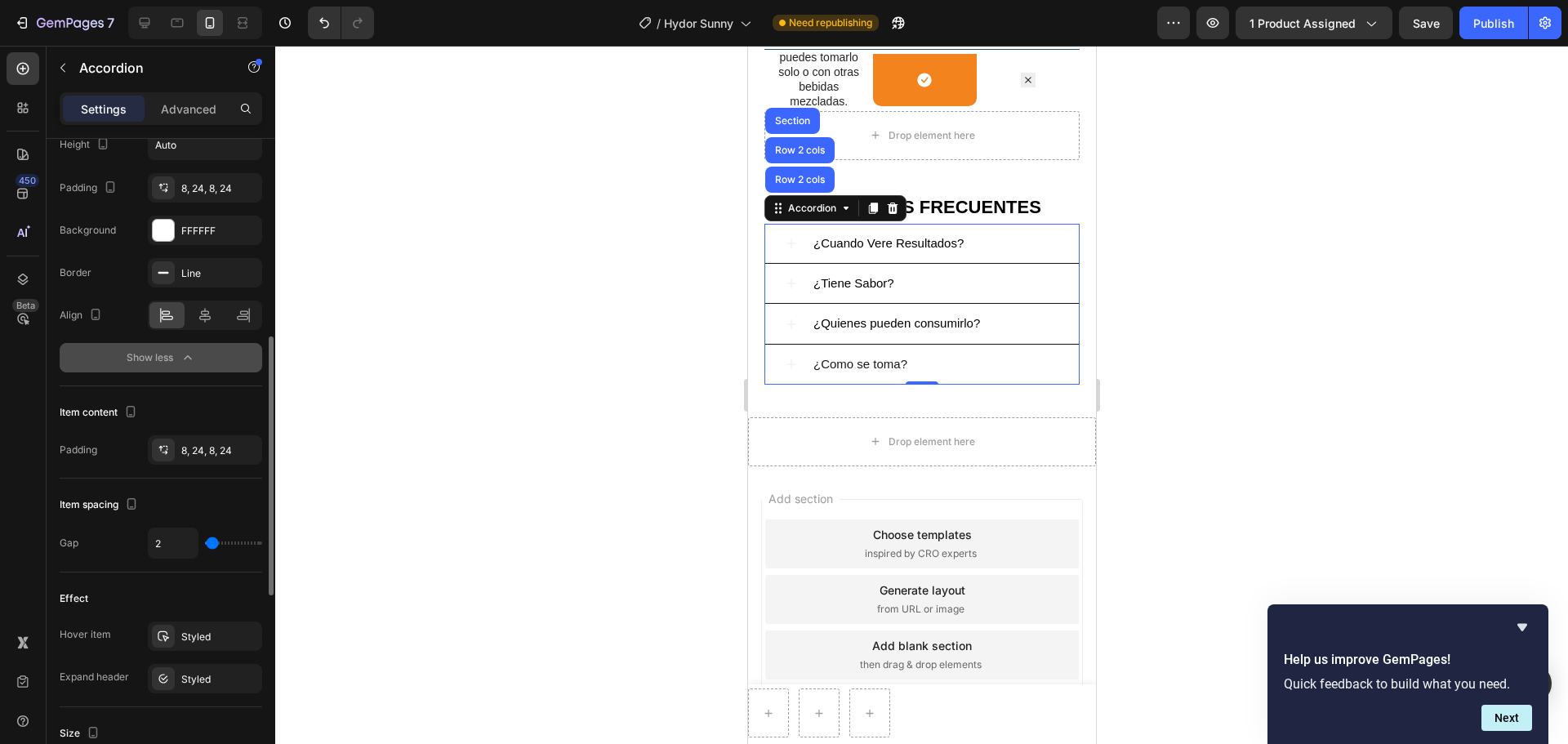
type input "4"
type input "2"
type input "0"
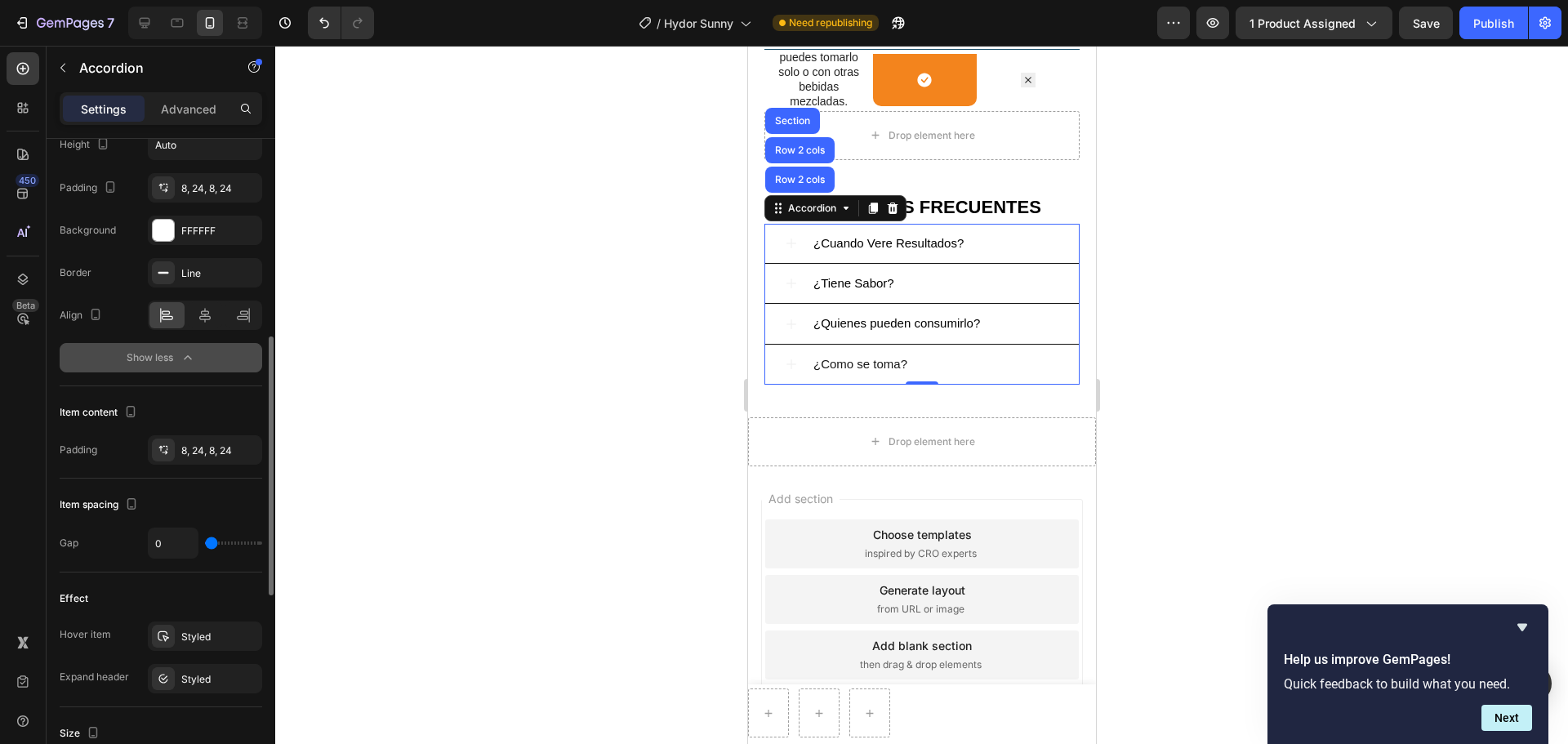
click at [210, 541] on input "range" at bounding box center [233, 543] width 57 height 3
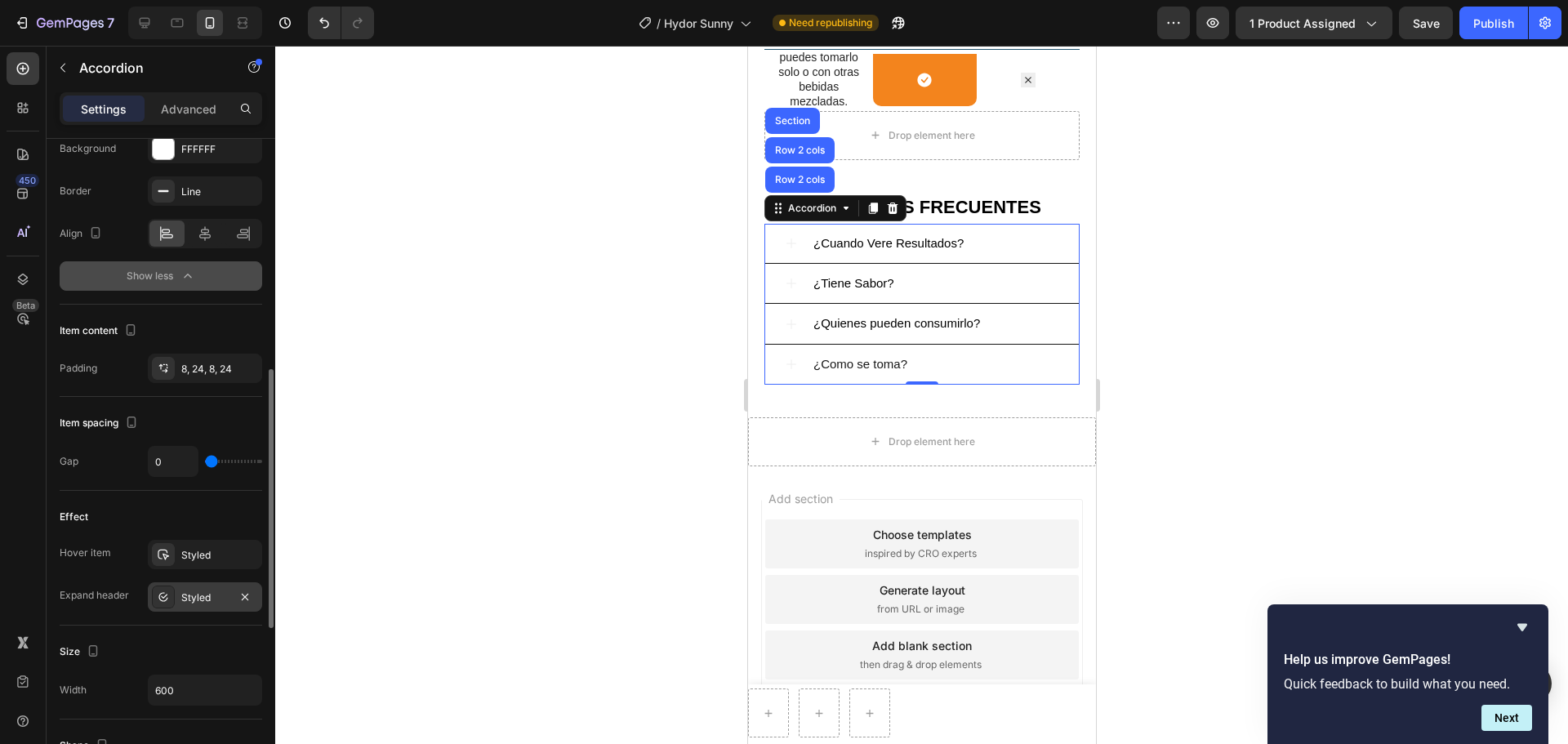
click at [205, 567] on div "Styled" at bounding box center [205, 597] width 48 height 14
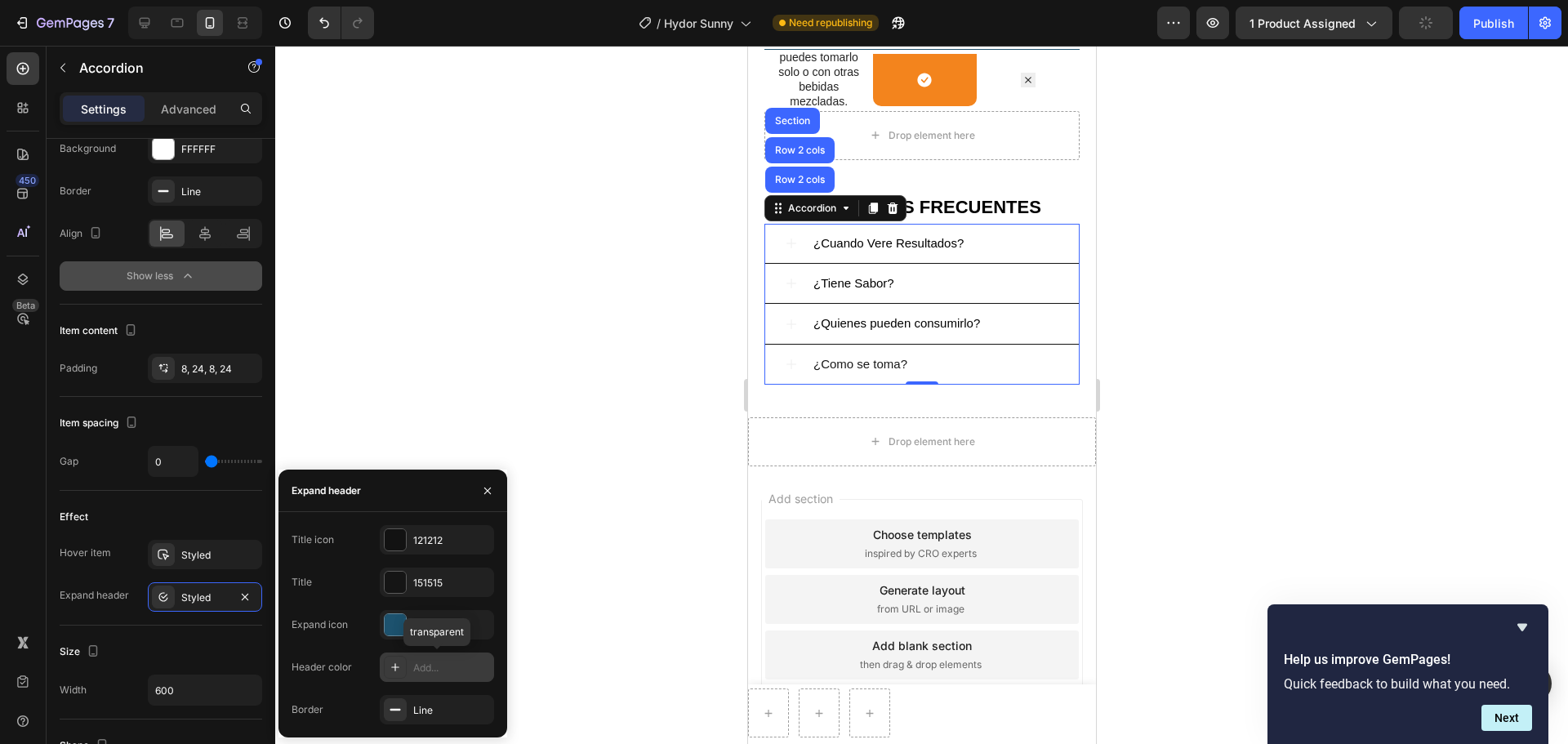
click at [415, 567] on div "Add..." at bounding box center [451, 667] width 77 height 14
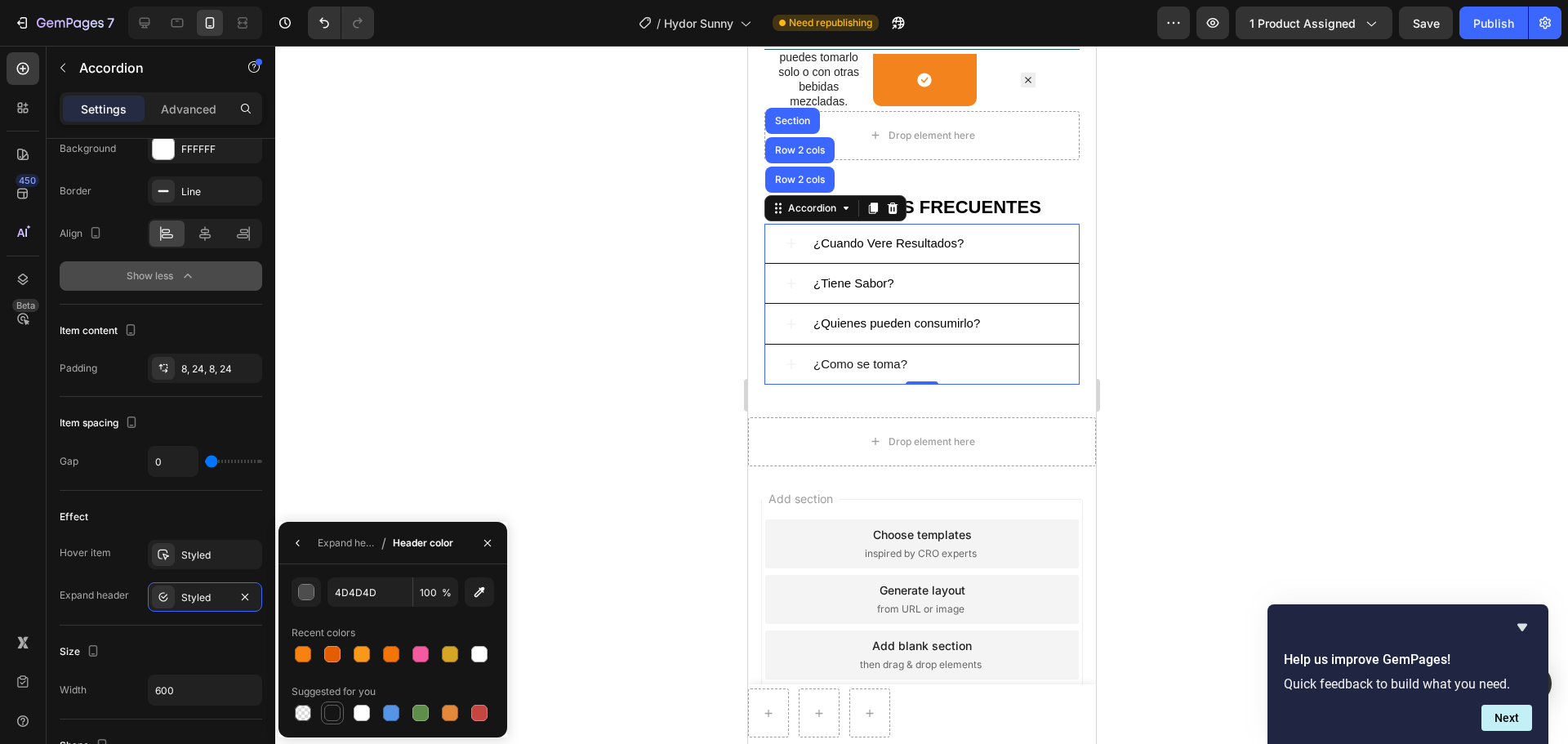
click at [339, 567] on div at bounding box center [332, 713] width 16 height 16
type input "151515"
click at [512, 500] on div at bounding box center [921, 395] width 1292 height 698
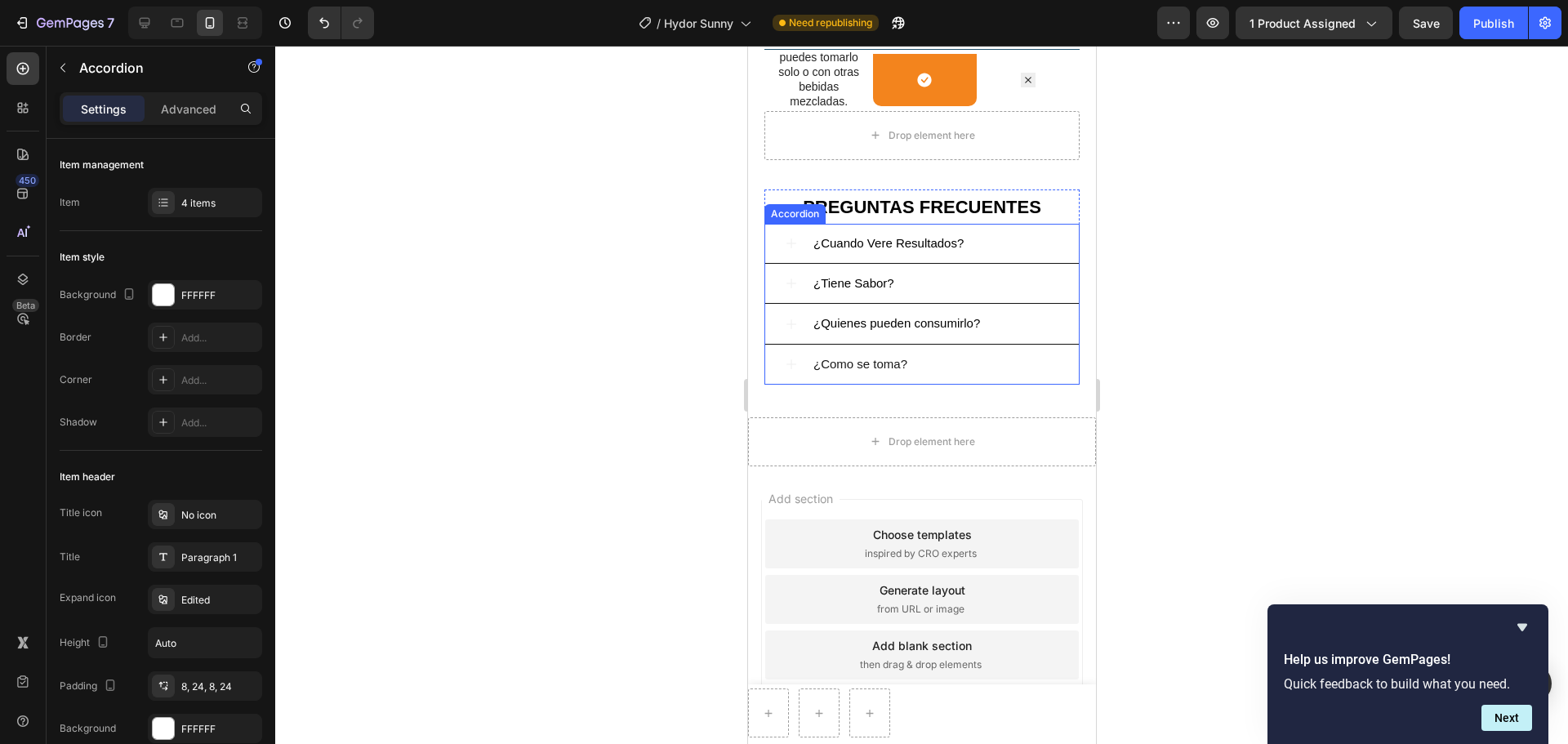
click at [825, 249] on span "¿Cuando Vere Resultados?" at bounding box center [887, 243] width 150 height 14
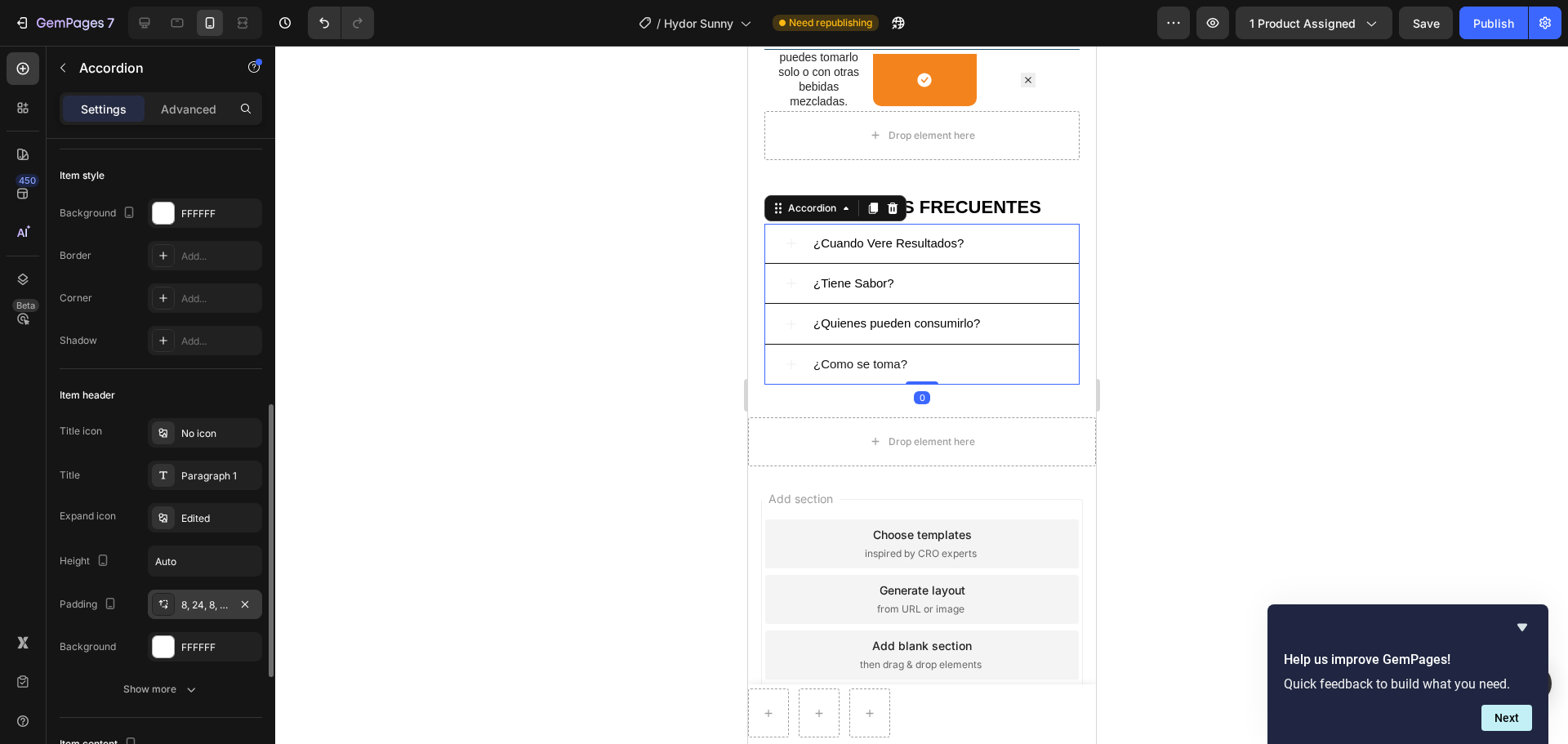
scroll to position [409, 0]
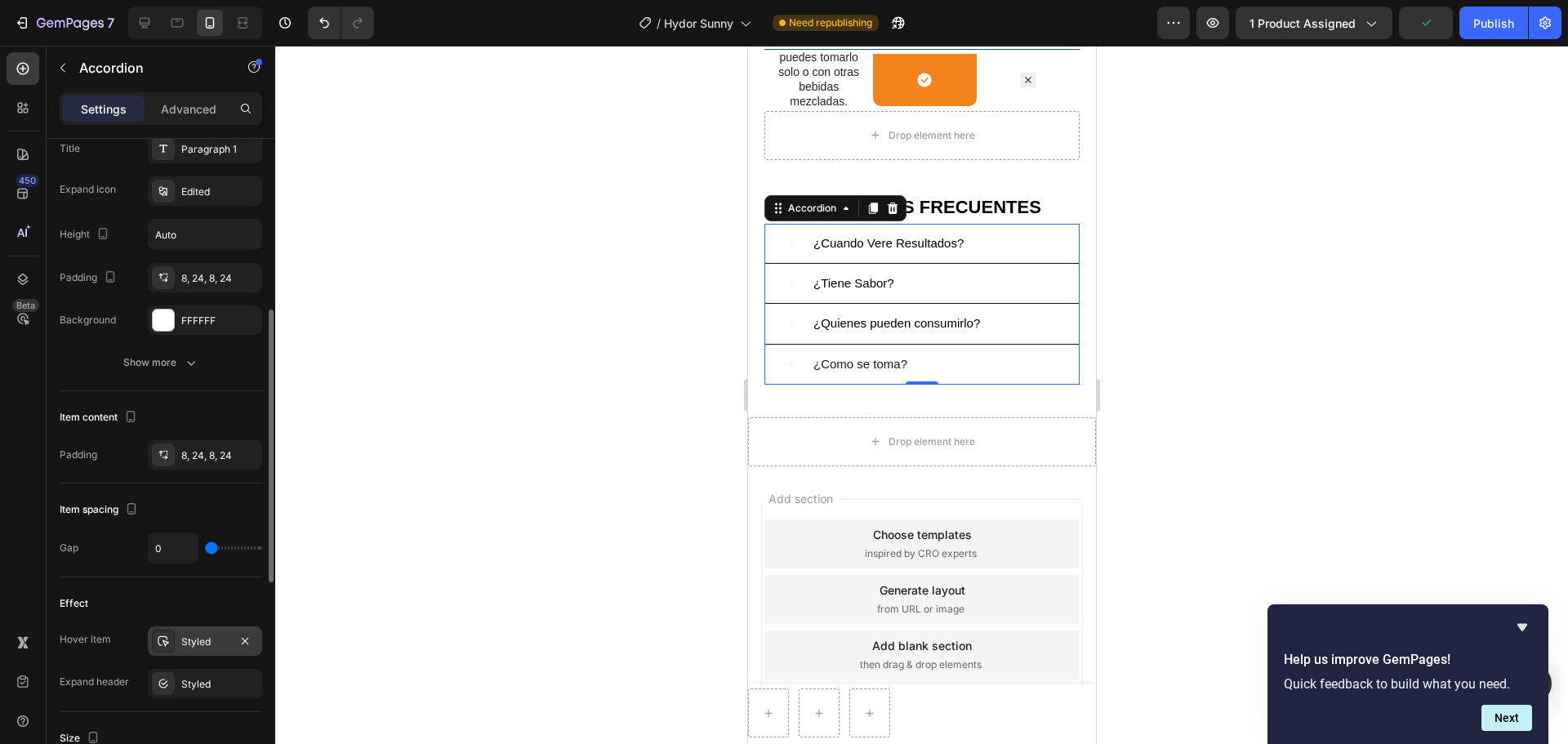
click at [202, 567] on div "Styled" at bounding box center [205, 641] width 48 height 14
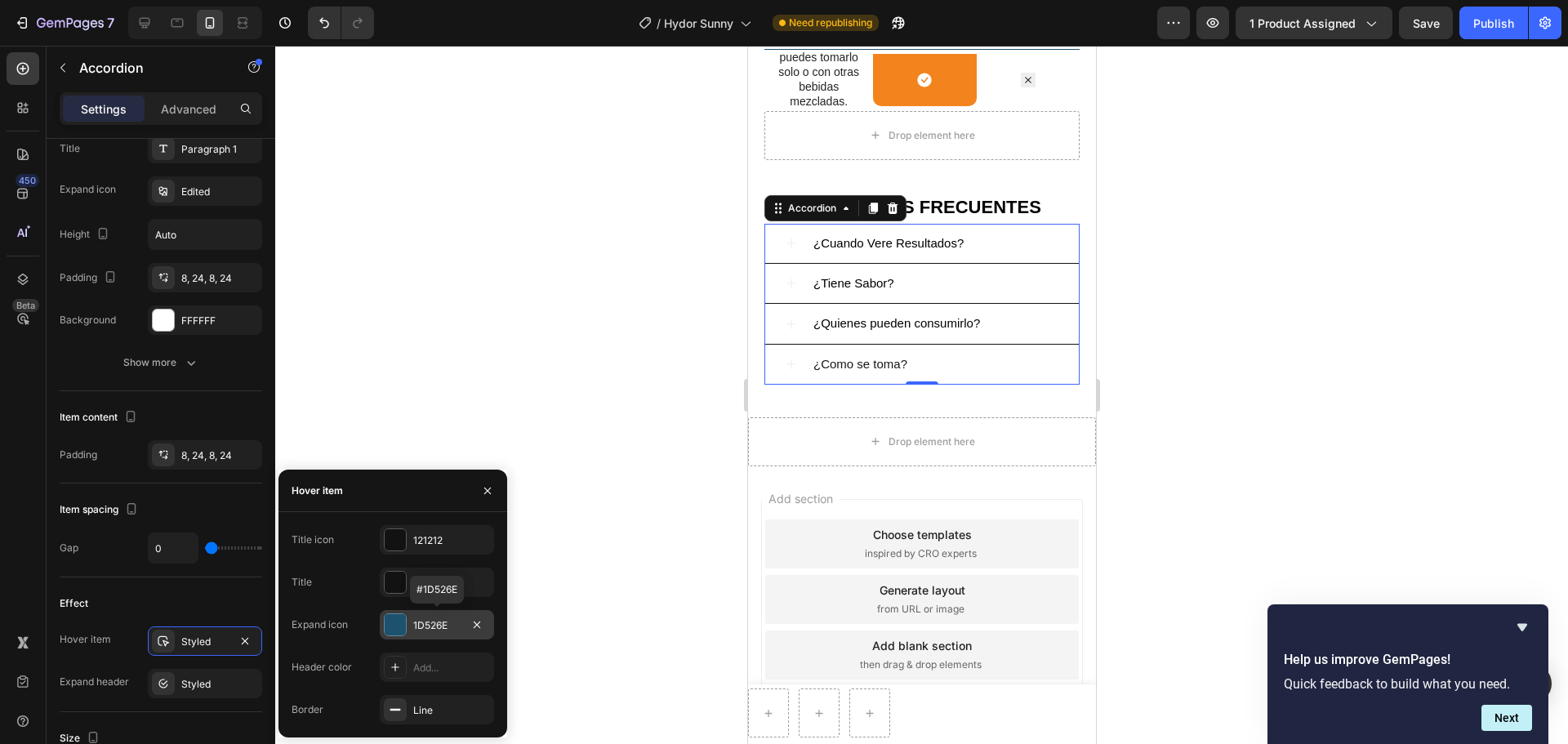
click at [388, 567] on div at bounding box center [395, 624] width 21 height 21
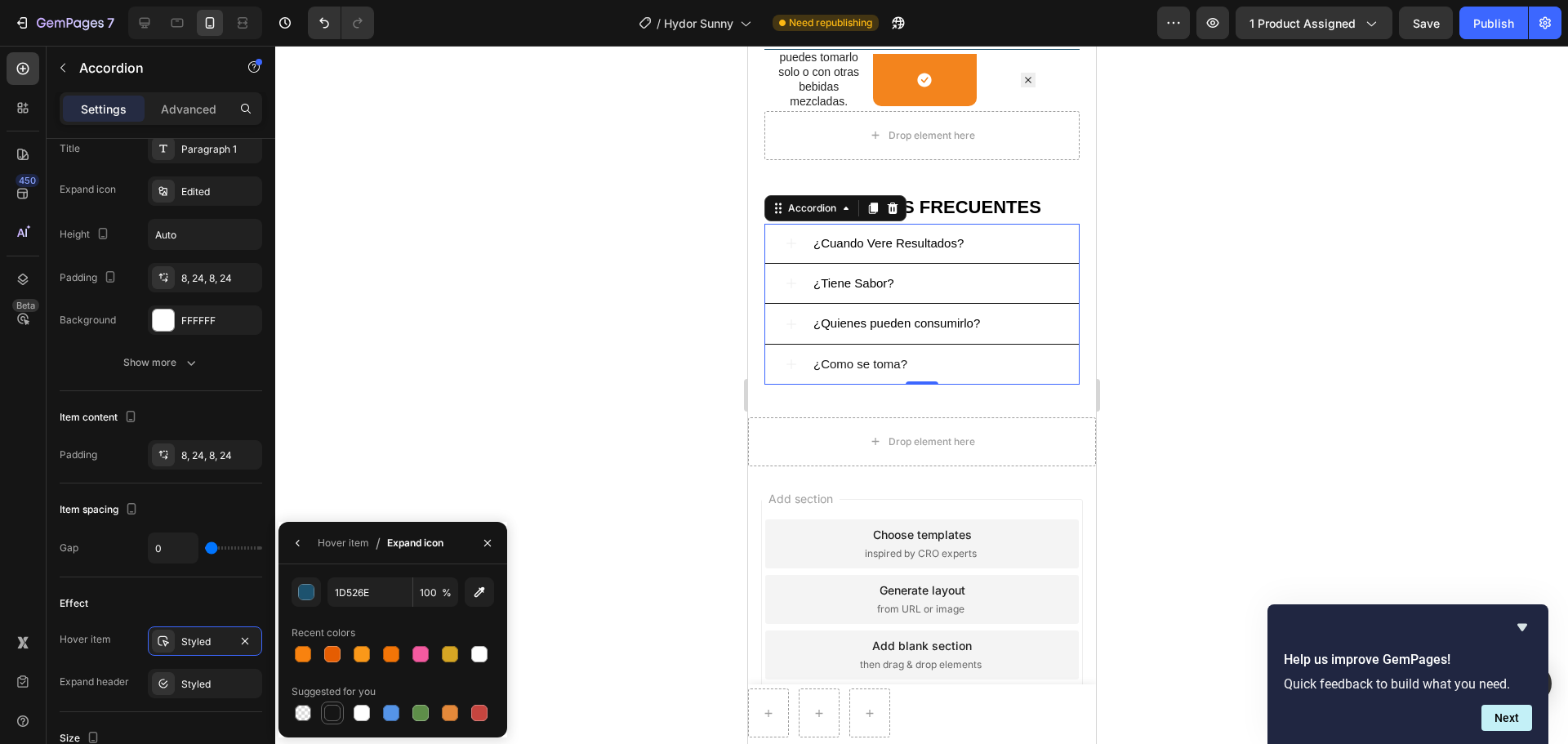
click at [337, 567] on div at bounding box center [332, 713] width 16 height 16
type input "151515"
click at [300, 541] on icon "button" at bounding box center [297, 542] width 13 height 13
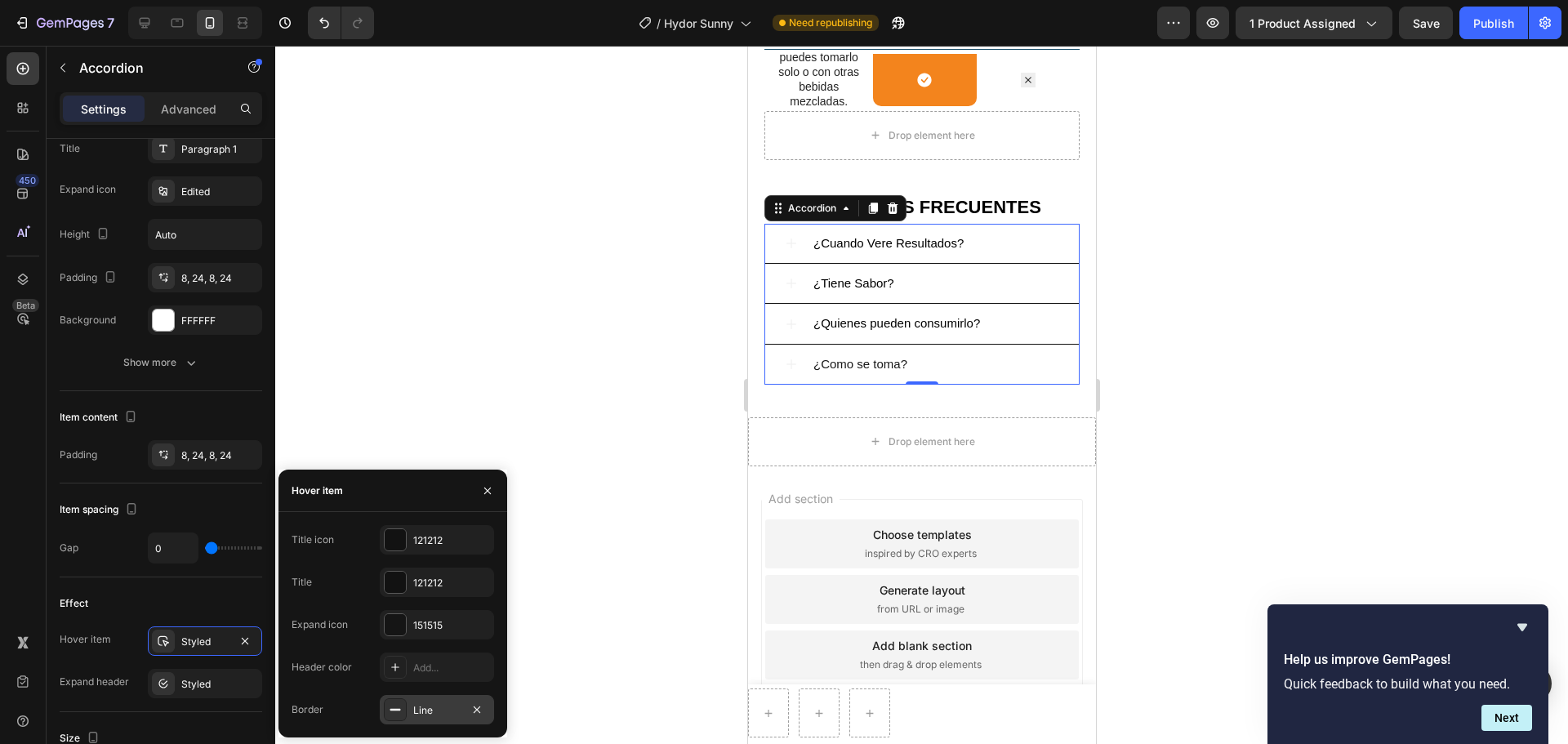
click at [417, 567] on div "Line" at bounding box center [437, 710] width 48 height 14
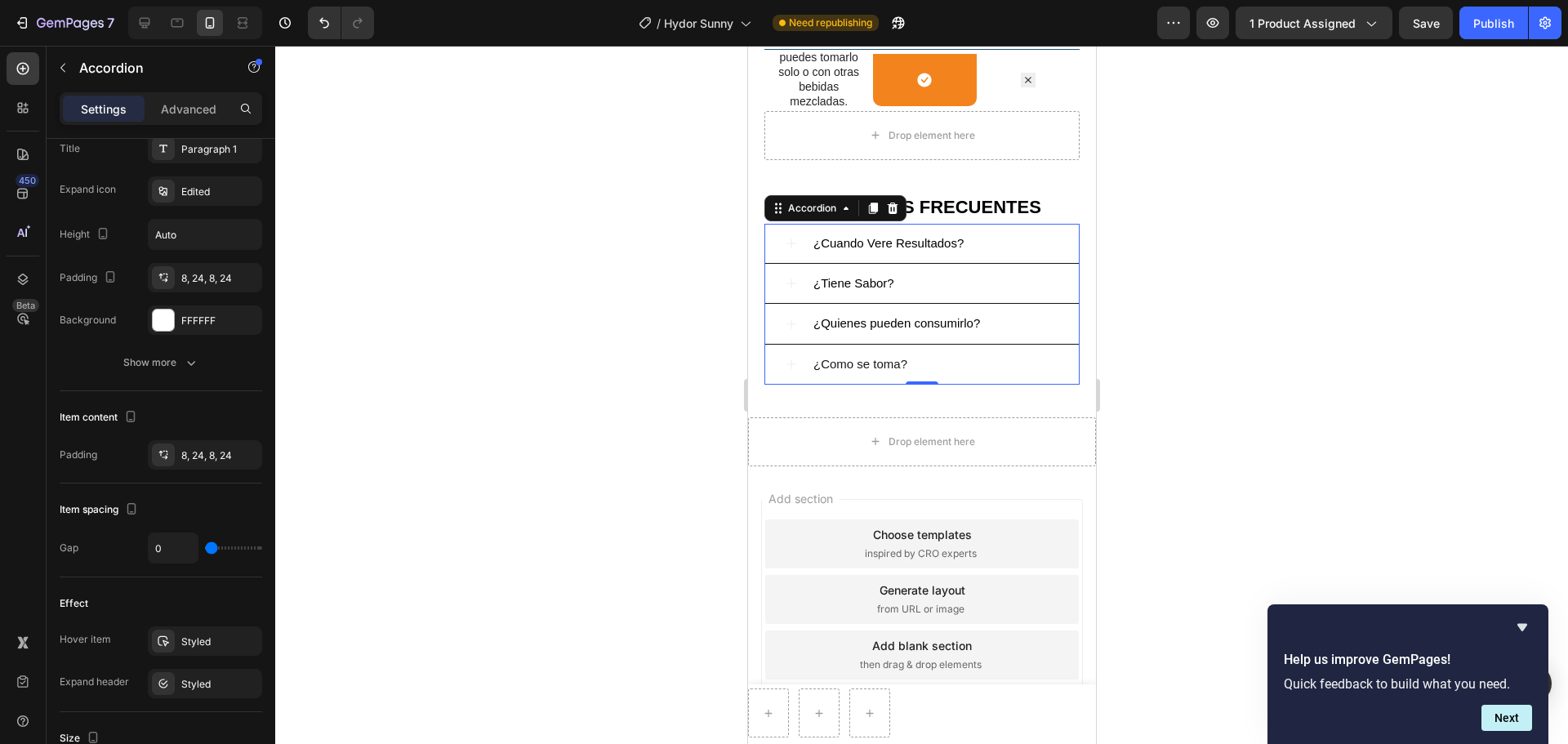
click at [571, 507] on div at bounding box center [921, 395] width 1292 height 698
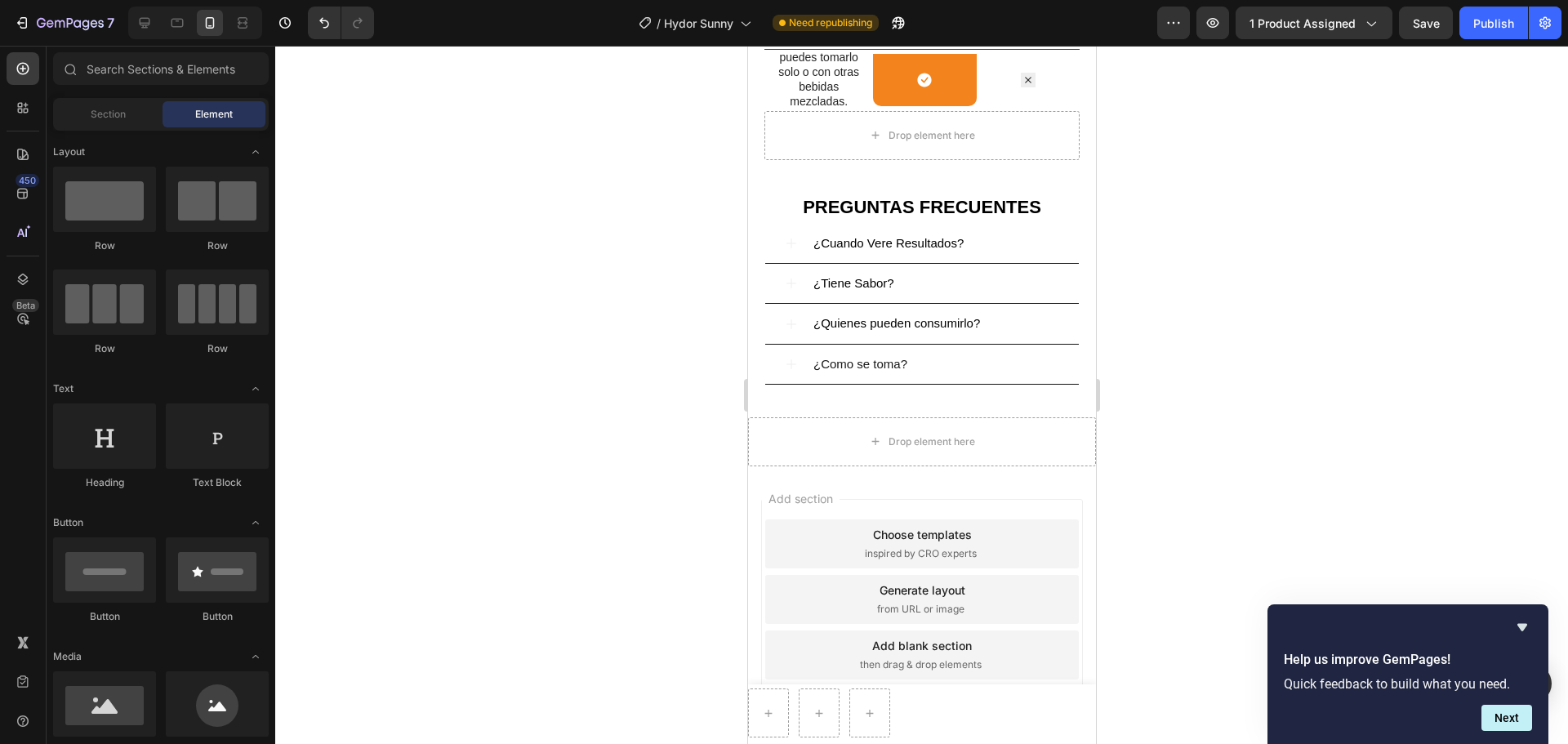
click at [685, 411] on div at bounding box center [921, 395] width 1292 height 698
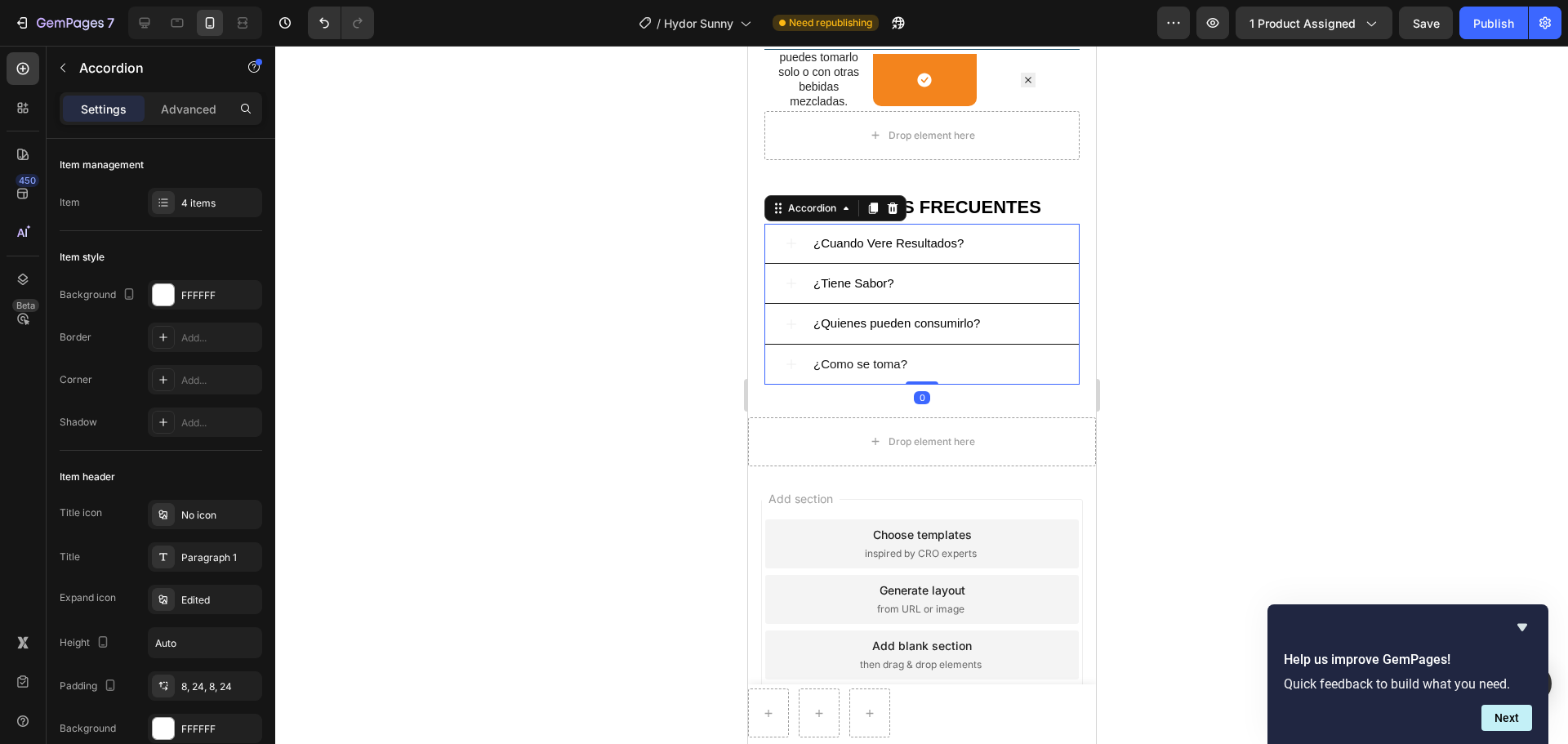
click at [913, 254] on p "¿Cuando Vere Resultados?" at bounding box center [887, 243] width 150 height 21
click at [1024, 256] on div "¿Cuando Vere Resultados?" at bounding box center [935, 243] width 249 height 26
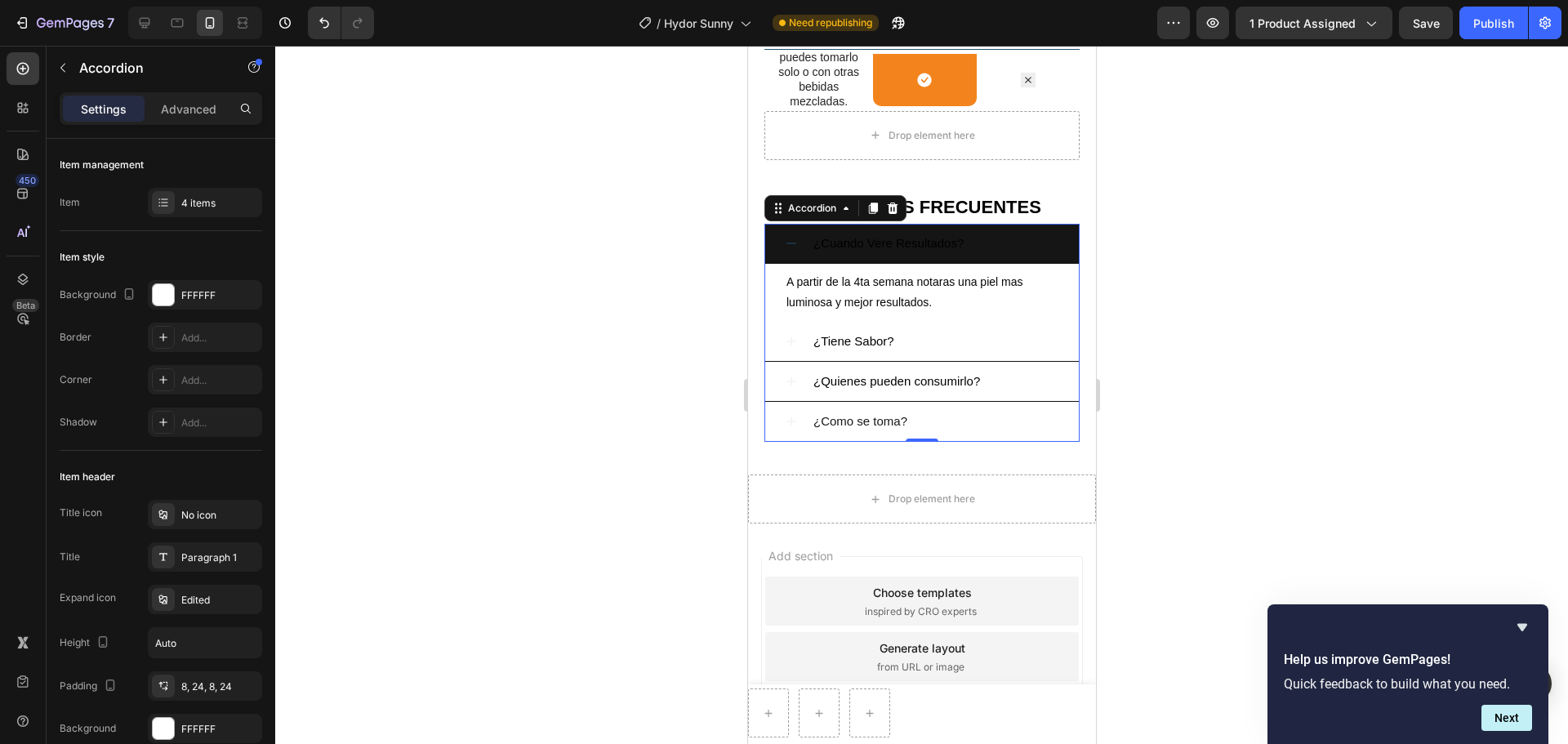
click at [1040, 251] on div "¿Cuando Vere Resultados?" at bounding box center [935, 243] width 249 height 26
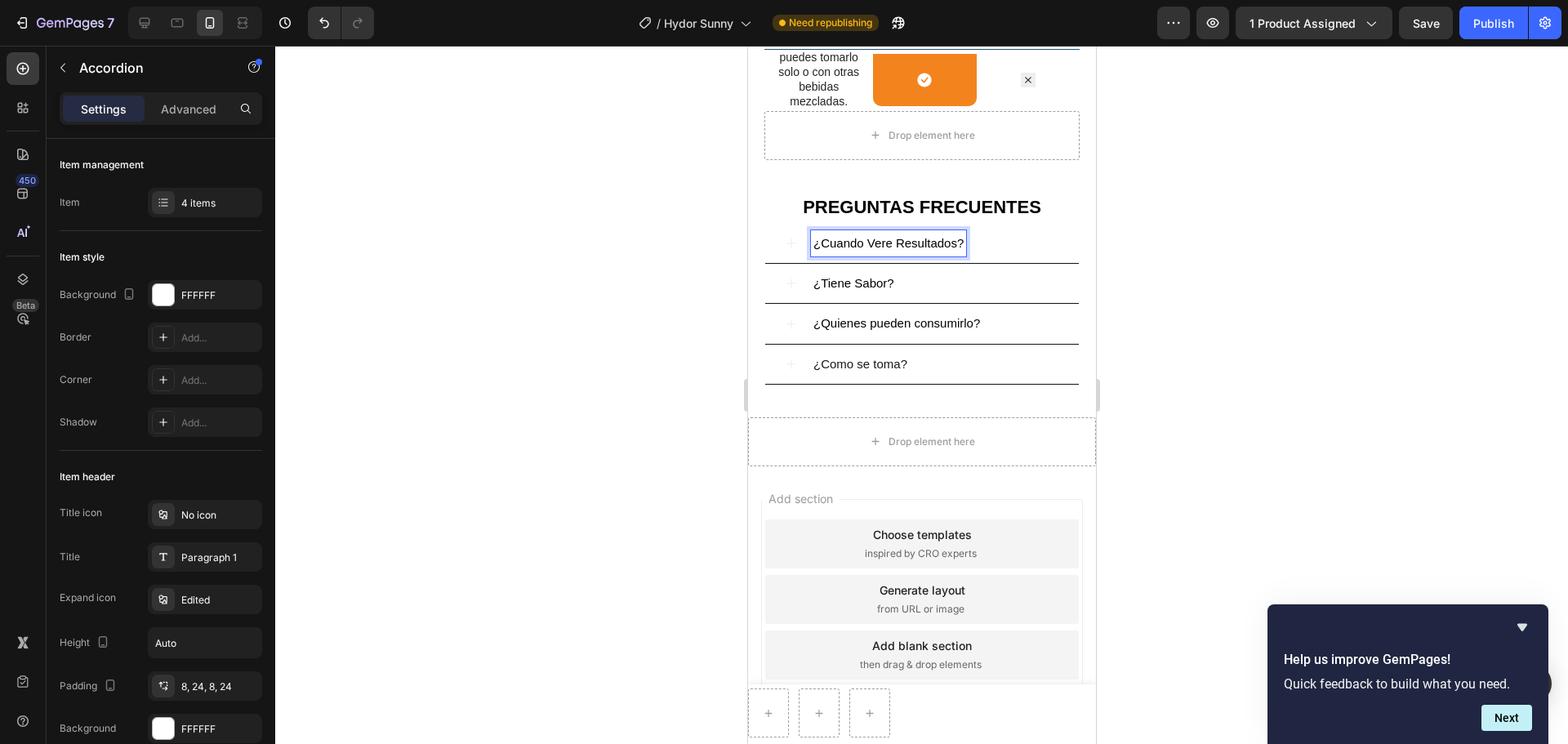
click at [977, 250] on div "¿Cuando Vere Resultados?" at bounding box center [935, 243] width 249 height 26
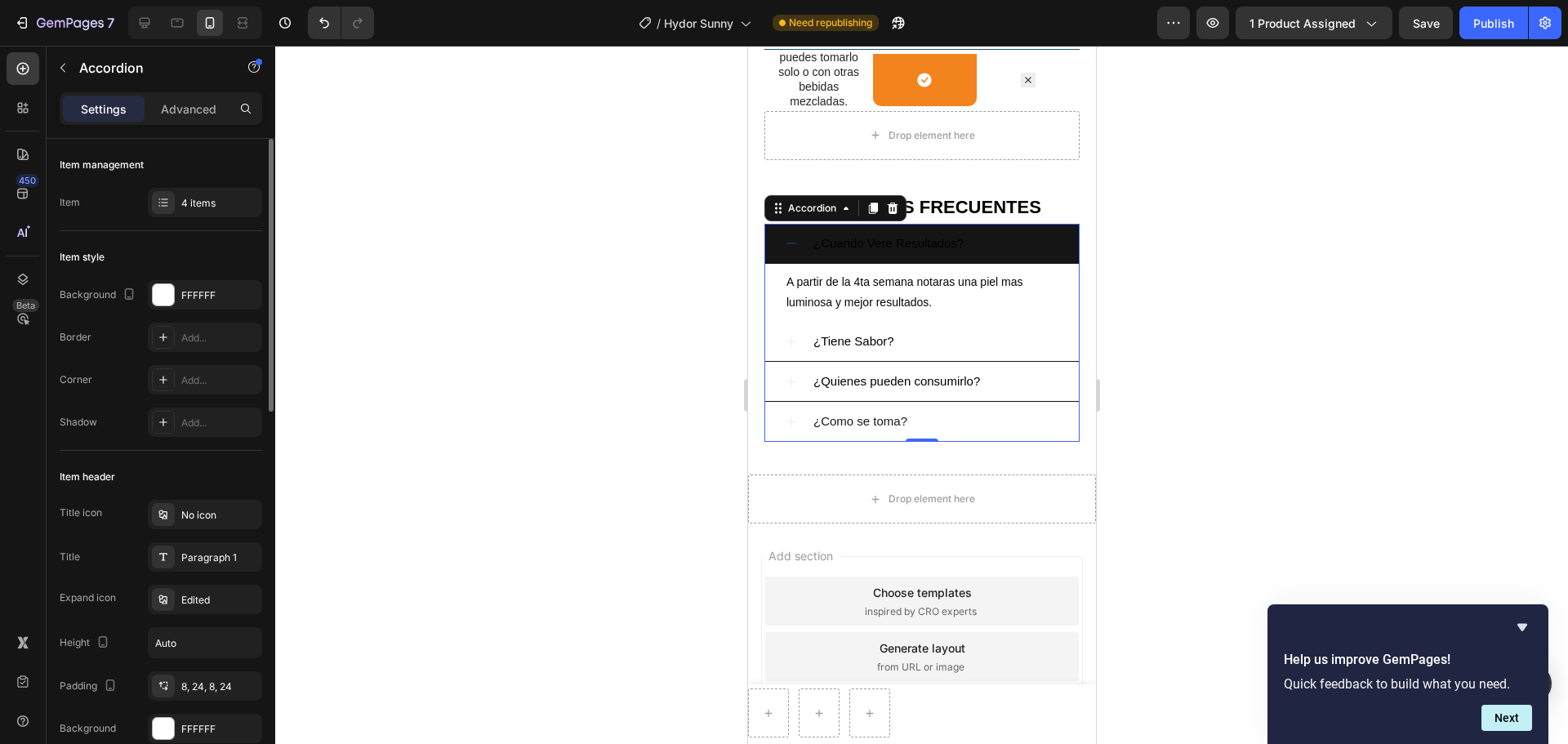
scroll to position [82, 0]
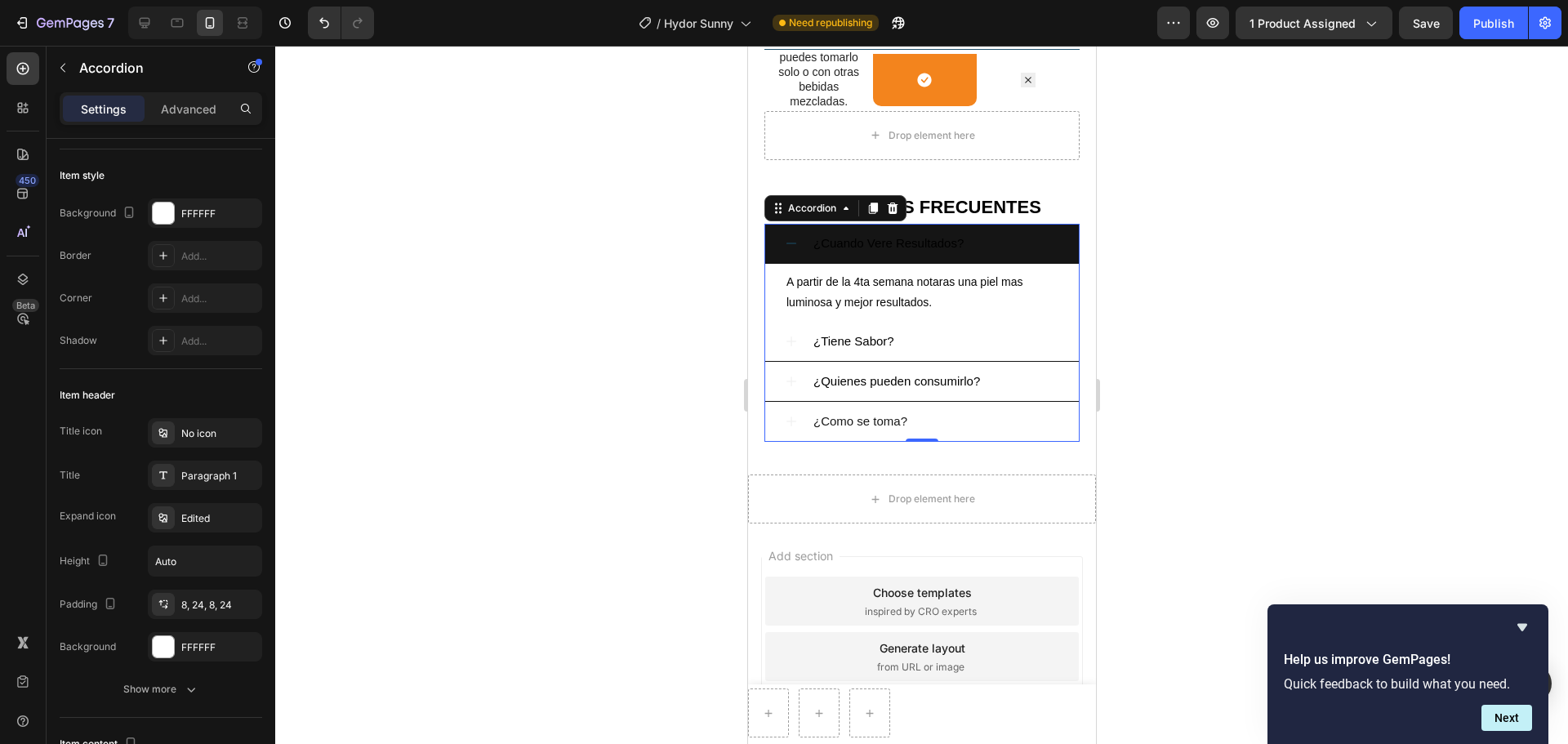
click at [992, 252] on div "¿Cuando Vere Resultados?" at bounding box center [935, 243] width 249 height 26
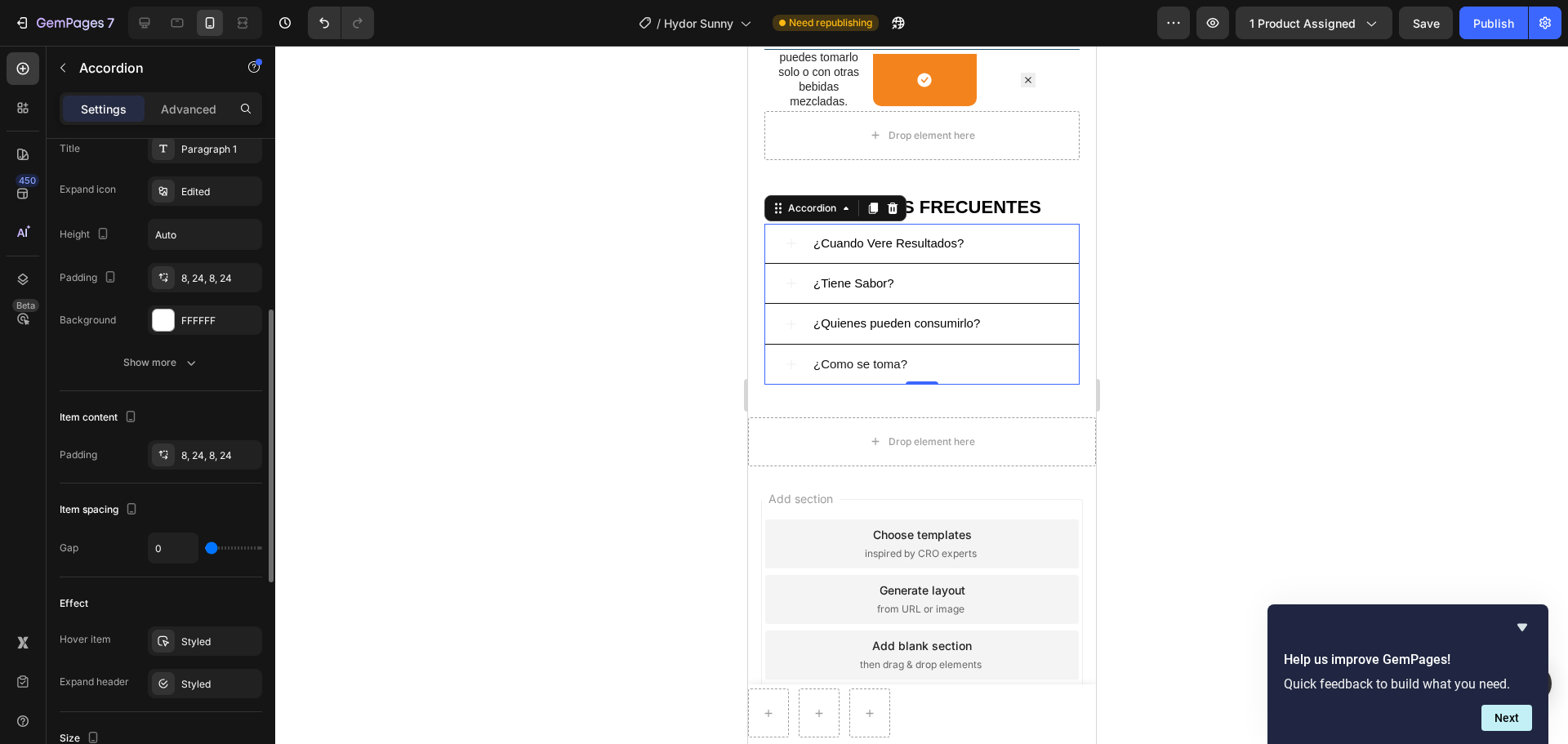
scroll to position [490, 0]
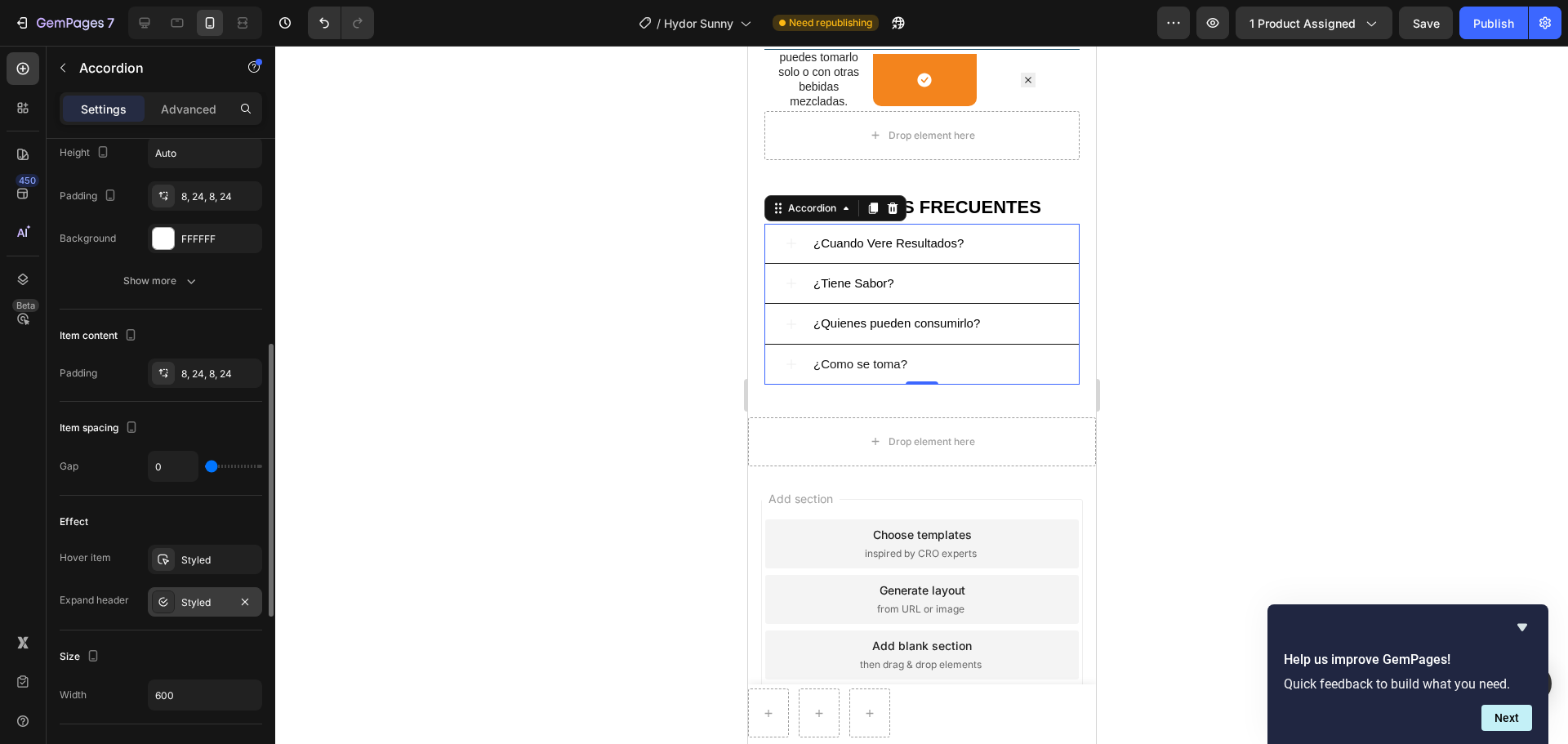
click at [214, 567] on div "Styled" at bounding box center [205, 602] width 48 height 14
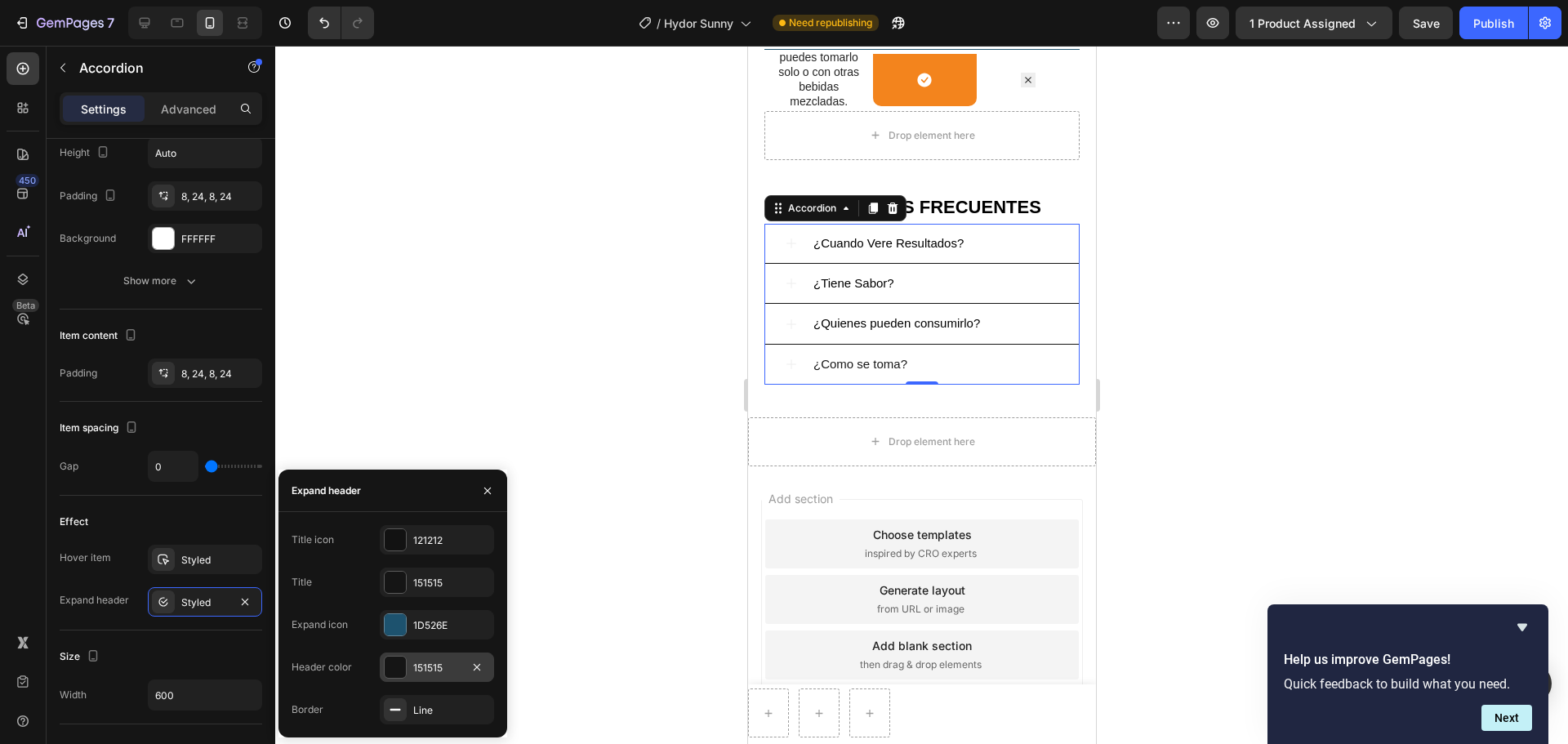
click at [401, 567] on div at bounding box center [395, 667] width 21 height 21
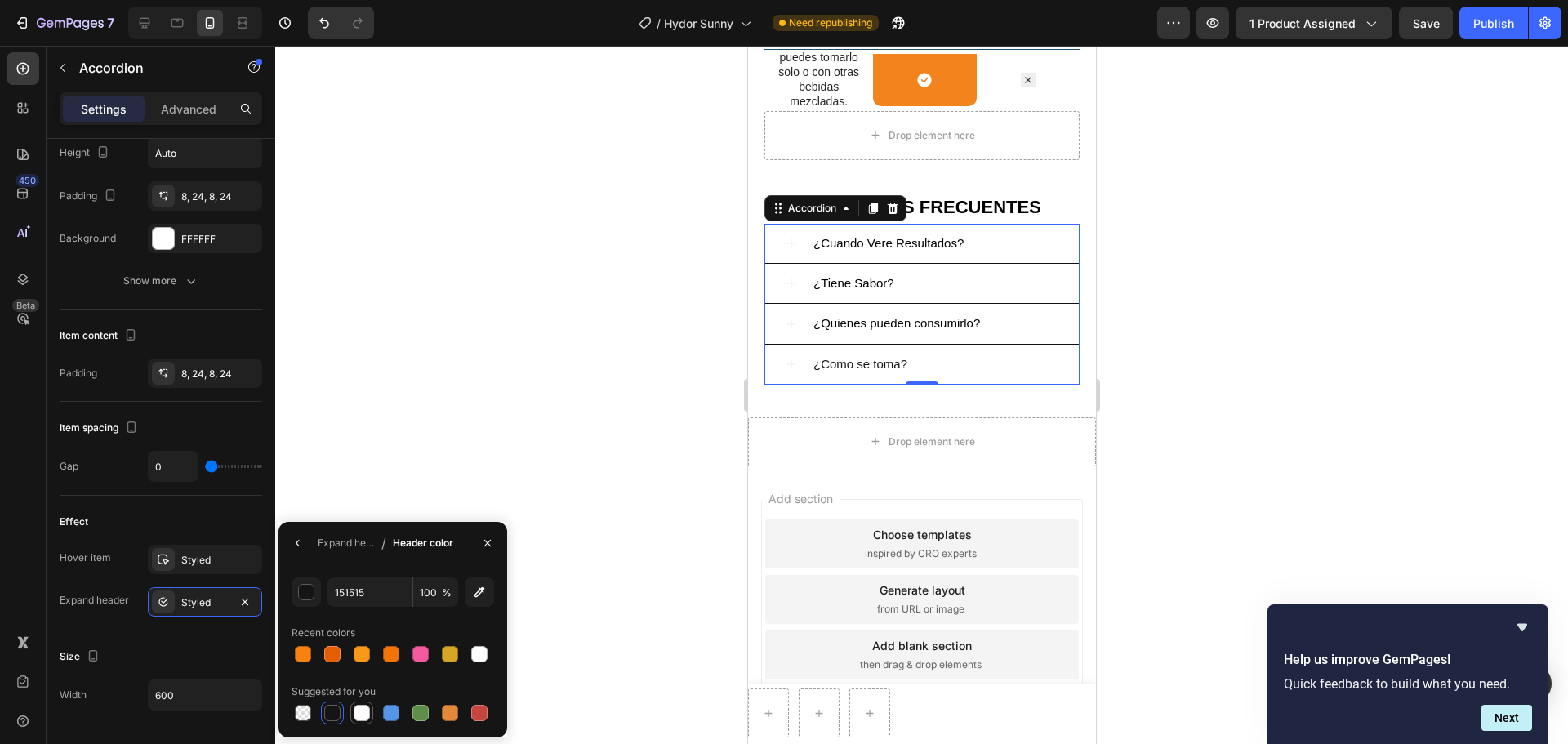
click at [365, 567] on div at bounding box center [361, 713] width 16 height 16
type input "FFFFFF"
click at [575, 474] on div at bounding box center [921, 395] width 1292 height 698
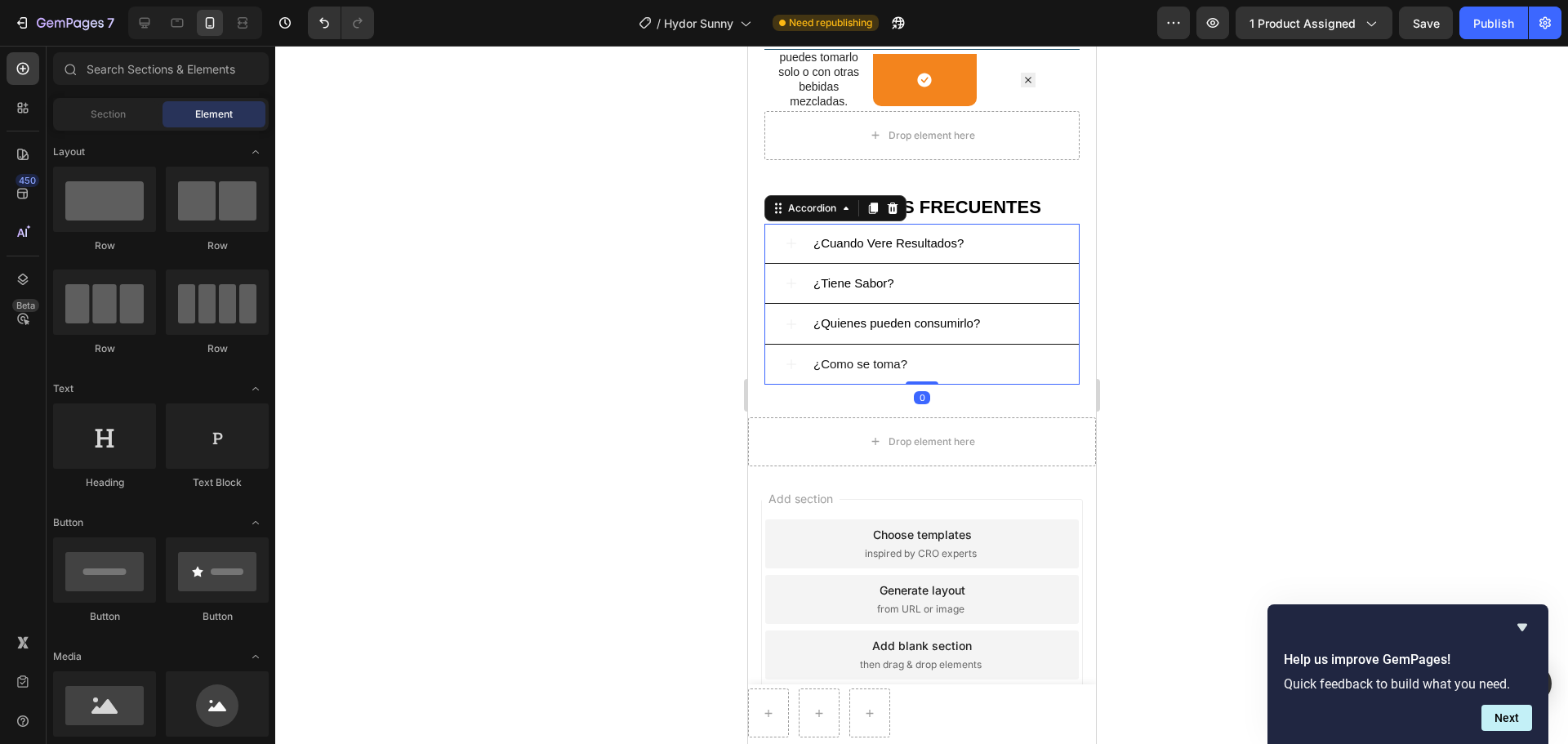
click at [997, 243] on div "¿Cuando Vere Resultados?" at bounding box center [935, 243] width 249 height 26
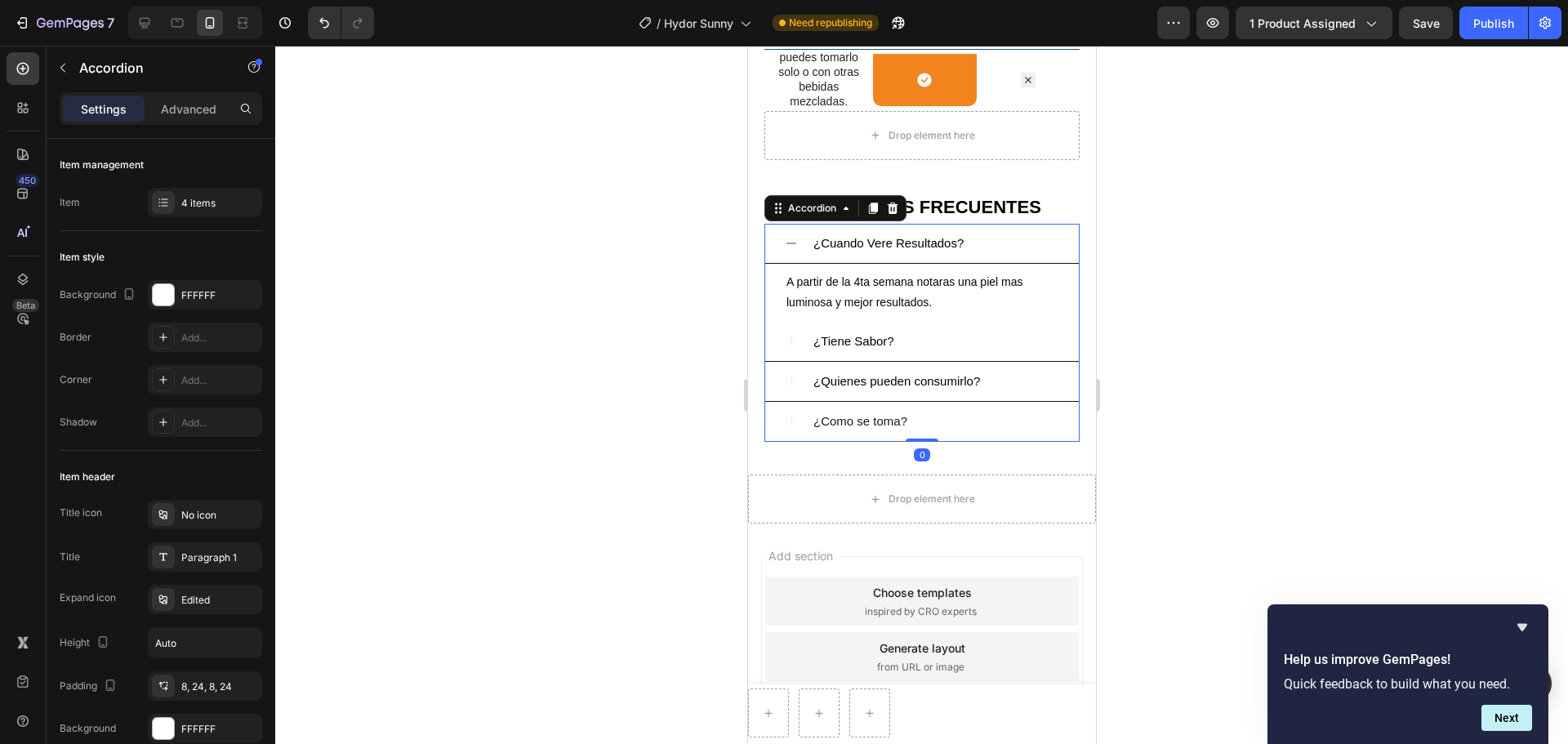
click at [794, 250] on icon at bounding box center [790, 243] width 13 height 13
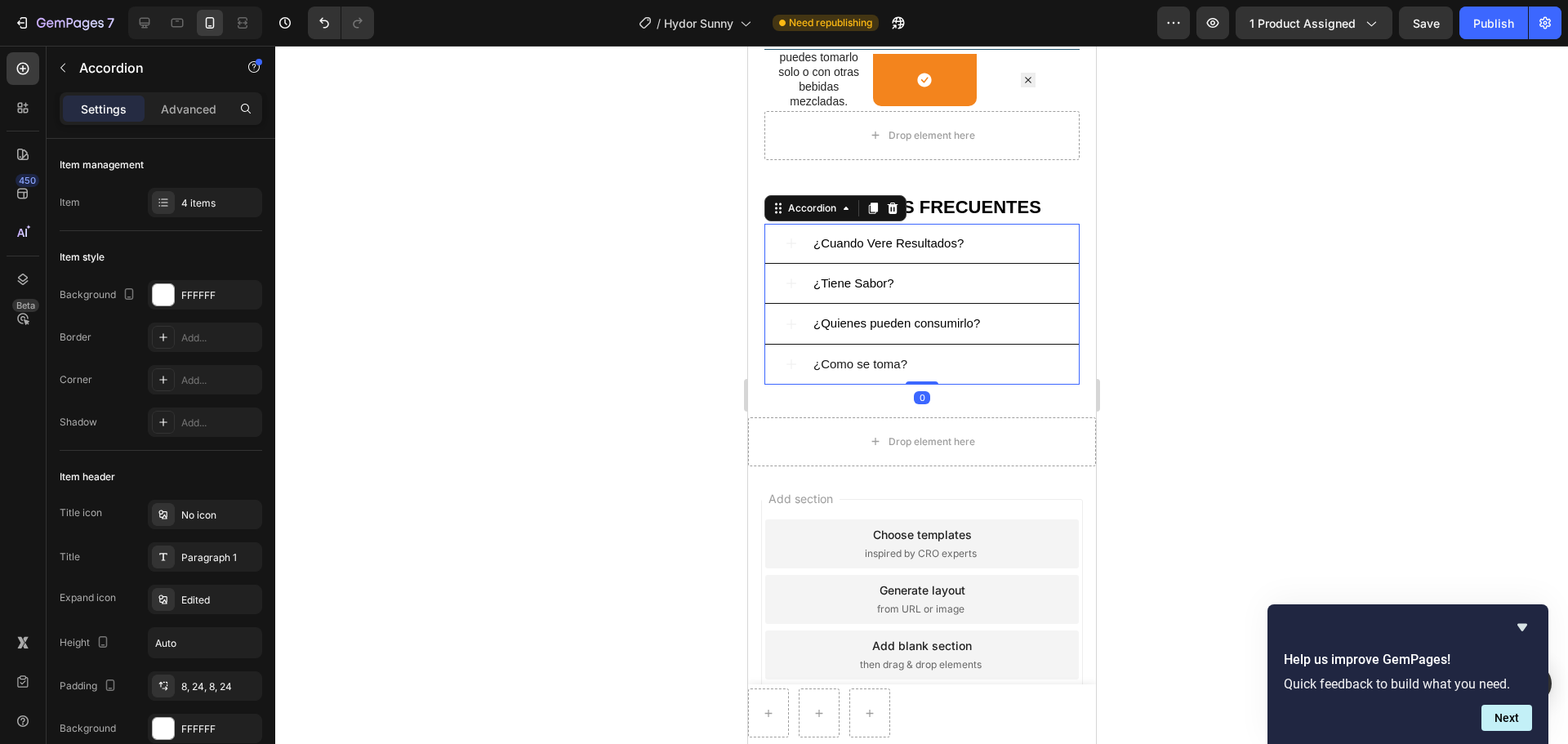
click at [684, 372] on div at bounding box center [921, 395] width 1292 height 698
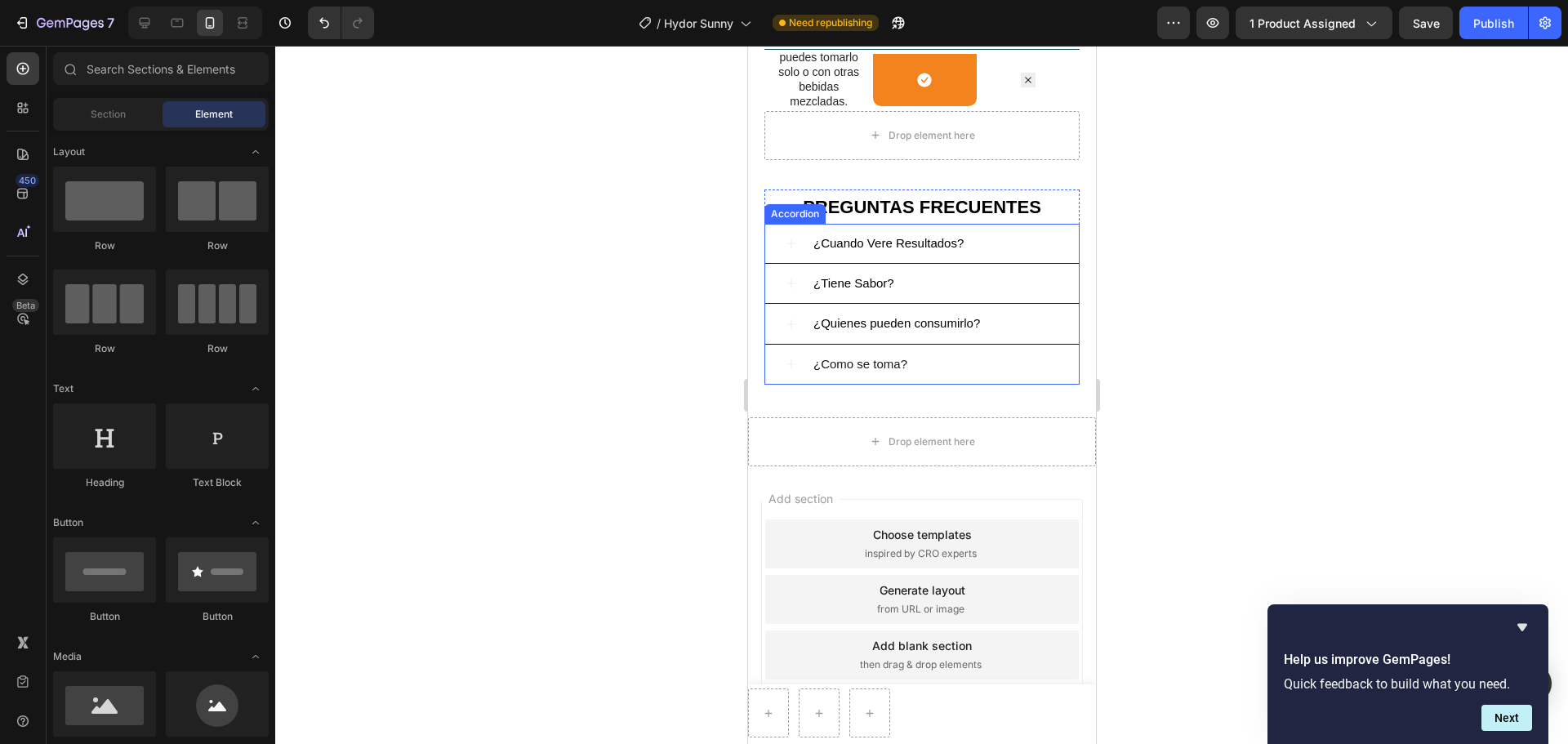
click at [991, 254] on div "¿Cuando Vere Resultados?" at bounding box center [935, 243] width 249 height 26
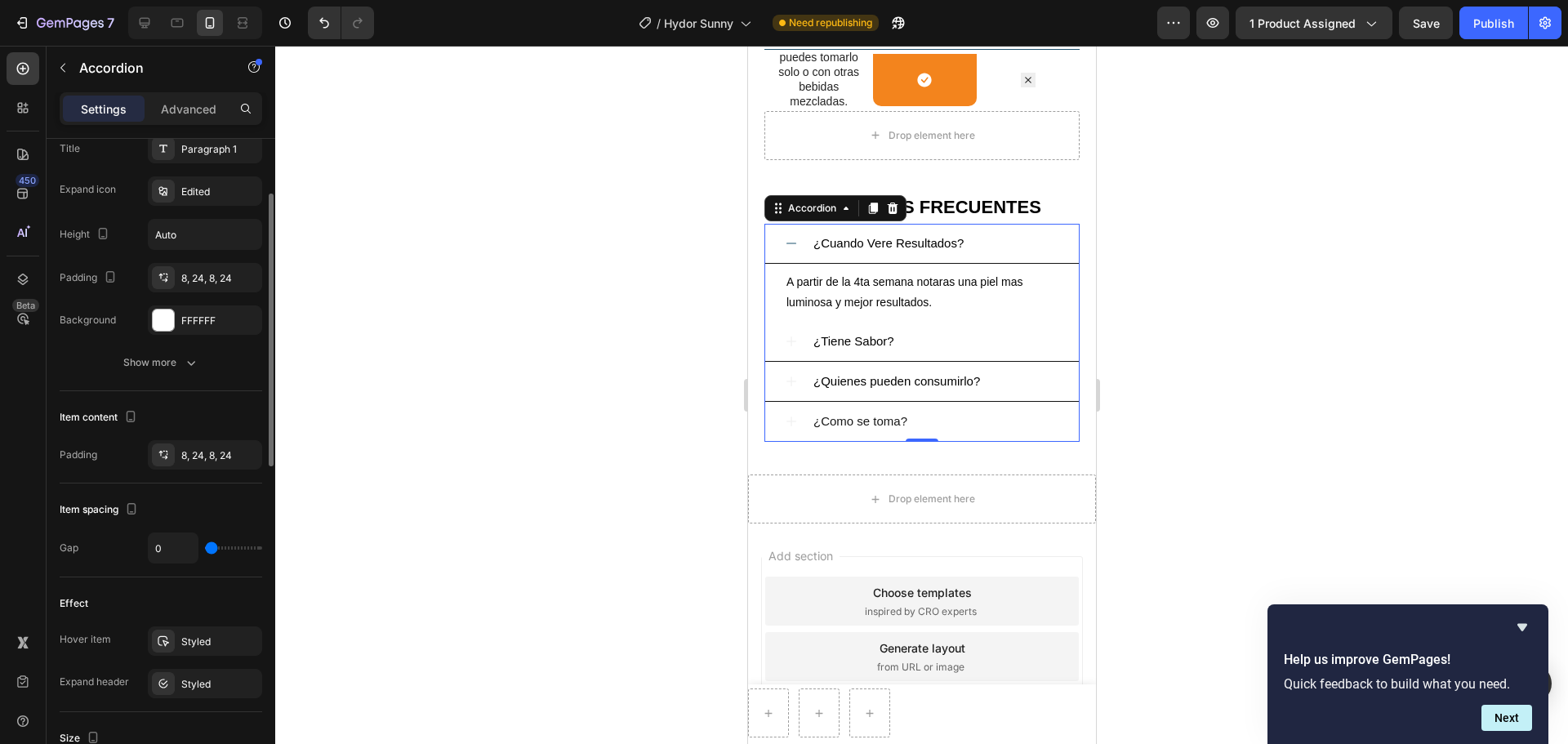
scroll to position [327, 0]
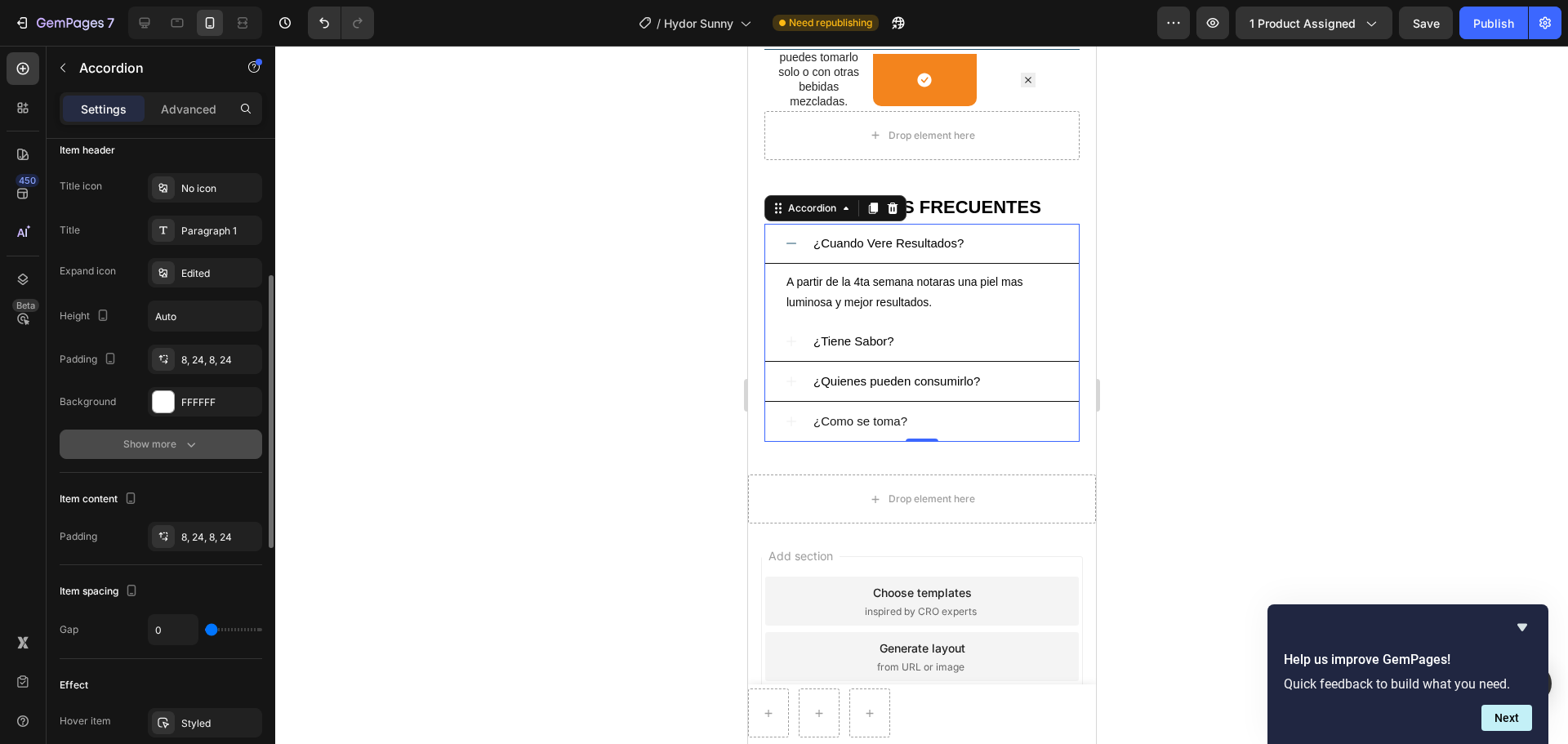
click at [190, 446] on icon "button" at bounding box center [192, 445] width 9 height 5
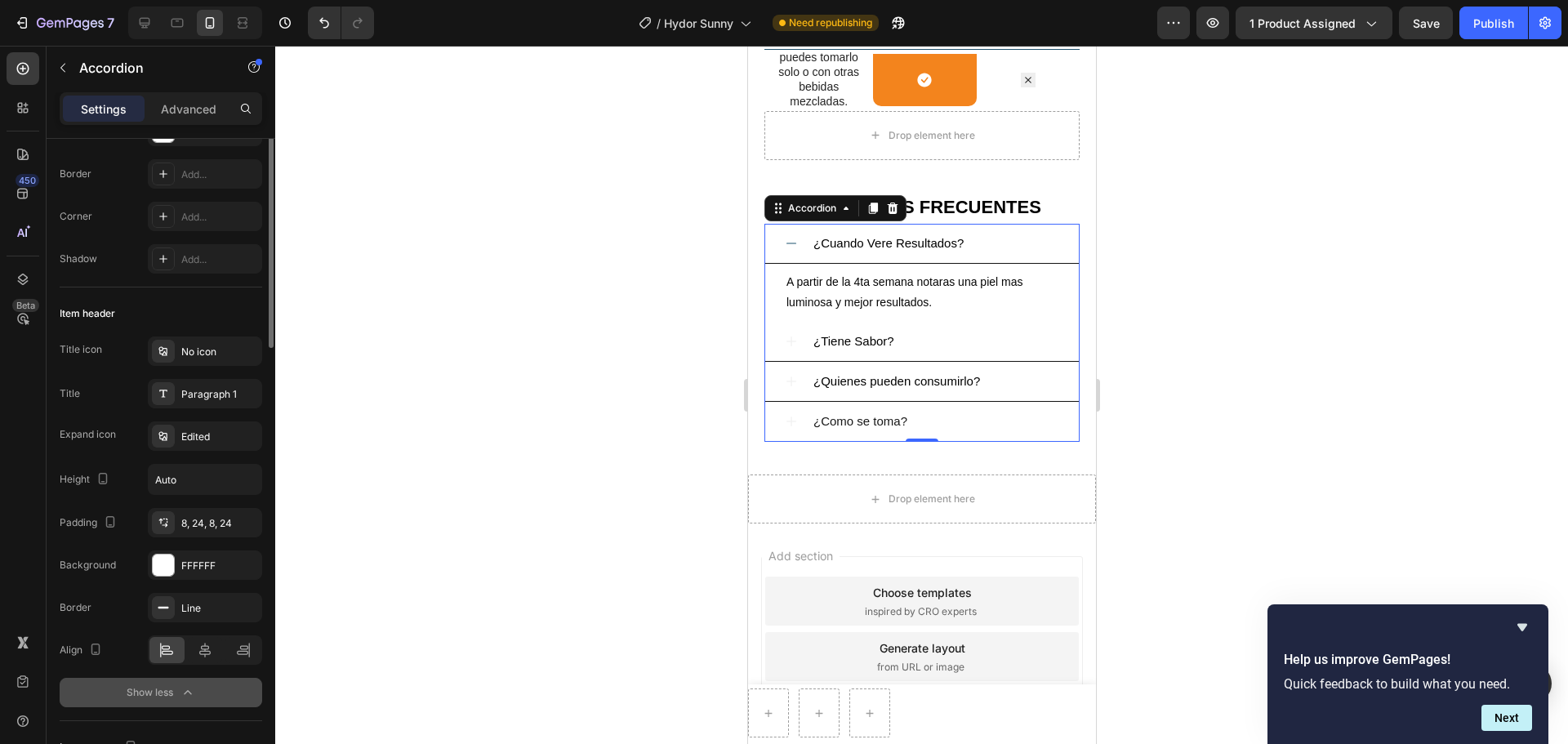
scroll to position [82, 0]
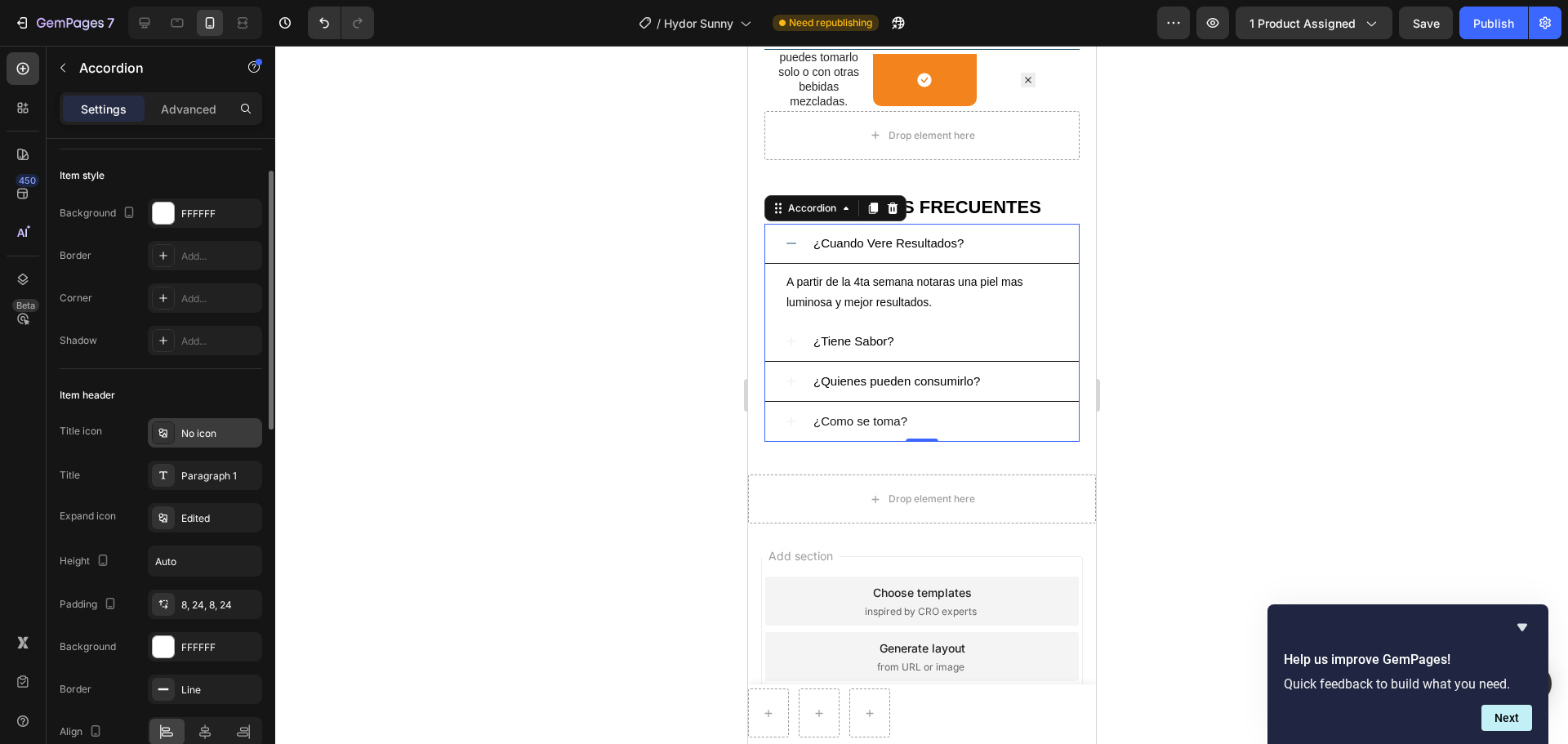
click at [194, 434] on div "No icon" at bounding box center [220, 433] width 77 height 14
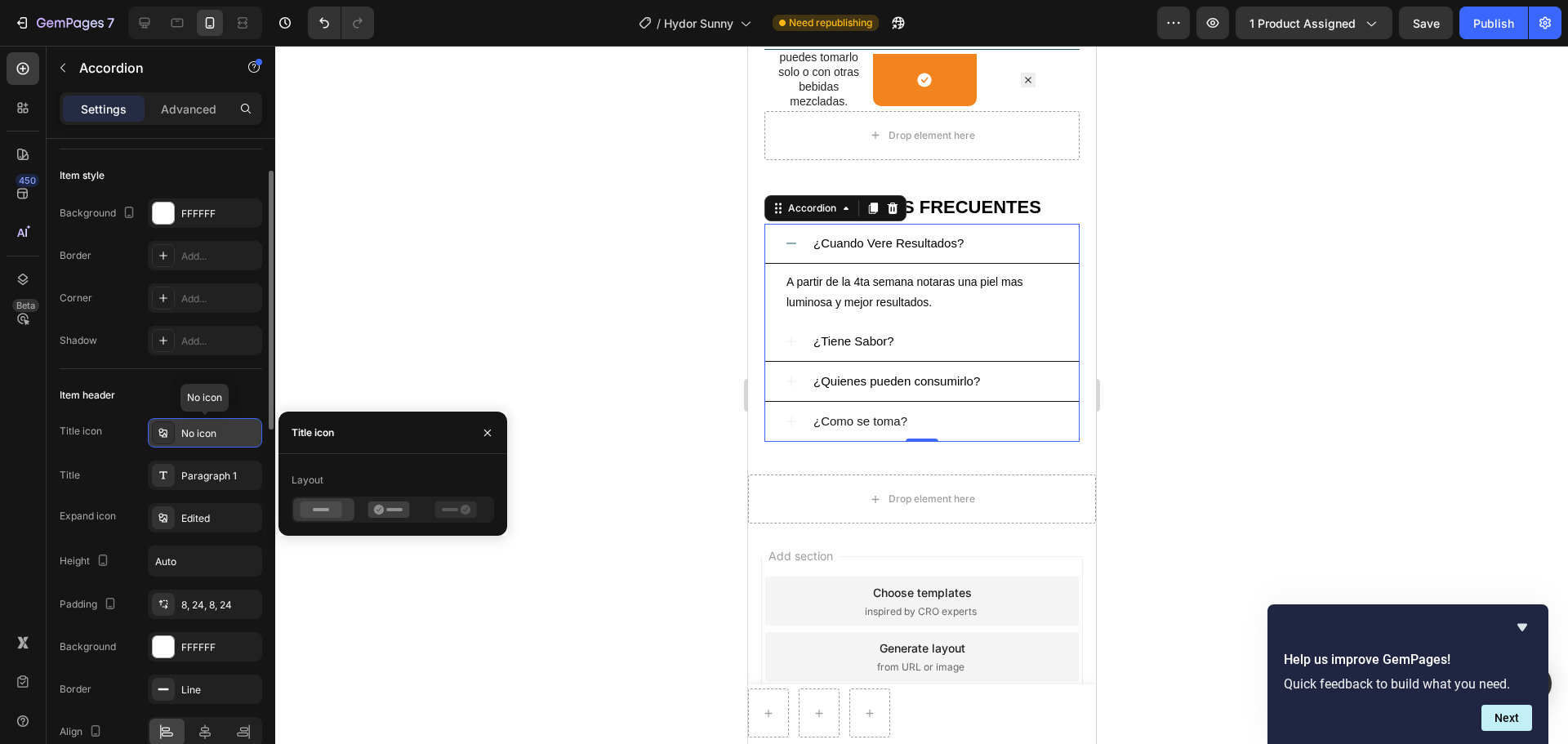
click at [194, 434] on div "No icon" at bounding box center [220, 433] width 77 height 14
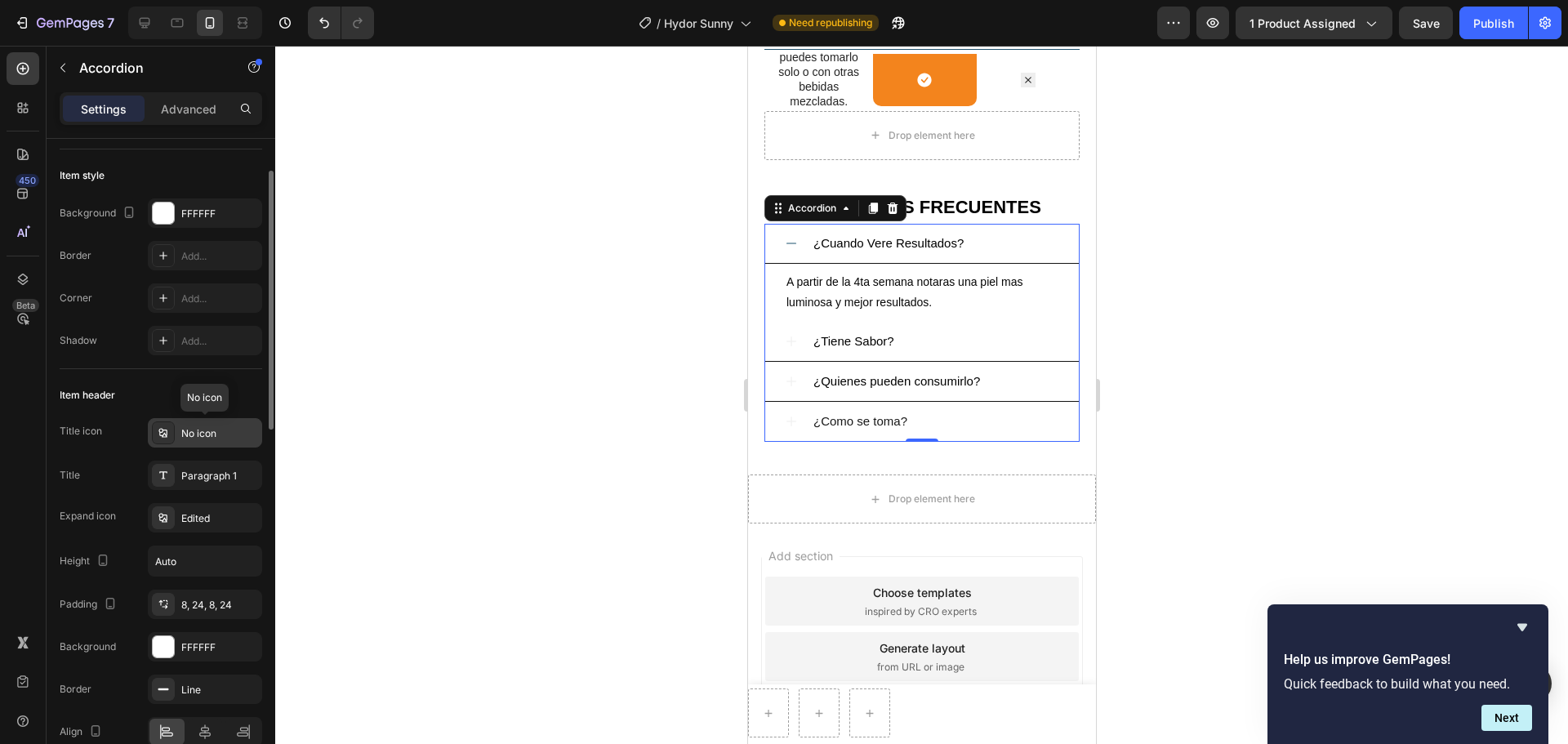
click at [194, 434] on div "No icon" at bounding box center [220, 433] width 77 height 14
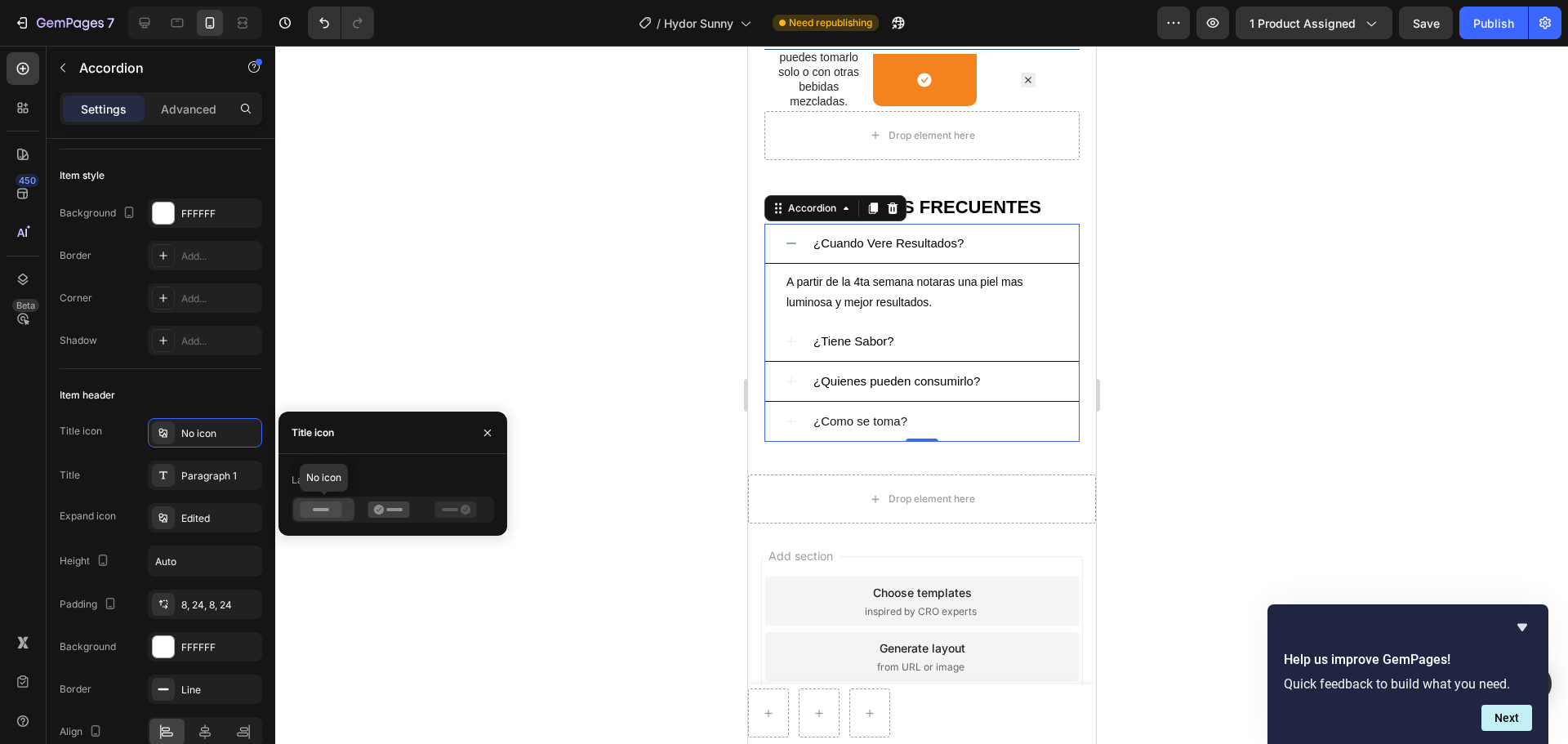
click at [329, 508] on icon at bounding box center [321, 509] width 42 height 16
click at [375, 520] on div at bounding box center [392, 509] width 61 height 23
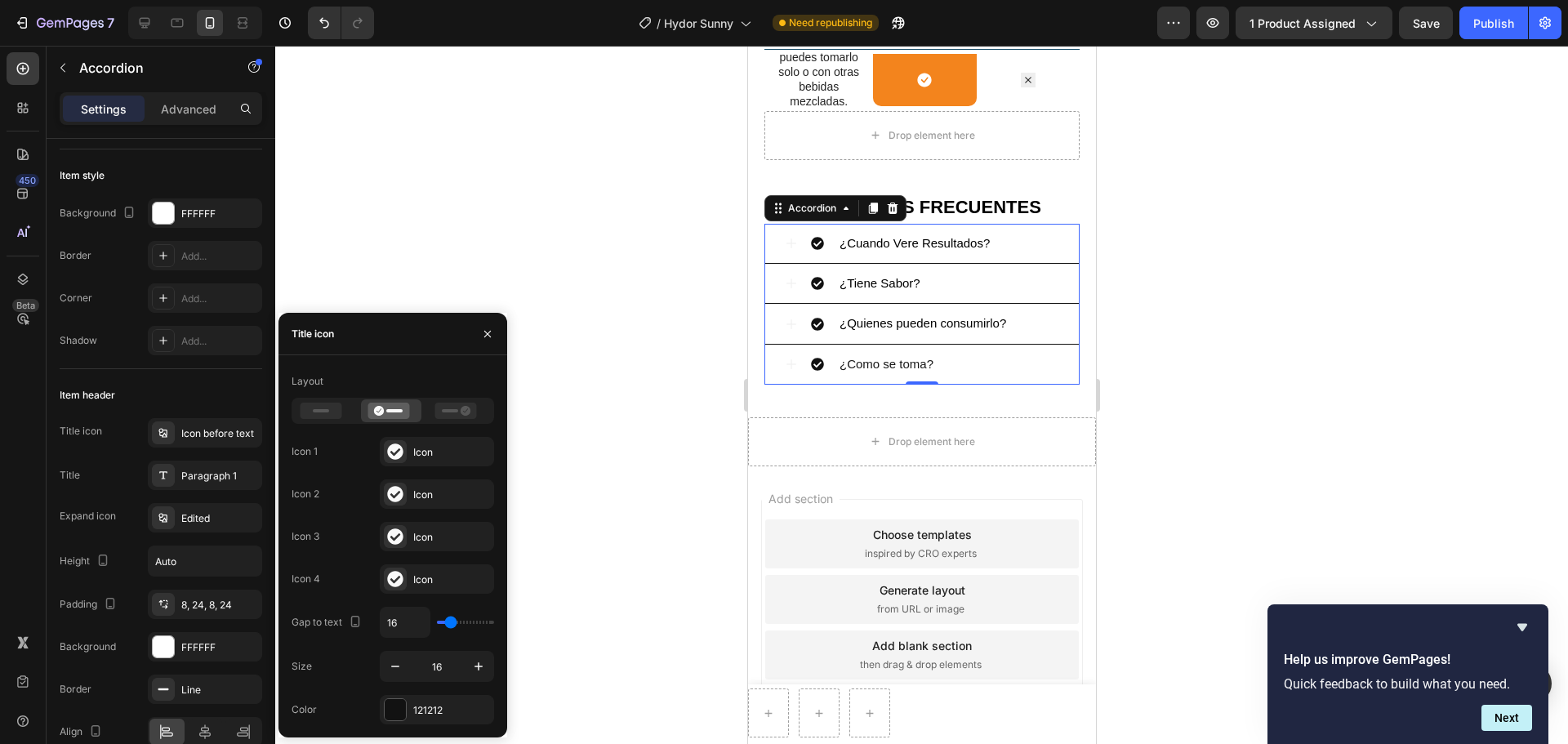
click at [600, 363] on div at bounding box center [921, 395] width 1292 height 698
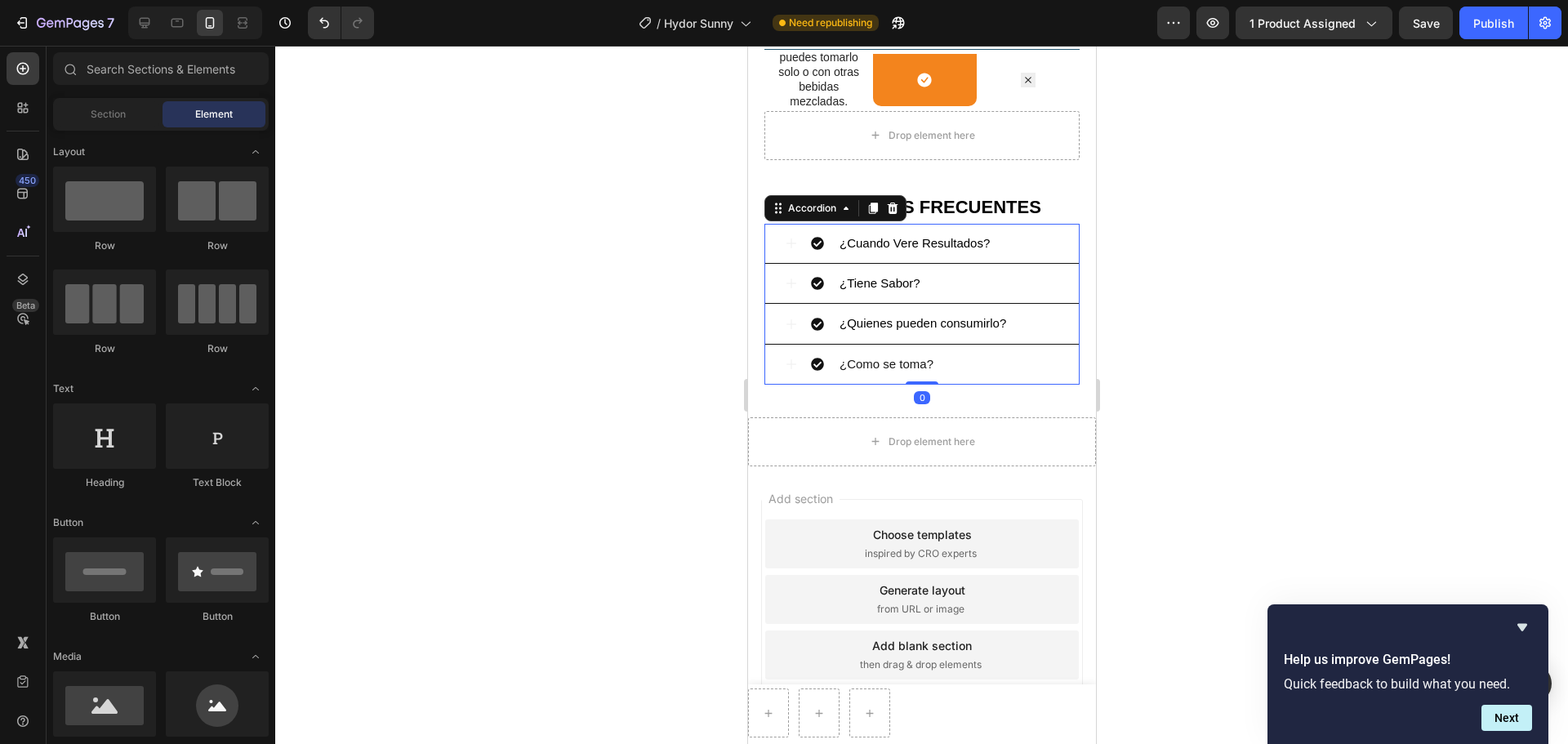
click at [1010, 256] on div "¿Cuando Vere Resultados?" at bounding box center [935, 243] width 249 height 26
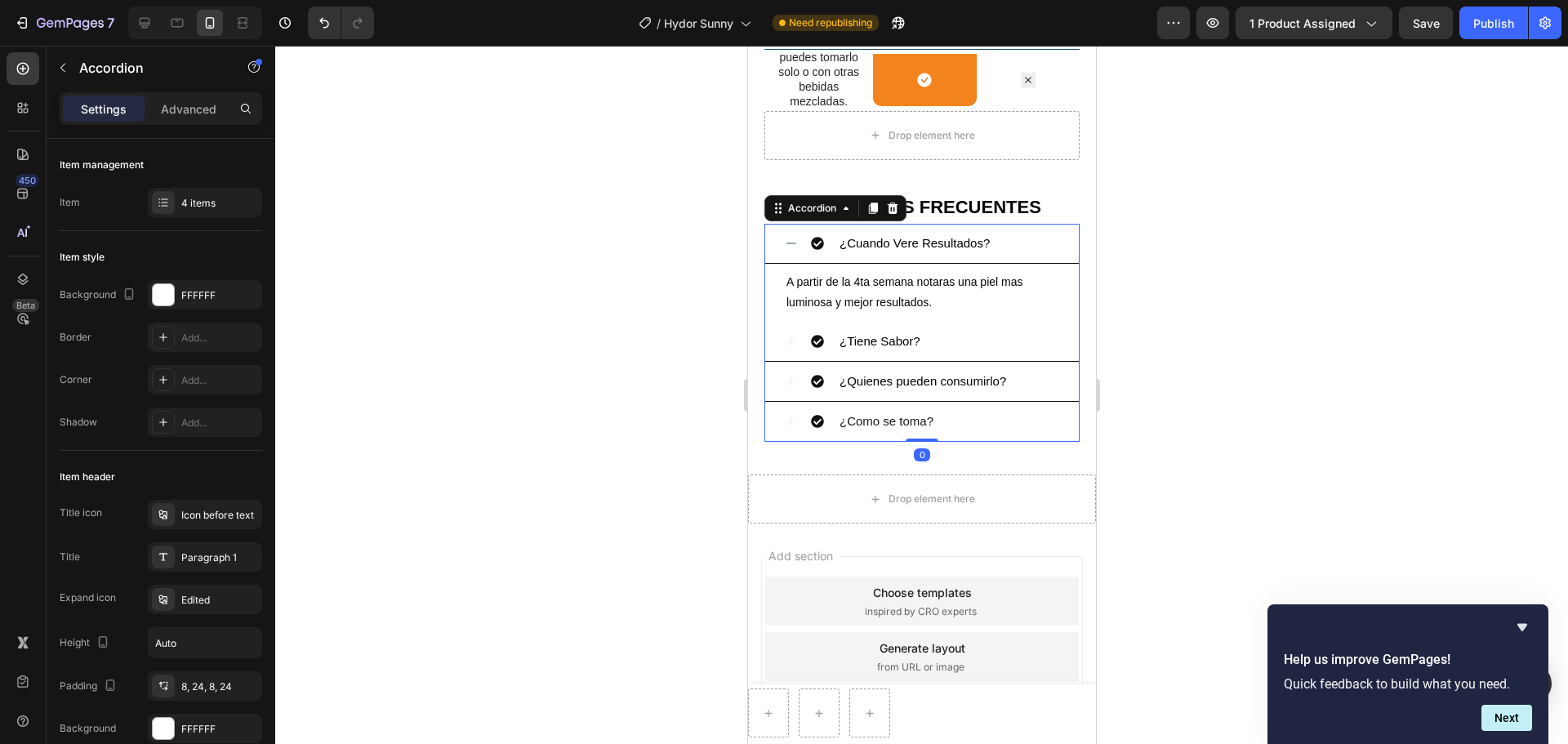
click at [1010, 256] on div "¿Cuando Vere Resultados?" at bounding box center [935, 243] width 249 height 26
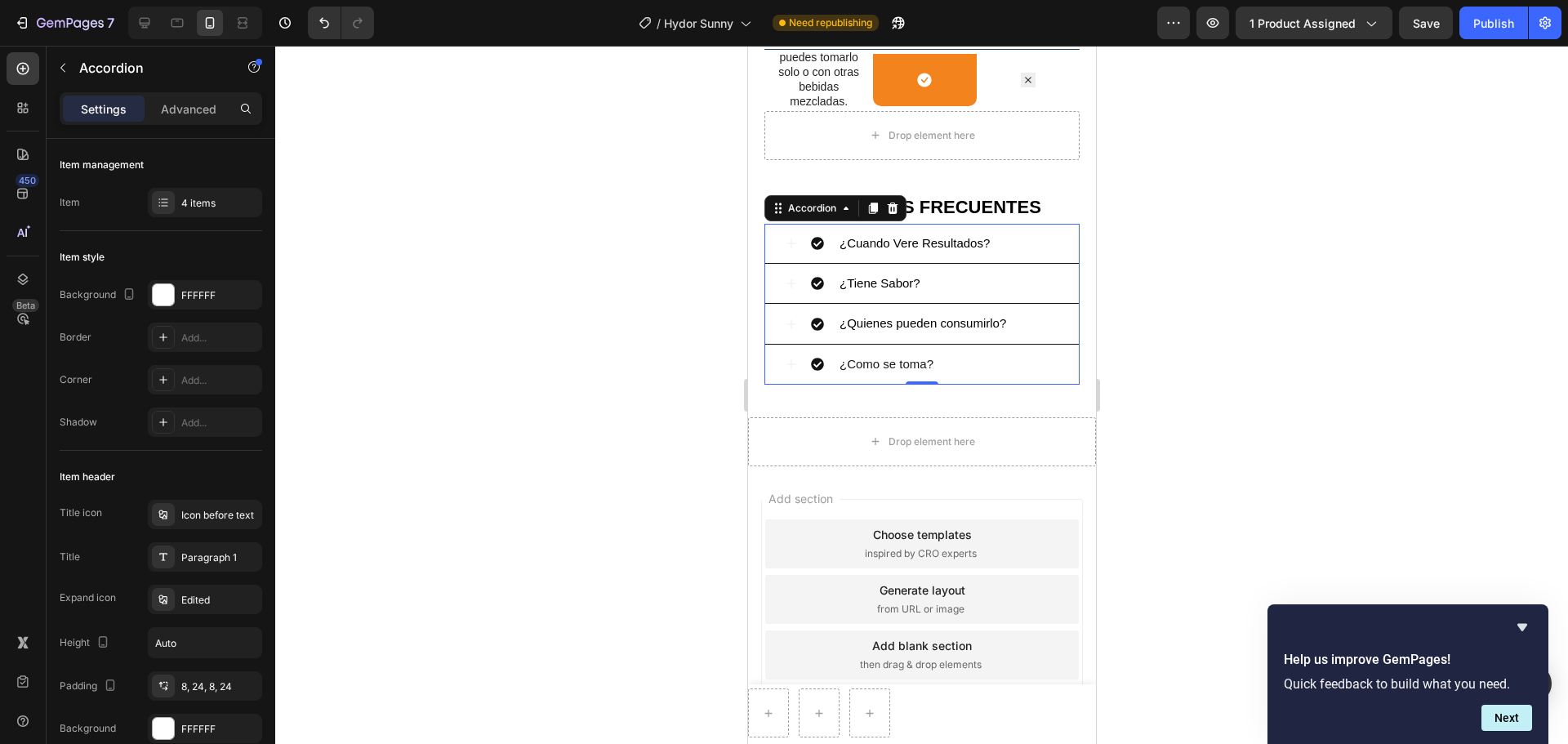
click at [1000, 256] on div "¿Cuando Vere Resultados?" at bounding box center [935, 243] width 249 height 26
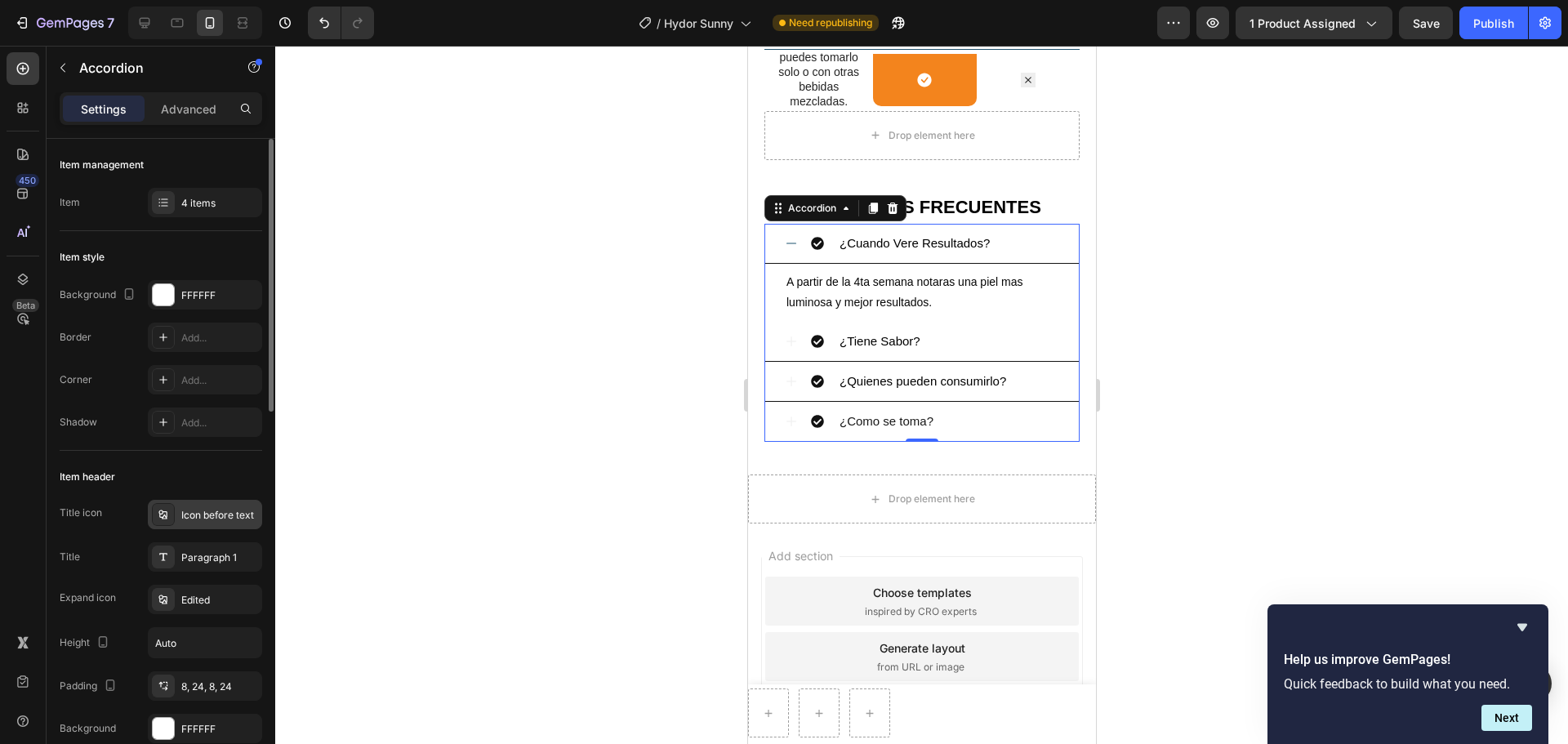
click at [227, 500] on div "Icon before text" at bounding box center [205, 514] width 114 height 30
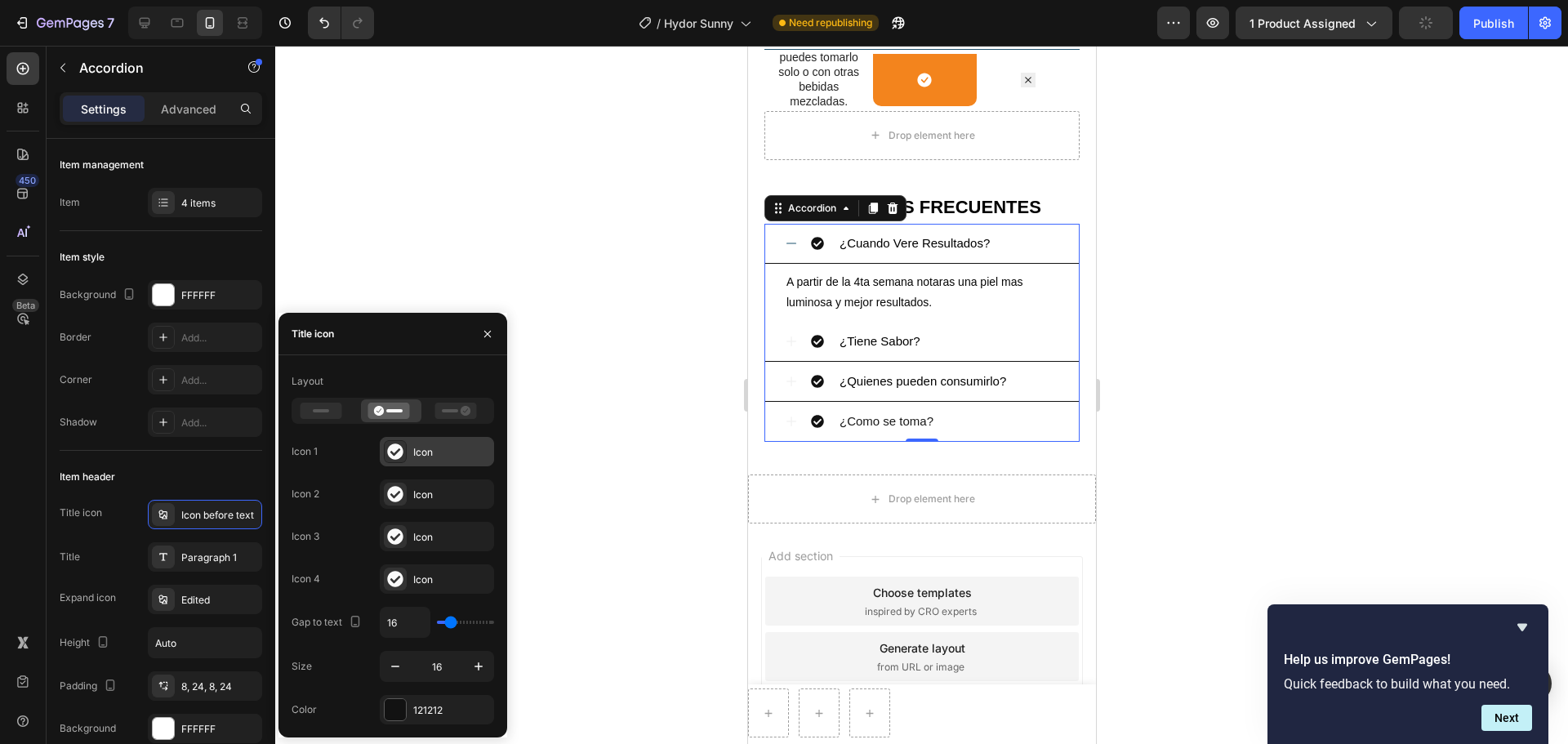
click at [412, 449] on div "Icon" at bounding box center [437, 451] width 114 height 30
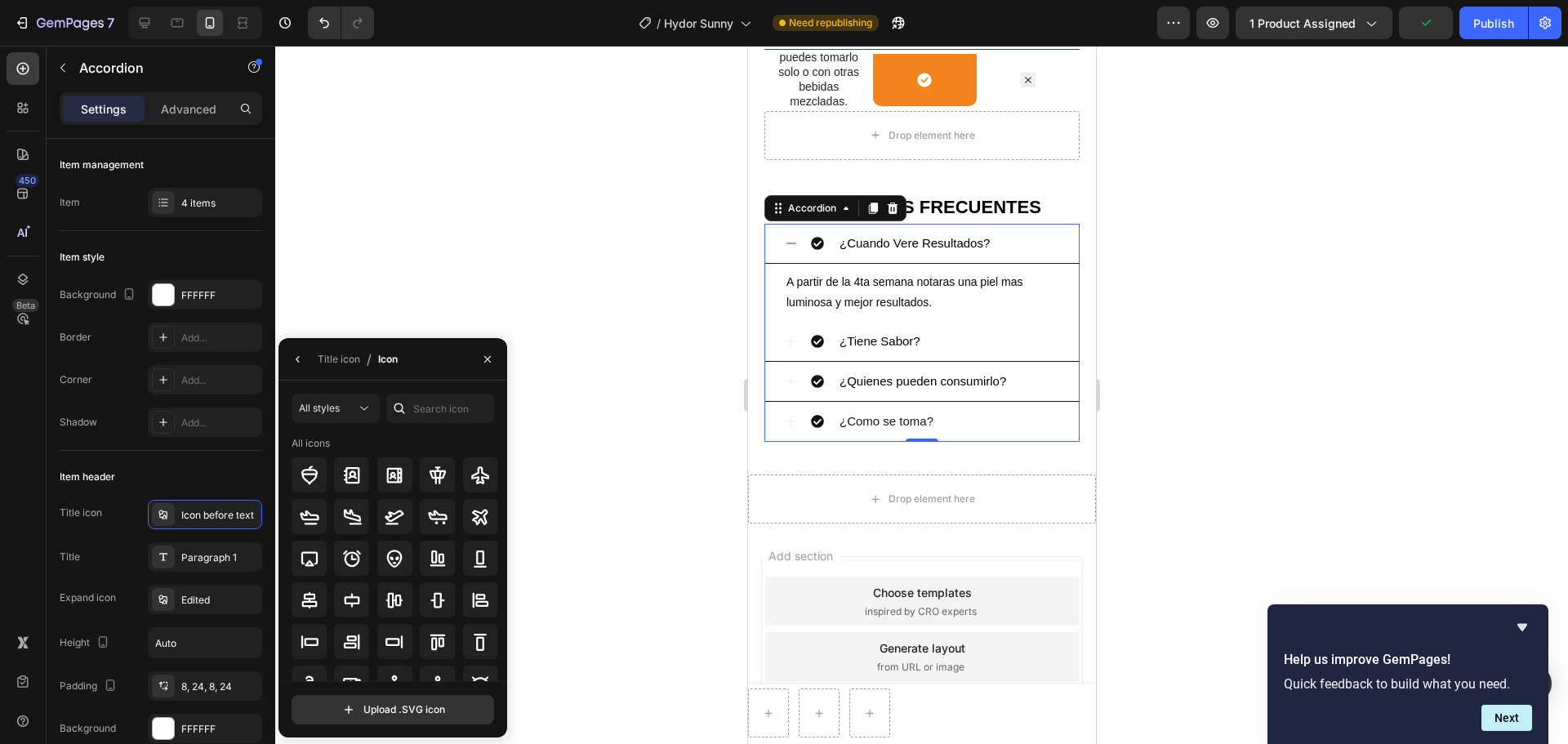
click at [604, 422] on div at bounding box center [921, 395] width 1292 height 698
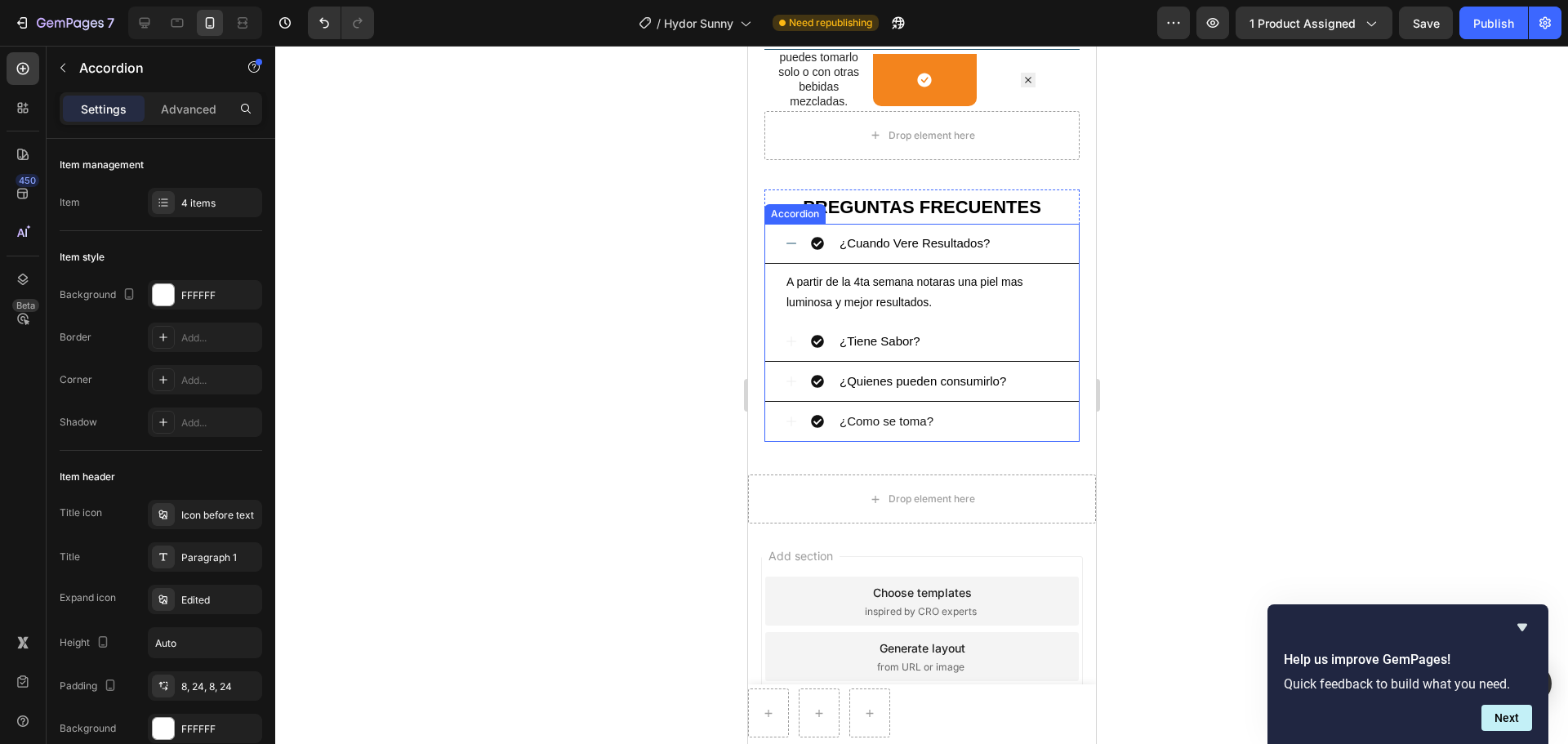
click at [787, 250] on icon at bounding box center [790, 243] width 13 height 13
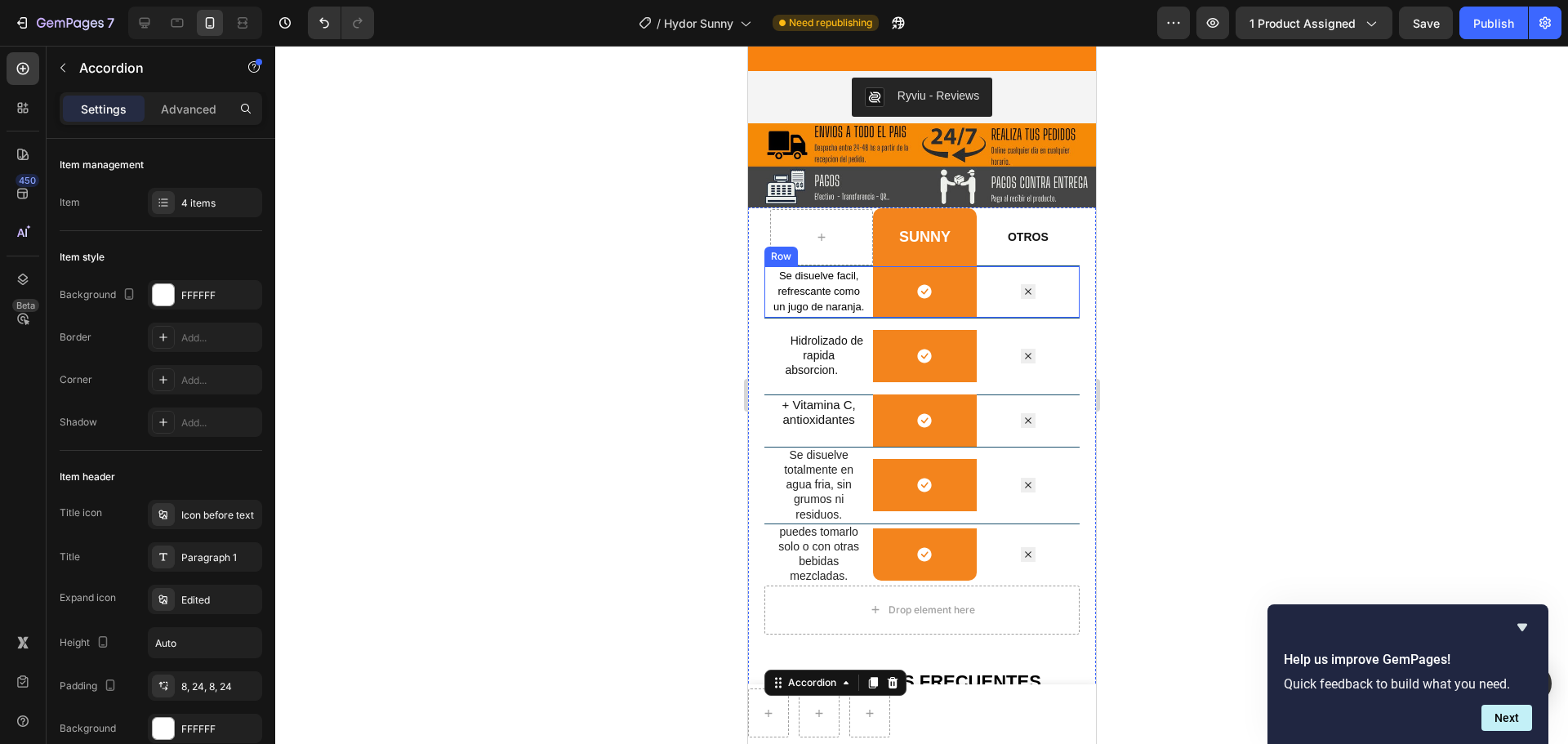
scroll to position [1013, 0]
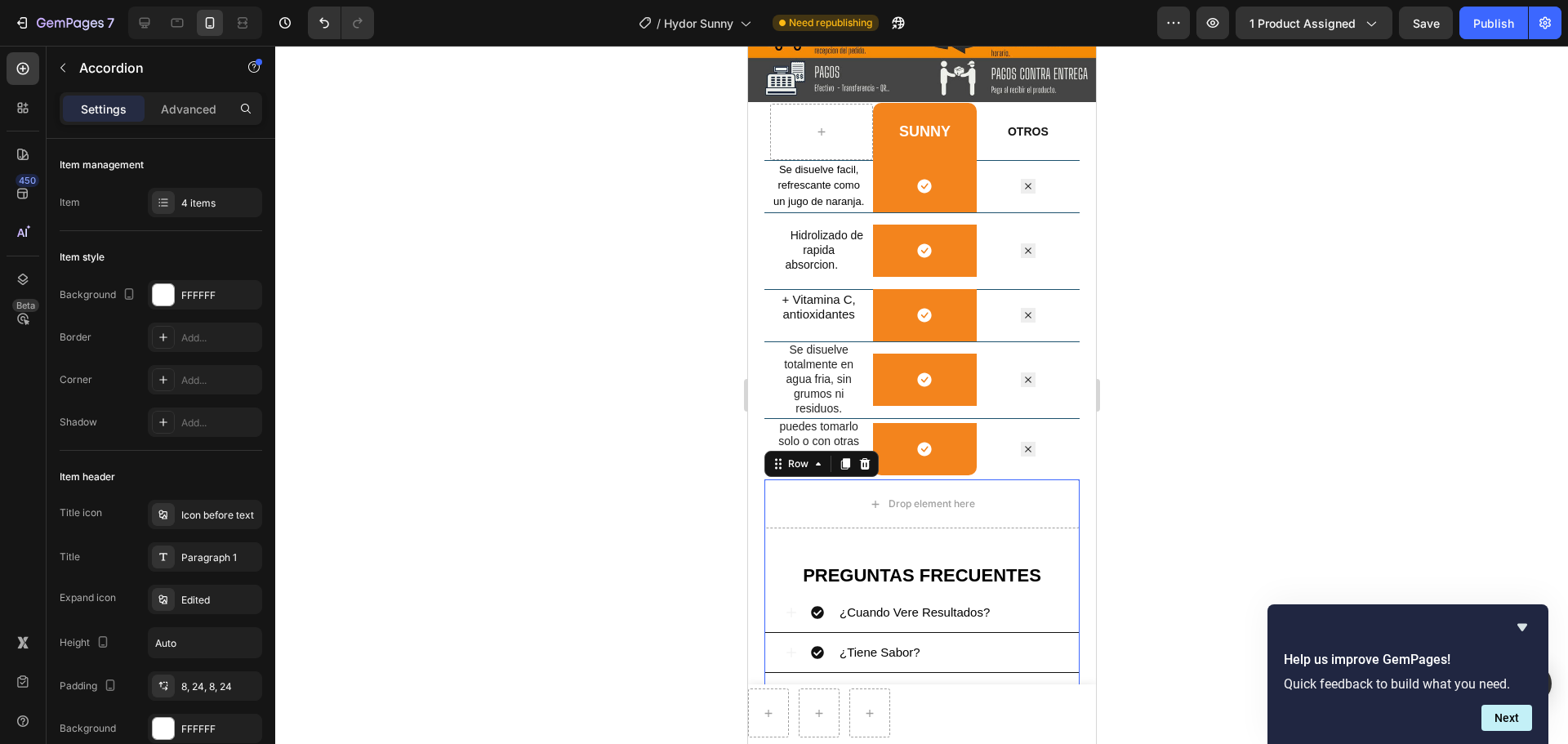
click at [968, 553] on div "PREGUNTAS FRECUENTES Heading ¿Cuando Vere Resultados? ¿Tiene Sabor? ¿Quienes pu…" at bounding box center [921, 641] width 315 height 225
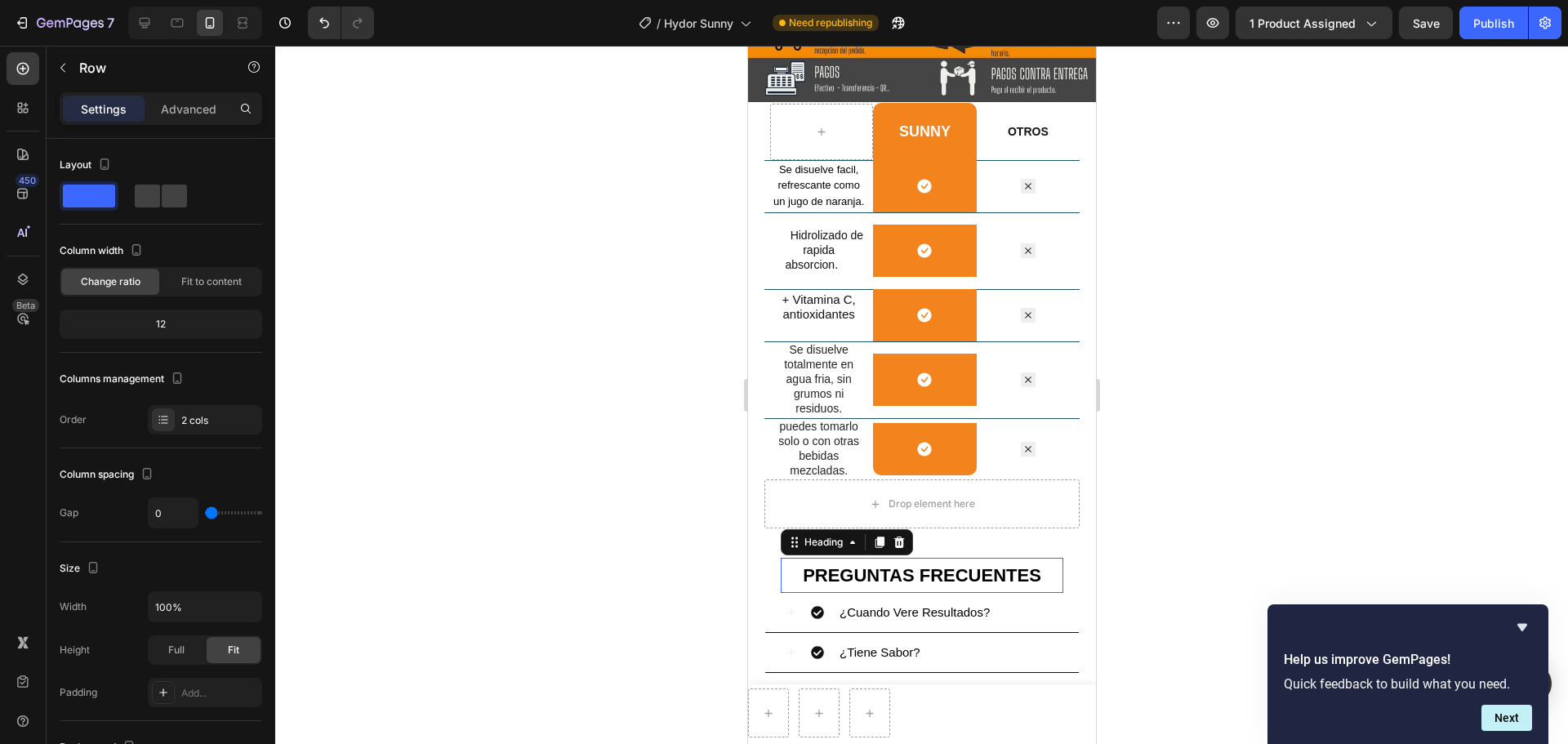
click at [945, 567] on h2 "PREGUNTAS FRECUENTES" at bounding box center [921, 575] width 283 height 34
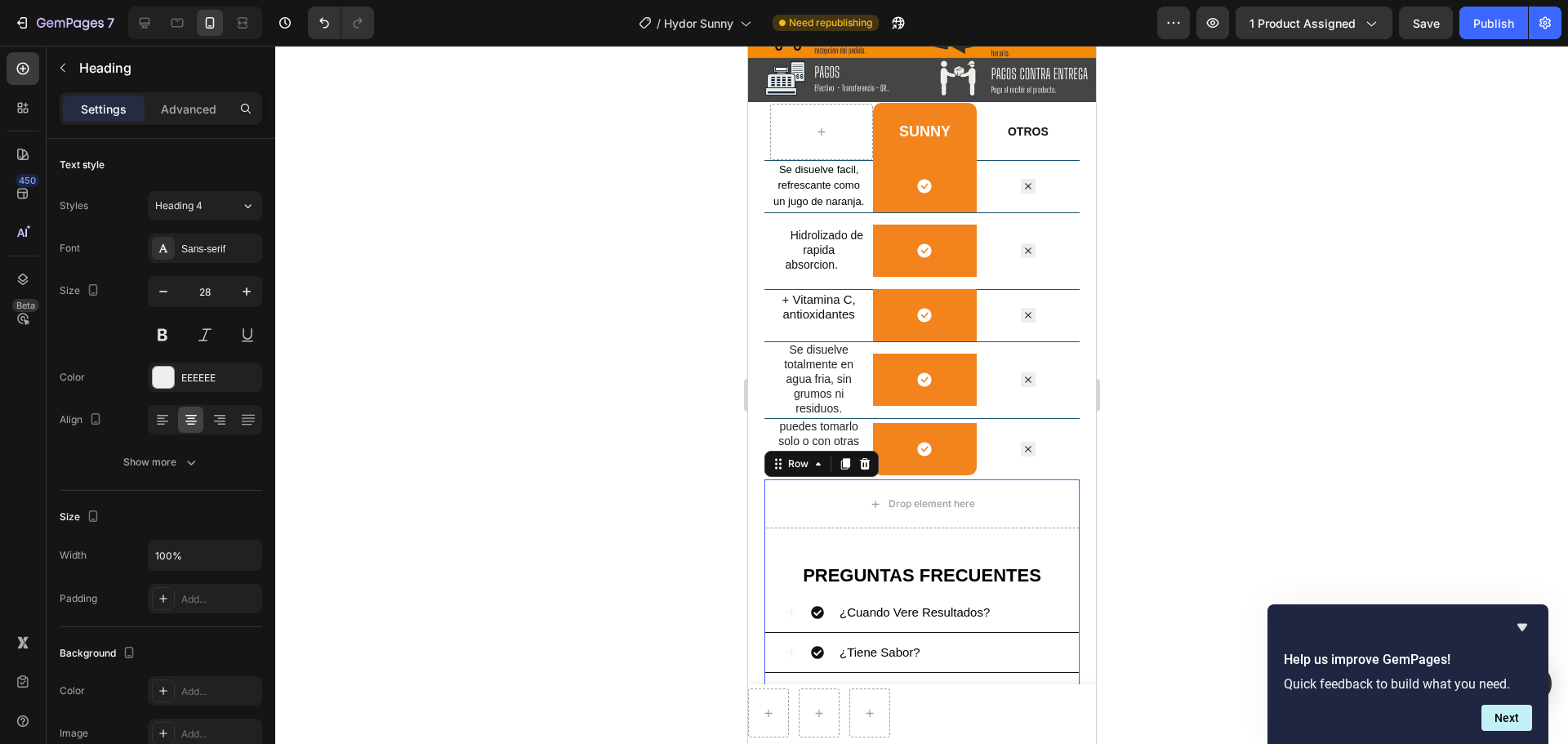
click at [948, 553] on div "PREGUNTAS FRECUENTES Heading ¿Cuando Vere Resultados? ¿Tiene Sabor? ¿Quienes pu…" at bounding box center [921, 641] width 315 height 225
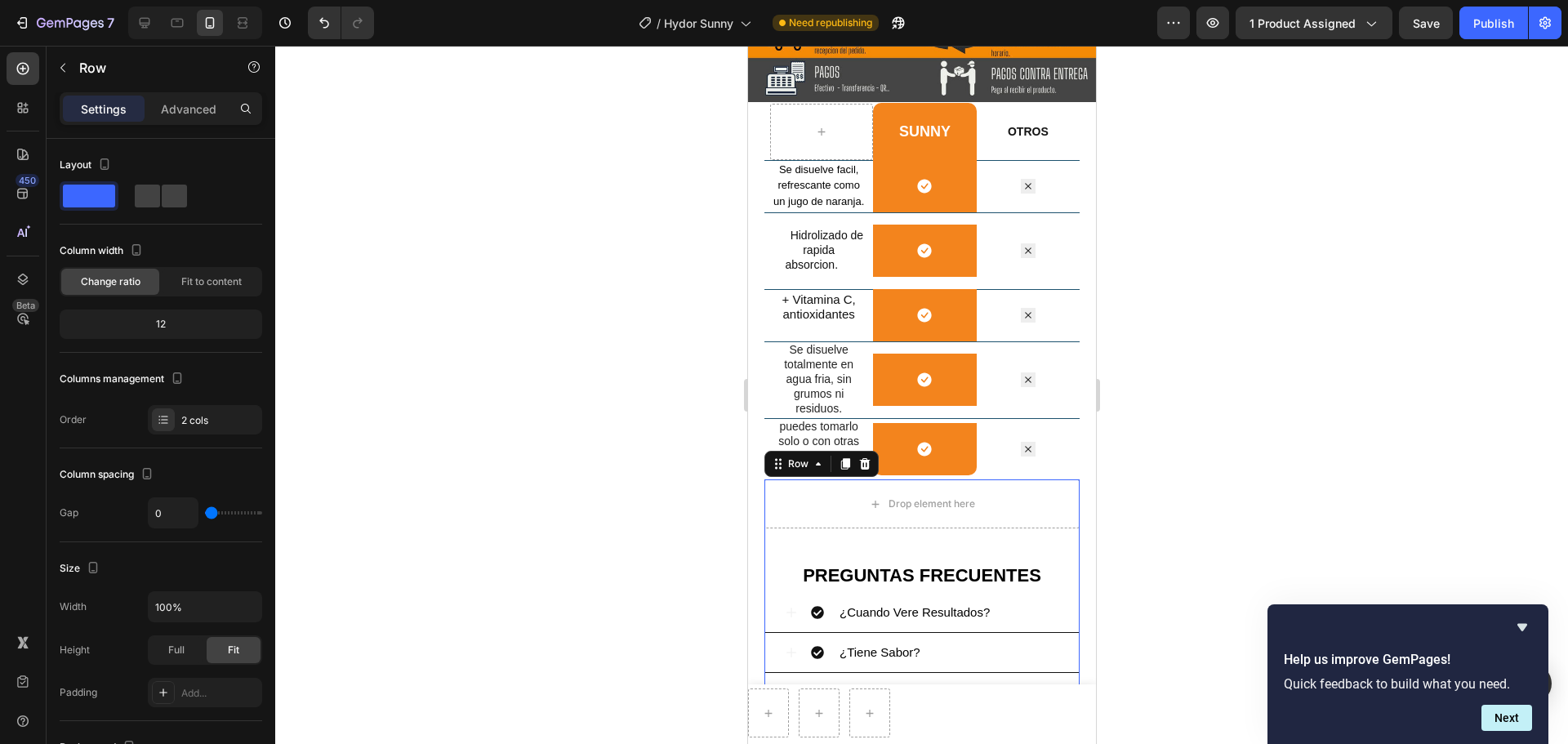
click at [947, 552] on div "PREGUNTAS FRECUENTES Heading ¿Cuando Vere Resultados? ¿Tiene Sabor? ¿Quienes pu…" at bounding box center [921, 641] width 315 height 225
click at [214, 118] on div "Advanced" at bounding box center [189, 108] width 82 height 26
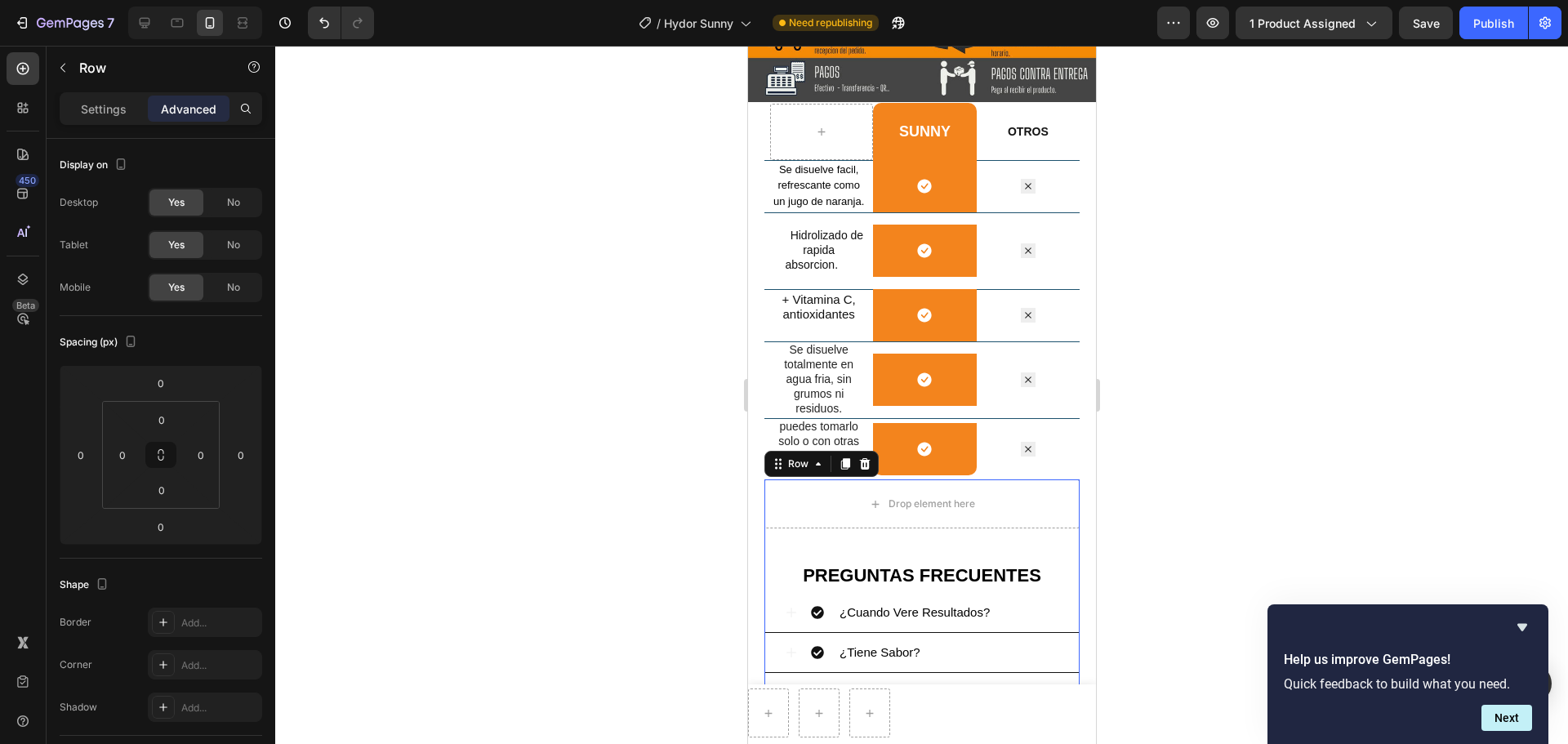
drag, startPoint x: 510, startPoint y: 455, endPoint x: 707, endPoint y: 448, distance: 197.1
click at [511, 454] on div at bounding box center [921, 395] width 1292 height 698
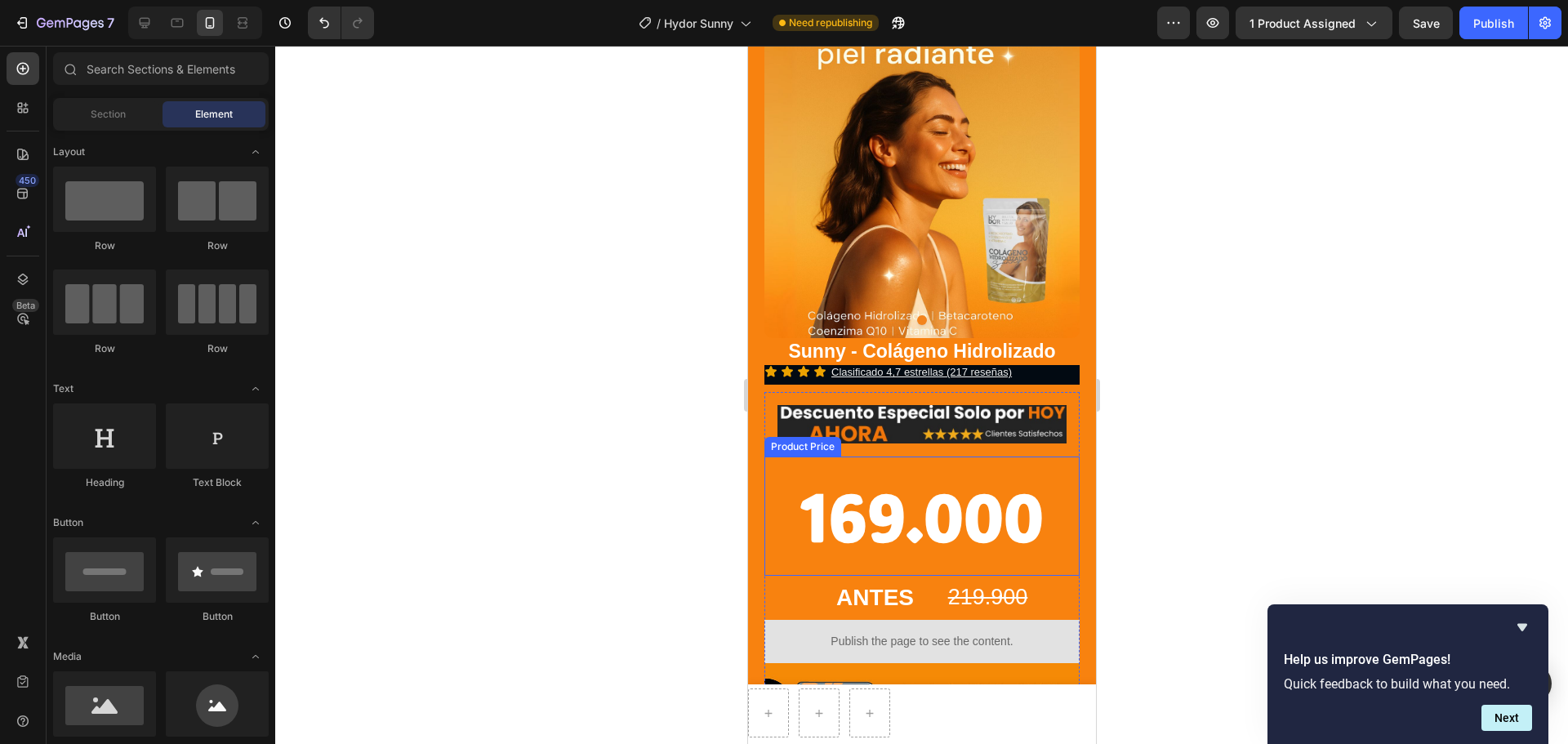
scroll to position [146, 0]
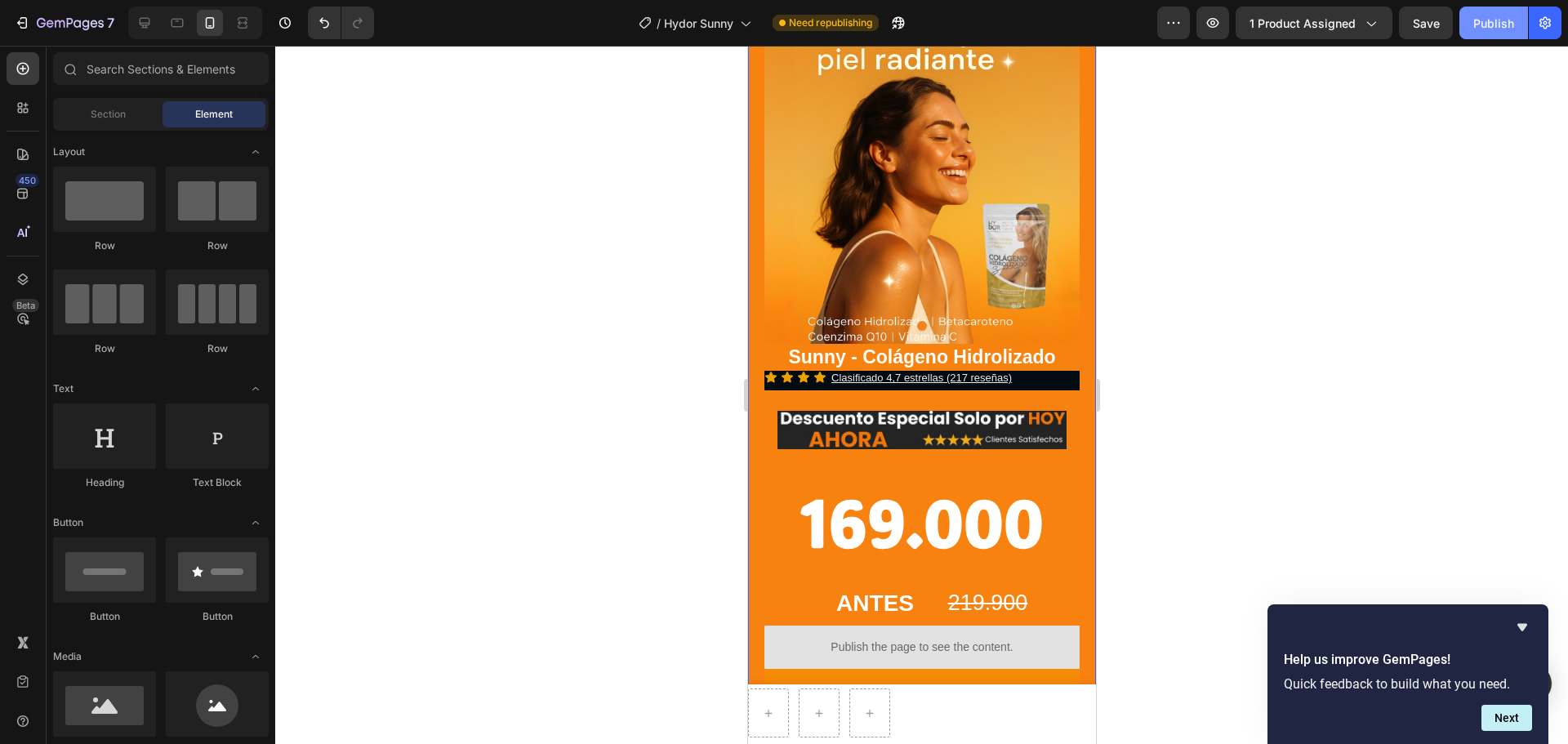
click at [1253, 33] on button "Publish" at bounding box center [1493, 23] width 69 height 32
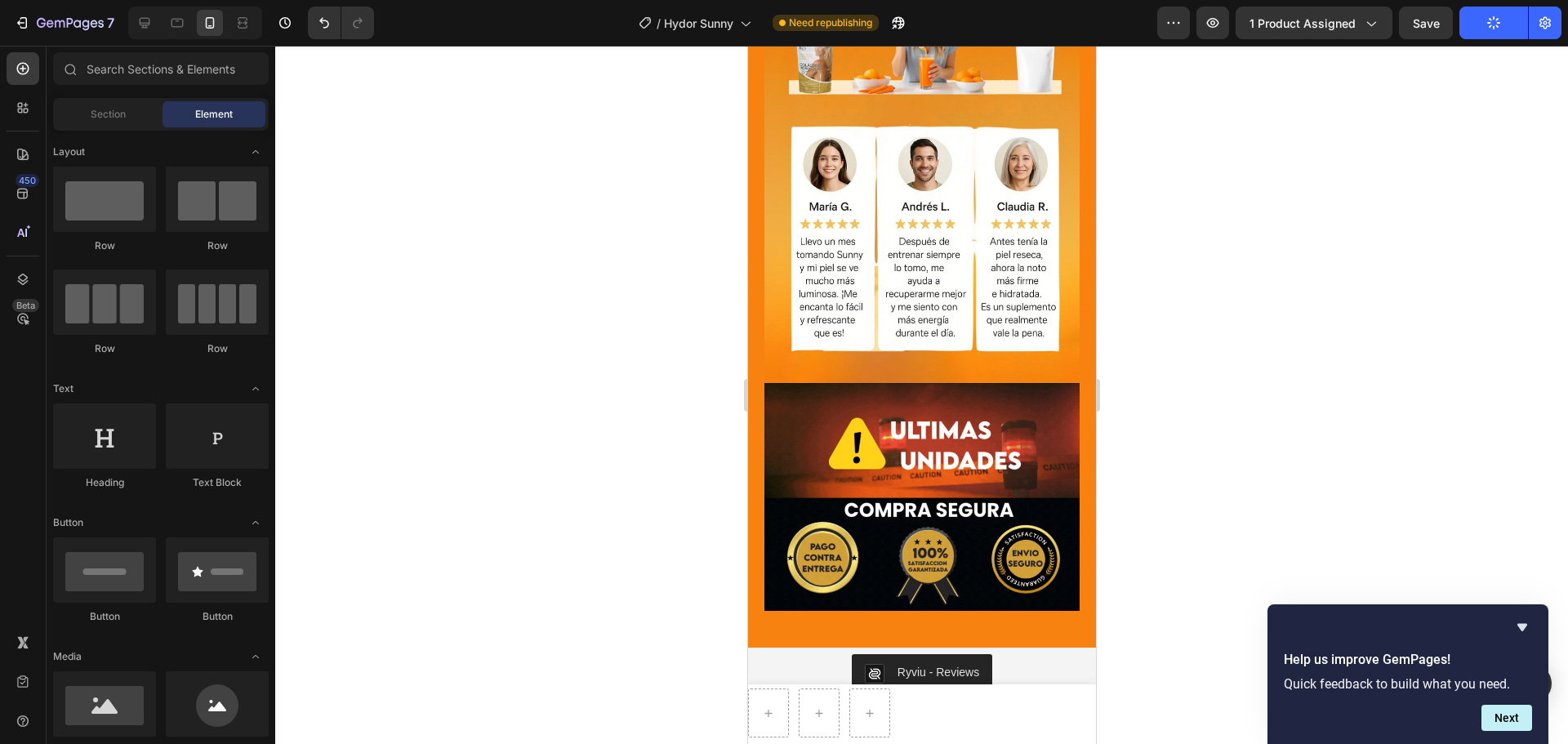
scroll to position [1878, 0]
